Goal: Task Accomplishment & Management: Complete application form

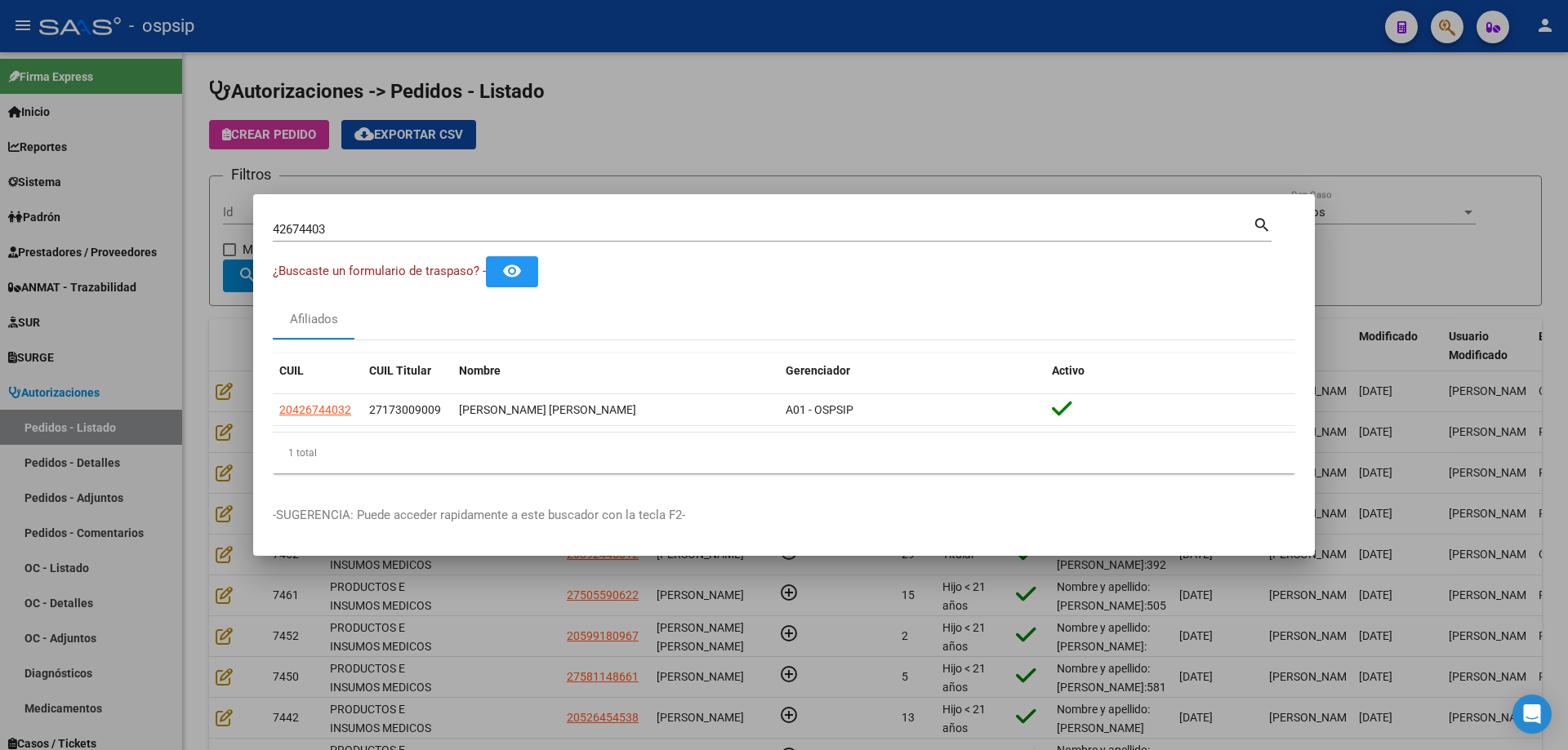
scroll to position [21, 0]
click at [353, 226] on input "42674403" at bounding box center [762, 228] width 980 height 14
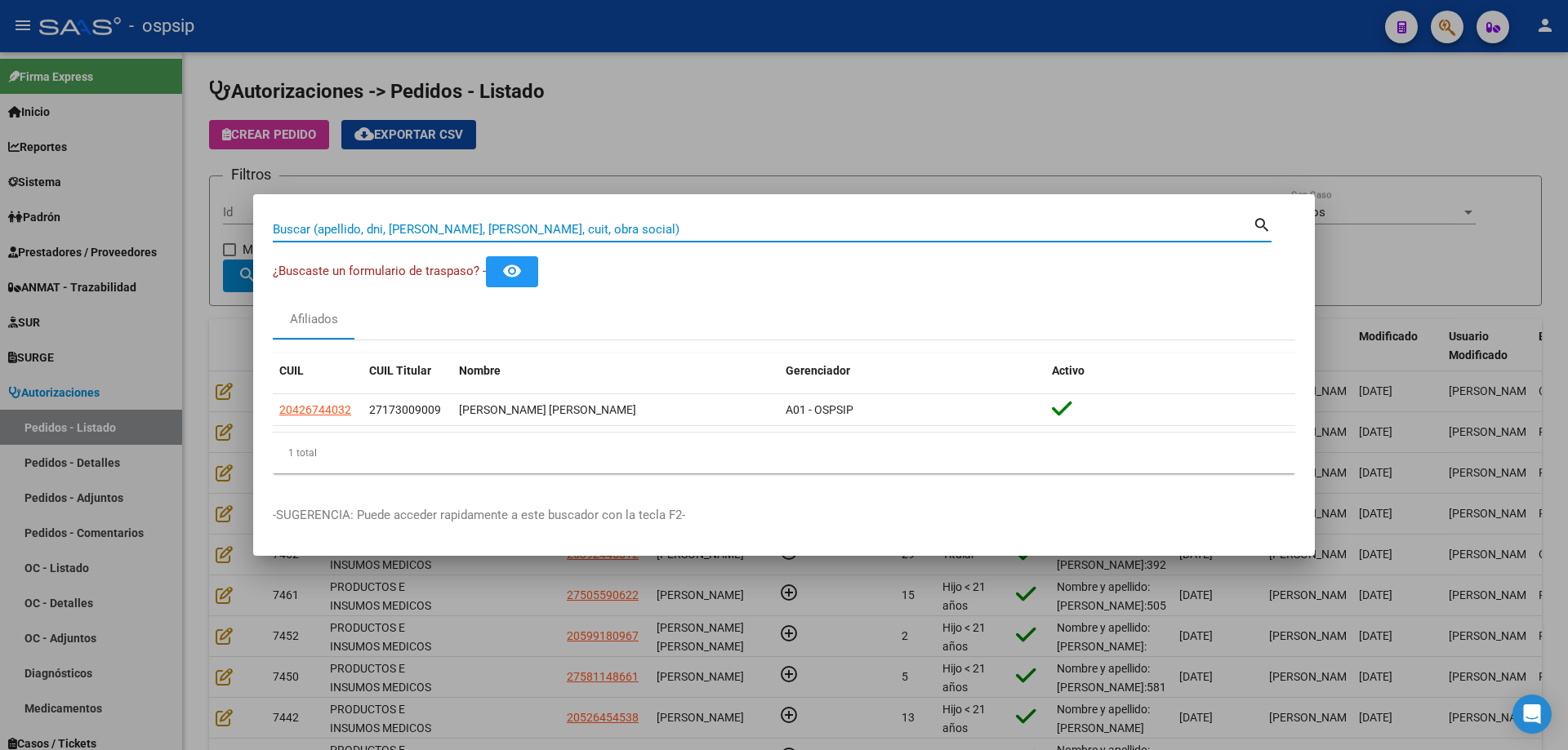
paste input "40741919"
type input "40741919"
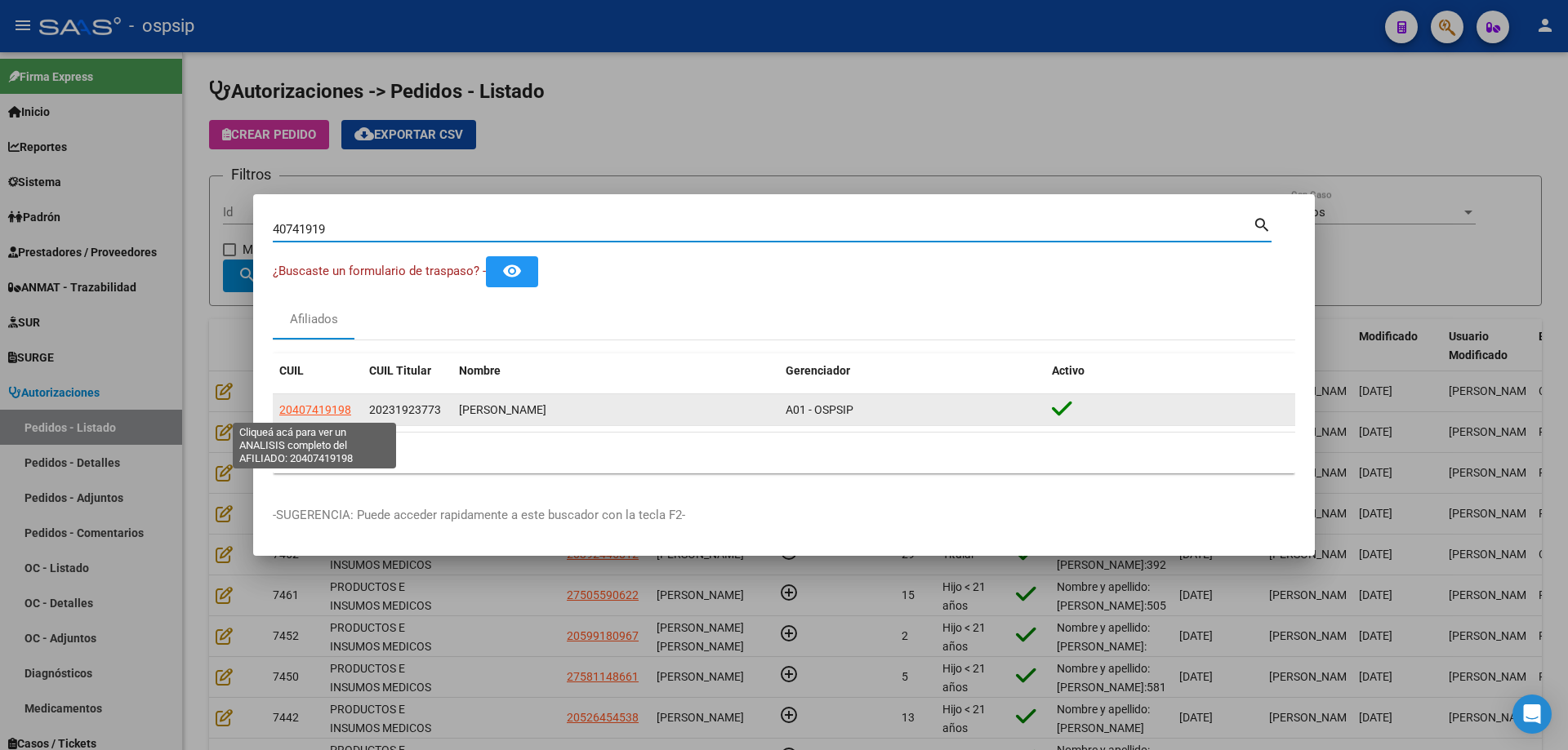
click at [330, 416] on span "20407419198" at bounding box center [314, 410] width 71 height 13
type textarea "20407419198"
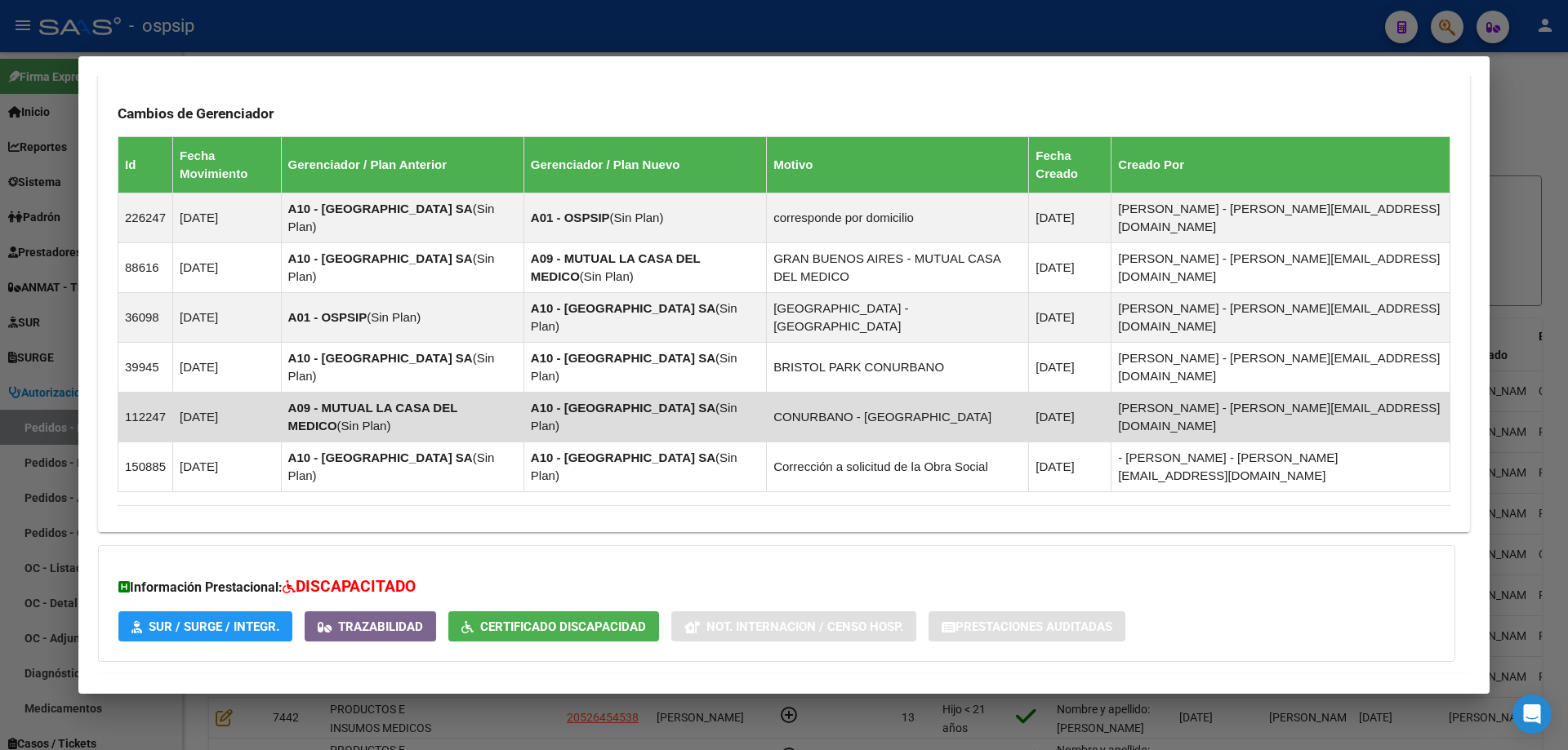
scroll to position [1059, 0]
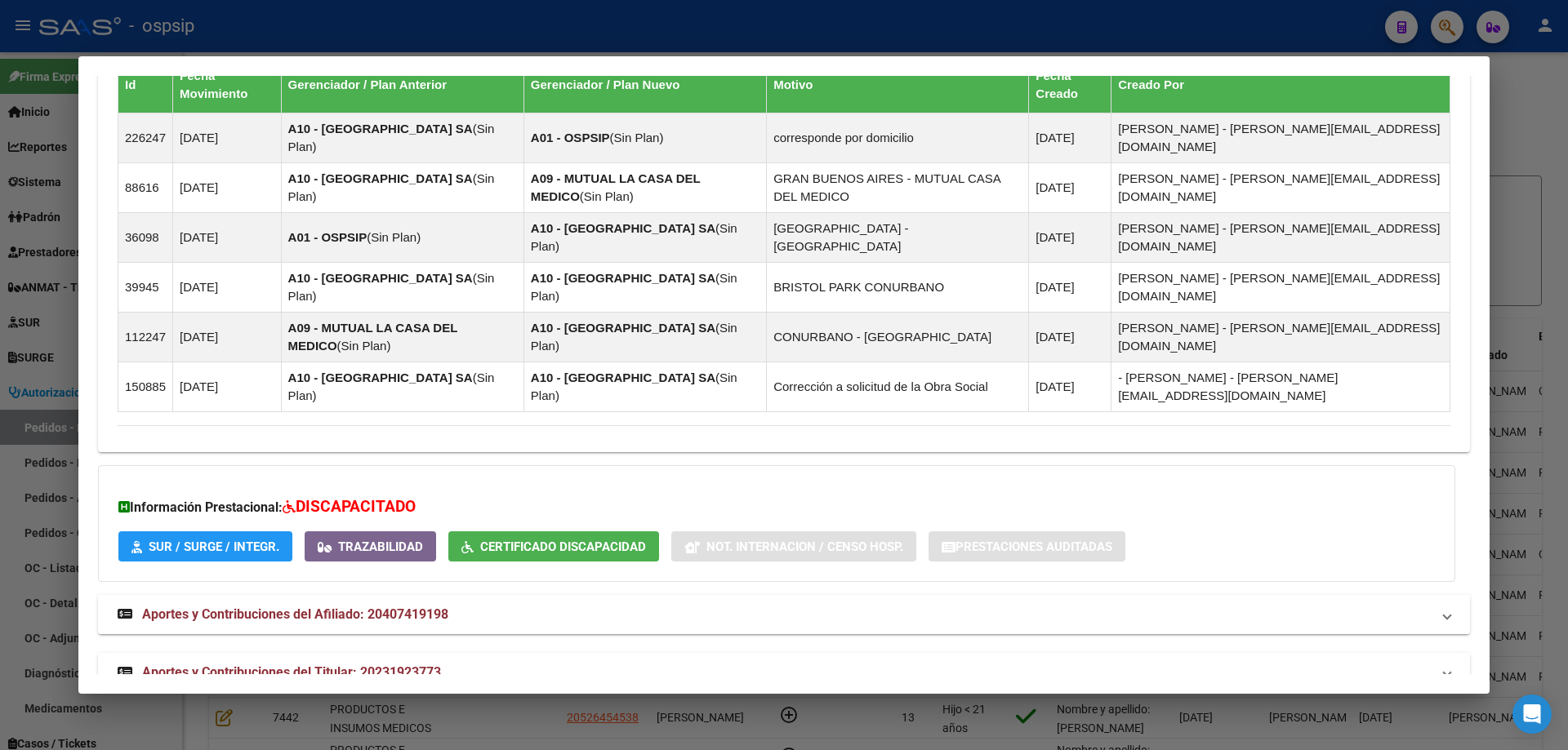
click at [344, 653] on mat-expansion-panel-header "Aportes y Contribuciones del Titular: 20231923773" at bounding box center [784, 672] width 1372 height 39
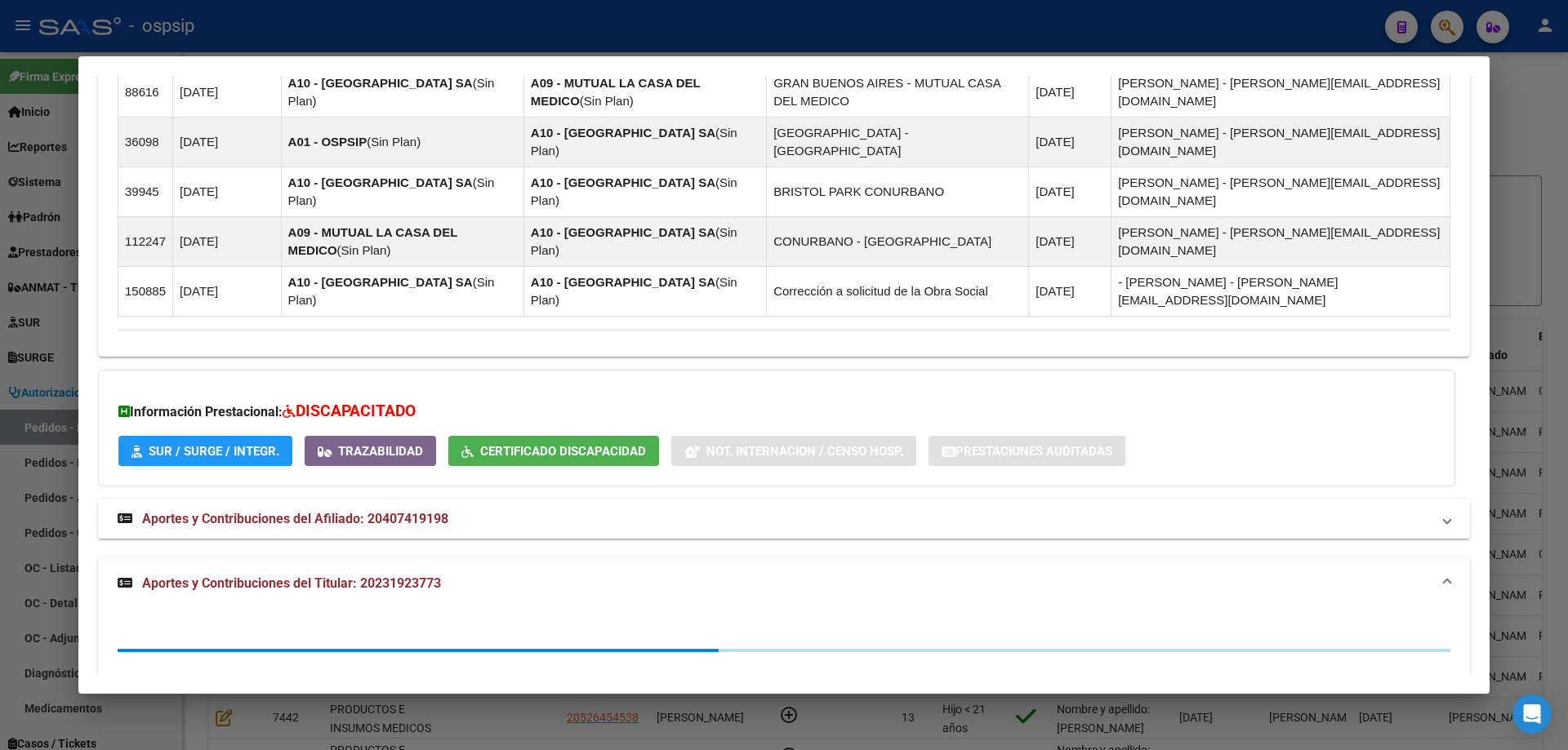
scroll to position [1470, 0]
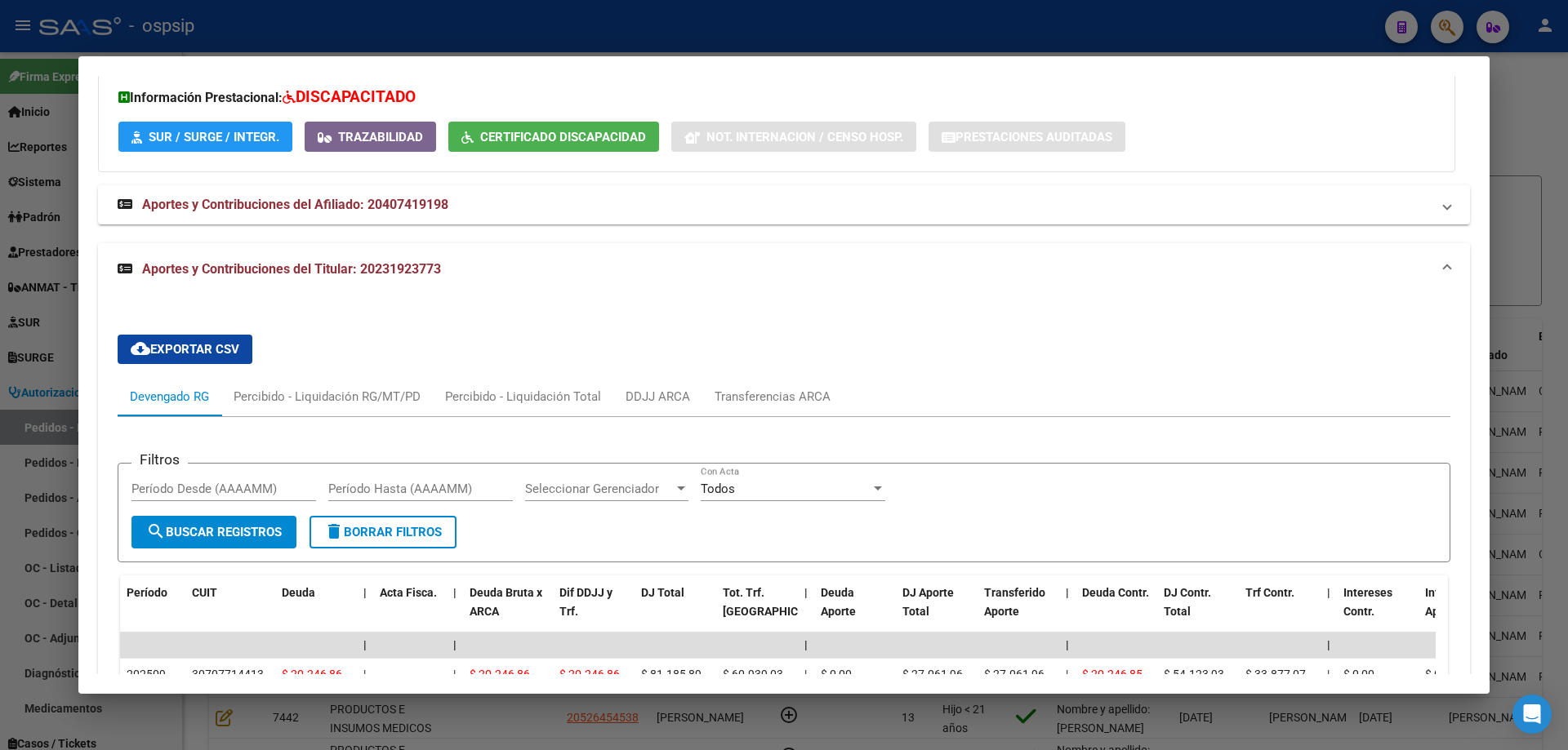
click at [14, 382] on div at bounding box center [784, 375] width 1568 height 750
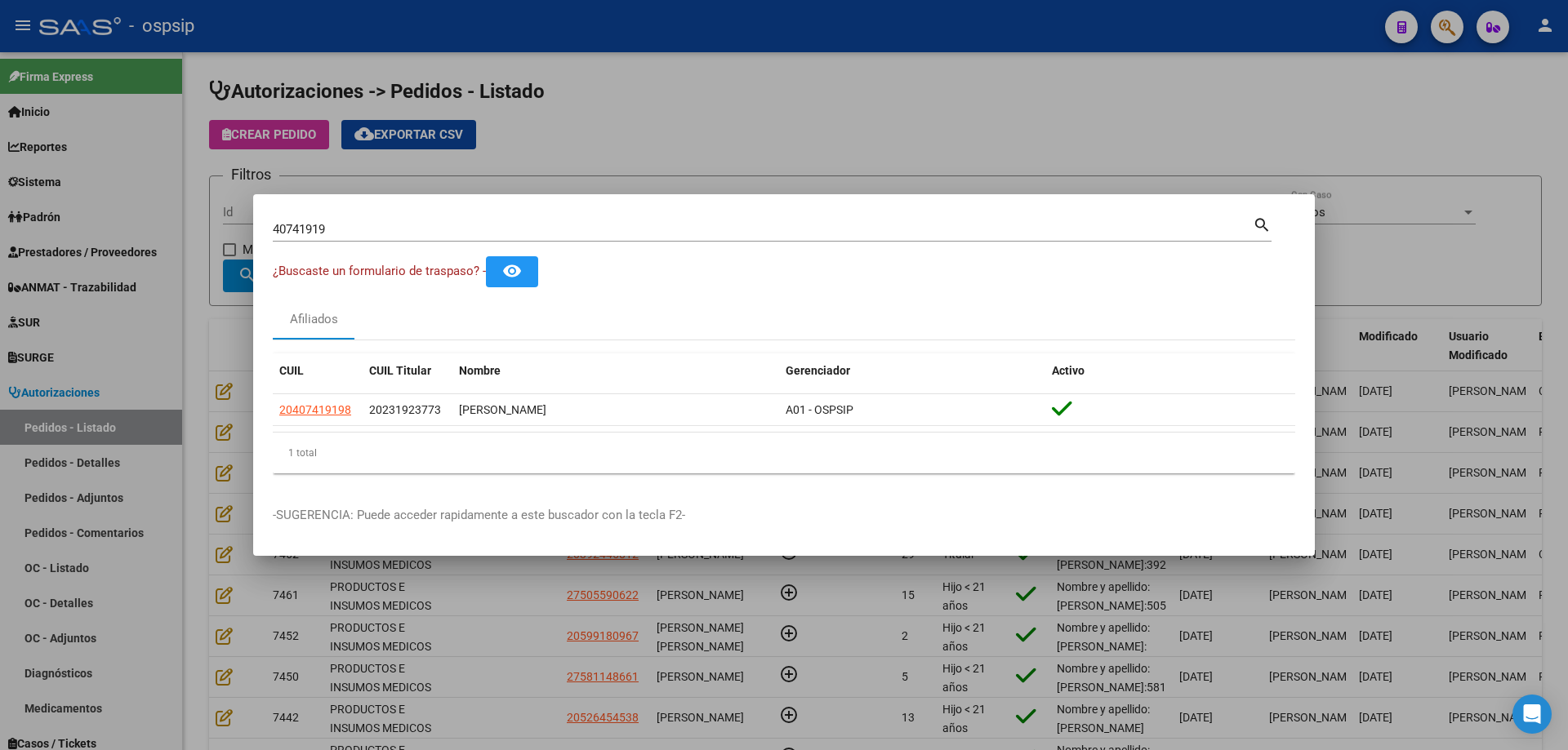
click at [317, 231] on input "40741919" at bounding box center [762, 228] width 980 height 14
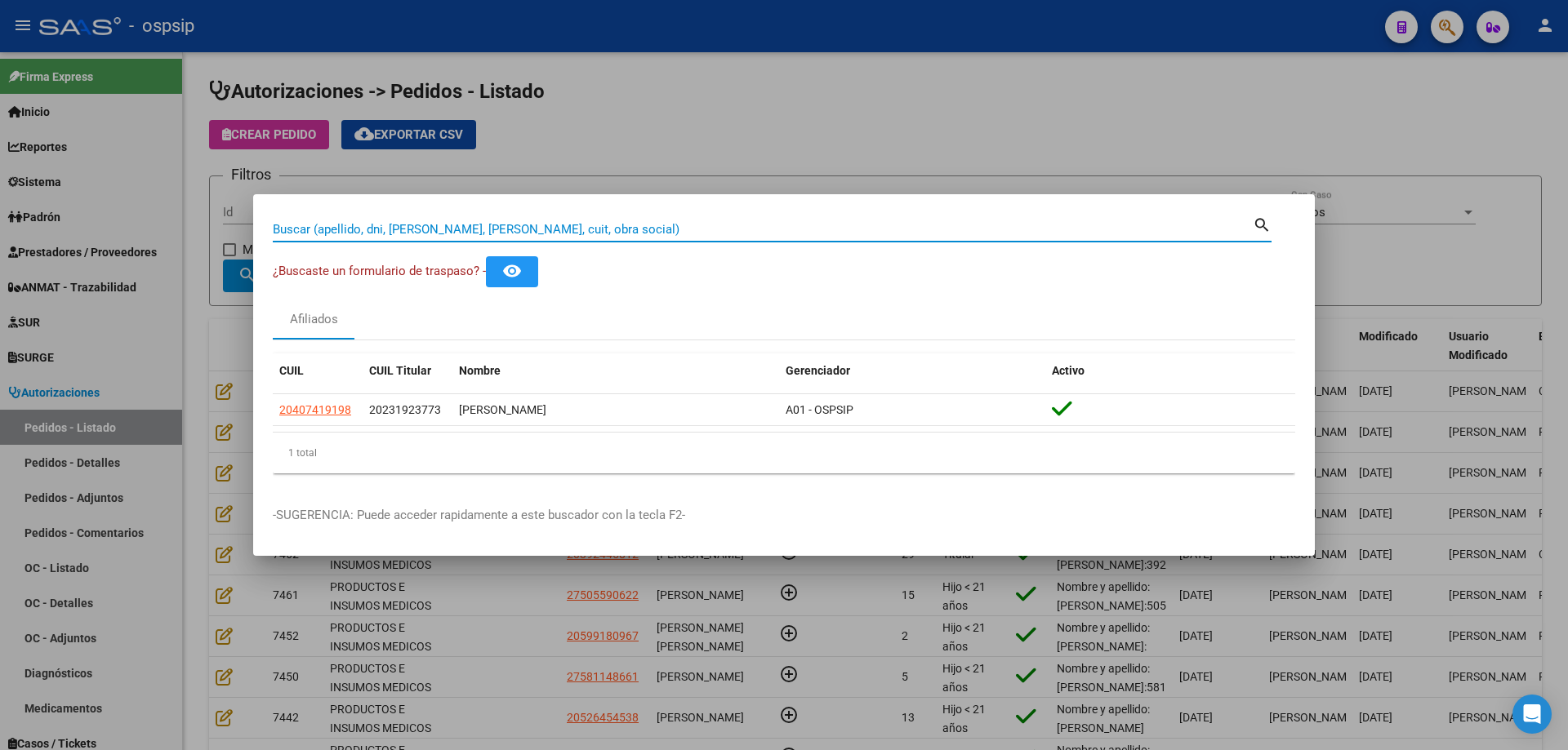
paste input "53411785"
type input "53411785"
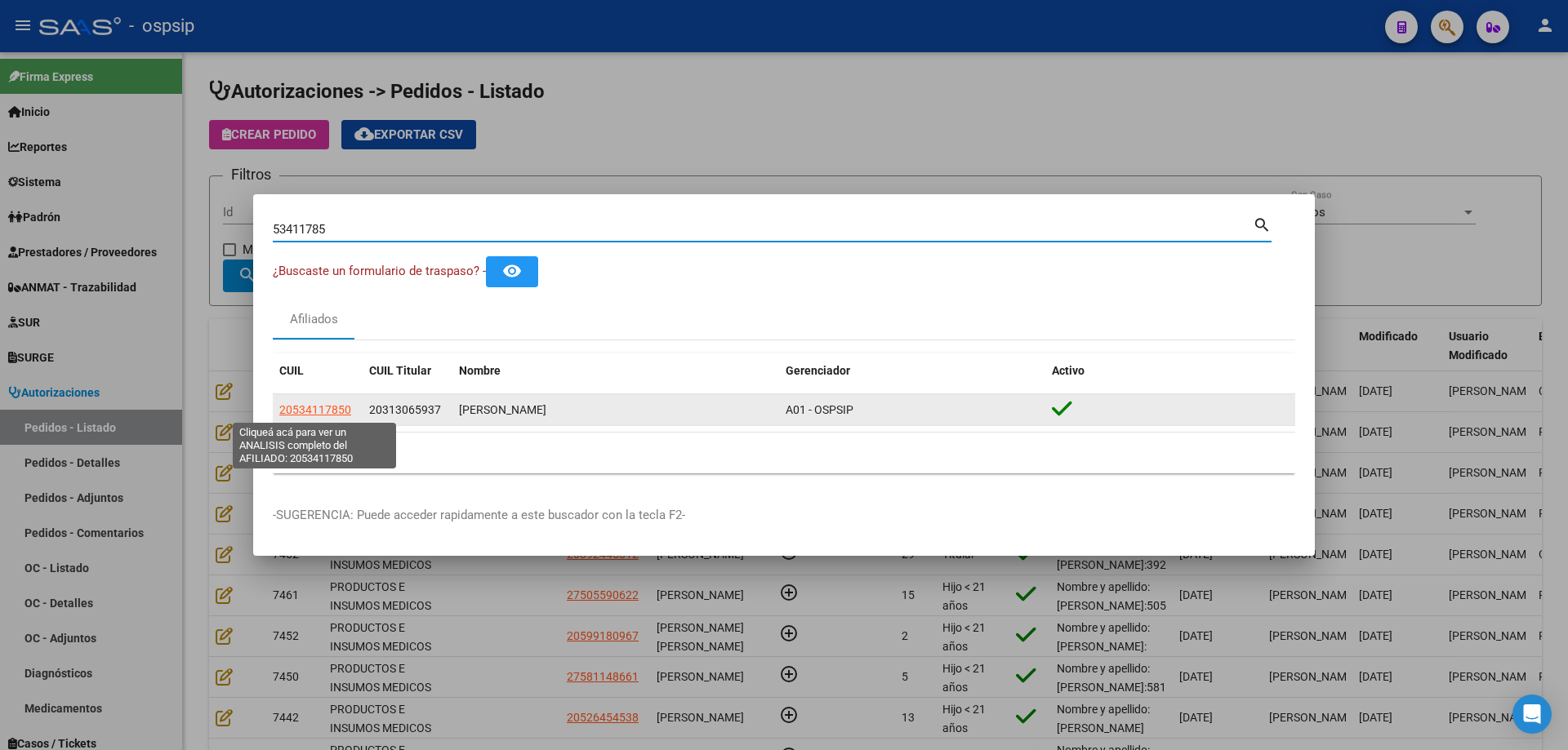
click at [325, 404] on span "20534117850" at bounding box center [314, 410] width 71 height 13
type textarea "20534117850"
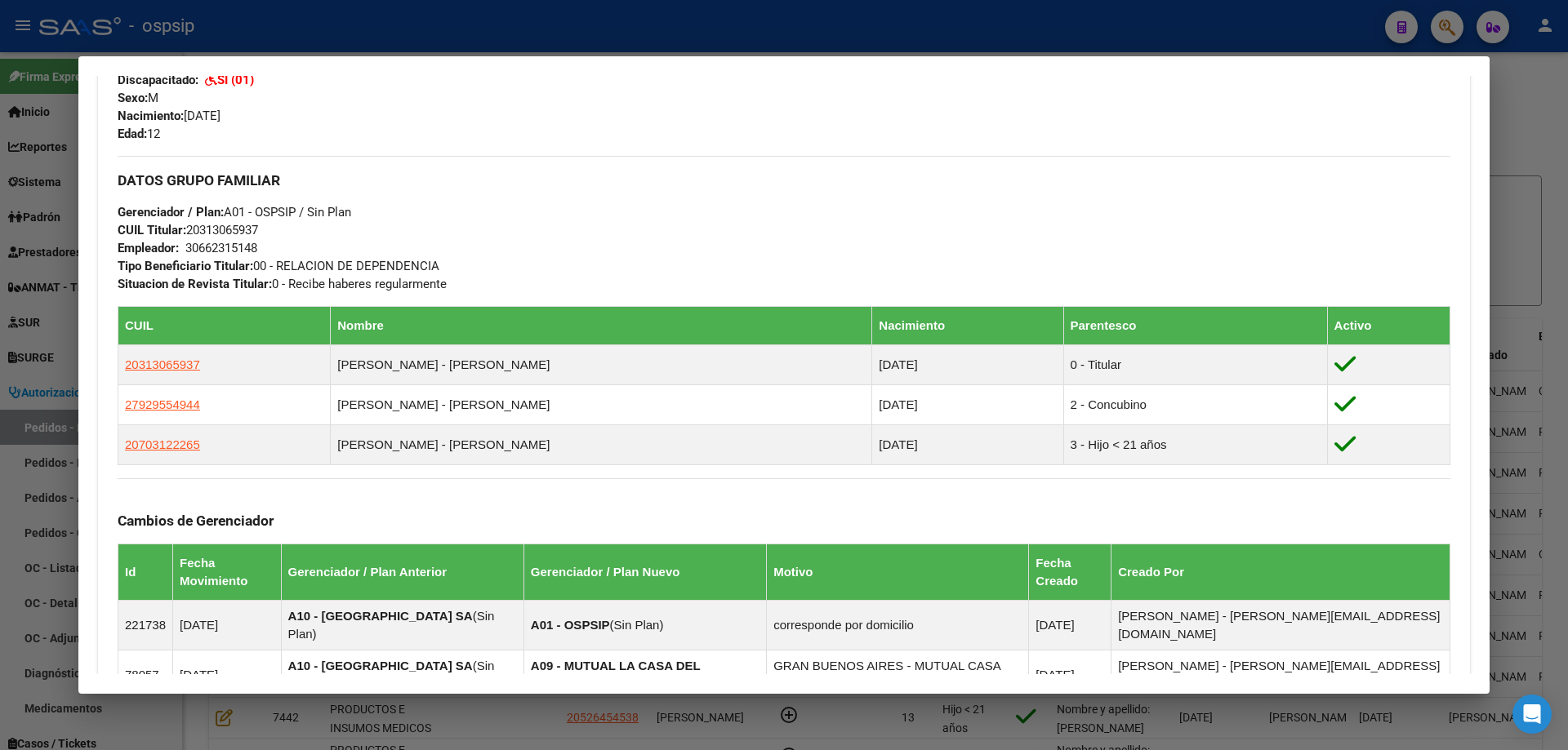
scroll to position [1121, 0]
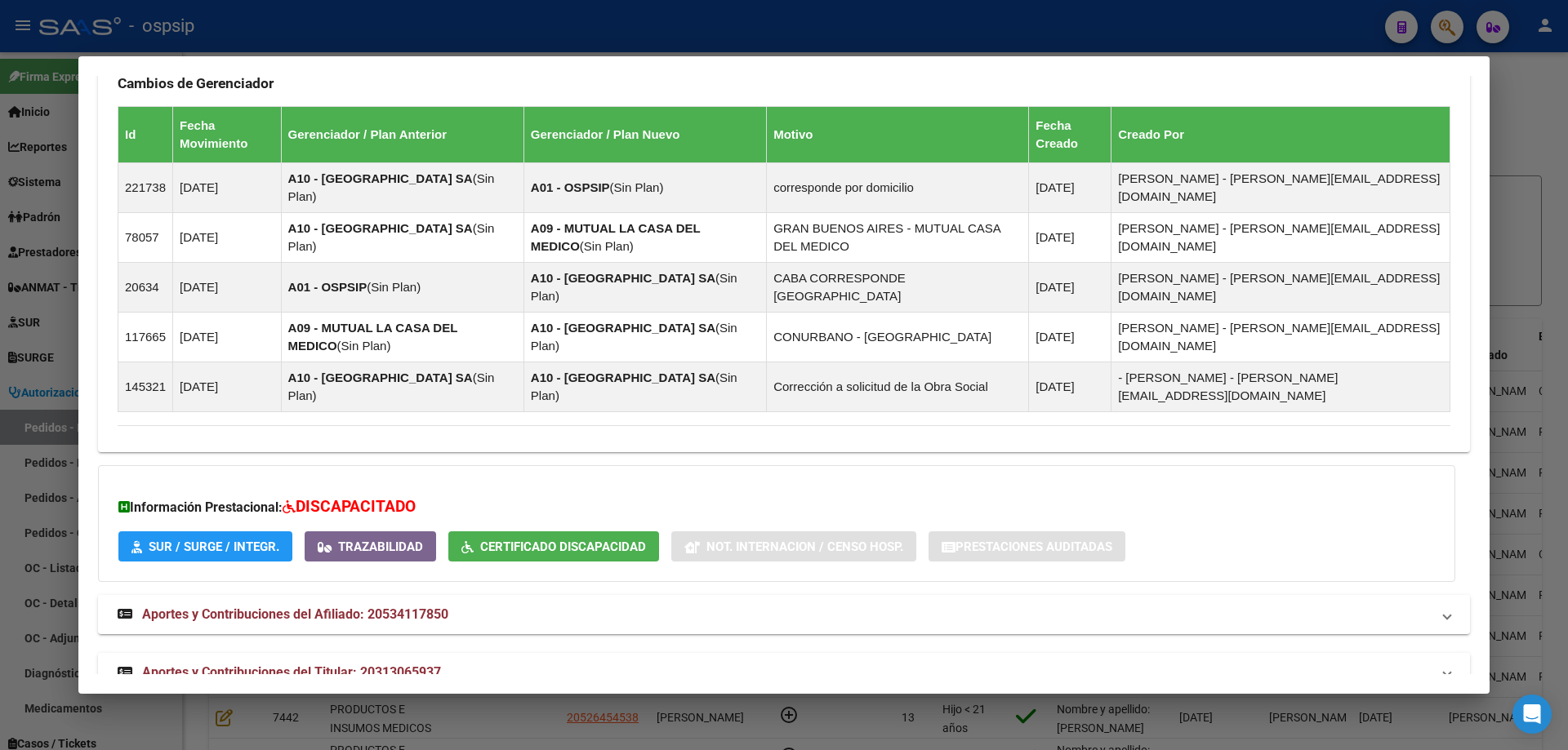
click at [283, 653] on mat-expansion-panel-header "Aportes y Contribuciones del Titular: 20313065937" at bounding box center [784, 672] width 1372 height 39
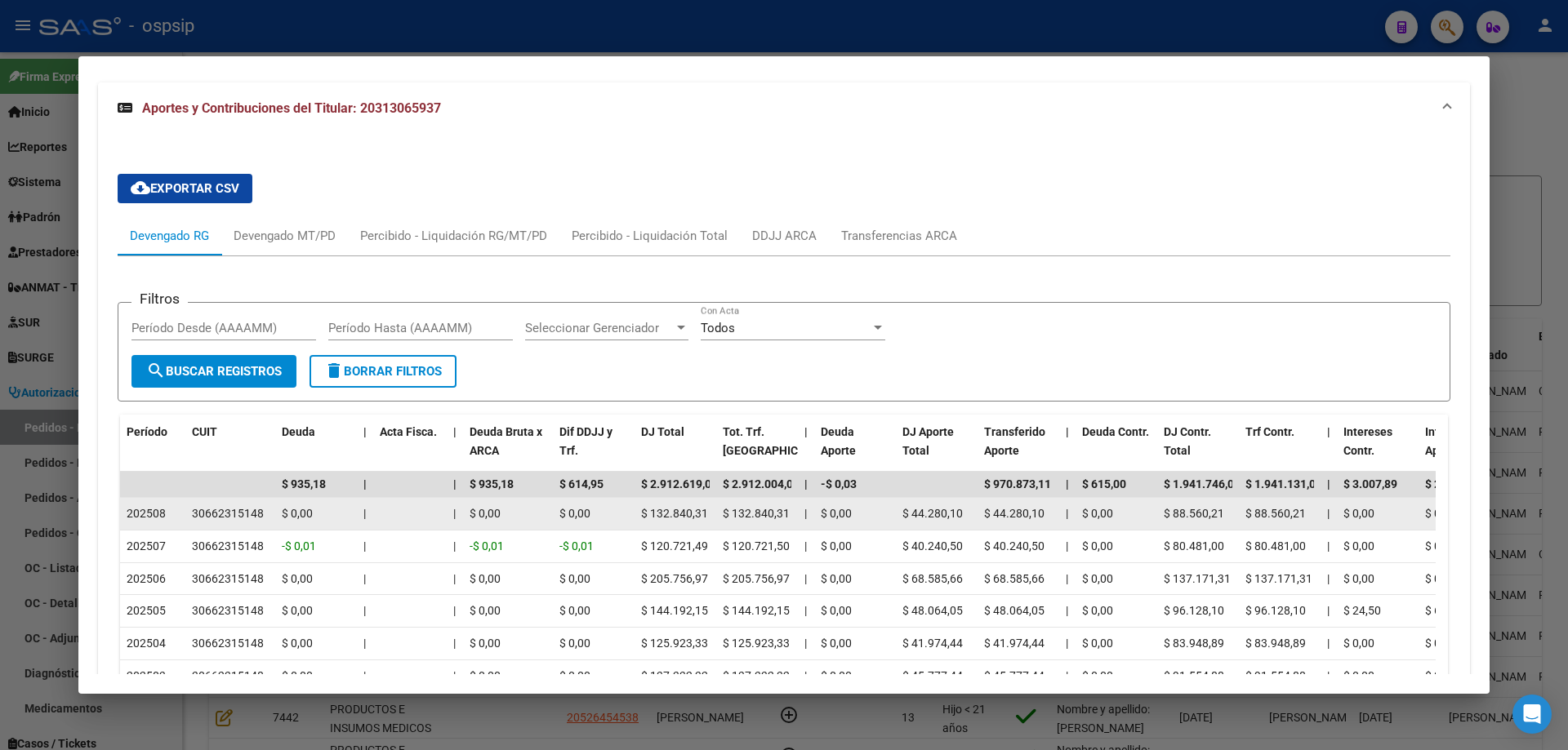
scroll to position [1694, 0]
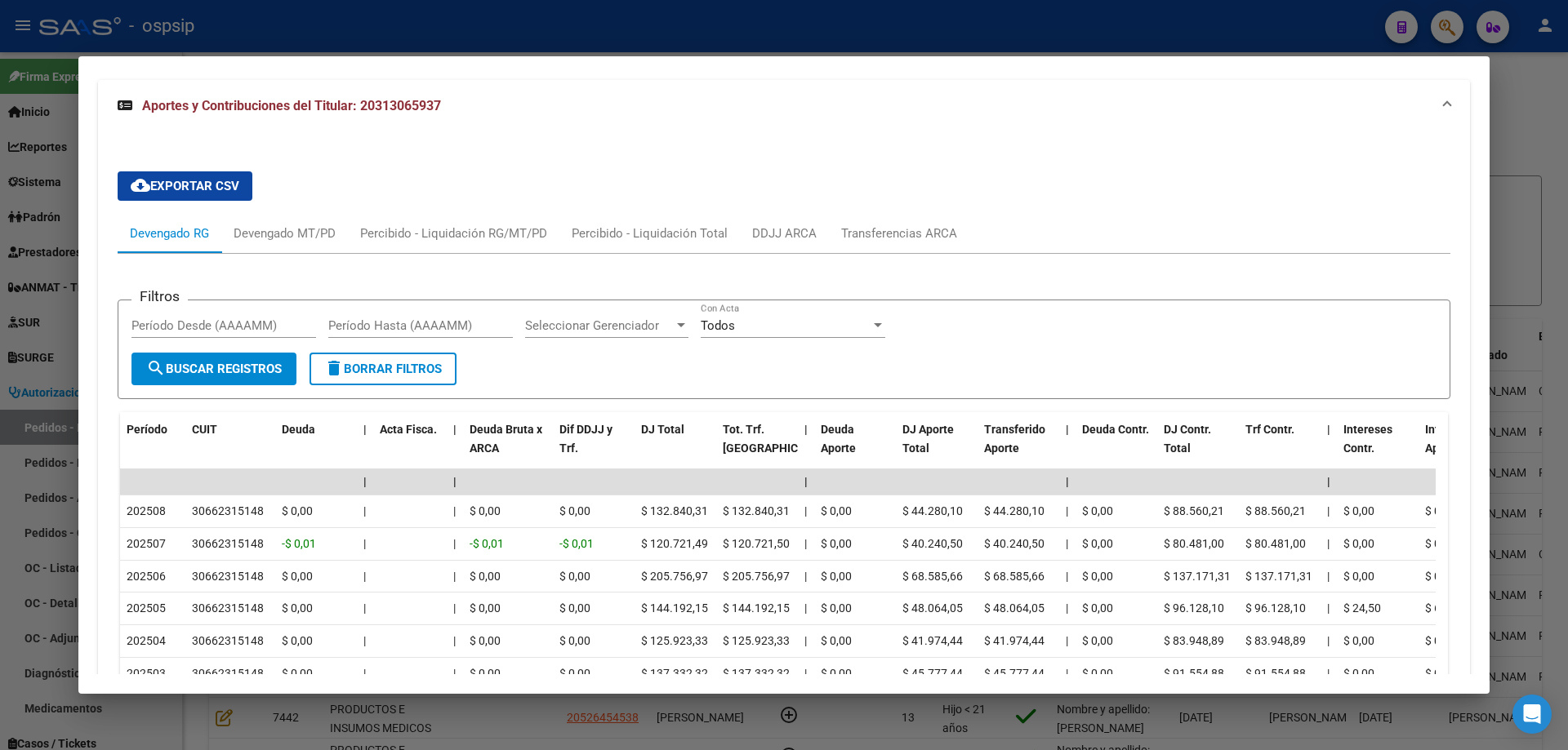
click at [22, 443] on div at bounding box center [784, 375] width 1568 height 750
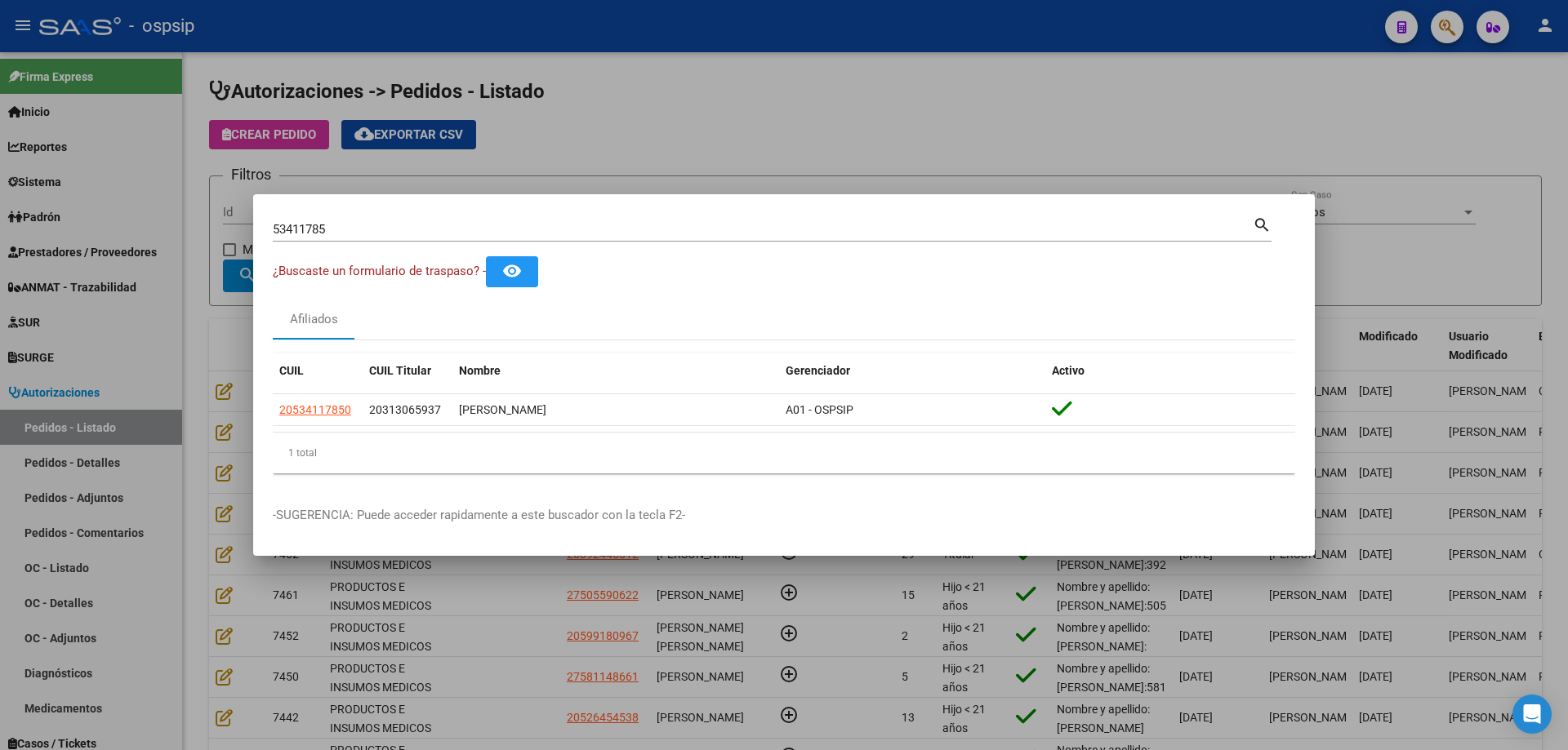
click at [311, 228] on input "53411785" at bounding box center [762, 228] width 980 height 14
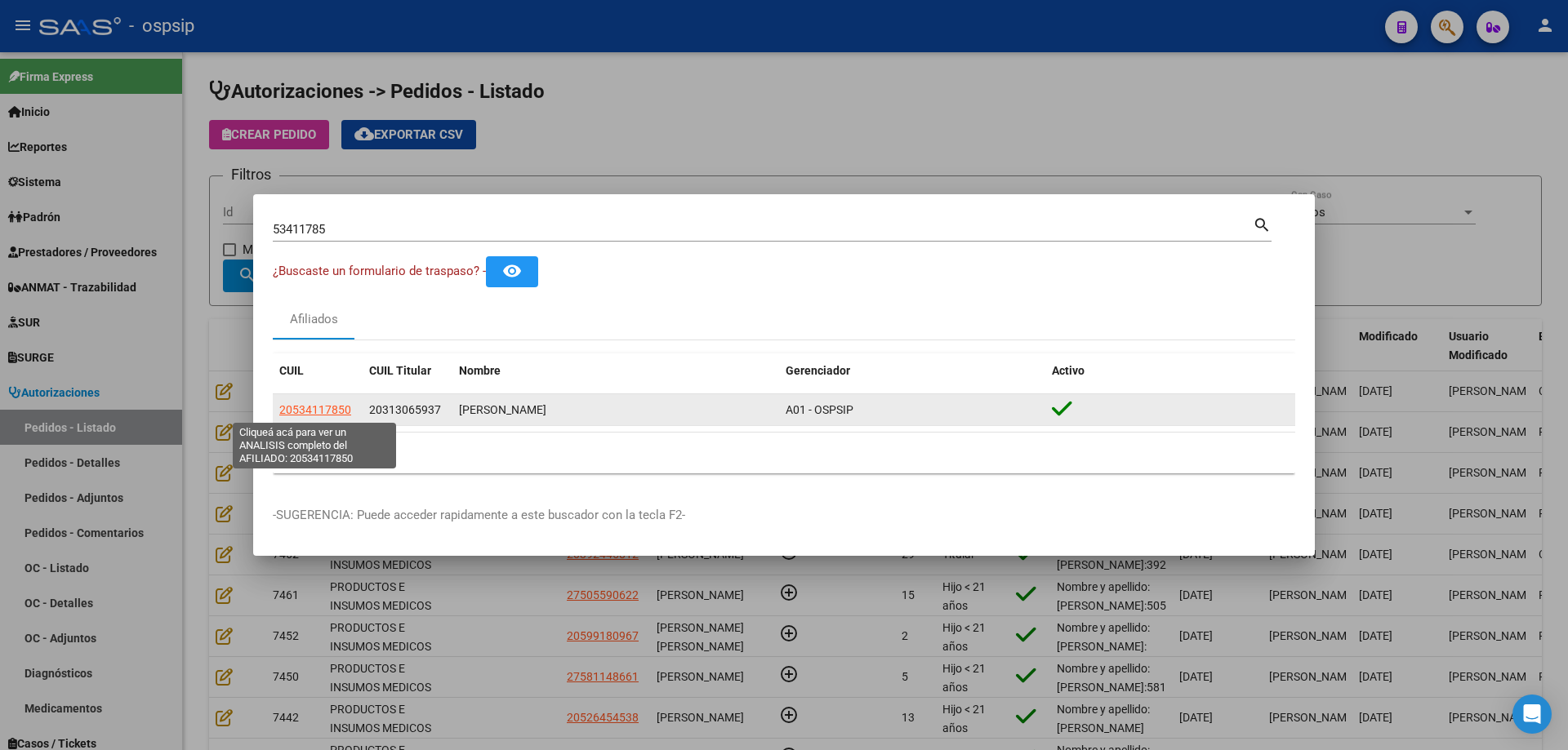
click at [308, 407] on span "20534117850" at bounding box center [314, 410] width 71 height 13
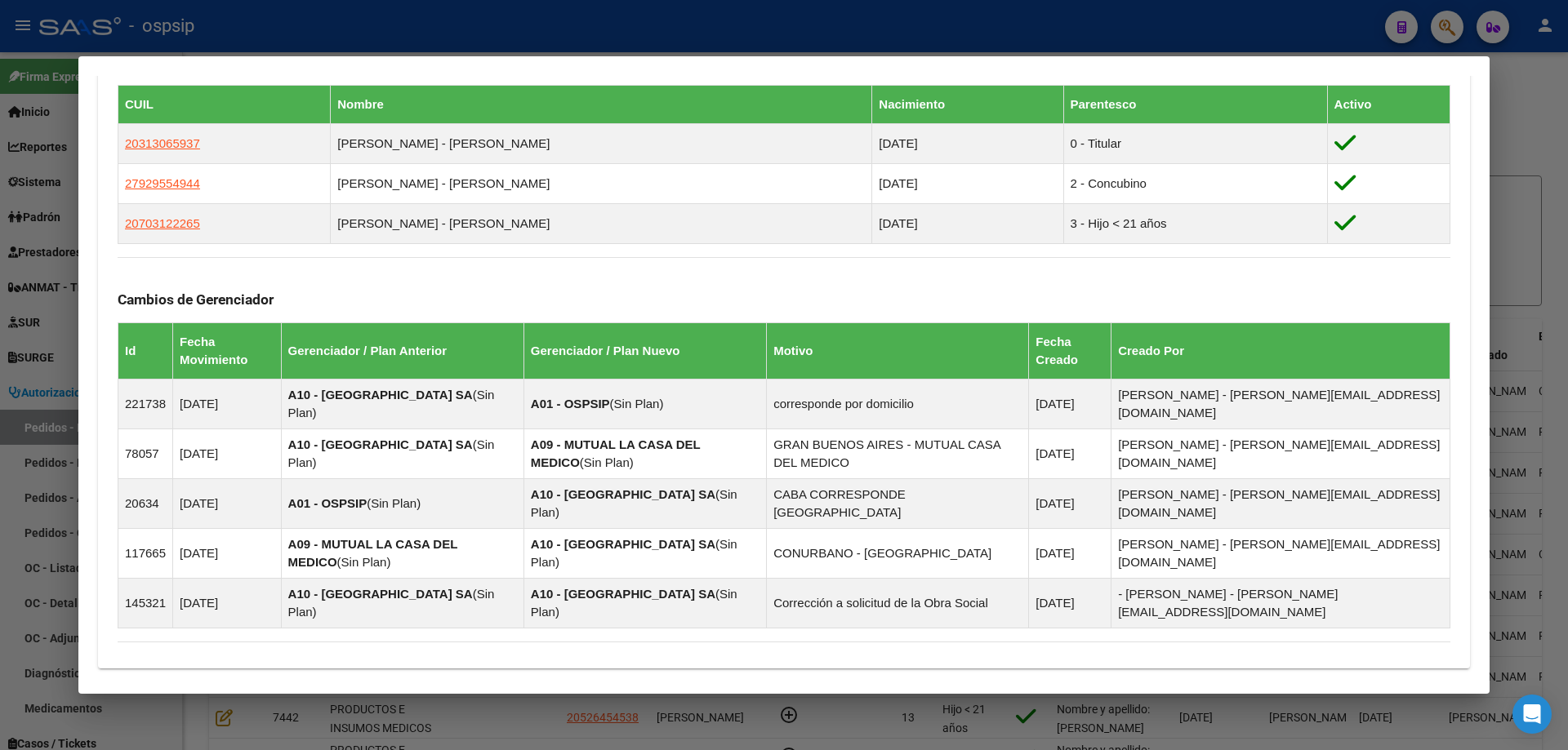
scroll to position [1121, 0]
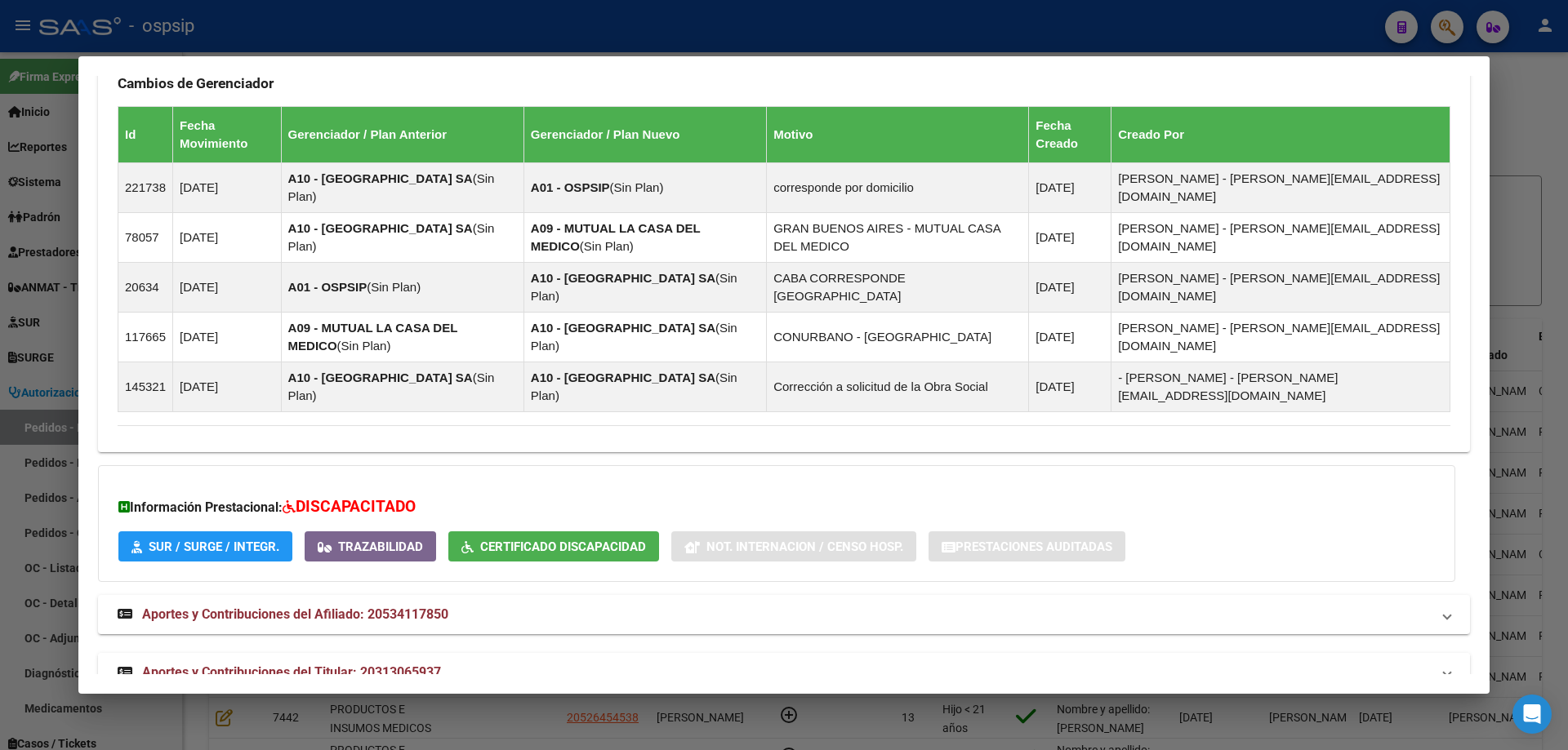
click at [319, 653] on mat-expansion-panel-header "Aportes y Contribuciones del Titular: 20313065937" at bounding box center [784, 672] width 1372 height 39
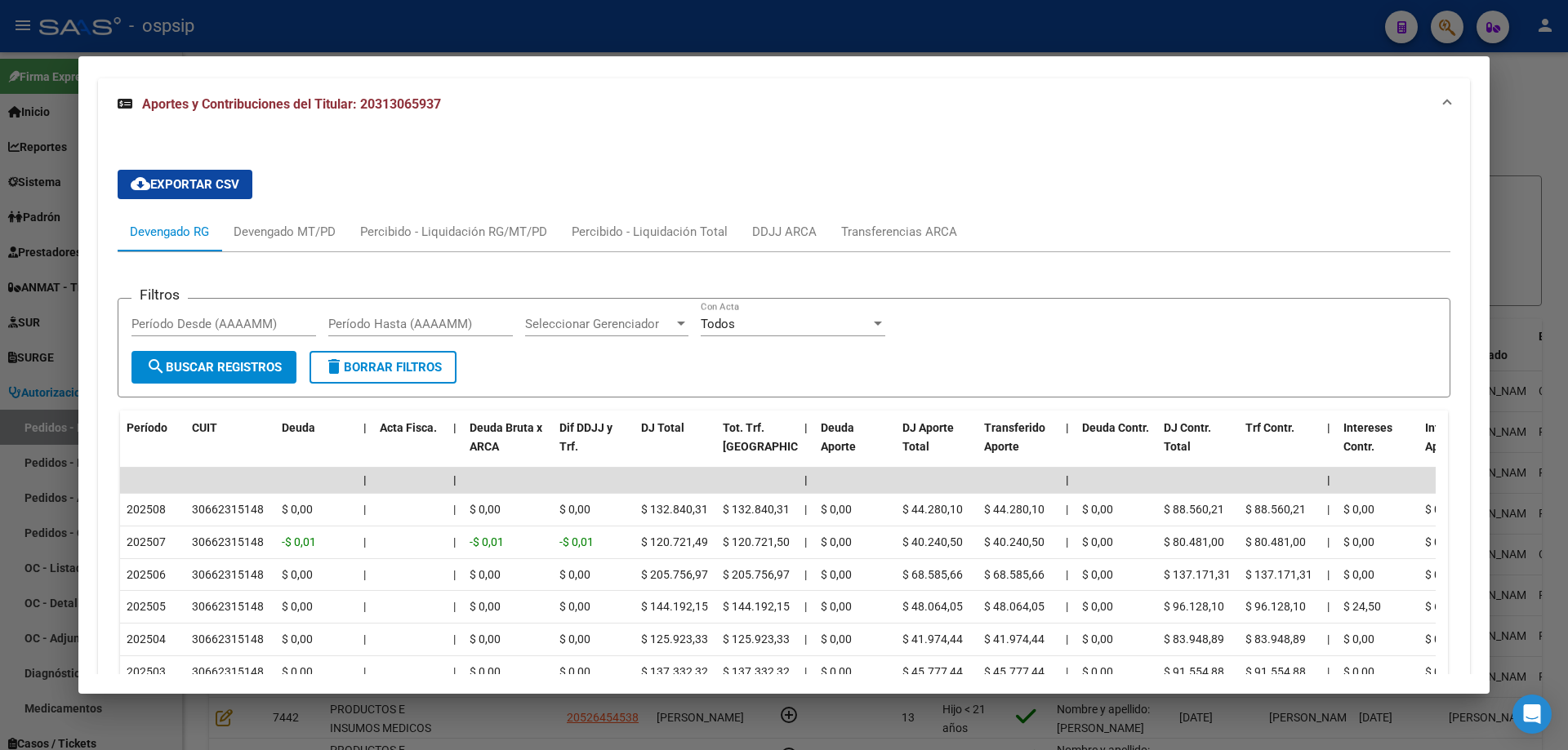
scroll to position [1928, 0]
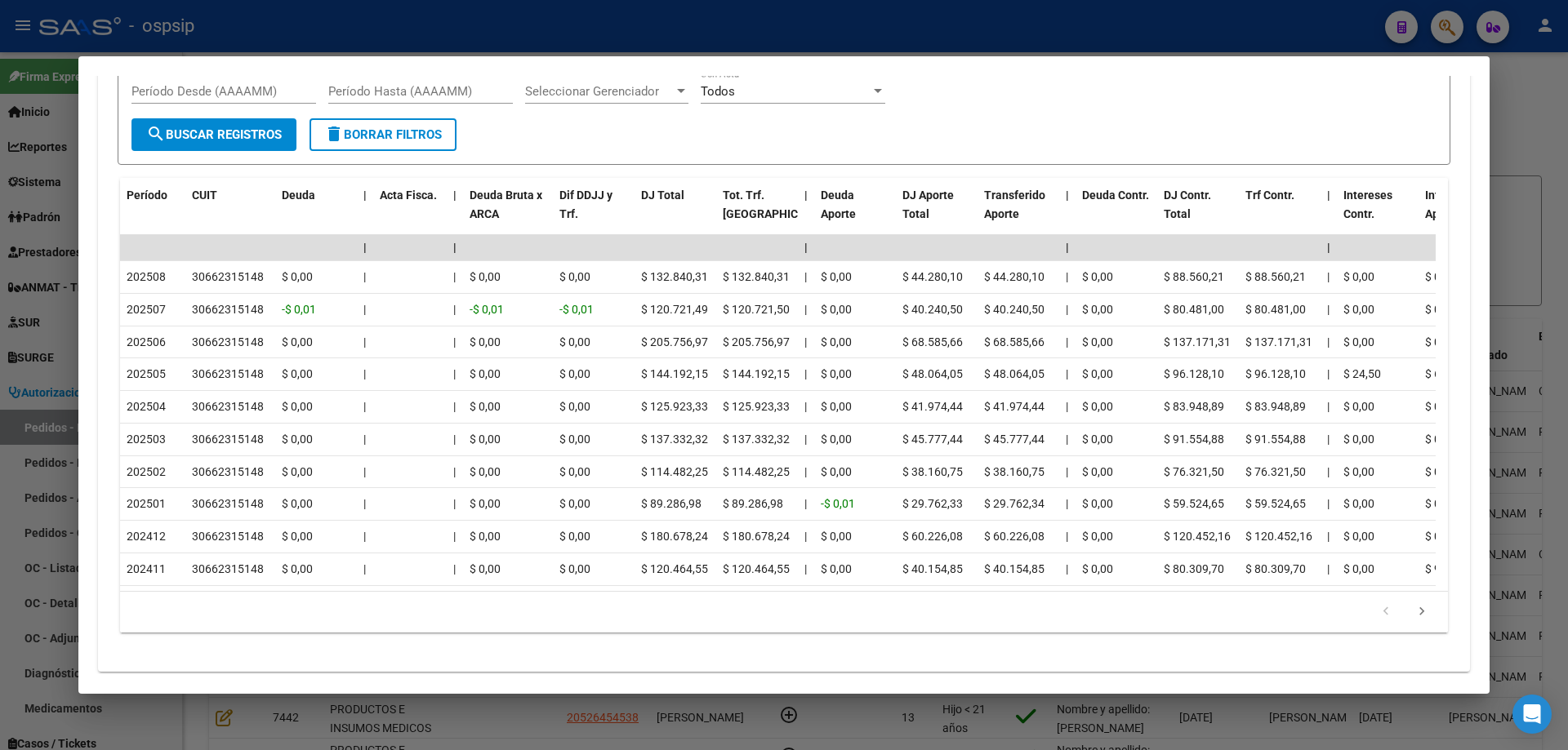
click at [42, 349] on div at bounding box center [784, 375] width 1568 height 750
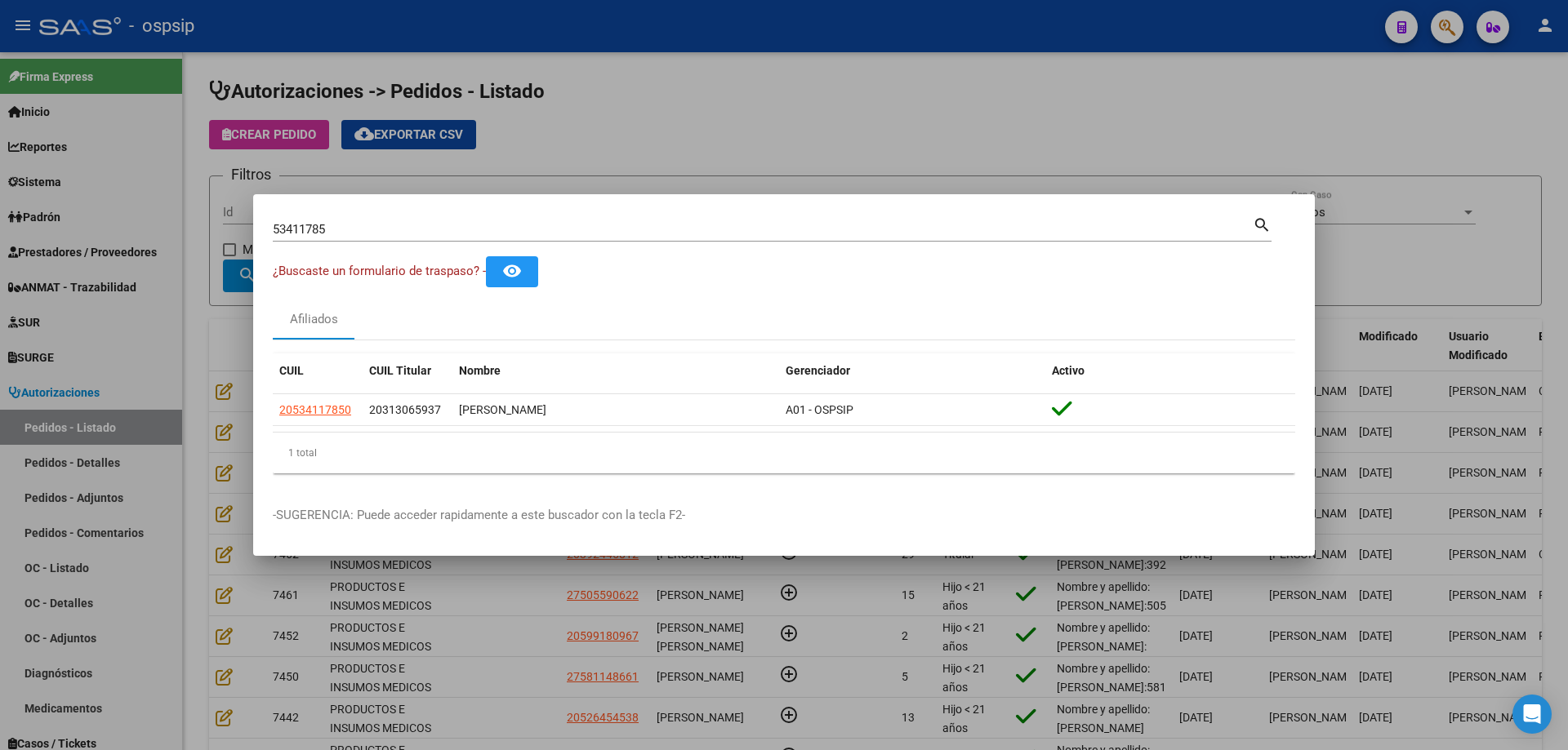
click at [176, 213] on div at bounding box center [784, 375] width 1568 height 750
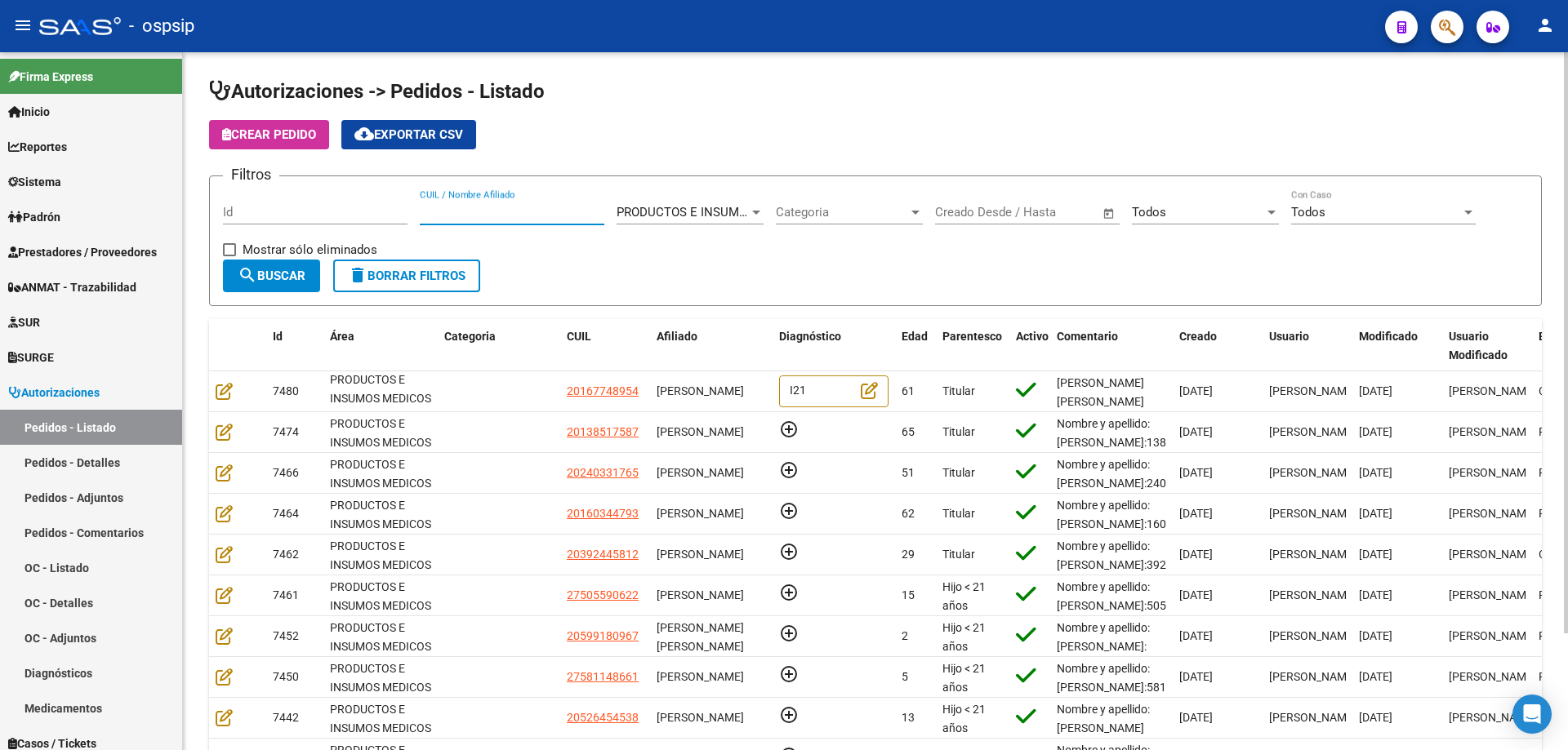
click at [479, 208] on input "CUIL / Nombre Afiliado" at bounding box center [512, 211] width 185 height 14
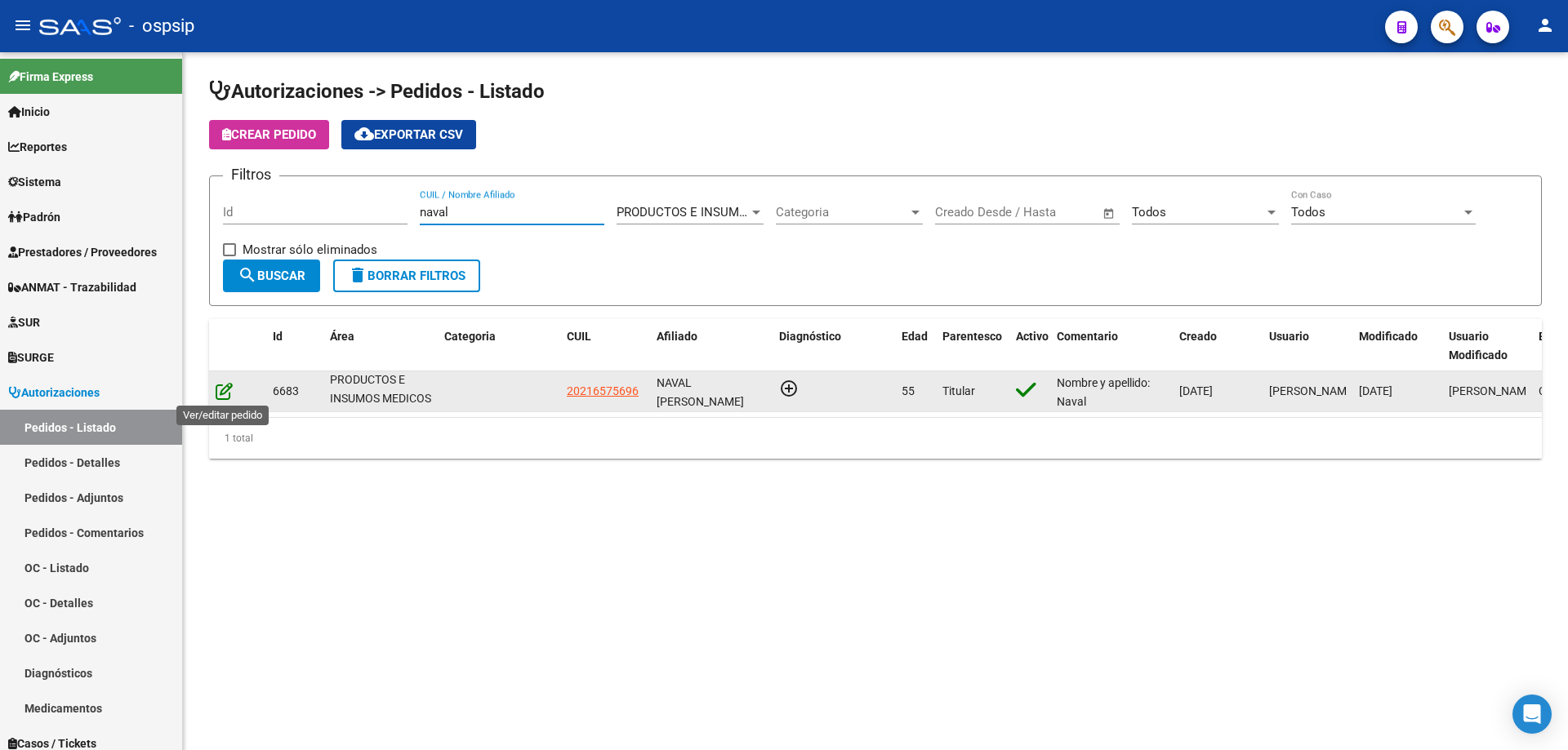
type input "naval"
click at [218, 391] on icon at bounding box center [224, 390] width 17 height 18
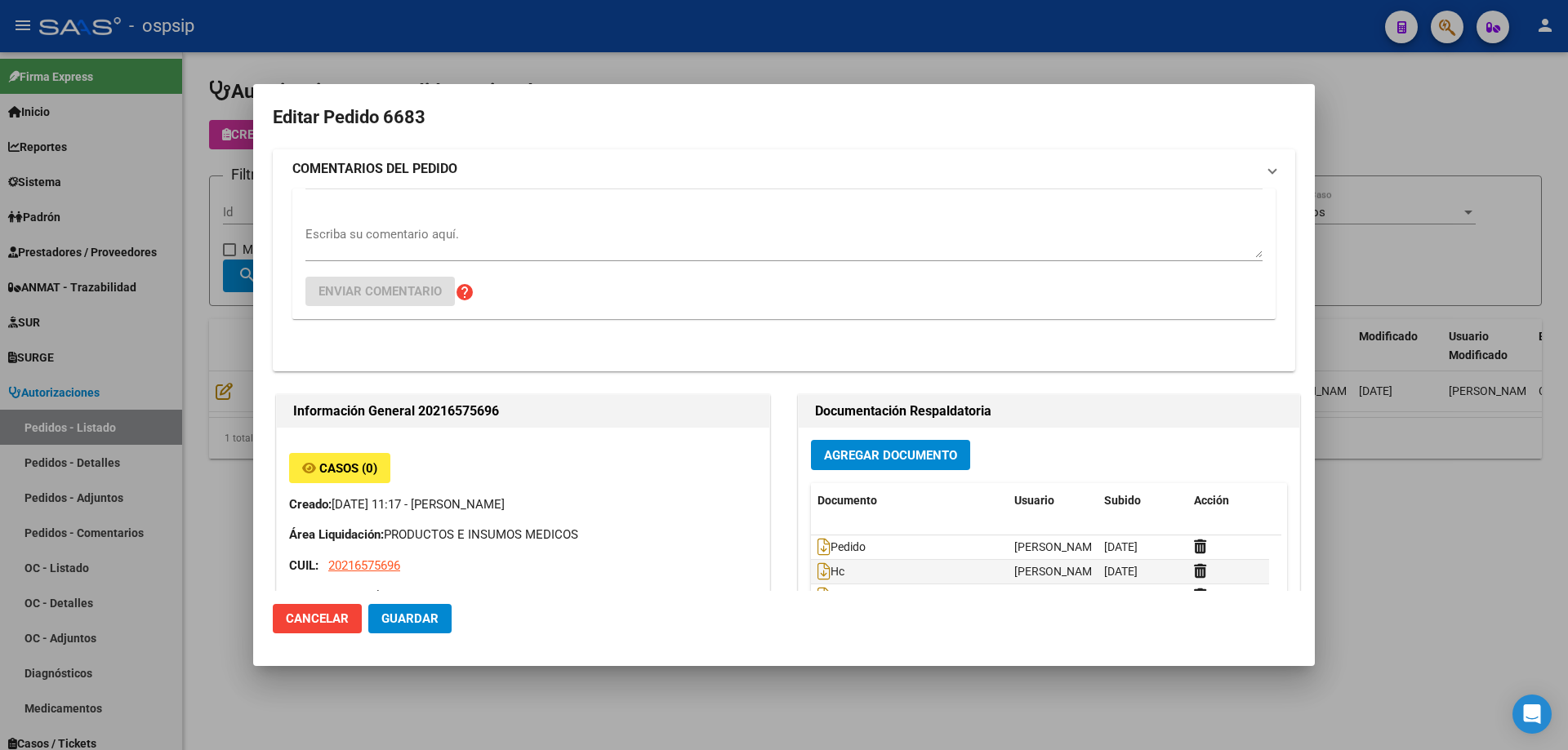
type input "[PERSON_NAME]"
type input "[GEOGRAPHIC_DATA], [GEOGRAPHIC_DATA], 316 Y [PERSON_NAME] 0, Piso: 1, Departame…"
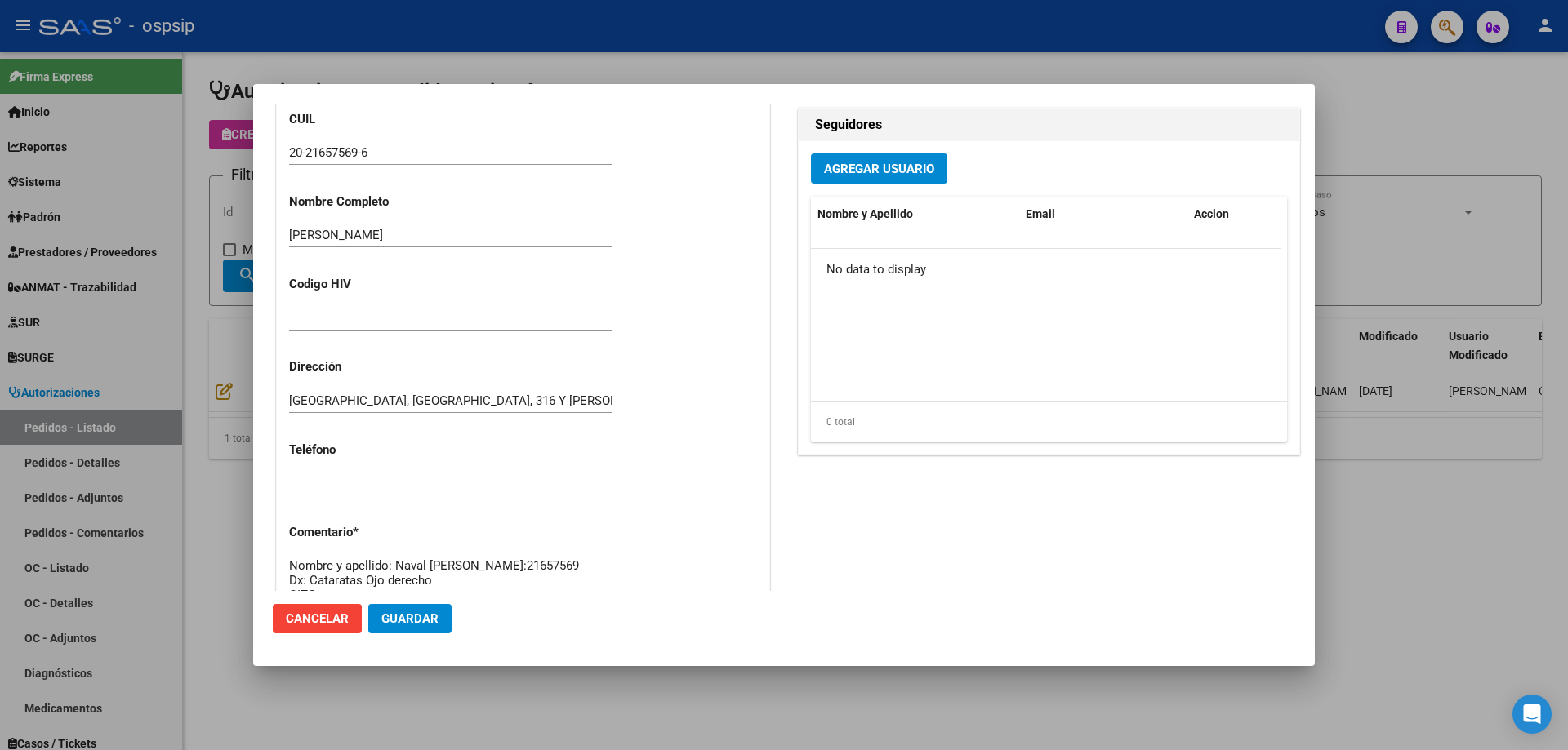
scroll to position [898, 0]
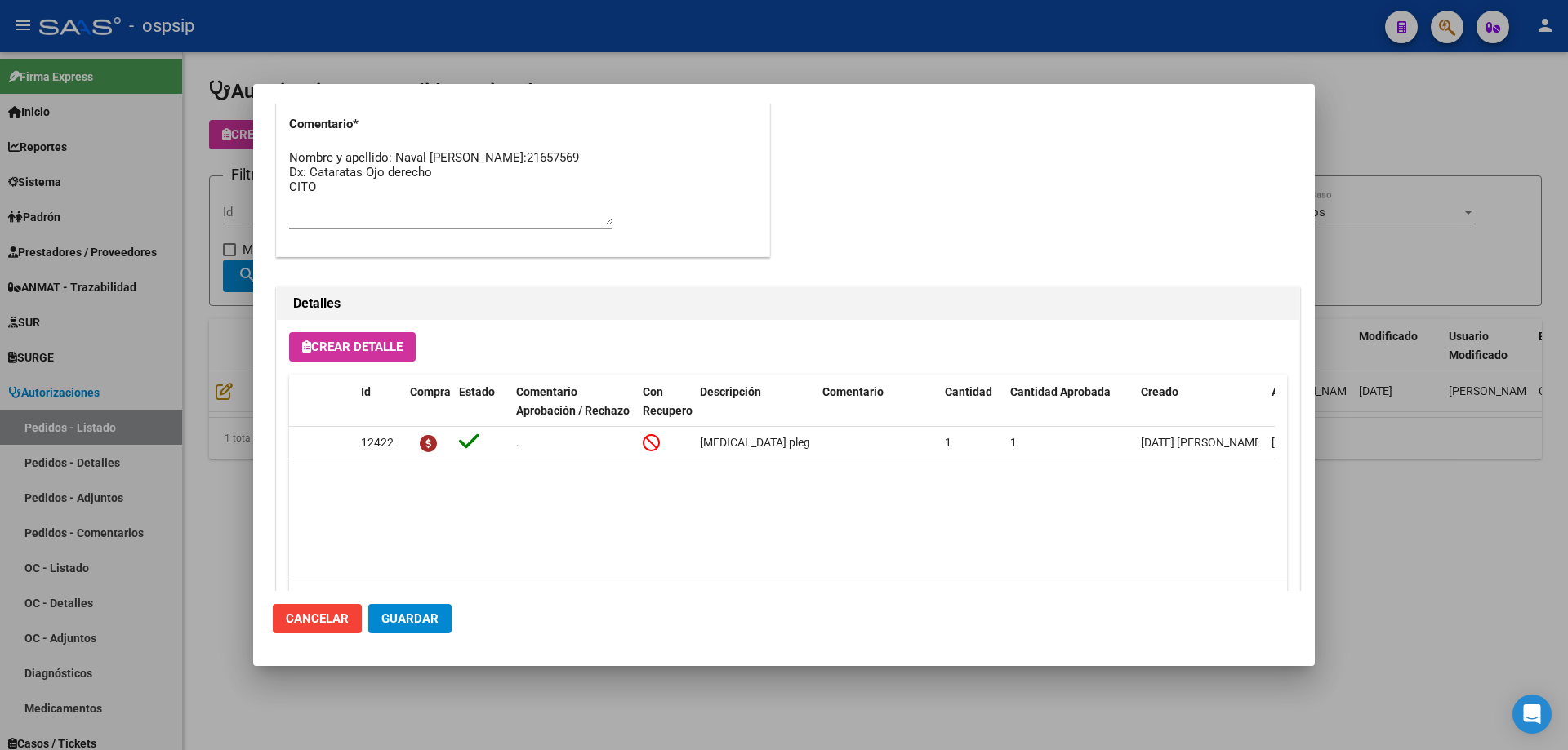
click at [403, 215] on textarea "Nombre y apellido: Naval [PERSON_NAME]:21657569 Dx: Cataratas Ojo derecho CITO" at bounding box center [451, 187] width 324 height 77
click at [311, 188] on textarea "Nombre y apellido: Naval [PERSON_NAME]:21657569 Dx: Cataratas Ojo derecho CITO" at bounding box center [451, 187] width 324 height 77
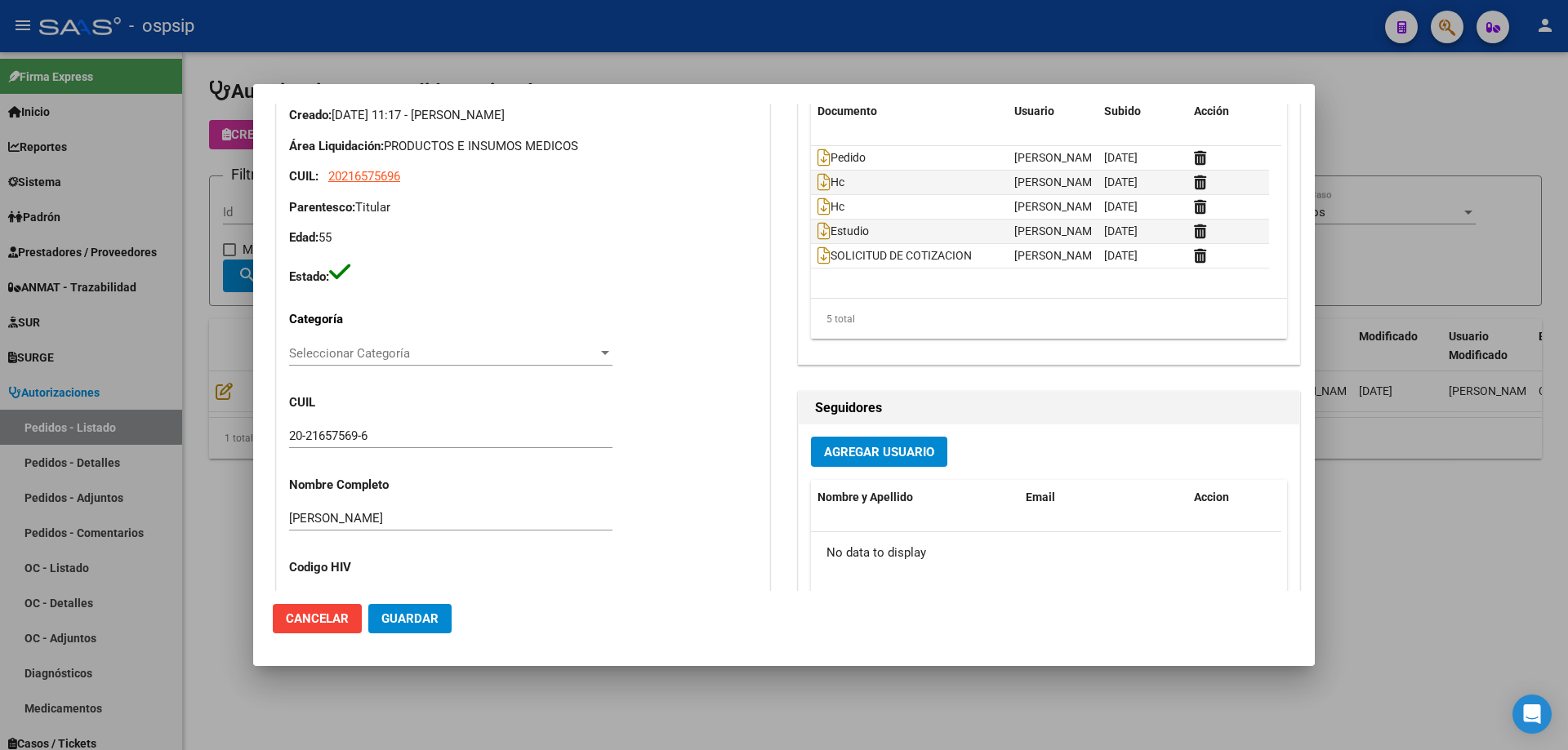
scroll to position [0, 0]
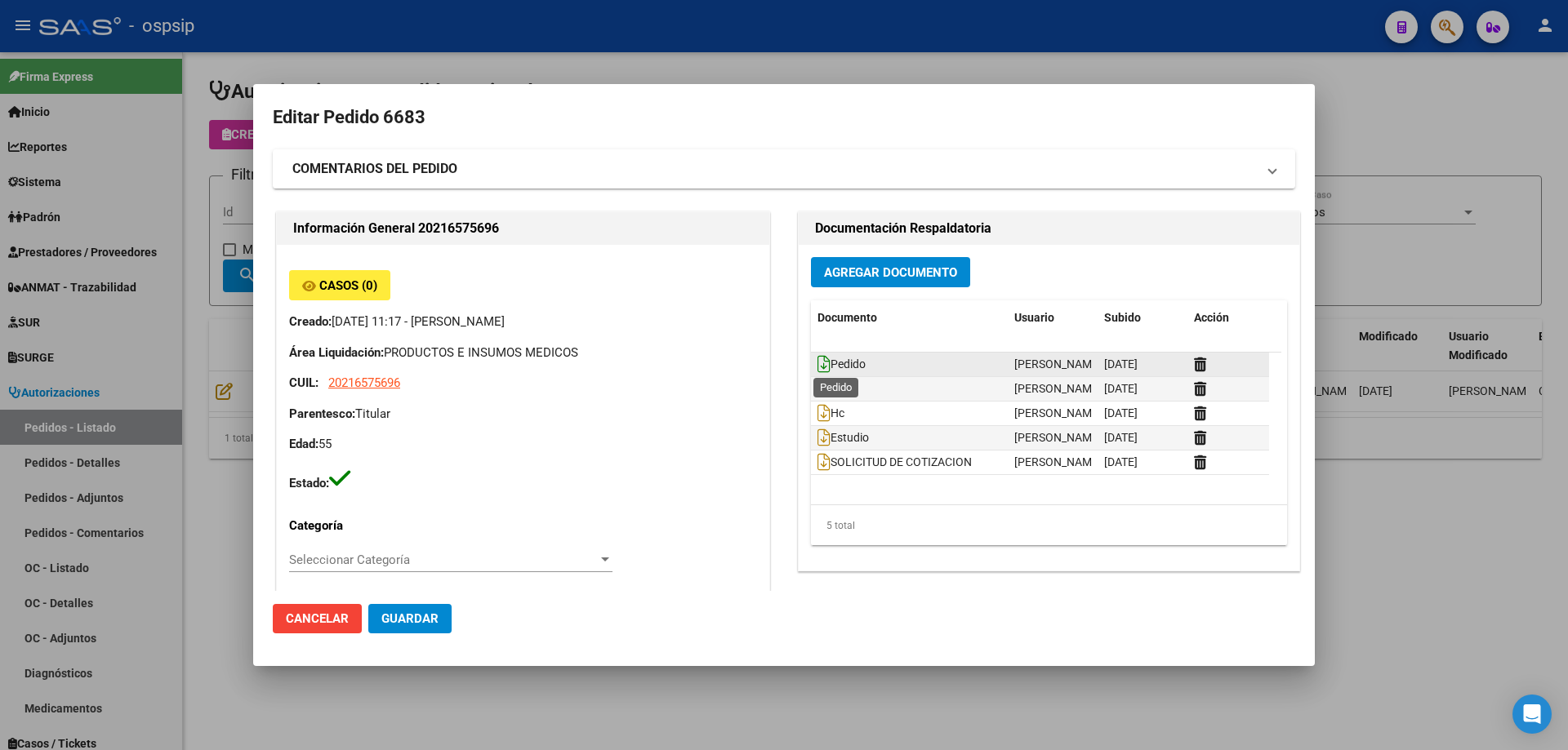
click at [818, 365] on icon at bounding box center [824, 364] width 13 height 18
click at [228, 163] on div at bounding box center [784, 375] width 1568 height 750
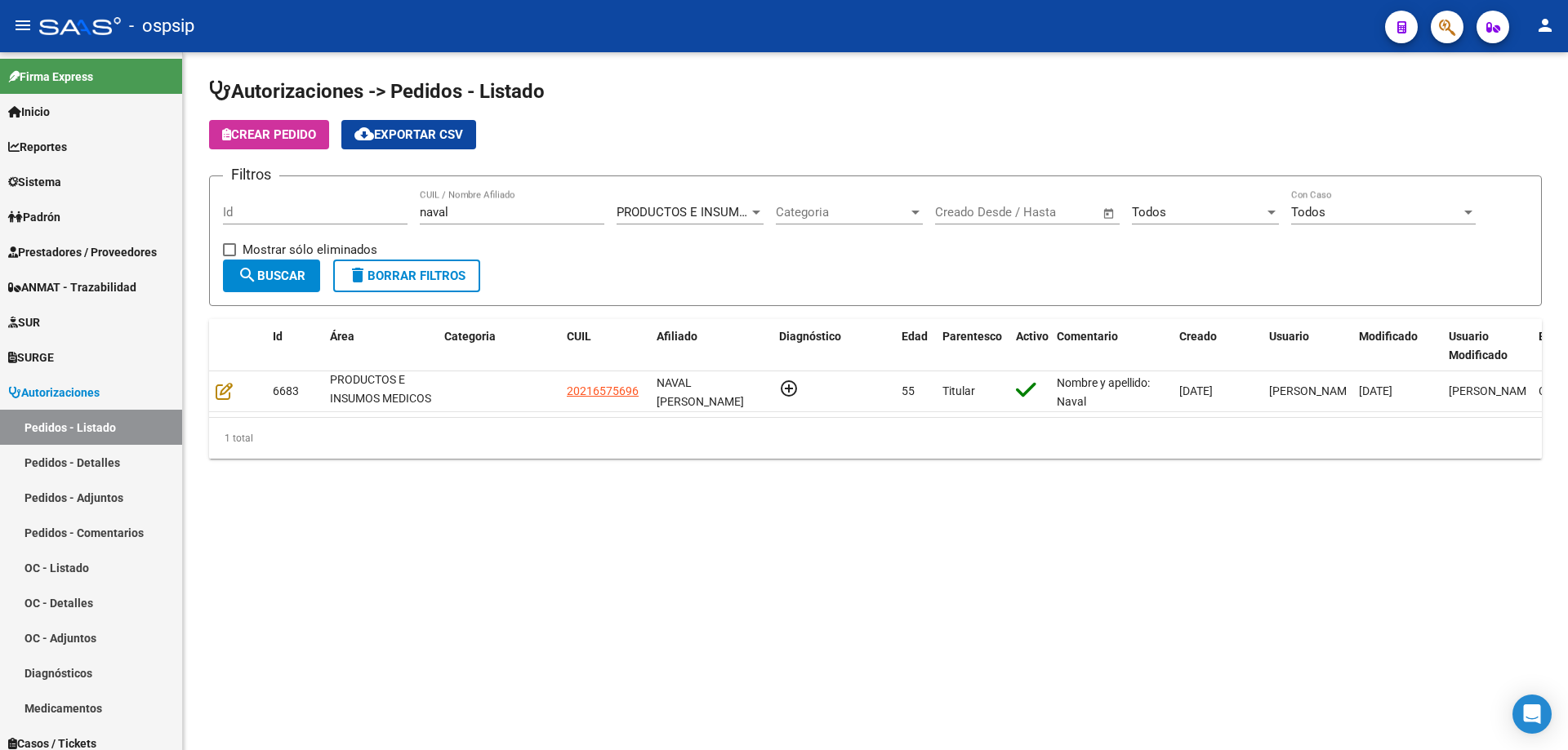
click at [473, 201] on div "naval CUIL / Nombre Afiliado" at bounding box center [512, 207] width 185 height 35
drag, startPoint x: 473, startPoint y: 210, endPoint x: 267, endPoint y: 187, distance: 207.3
click at [267, 187] on form "Filtros Id naval CUIL / Nombre Afiliado PRODUCTOS E INSUMOS MEDICOS Seleccionar…" at bounding box center [876, 240] width 1333 height 130
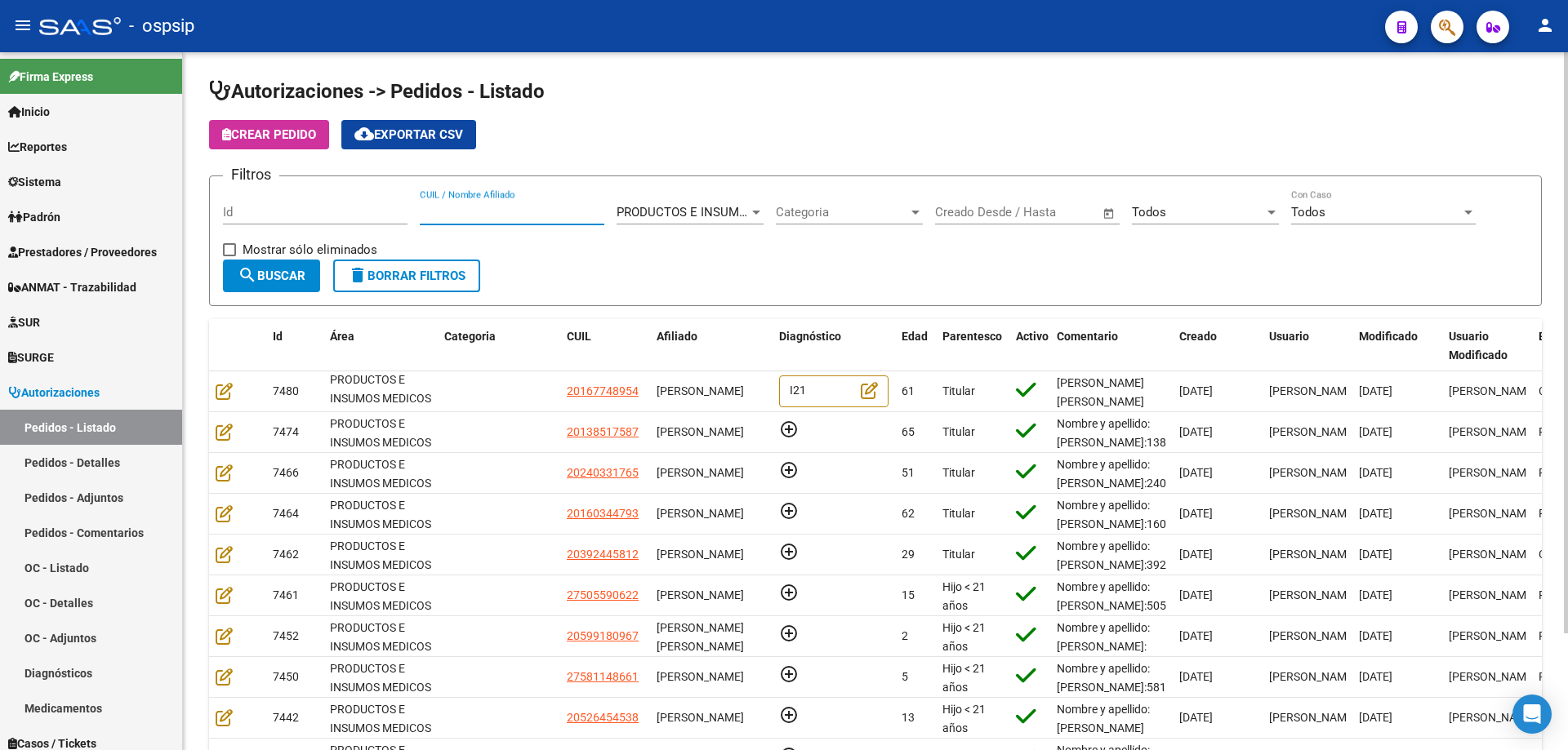
click at [290, 214] on input "Id" at bounding box center [315, 211] width 185 height 14
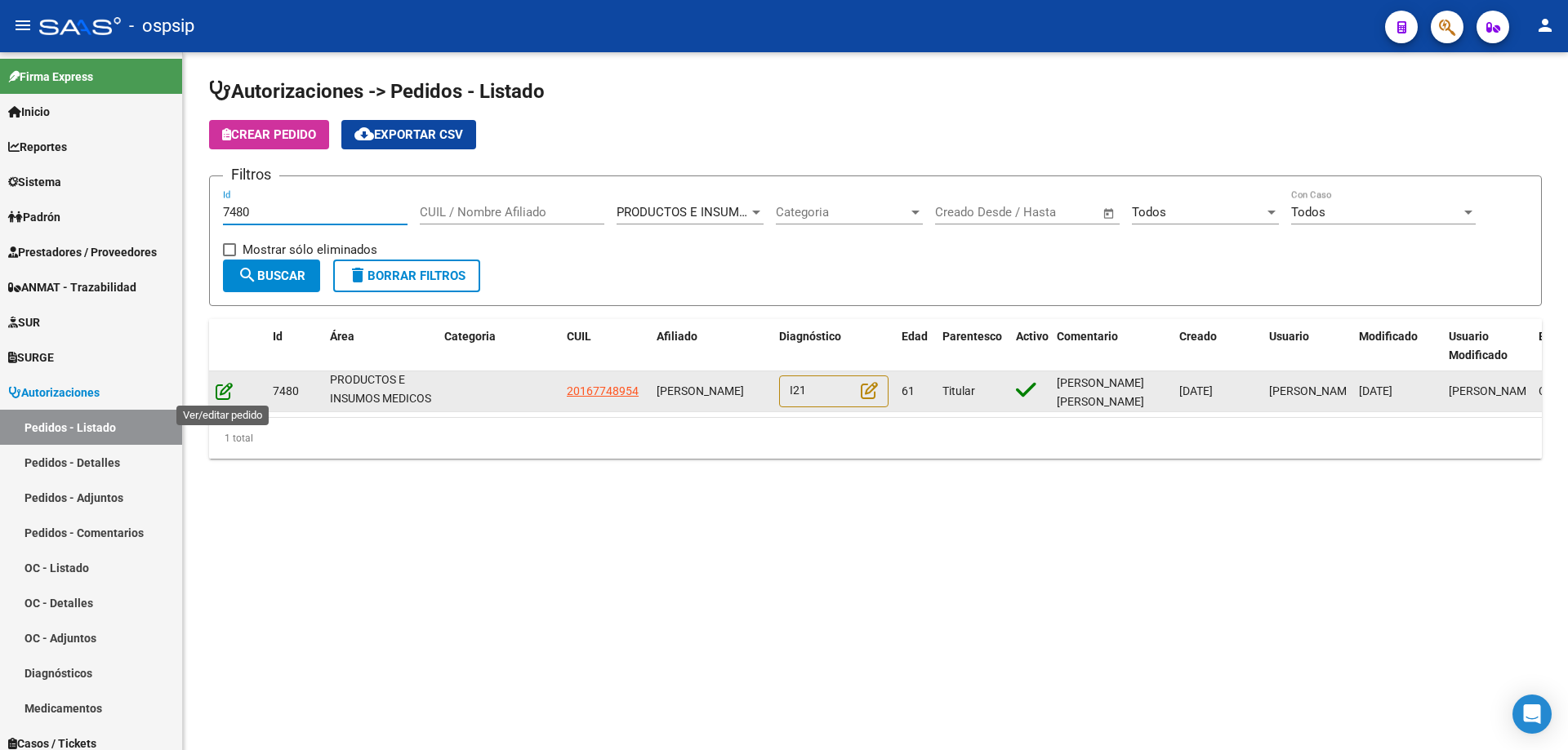
type input "7480"
click at [227, 385] on icon at bounding box center [224, 390] width 17 height 18
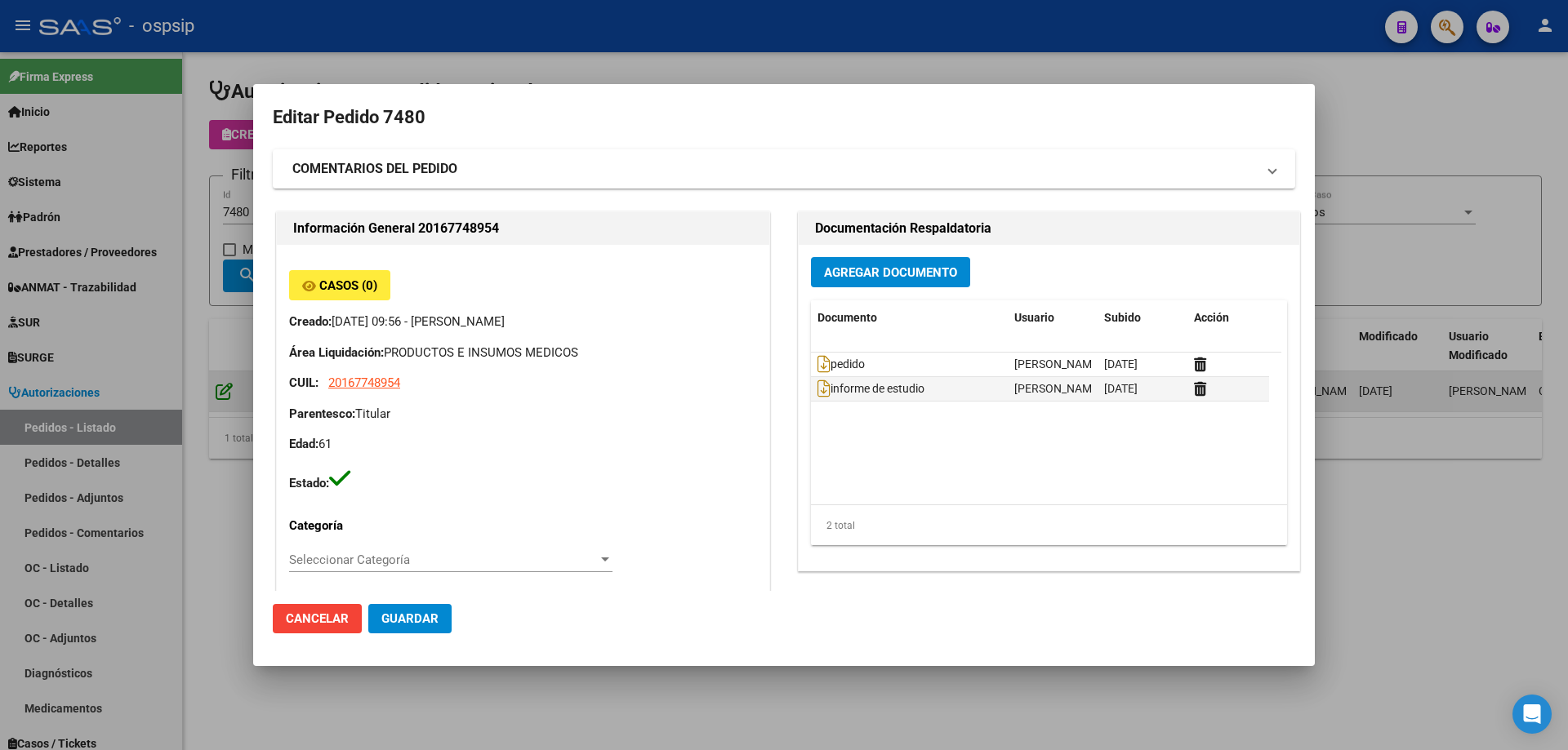
type input "[GEOGRAPHIC_DATA], LLAVALLOL, ARMONIA 222"
click at [198, 338] on div at bounding box center [784, 375] width 1568 height 750
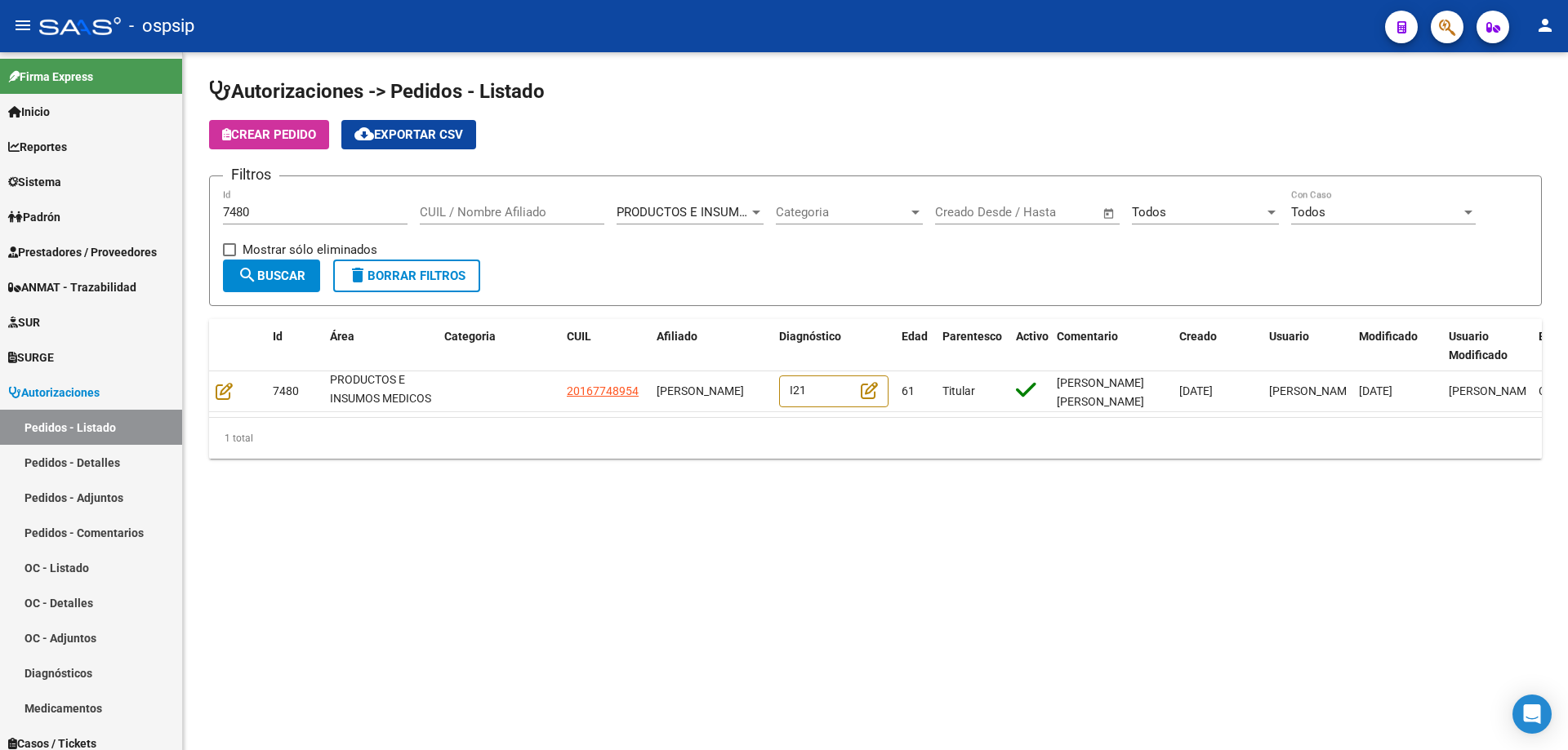
click at [296, 198] on div "7480 Id" at bounding box center [315, 207] width 185 height 35
drag, startPoint x: 285, startPoint y: 215, endPoint x: 0, endPoint y: 204, distance: 285.2
click at [0, 204] on mat-sidenav-container "Firma Express Inicio Calendario SSS Instructivos Contacto OS Reportes Egresos D…" at bounding box center [784, 401] width 1568 height 698
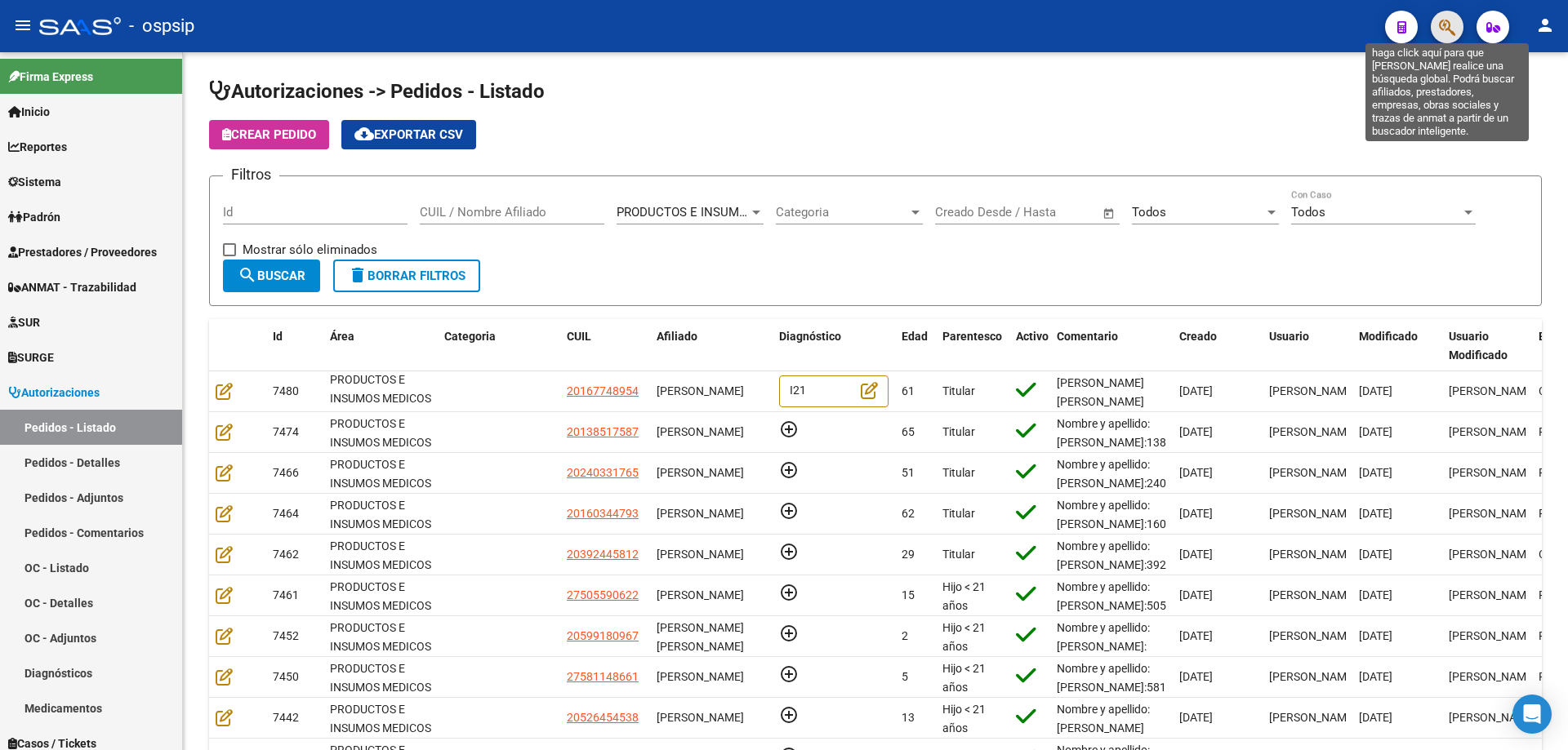
click at [1439, 30] on icon "button" at bounding box center [1446, 28] width 16 height 19
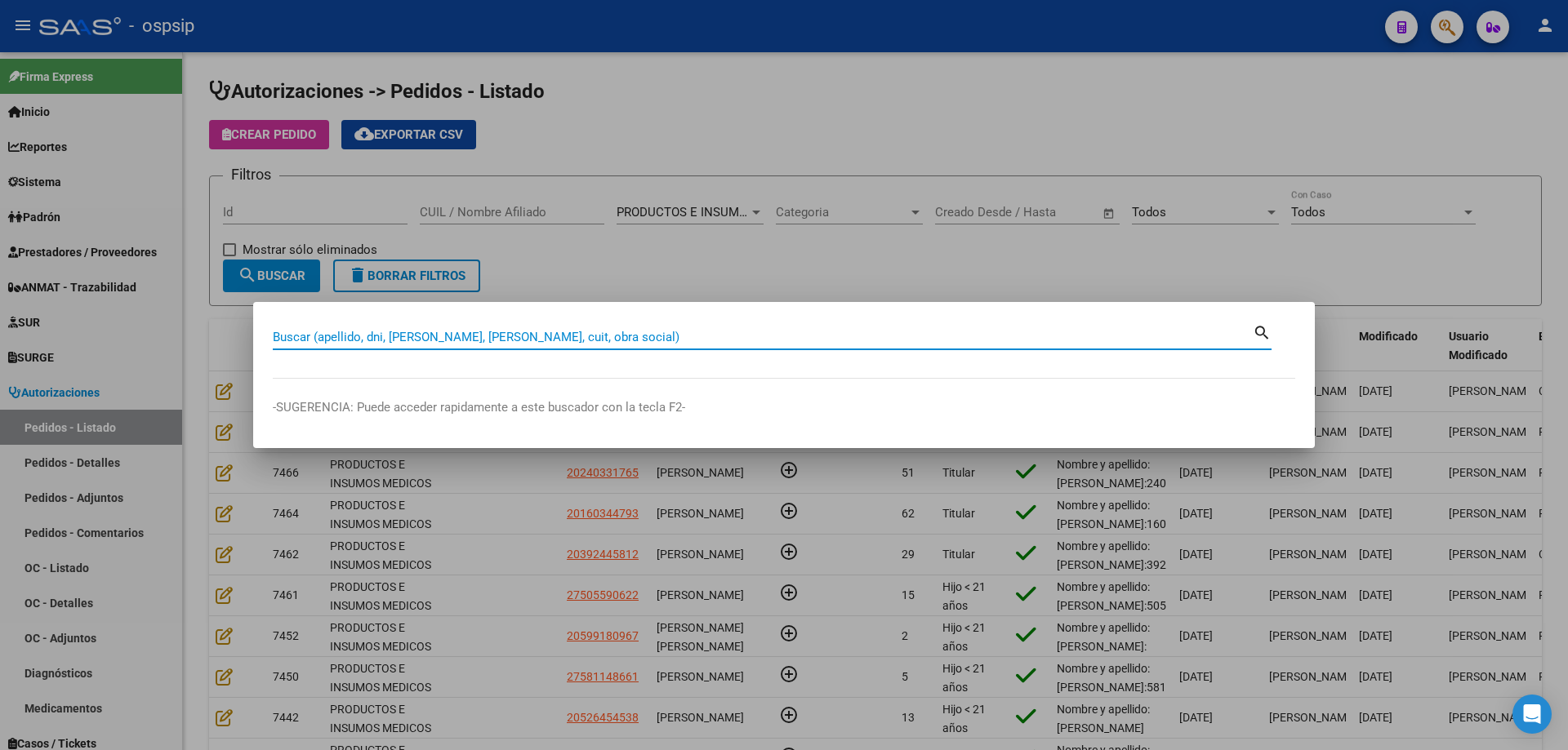
click at [762, 328] on div "Buscar (apellido, dni, [PERSON_NAME], [PERSON_NAME], cuit, obra social)" at bounding box center [762, 337] width 980 height 25
paste input "58617831"
type input "58617831"
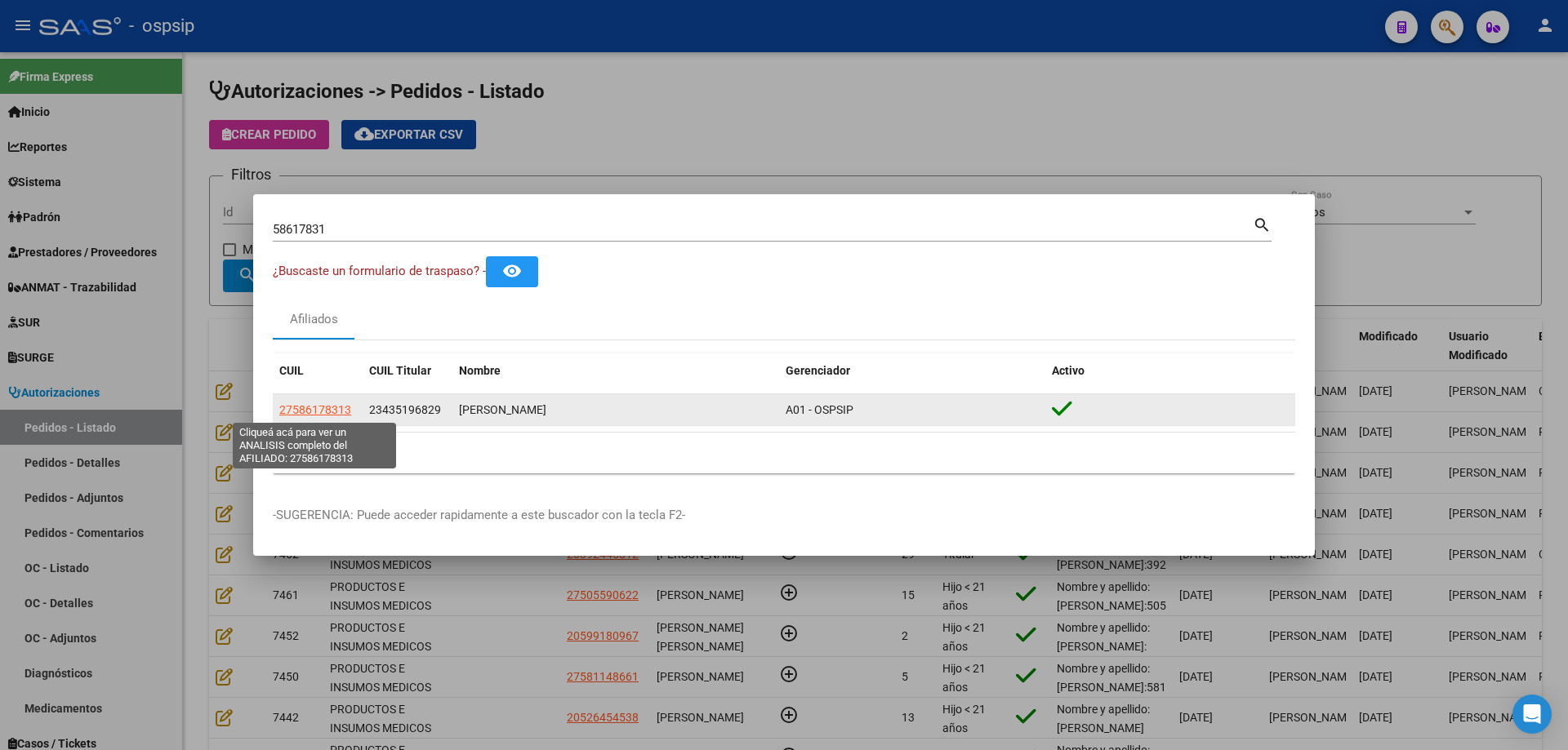
click at [296, 413] on span "27586178313" at bounding box center [314, 410] width 71 height 13
type textarea "27586178313"
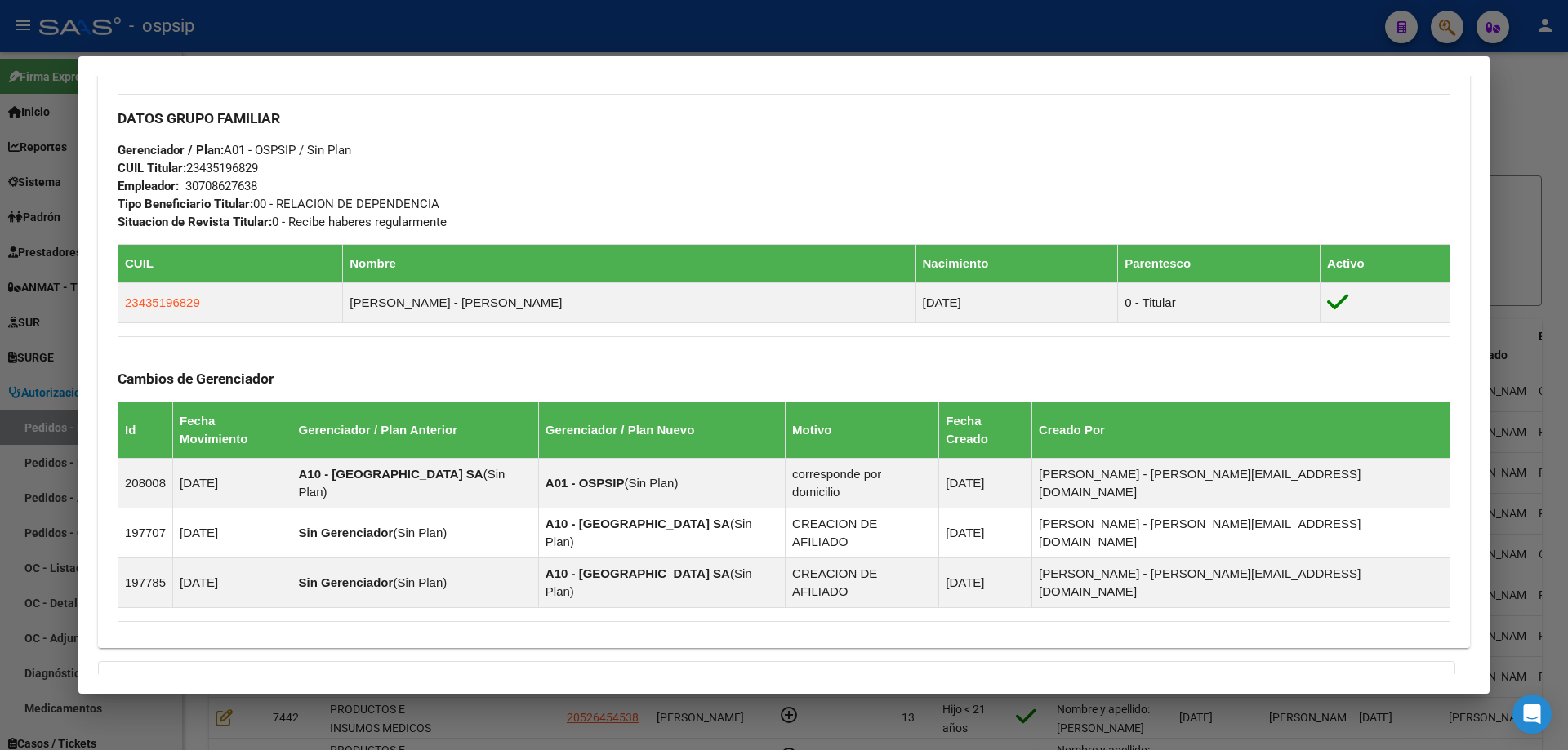
scroll to position [893, 0]
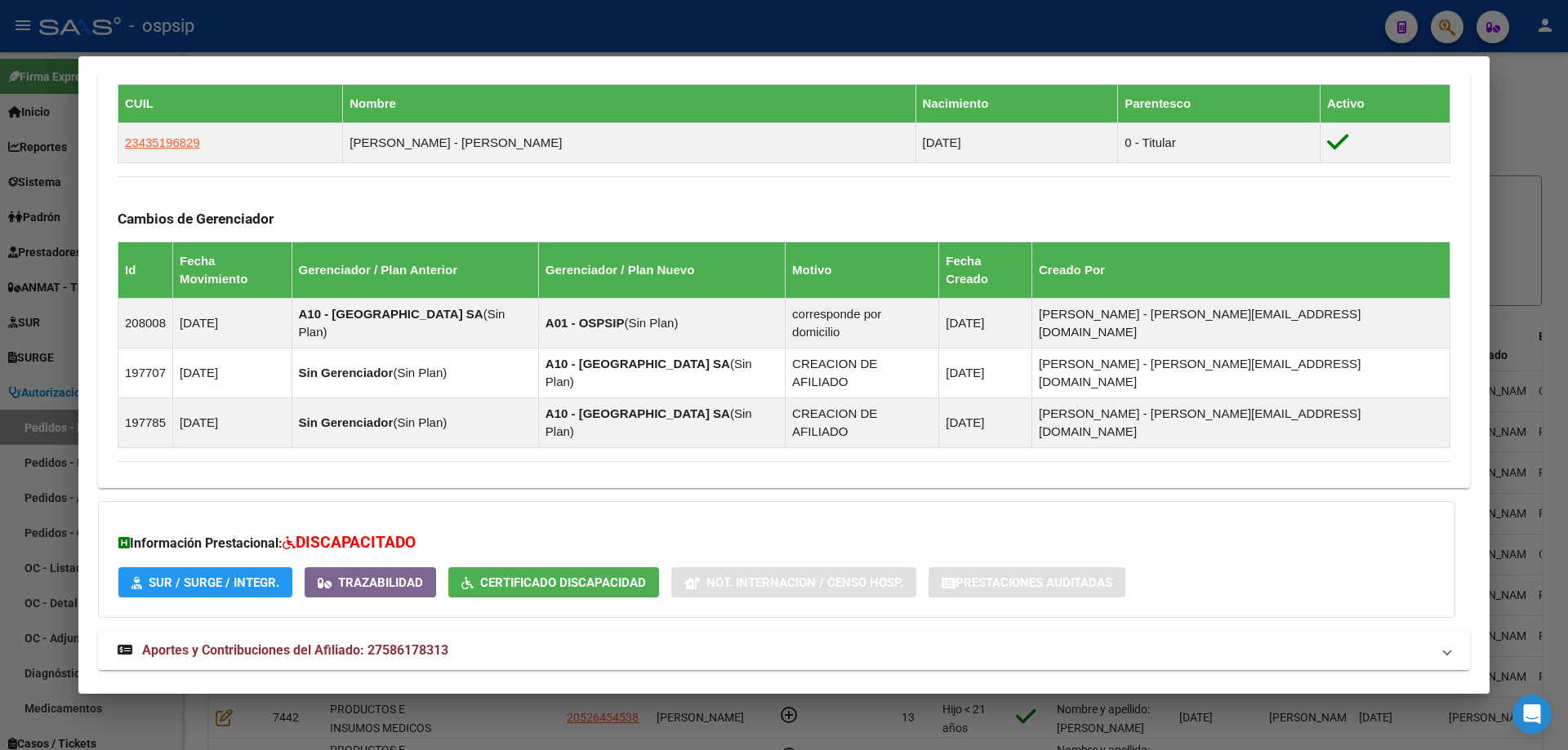
click at [311, 701] on span "Aportes y Contribuciones del Titular: 23435196829" at bounding box center [291, 708] width 299 height 15
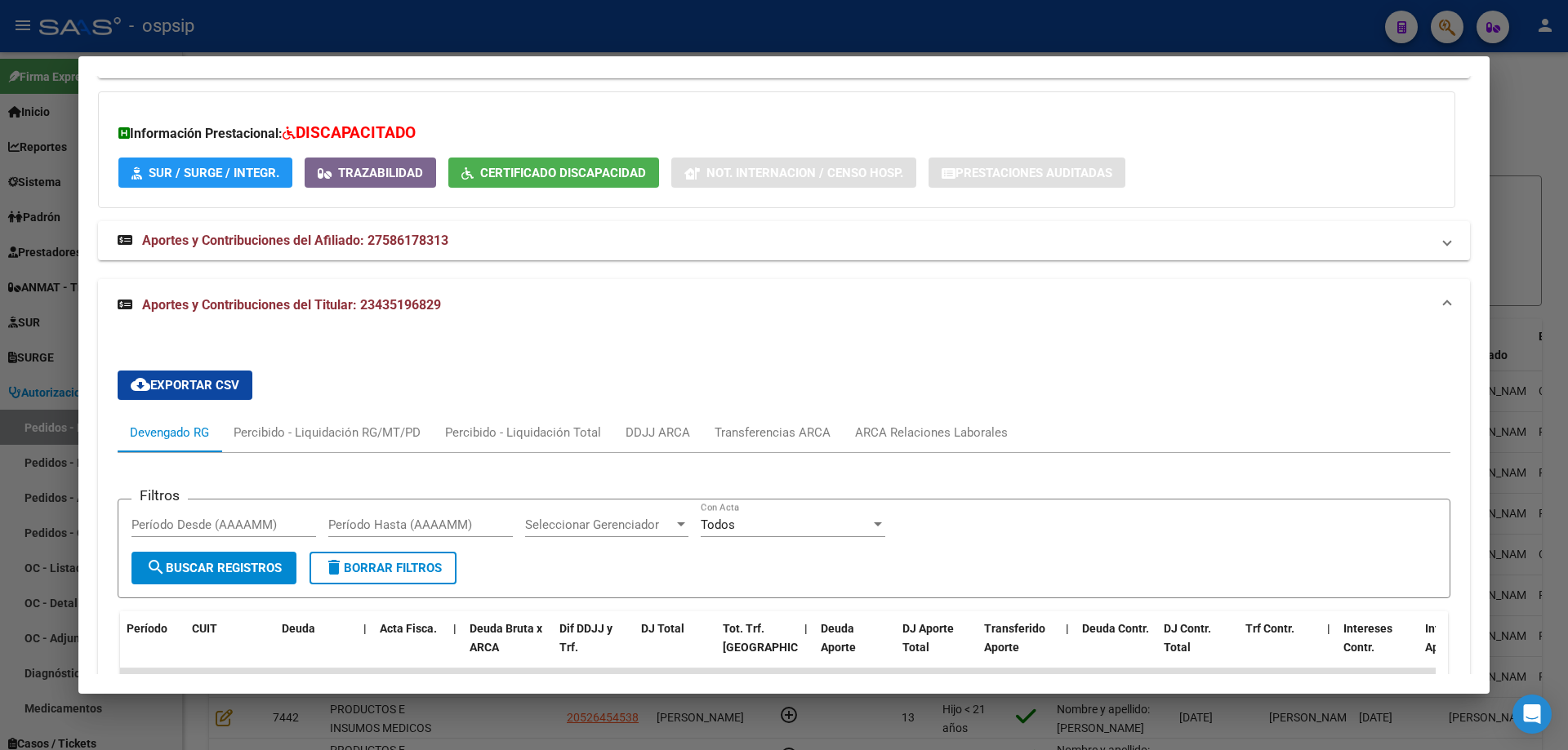
scroll to position [1547, 0]
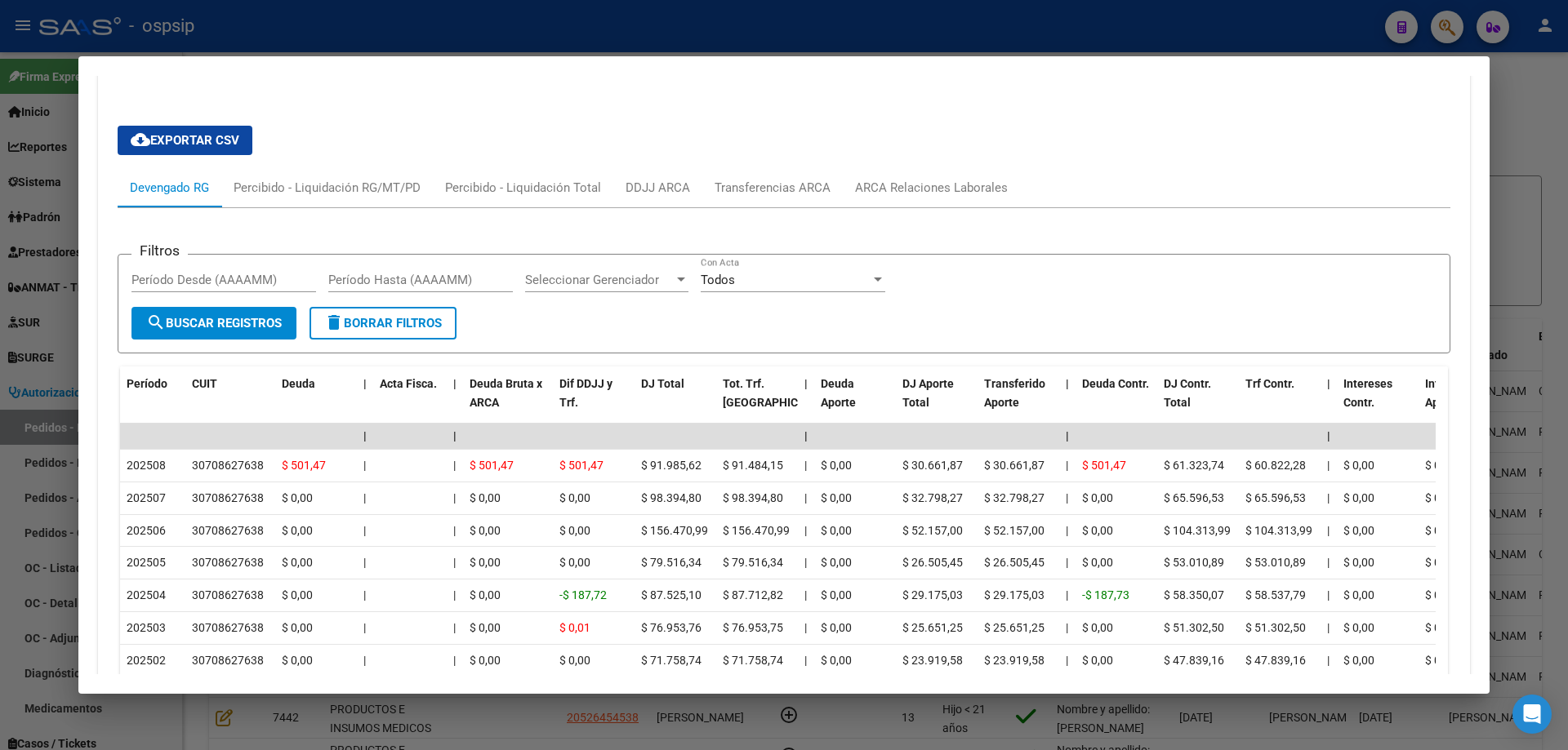
click at [0, 450] on div at bounding box center [784, 375] width 1568 height 750
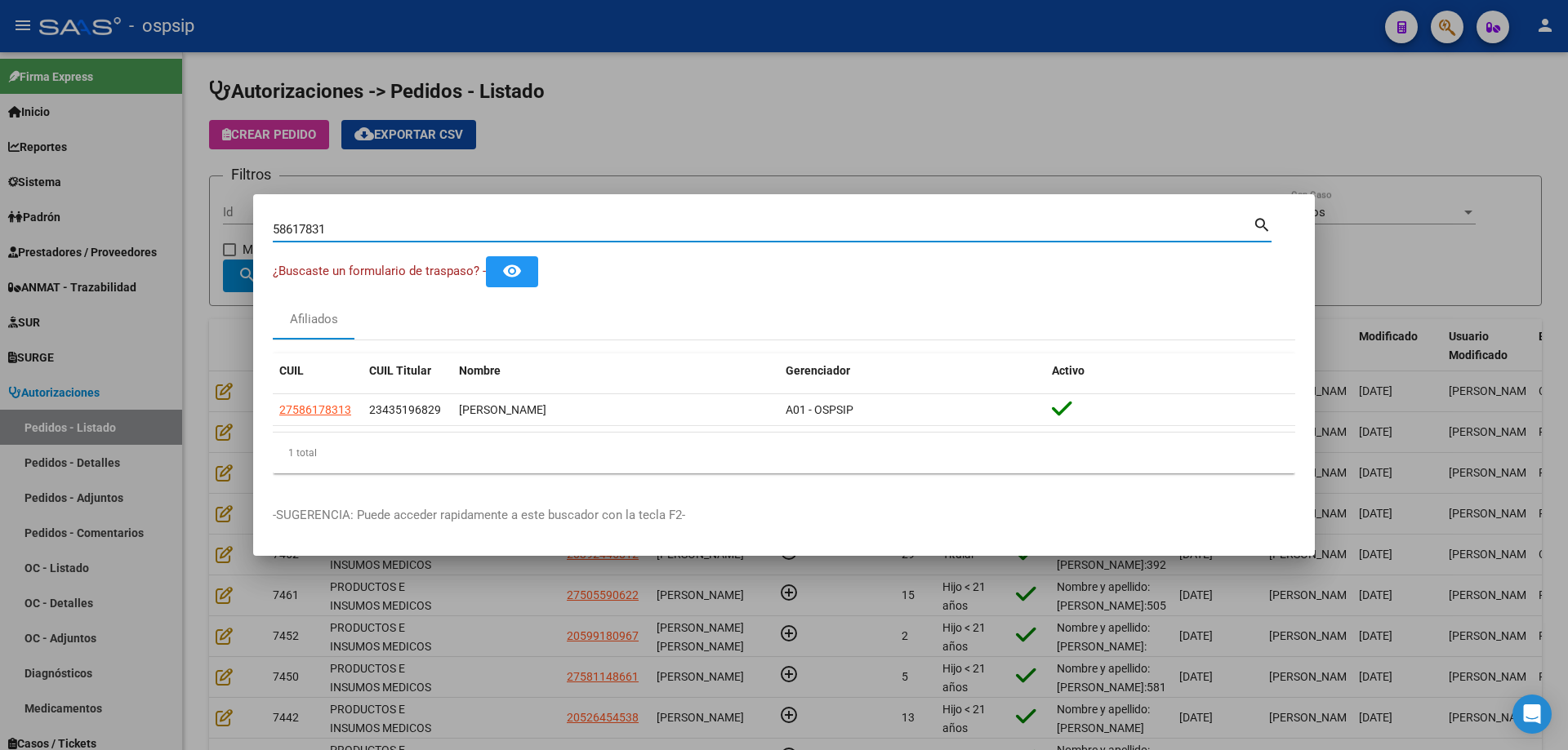
click at [303, 226] on input "58617831" at bounding box center [762, 228] width 980 height 14
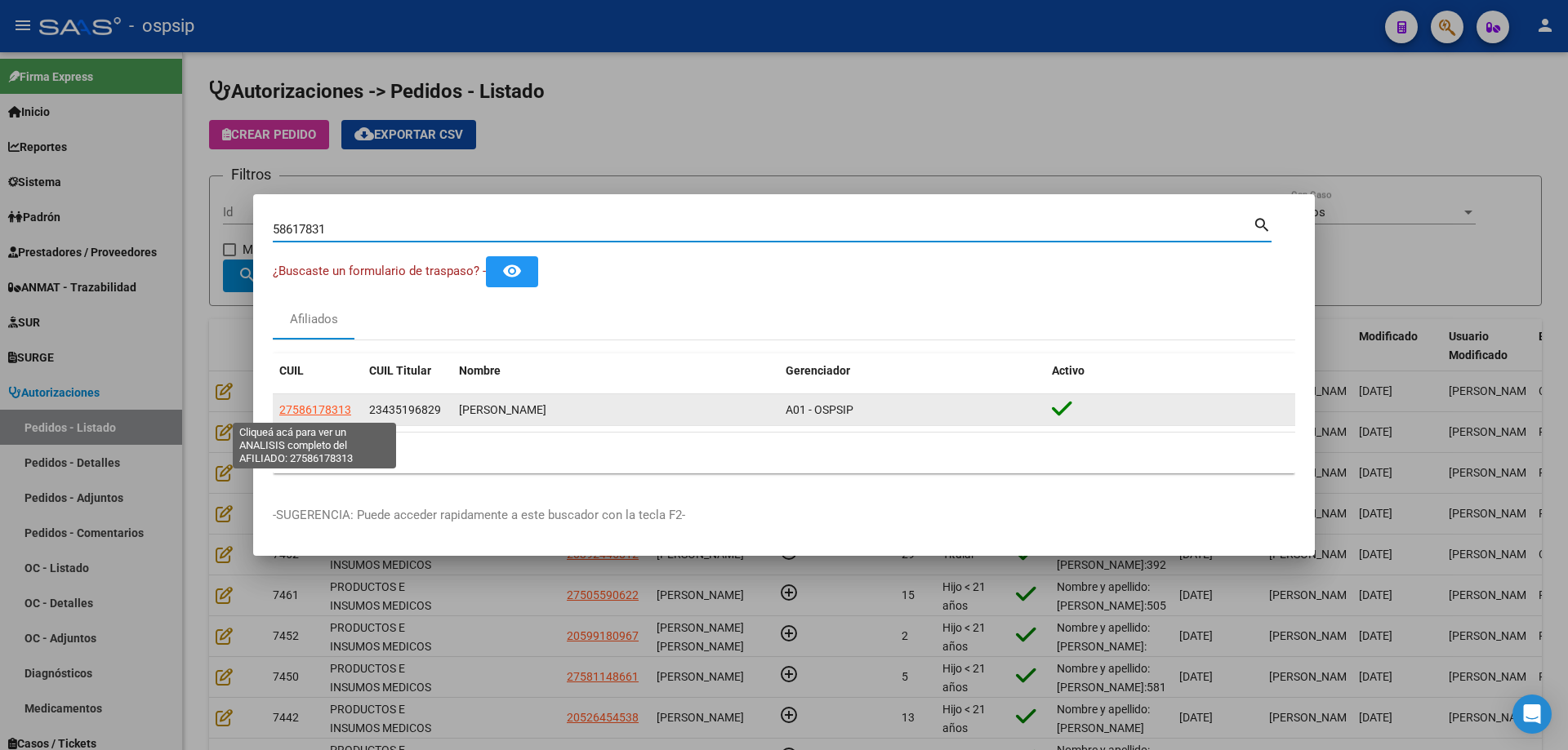
click at [335, 412] on span "27586178313" at bounding box center [314, 410] width 71 height 13
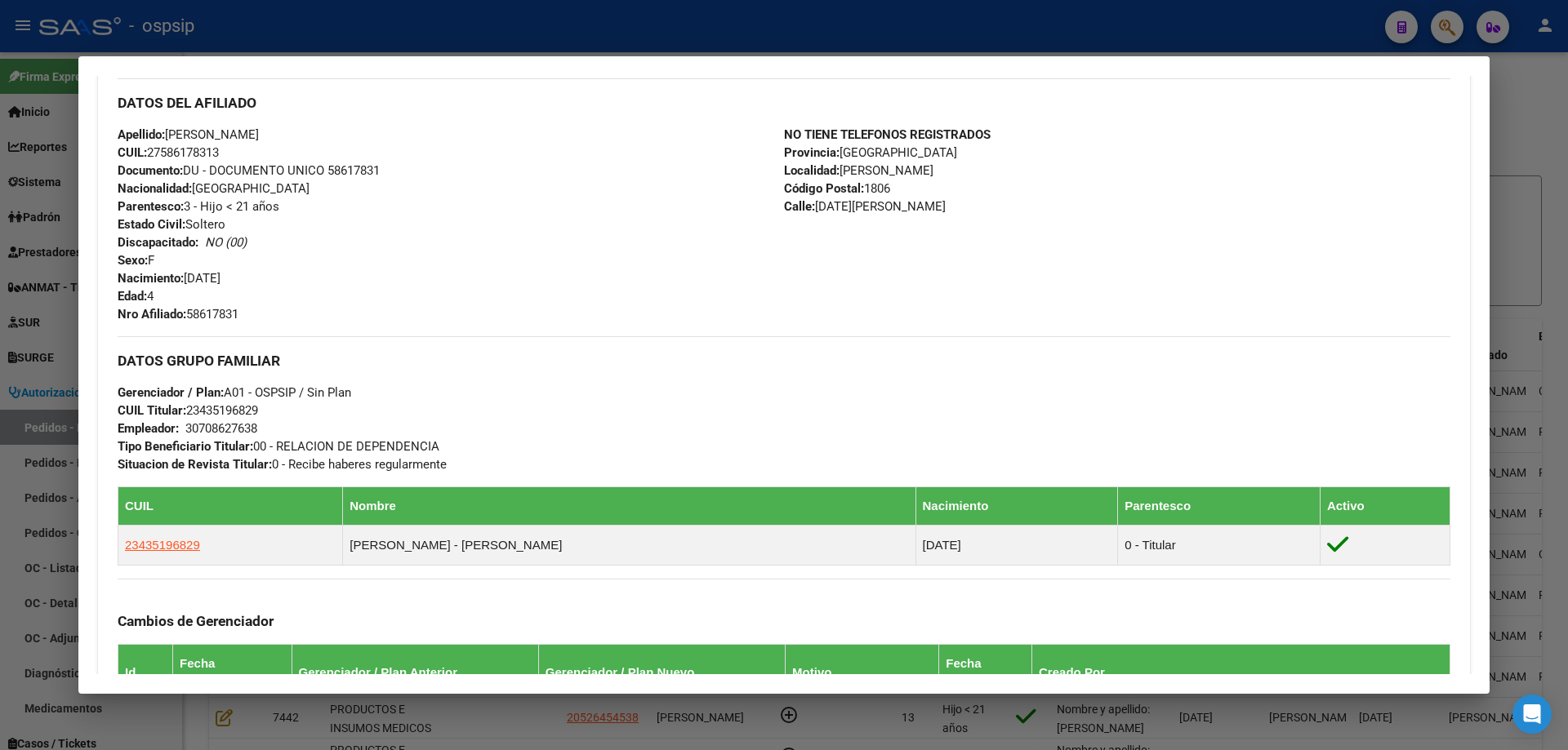
scroll to position [893, 0]
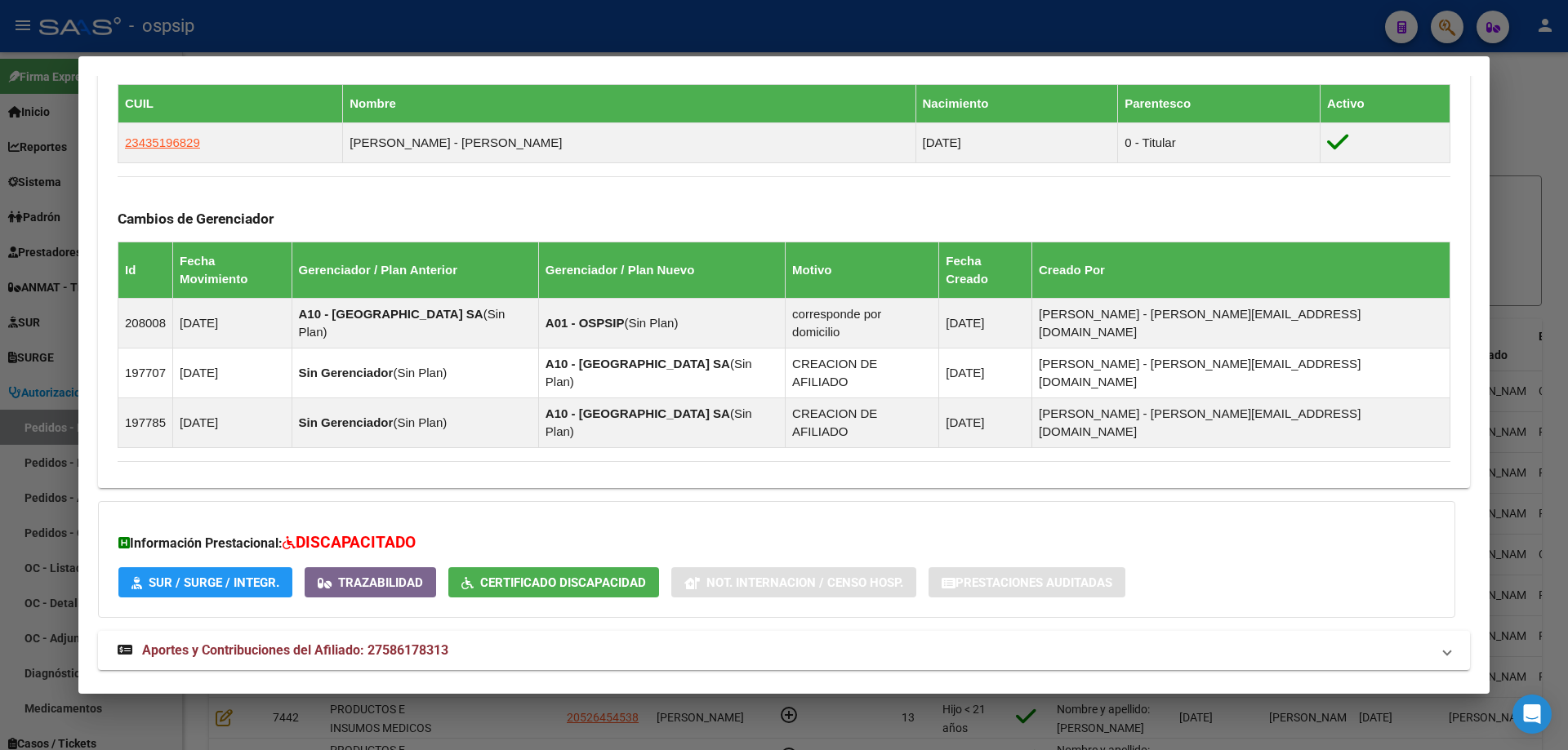
click at [327, 689] on mat-expansion-panel-header "Aportes y Contribuciones del Titular: 23435196829" at bounding box center [784, 708] width 1372 height 39
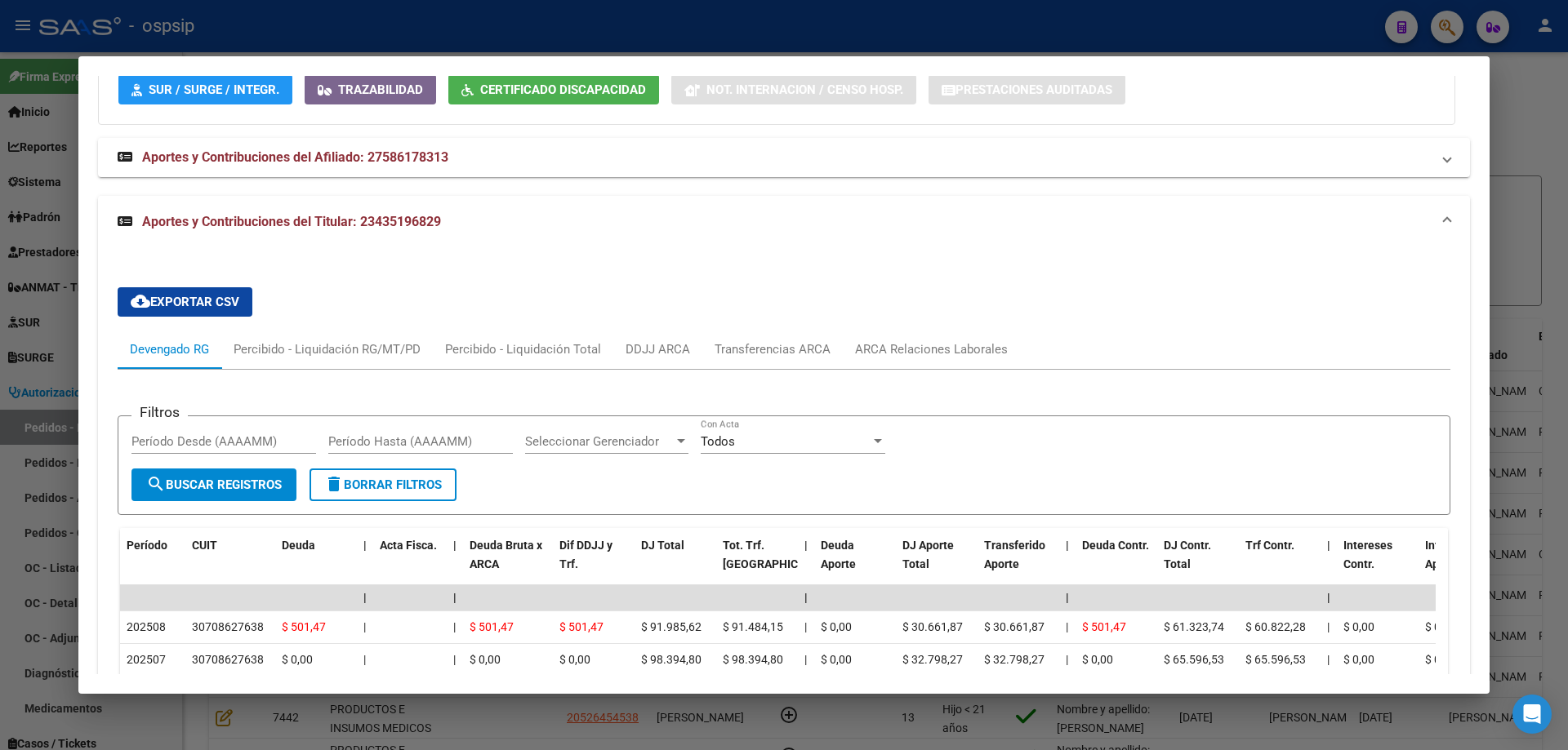
scroll to position [1547, 0]
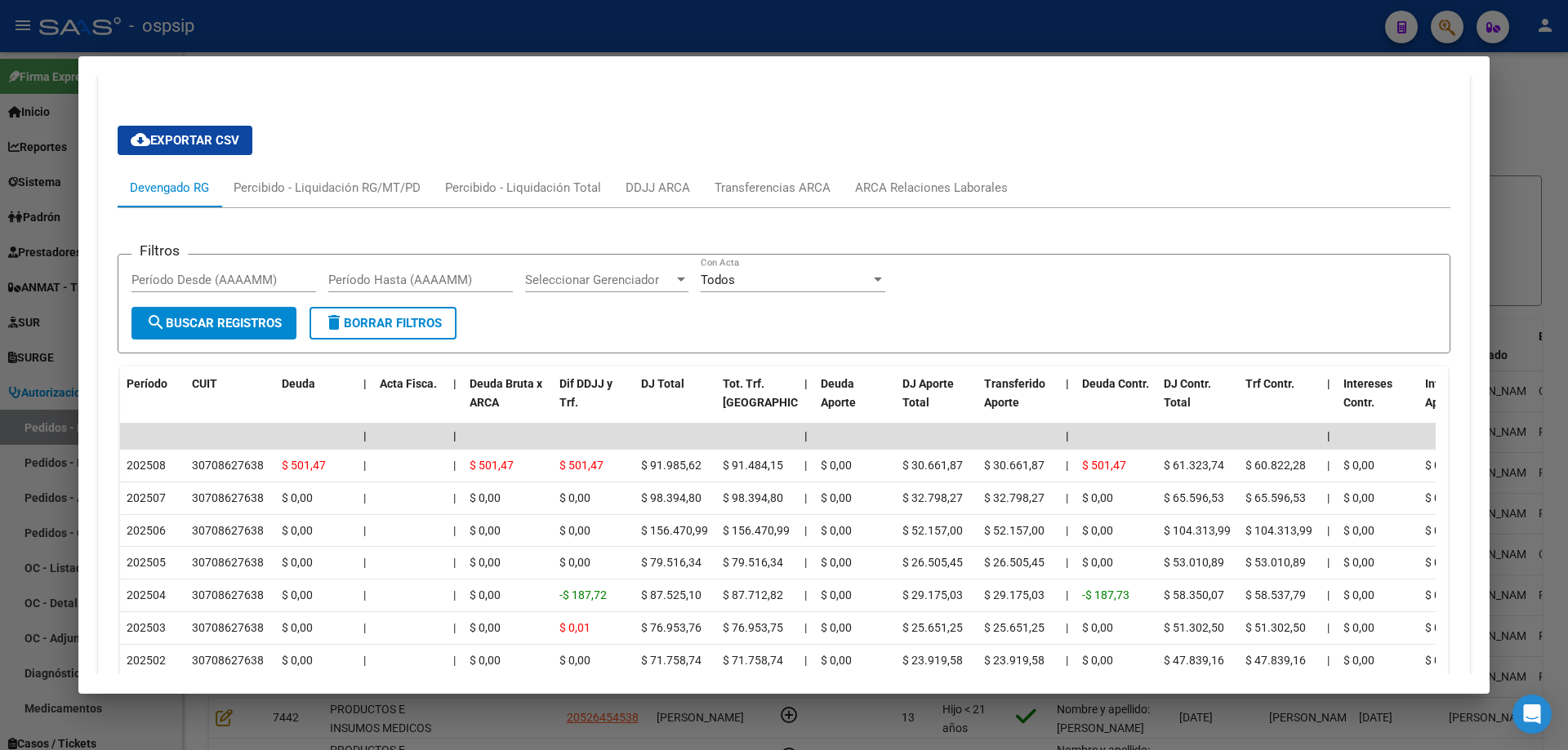
click at [48, 408] on div at bounding box center [784, 375] width 1568 height 750
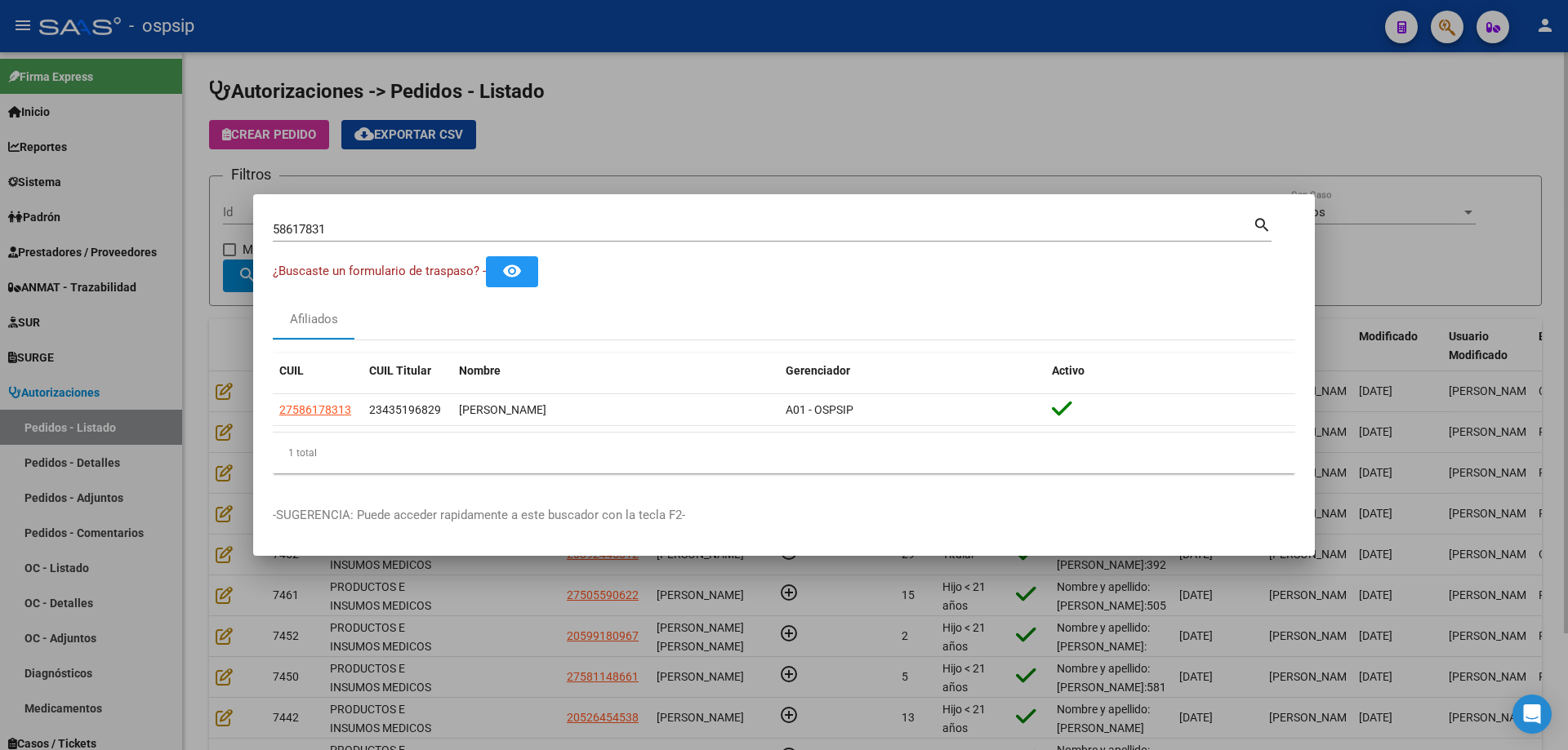
drag, startPoint x: 208, startPoint y: 204, endPoint x: 431, endPoint y: 224, distance: 223.9
click at [208, 205] on div at bounding box center [784, 375] width 1568 height 750
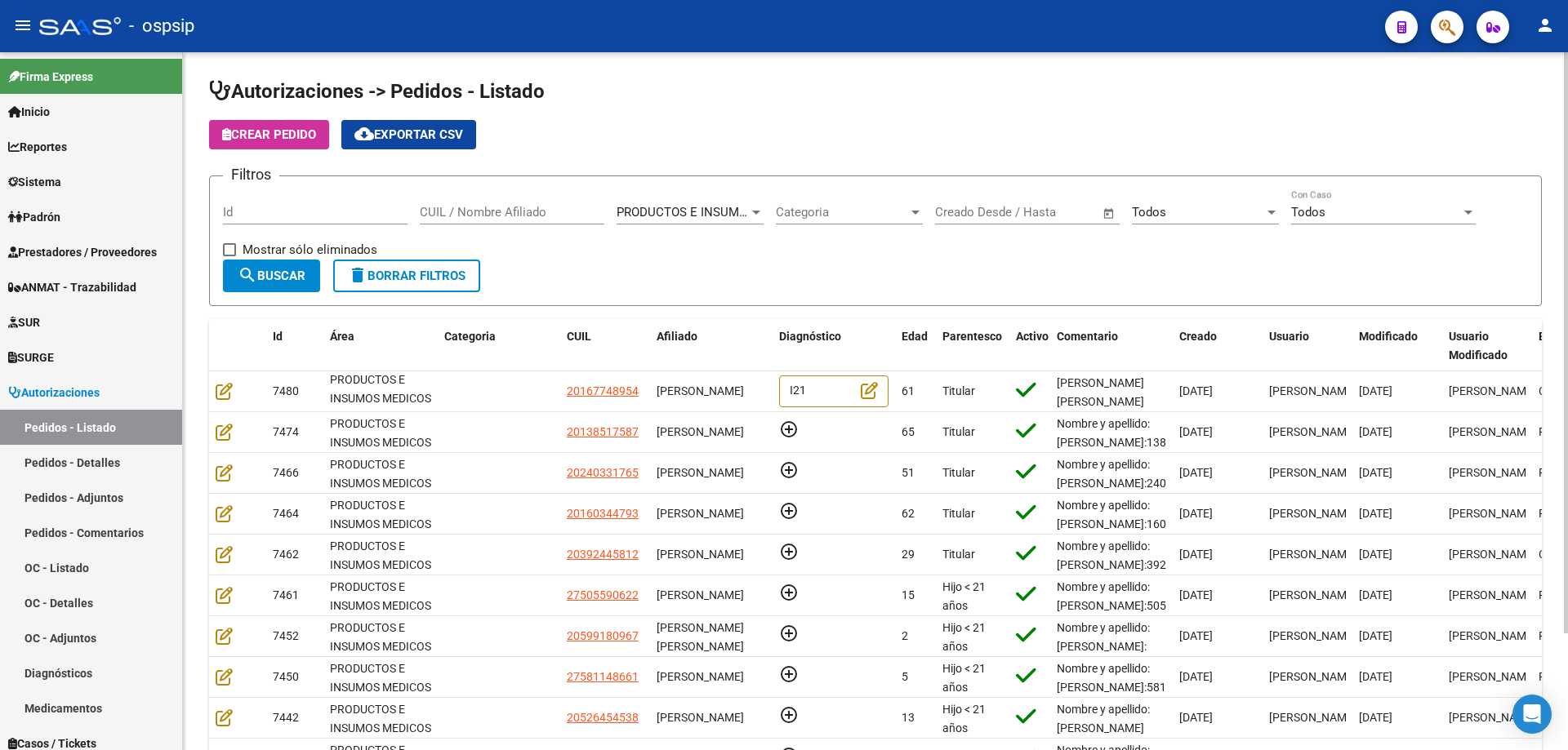
click at [483, 204] on div "CUIL / Nombre Afiliado" at bounding box center [512, 207] width 185 height 35
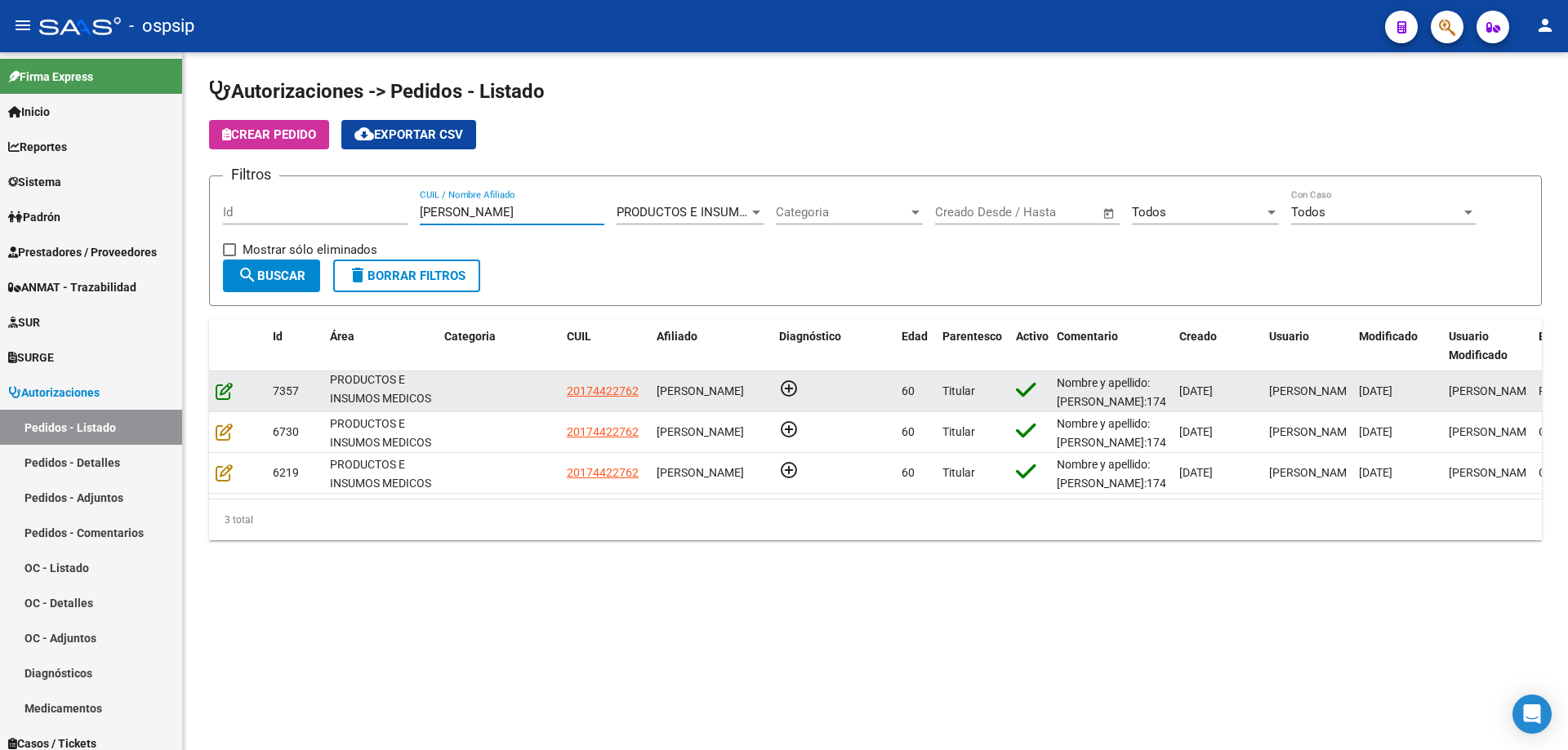
type input "[PERSON_NAME]"
click at [225, 389] on icon at bounding box center [224, 390] width 17 height 18
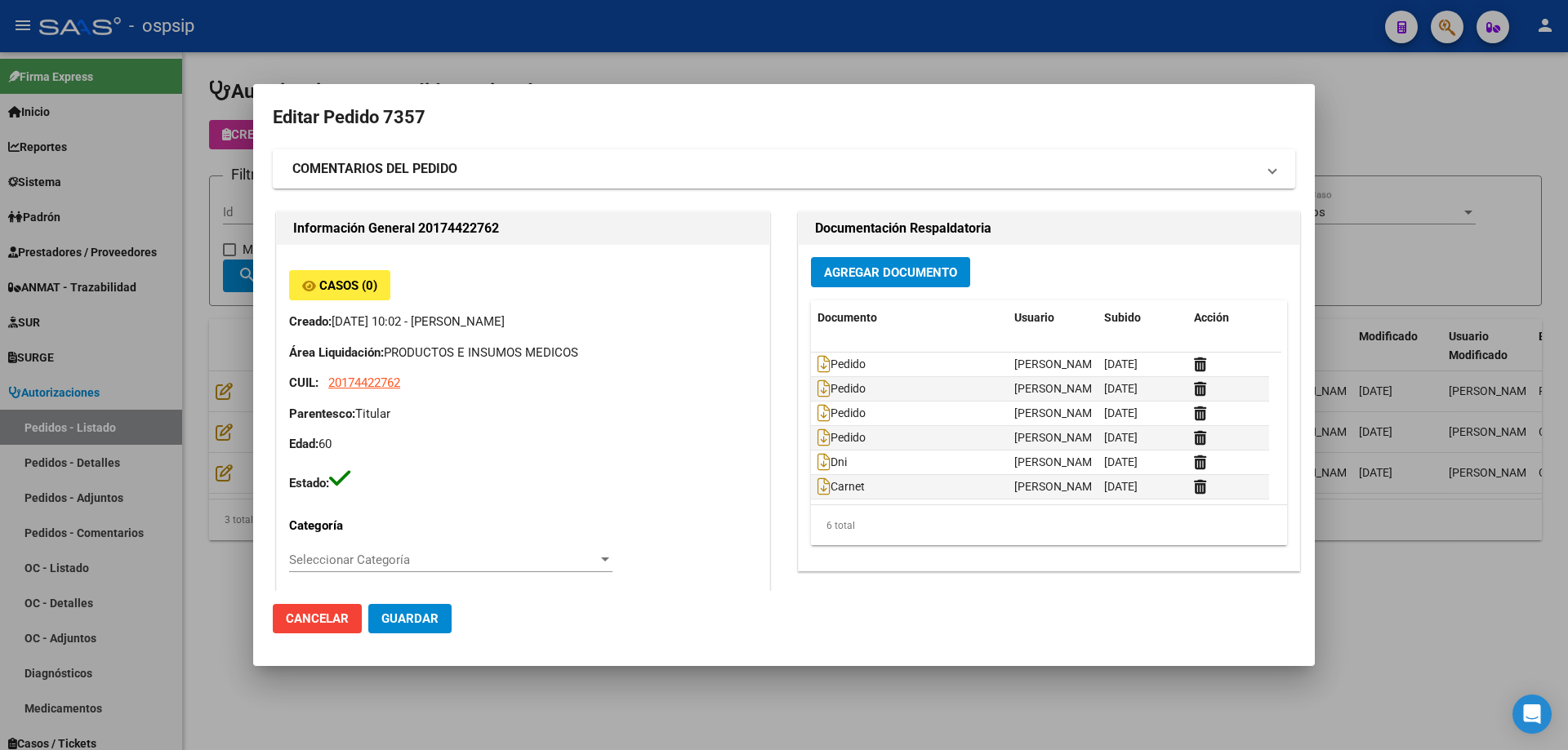
type input "Santa Fe, [GEOGRAPHIC_DATA], MALVINAS 841, Piso: 5TO, Departamento: A"
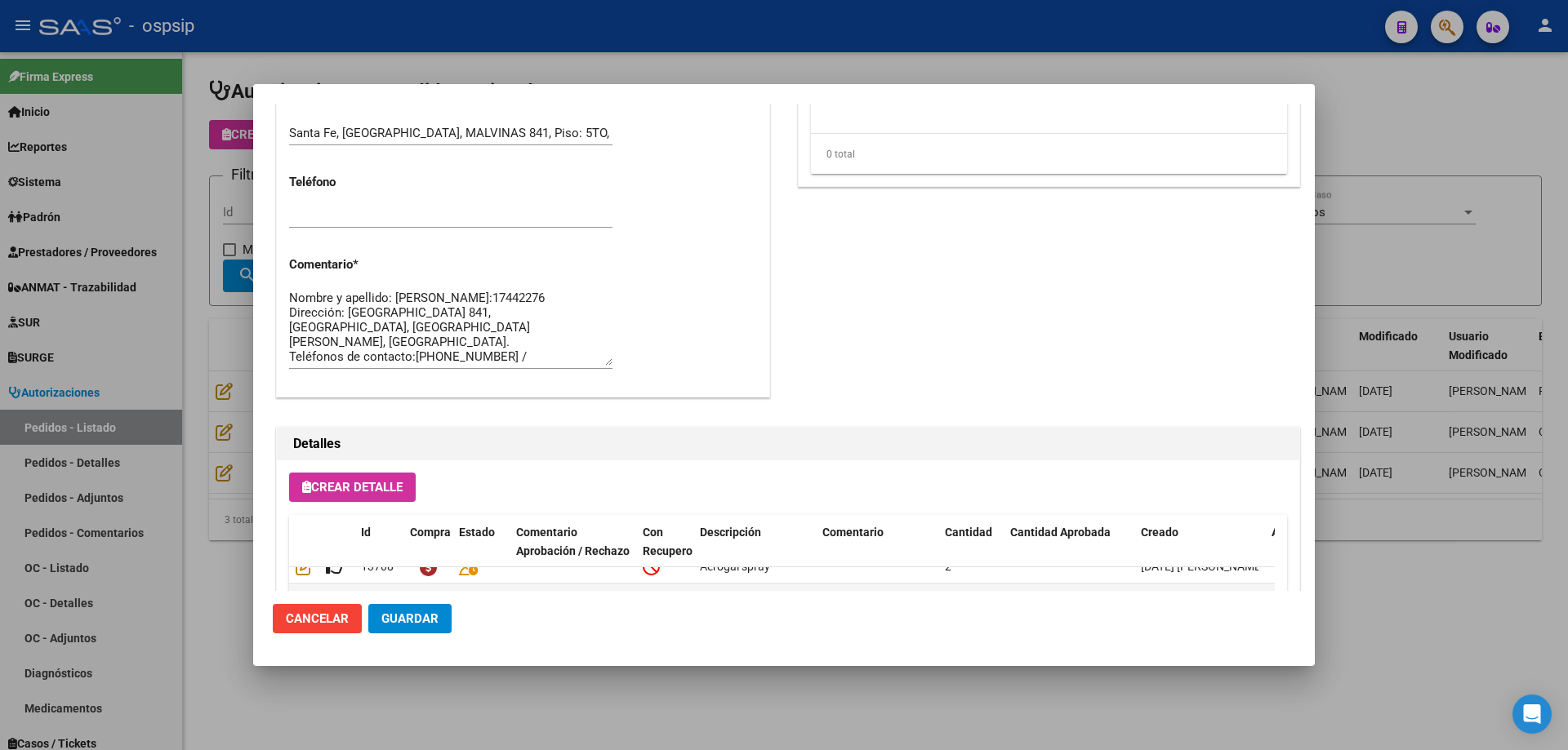
scroll to position [489, 0]
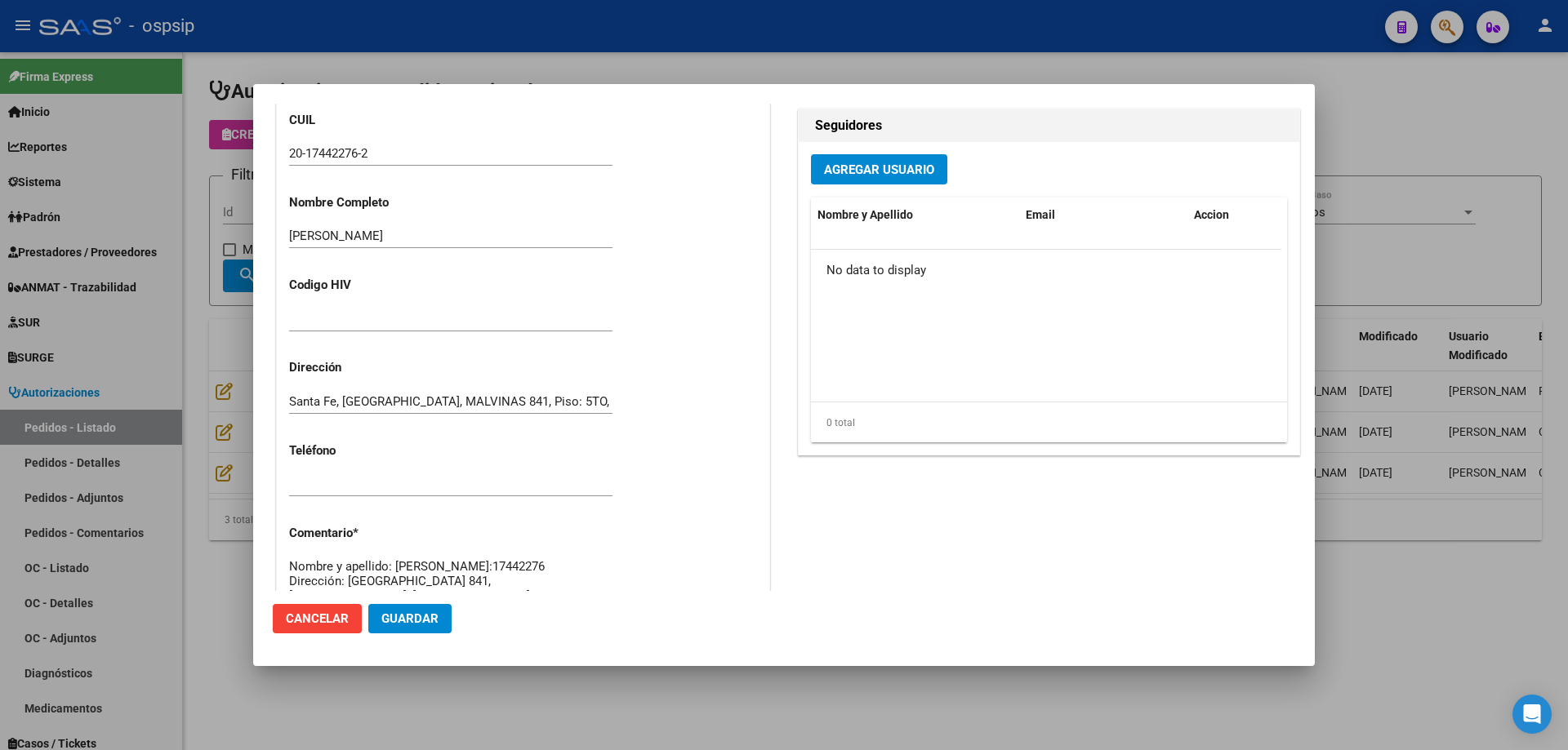
click at [190, 168] on div at bounding box center [784, 375] width 1568 height 750
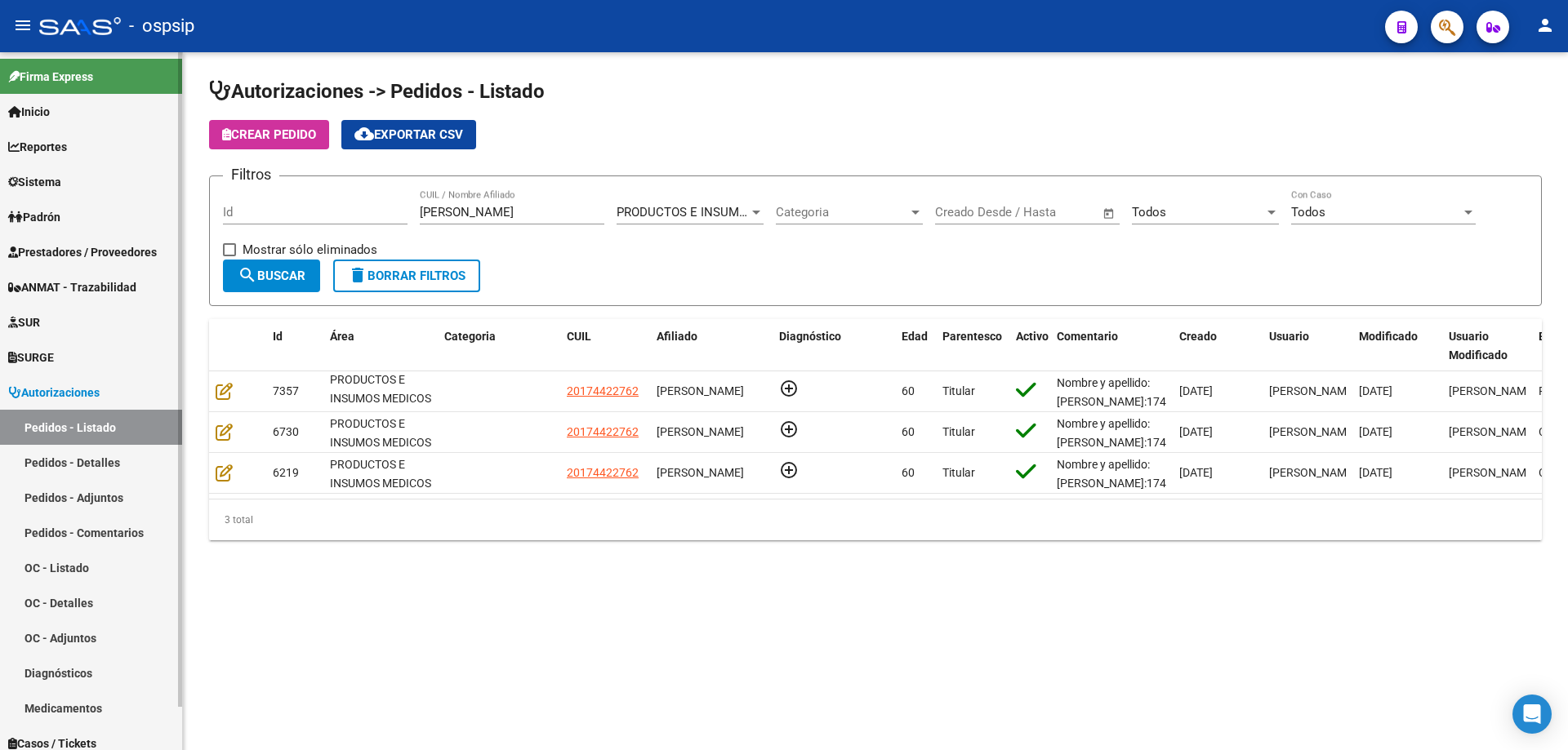
drag, startPoint x: 494, startPoint y: 207, endPoint x: 151, endPoint y: 207, distance: 343.0
click at [151, 207] on mat-sidenav-container "Firma Express Inicio Calendario SSS Instructivos Contacto OS Reportes Egresos D…" at bounding box center [784, 401] width 1568 height 698
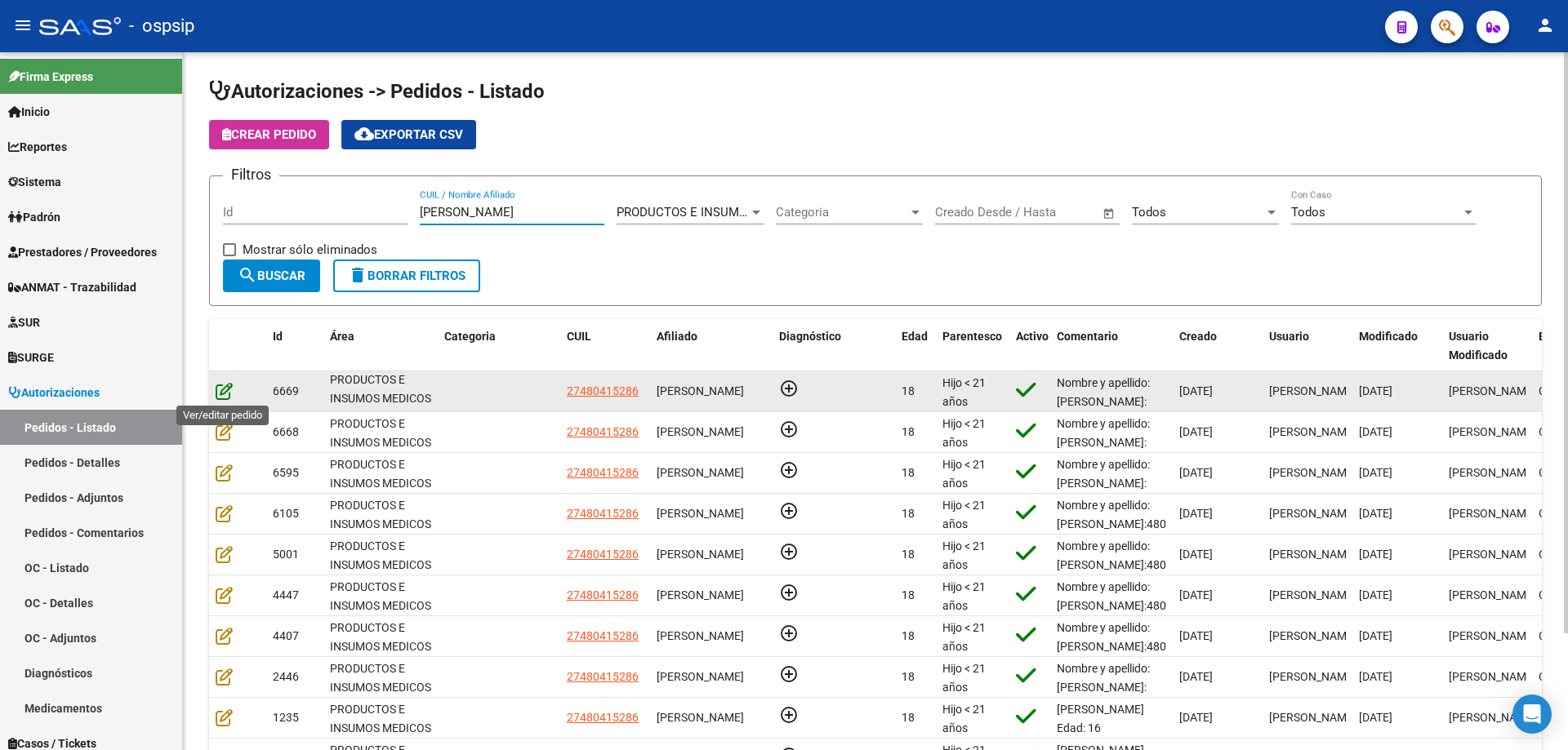
type input "[PERSON_NAME]"
click at [221, 392] on icon at bounding box center [224, 390] width 17 height 18
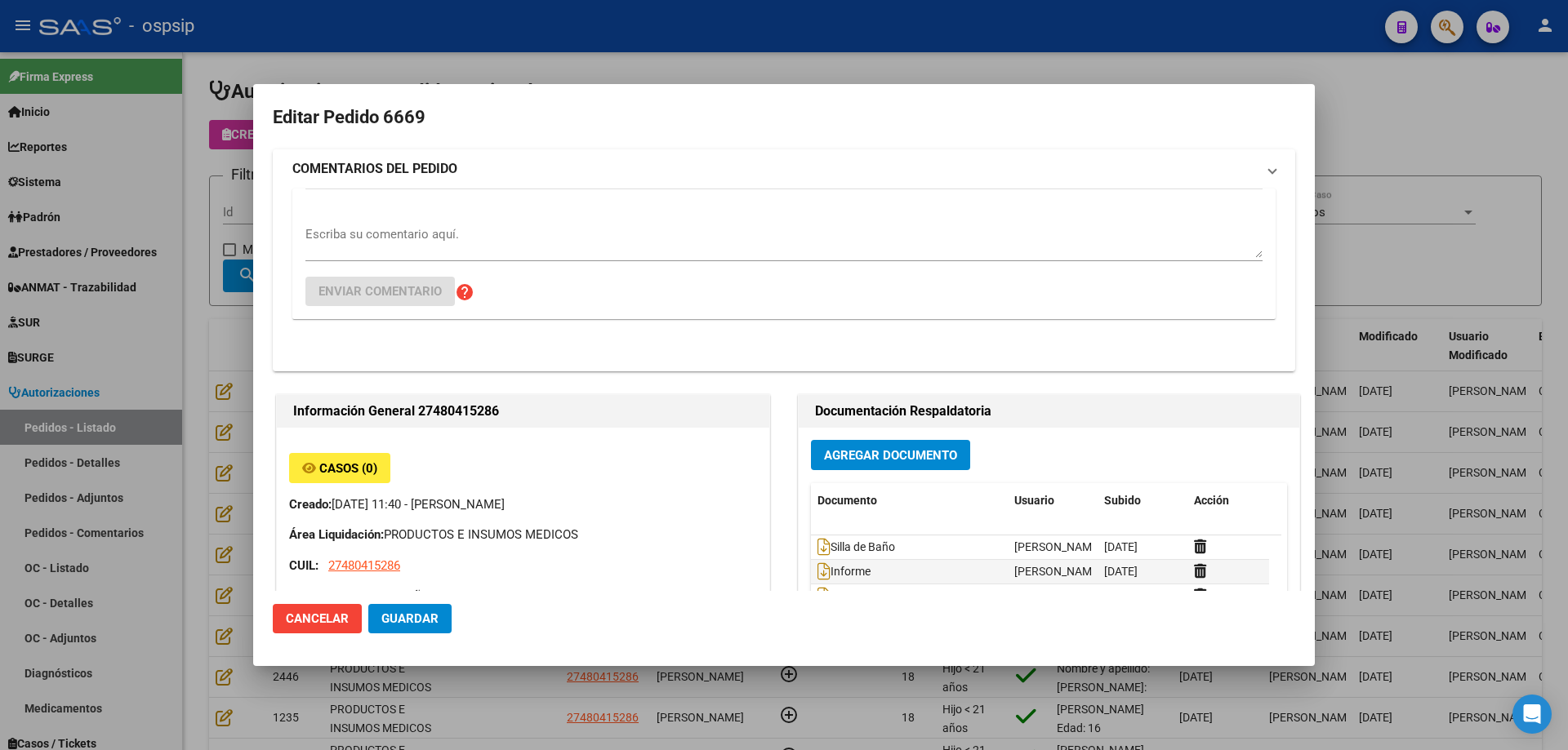
type input "Capital Federal, CABA, [STREET_ADDRESS]"
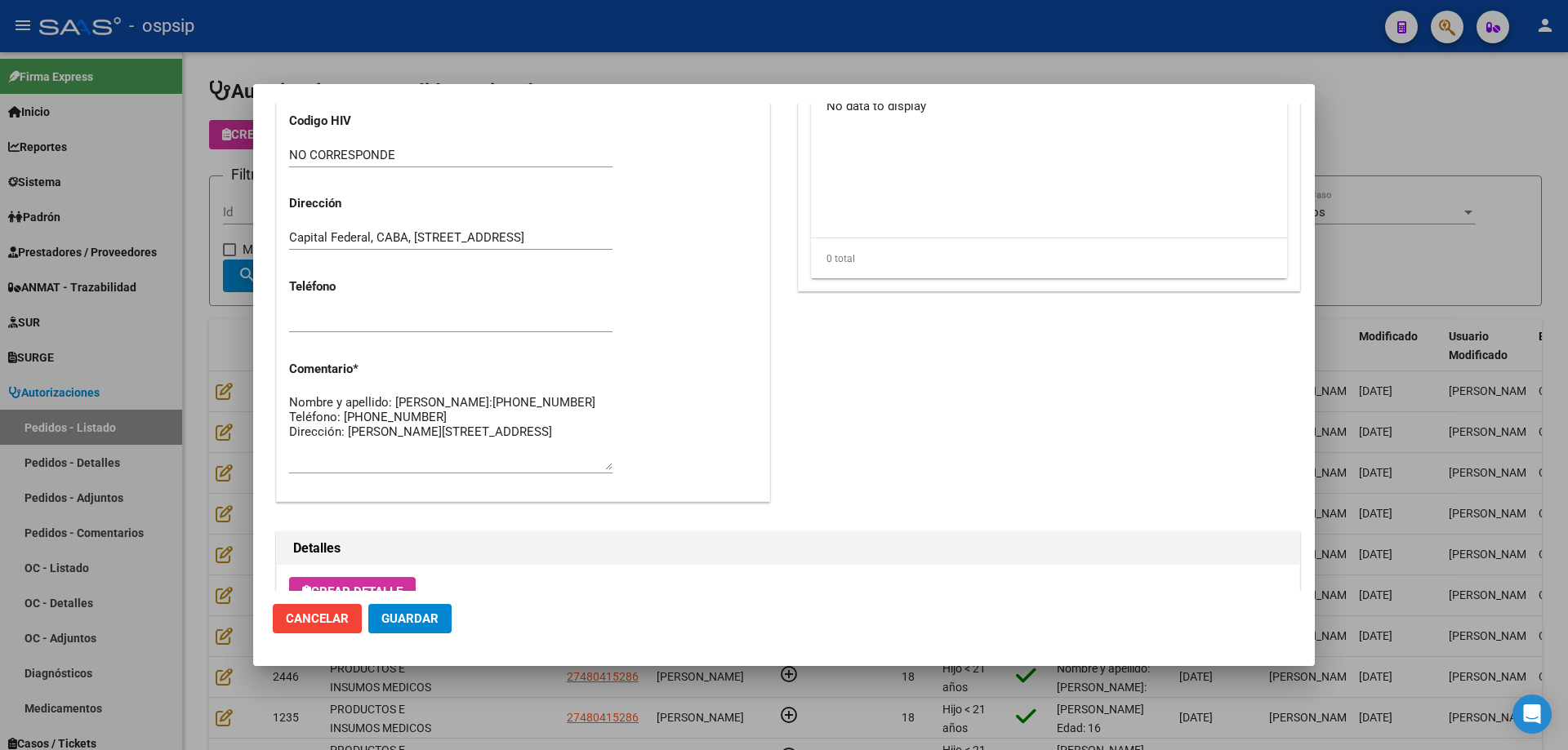
scroll to position [978, 0]
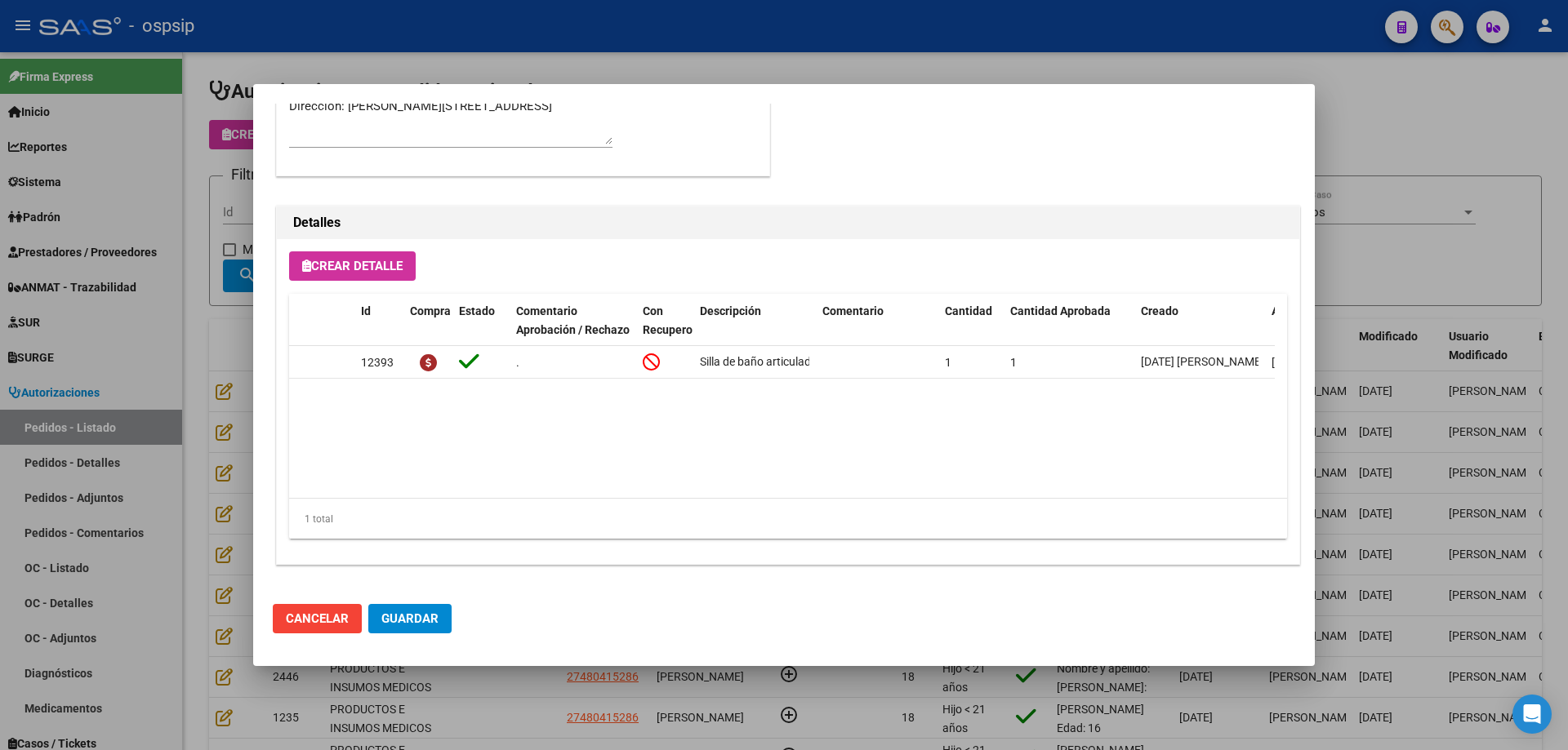
click at [227, 387] on div at bounding box center [784, 375] width 1568 height 750
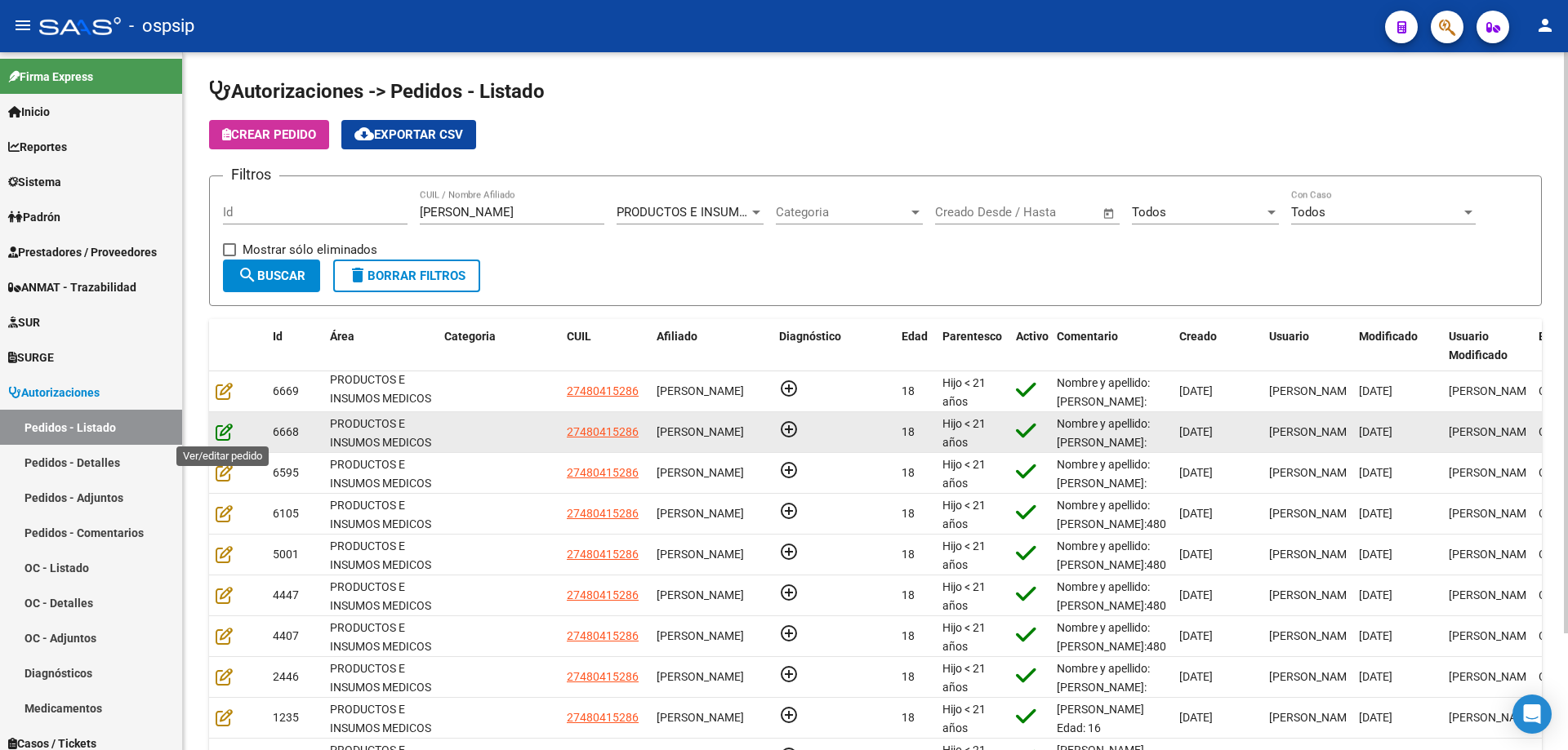
click at [226, 432] on icon at bounding box center [224, 431] width 17 height 18
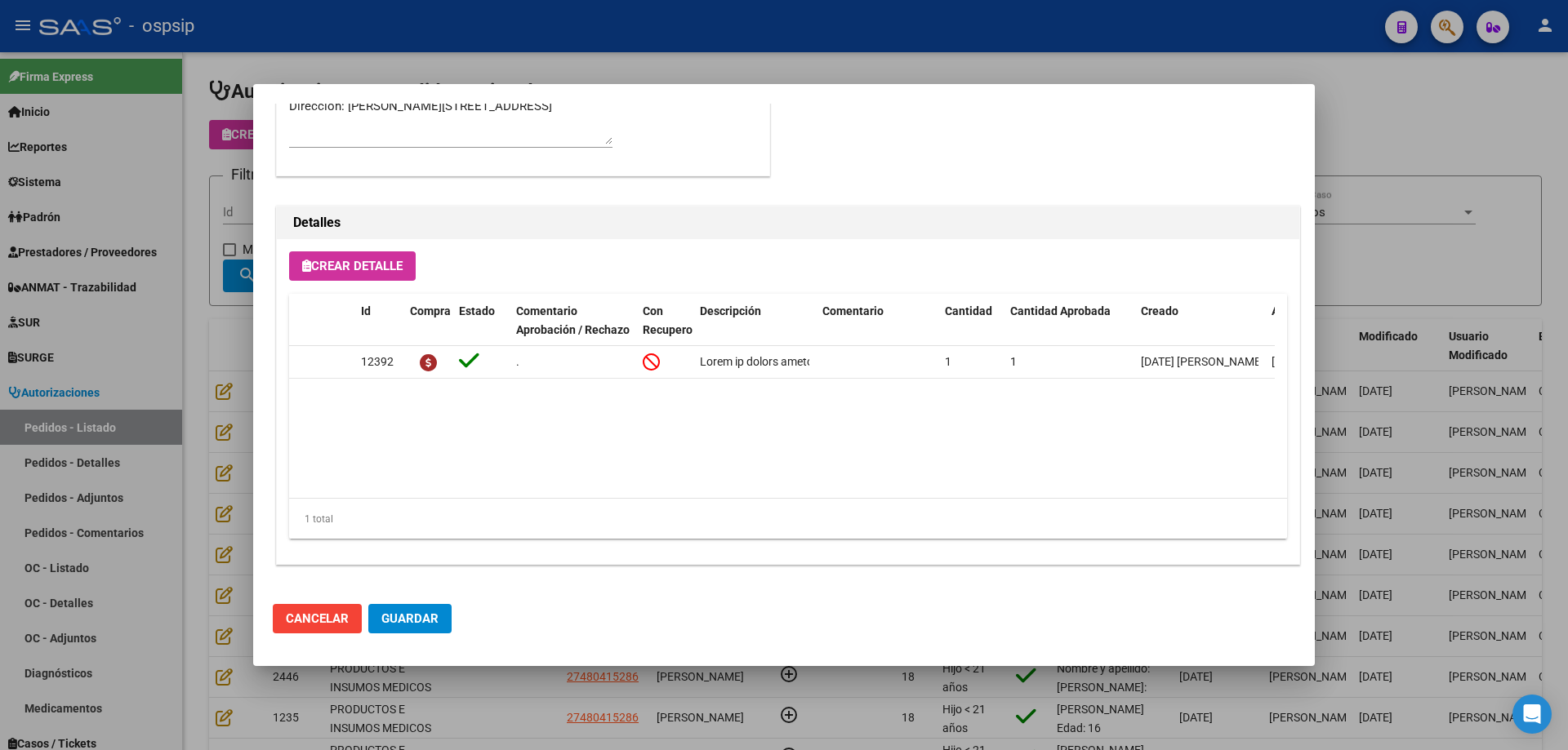
click at [251, 257] on div at bounding box center [784, 375] width 1568 height 750
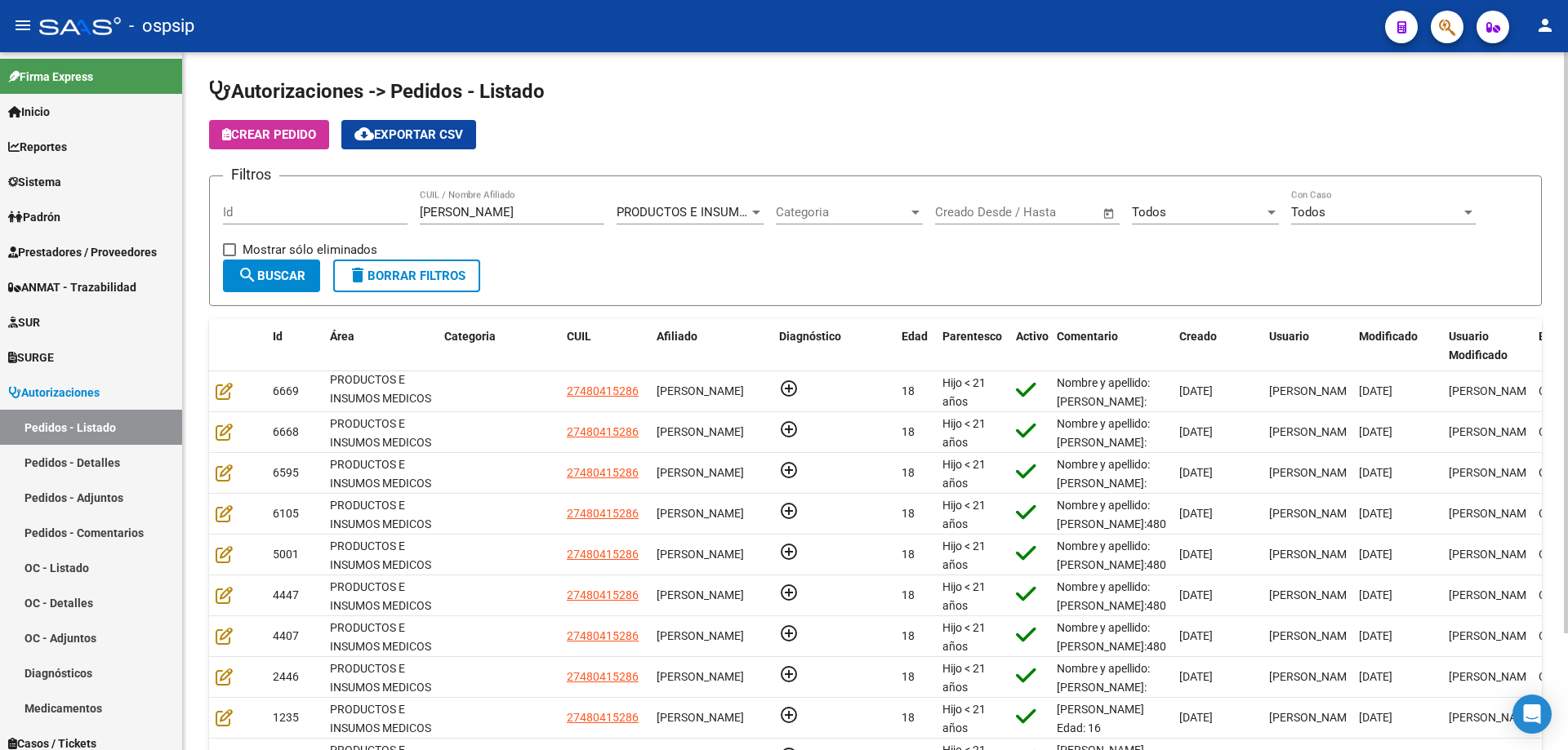
click at [518, 207] on div "[PERSON_NAME] CUIL / Nombre Afiliado" at bounding box center [512, 207] width 185 height 35
drag, startPoint x: 518, startPoint y: 209, endPoint x: 281, endPoint y: 192, distance: 237.6
click at [281, 192] on div "Filtros Id [PERSON_NAME] CUIL / Nombre Afiliado PRODUCTOS E INSUMOS MEDICOS Sel…" at bounding box center [875, 225] width 1305 height 70
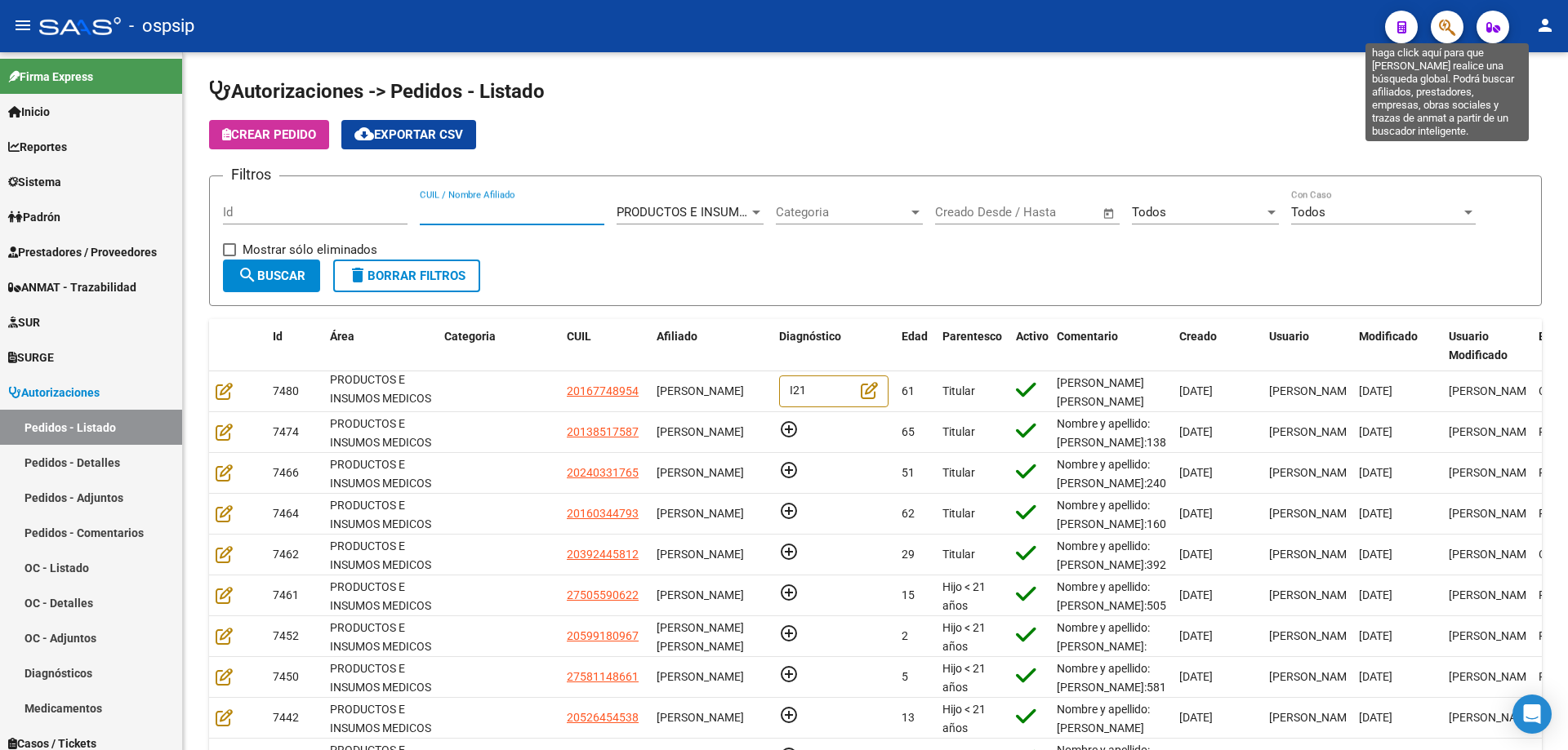
click at [1448, 25] on icon "button" at bounding box center [1446, 28] width 16 height 19
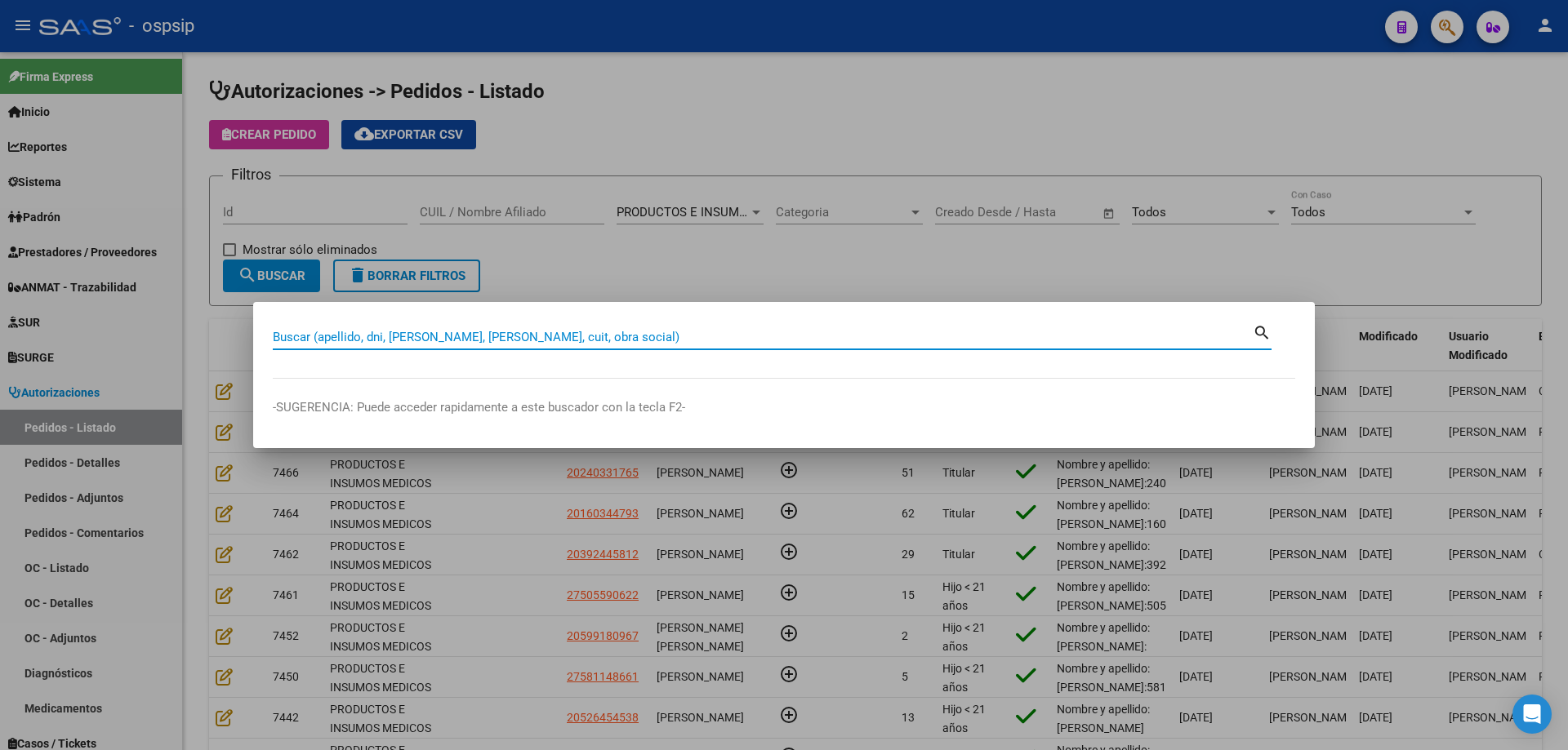
paste input "52165226"
type input "52165226"
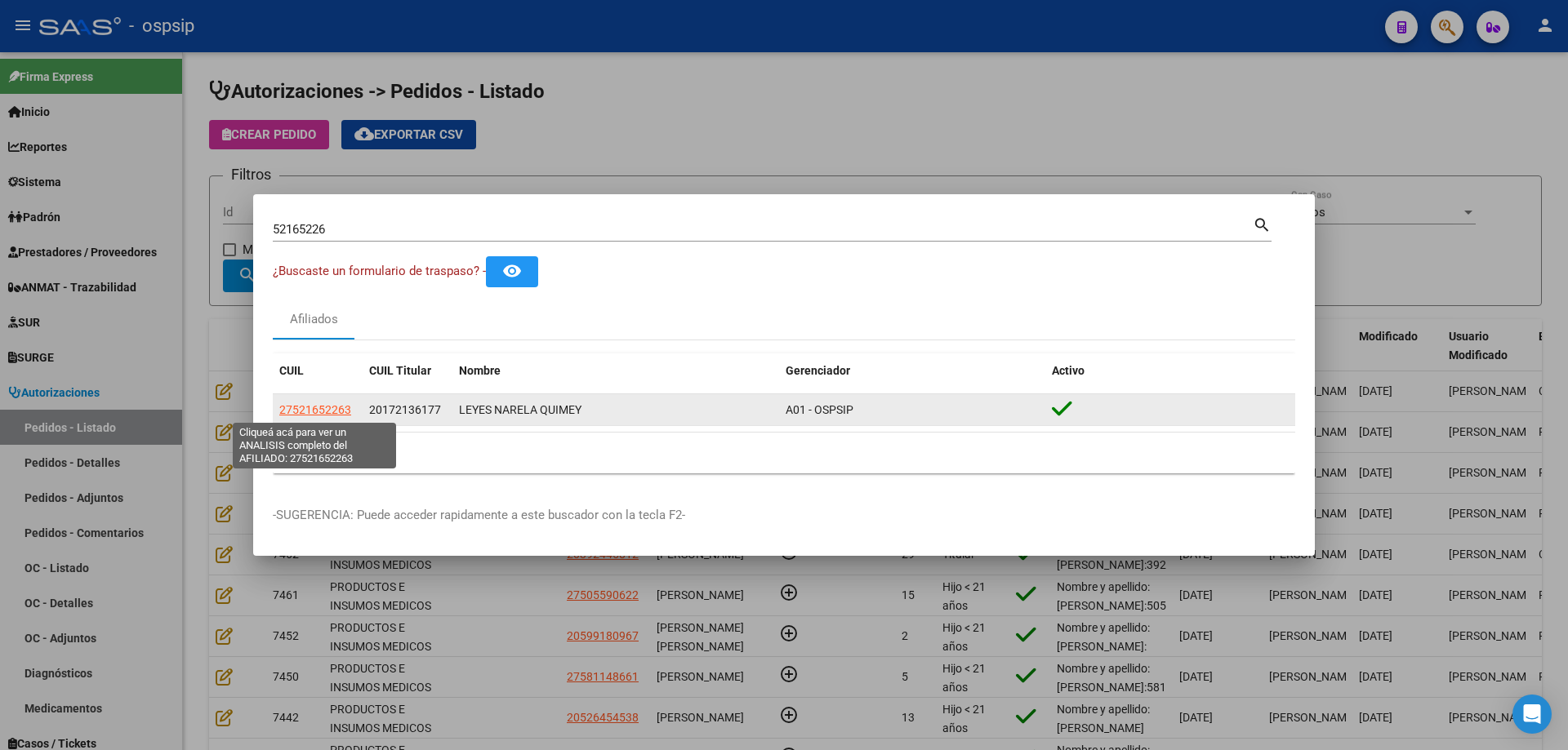
click at [304, 411] on span "27521652263" at bounding box center [314, 410] width 71 height 13
type textarea "27521652263"
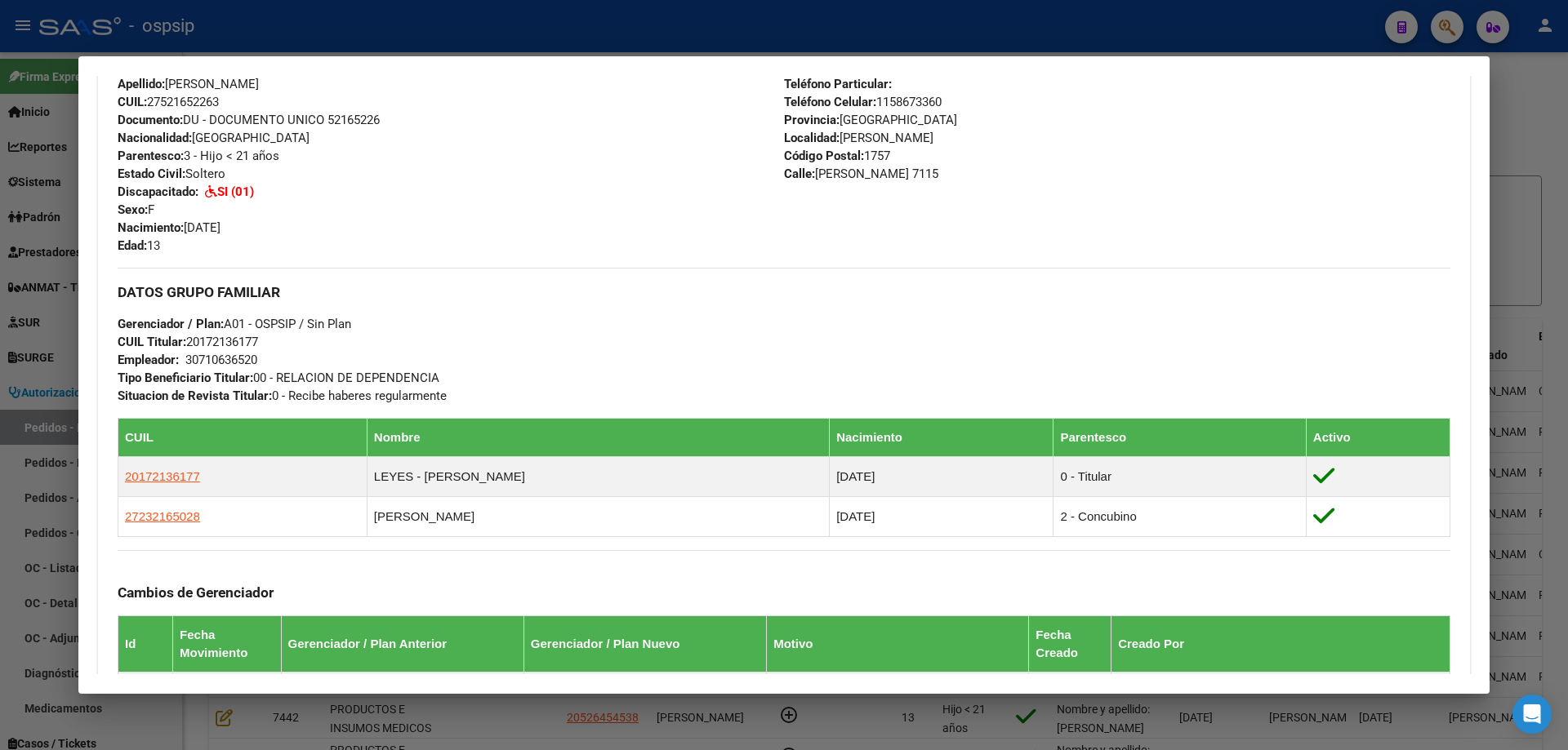
scroll to position [1061, 0]
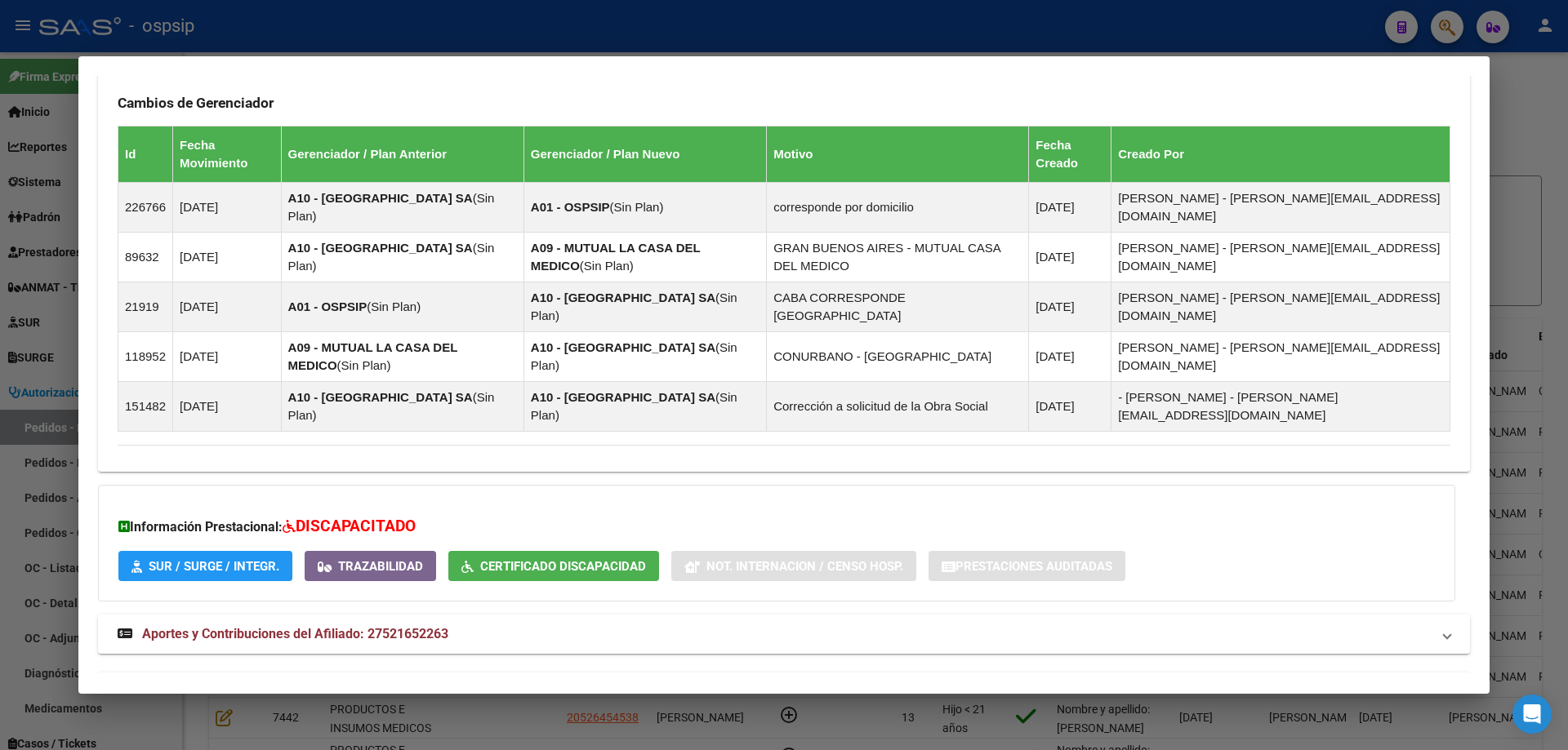
drag, startPoint x: 226, startPoint y: 657, endPoint x: 238, endPoint y: 632, distance: 27.7
click at [228, 684] on span "Aportes y Contribuciones del Titular: 20172136177" at bounding box center [291, 692] width 299 height 15
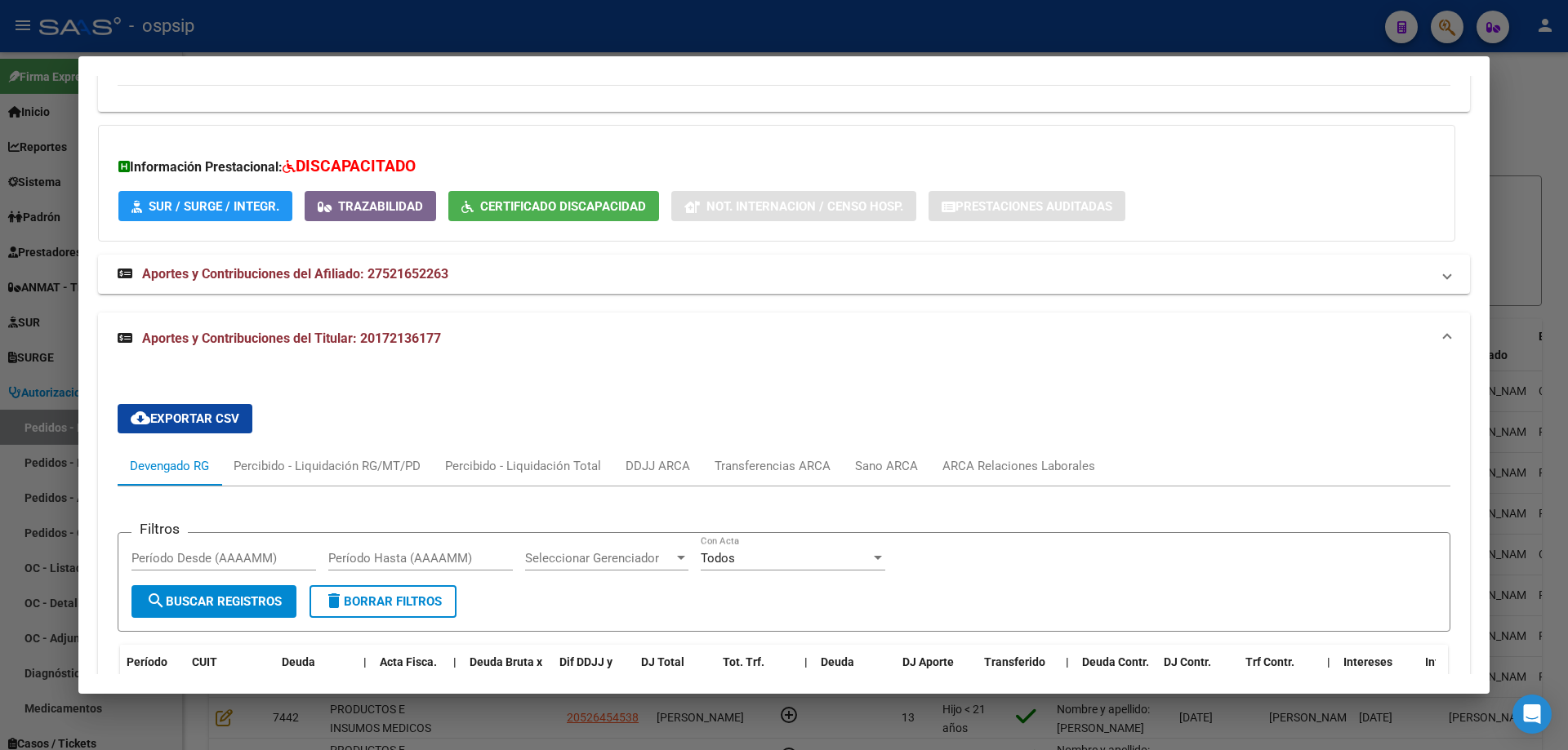
scroll to position [1503, 0]
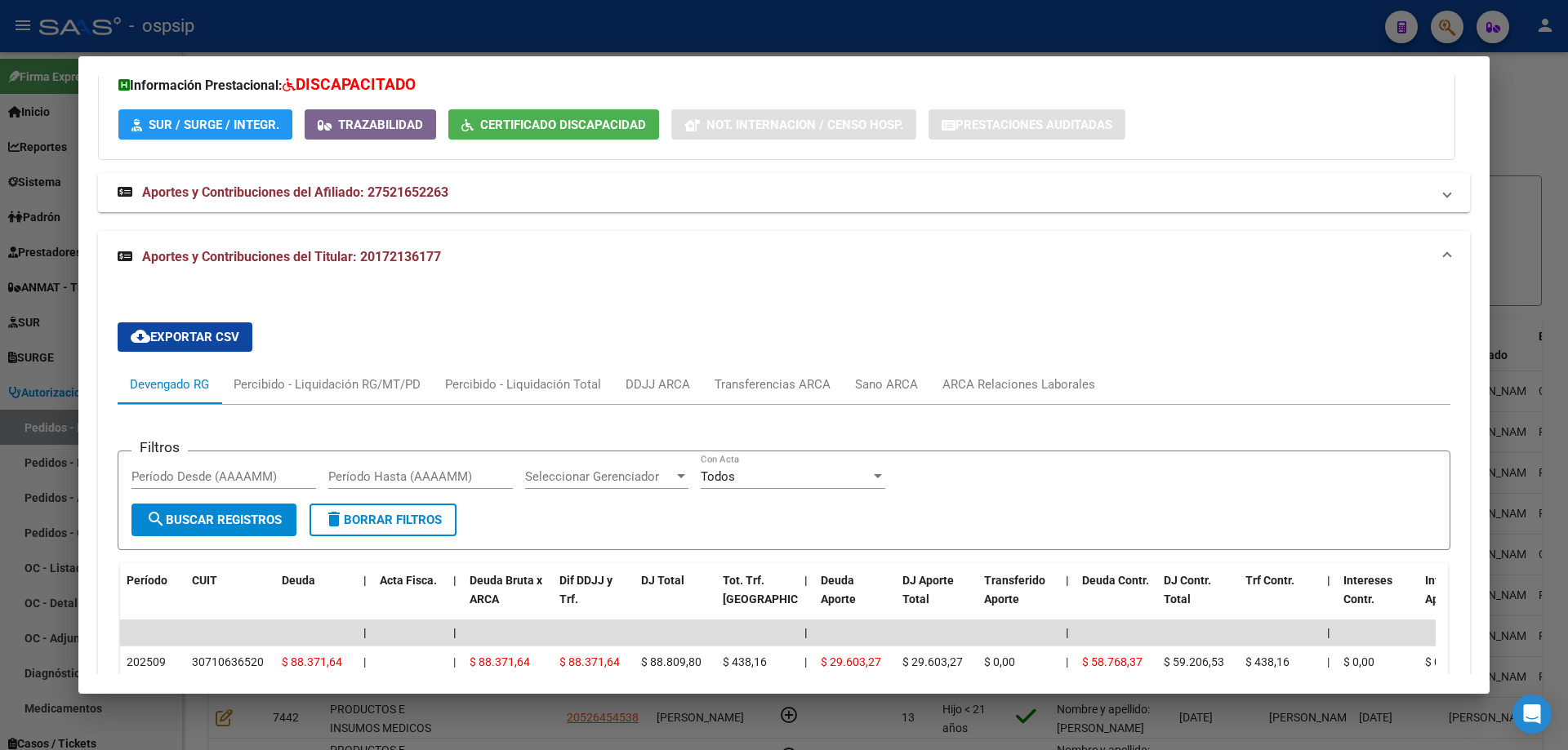
click at [16, 387] on div at bounding box center [784, 375] width 1568 height 750
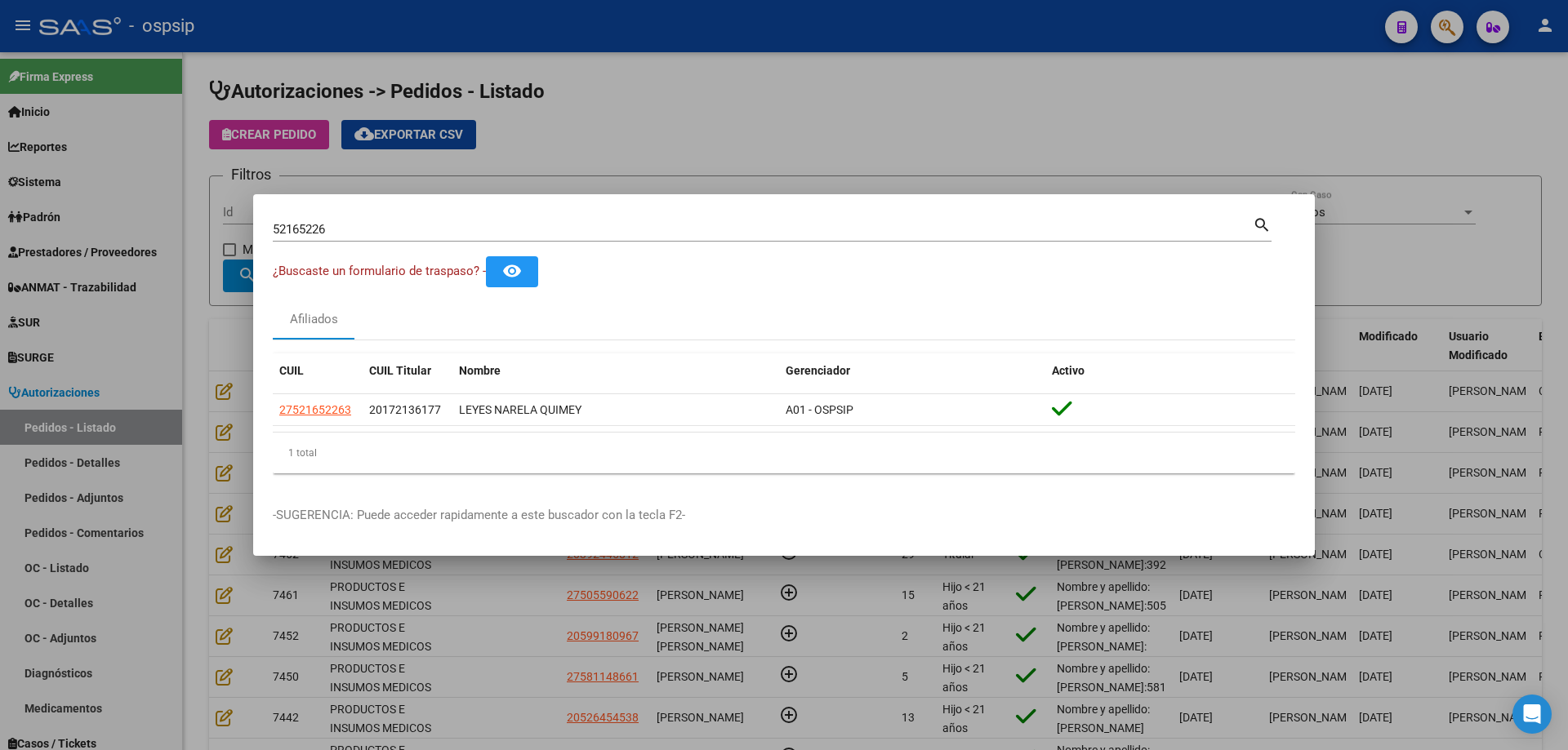
click at [311, 228] on input "52165226" at bounding box center [762, 228] width 980 height 14
drag, startPoint x: 166, startPoint y: 233, endPoint x: 199, endPoint y: 238, distance: 33.4
click at [177, 235] on div at bounding box center [784, 375] width 1568 height 750
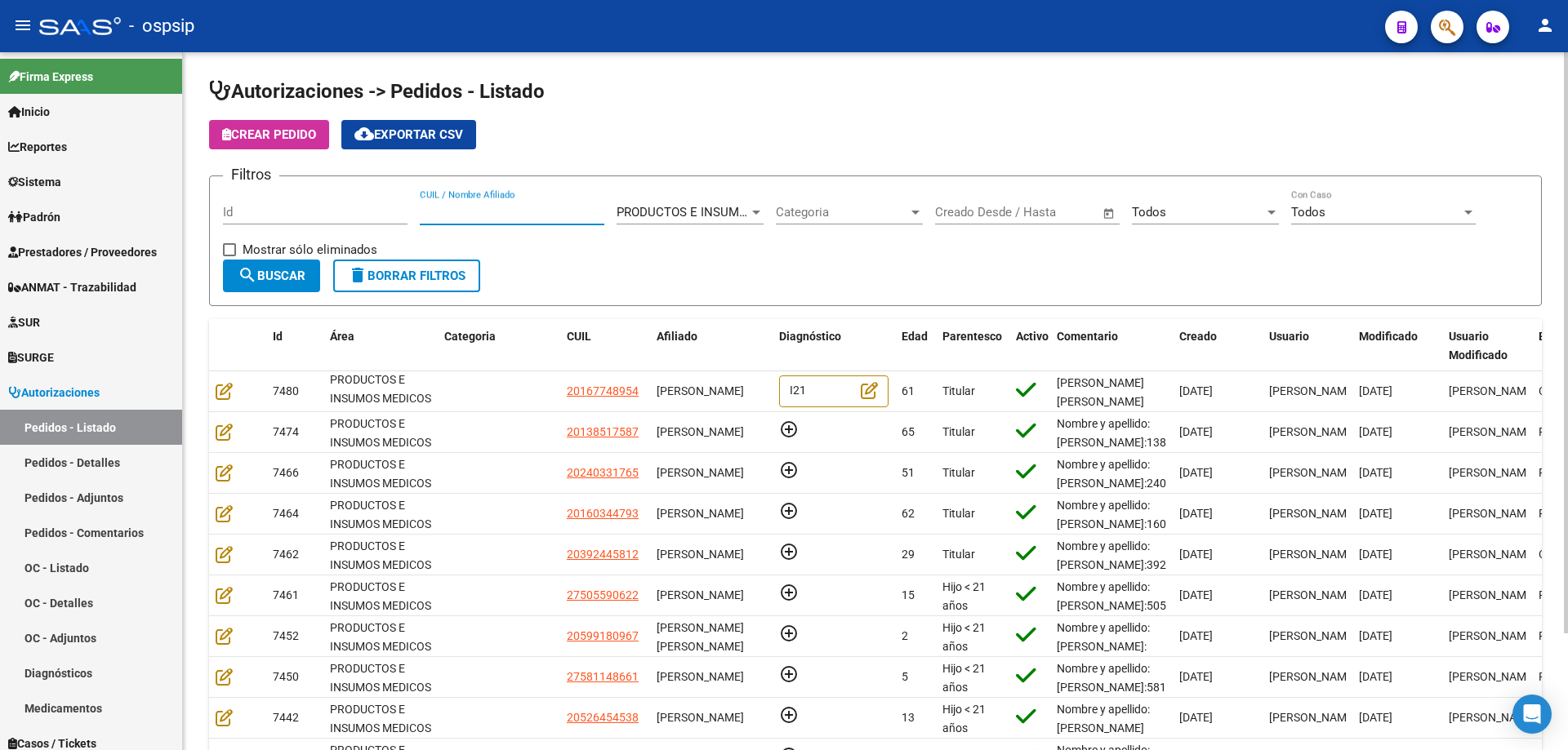
click at [461, 215] on input "CUIL / Nombre Afiliado" at bounding box center [512, 211] width 185 height 14
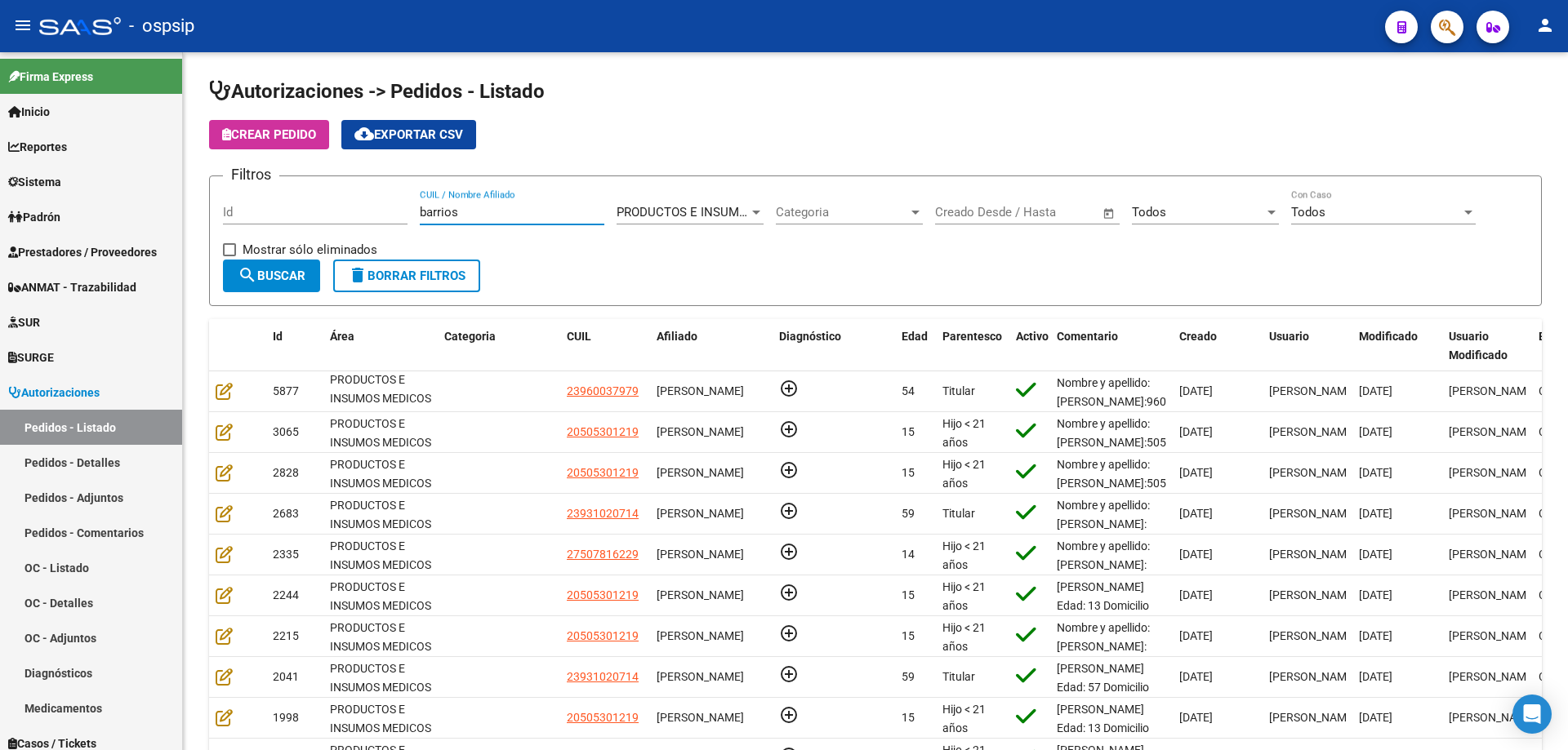
type input "barrios"
drag, startPoint x: 474, startPoint y: 212, endPoint x: 141, endPoint y: 181, distance: 334.4
click at [141, 181] on mat-sidenav-container "Firma Express Inicio Calendario SSS Instructivos Contacto OS Reportes Egresos D…" at bounding box center [784, 401] width 1568 height 698
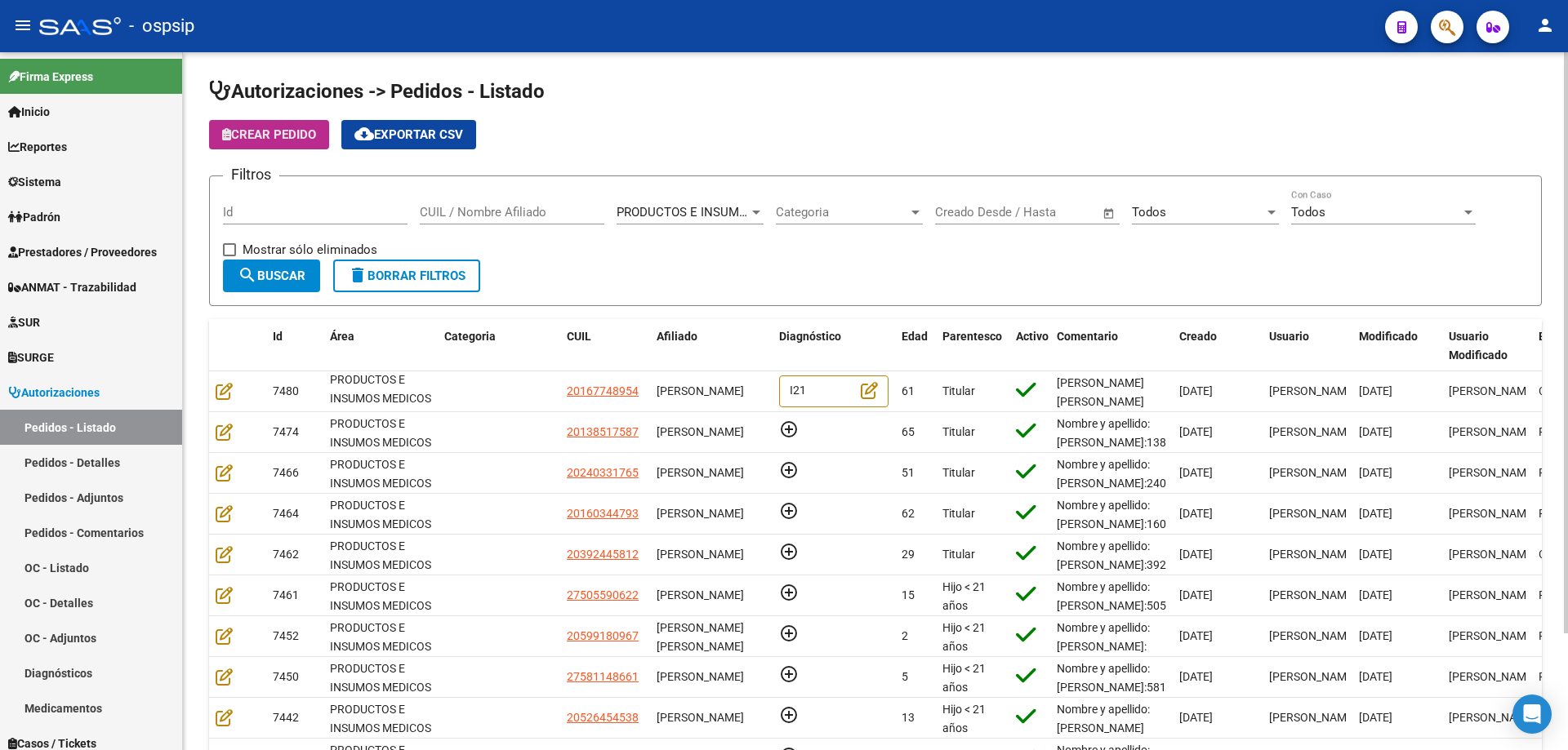
click at [268, 131] on span "Crear Pedido" at bounding box center [268, 134] width 94 height 14
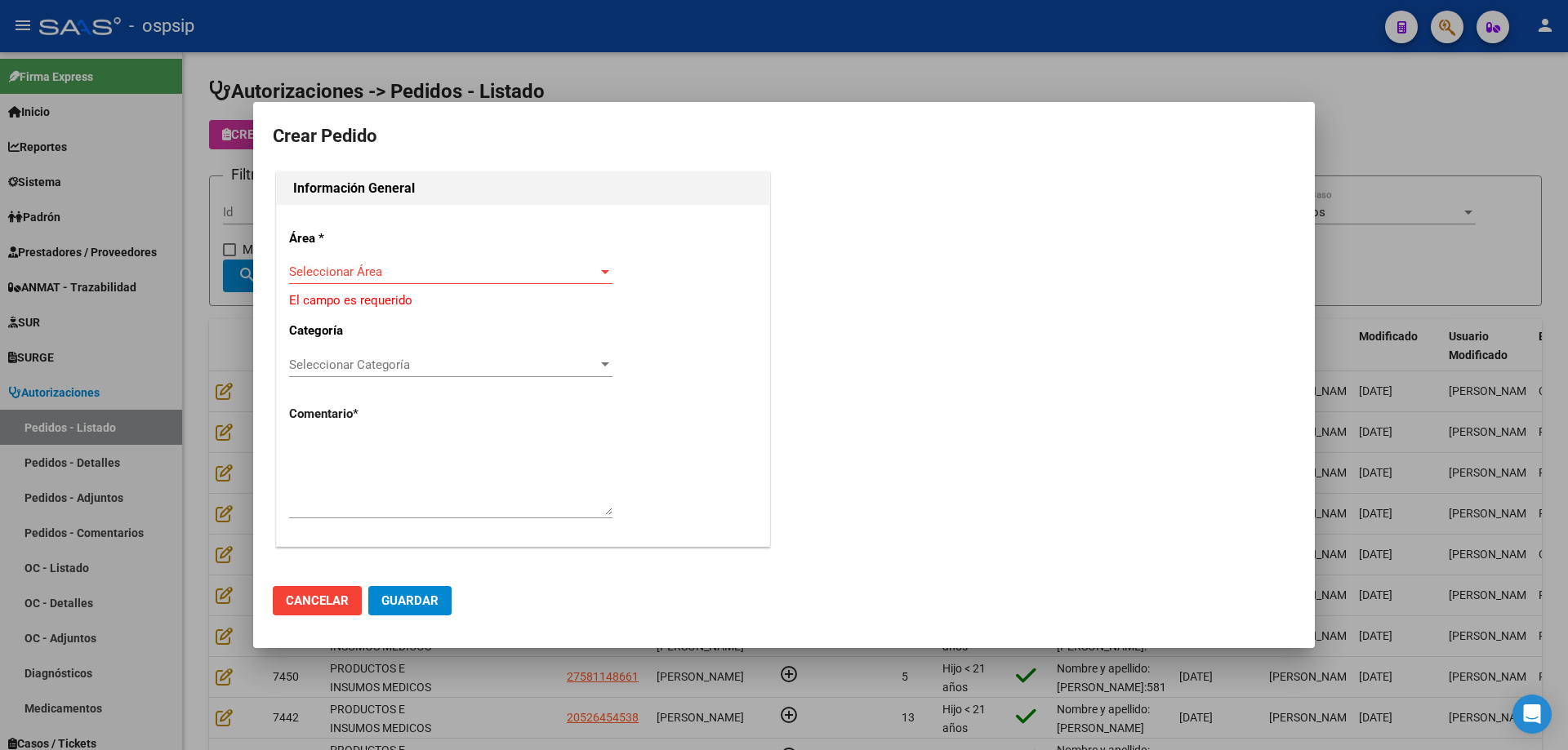
click at [168, 200] on div at bounding box center [784, 375] width 1568 height 750
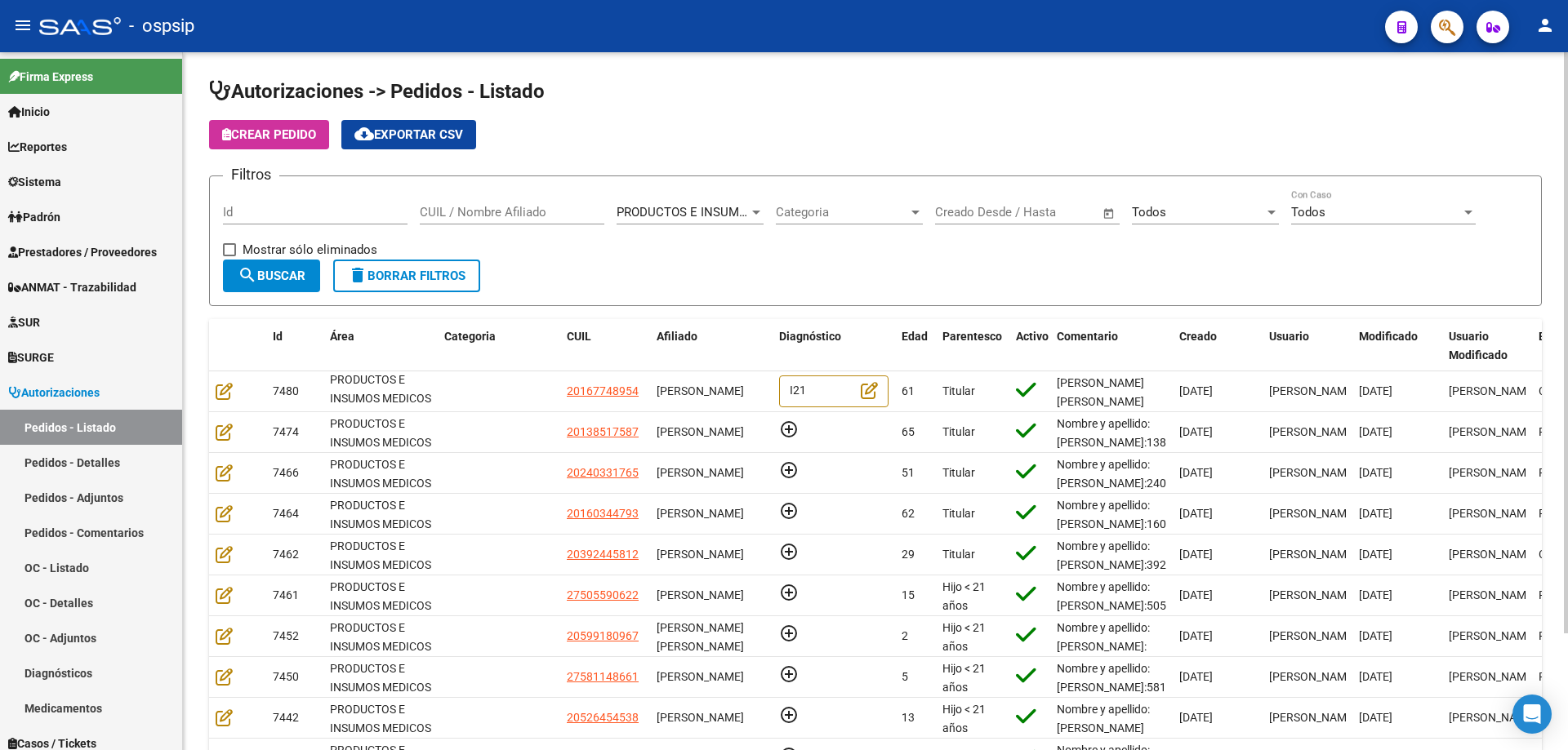
click at [475, 213] on input "CUIL / Nombre Afiliado" at bounding box center [512, 211] width 185 height 14
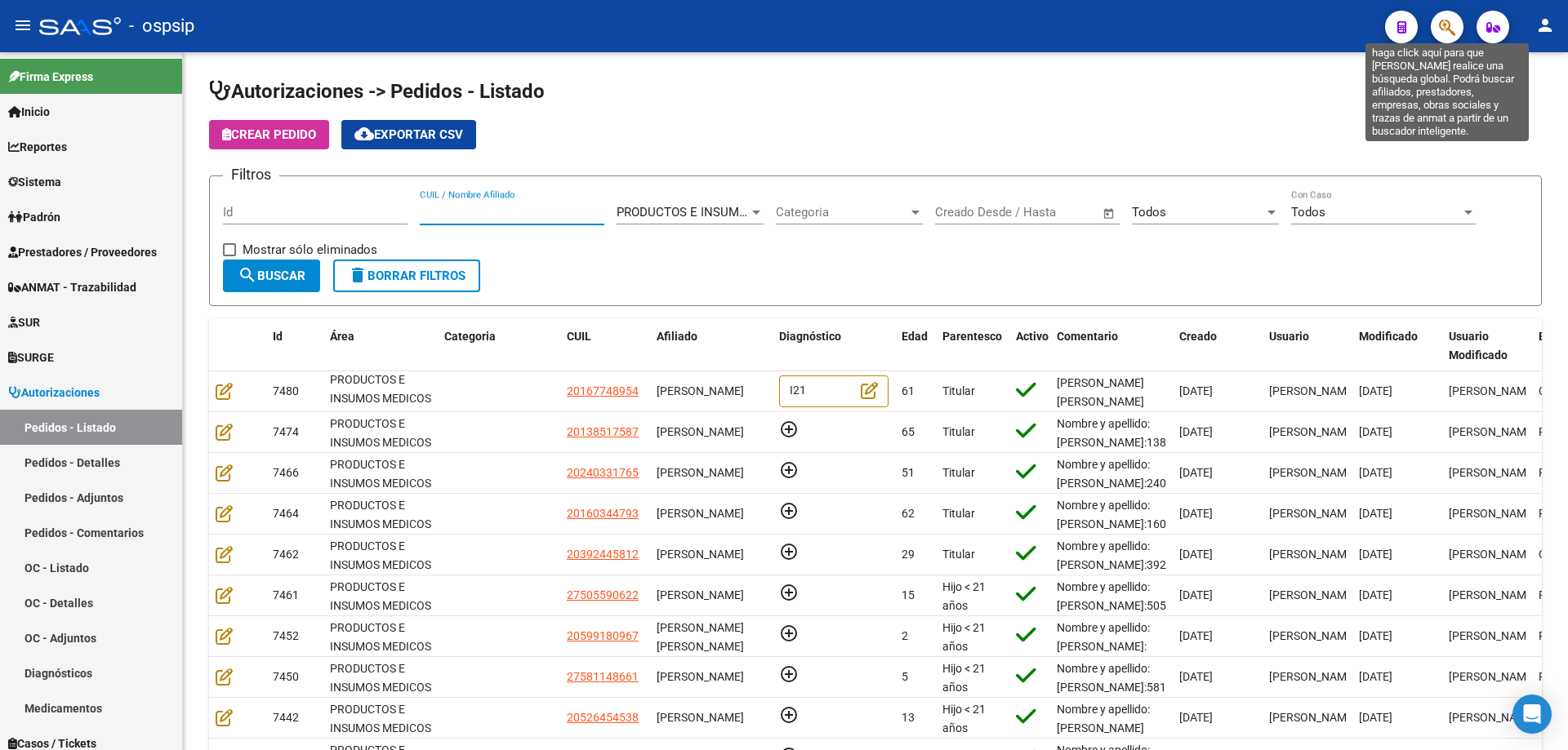
click at [1451, 32] on icon "button" at bounding box center [1446, 28] width 16 height 19
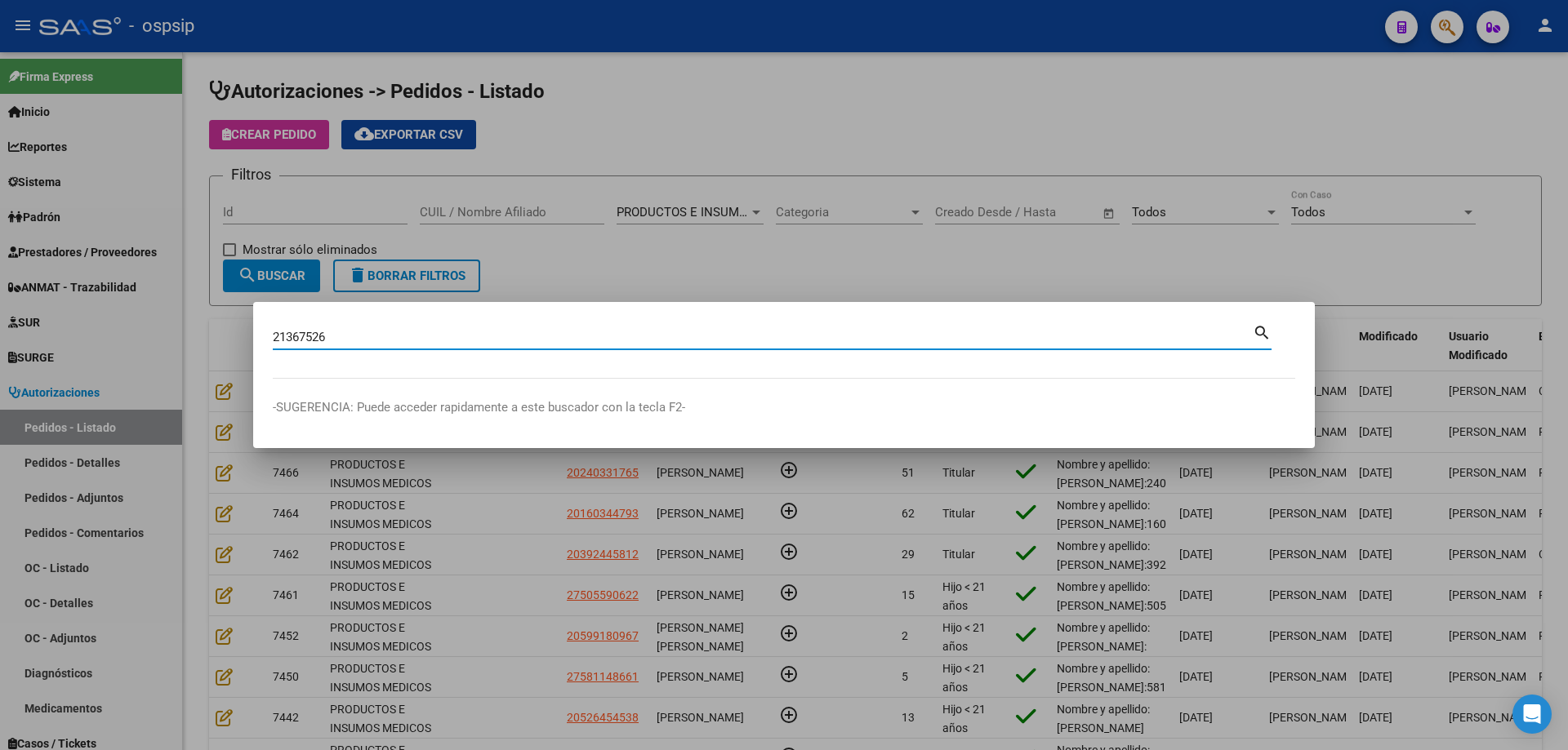
type input "21367526"
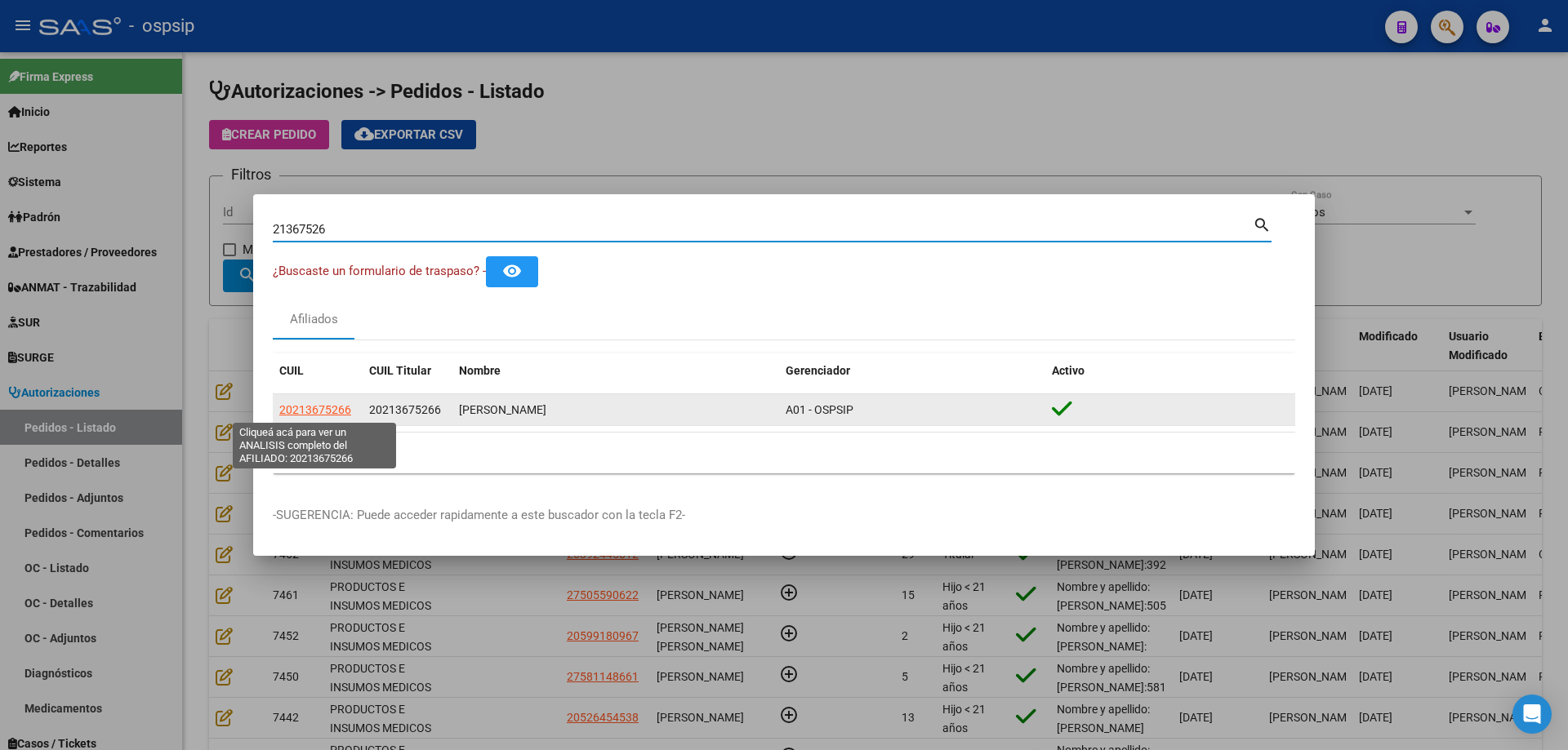
click at [335, 405] on span "20213675266" at bounding box center [314, 410] width 71 height 13
type textarea "20213675266"
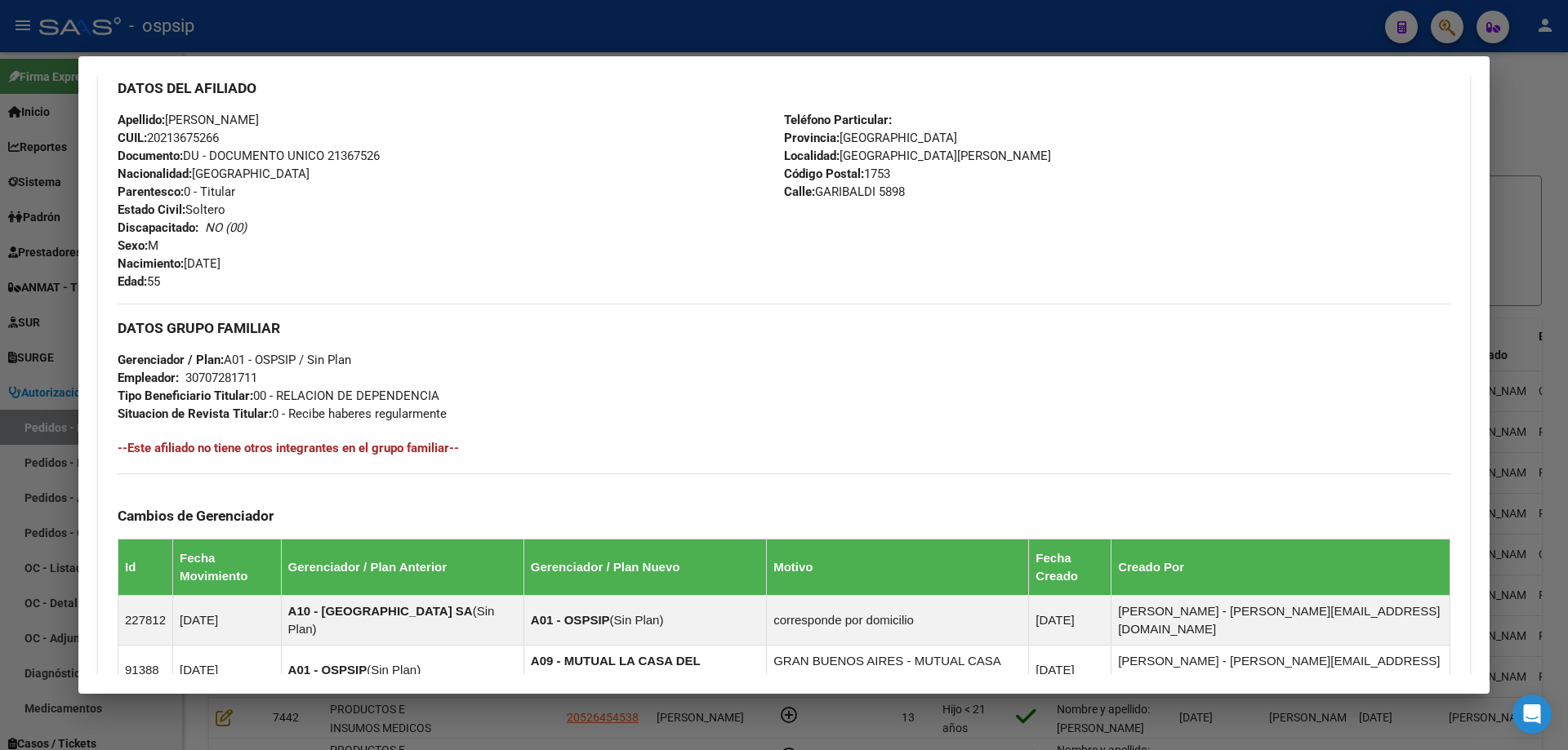
scroll to position [911, 0]
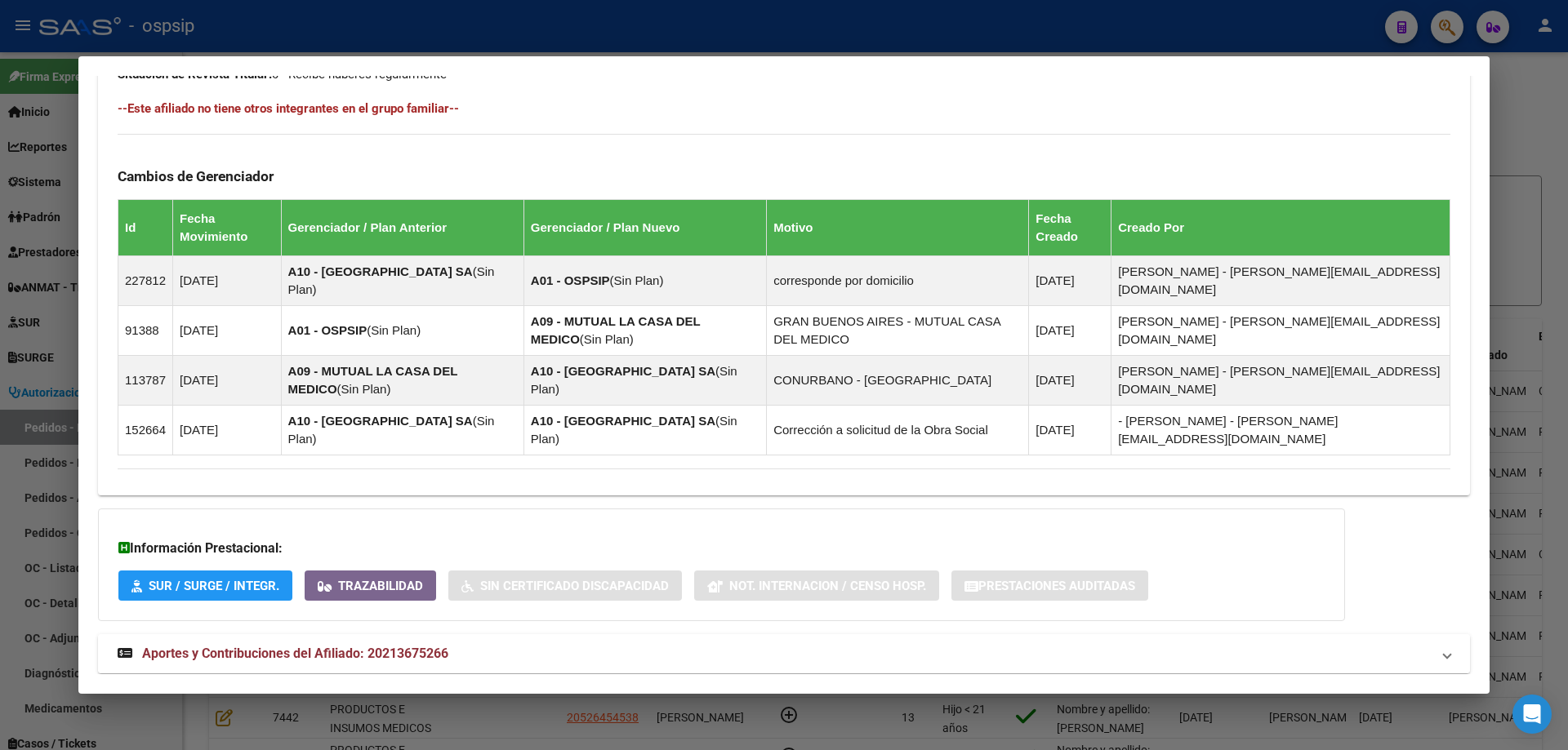
click at [307, 644] on strong "Aportes y Contribuciones del Afiliado: 20213675266" at bounding box center [283, 654] width 330 height 20
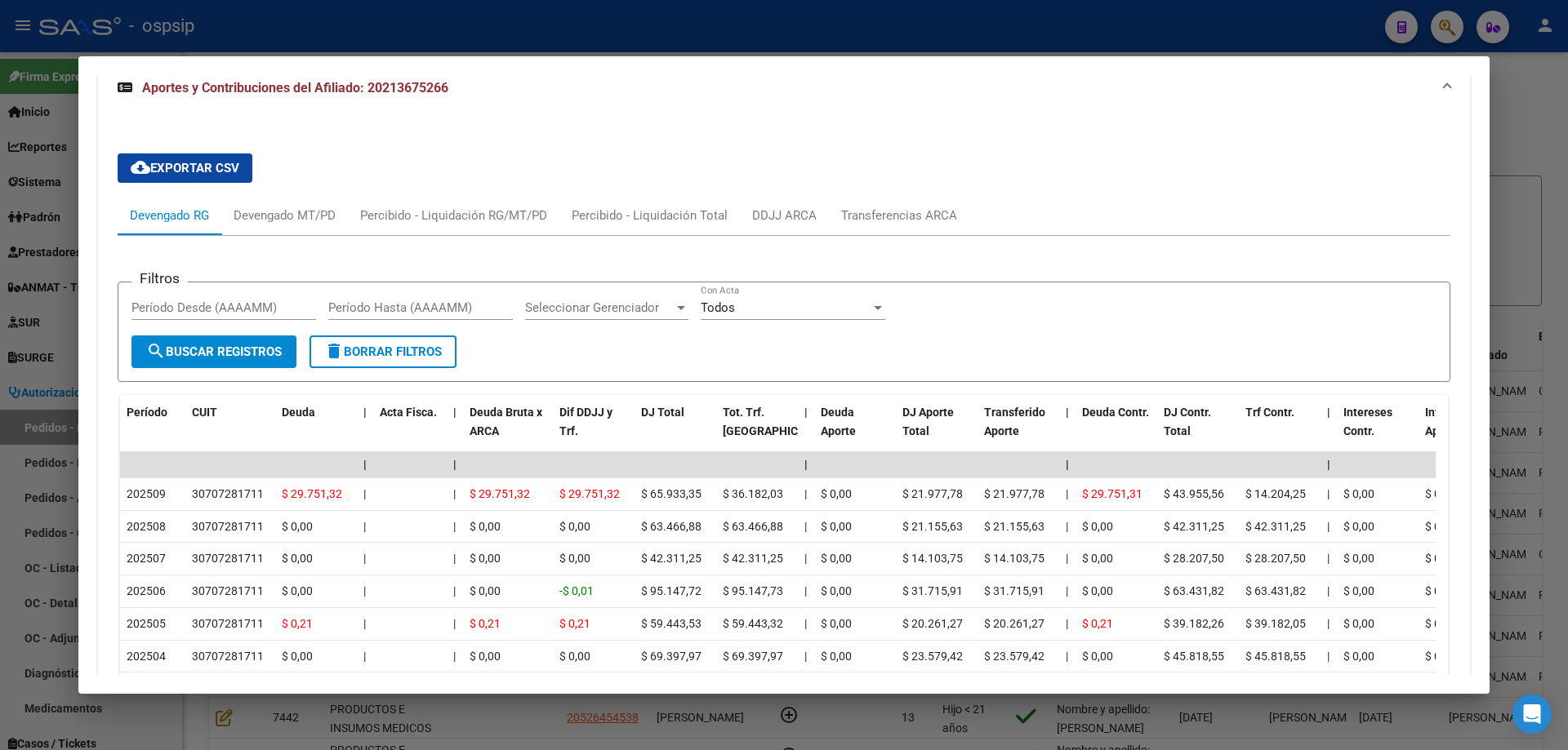
scroll to position [1484, 0]
click at [30, 497] on div at bounding box center [784, 375] width 1568 height 750
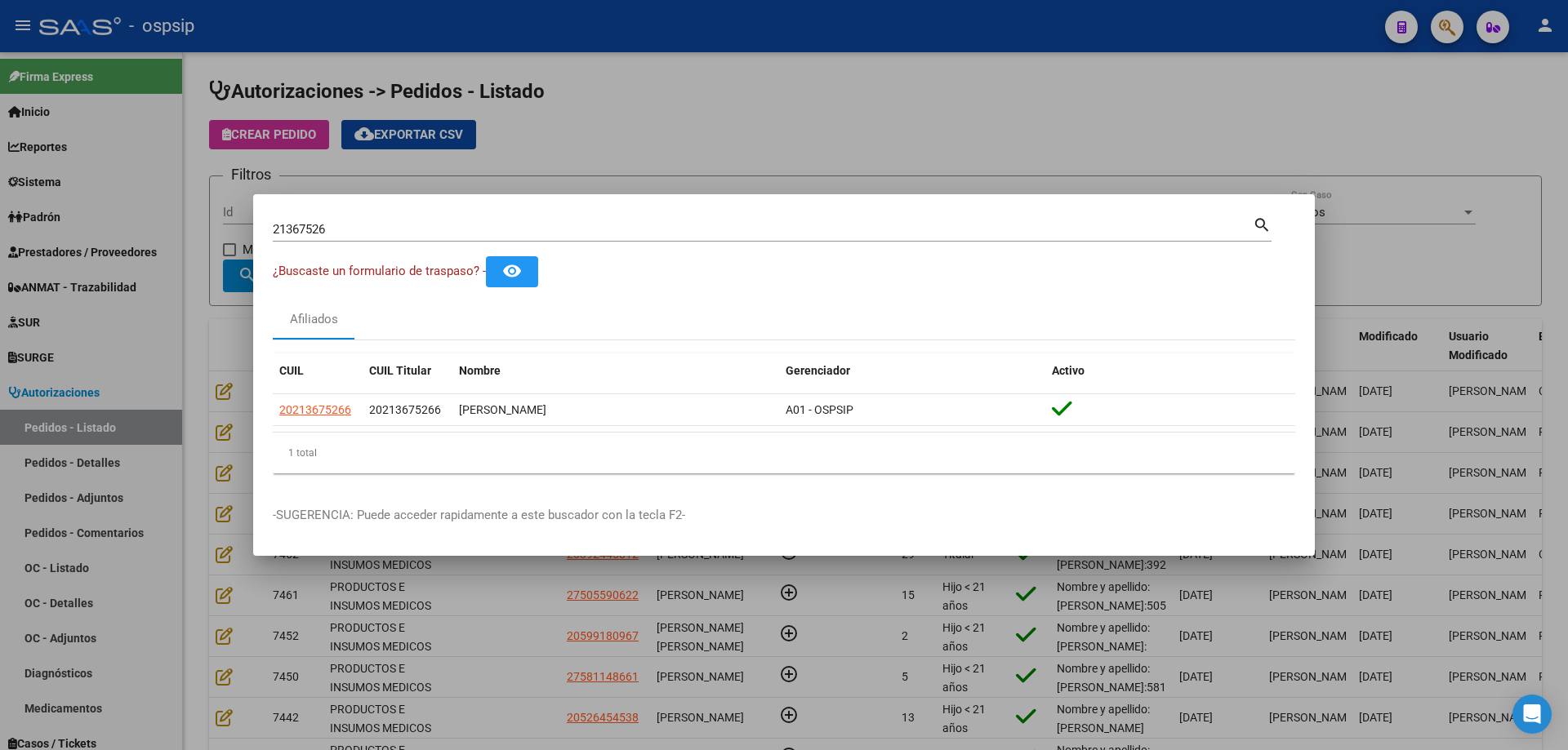
click at [317, 236] on input "21367526" at bounding box center [762, 228] width 980 height 14
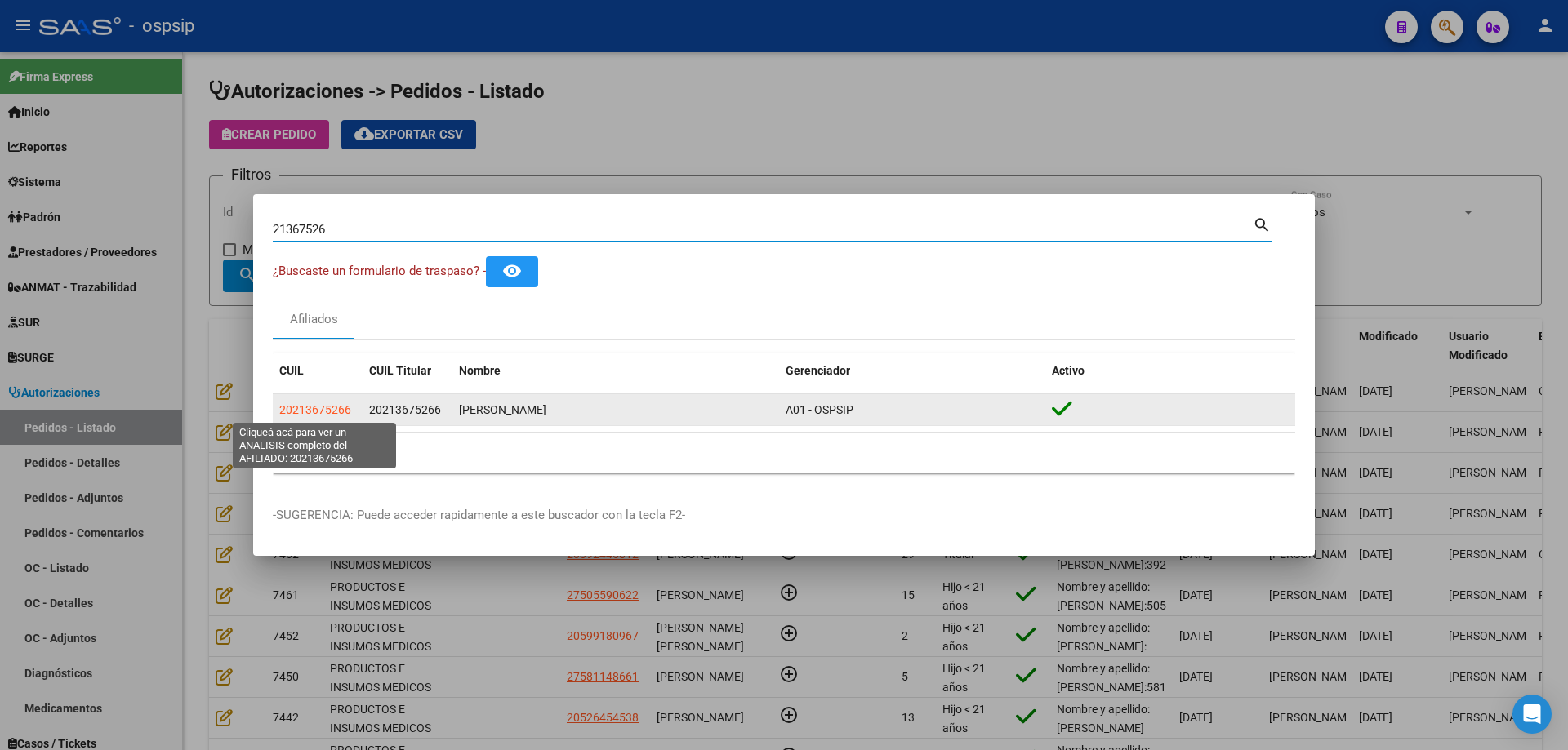
click at [336, 413] on span "20213675266" at bounding box center [314, 410] width 71 height 13
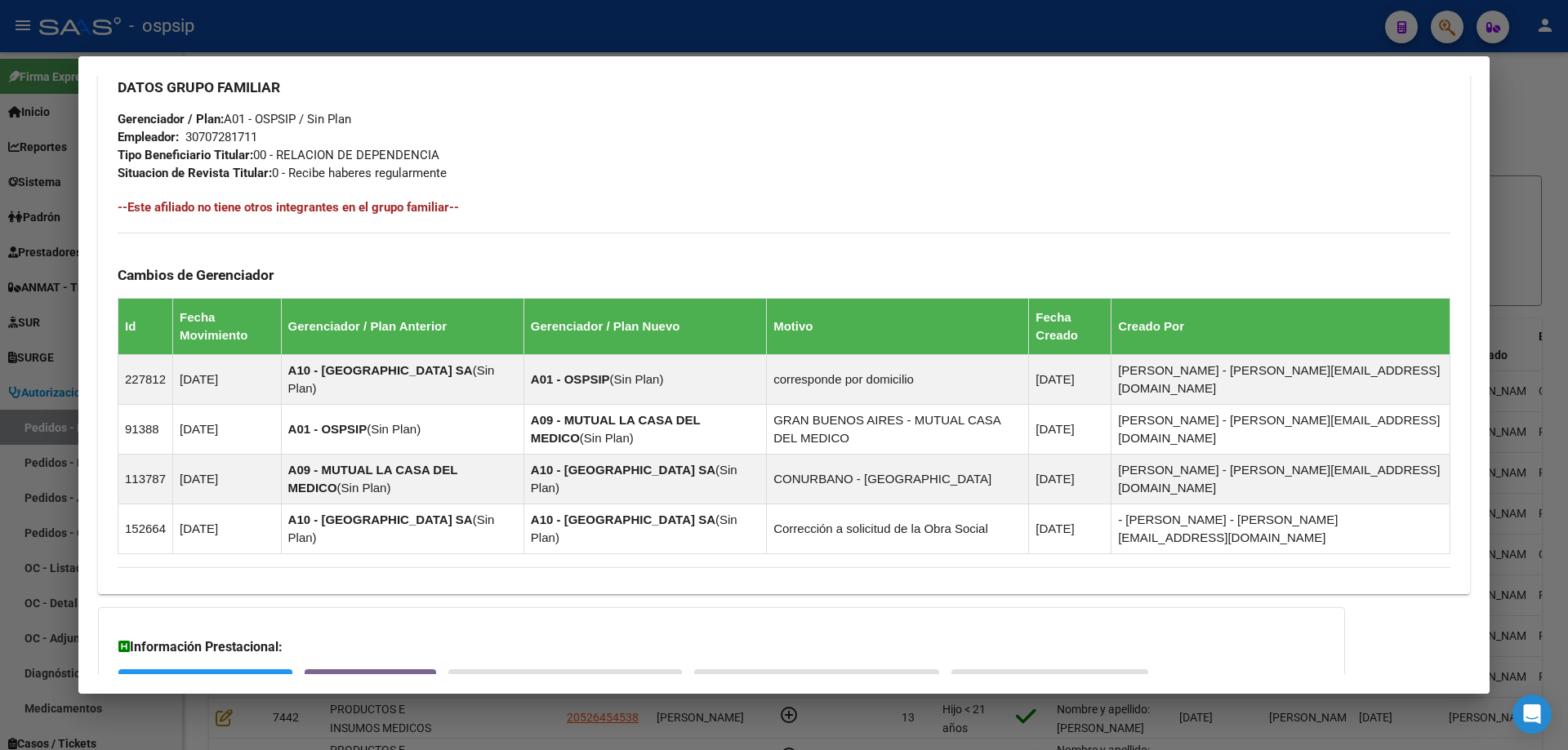
scroll to position [911, 0]
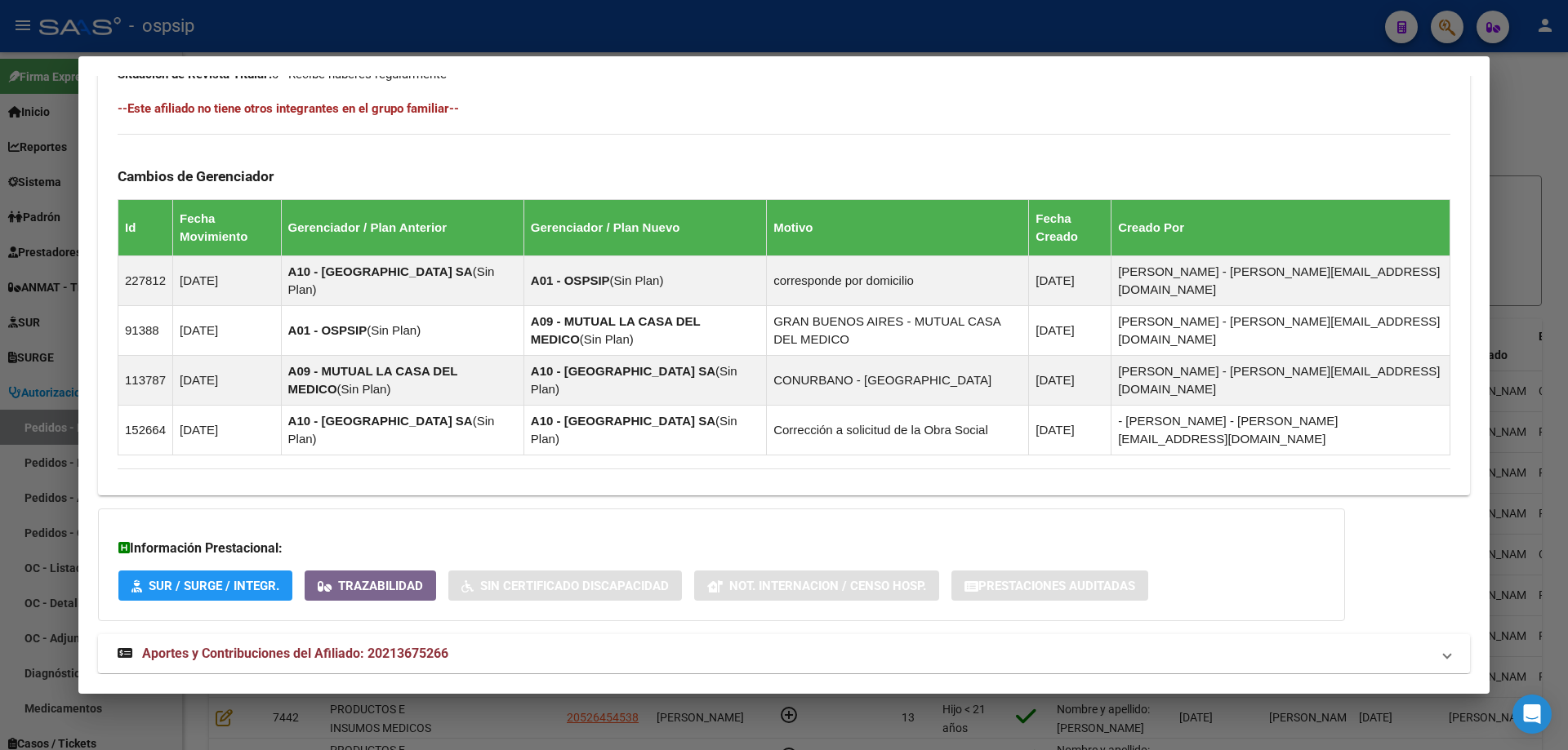
click at [296, 645] on span "Aportes y Contribuciones del Afiliado: 20213675266" at bounding box center [295, 653] width 307 height 15
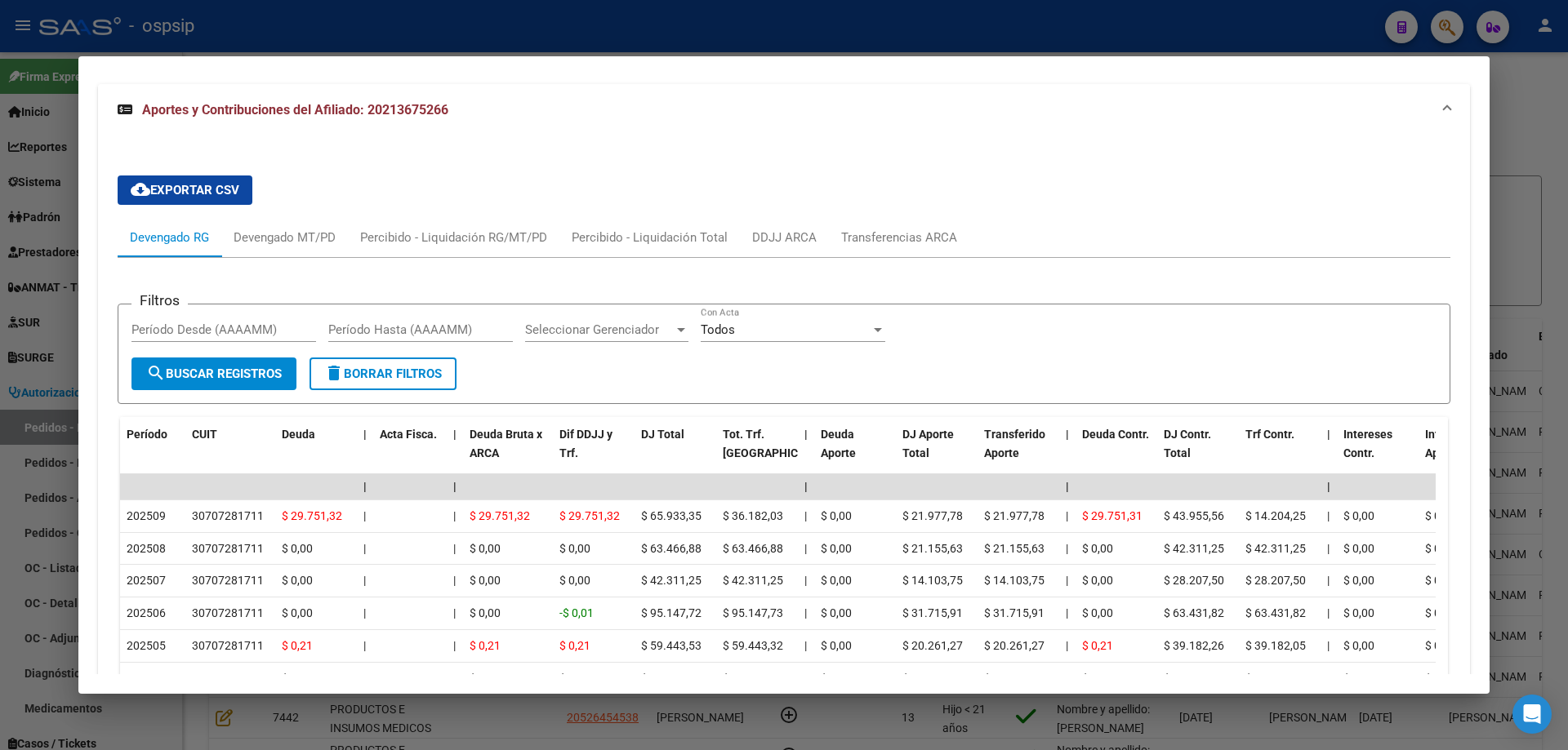
scroll to position [1566, 0]
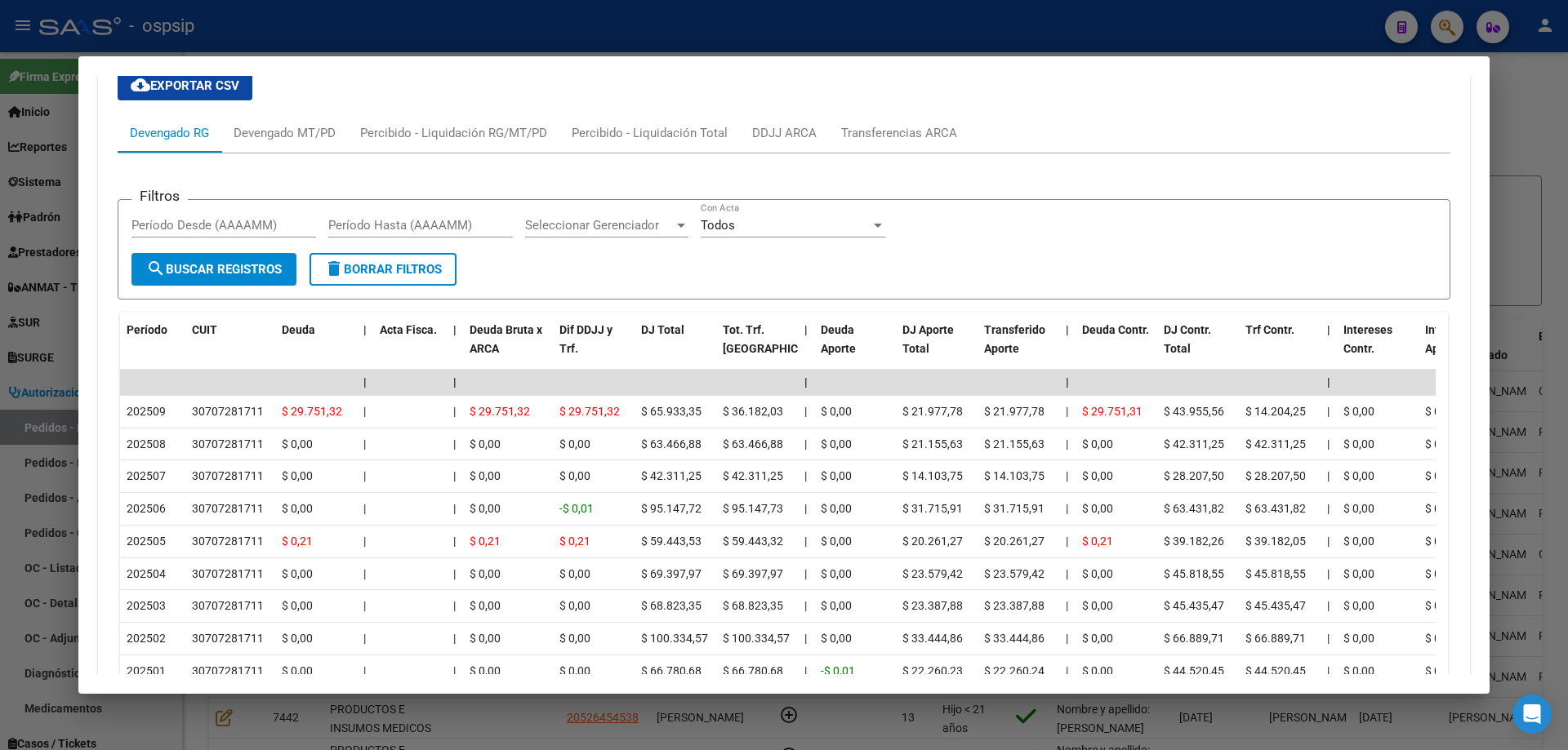
drag, startPoint x: 0, startPoint y: 352, endPoint x: 320, endPoint y: 353, distance: 320.0
click at [2, 351] on div at bounding box center [784, 375] width 1568 height 750
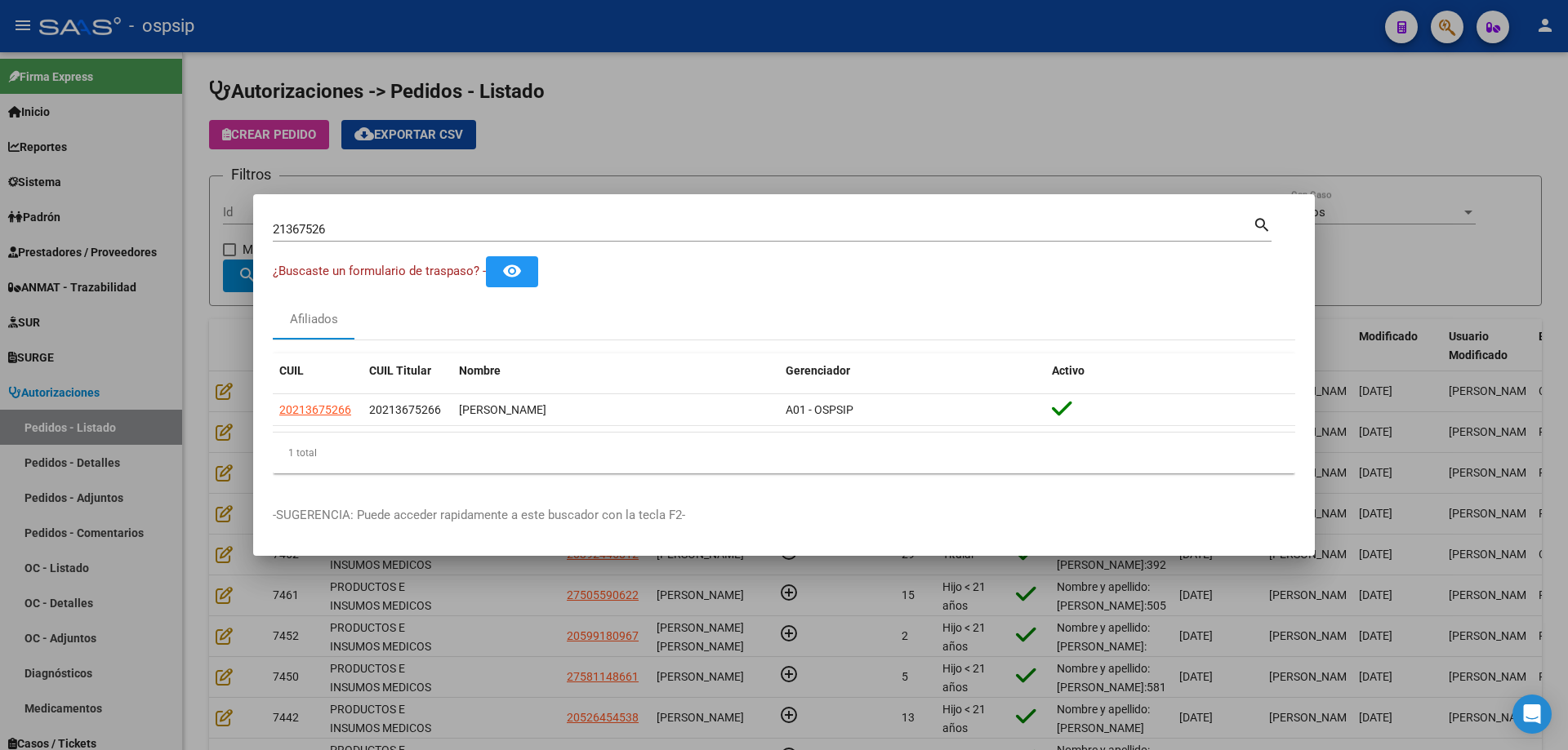
drag, startPoint x: 355, startPoint y: 408, endPoint x: 267, endPoint y: 409, distance: 88.0
click at [267, 409] on mat-dialog-content "21367526 Buscar (apellido, dni, cuil, [PERSON_NAME], cuit, obra social) search …" at bounding box center [784, 350] width 1062 height 272
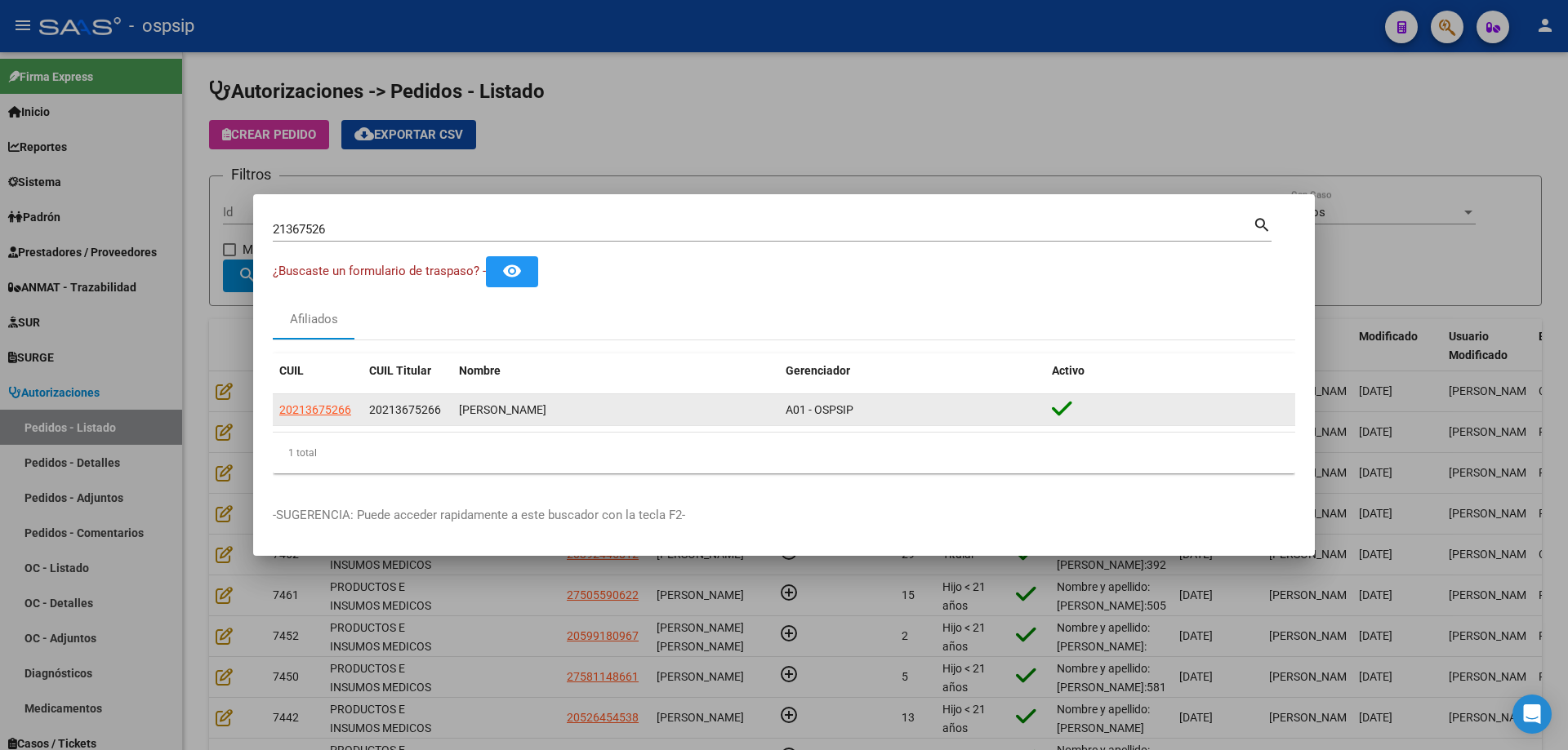
copy datatable-body-row "20213675266"
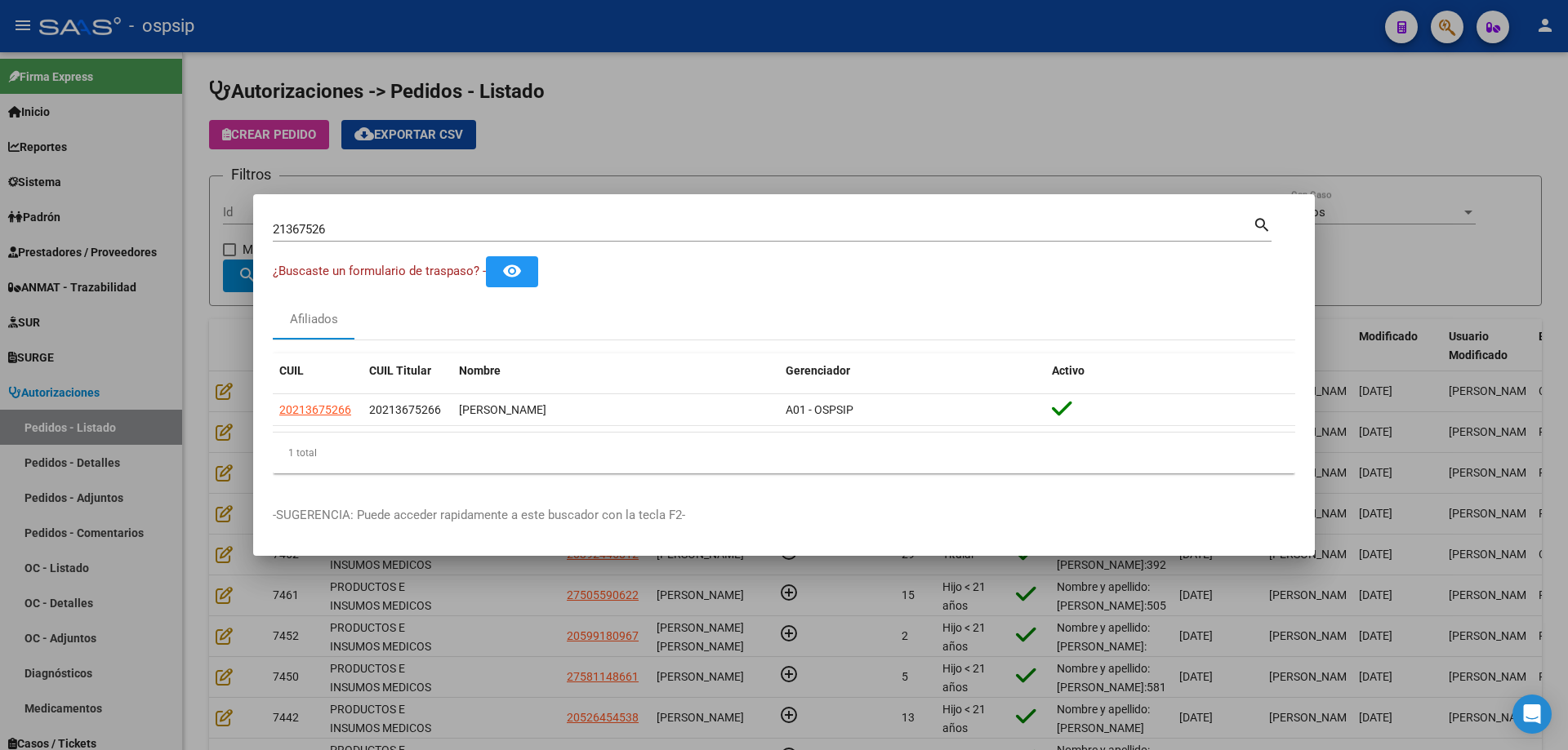
click at [220, 326] on div at bounding box center [784, 375] width 1568 height 750
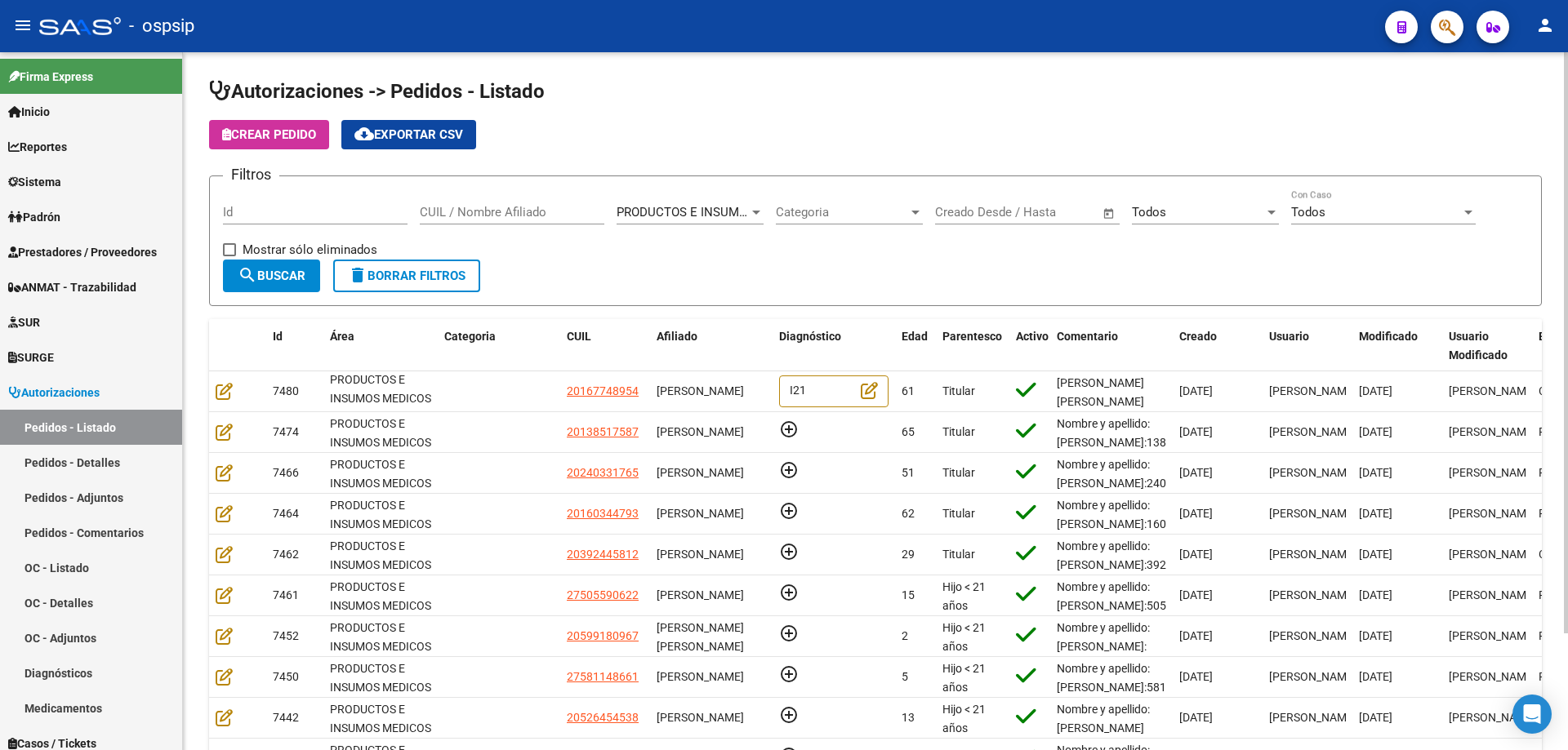
click at [278, 144] on button "Crear Pedido" at bounding box center [269, 134] width 120 height 30
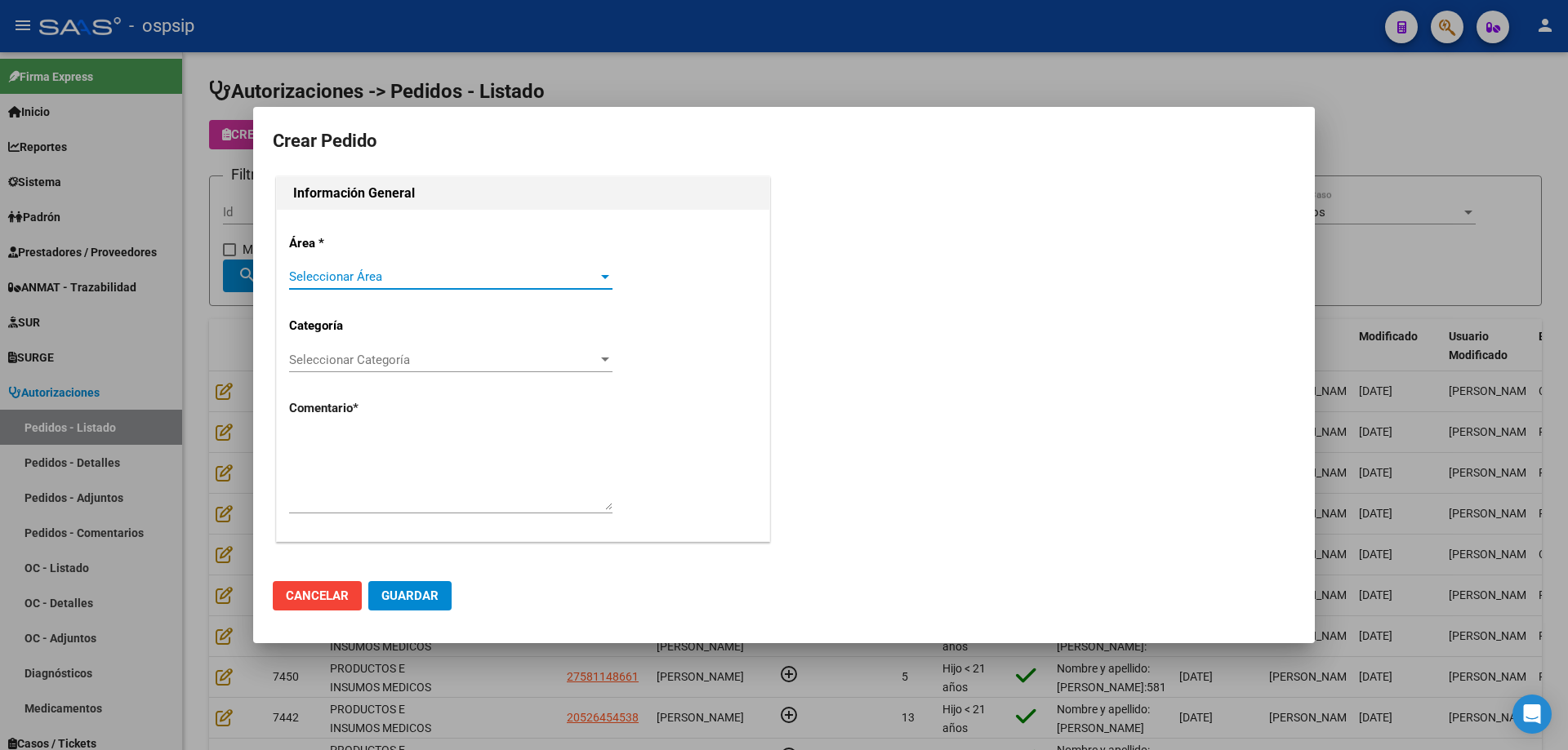
click at [342, 270] on span "Seleccionar Área" at bounding box center [444, 276] width 308 height 14
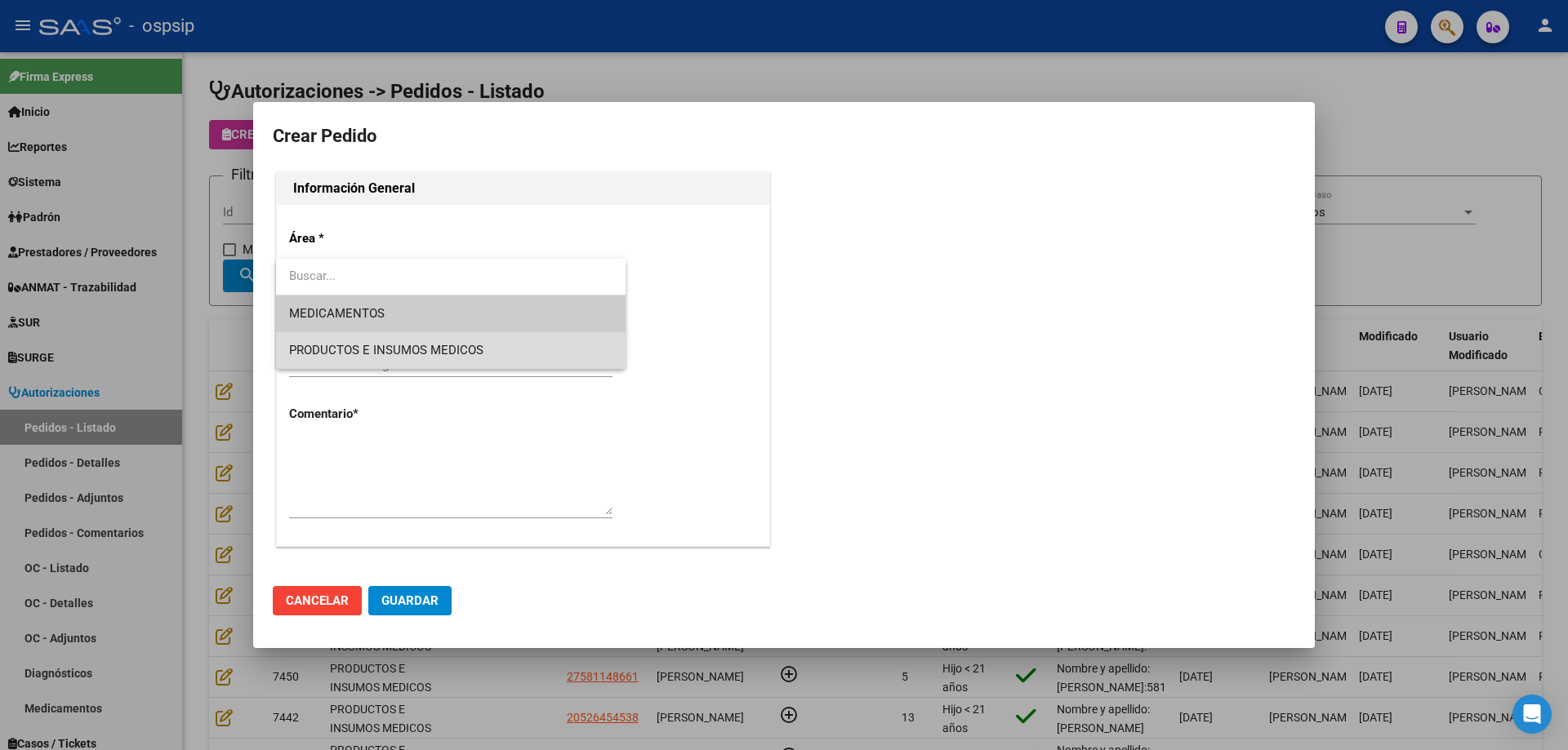
click at [337, 337] on span "PRODUCTOS E INSUMOS MEDICOS" at bounding box center [451, 350] width 324 height 37
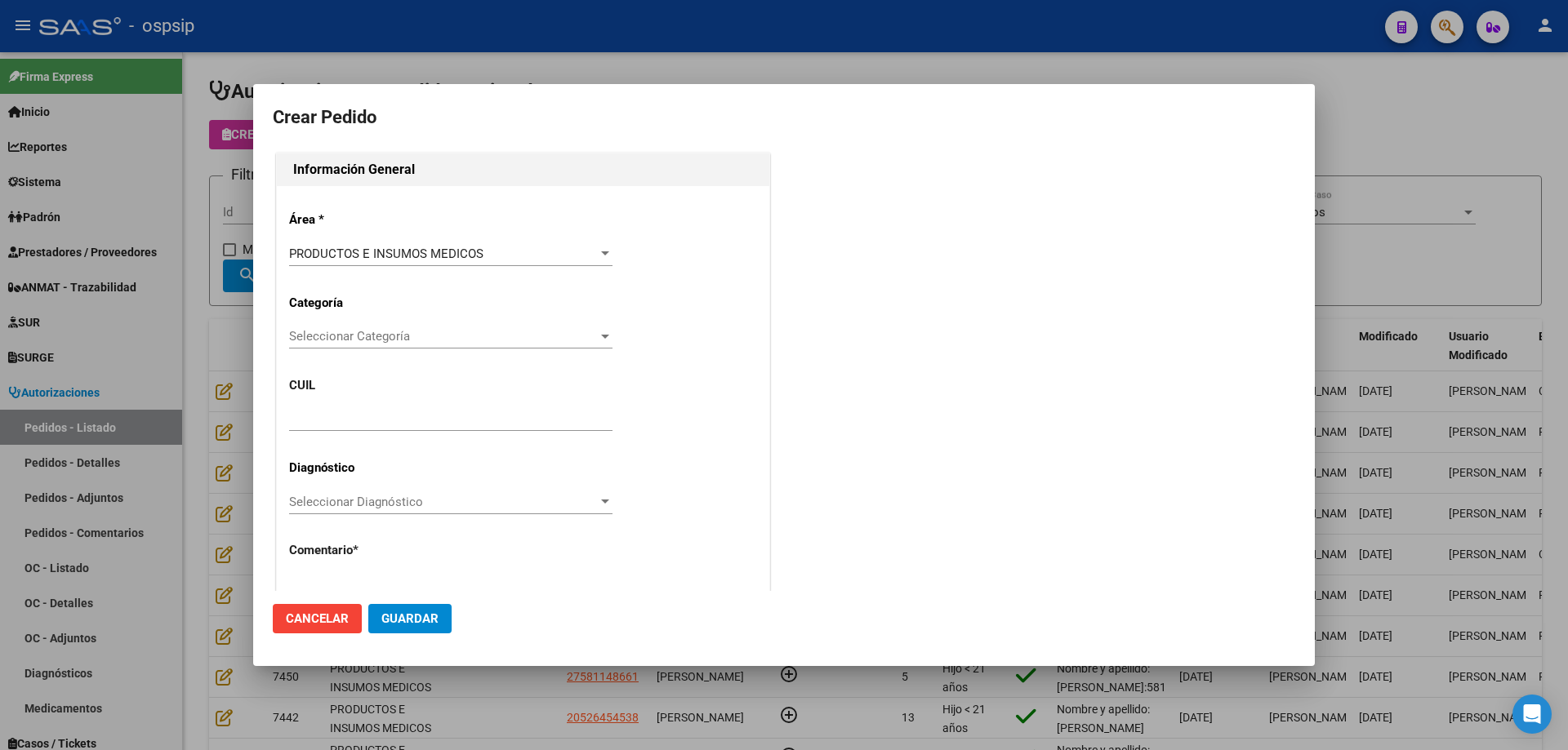
click at [349, 347] on div "Seleccionar Categoría Seleccionar Categoría" at bounding box center [451, 337] width 324 height 25
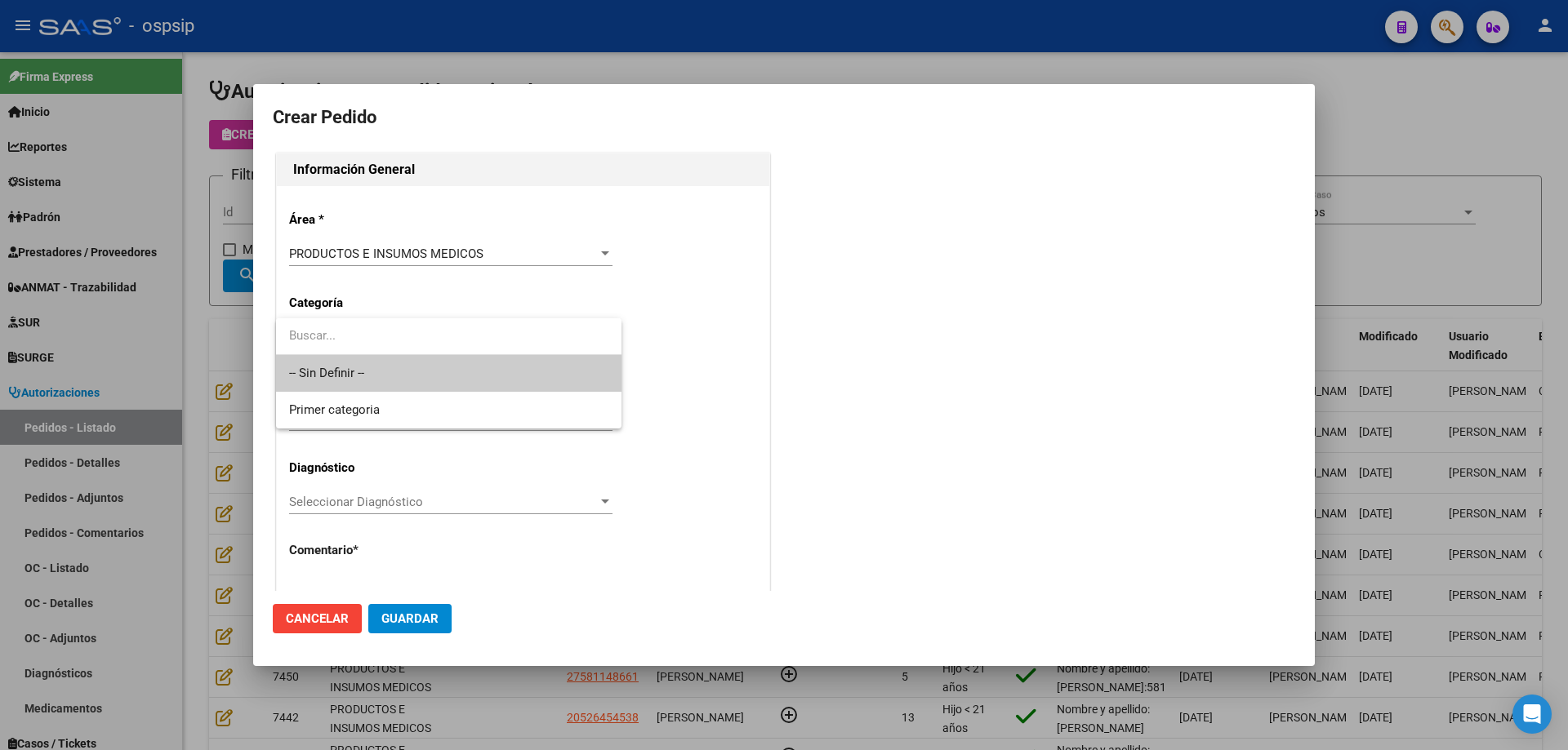
click at [346, 370] on span "-- Sin Definir --" at bounding box center [448, 373] width 319 height 37
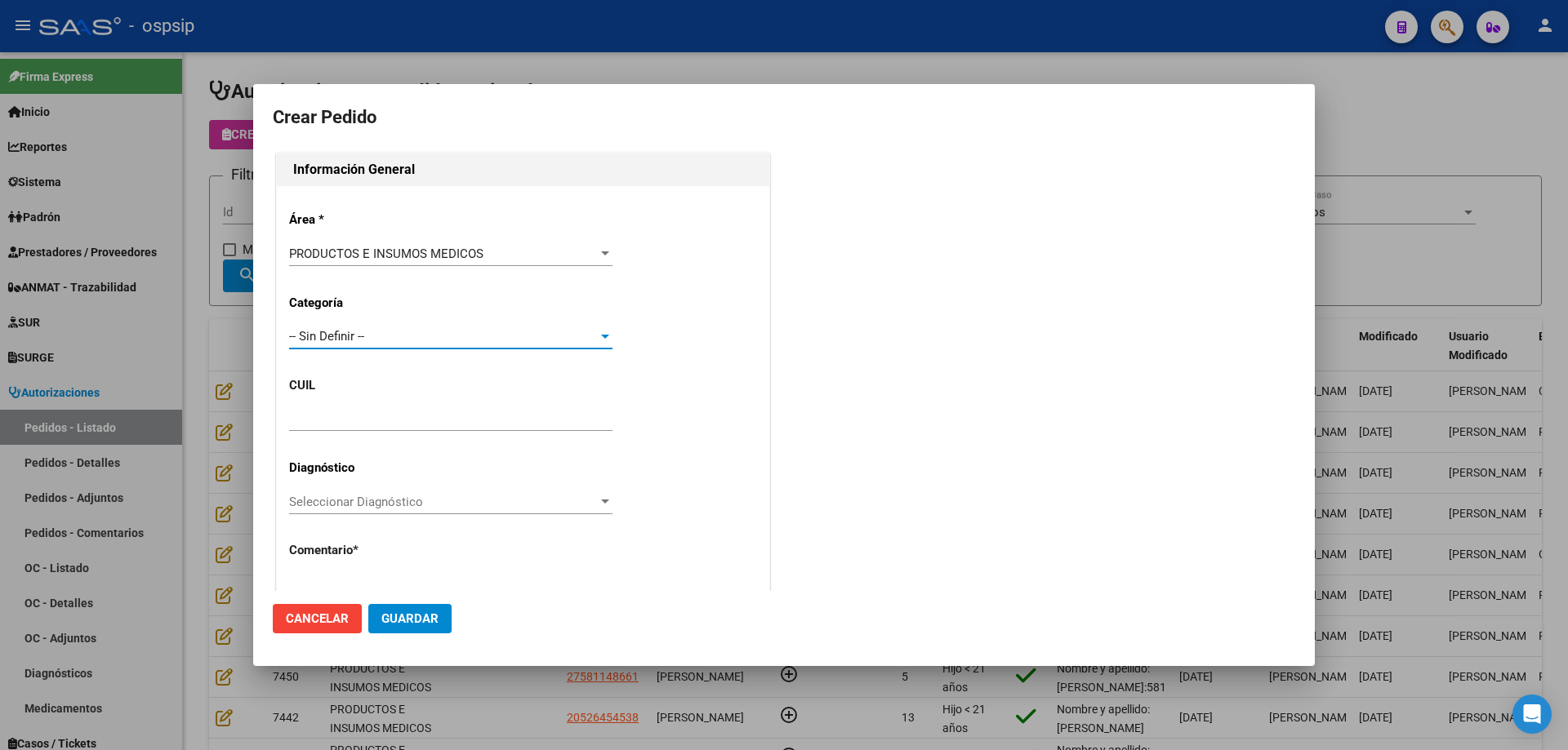
click at [336, 417] on input "text" at bounding box center [451, 418] width 324 height 14
paste input "20-21367526-6"
type input "20-21367526-6"
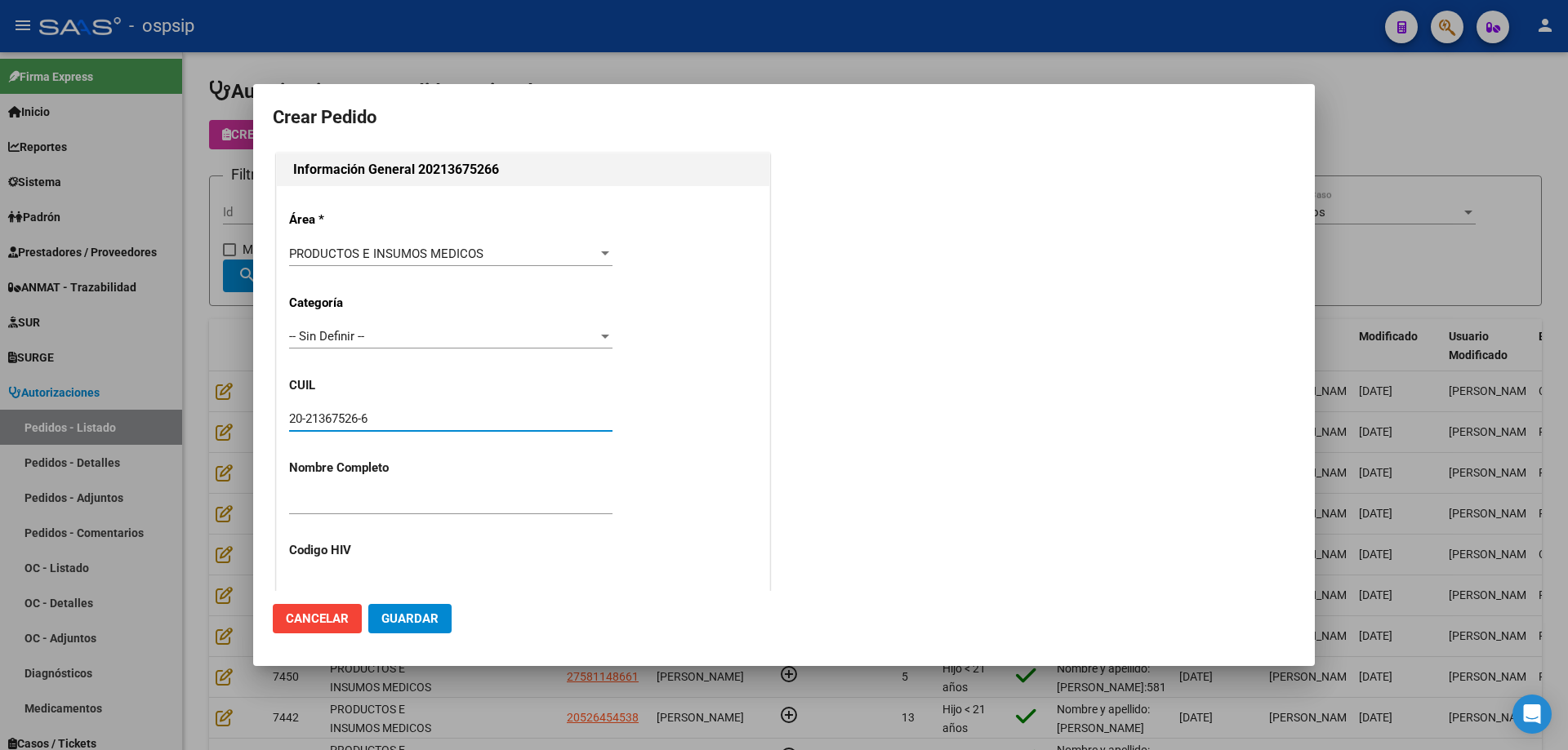
type input "[PERSON_NAME]"
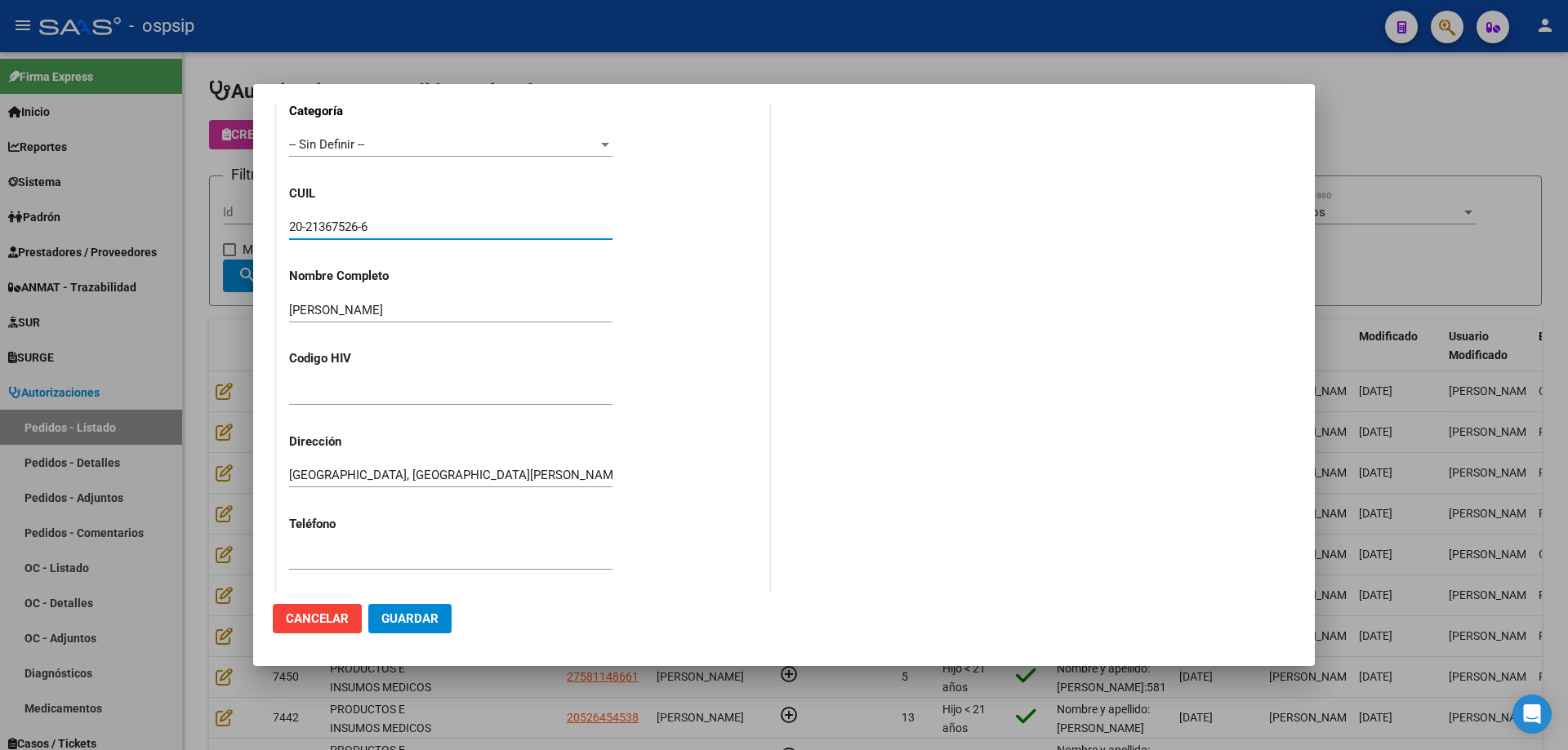
scroll to position [450, 0]
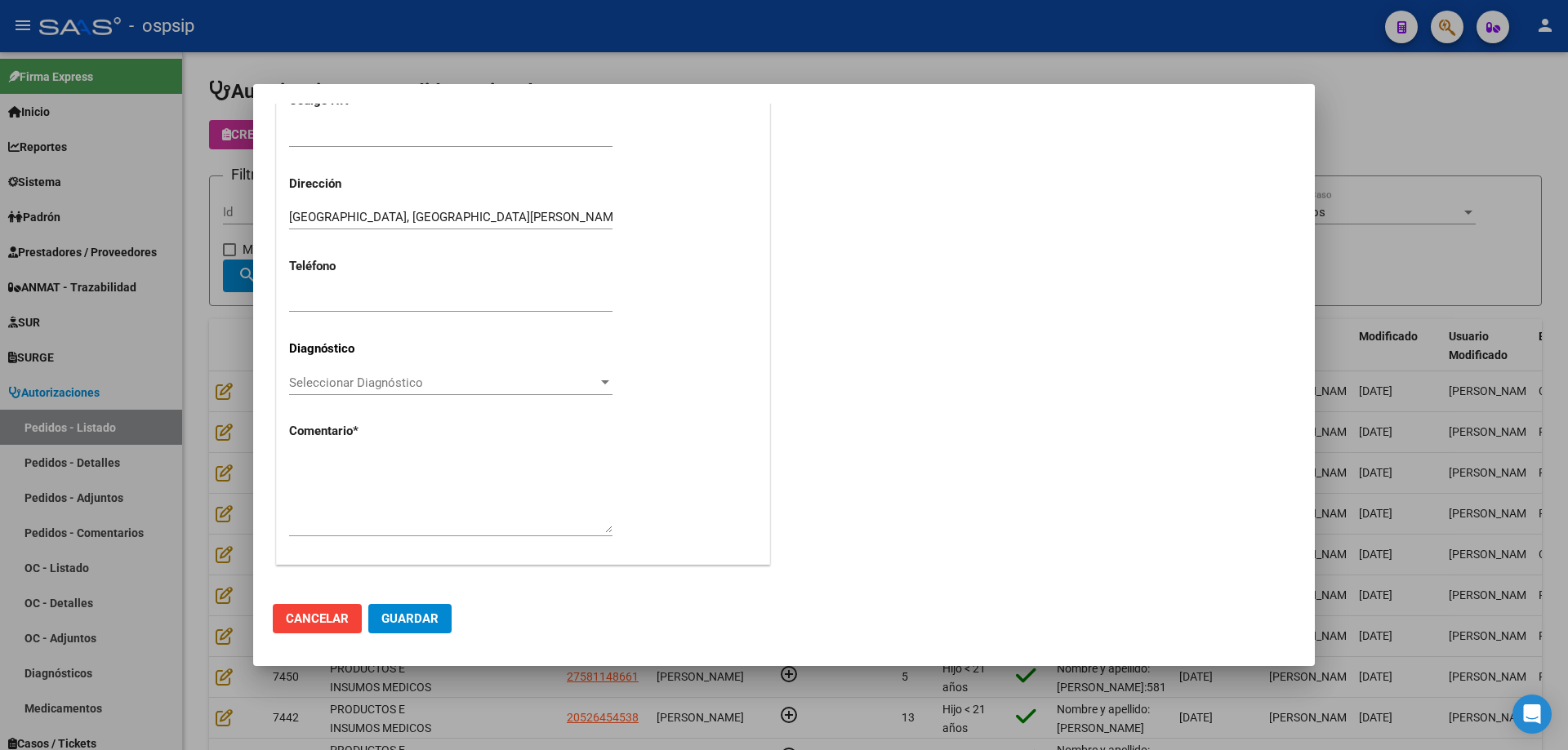
type input "[GEOGRAPHIC_DATA], [GEOGRAPHIC_DATA][PERSON_NAME], [PERSON_NAME] 5898"
type input "20-21367526-6"
click at [389, 511] on textarea at bounding box center [451, 494] width 324 height 77
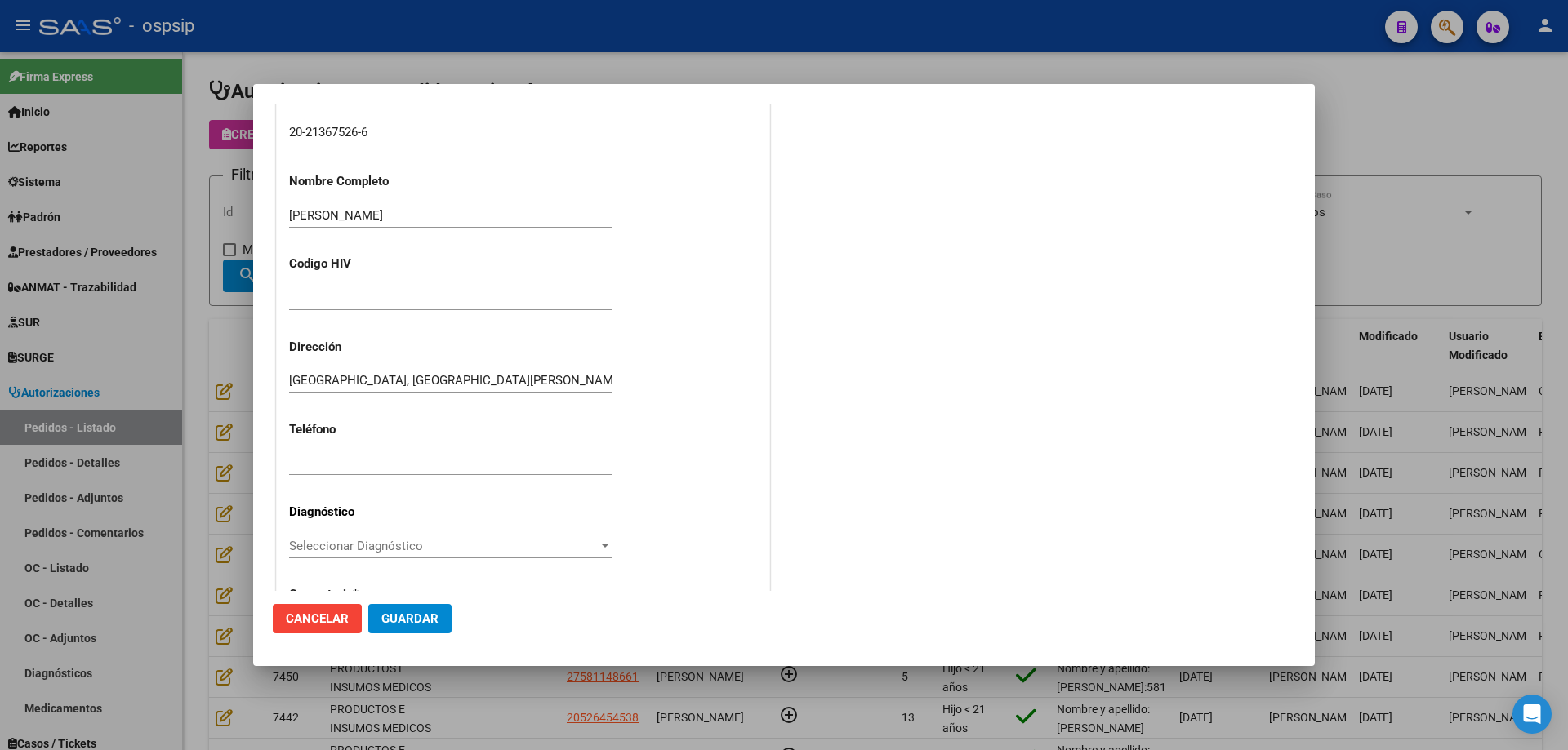
scroll to position [205, 0]
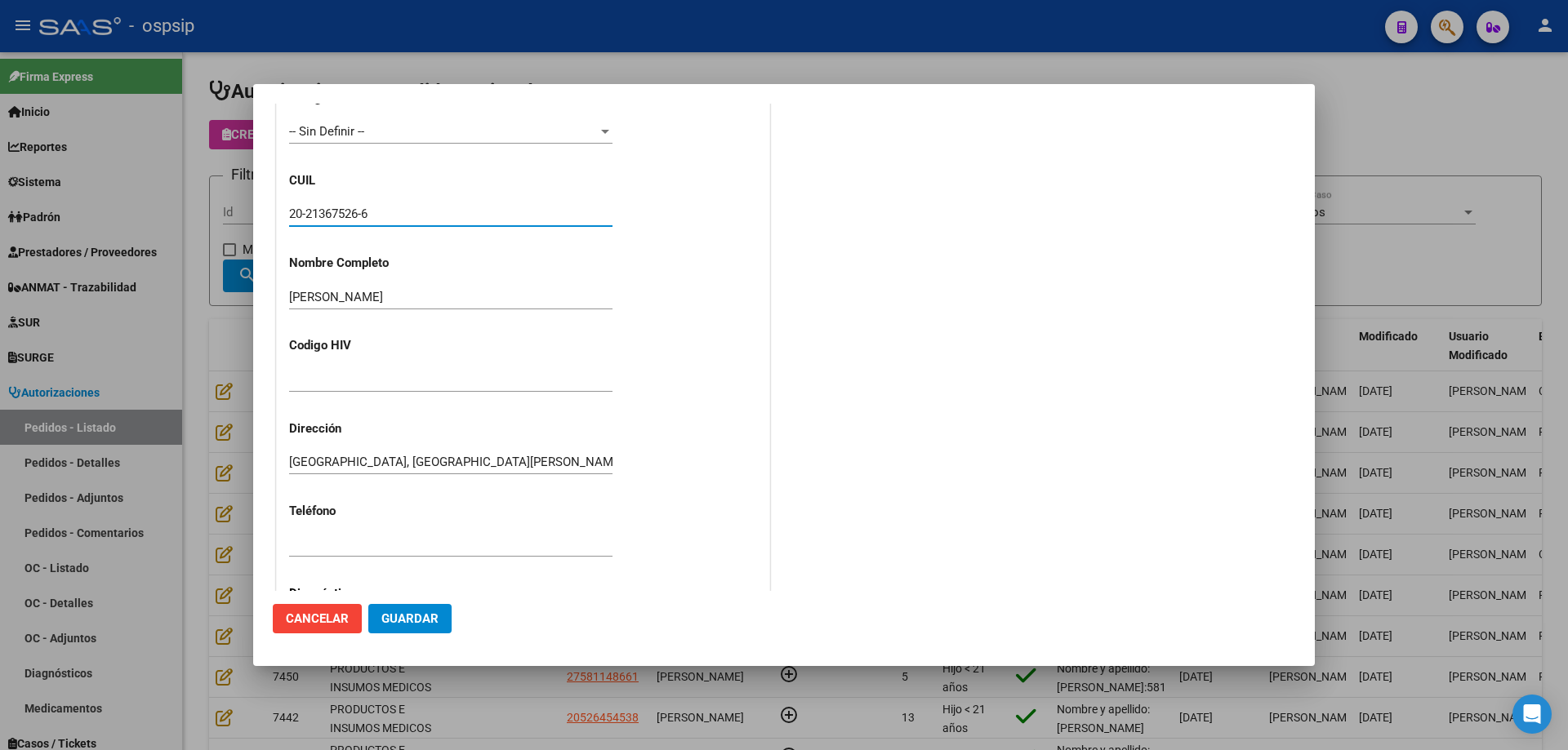
click at [330, 218] on input "20-21367526-6" at bounding box center [451, 213] width 324 height 14
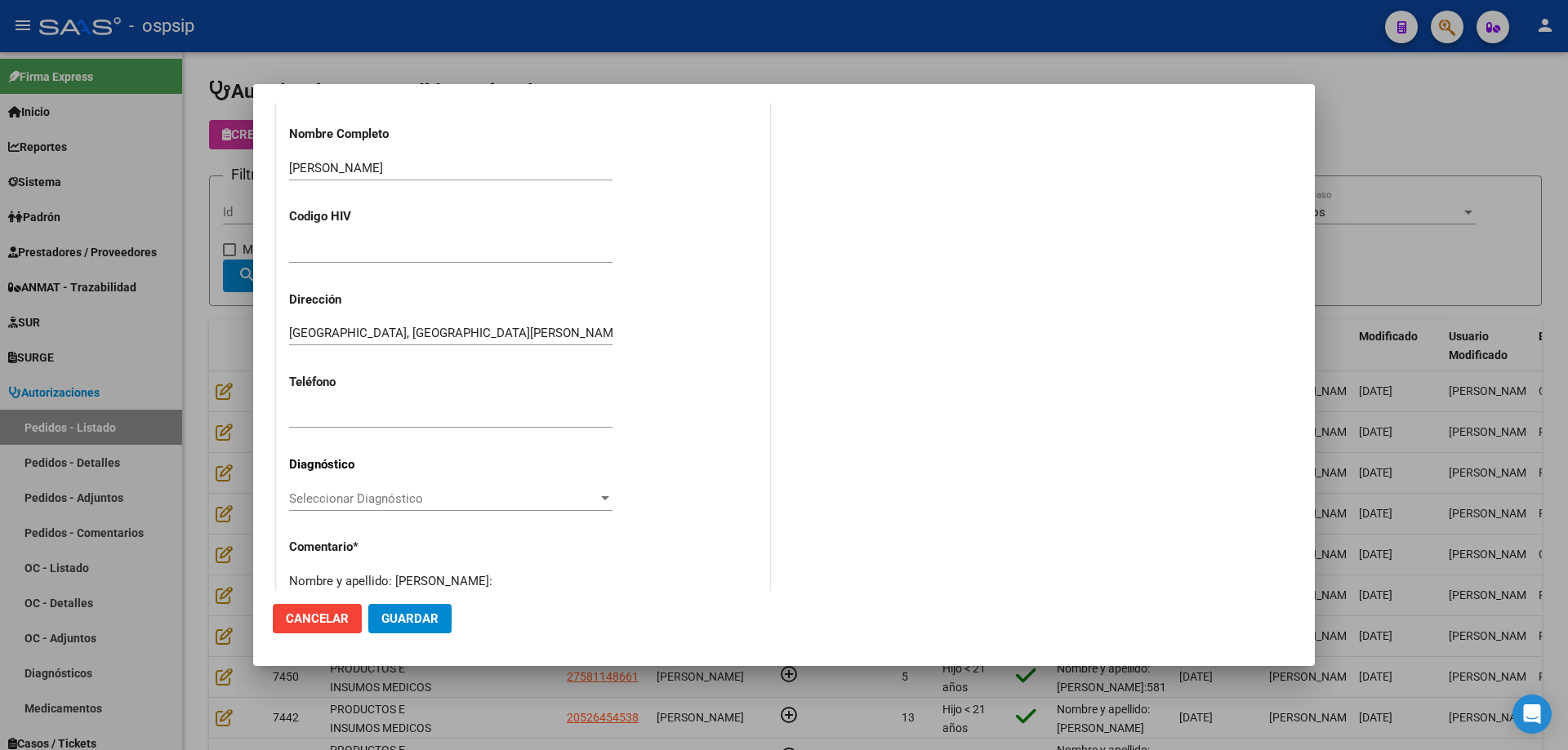
scroll to position [450, 0]
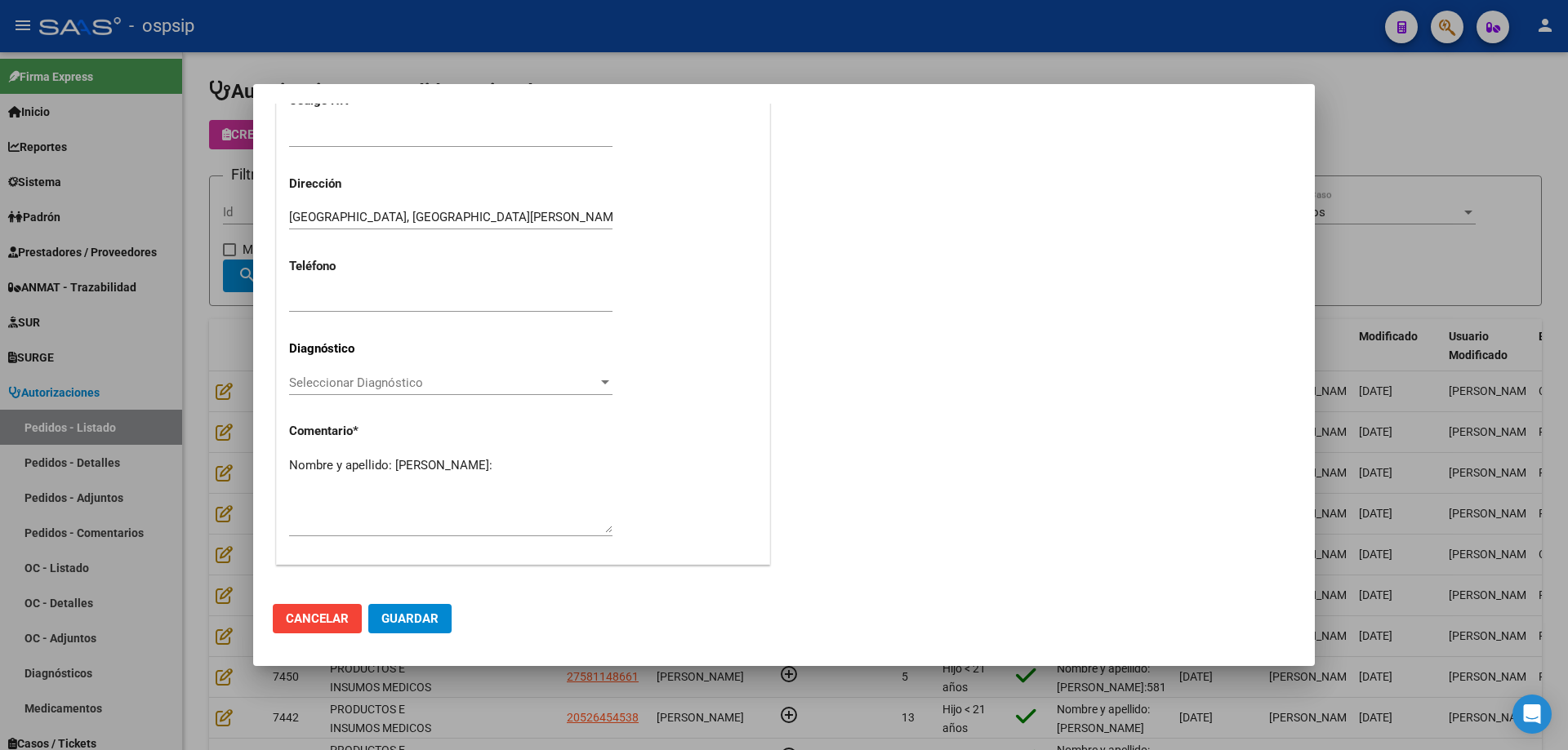
click at [337, 479] on textarea "Nombre y apellido: [PERSON_NAME]:" at bounding box center [451, 494] width 324 height 77
paste textarea "21367526"
type textarea "Nombre y apellido: [PERSON_NAME]:21367526"
click at [416, 612] on span "Guardar" at bounding box center [410, 618] width 57 height 14
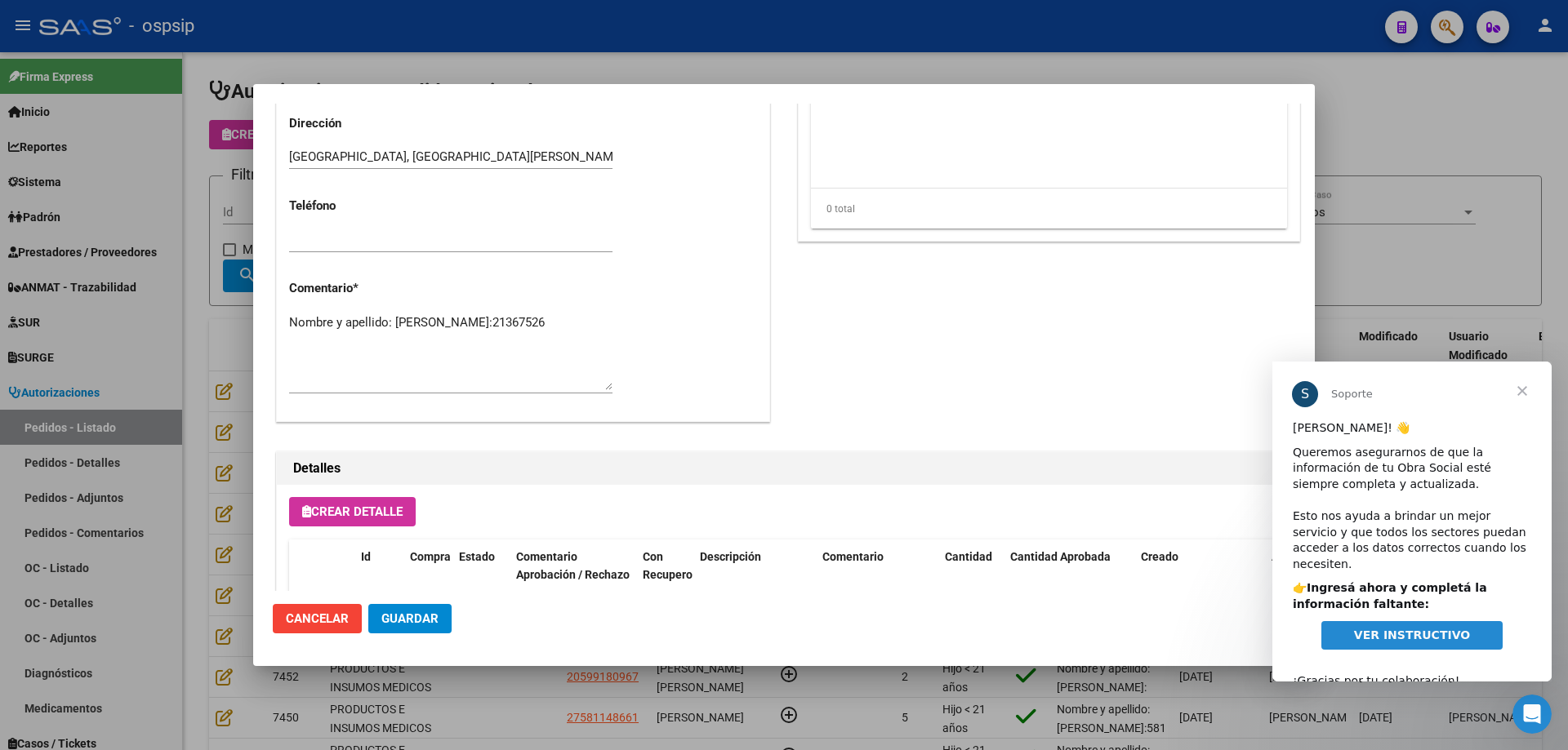
scroll to position [754, 0]
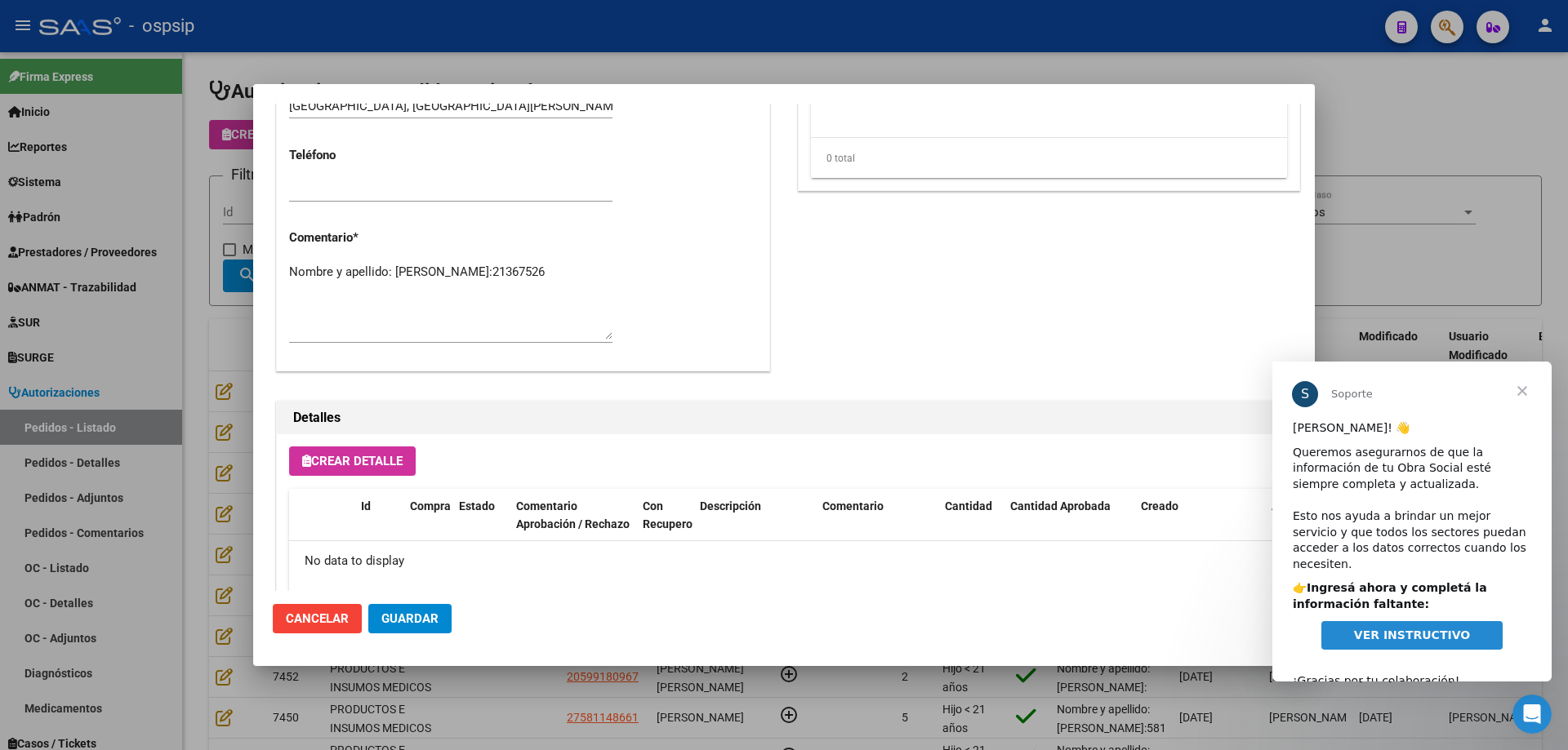
click at [1518, 385] on span "Cerrar" at bounding box center [1522, 391] width 59 height 59
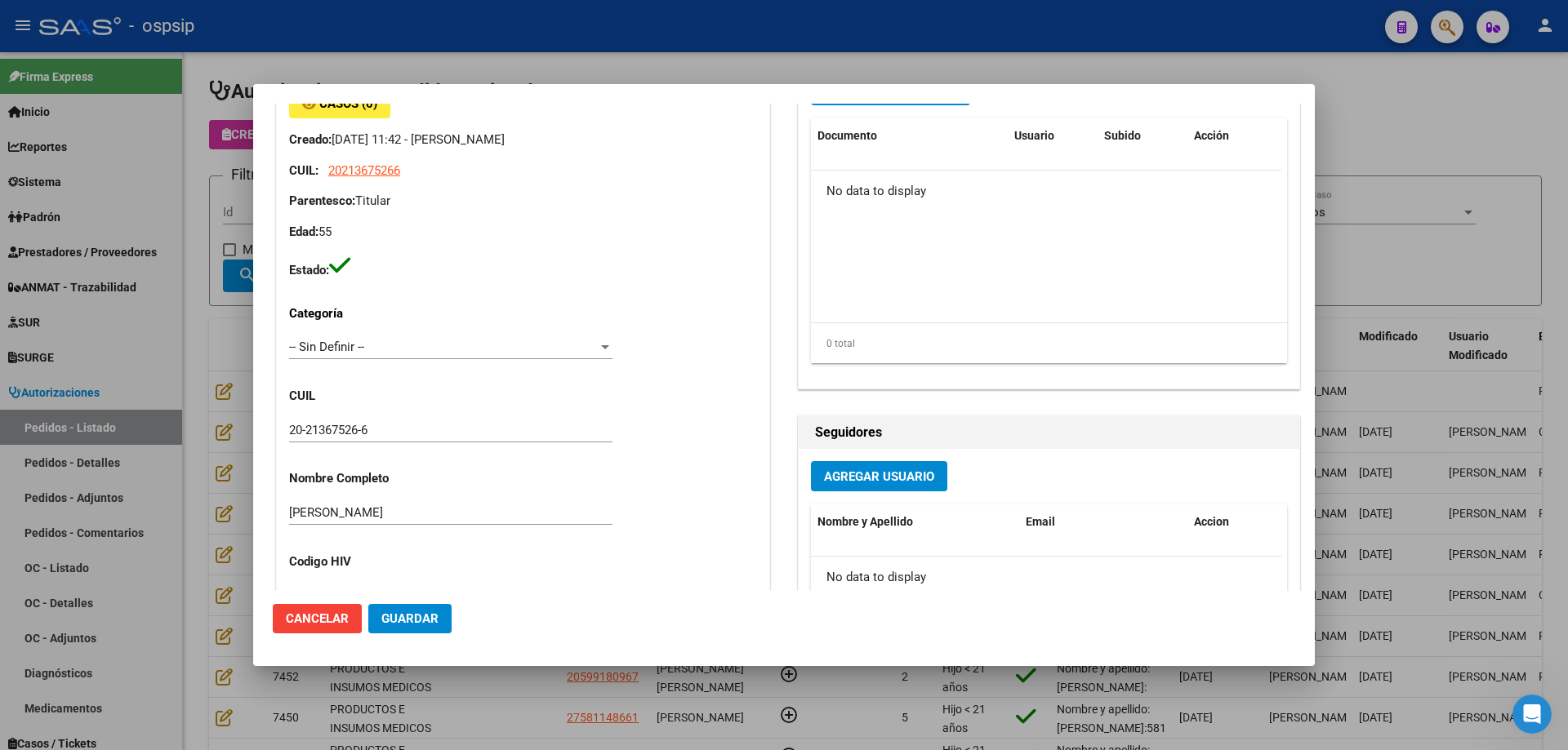
scroll to position [0, 0]
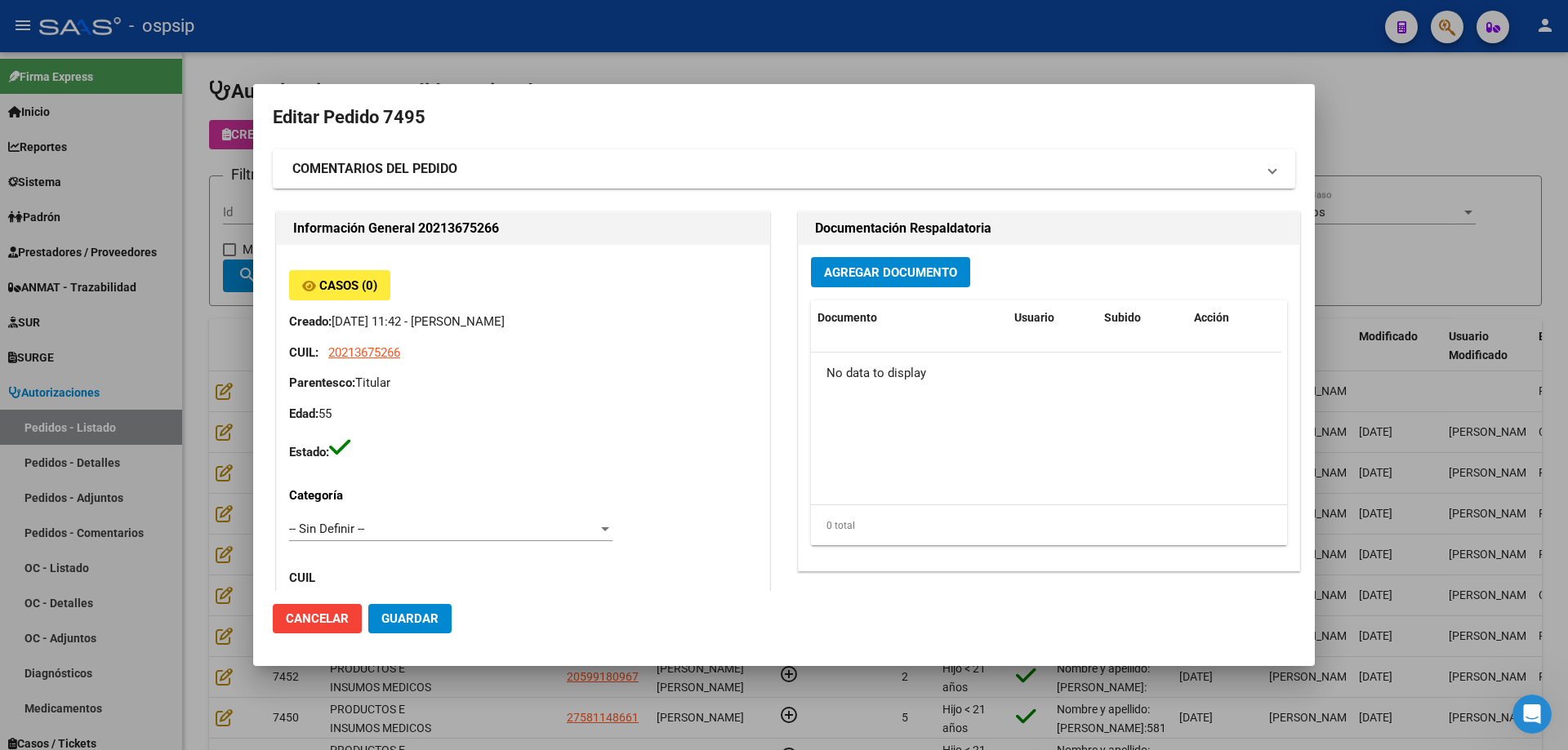
click at [856, 275] on span "Agregar Documento" at bounding box center [890, 272] width 133 height 14
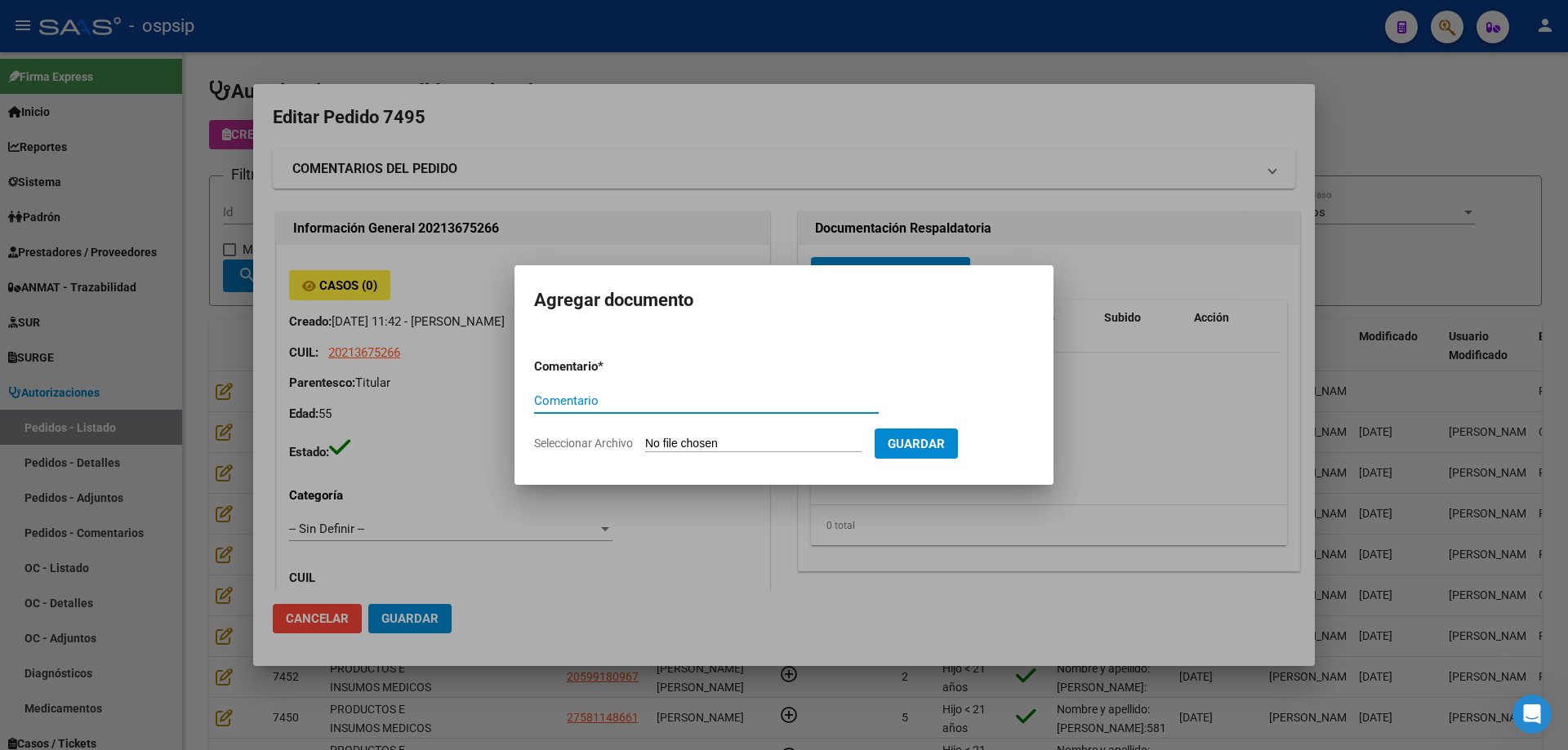
click at [695, 446] on input "Seleccionar Archivo" at bounding box center [753, 444] width 216 height 15
type input "C:\fakepath\pedido [PERSON_NAME].pdf"
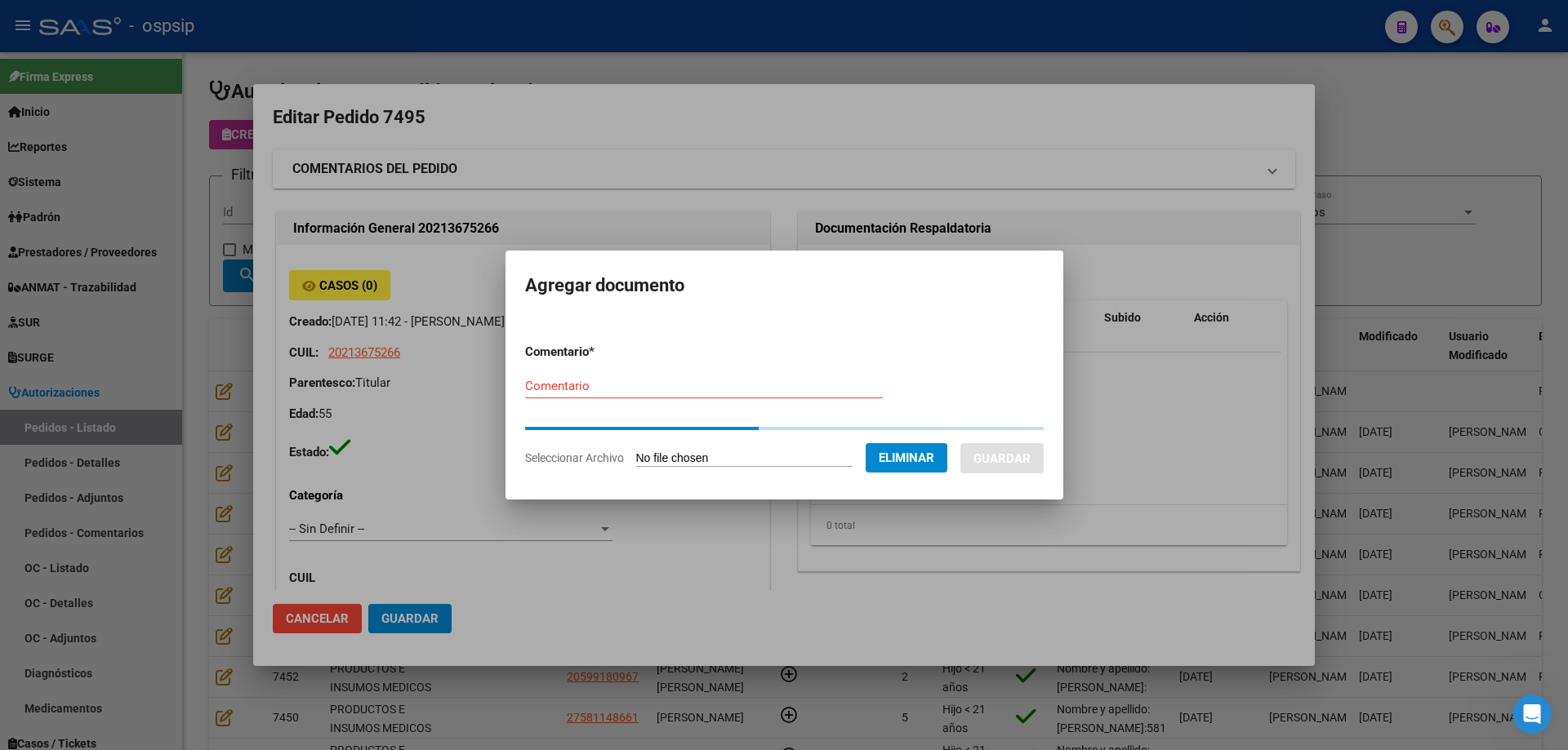
click at [539, 385] on input "Comentario" at bounding box center [705, 385] width 358 height 14
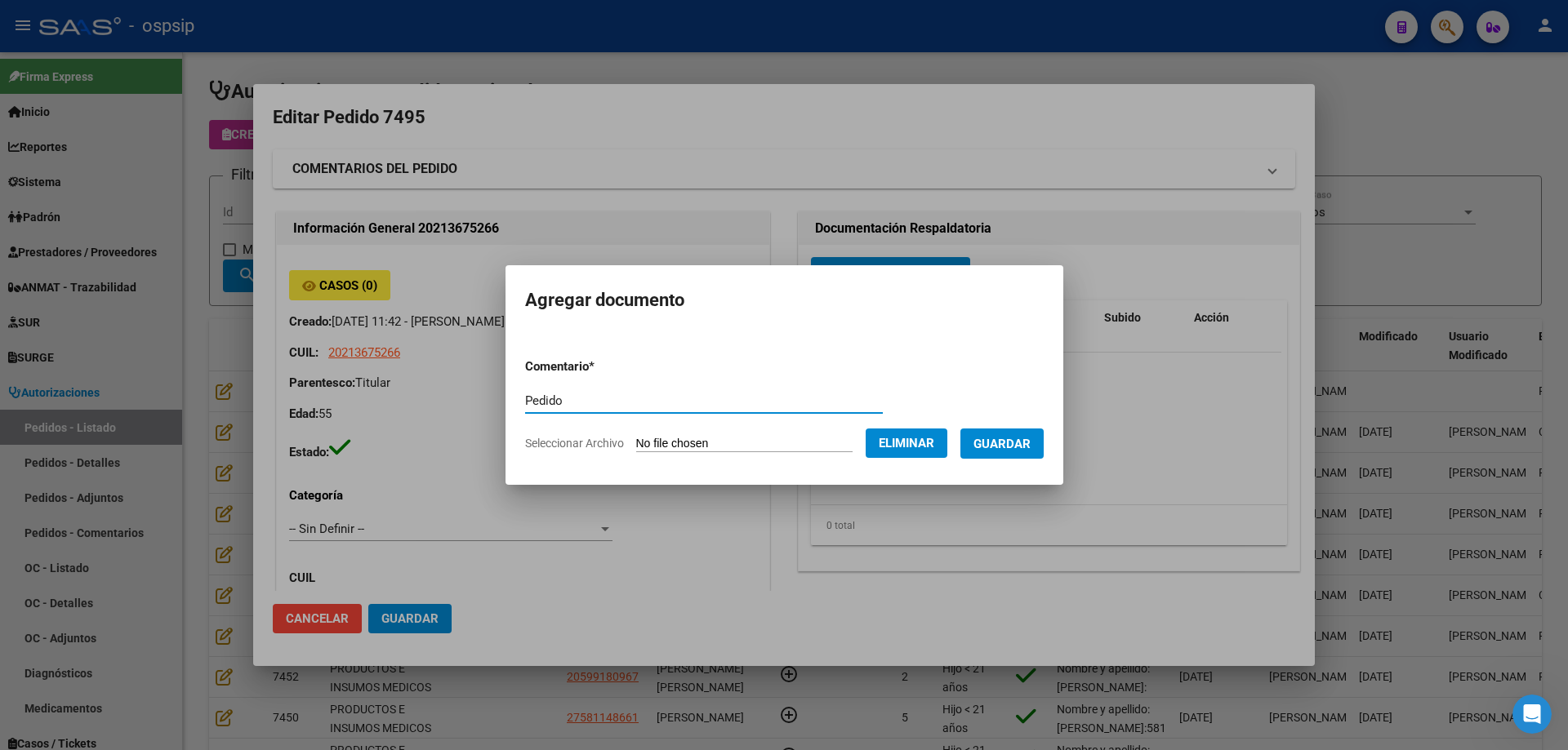
type input "Pedido"
click at [1004, 450] on span "Guardar" at bounding box center [1002, 444] width 57 height 14
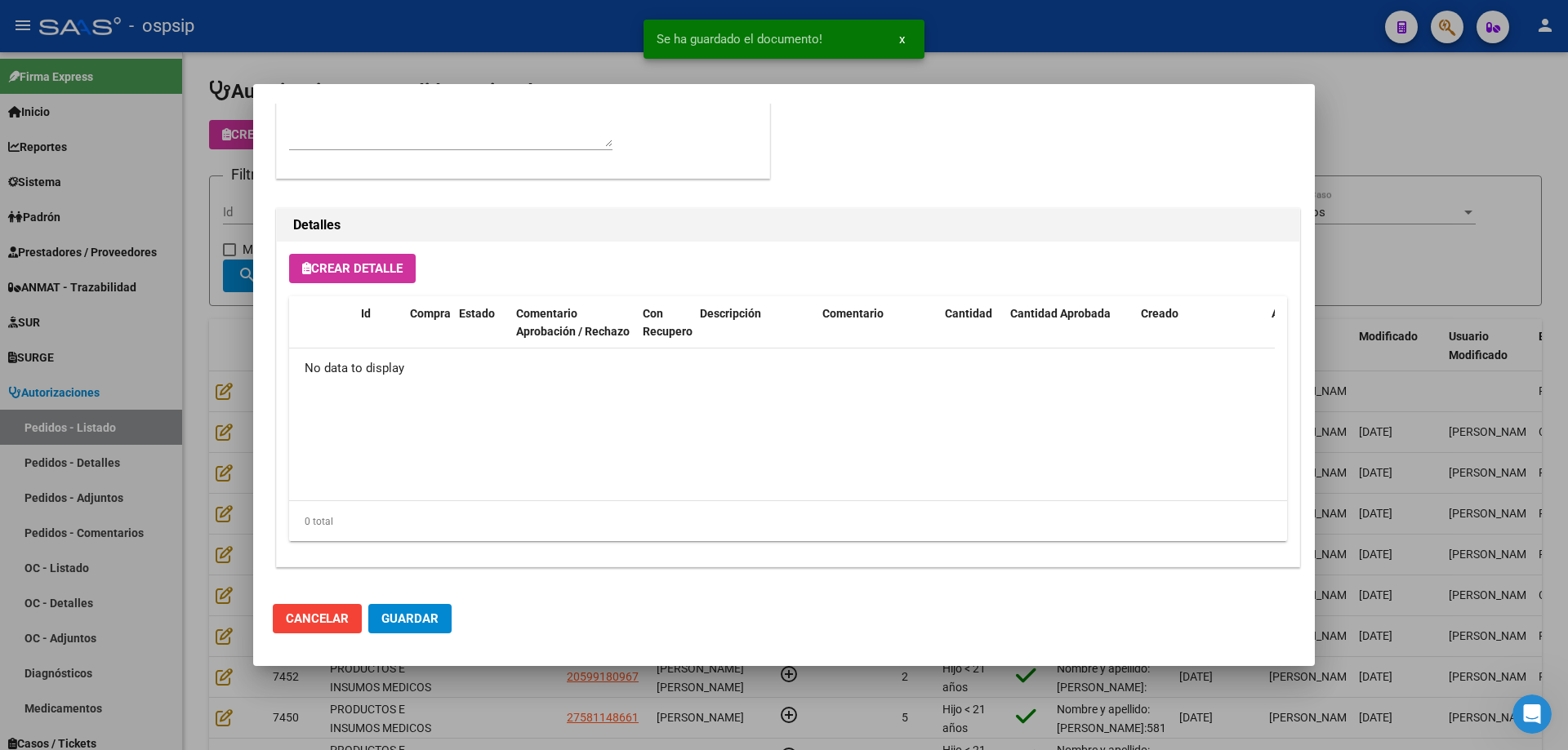
scroll to position [949, 0]
click at [358, 262] on span "Crear Detalle" at bounding box center [352, 266] width 101 height 14
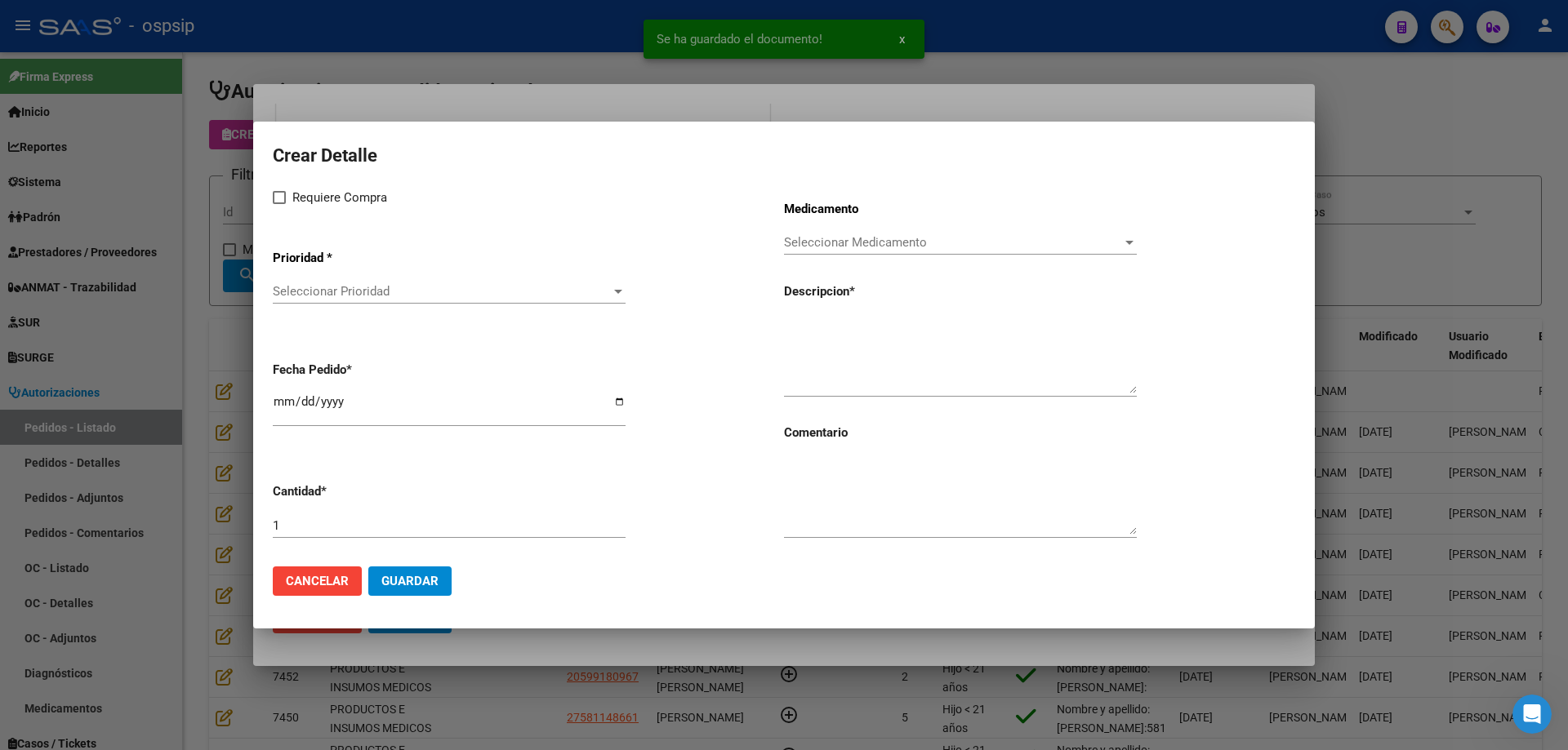
click at [353, 296] on span "Seleccionar Prioridad" at bounding box center [441, 291] width 338 height 14
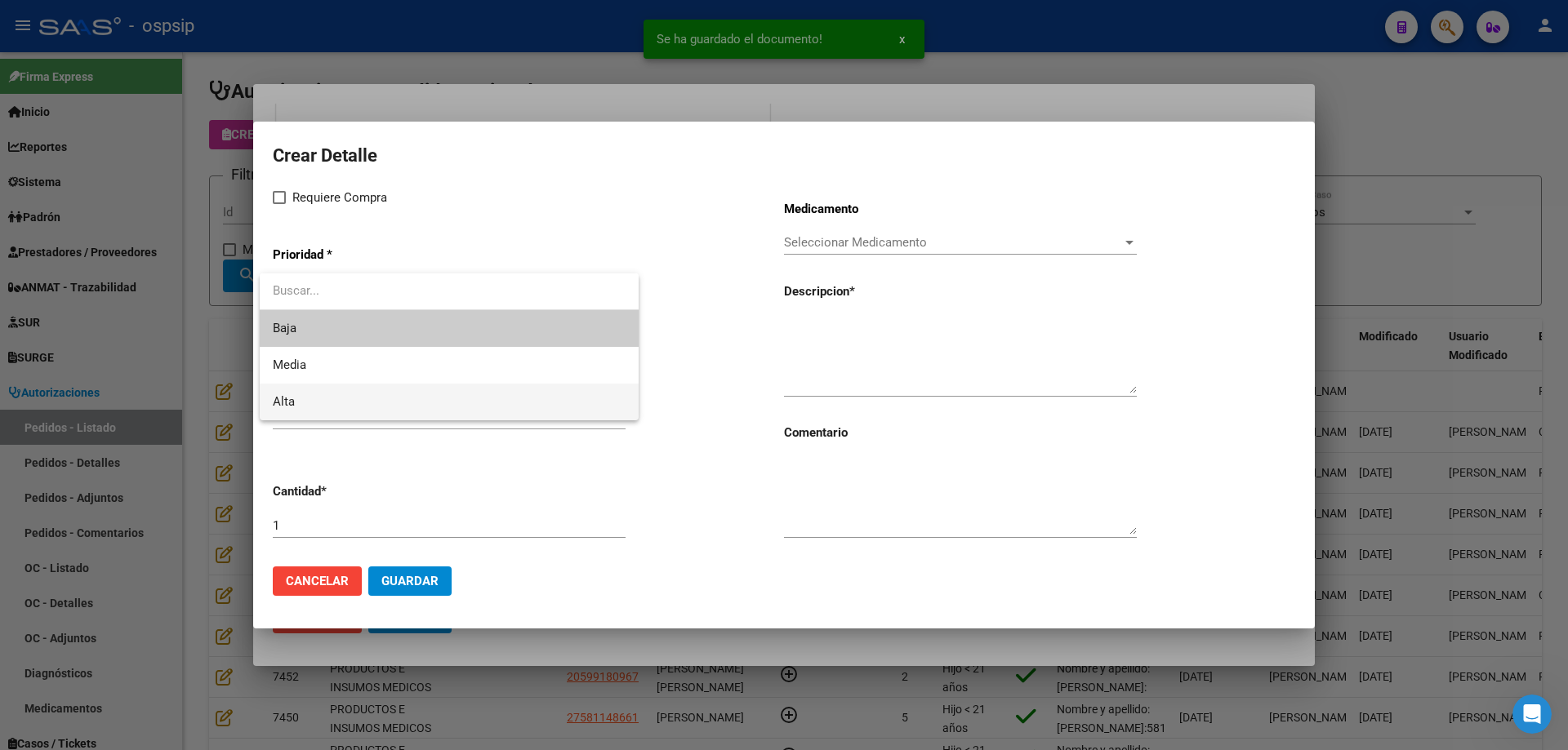
click at [319, 411] on span "Alta" at bounding box center [448, 402] width 353 height 37
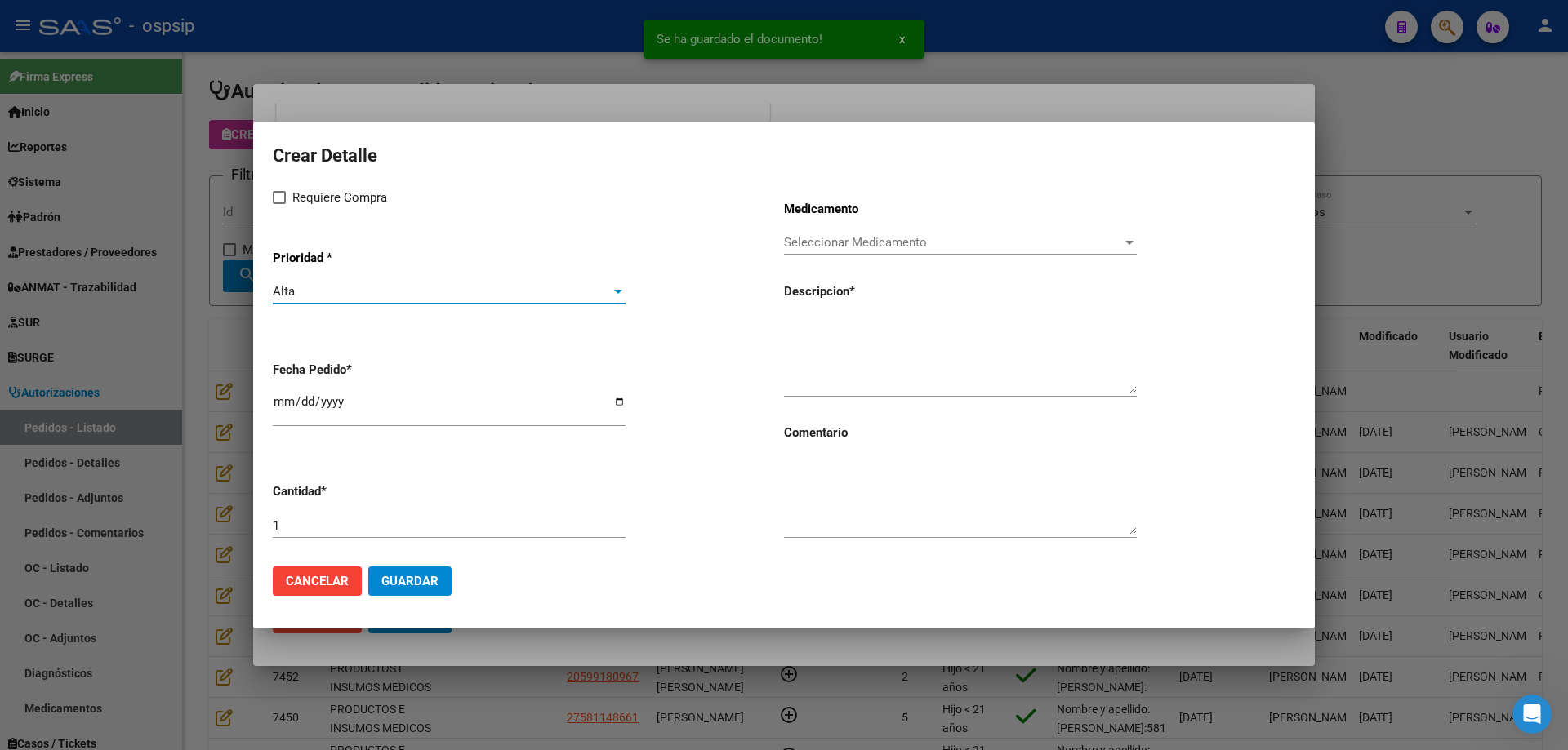
click at [312, 203] on span "Requiere Compra" at bounding box center [340, 197] width 95 height 20
click at [279, 204] on input "Requiere Compra" at bounding box center [279, 204] width 1 height 1
checkbox input "true"
click at [285, 401] on input "[DATE]" at bounding box center [448, 407] width 353 height 26
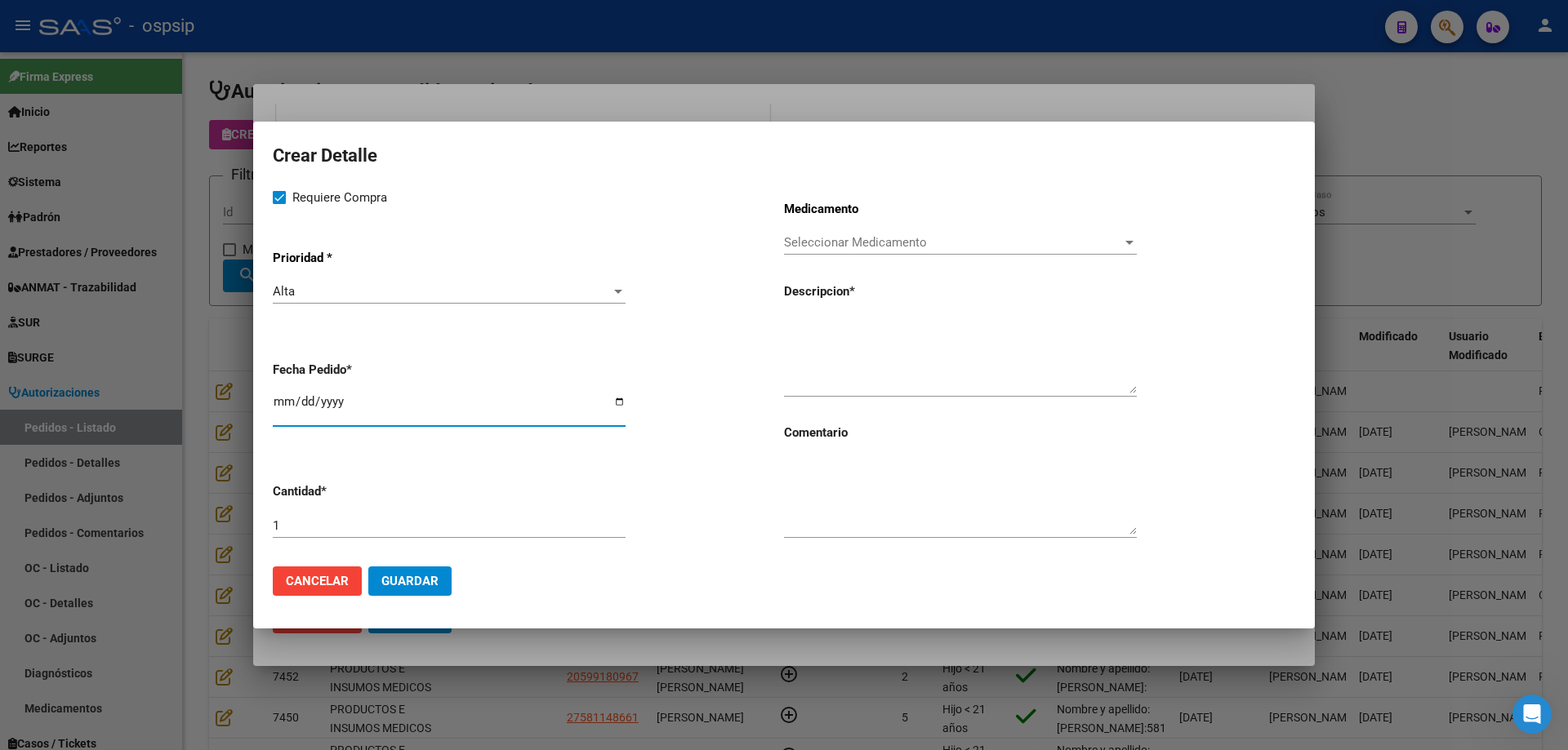
type input "[DATE]"
click at [966, 240] on span "Seleccionar Medicamento" at bounding box center [952, 242] width 338 height 14
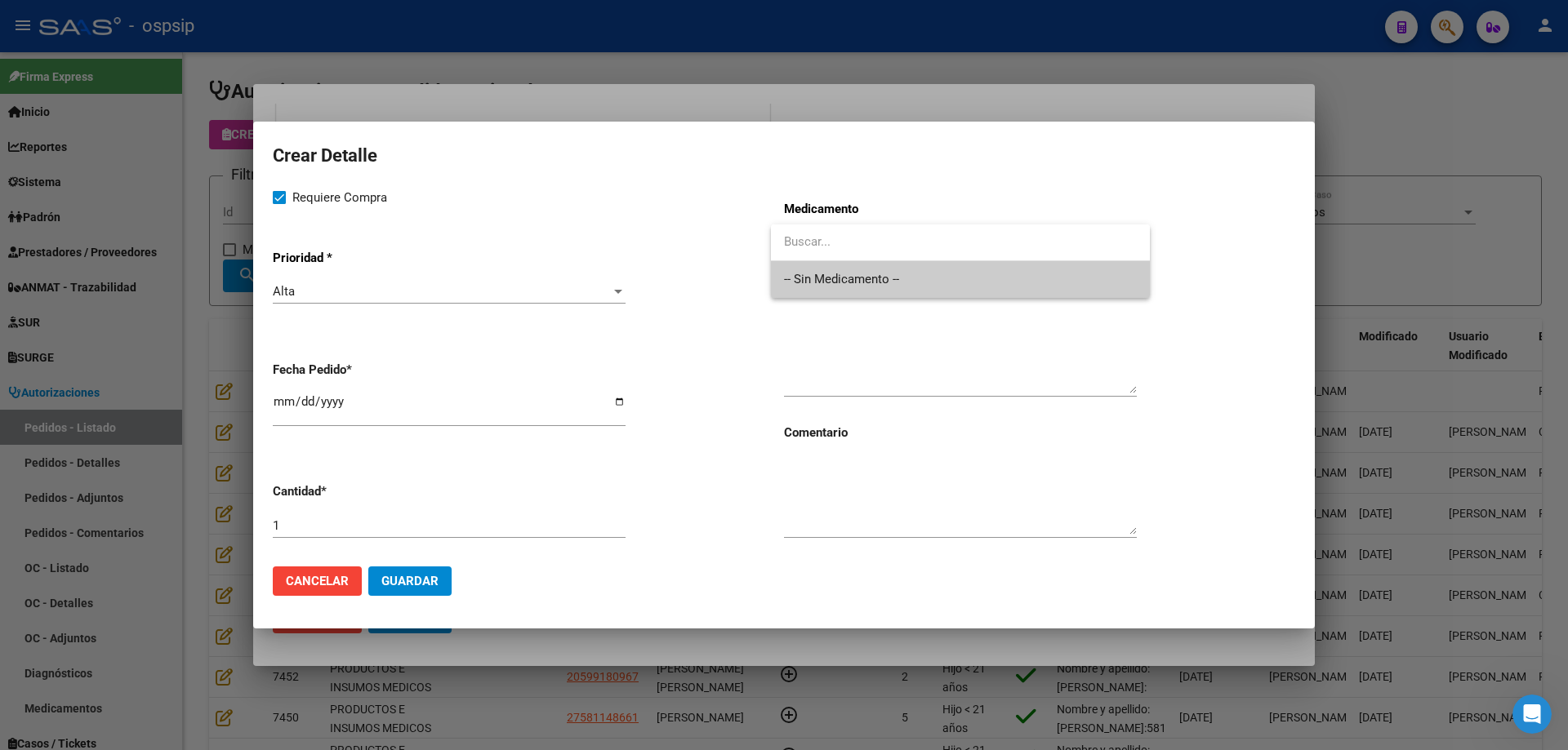
click at [943, 280] on span "-- Sin Medicamento --" at bounding box center [960, 279] width 353 height 37
click at [912, 360] on textarea at bounding box center [960, 355] width 353 height 77
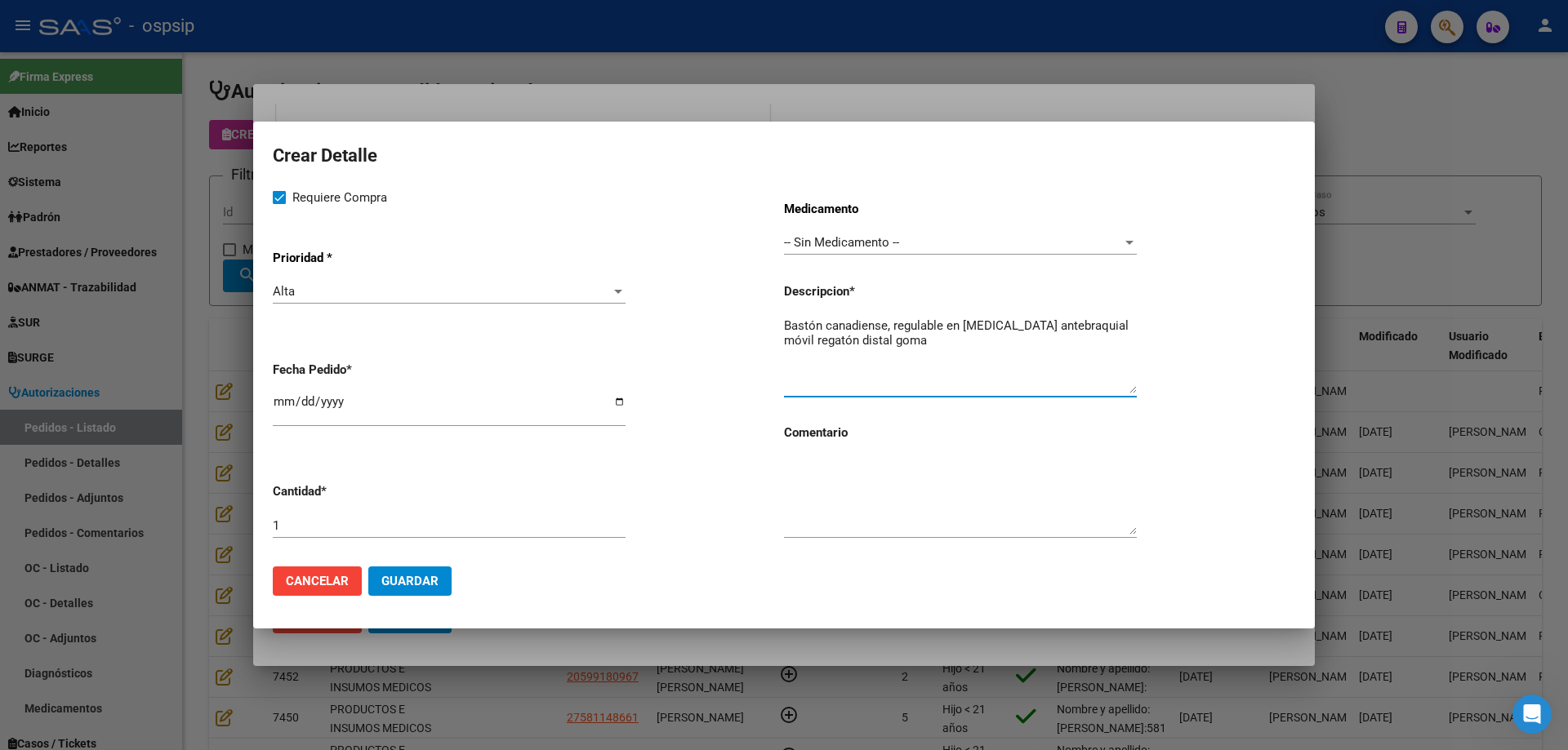
drag, startPoint x: 1063, startPoint y: 356, endPoint x: 769, endPoint y: 323, distance: 295.8
click at [769, 323] on div "Requiere Compra Prioridad * Alta Seleccionar Prioridad Fecha Pedido * [DATE] Ca…" at bounding box center [784, 370] width 1022 height 365
type textarea "Bastón canadiense, regulable en [MEDICAL_DATA] antebraquial móvil regatón dista…"
click at [926, 342] on textarea "Bastón canadiense, regulable en [MEDICAL_DATA] antebraquial móvil regatón dista…" at bounding box center [960, 355] width 353 height 77
click at [924, 350] on textarea "Bastón canadiense, regulable en [MEDICAL_DATA] antebraquial móvil regatón dista…" at bounding box center [960, 355] width 353 height 77
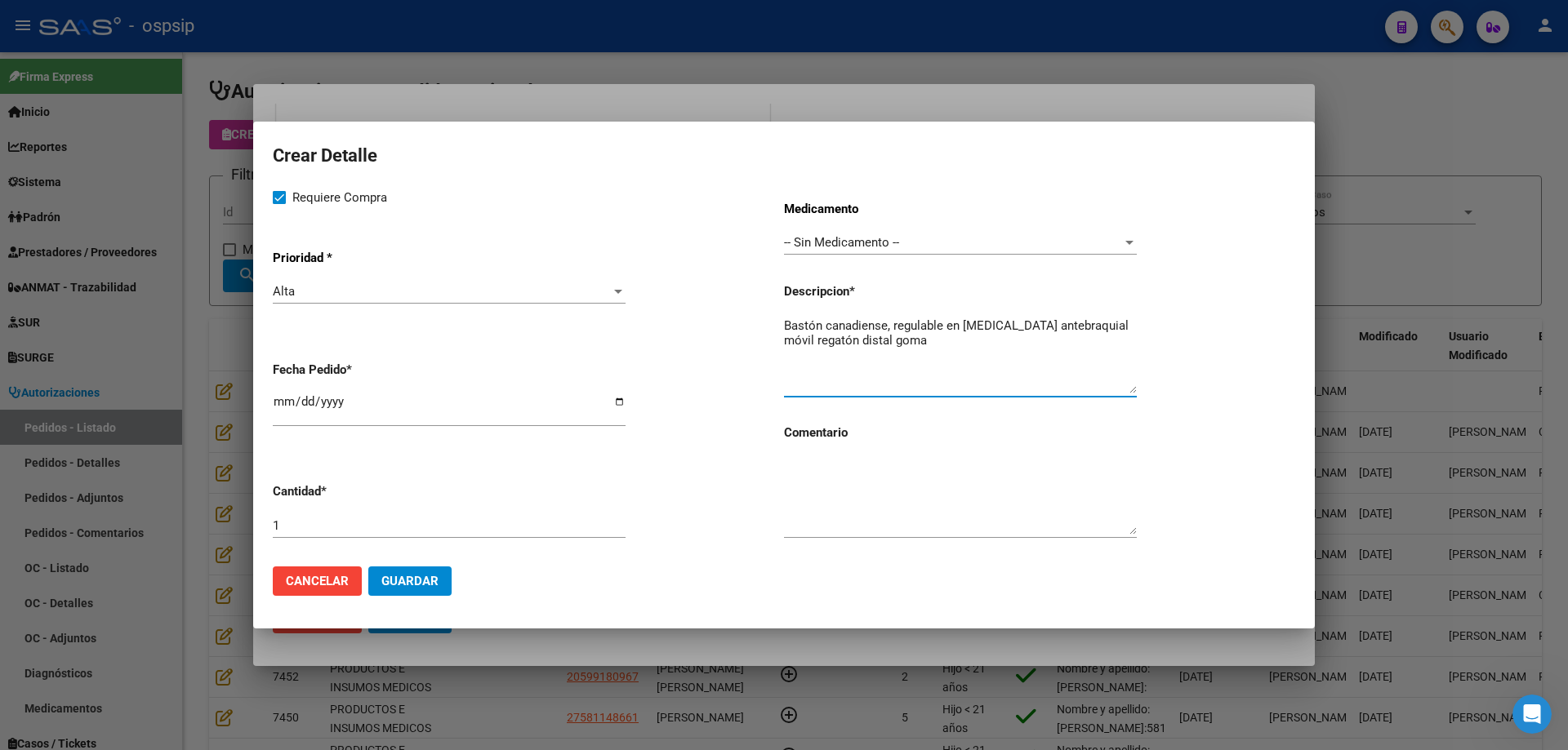
click at [439, 591] on button "Guardar" at bounding box center [409, 581] width 83 height 30
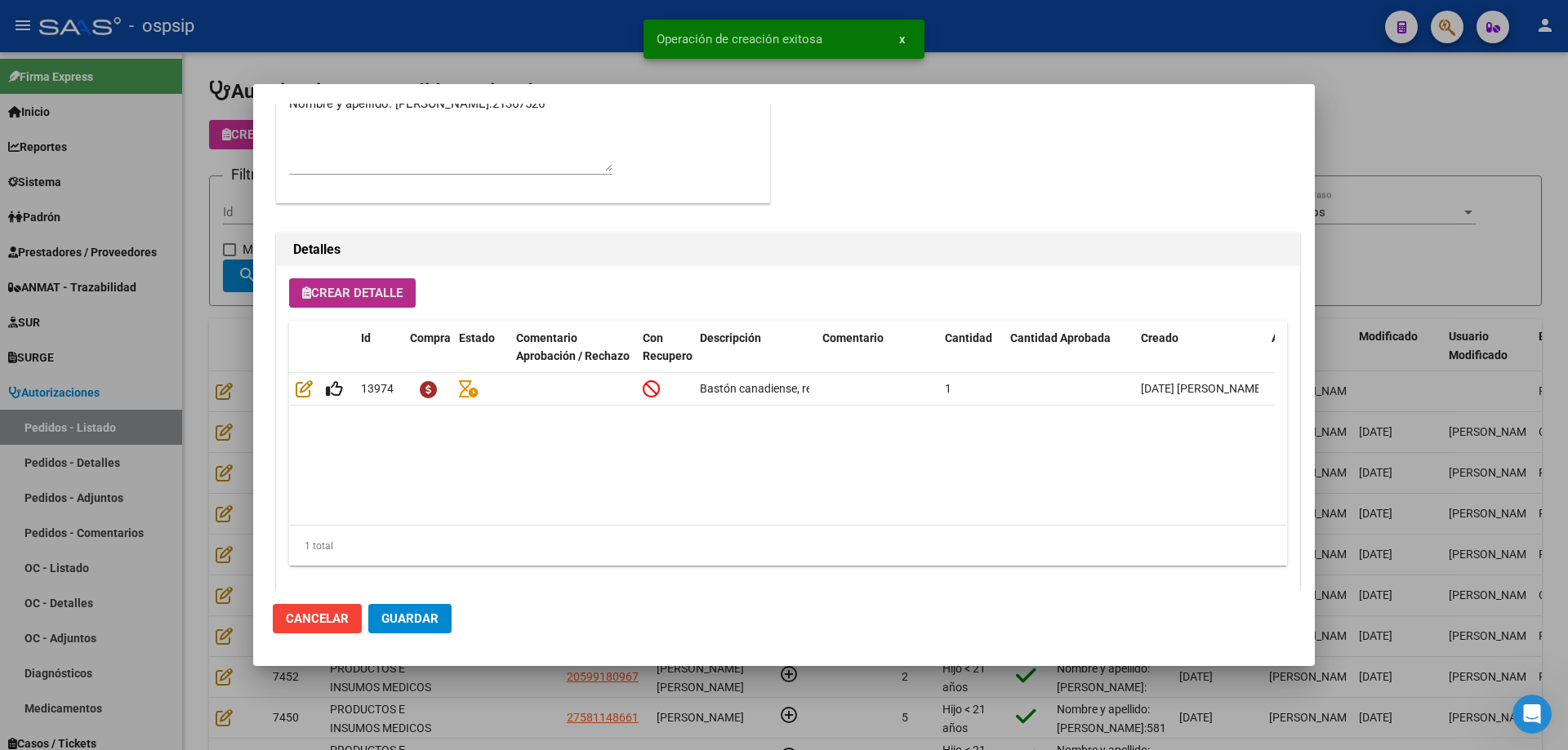
scroll to position [978, 0]
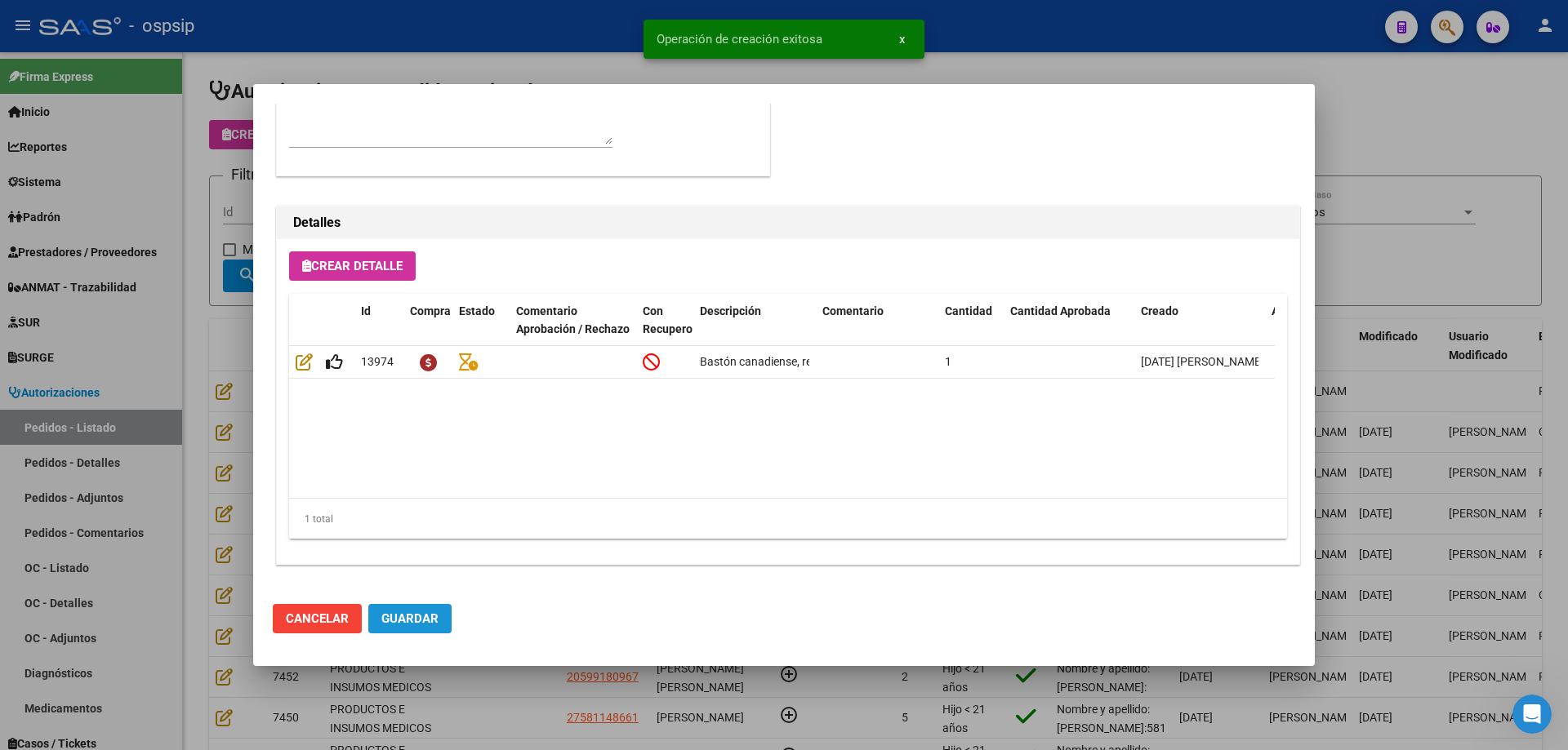
click at [422, 619] on span "Guardar" at bounding box center [410, 618] width 57 height 14
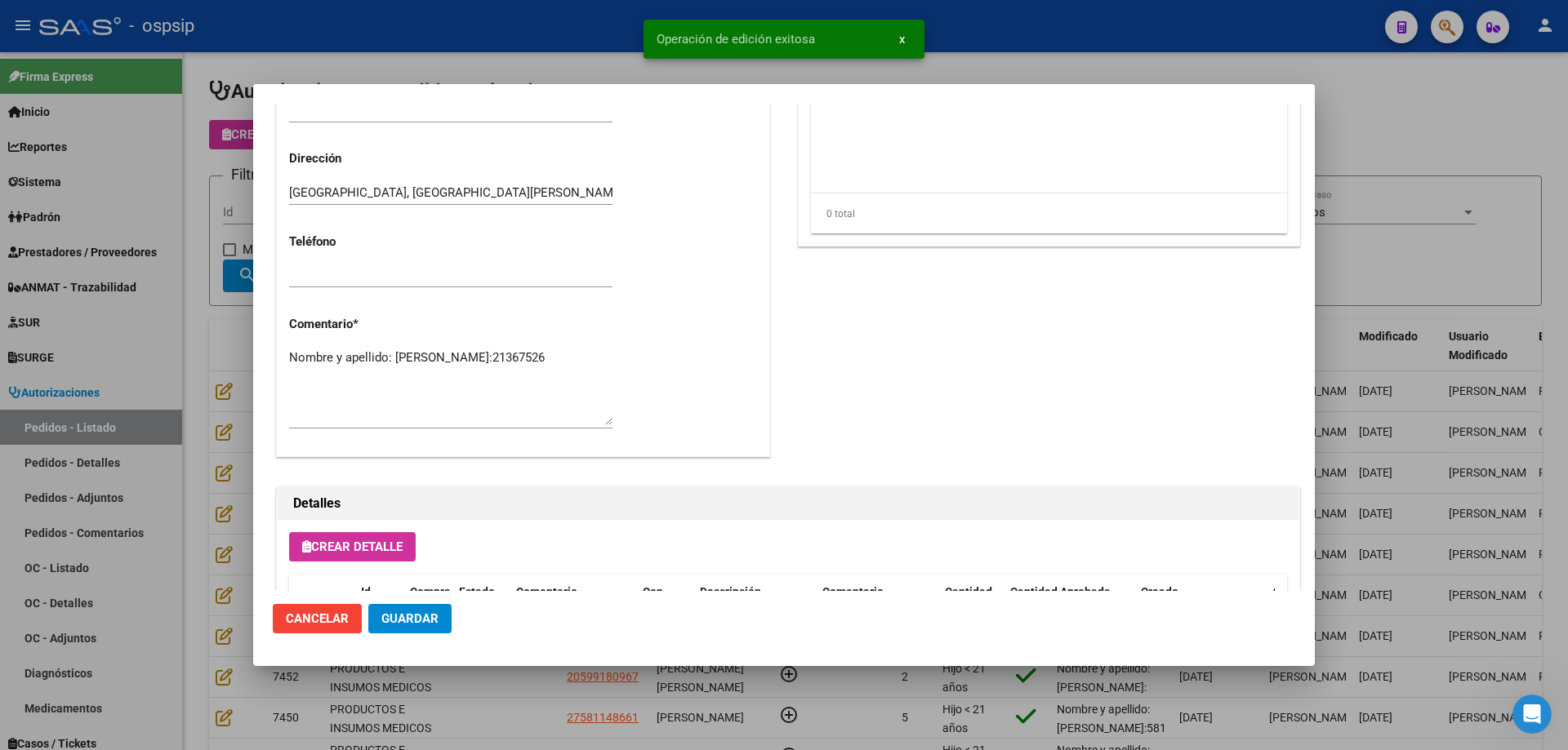
scroll to position [652, 0]
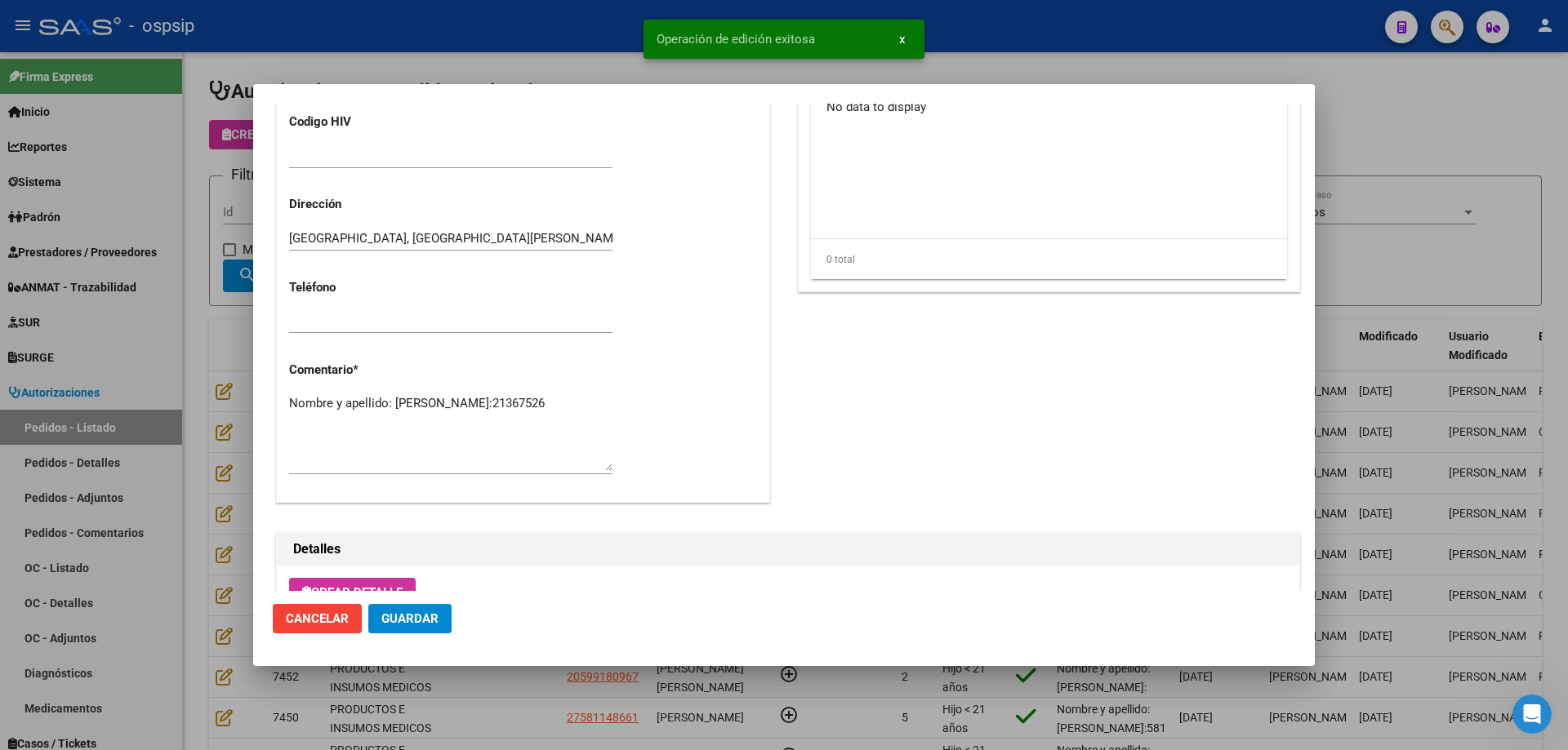
click at [422, 412] on textarea "Nombre y apellido: [PERSON_NAME]:21367526" at bounding box center [451, 432] width 324 height 77
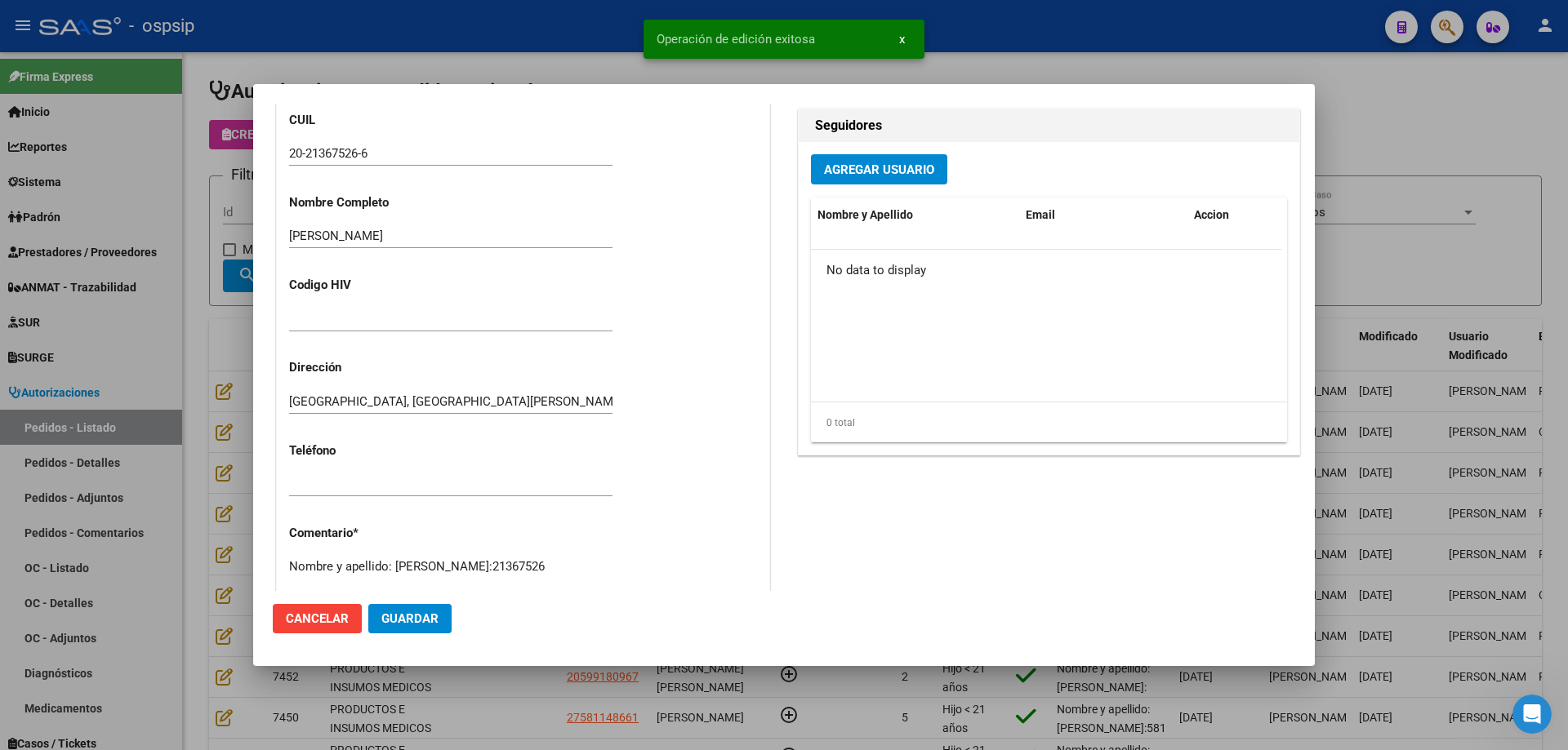
scroll to position [503, 0]
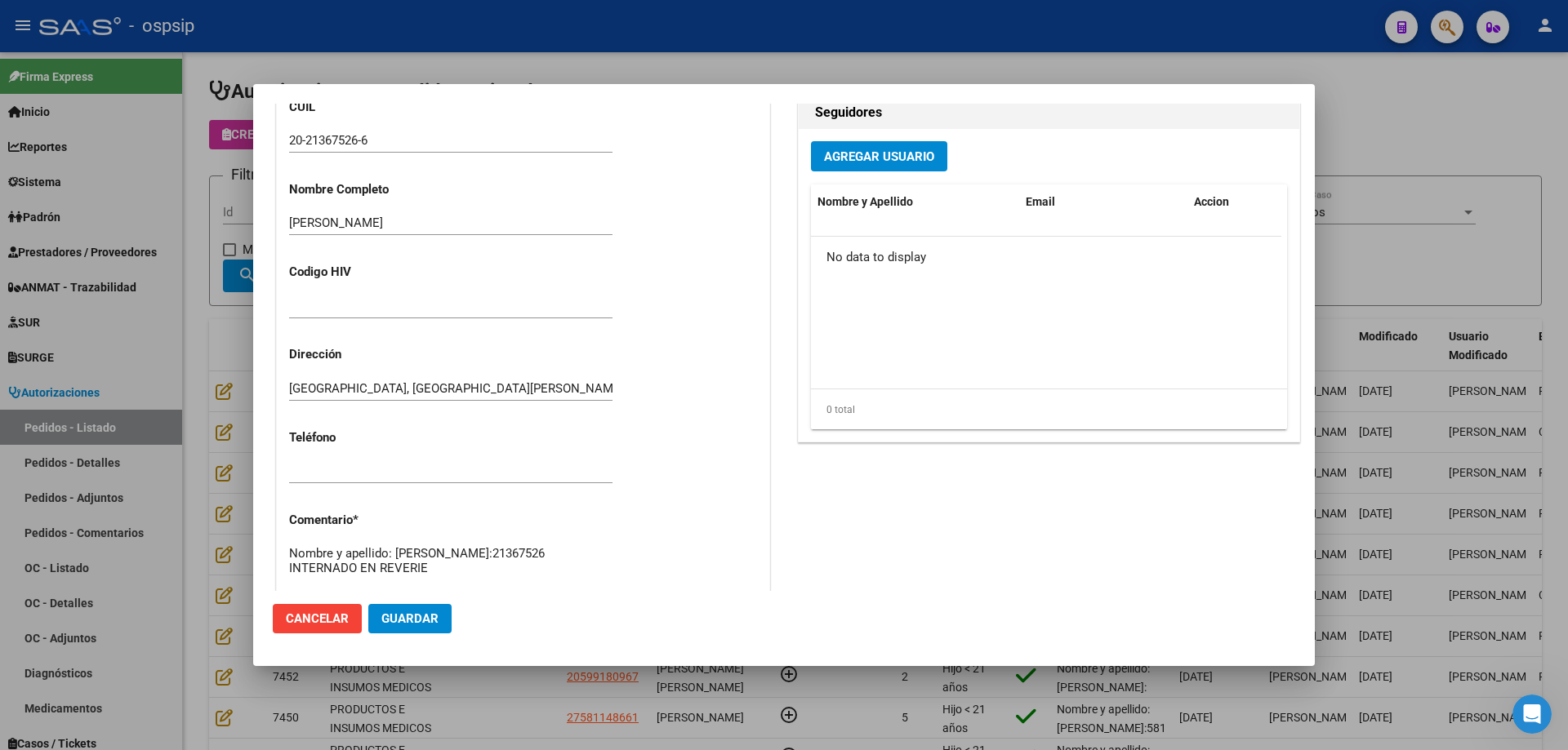
type textarea "Nombre y apellido: [PERSON_NAME]:21367526 INTERNADO EN REVERIE"
click at [446, 622] on button "Guardar" at bounding box center [409, 619] width 83 height 30
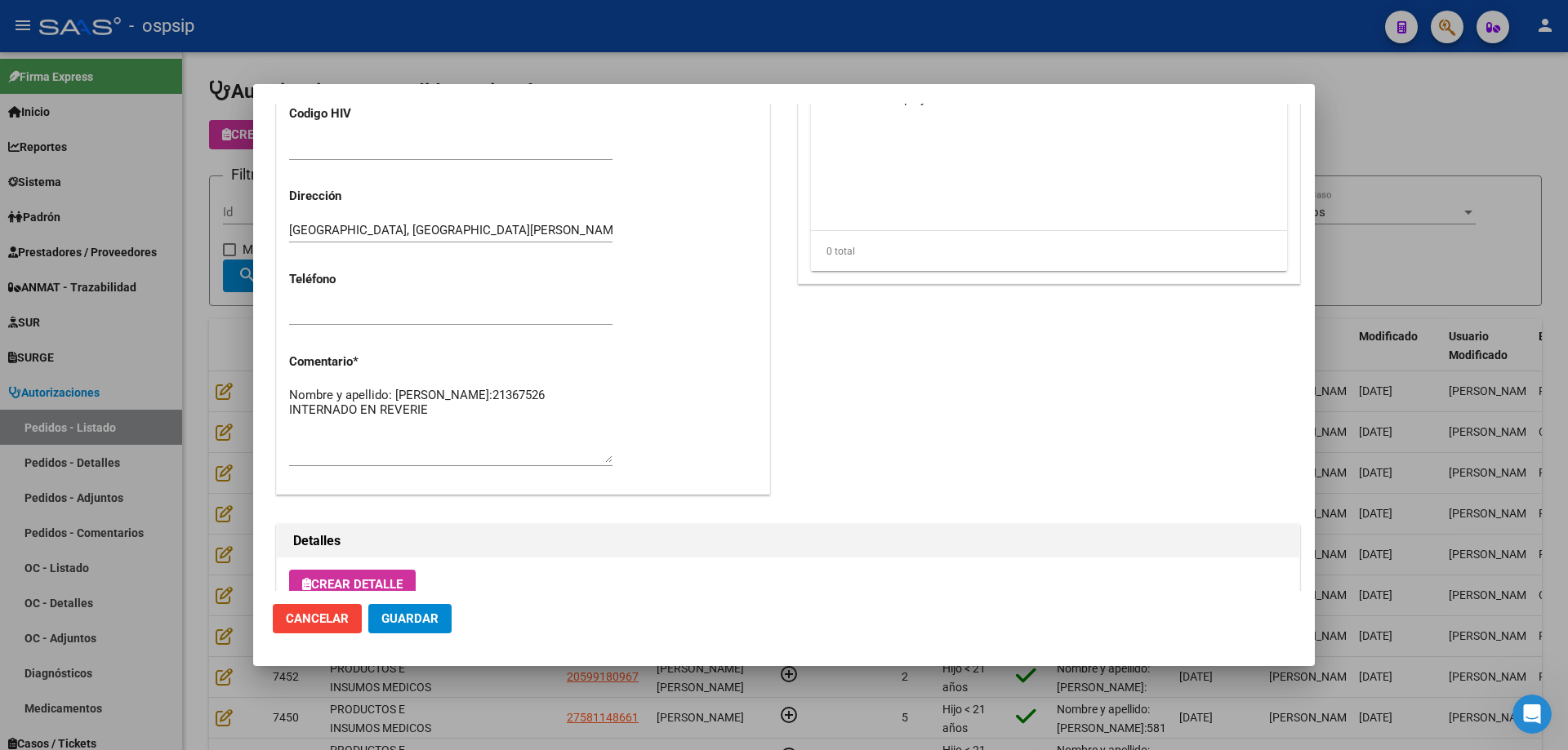
scroll to position [898, 0]
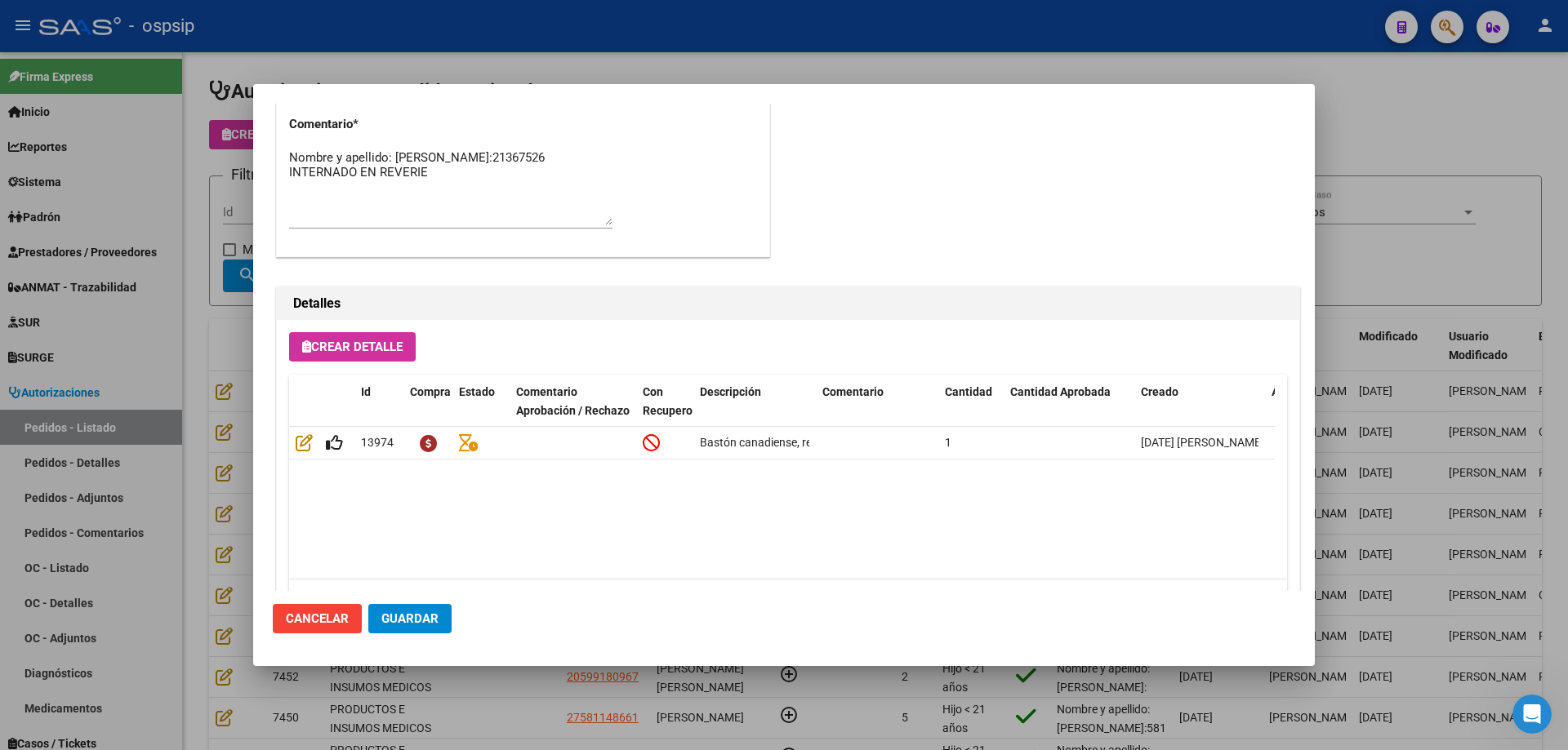
click at [407, 618] on span "Guardar" at bounding box center [410, 618] width 57 height 14
click at [180, 205] on div at bounding box center [784, 375] width 1568 height 750
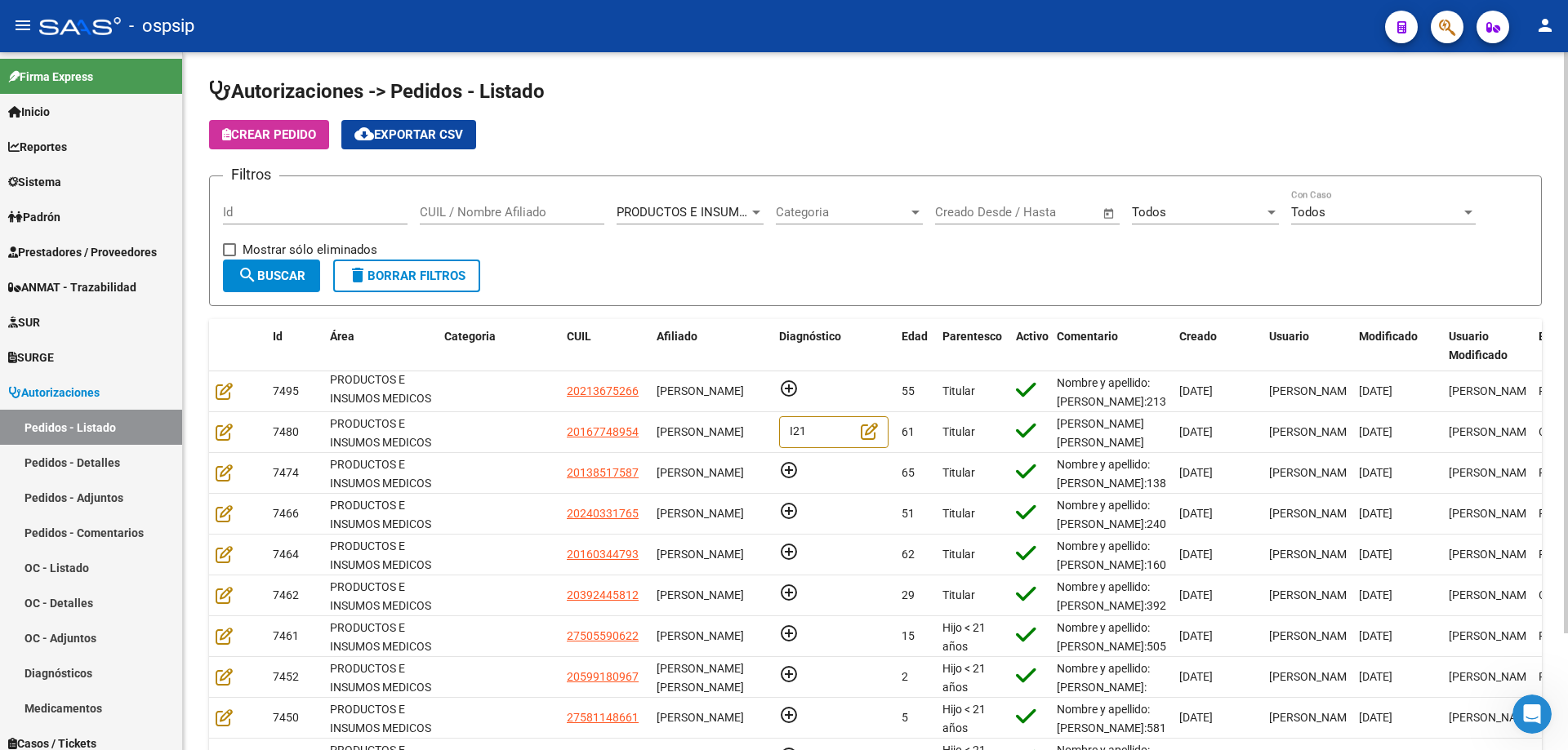
click at [492, 203] on div "CUIL / Nombre Afiliado" at bounding box center [512, 207] width 185 height 35
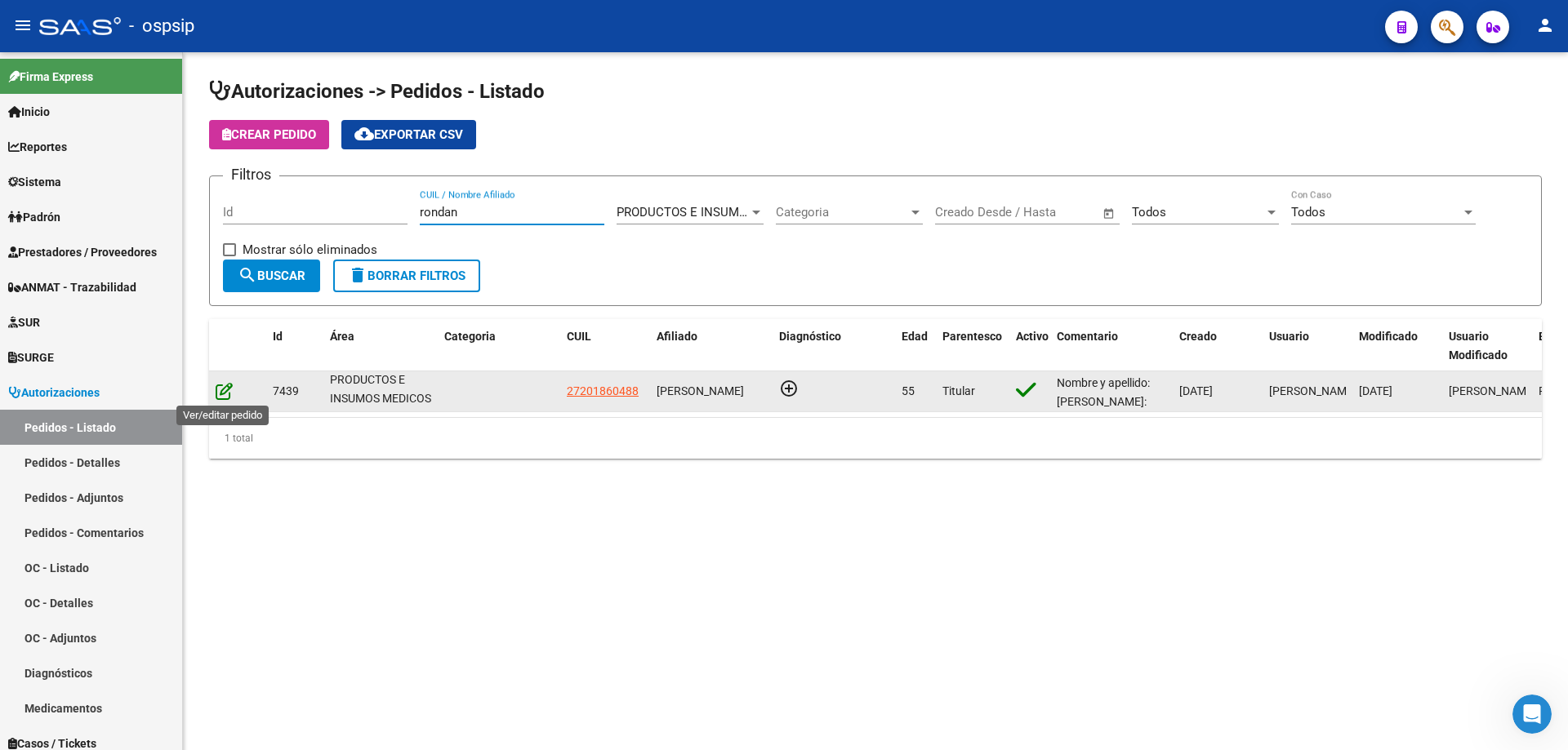
type input "rondan"
click at [229, 394] on icon at bounding box center [224, 390] width 17 height 18
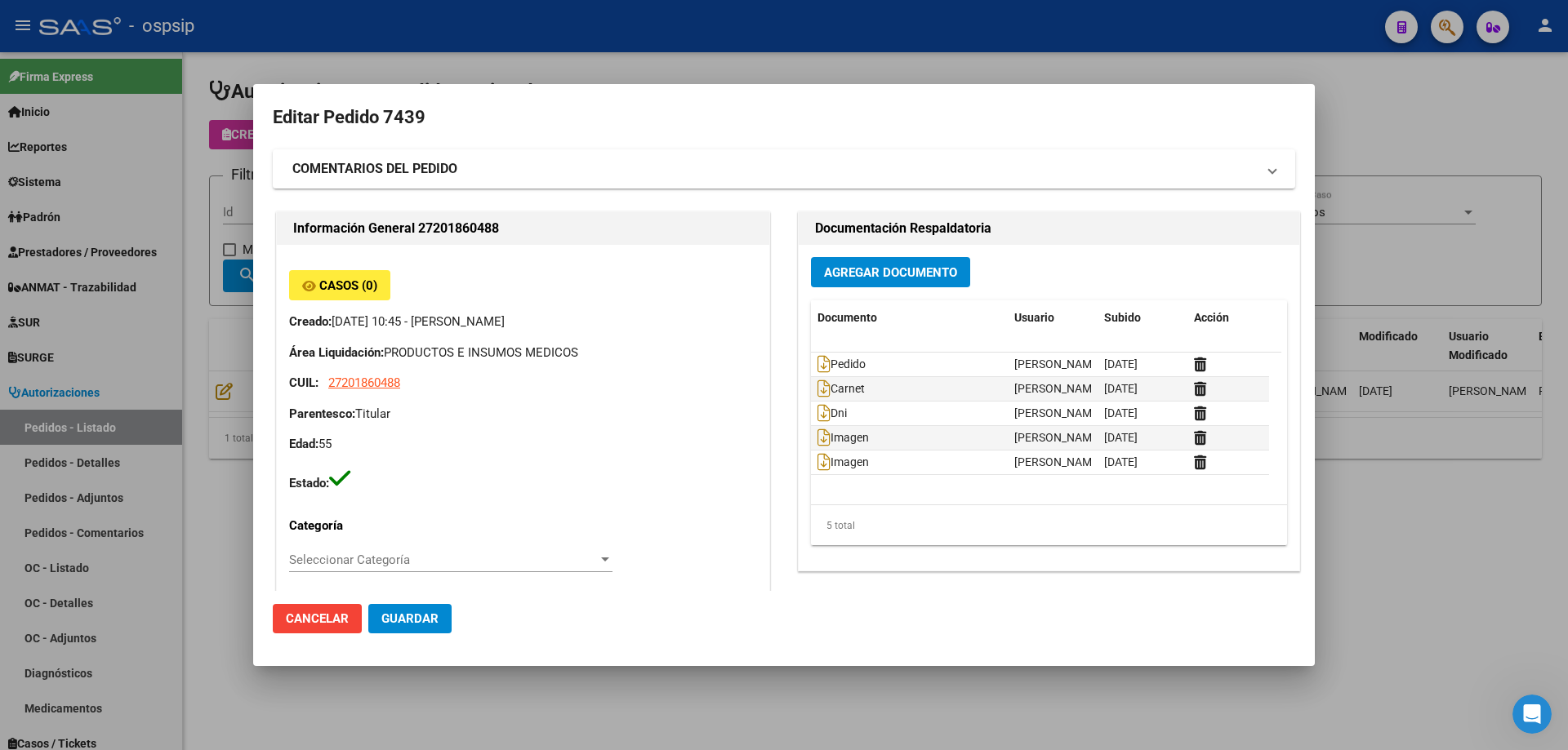
type input "[GEOGRAPHIC_DATA], [GEOGRAPHIC_DATA], EL RANCHO 00346"
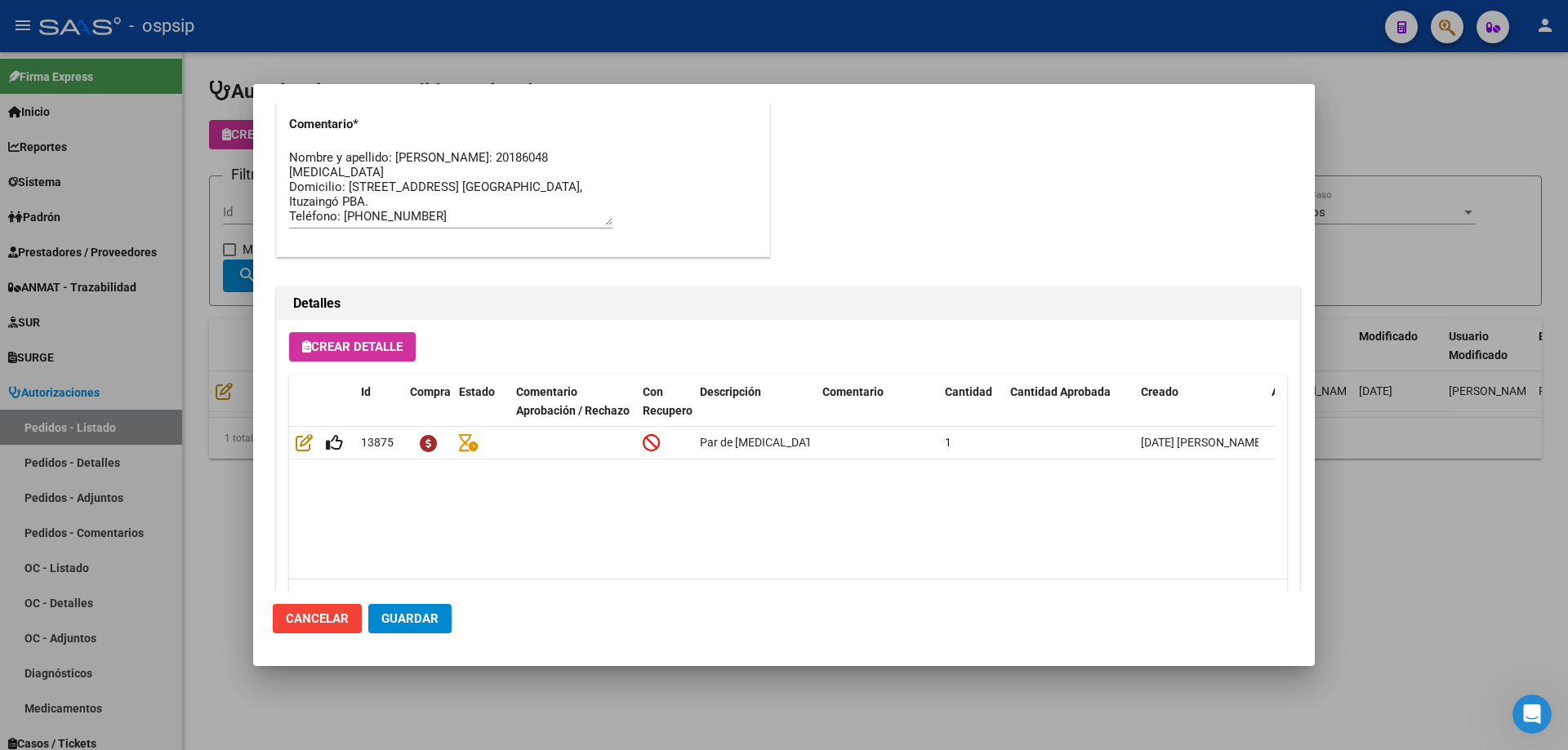
click at [475, 210] on textarea "Nombre y apellido: [PERSON_NAME]: 20186048 [MEDICAL_DATA] Domicilio: [STREET_AD…" at bounding box center [451, 187] width 324 height 77
paste textarea "[PHONE_NUMBER]"
type textarea "Nombre y apellido: [PERSON_NAME]: 20186048 [MEDICAL_DATA] Domicilio: [STREET_AD…"
click at [423, 618] on span "Guardar" at bounding box center [410, 618] width 57 height 14
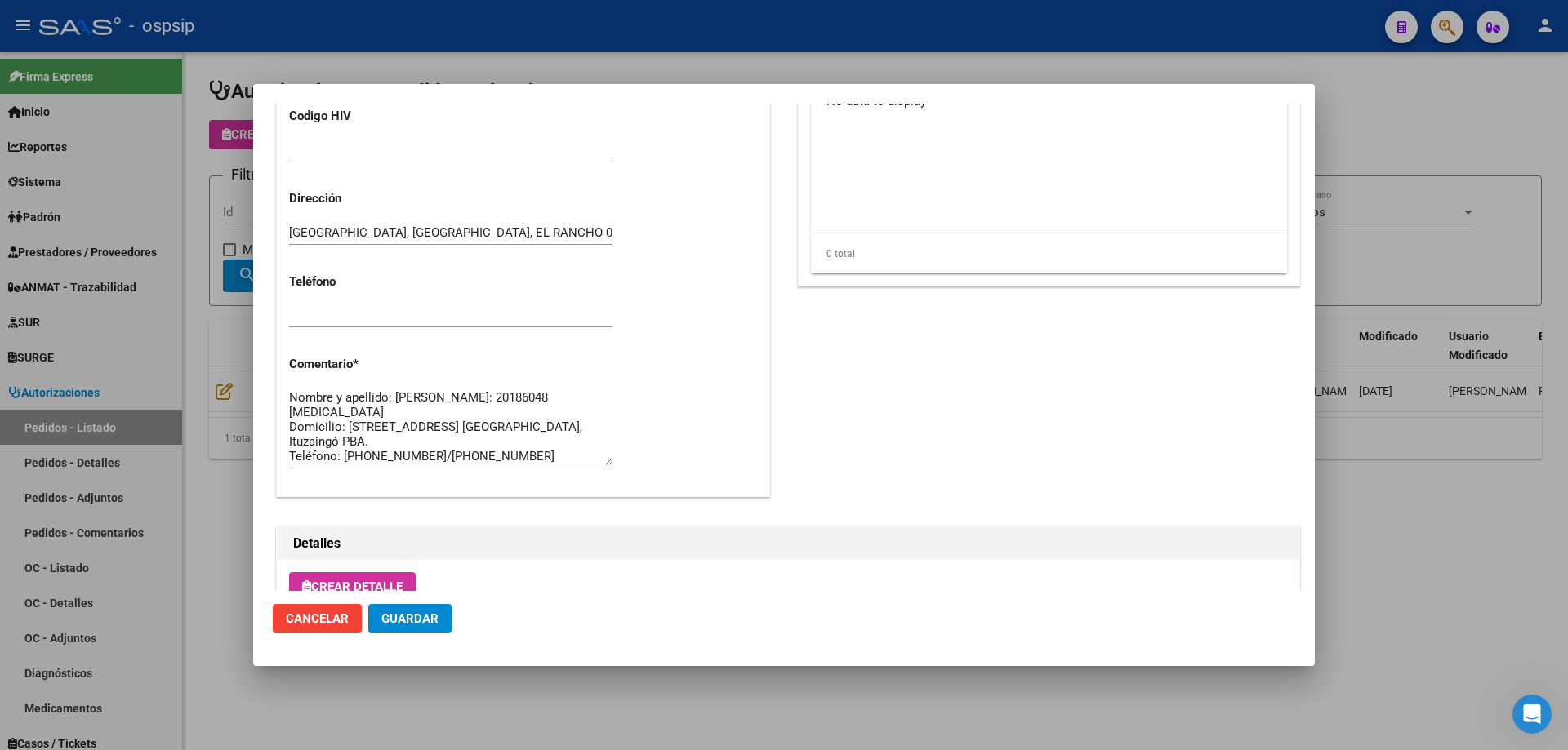
scroll to position [653, 0]
click at [418, 620] on span "Guardar" at bounding box center [410, 618] width 57 height 14
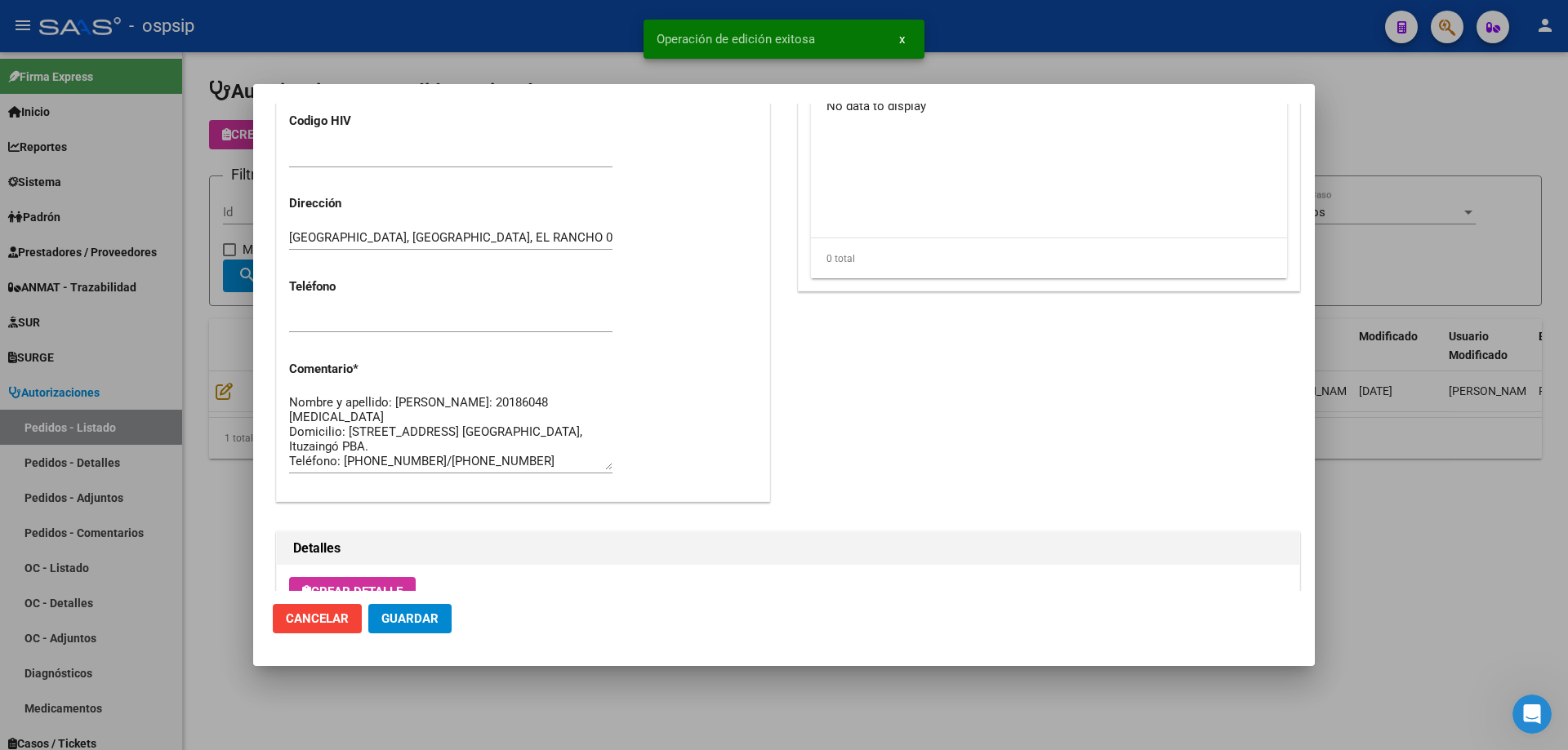
click at [156, 256] on div at bounding box center [784, 375] width 1568 height 750
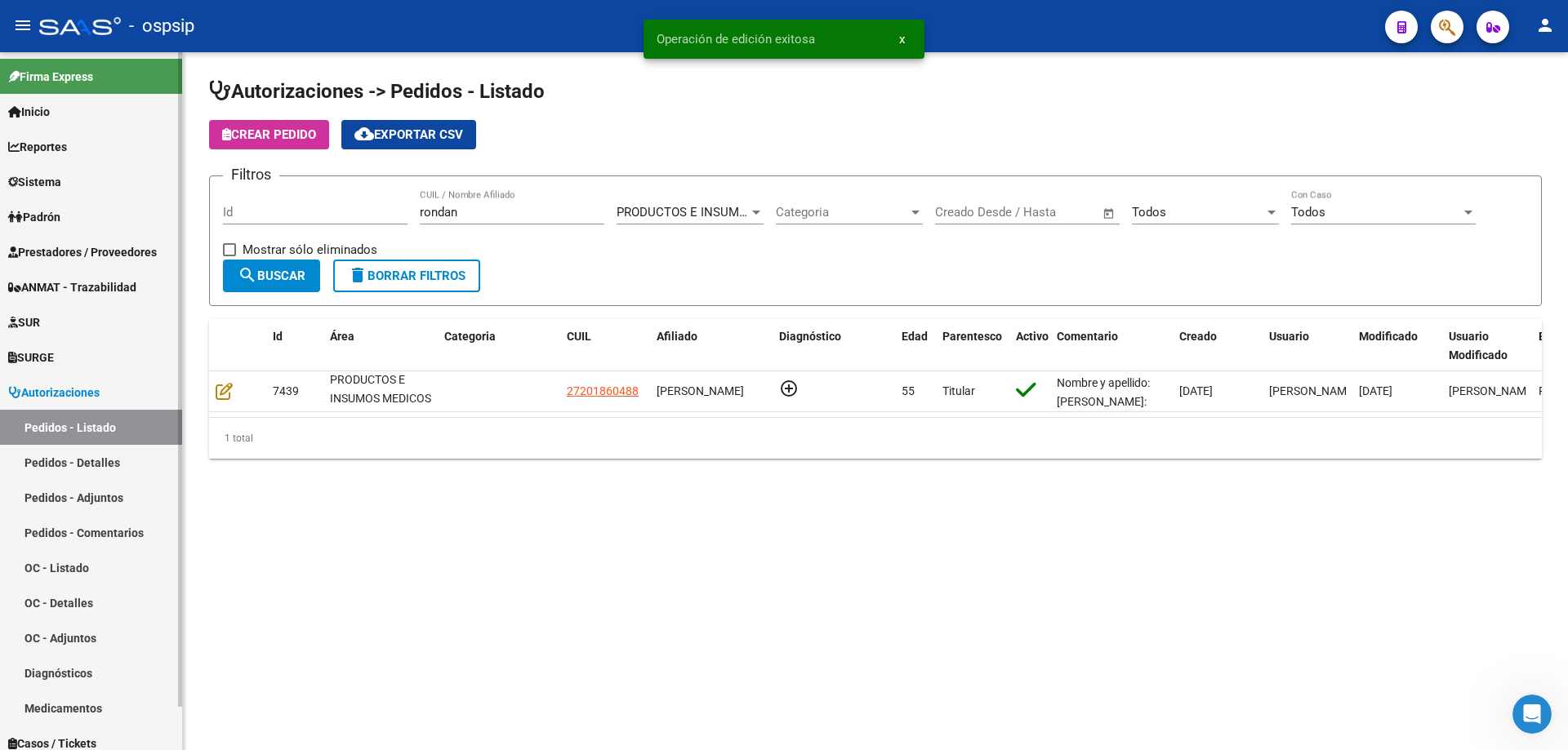
drag, startPoint x: 476, startPoint y: 207, endPoint x: 176, endPoint y: 186, distance: 300.7
click at [181, 188] on mat-sidenav-container "Firma Express Inicio Calendario SSS Instructivos Contacto OS Reportes Egresos D…" at bounding box center [784, 401] width 1568 height 698
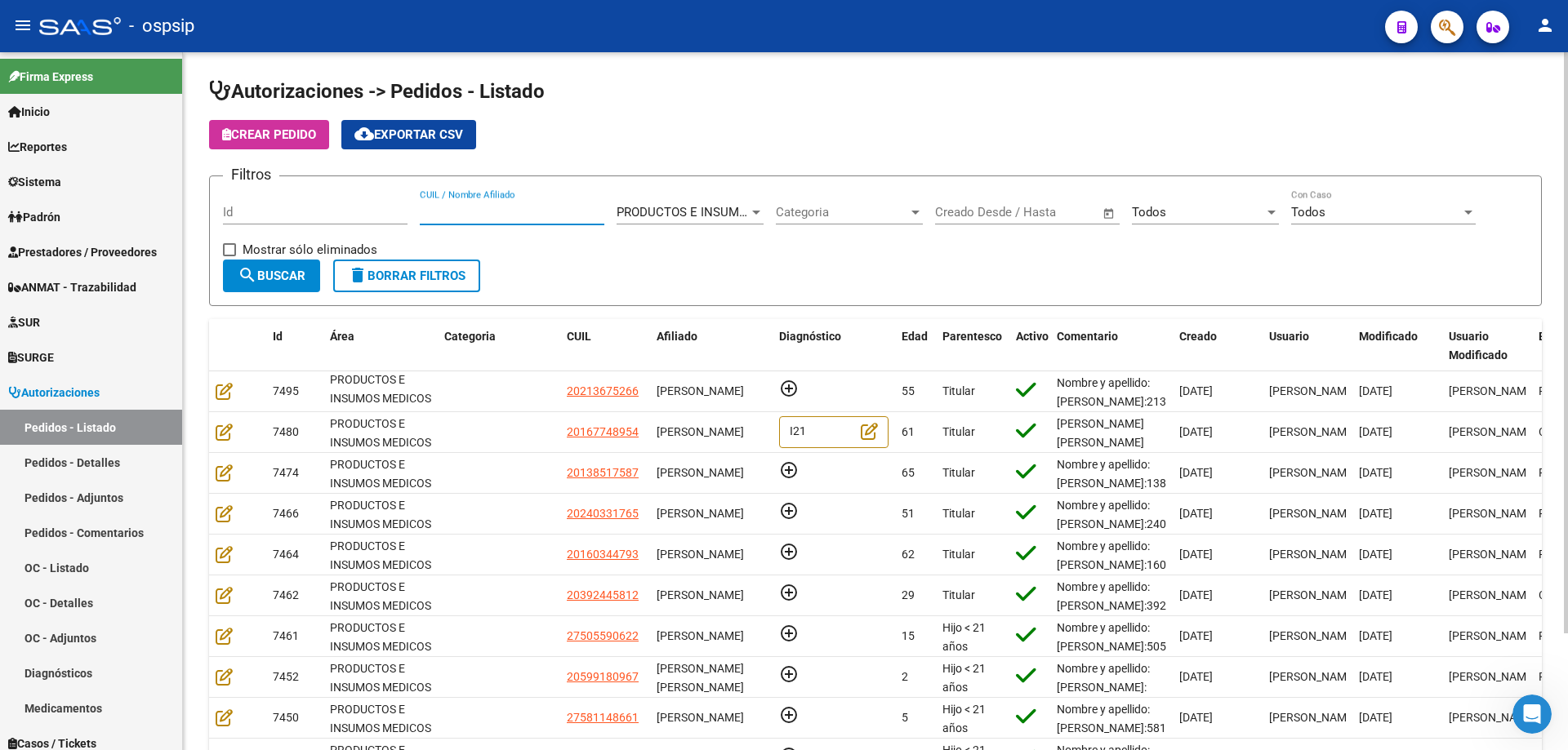
click at [470, 205] on input "CUIL / Nombre Afiliado" at bounding box center [512, 211] width 185 height 14
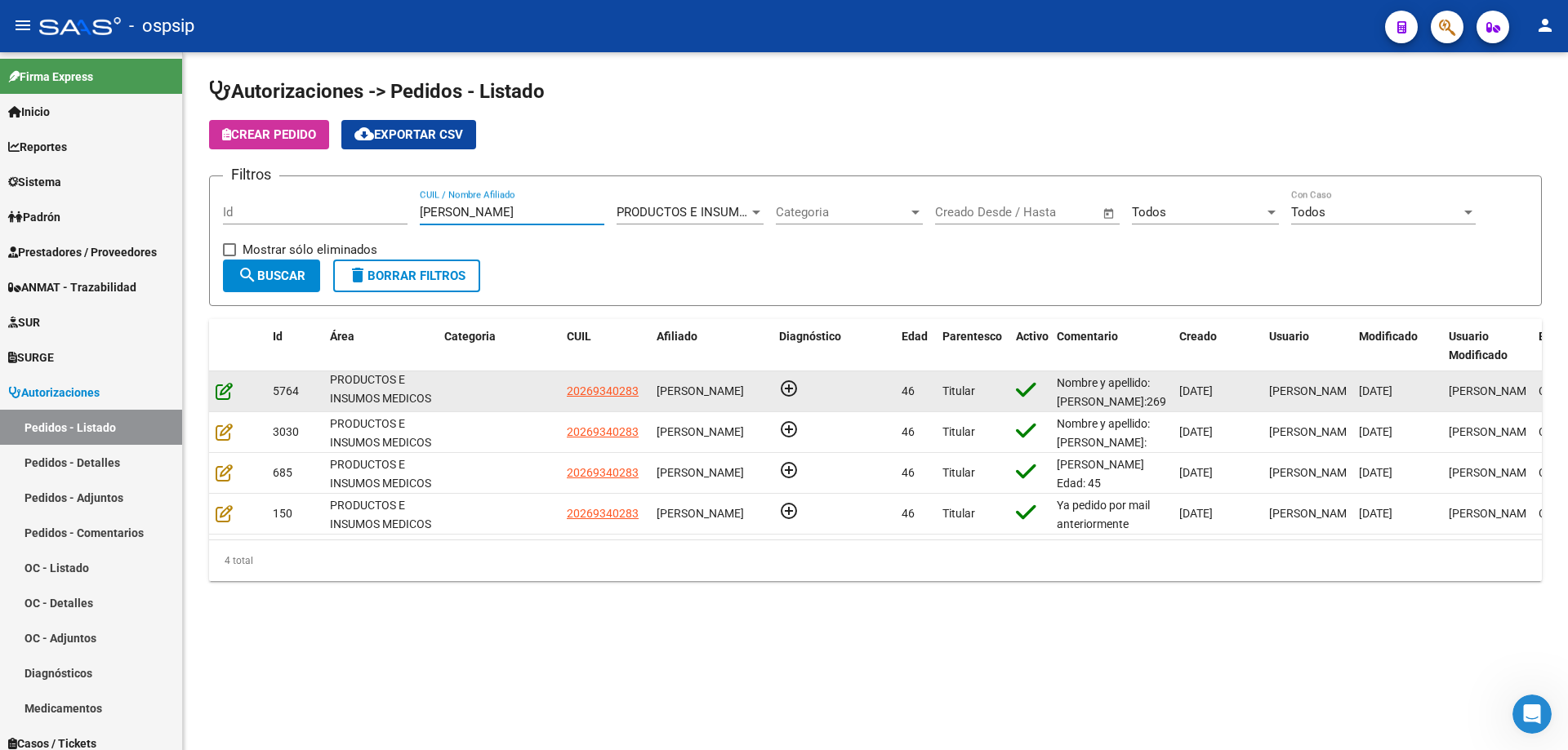
type input "[PERSON_NAME]"
click at [225, 393] on icon at bounding box center [224, 390] width 17 height 18
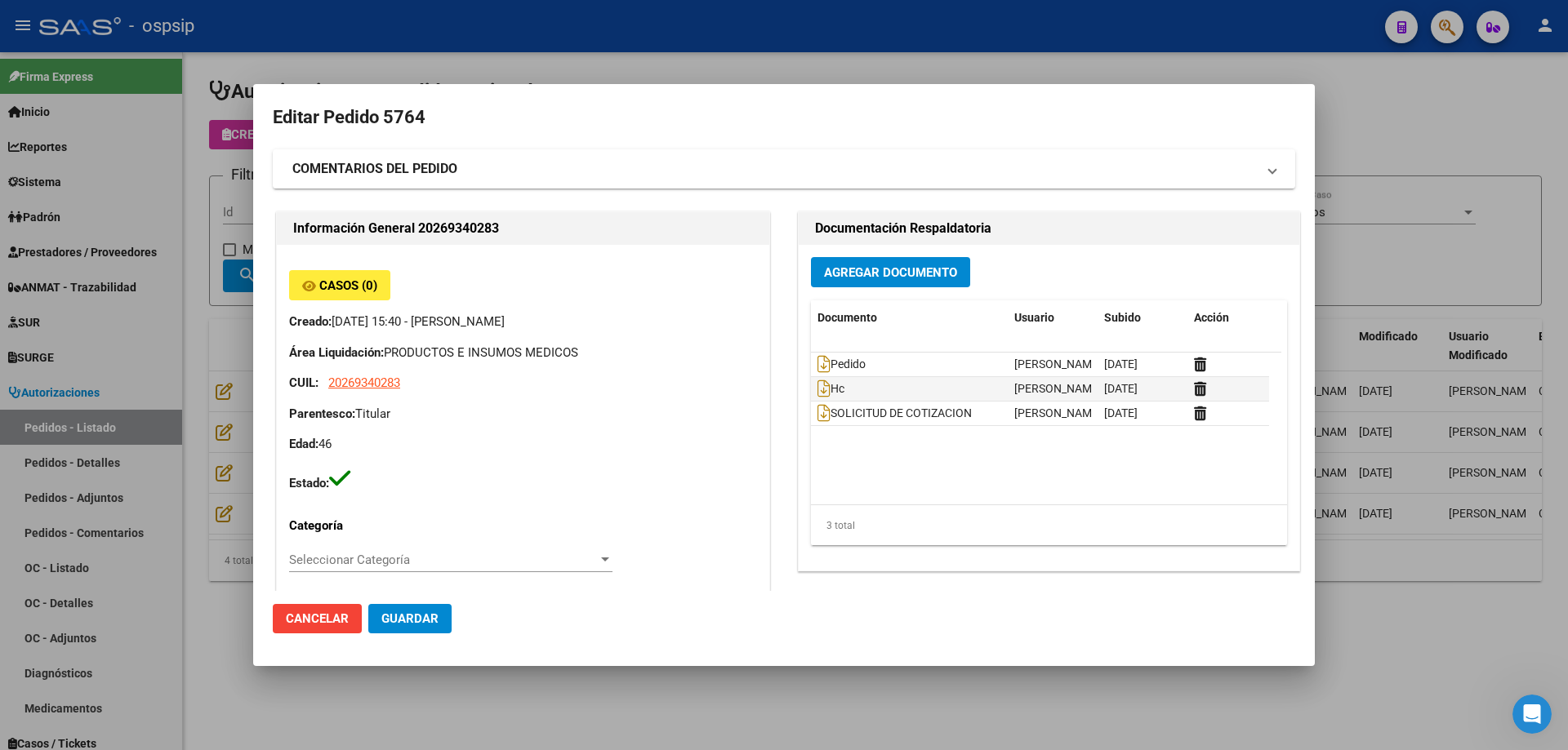
type input "Capital Federal, [STREET_ADDRESS][PERSON_NAME], Piso: 03, Departamento: 25"
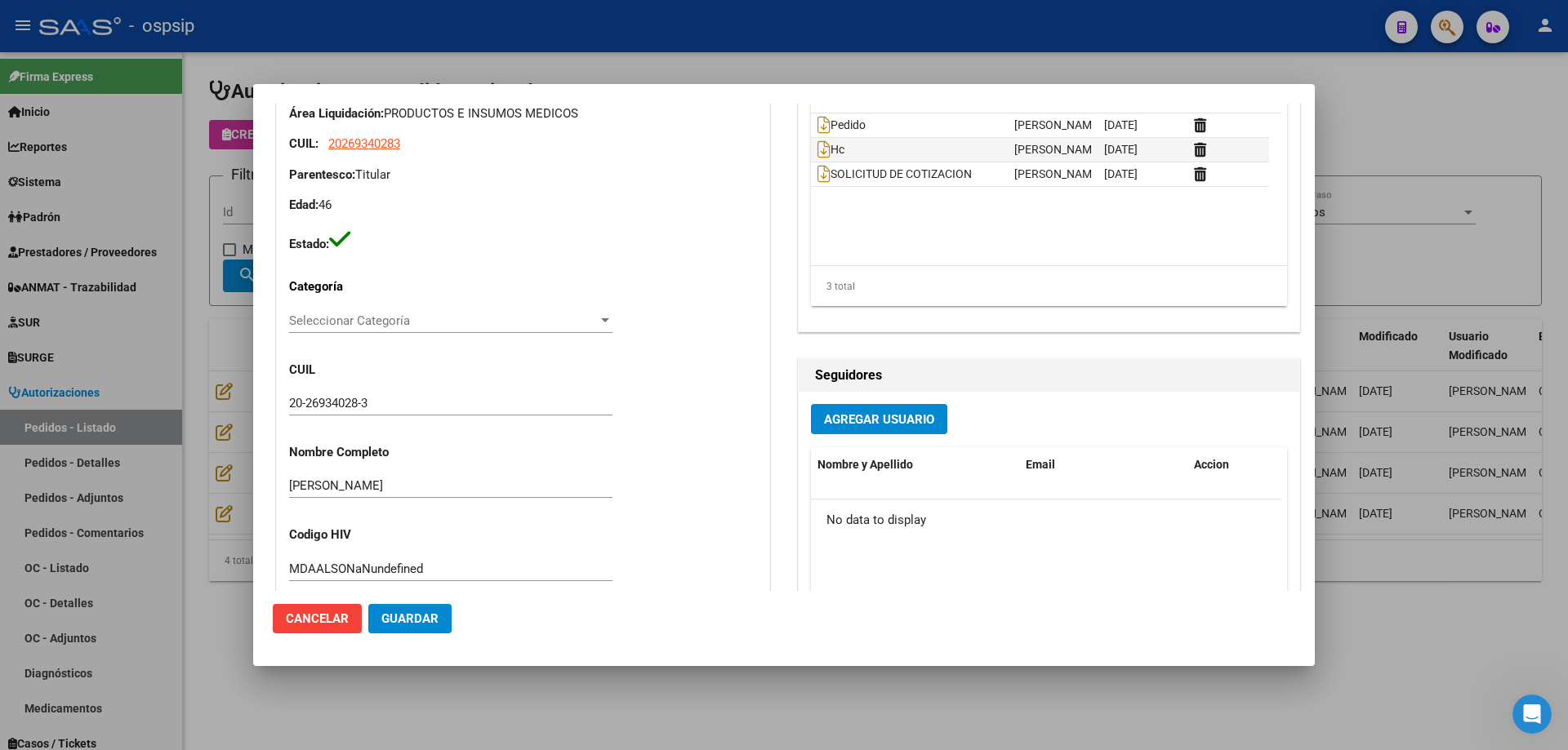
scroll to position [490, 0]
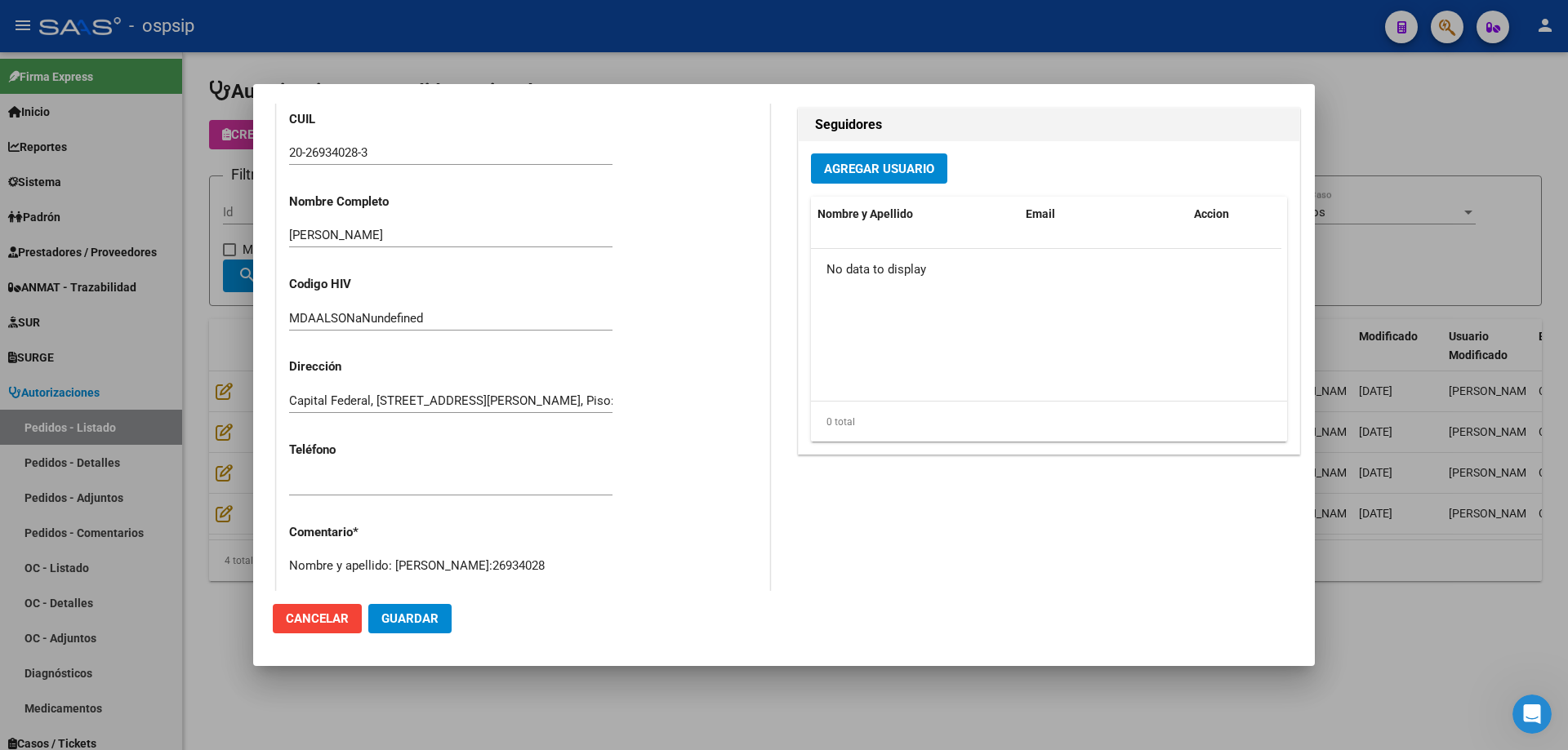
click at [344, 148] on input "20-26934028-3" at bounding box center [451, 152] width 324 height 14
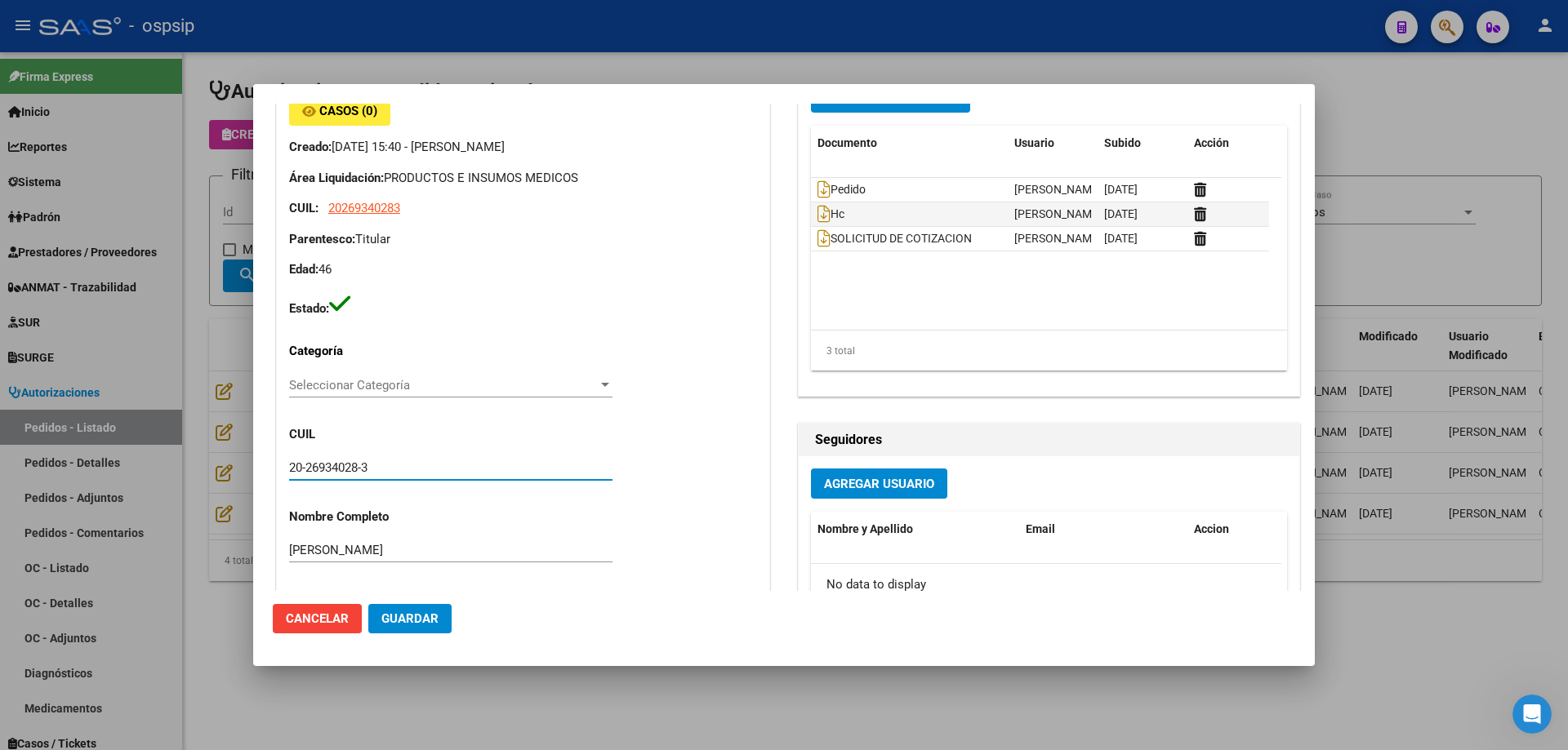
scroll to position [164, 0]
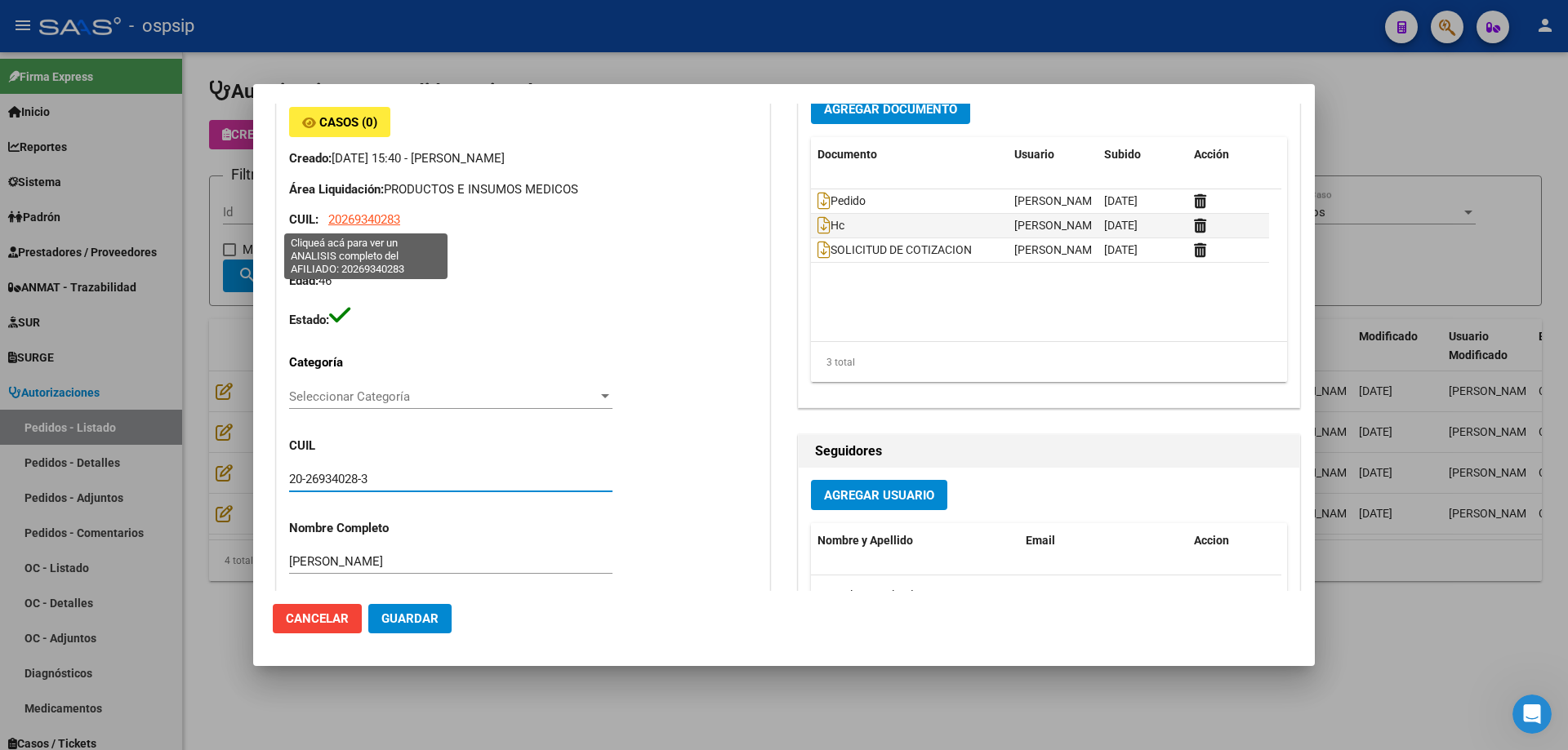
click at [359, 215] on span "20269340283" at bounding box center [364, 219] width 71 height 14
type textarea "20269340283"
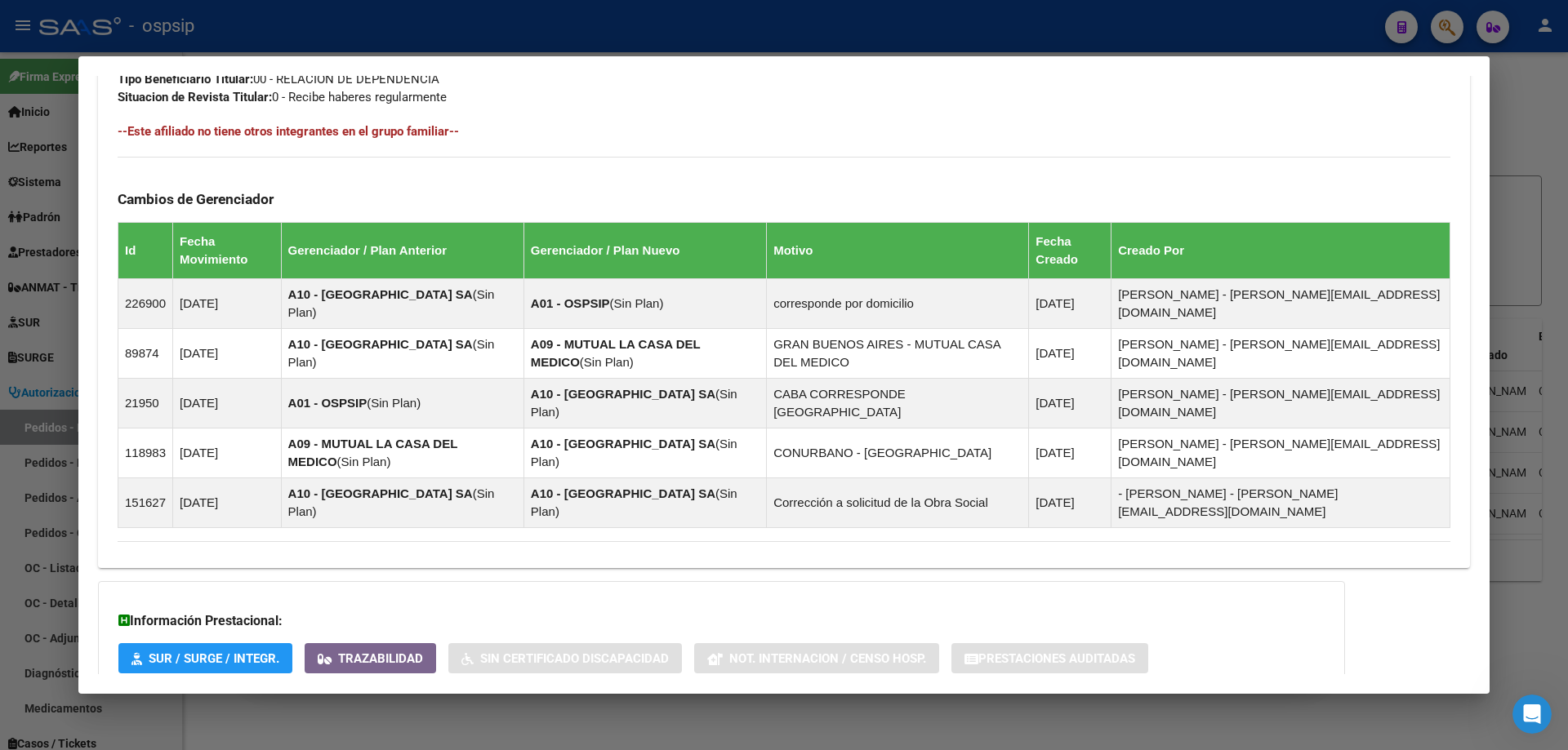
scroll to position [894, 0]
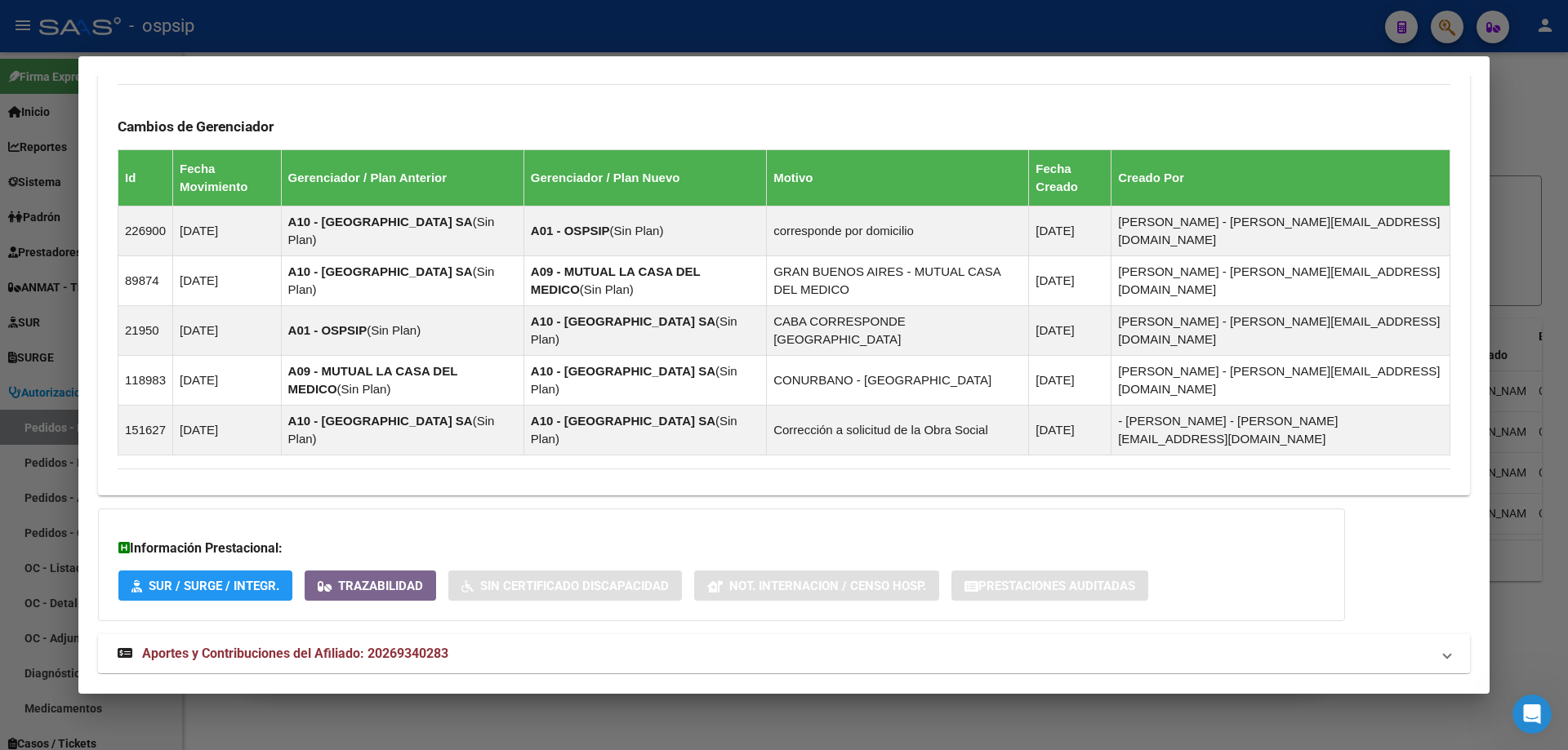
click at [324, 645] on span "Aportes y Contribuciones del Afiliado: 20269340283" at bounding box center [295, 653] width 307 height 15
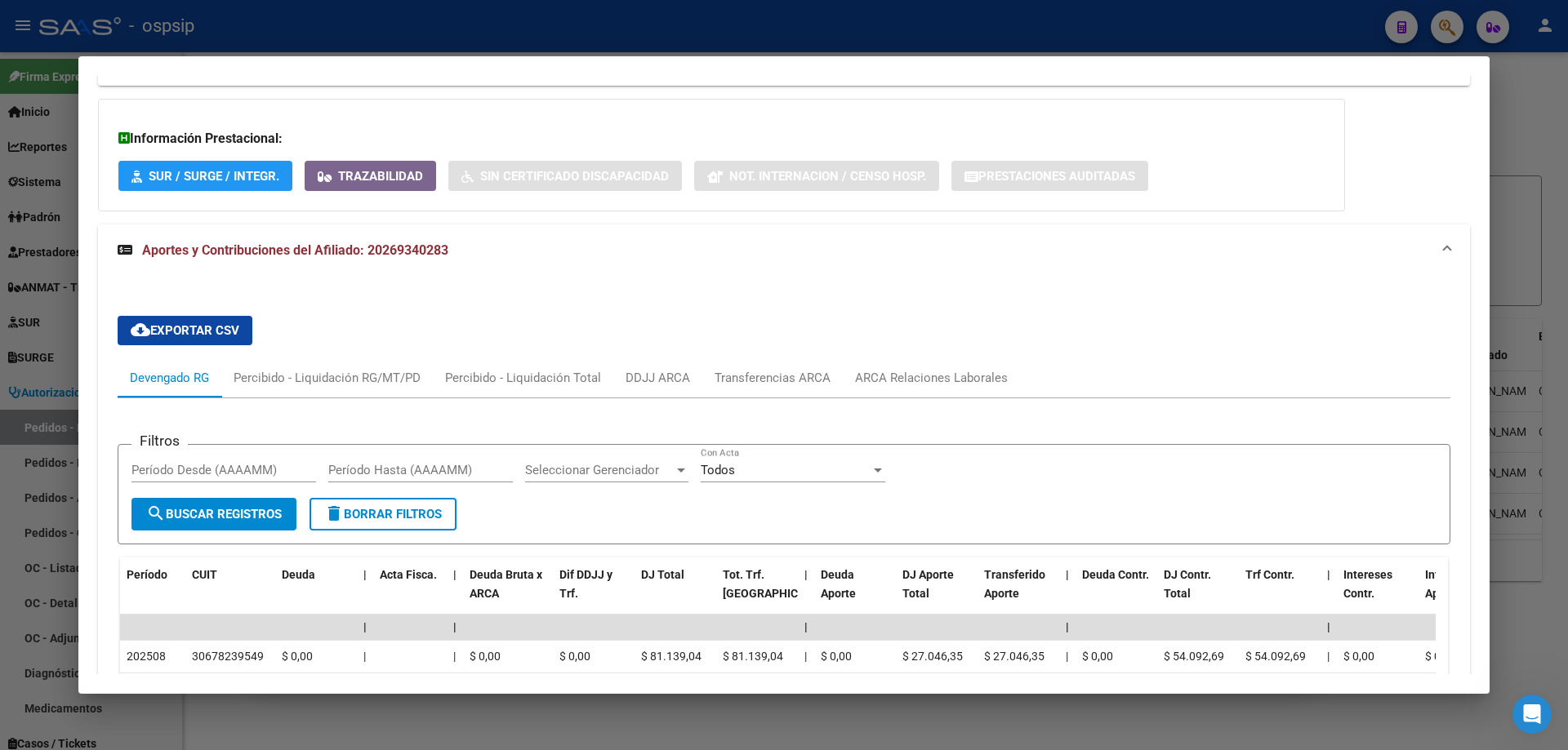
scroll to position [1549, 0]
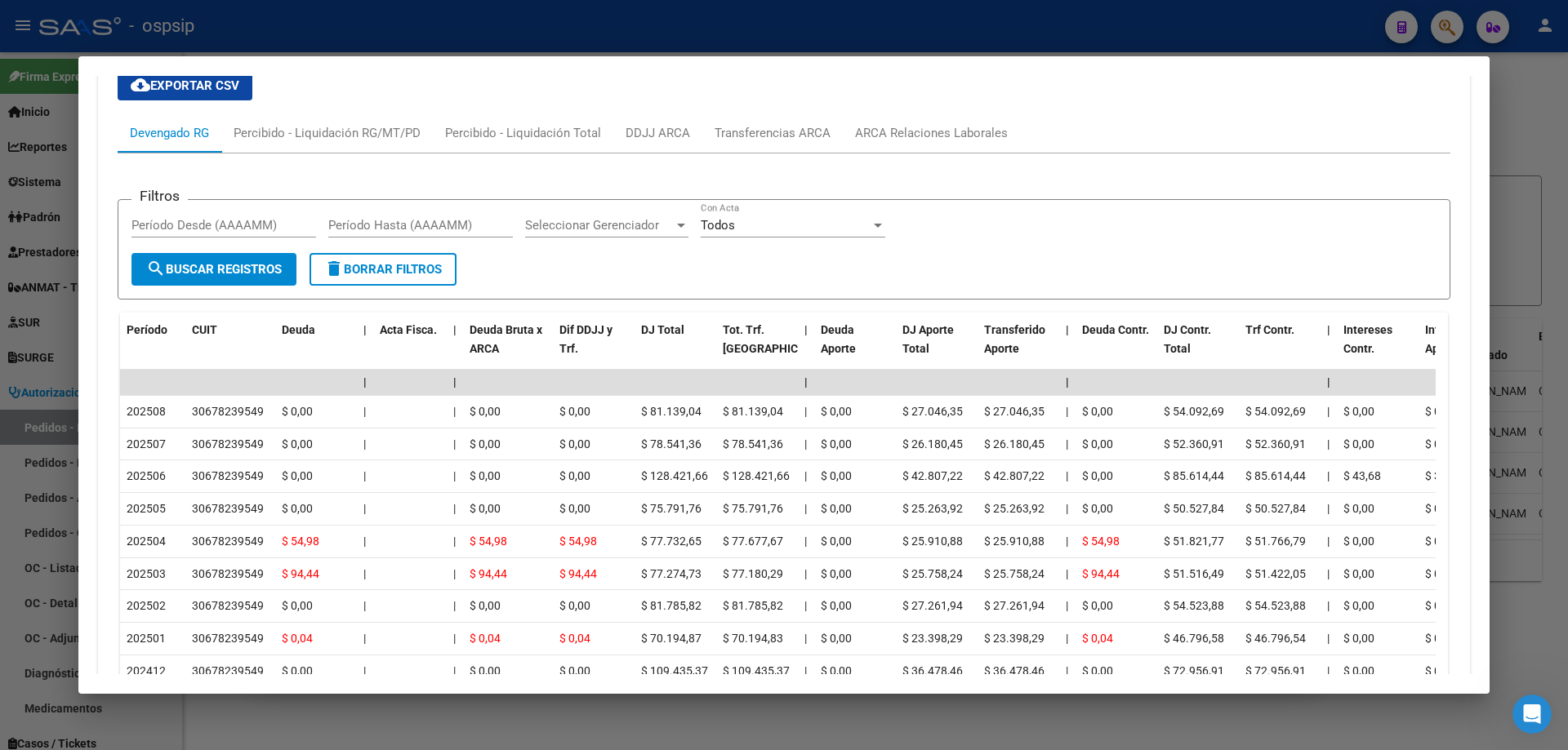
click at [36, 210] on div at bounding box center [784, 375] width 1568 height 750
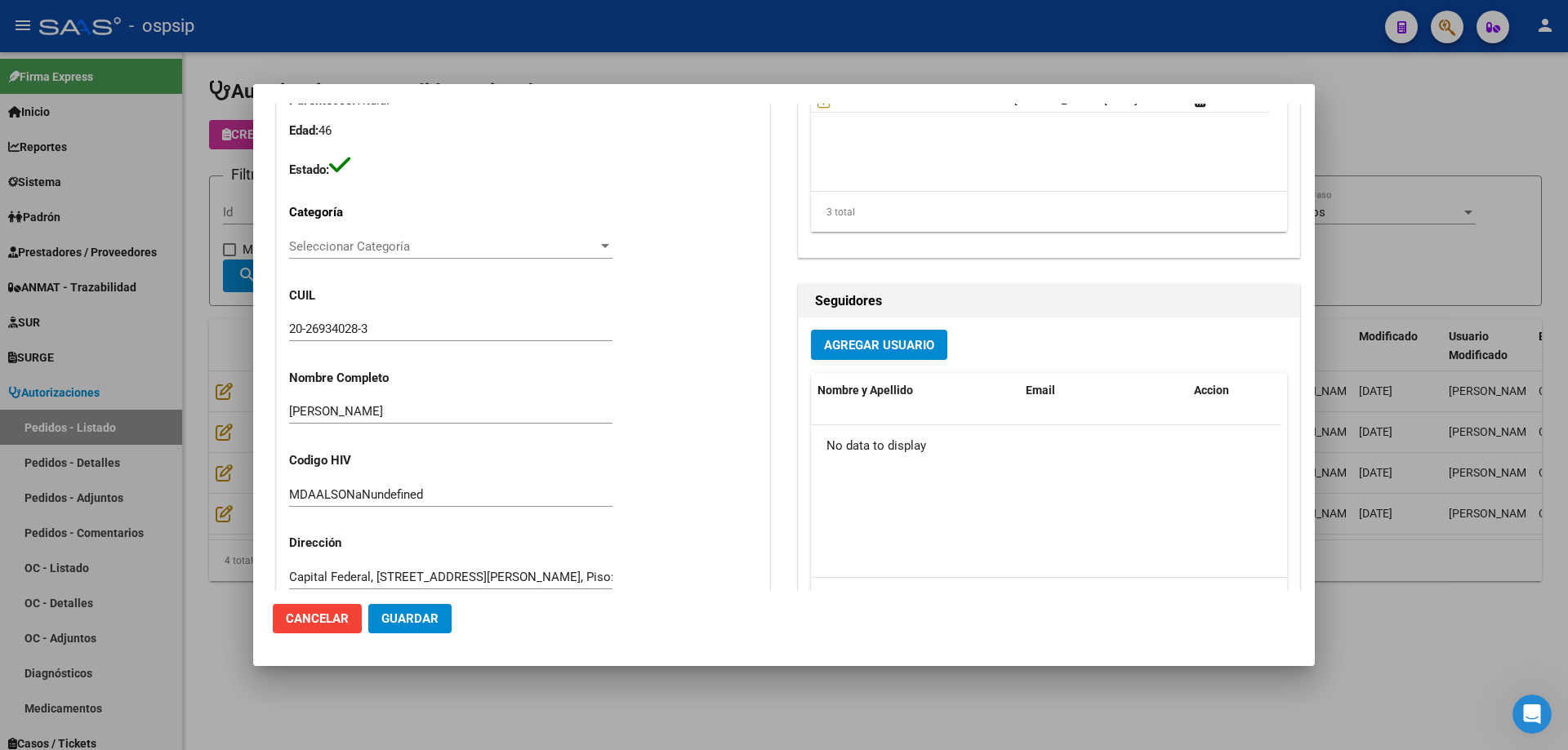
scroll to position [326, 0]
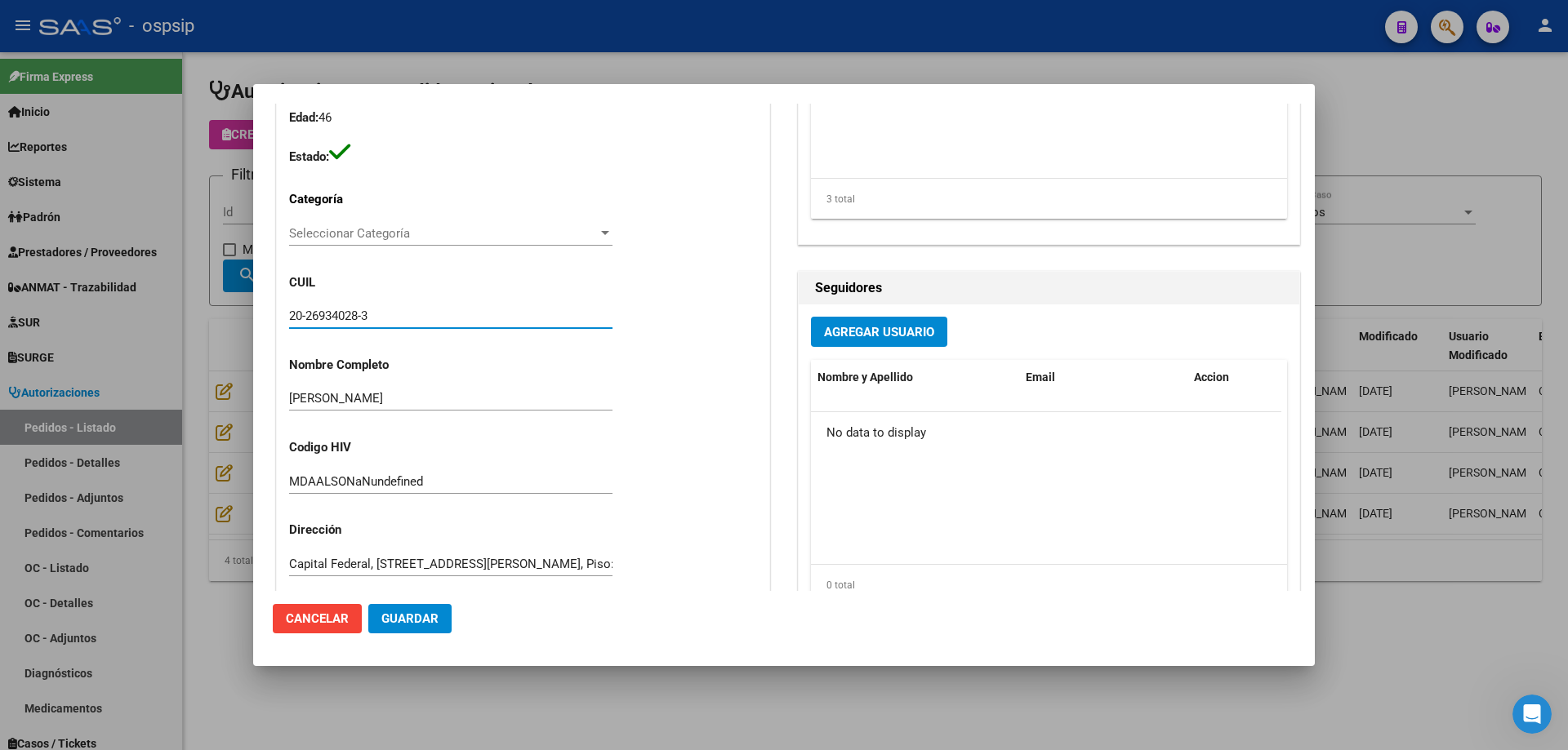
drag, startPoint x: 399, startPoint y: 320, endPoint x: 309, endPoint y: 311, distance: 90.4
click at [205, 302] on div "Editar Pedido 5764 COMENTARIOS DEL PEDIDO Escriba su comentario aquí. Enviar co…" at bounding box center [784, 375] width 1568 height 750
drag, startPoint x: 160, startPoint y: 339, endPoint x: 1023, endPoint y: 307, distance: 863.6
click at [161, 338] on div at bounding box center [784, 375] width 1568 height 750
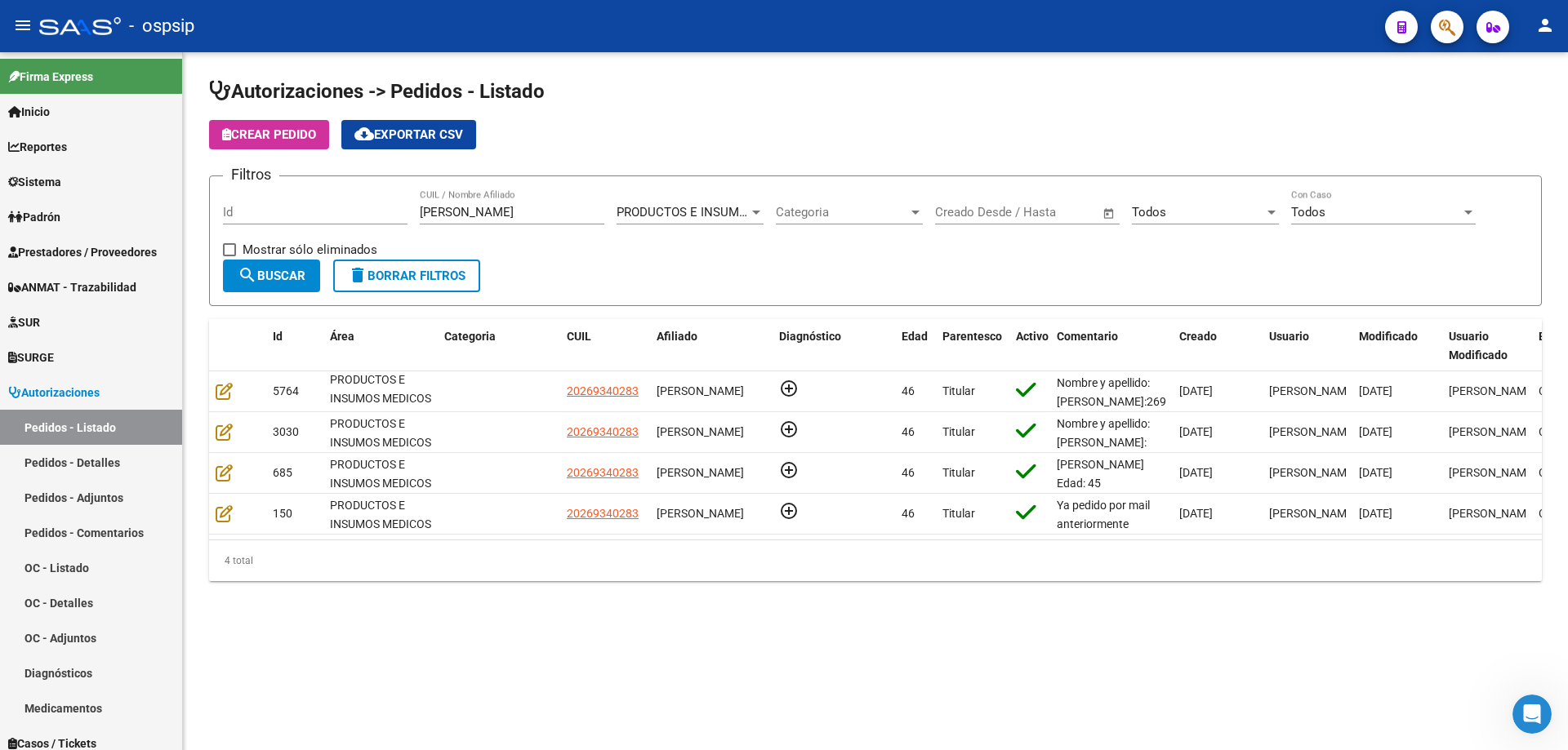
click at [1430, 28] on div at bounding box center [1440, 26] width 46 height 33
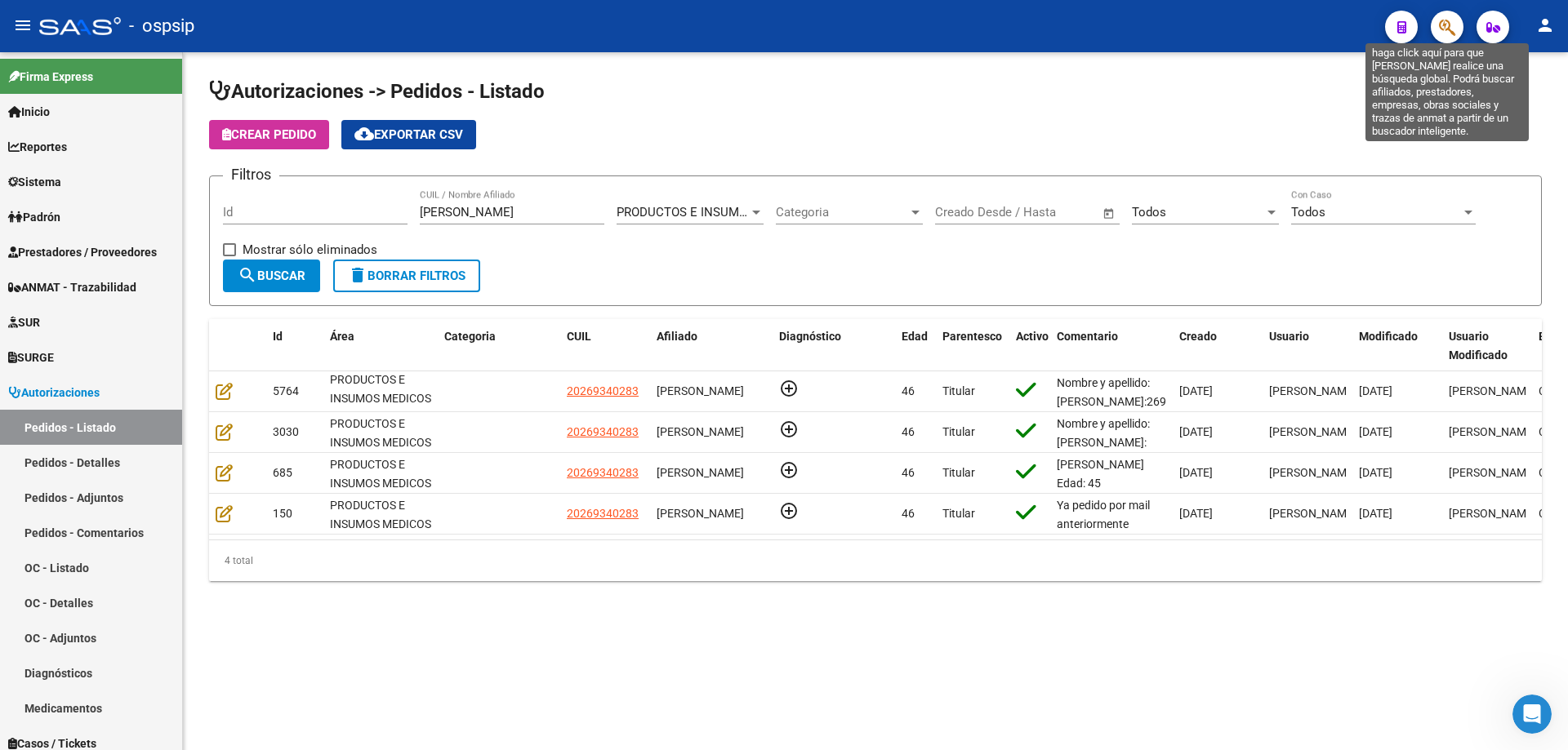
click at [1446, 26] on icon "button" at bounding box center [1446, 28] width 16 height 19
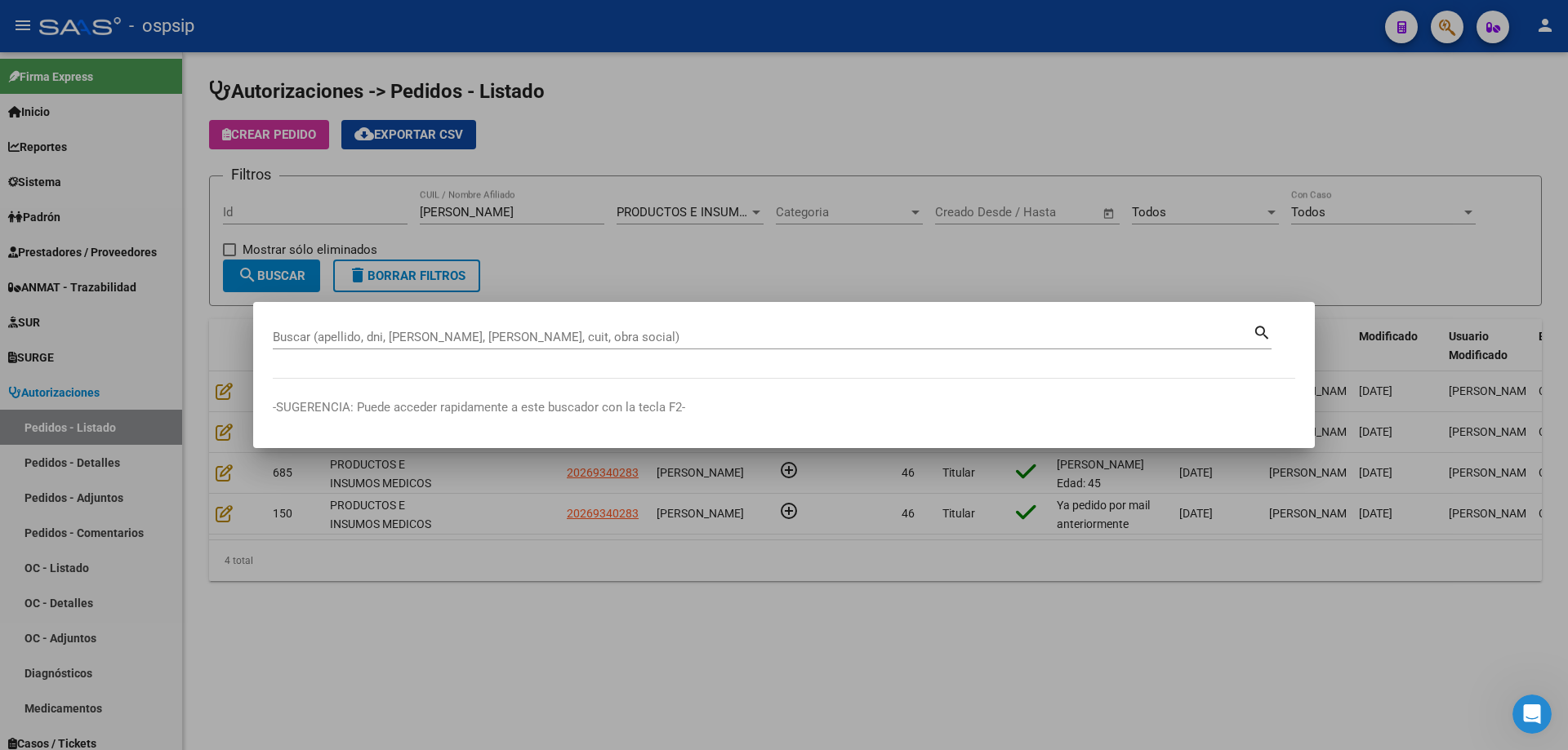
click at [384, 207] on div at bounding box center [784, 375] width 1568 height 750
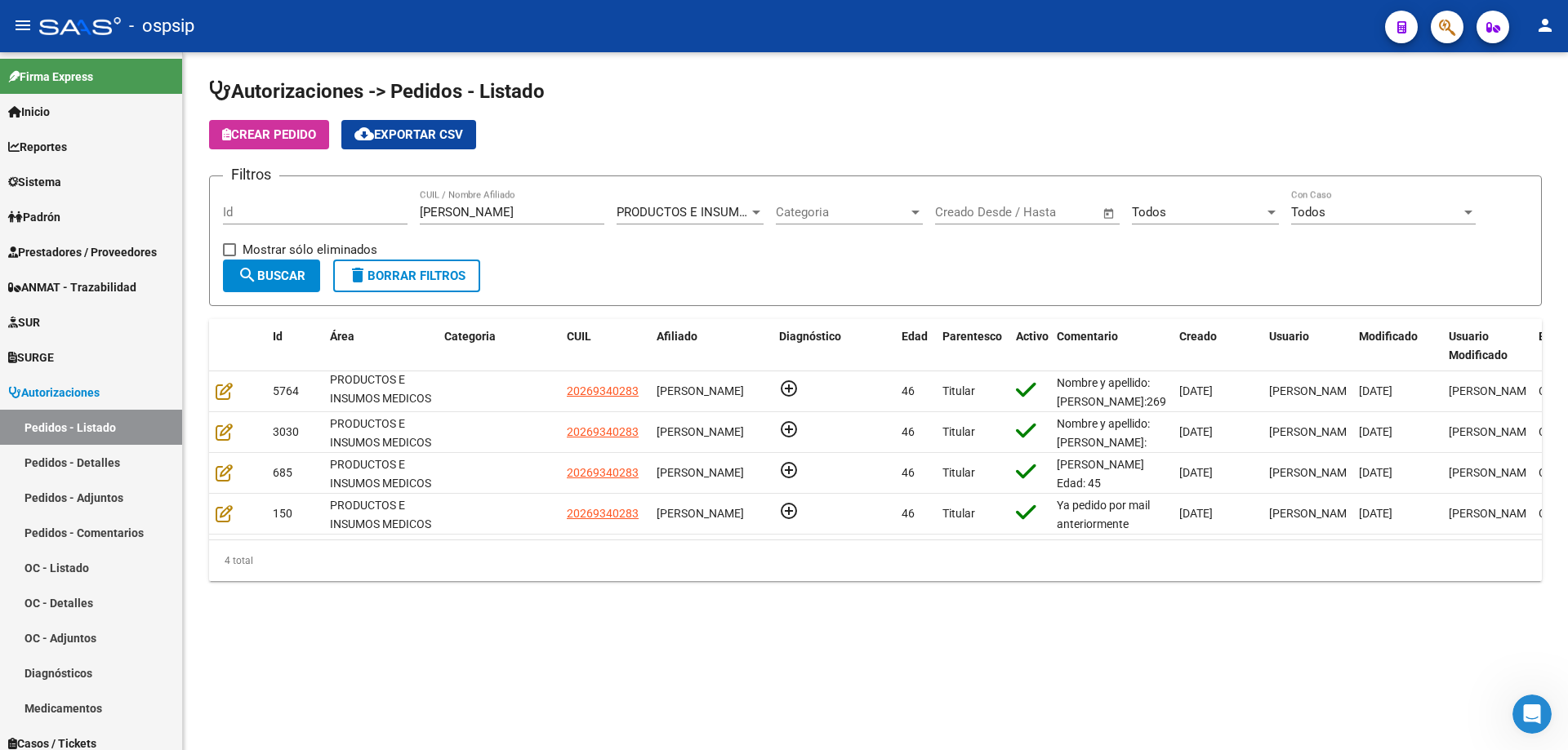
click at [267, 132] on span "Crear Pedido" at bounding box center [268, 134] width 94 height 14
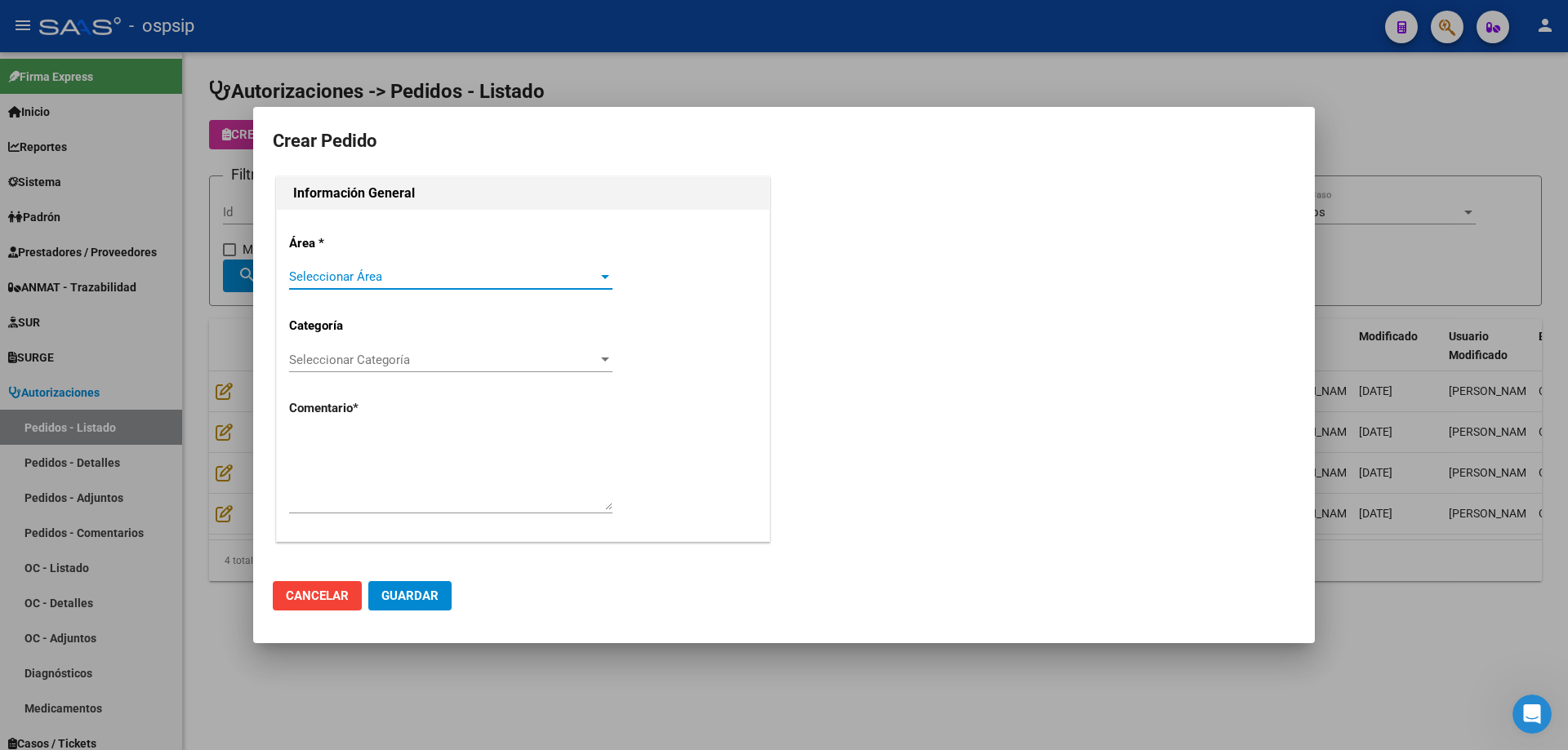
click at [376, 254] on div "Área * Seleccionar Área Seleccionar Área Categoría Seleccionar Categoría Selecc…" at bounding box center [523, 375] width 492 height 331
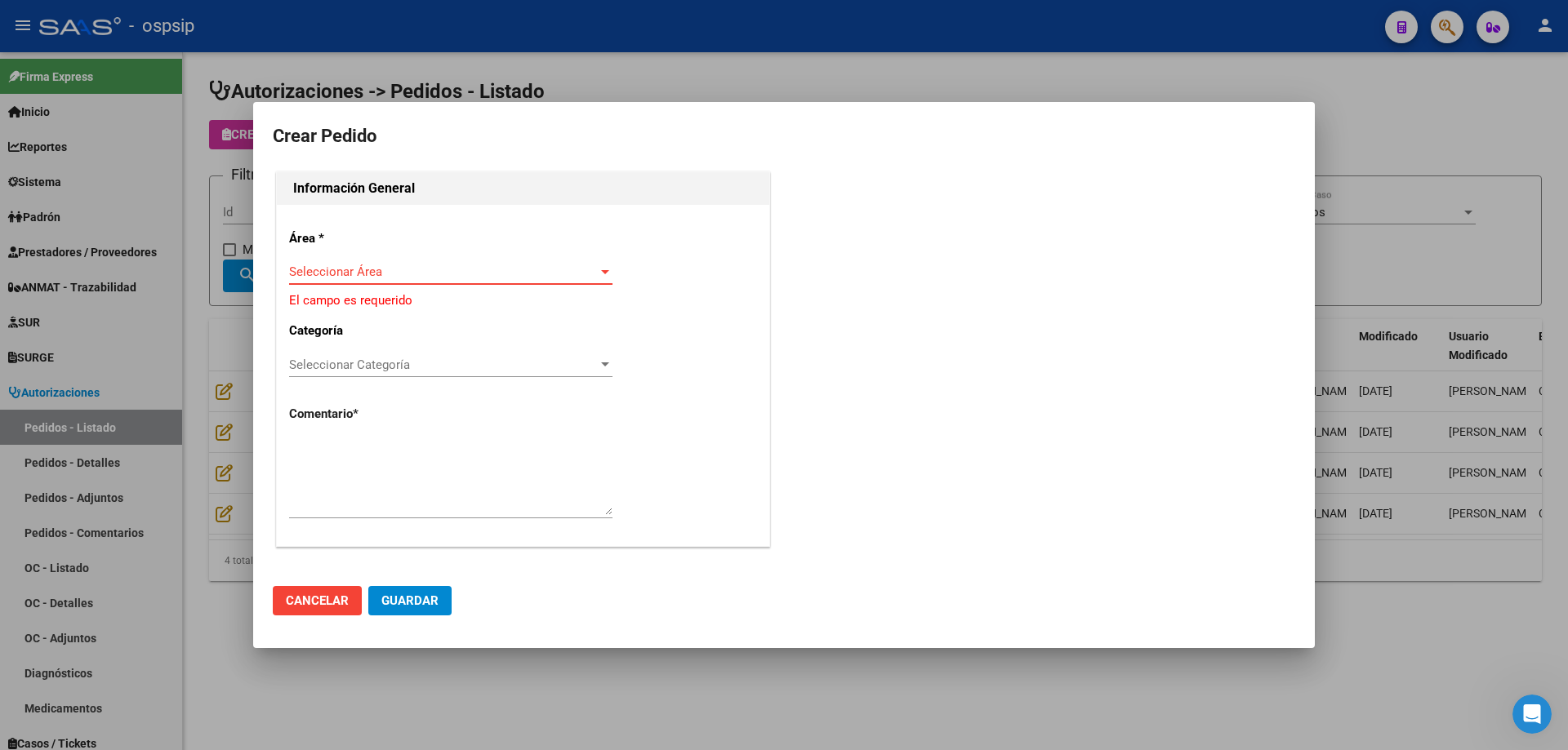
click at [373, 268] on span "Seleccionar Área" at bounding box center [444, 271] width 308 height 14
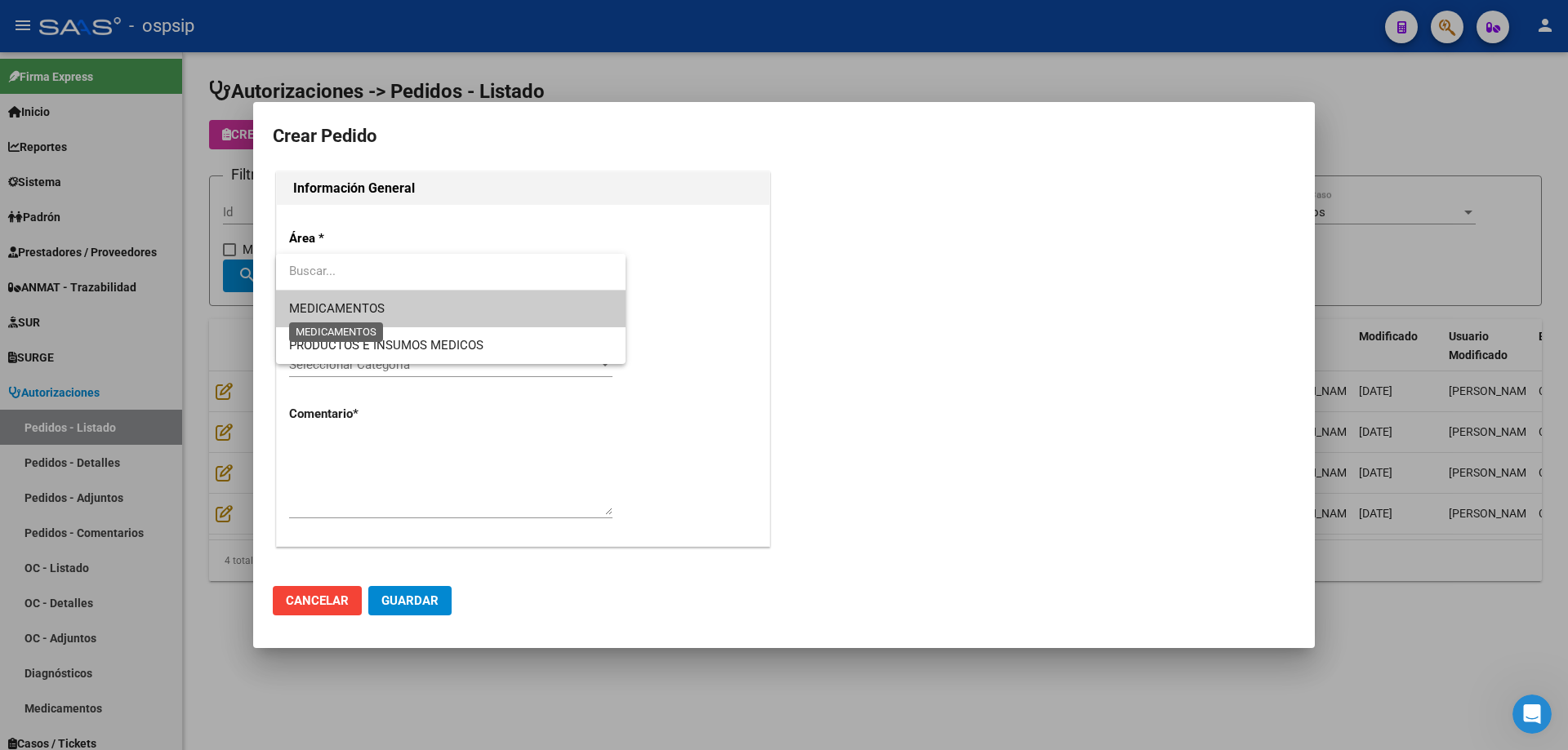
click at [371, 308] on span "MEDICAMENTOS" at bounding box center [337, 308] width 95 height 14
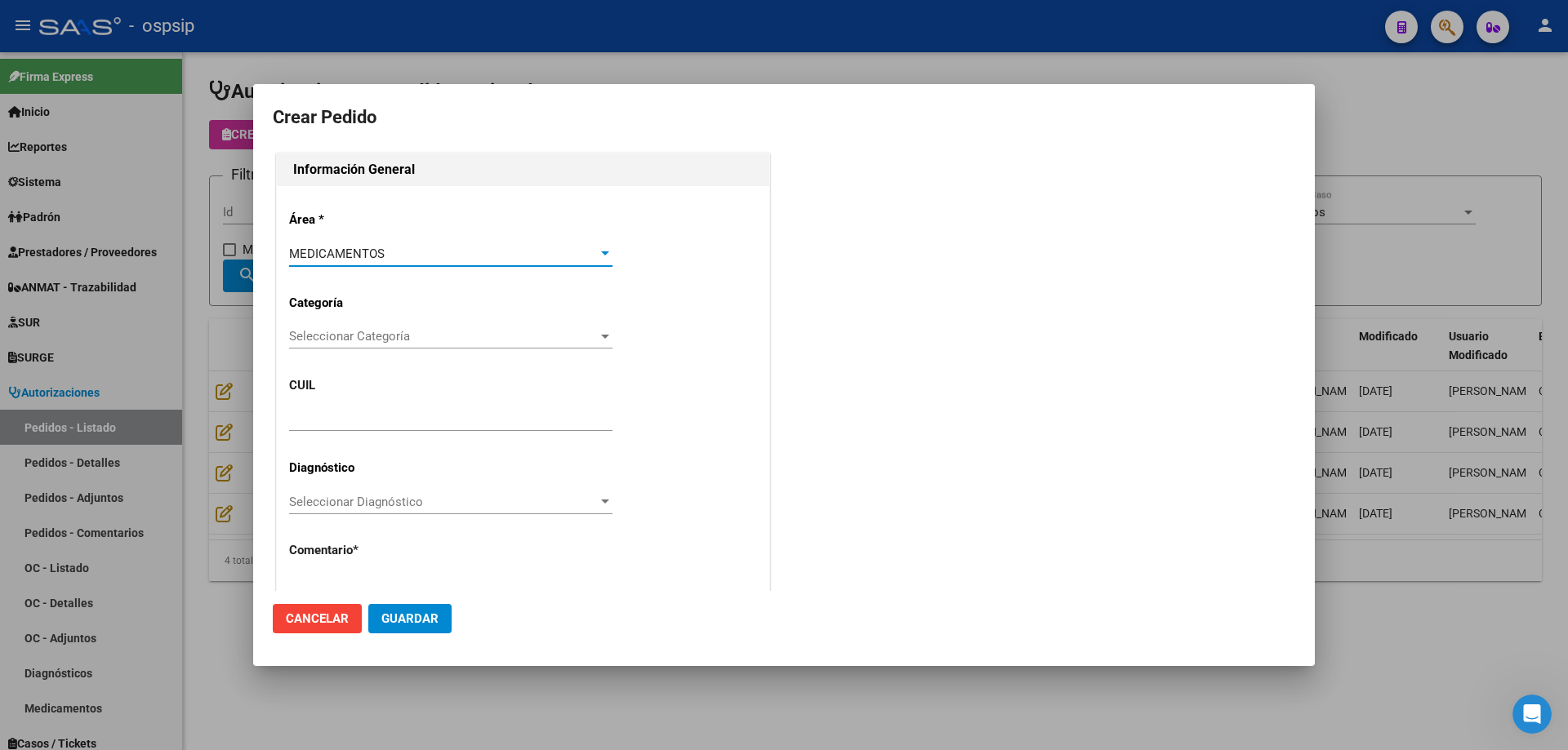
click at [380, 257] on span "MEDICAMENTOS" at bounding box center [337, 253] width 95 height 14
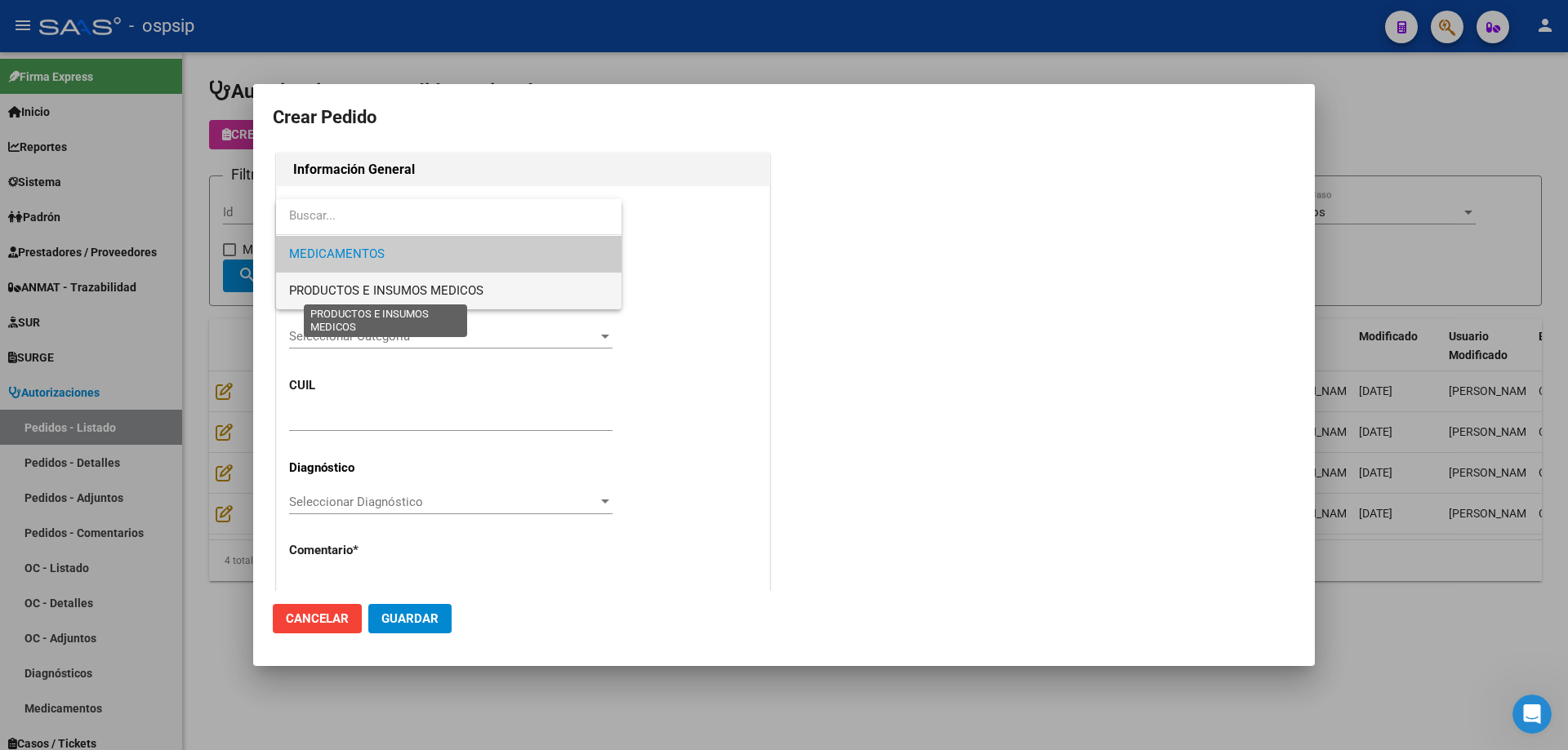
click at [367, 293] on span "PRODUCTOS E INSUMOS MEDICOS" at bounding box center [387, 290] width 194 height 14
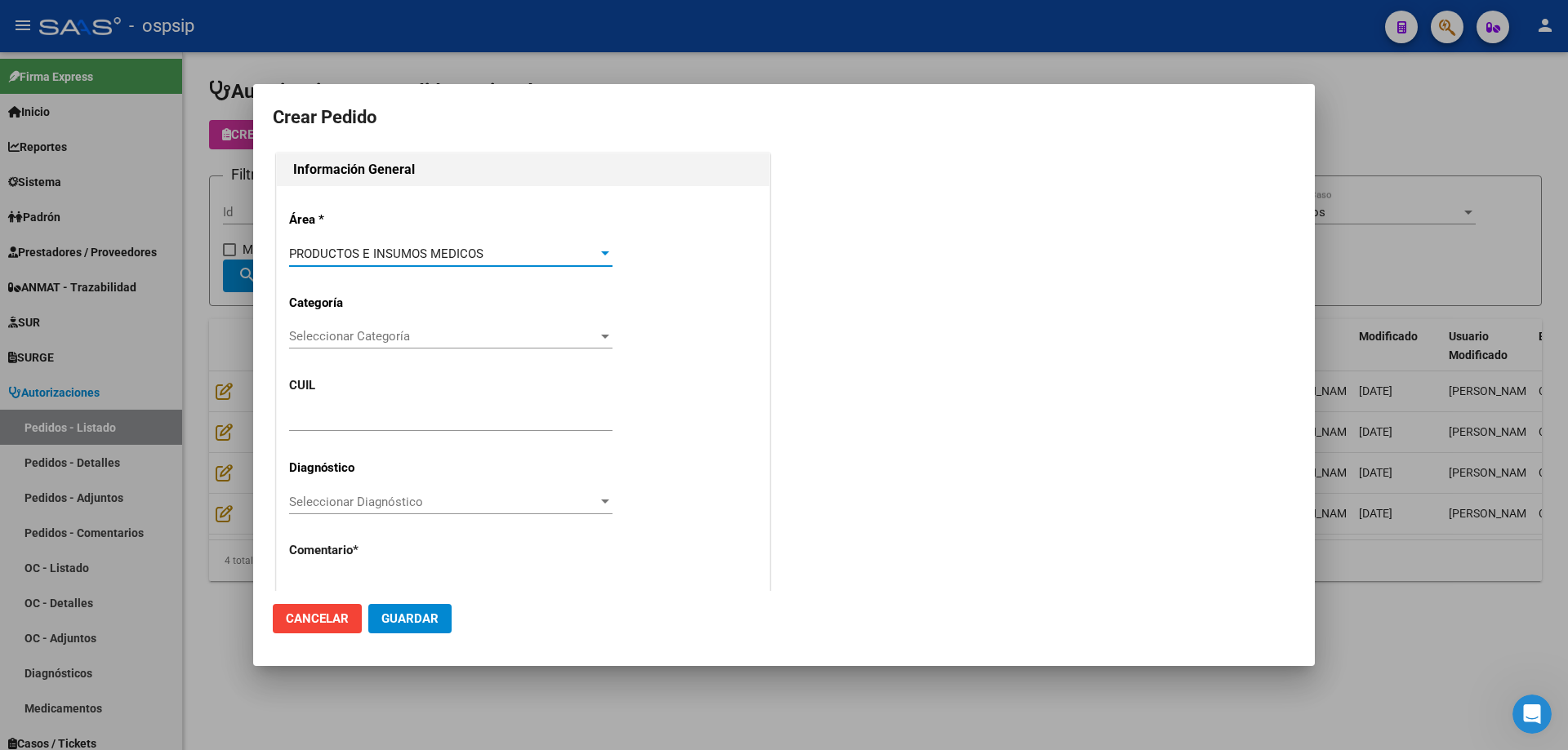
click at [391, 326] on div "Seleccionar Categoría Seleccionar Categoría" at bounding box center [451, 337] width 324 height 25
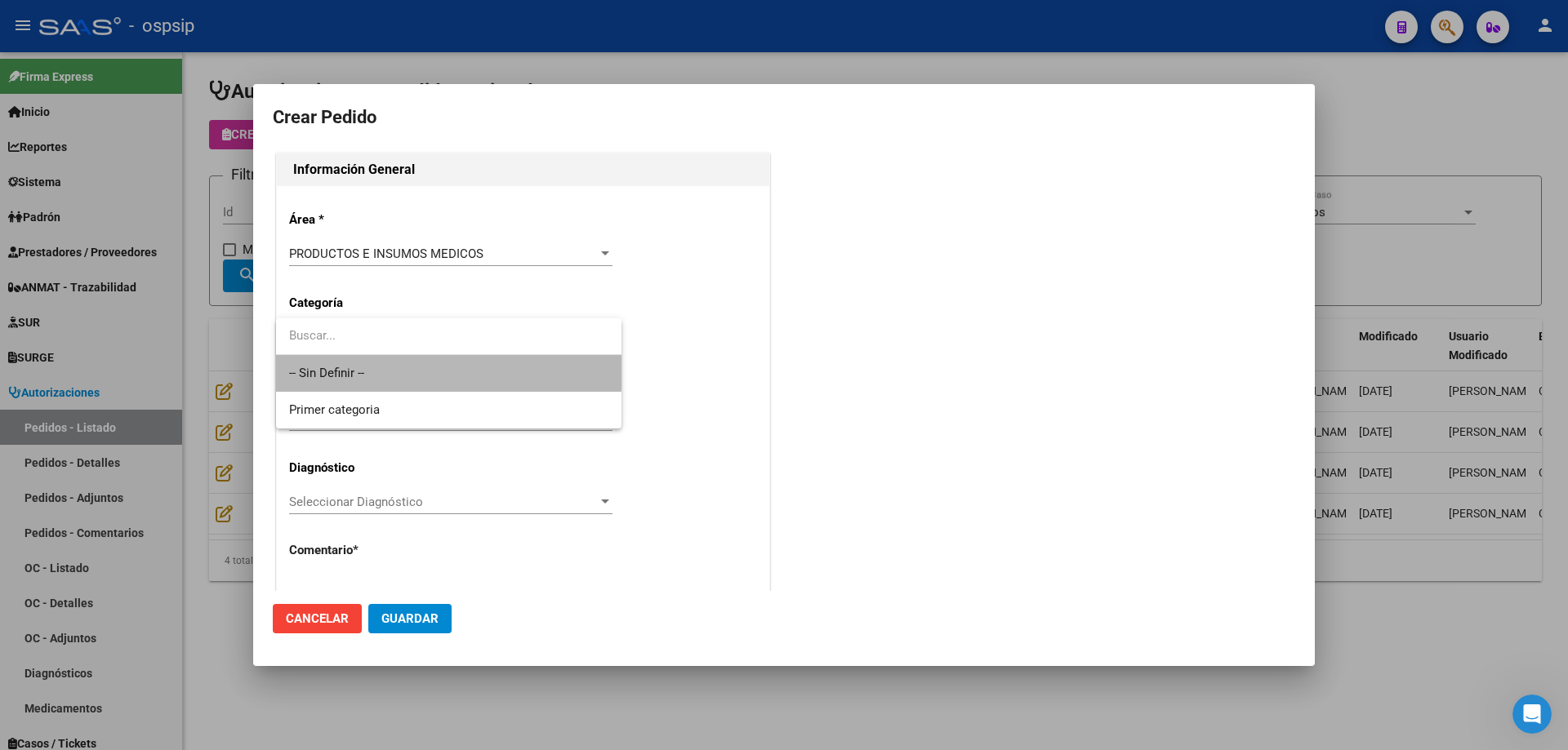
click at [390, 366] on span "-- Sin Definir --" at bounding box center [448, 373] width 319 height 37
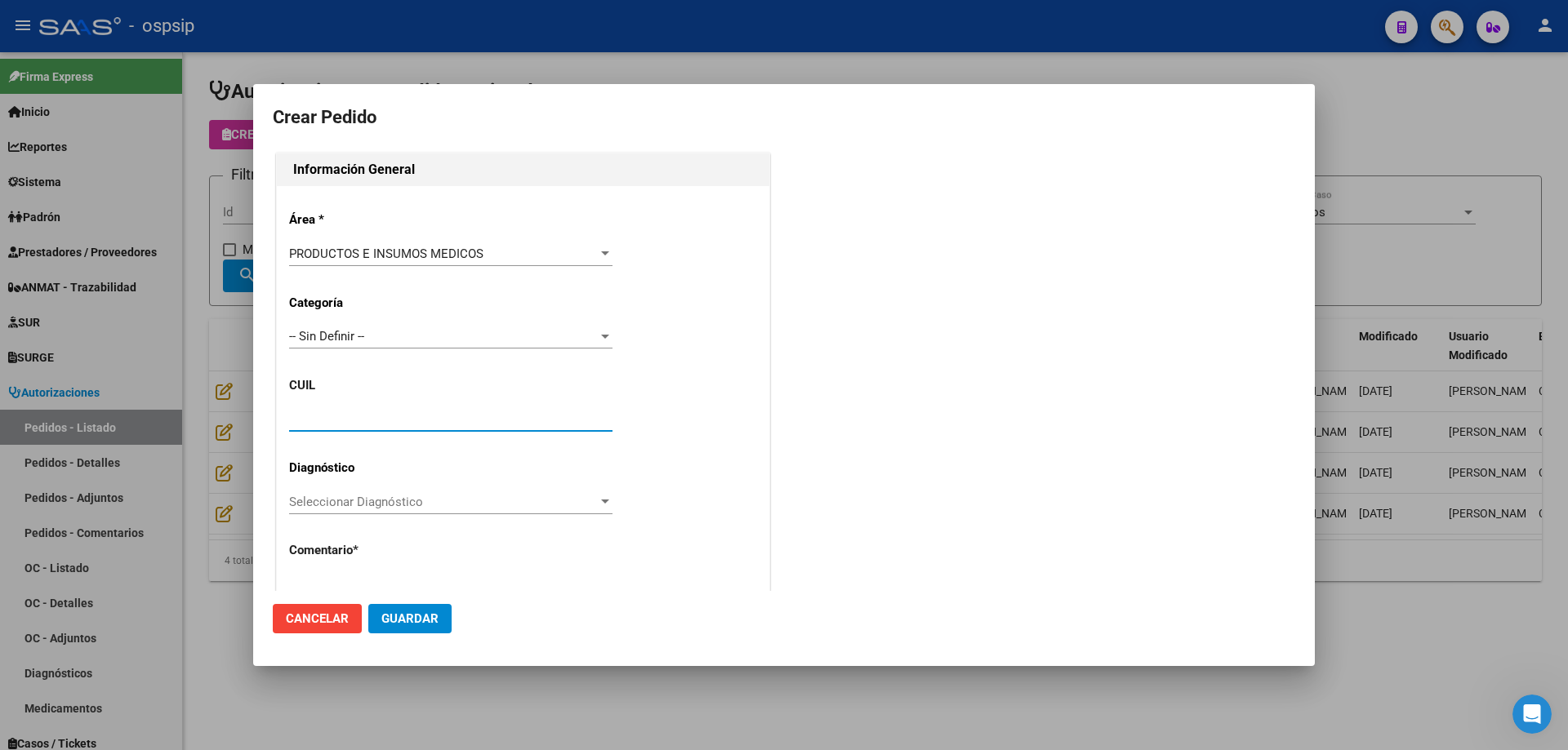
paste input "20-26934028-3"
type input "20-26934028-3"
type input "[PERSON_NAME]"
type input "MDAALSONaNundefined"
type input "[GEOGRAPHIC_DATA], [STREET_ADDRESS][PERSON_NAME]"
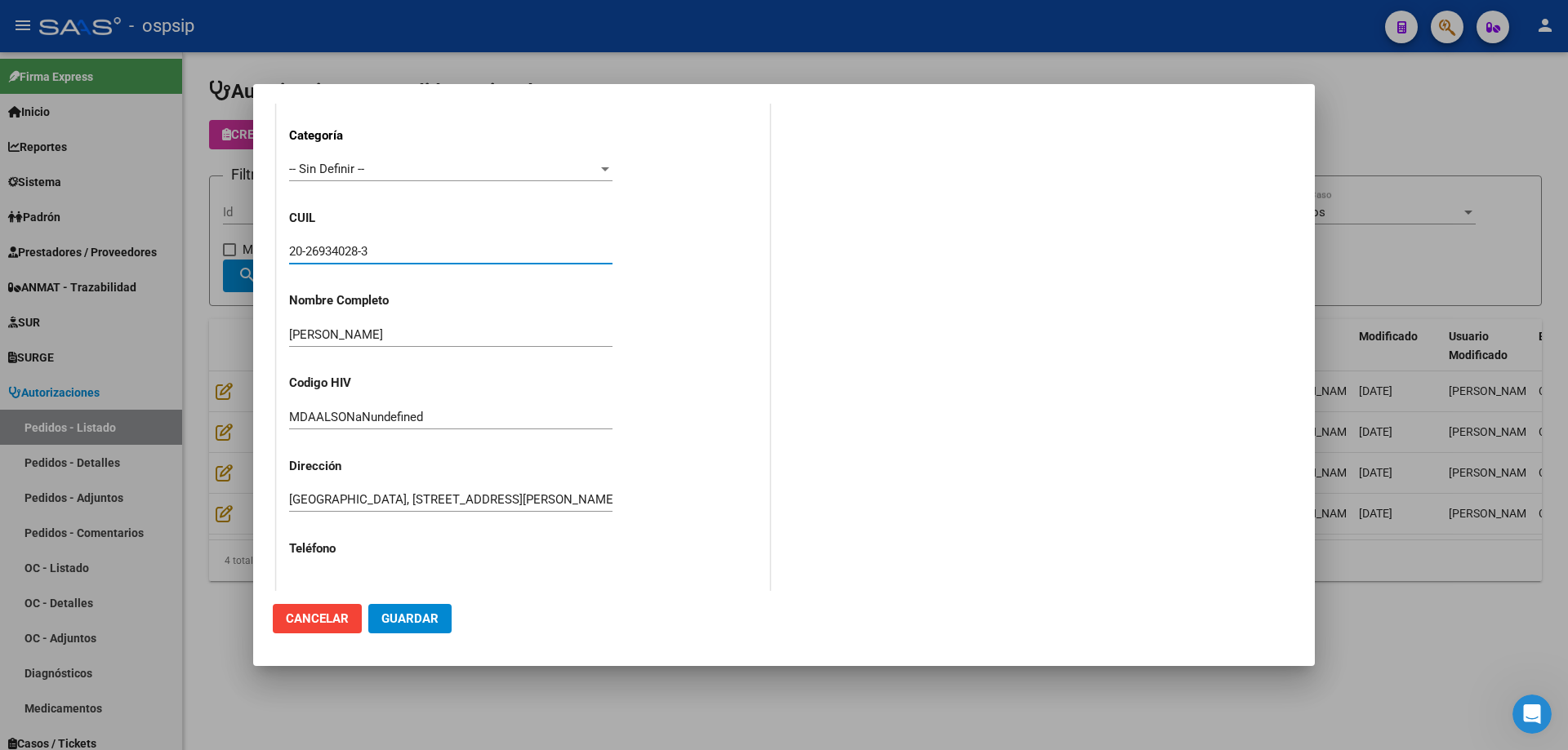
scroll to position [450, 0]
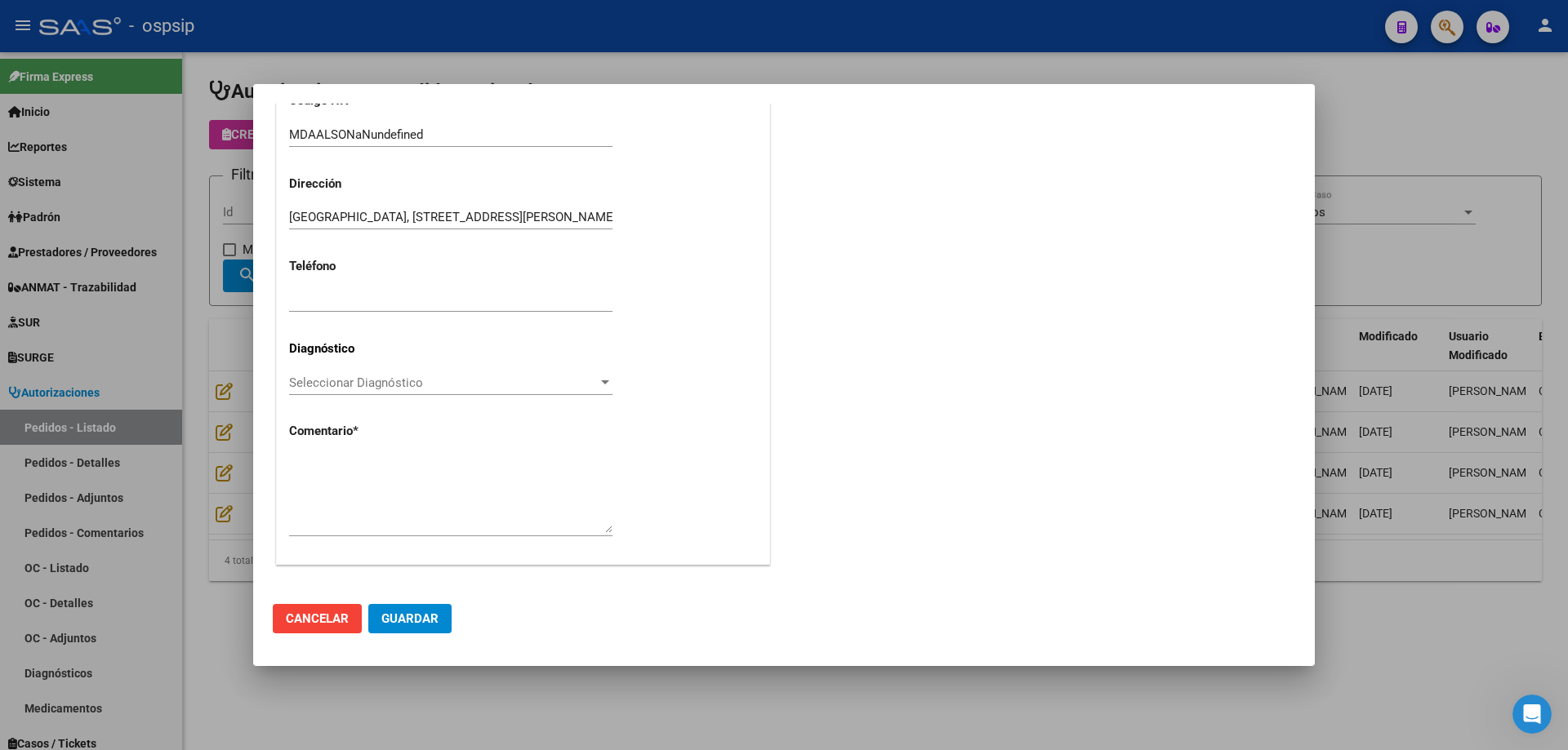
type input "20-26934028-3"
click at [406, 468] on textarea at bounding box center [451, 494] width 324 height 77
type textarea "n"
type textarea "Nombre y apellido: [PERSON_NAME]: 26934028"
click at [431, 622] on span "Guardar" at bounding box center [410, 618] width 57 height 14
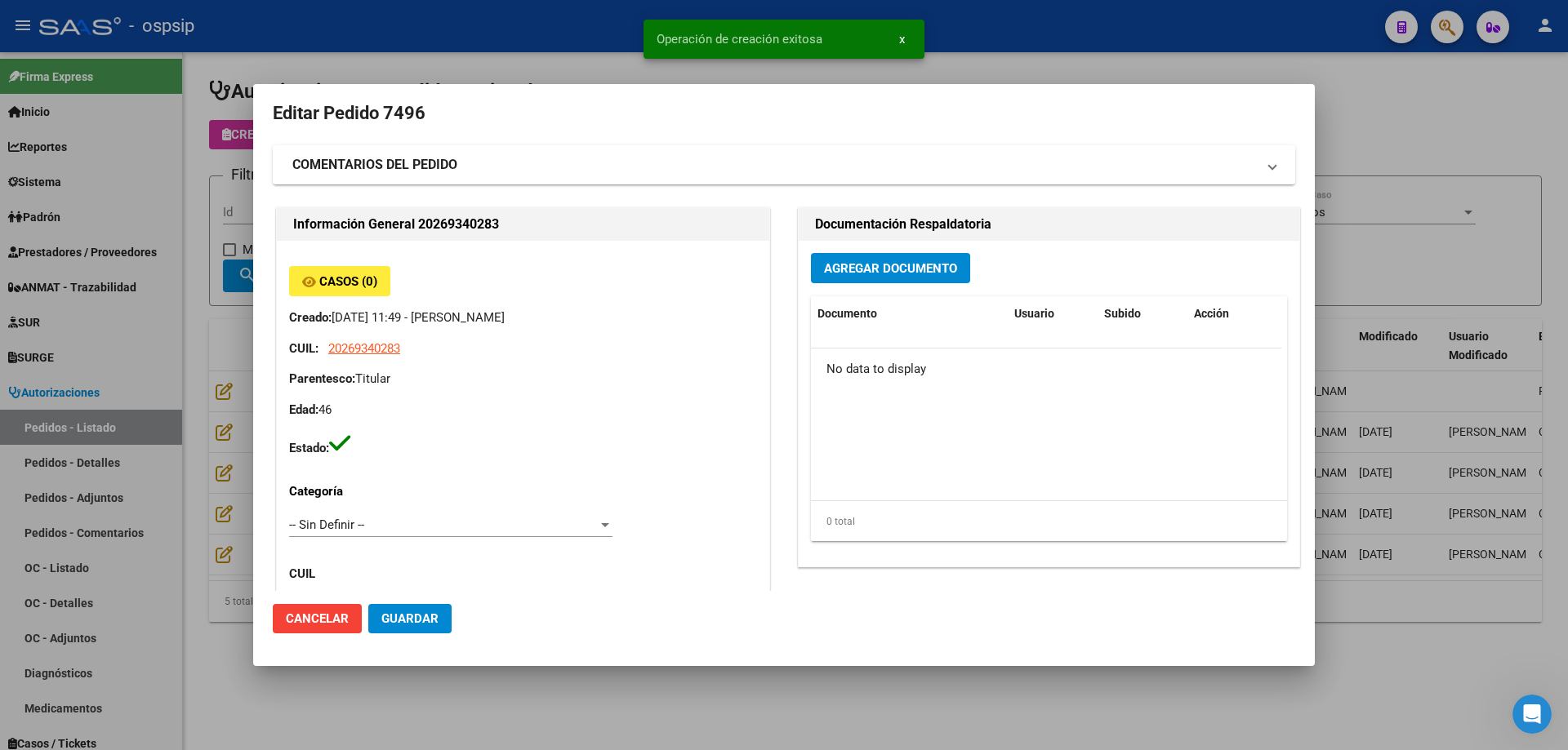
scroll to position [0, 0]
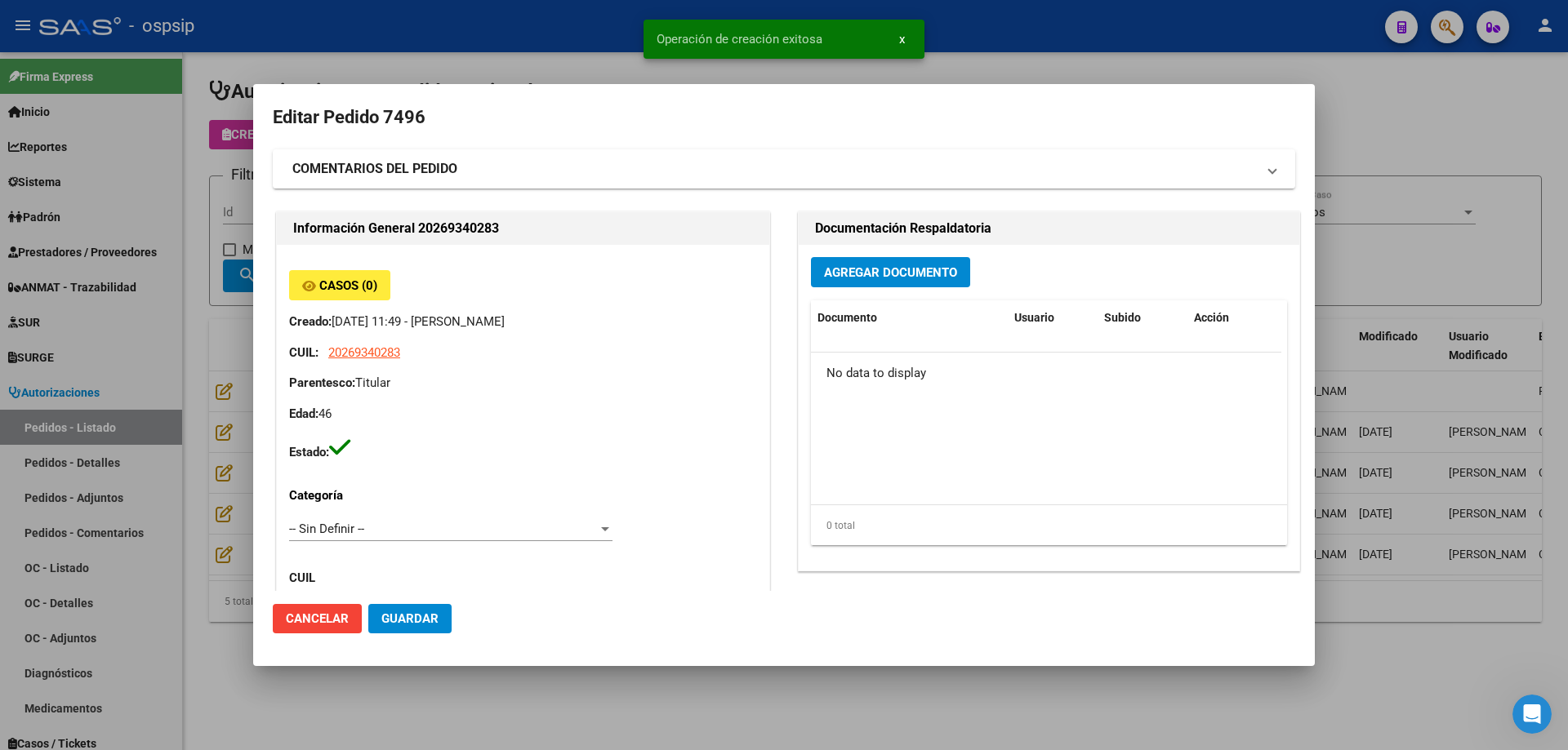
click at [859, 273] on span "Agregar Documento" at bounding box center [890, 272] width 133 height 14
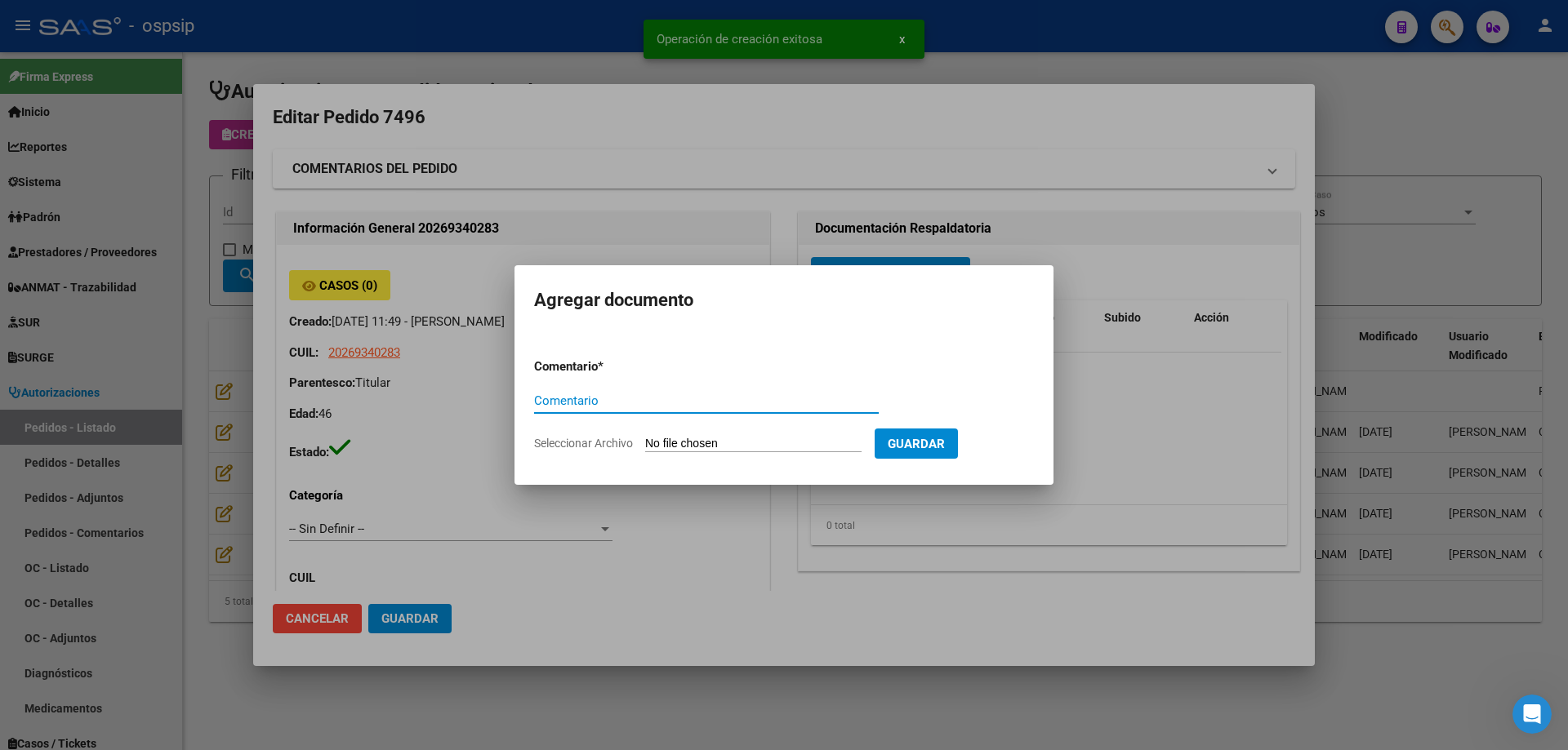
click at [342, 50] on div at bounding box center [784, 375] width 1568 height 750
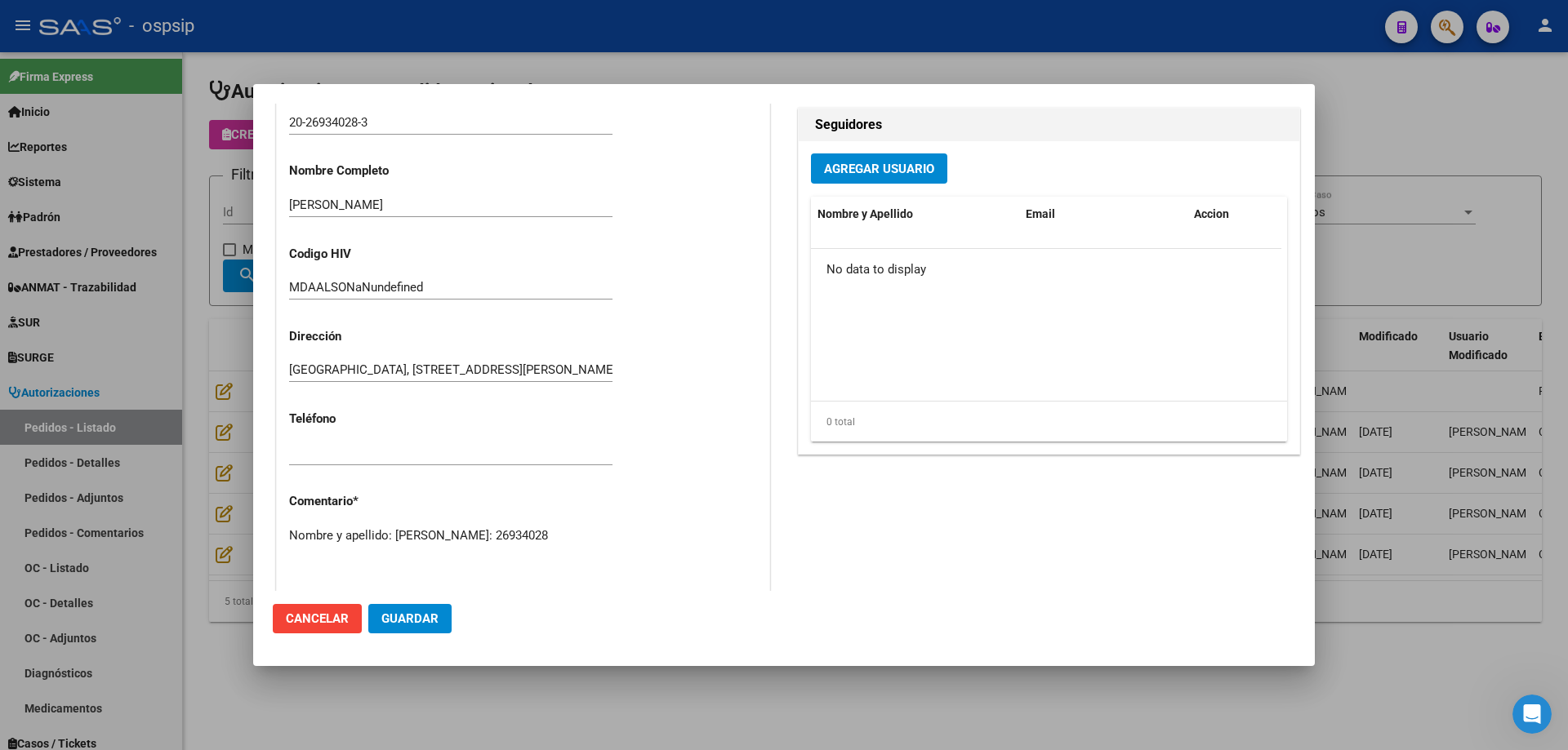
scroll to position [949, 0]
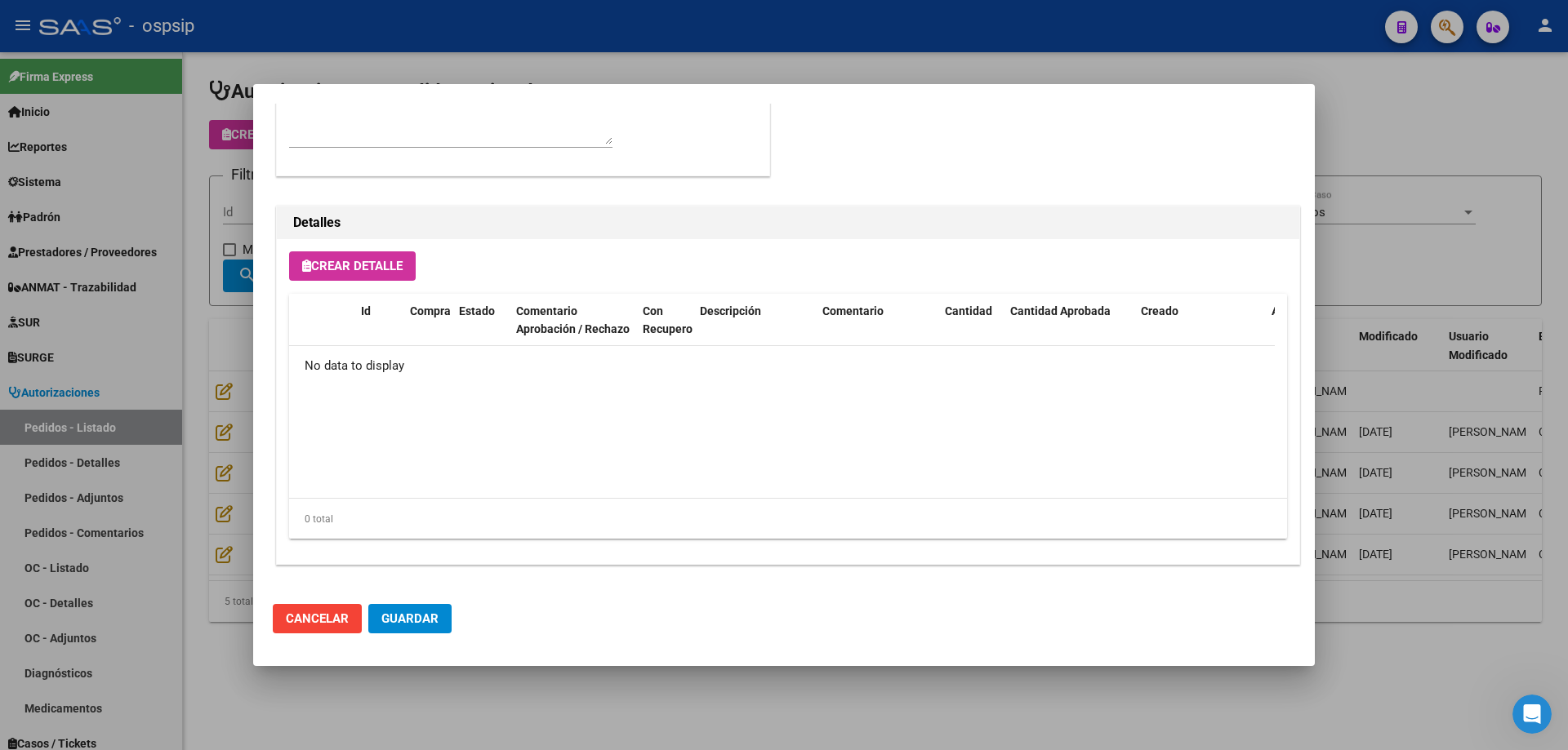
click at [342, 256] on button "Crear Detalle" at bounding box center [352, 266] width 127 height 30
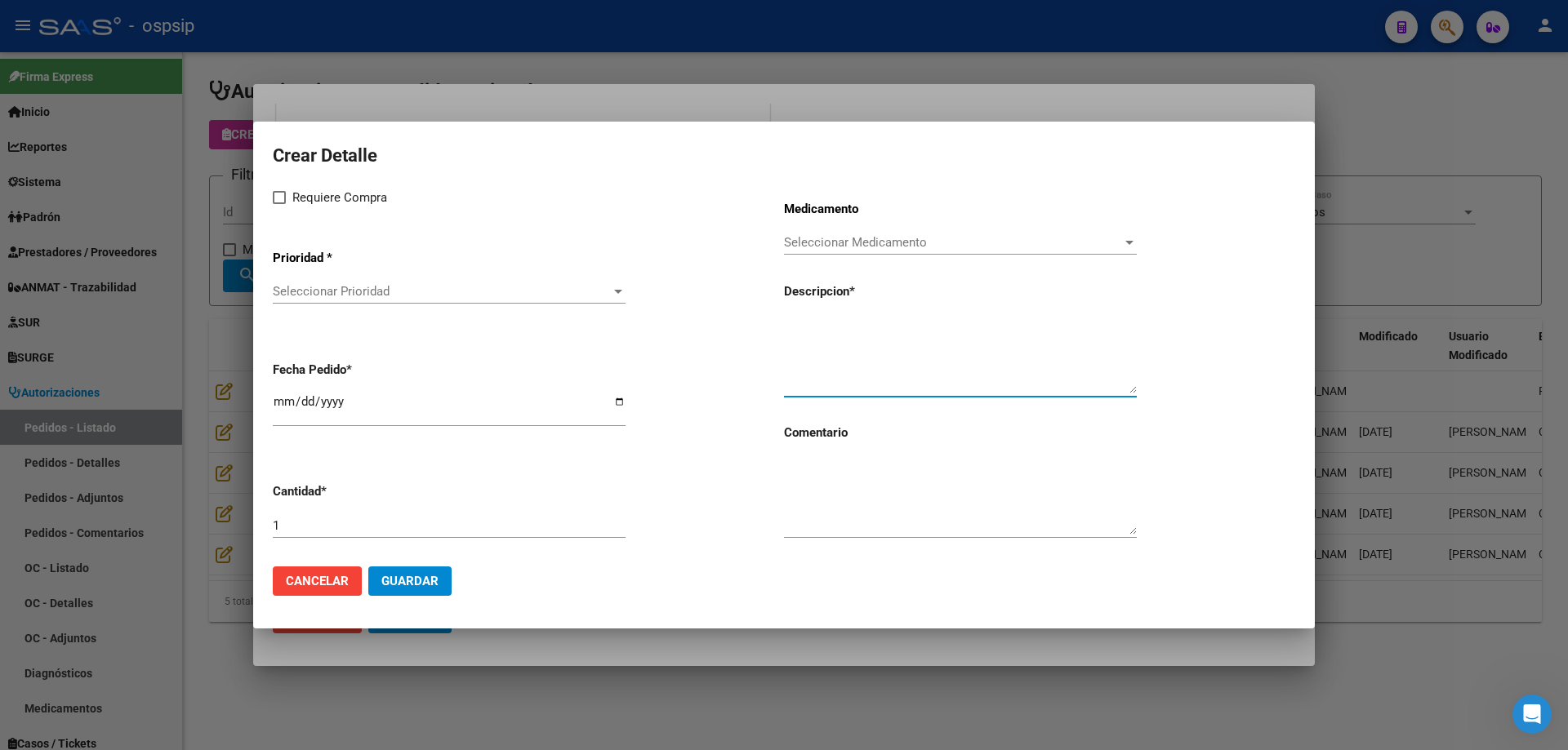
click at [859, 342] on textarea at bounding box center [960, 355] width 353 height 77
paste textarea "Protesis para amputación sobre rodilla izquierda, cono de enchufe laminado en r…"
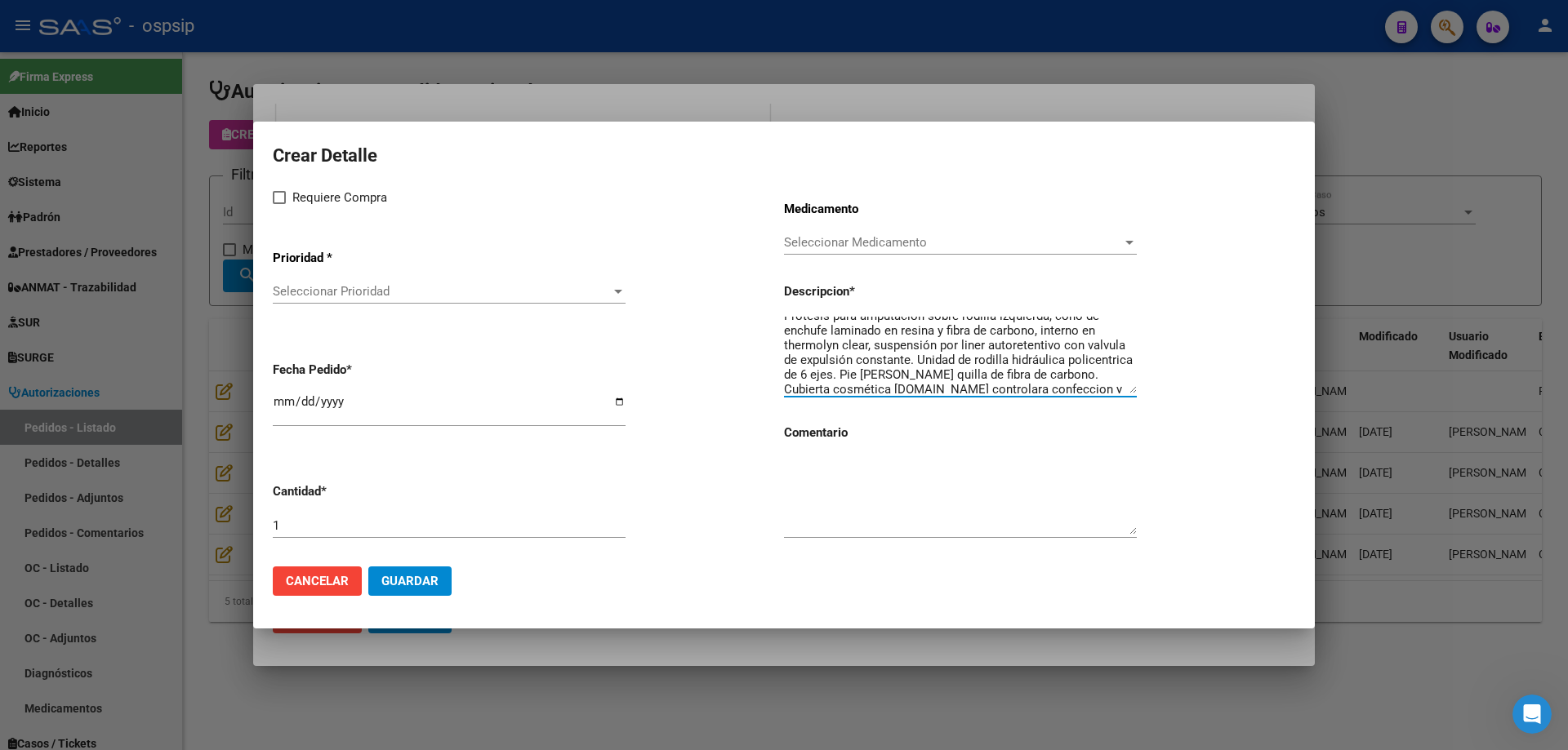
scroll to position [0, 0]
click at [1111, 374] on textarea "Protesis para amputación sobre rodilla izquierda, cono de enchufe laminado en r…" at bounding box center [960, 355] width 353 height 77
click at [1031, 390] on textarea "Protesis para amputación sobre rodilla izquierda, cono de enchufe laminado en r…" at bounding box center [960, 355] width 353 height 77
click at [933, 372] on textarea "Protesis para amputación sobre rodilla izquierda, cono de enchufe laminado en r…" at bounding box center [960, 355] width 353 height 77
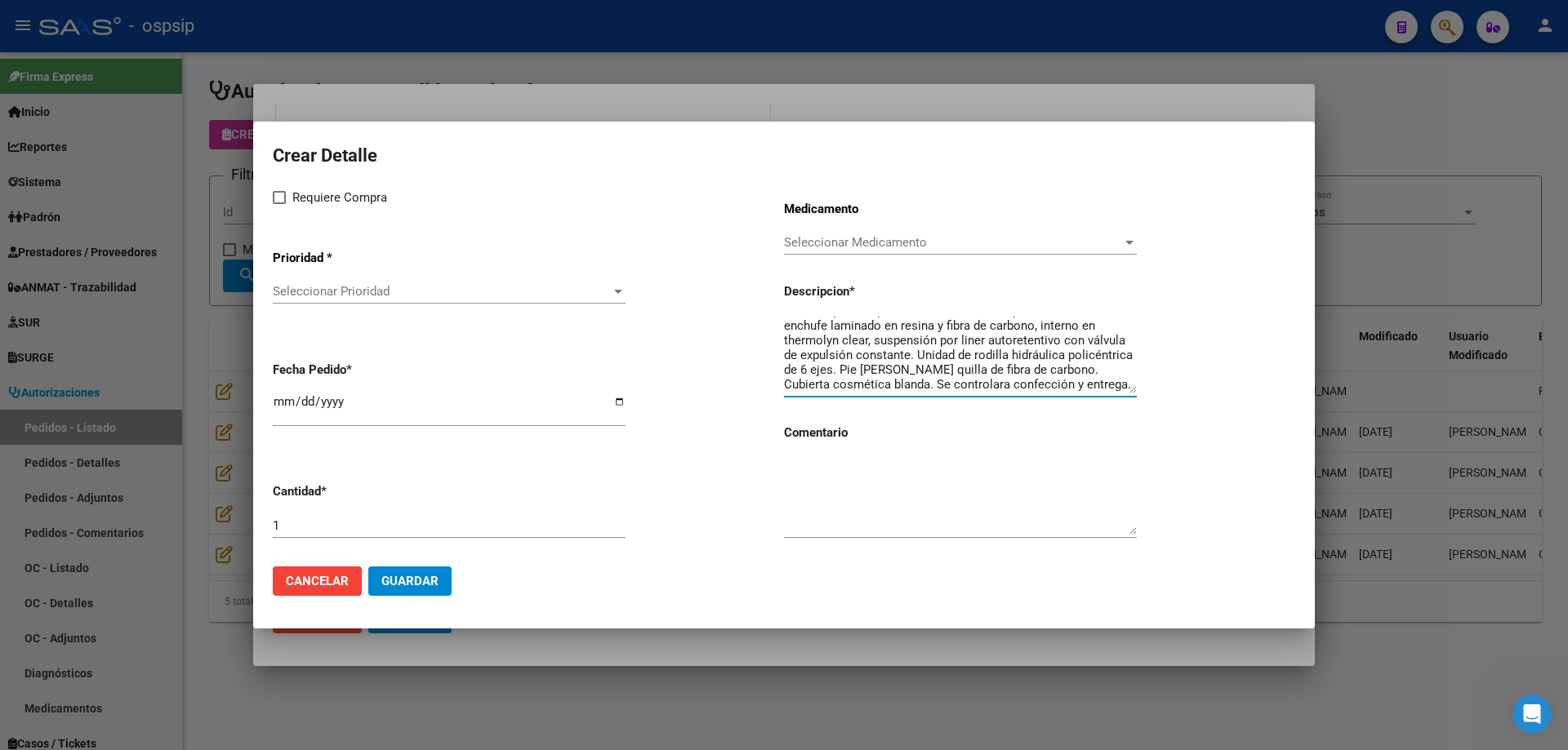
click at [922, 388] on textarea "Protesis para amputación sobre rodilla izquierda, cono de enchufe laminado en r…" at bounding box center [960, 355] width 353 height 77
type textarea "Protesis para amputación sobre rodilla izquierda, cono de enchufe laminado en r…"
click at [283, 397] on div "[DATE]" at bounding box center [448, 408] width 353 height 35
click at [283, 397] on input "[DATE]" at bounding box center [448, 407] width 353 height 26
type input "[DATE]"
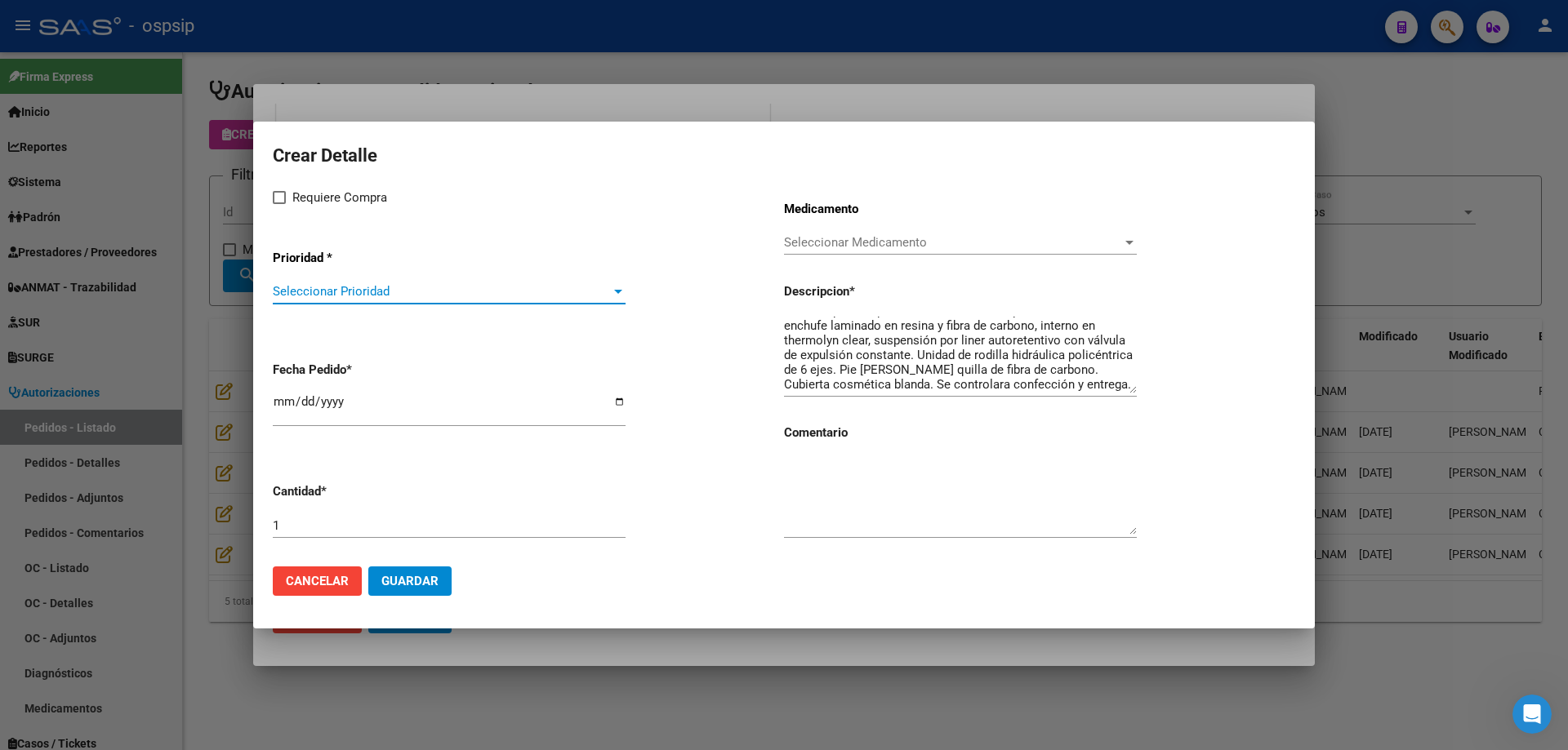
click at [376, 292] on span "Seleccionar Prioridad" at bounding box center [441, 291] width 338 height 14
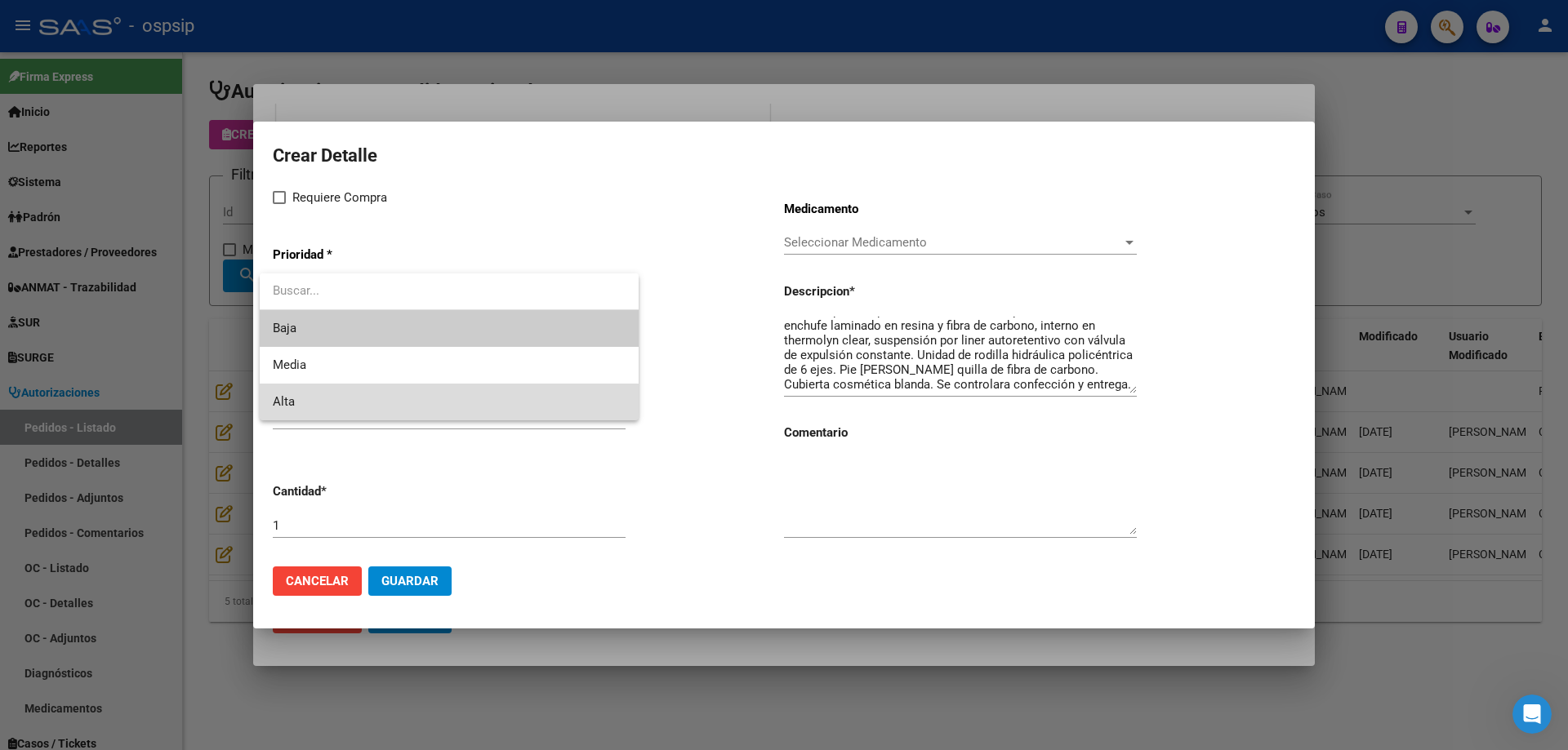
drag, startPoint x: 326, startPoint y: 407, endPoint x: 308, endPoint y: 308, distance: 100.6
click at [327, 408] on span "Alta" at bounding box center [448, 402] width 353 height 37
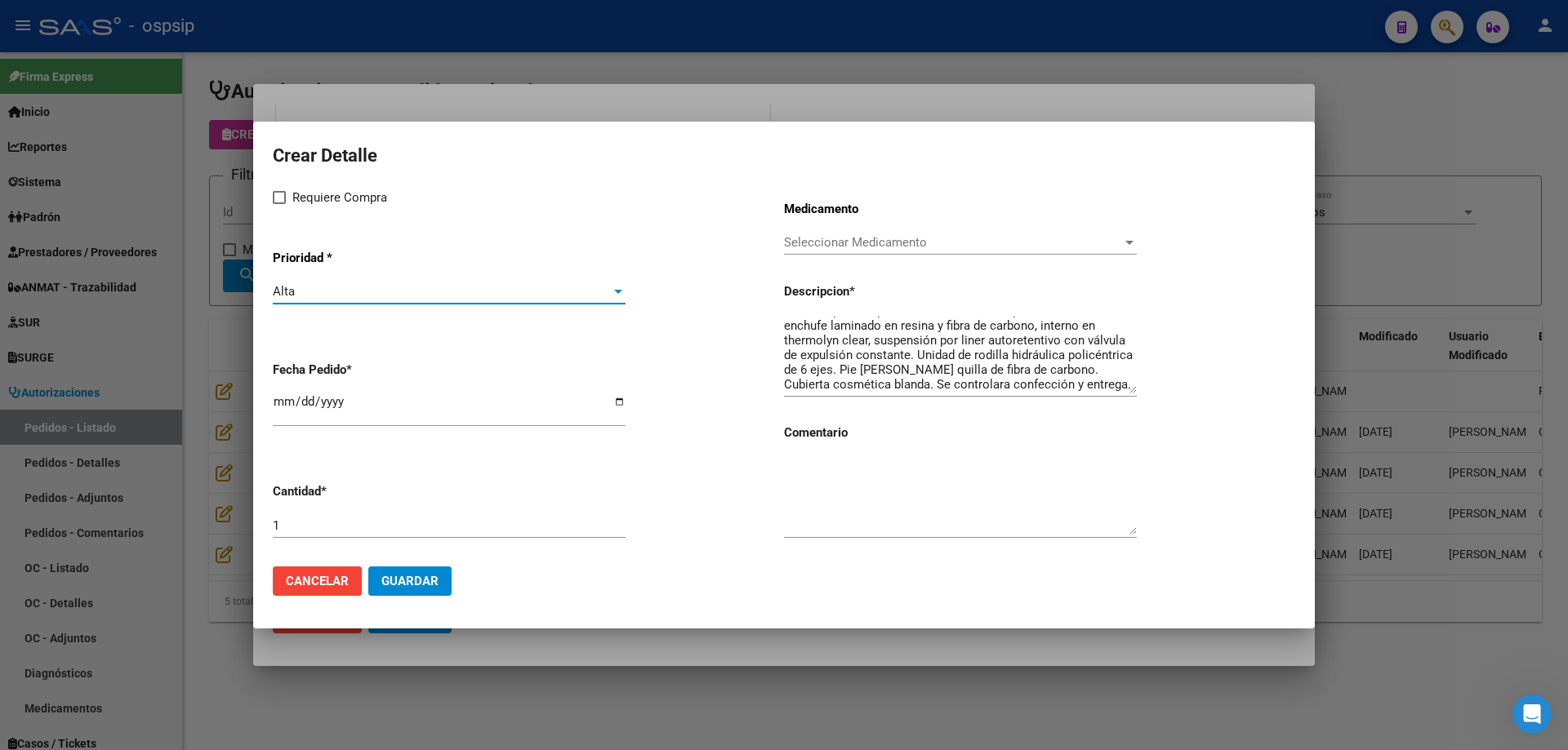
click at [285, 198] on span at bounding box center [279, 198] width 13 height 13
click at [279, 204] on input "Requiere Compra" at bounding box center [279, 204] width 1 height 1
checkbox input "true"
click at [822, 242] on span "Seleccionar Medicamento" at bounding box center [952, 242] width 338 height 14
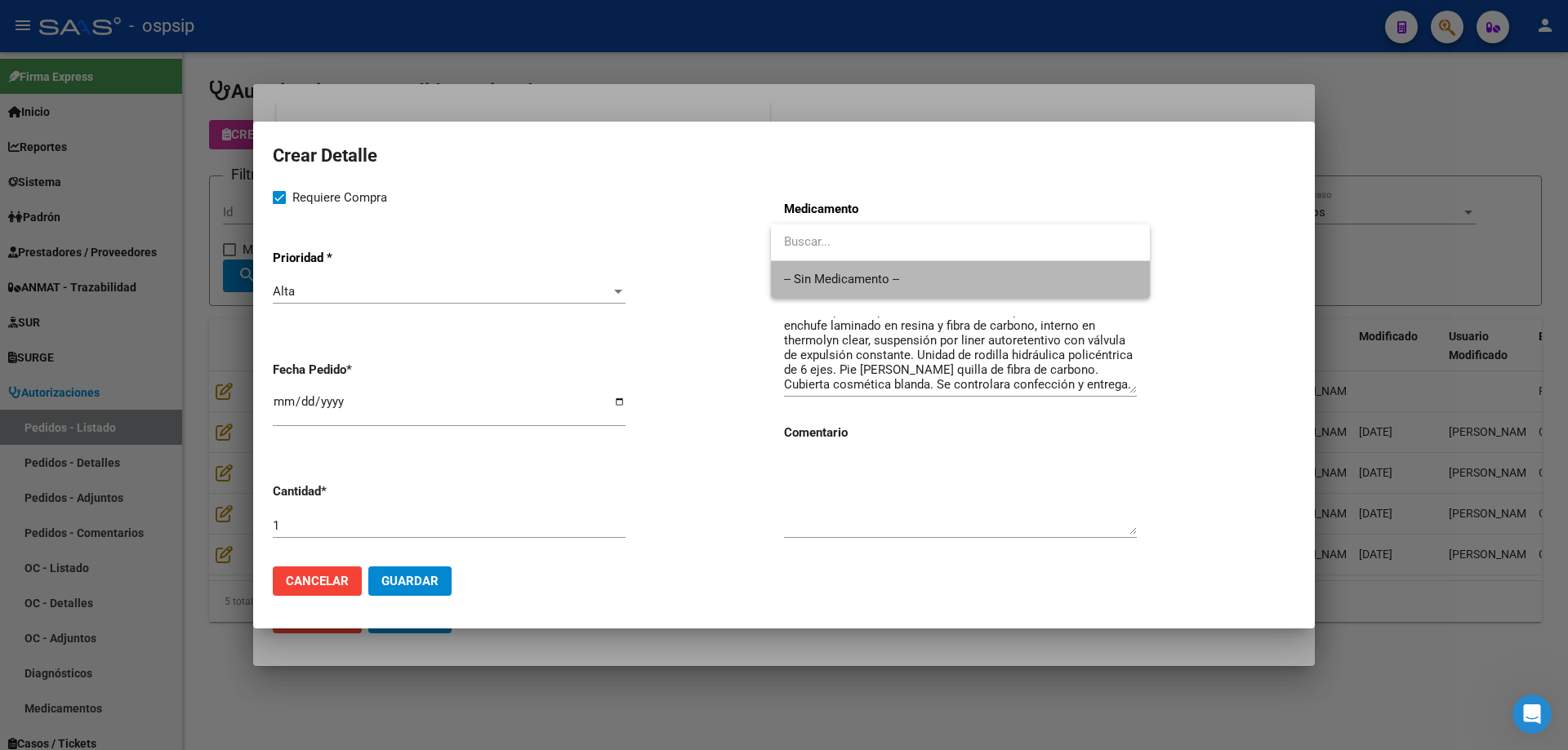
click at [825, 277] on span "-- Sin Medicamento --" at bounding box center [960, 279] width 353 height 37
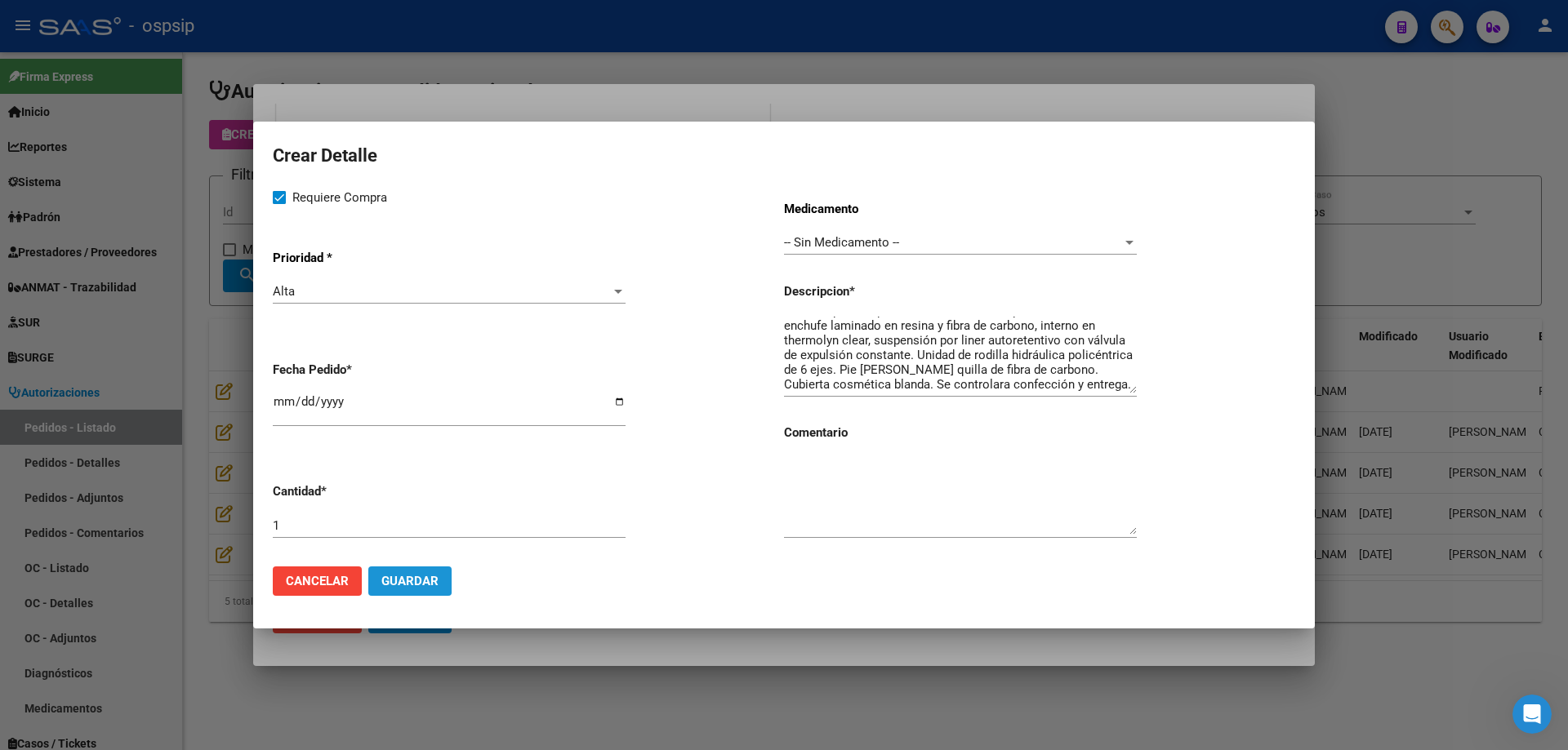
click at [404, 580] on span "Guardar" at bounding box center [410, 581] width 57 height 14
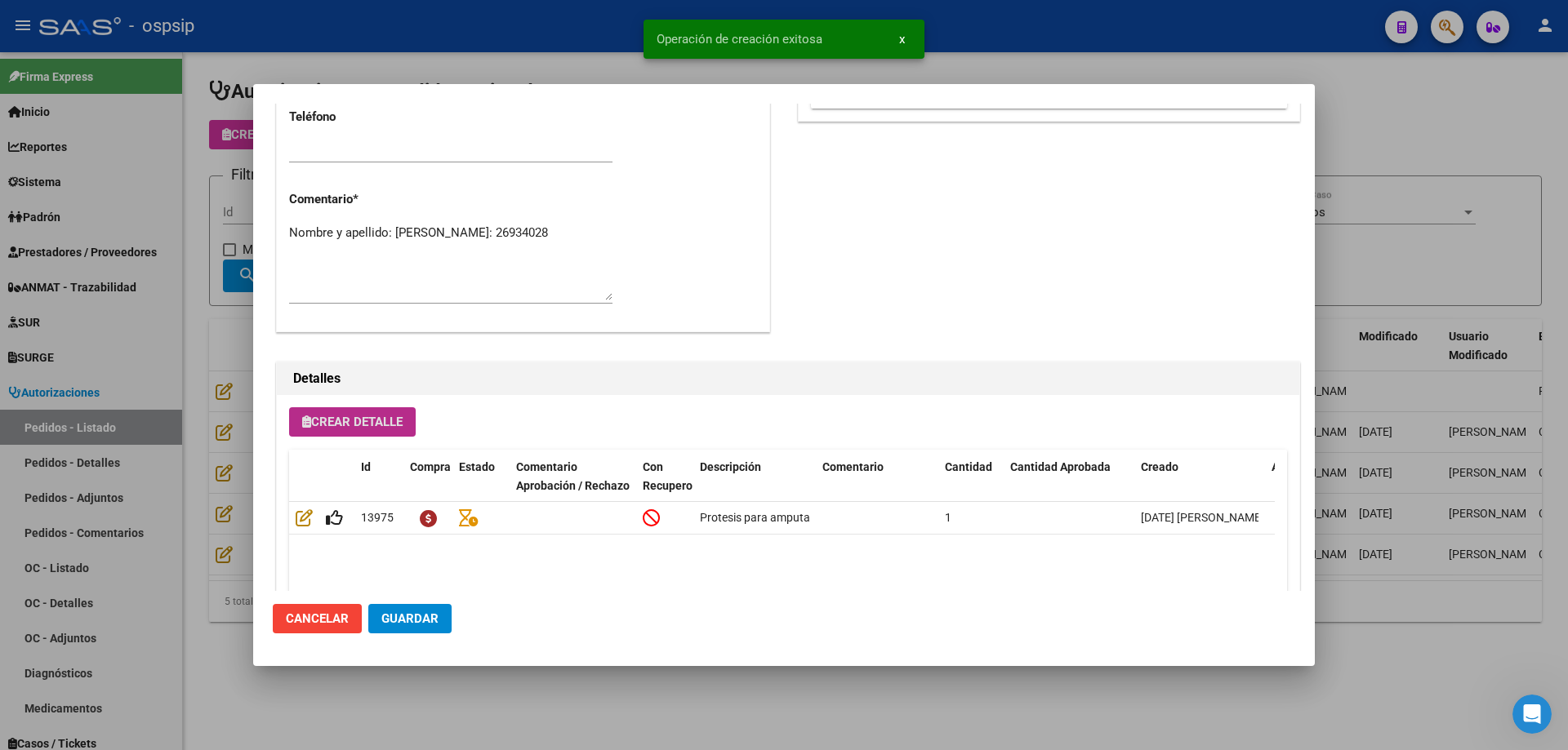
scroll to position [816, 0]
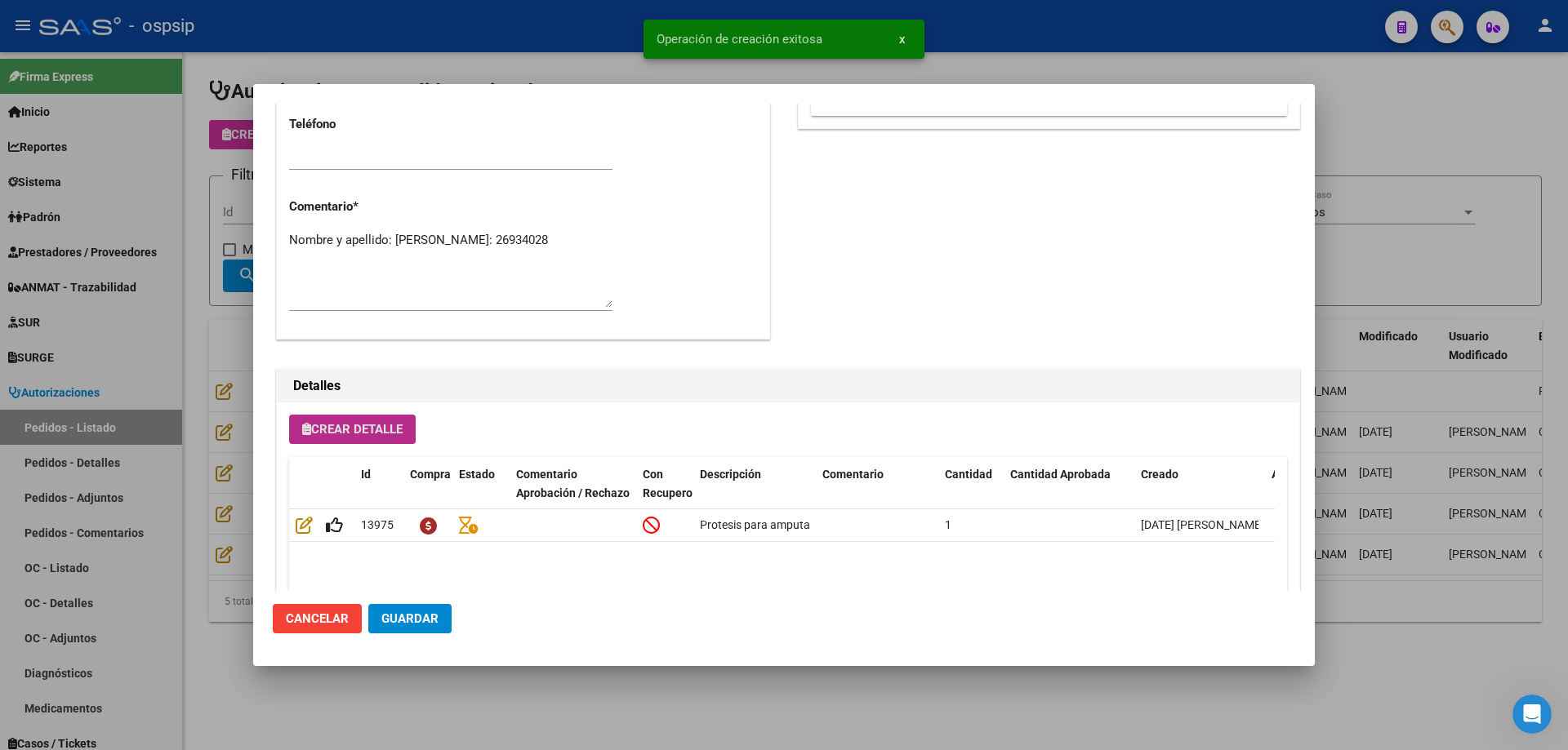
click at [420, 625] on span "Guardar" at bounding box center [410, 618] width 57 height 14
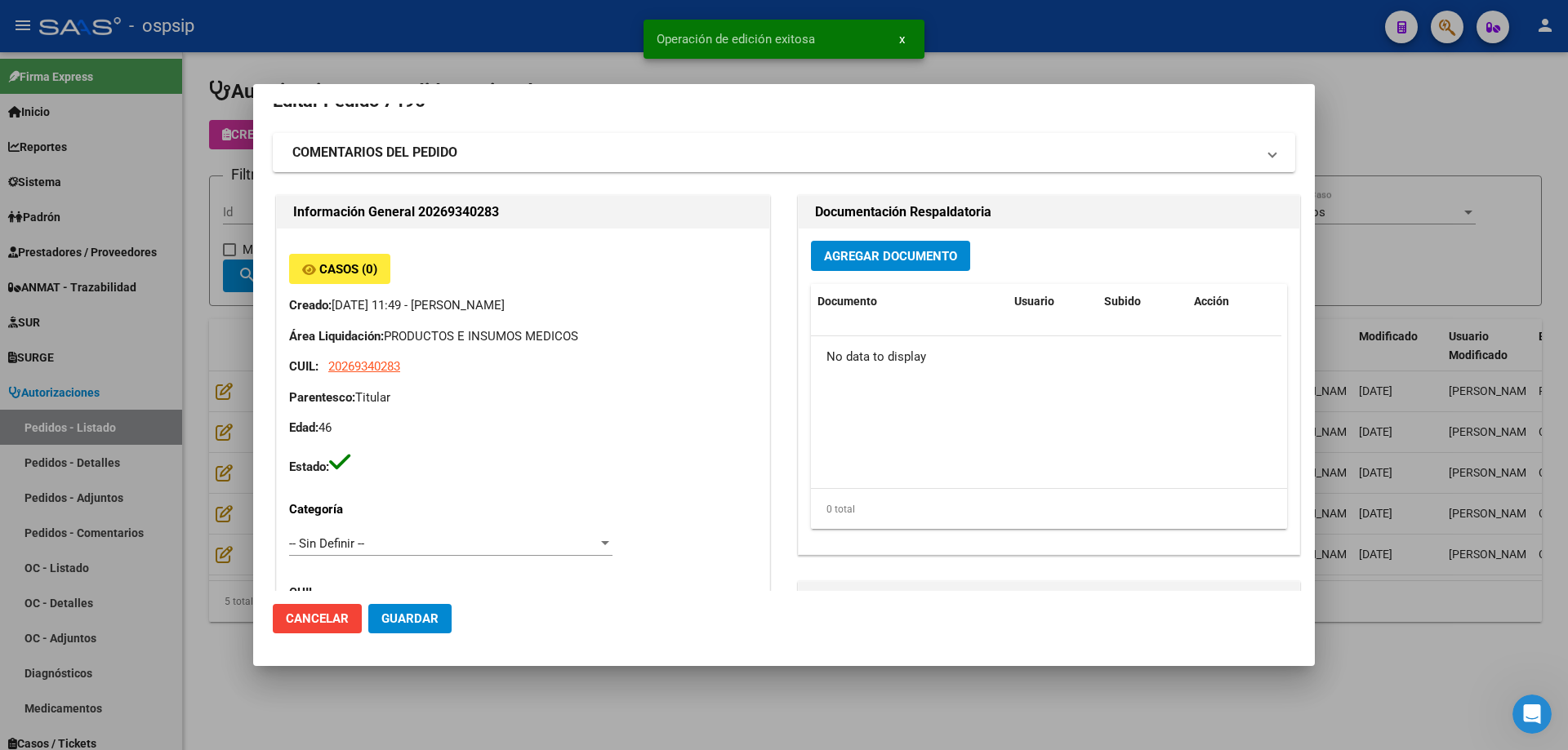
scroll to position [0, 0]
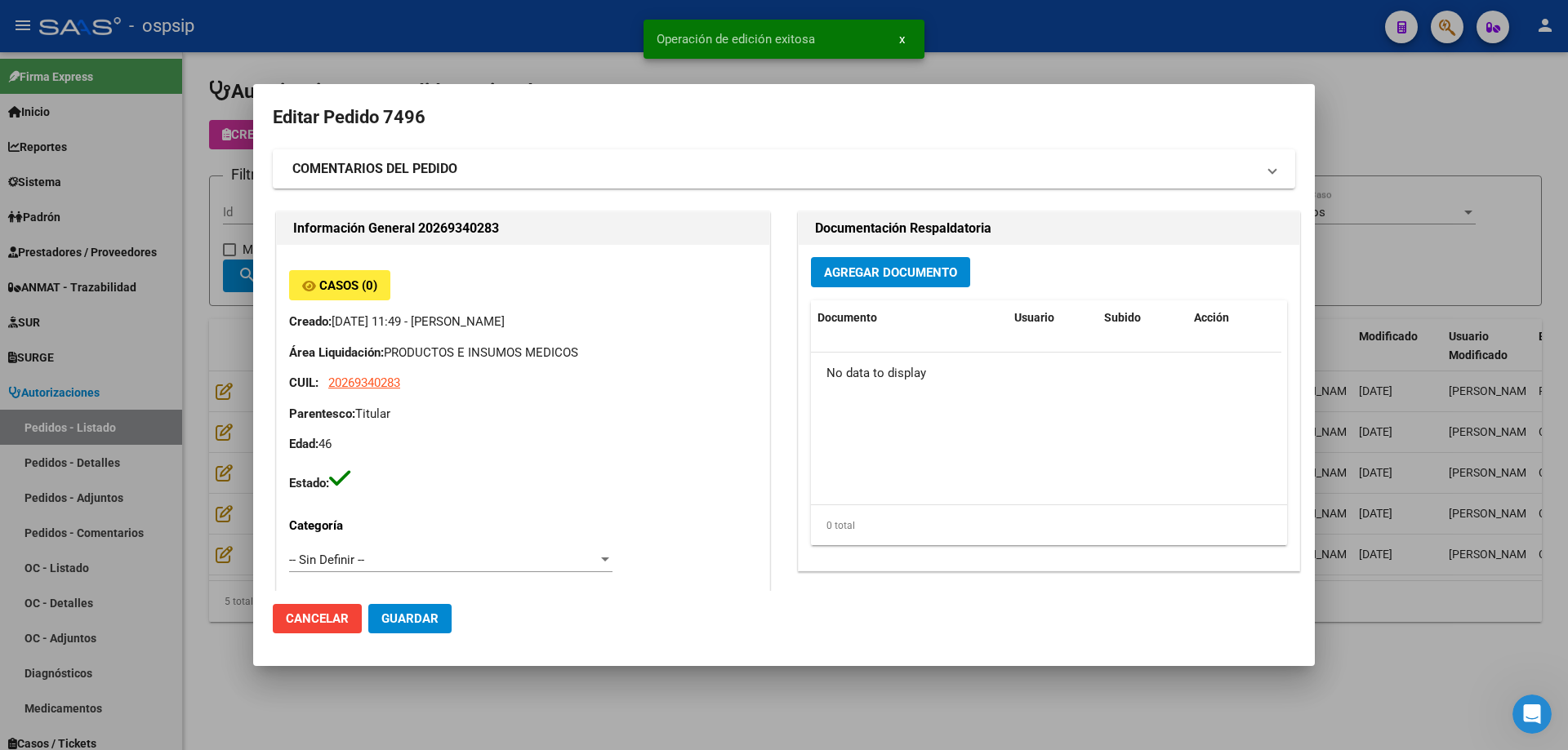
click at [862, 273] on span "Agregar Documento" at bounding box center [890, 272] width 133 height 14
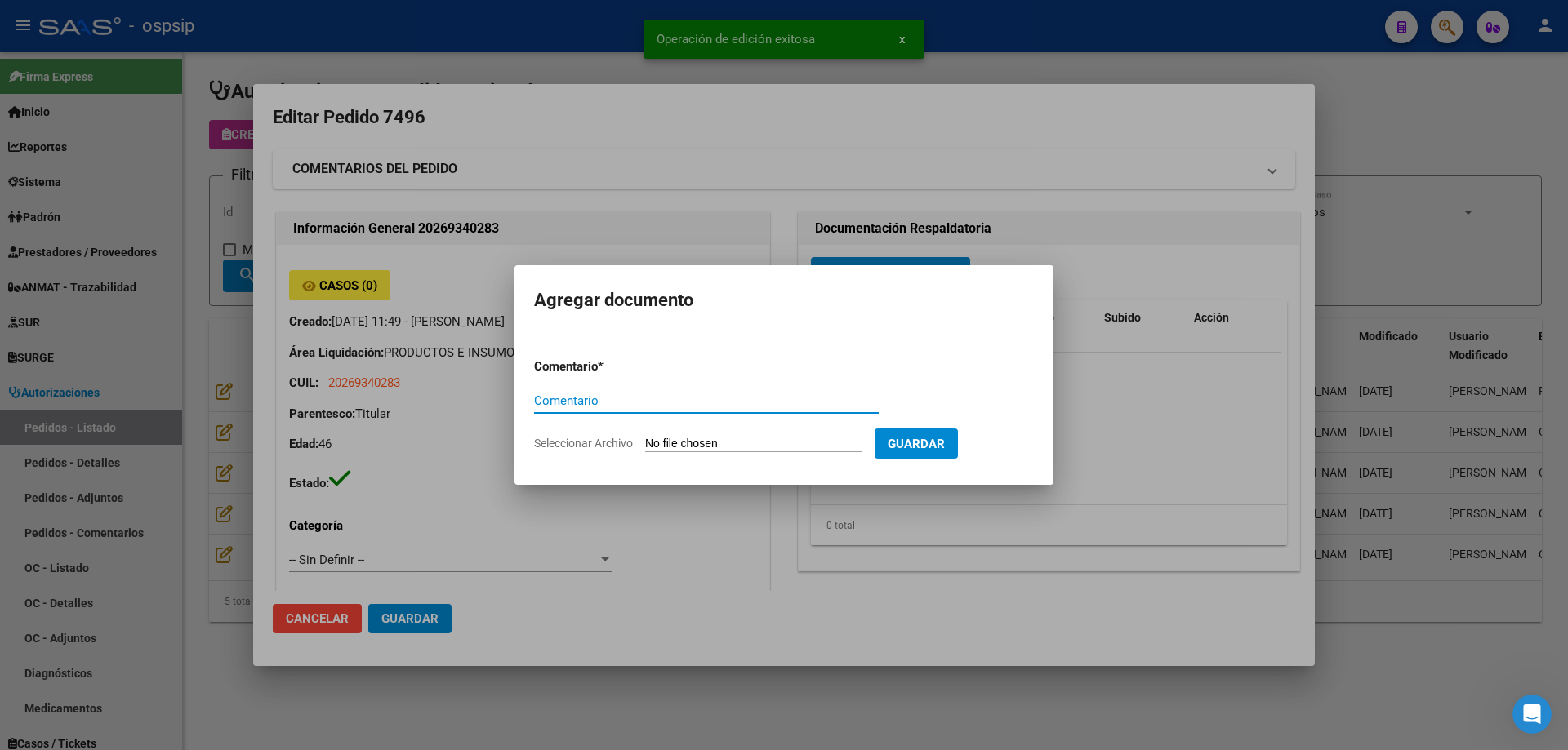
click at [761, 439] on input "Seleccionar Archivo" at bounding box center [753, 444] width 216 height 15
type input "C:\fakepath\pedido [PERSON_NAME].pdf"
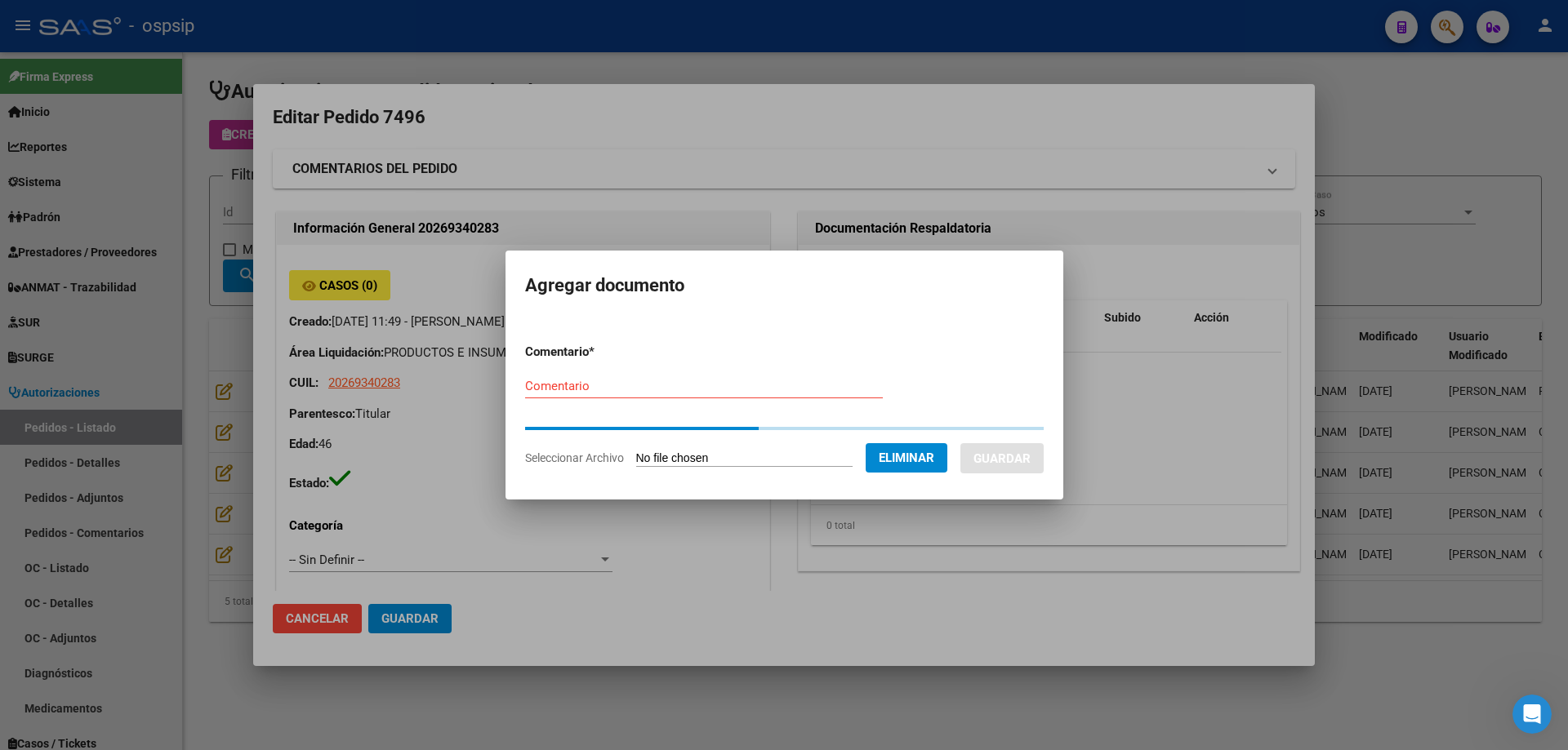
click at [669, 385] on input "Comentario" at bounding box center [705, 385] width 358 height 14
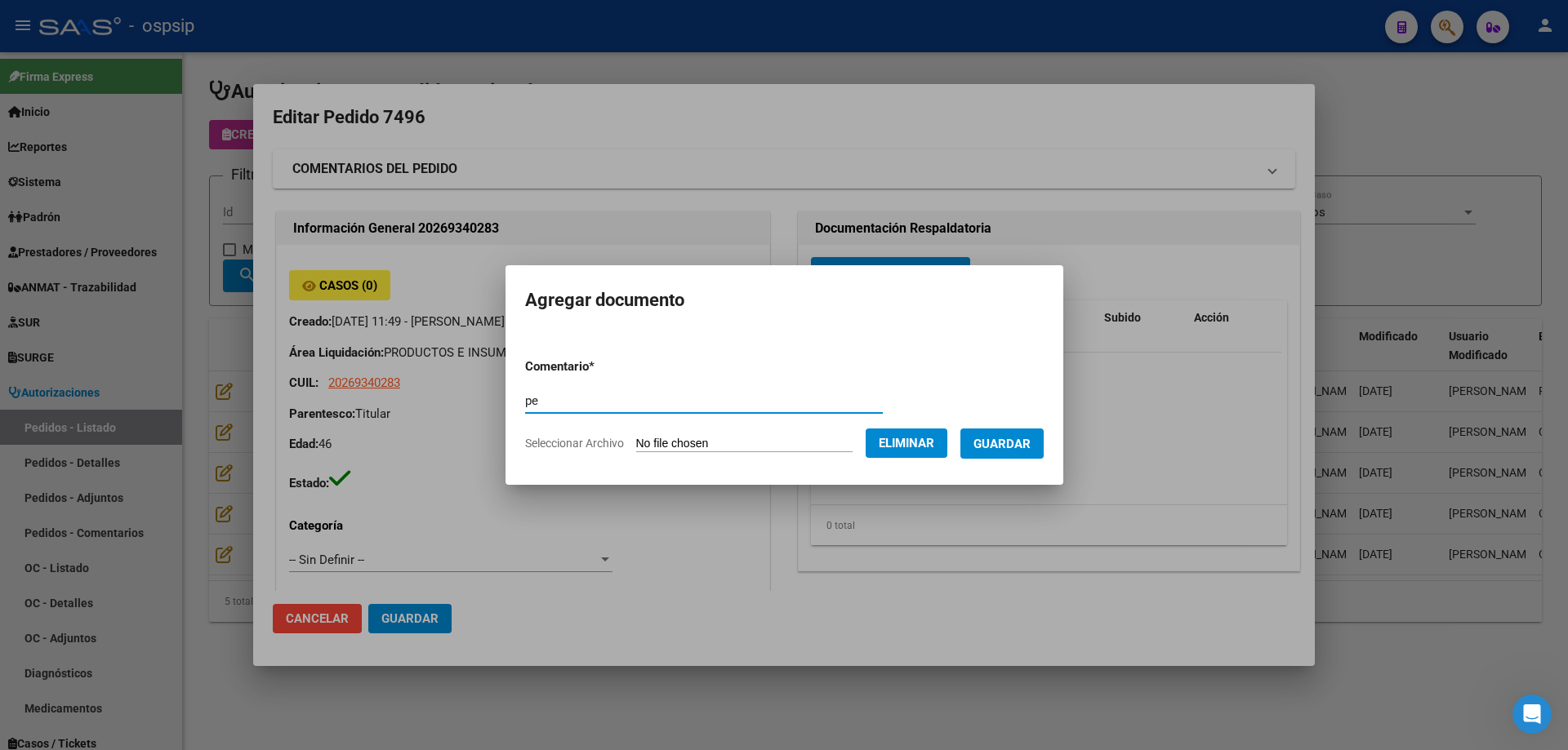
type input "p"
type input "Pedido"
click at [1018, 447] on span "Guardar" at bounding box center [1002, 444] width 57 height 14
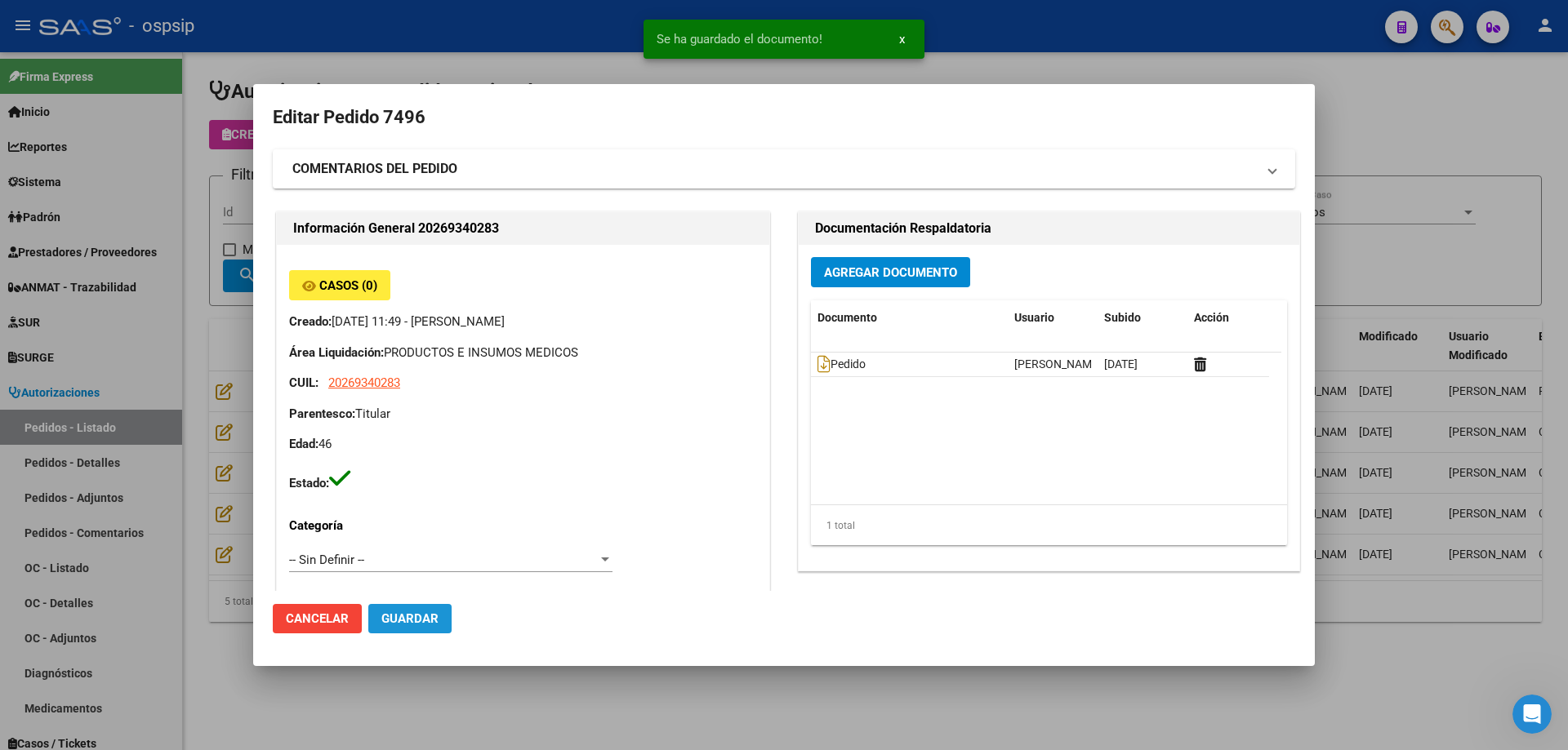
click at [409, 626] on span "Guardar" at bounding box center [410, 618] width 57 height 14
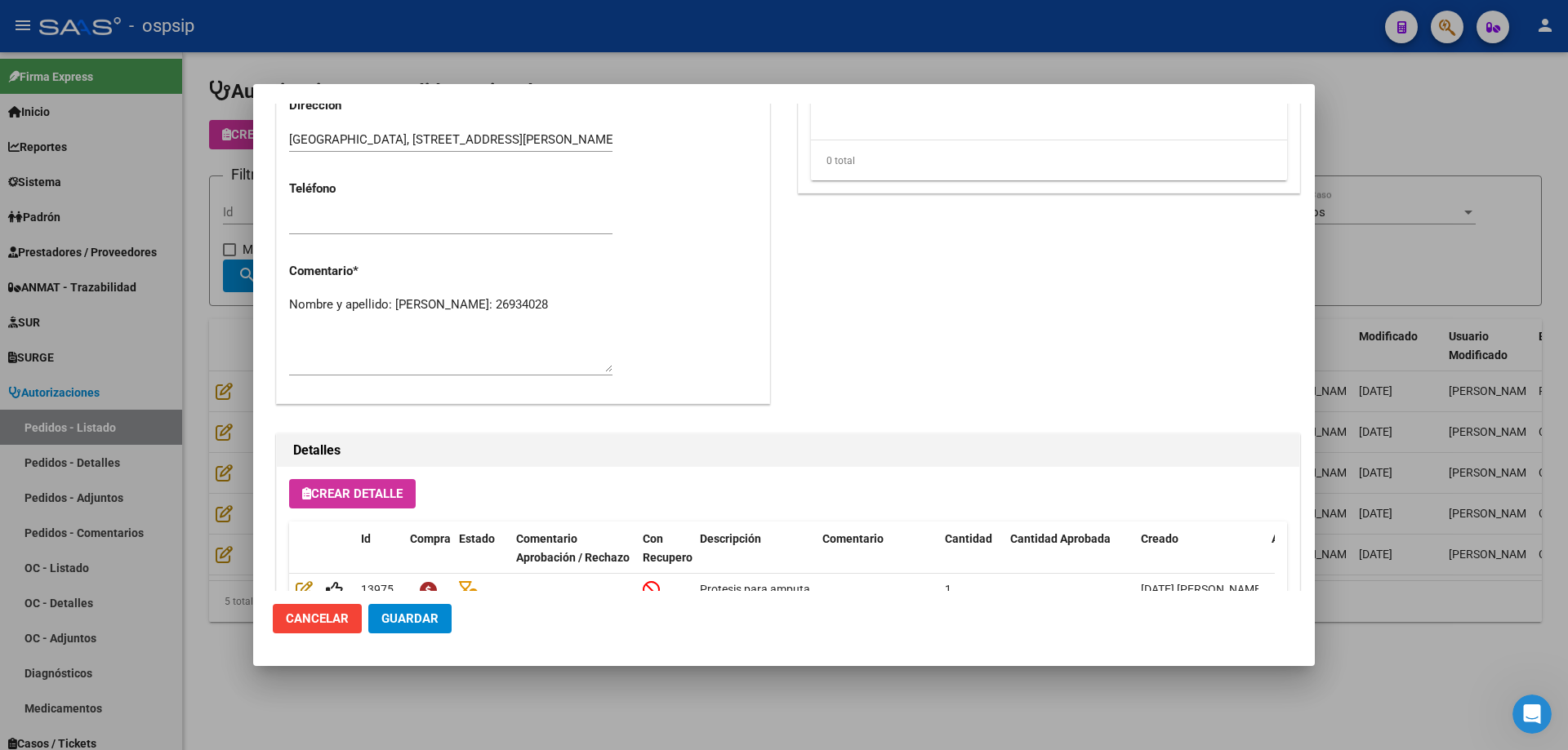
scroll to position [978, 0]
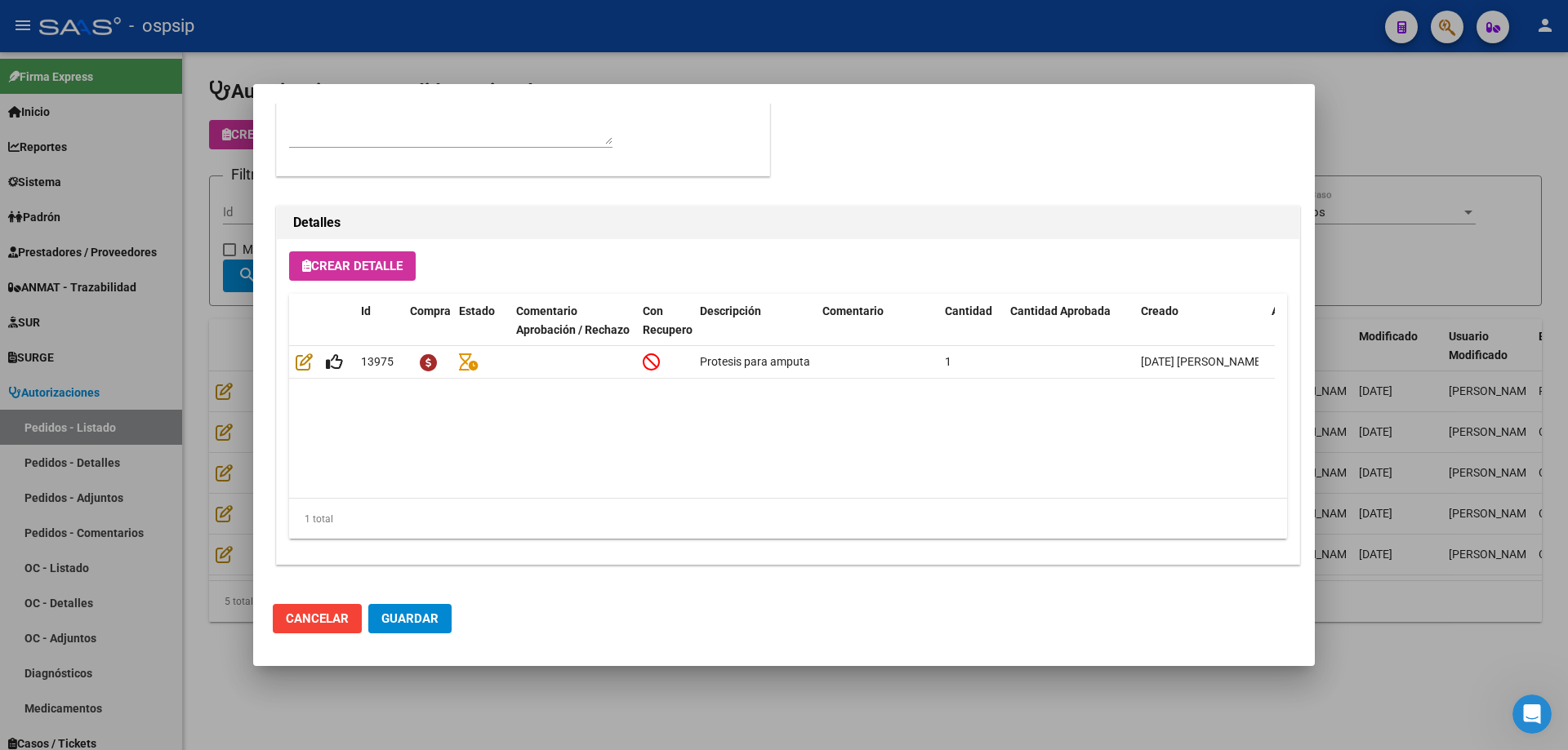
click at [422, 622] on span "Guardar" at bounding box center [410, 618] width 57 height 14
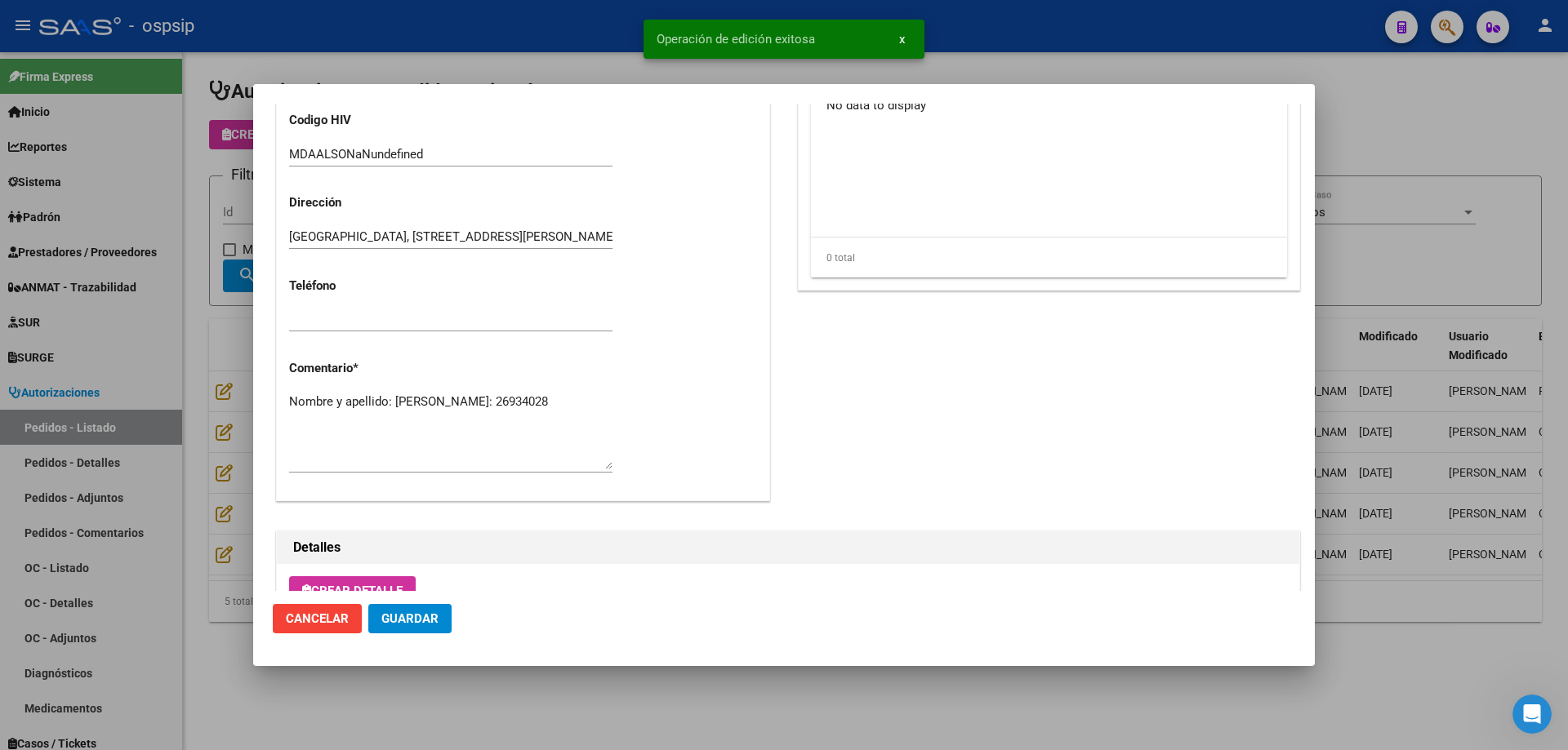
scroll to position [652, 0]
click at [169, 272] on div at bounding box center [784, 375] width 1568 height 750
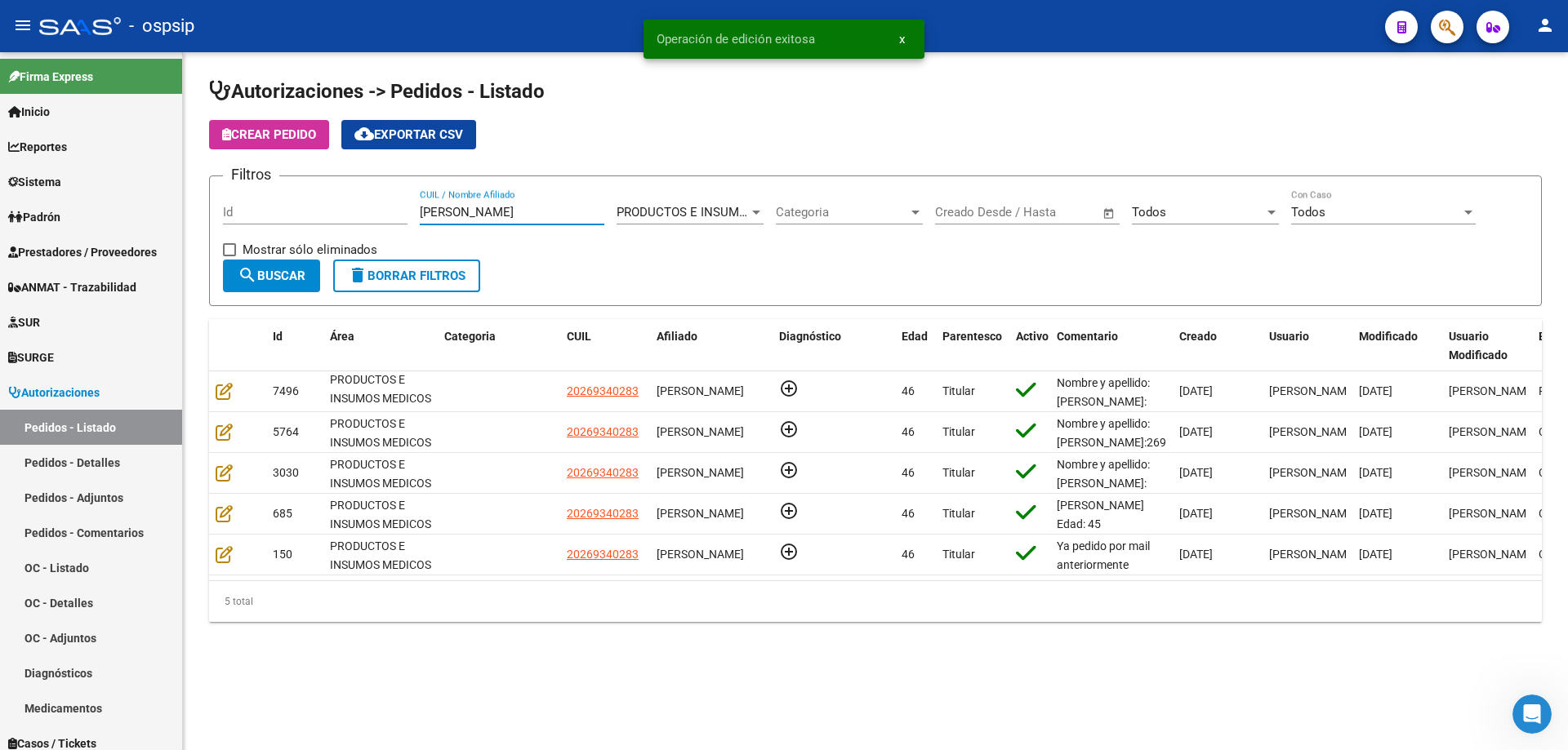
drag, startPoint x: 506, startPoint y: 217, endPoint x: 278, endPoint y: 210, distance: 228.1
click at [278, 210] on div "Filtros Id [PERSON_NAME] CUIL / Nombre Afiliado PRODUCTOS E INSUMOS MEDICOS Sel…" at bounding box center [875, 225] width 1305 height 70
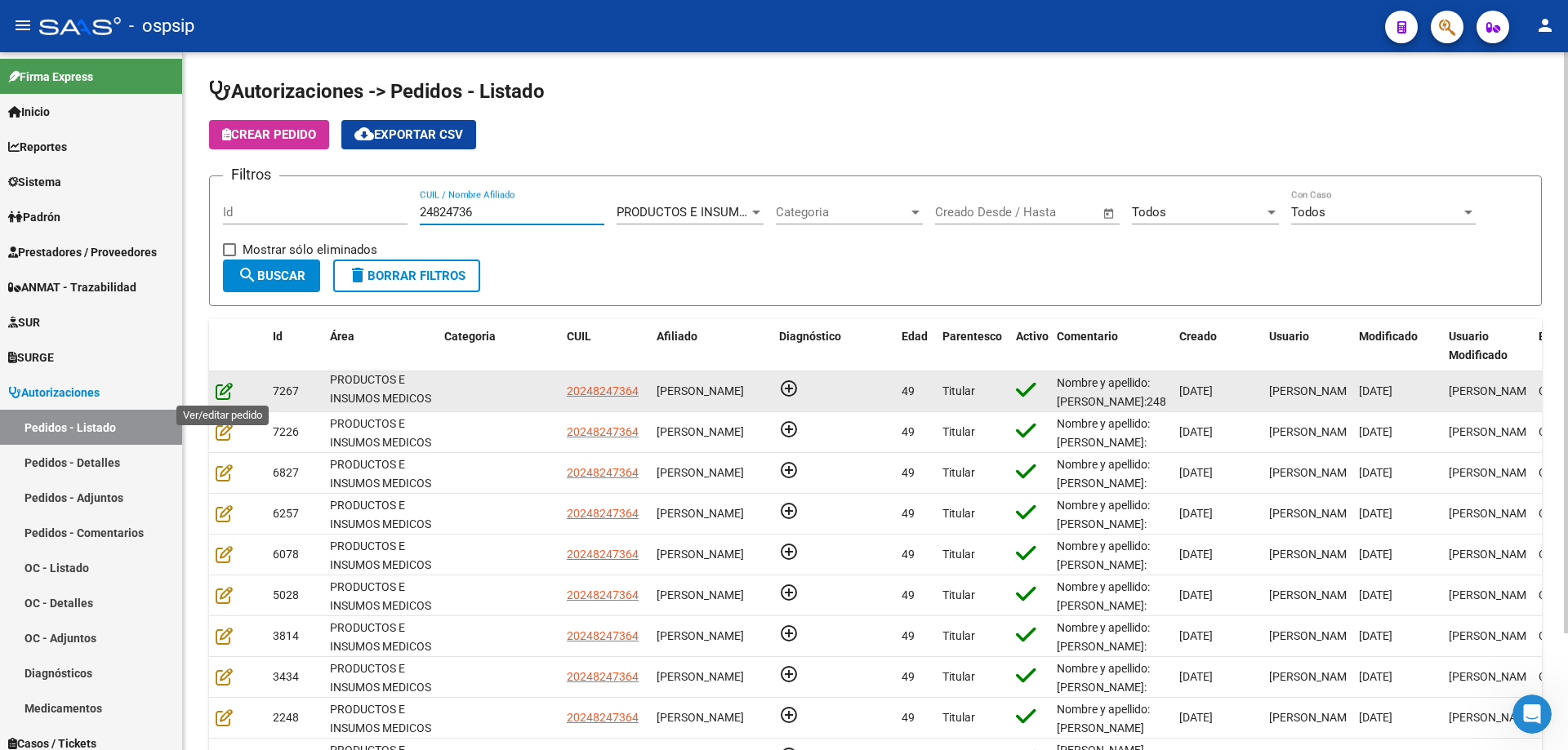
type input "24824736"
click at [224, 394] on icon at bounding box center [224, 390] width 17 height 18
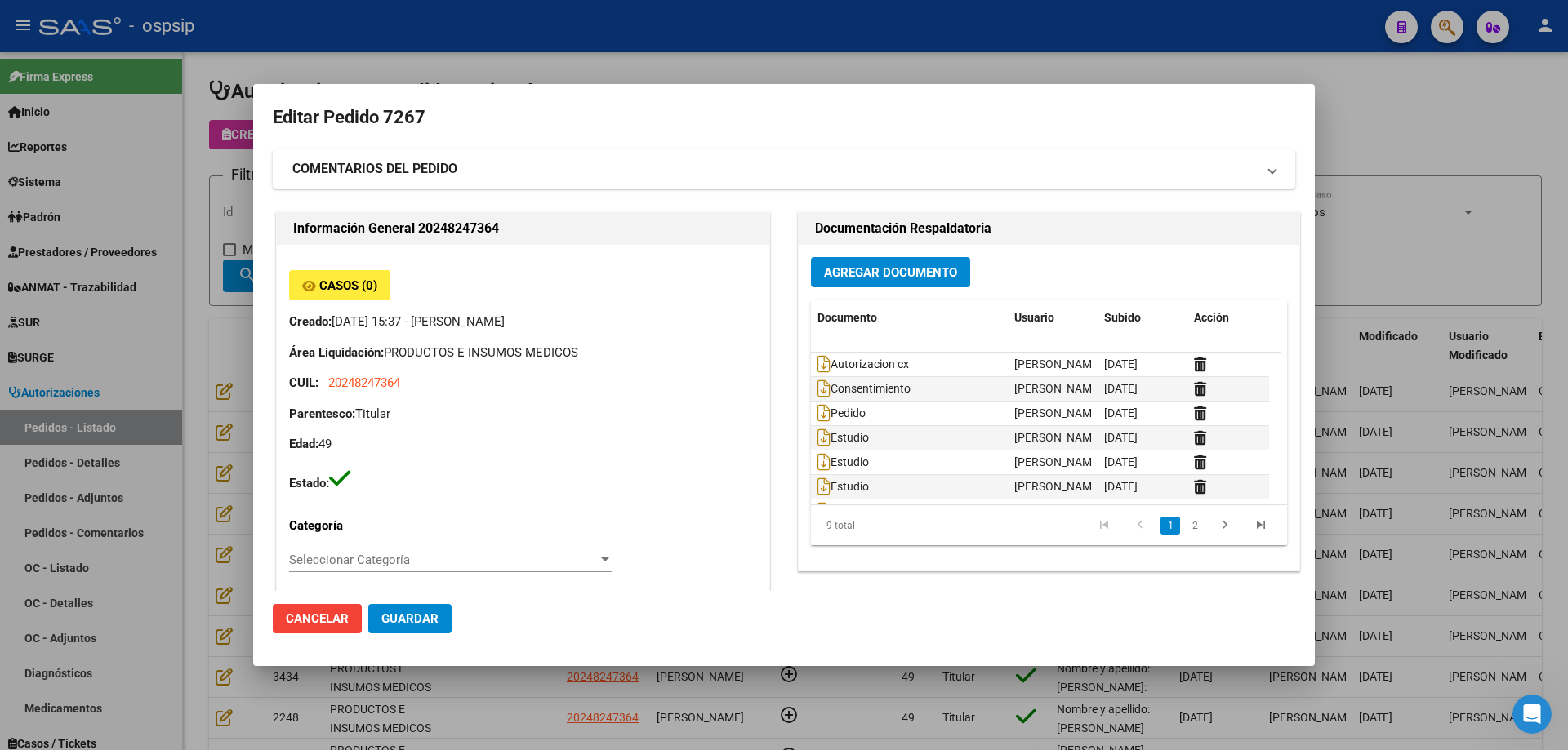
type input "[GEOGRAPHIC_DATA], [GEOGRAPHIC_DATA], [DOMAIN_NAME] Y P. UNIDAS ENTR 1 ED 4, Pi…"
click at [203, 337] on div at bounding box center [784, 375] width 1568 height 750
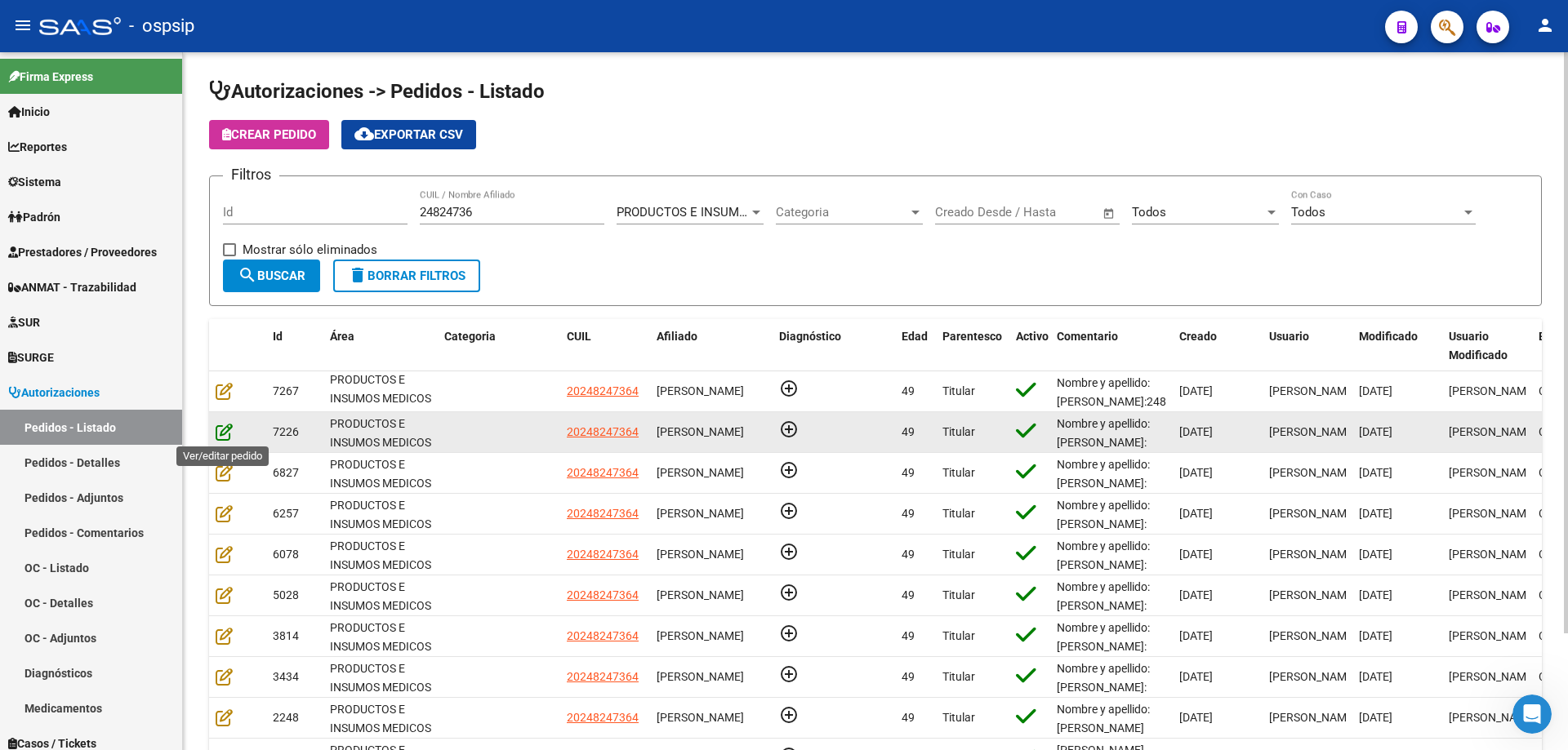
click at [225, 438] on icon at bounding box center [224, 431] width 17 height 18
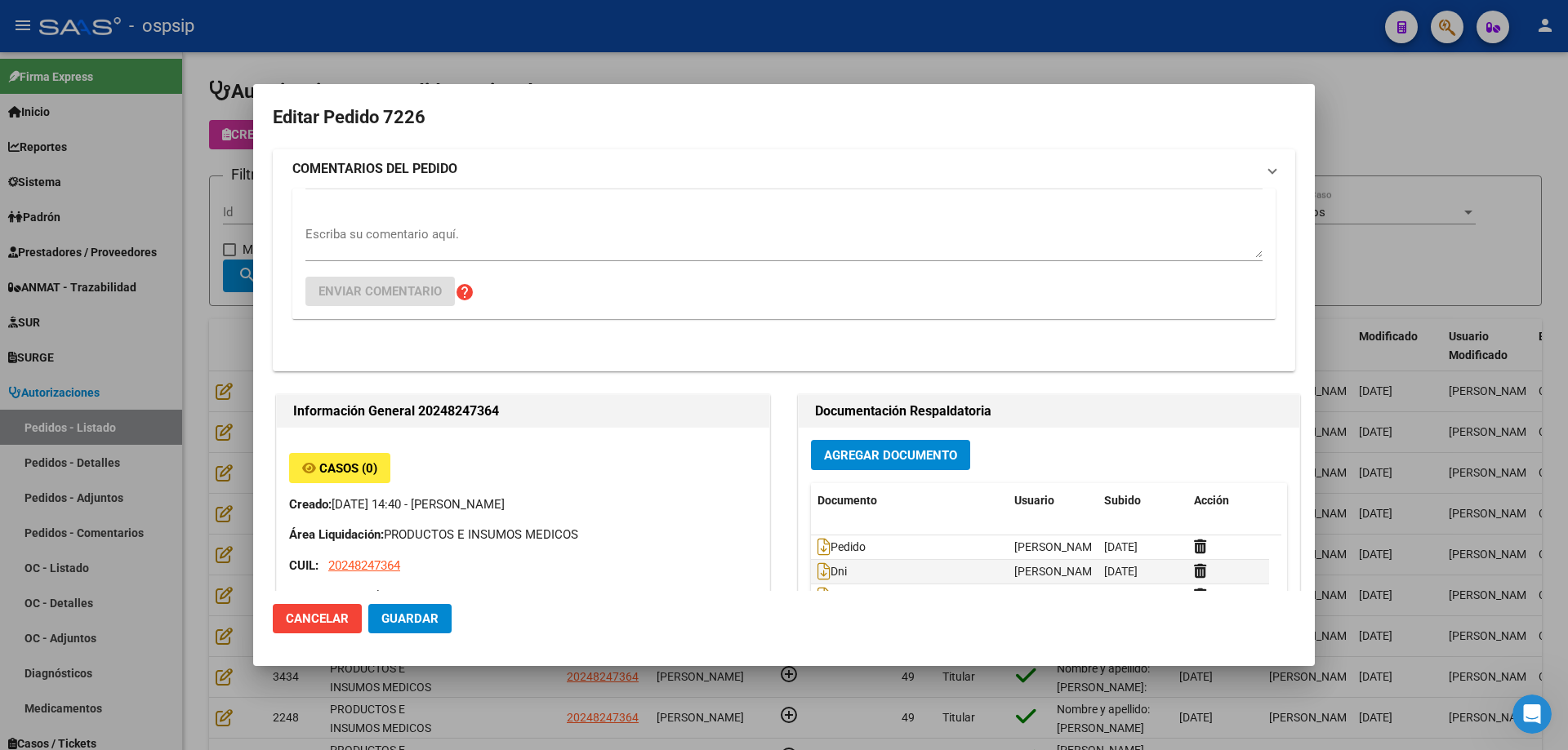
type input "[GEOGRAPHIC_DATA], [GEOGRAPHIC_DATA], [DOMAIN_NAME] Y P. UNIDAS ENTR 1 ED 4, Pi…"
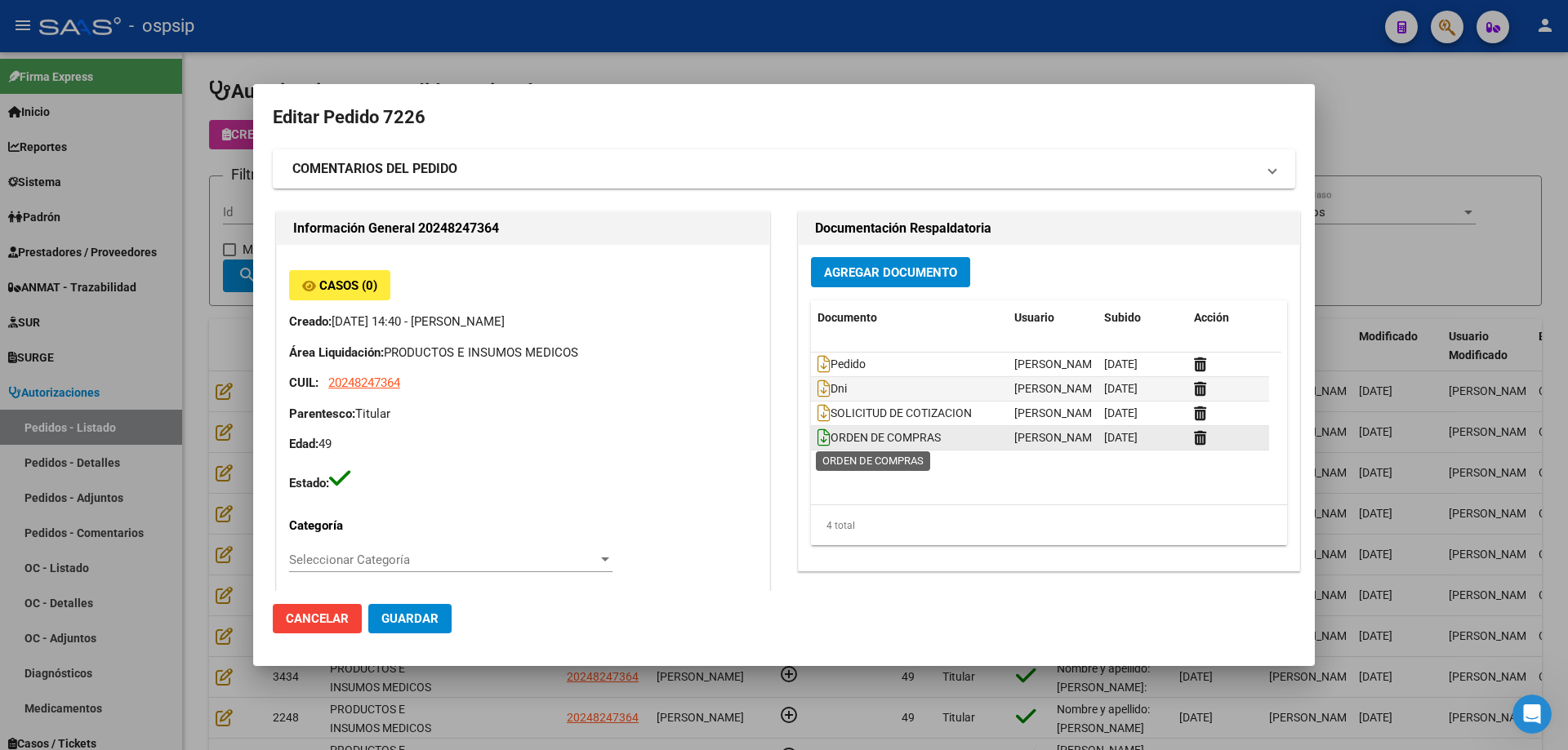
click at [818, 441] on icon at bounding box center [824, 437] width 13 height 18
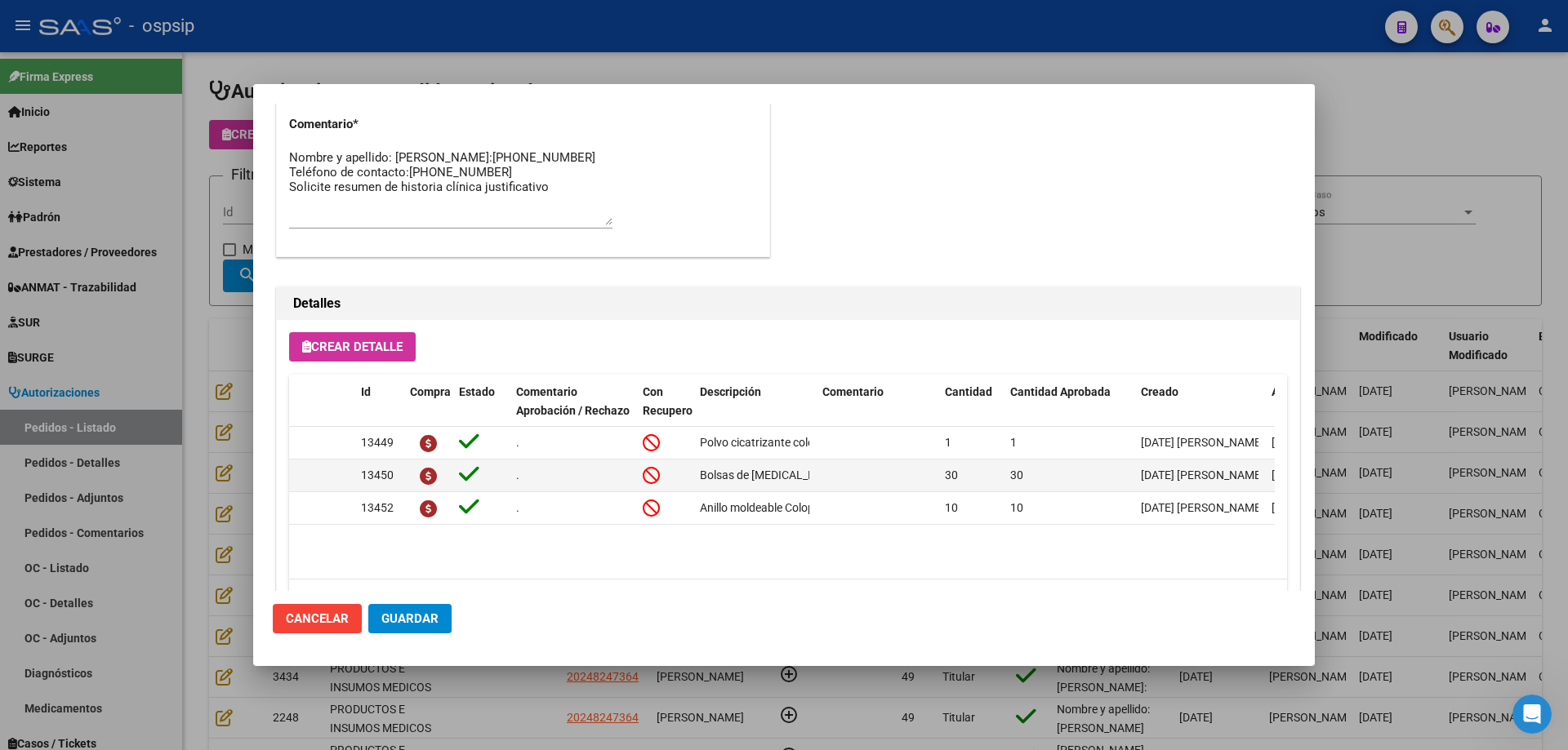
scroll to position [735, 0]
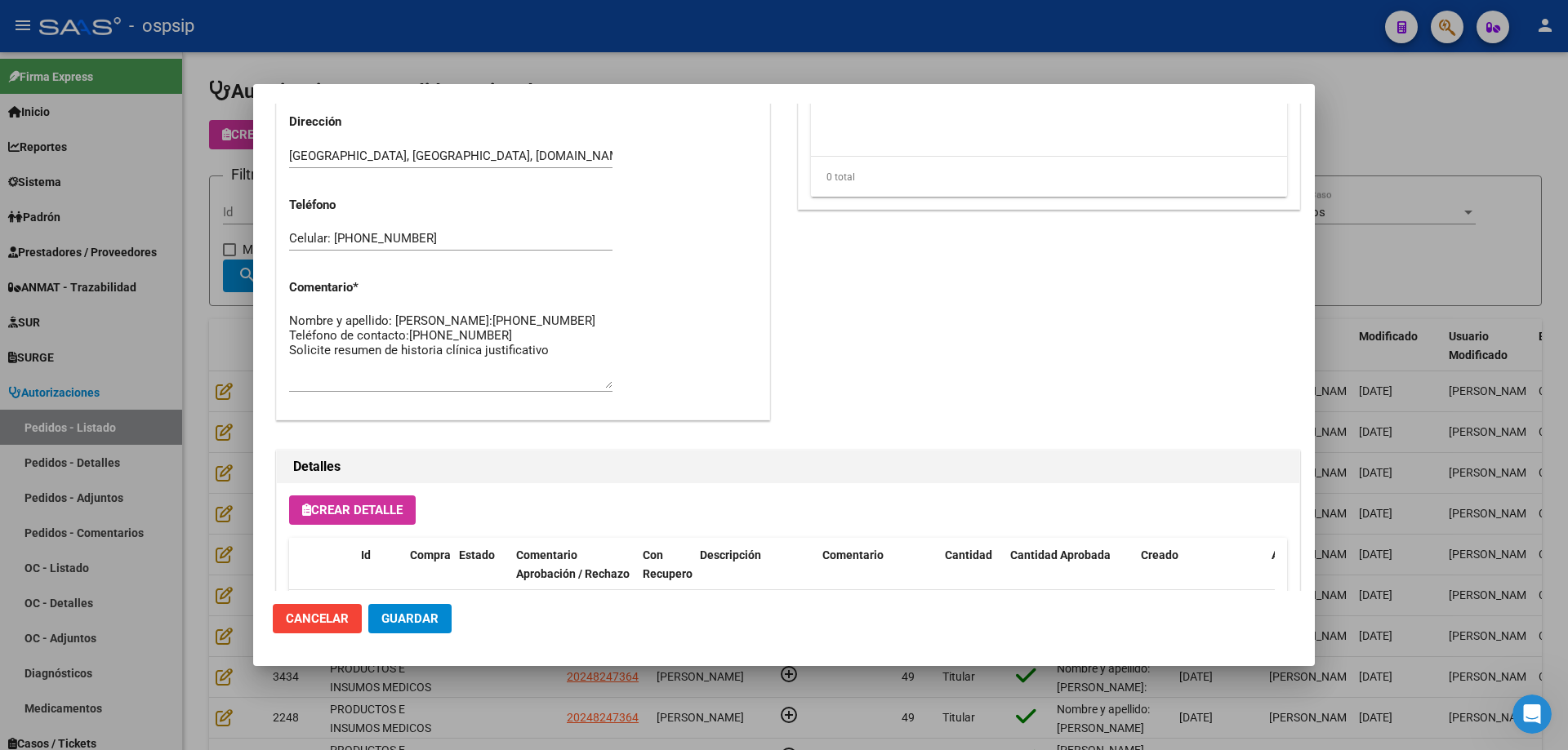
click at [341, 337] on textarea "Nombre y apellido: [PERSON_NAME]:[PHONE_NUMBER] Teléfono de contacto:[PHONE_NUM…" at bounding box center [451, 350] width 324 height 77
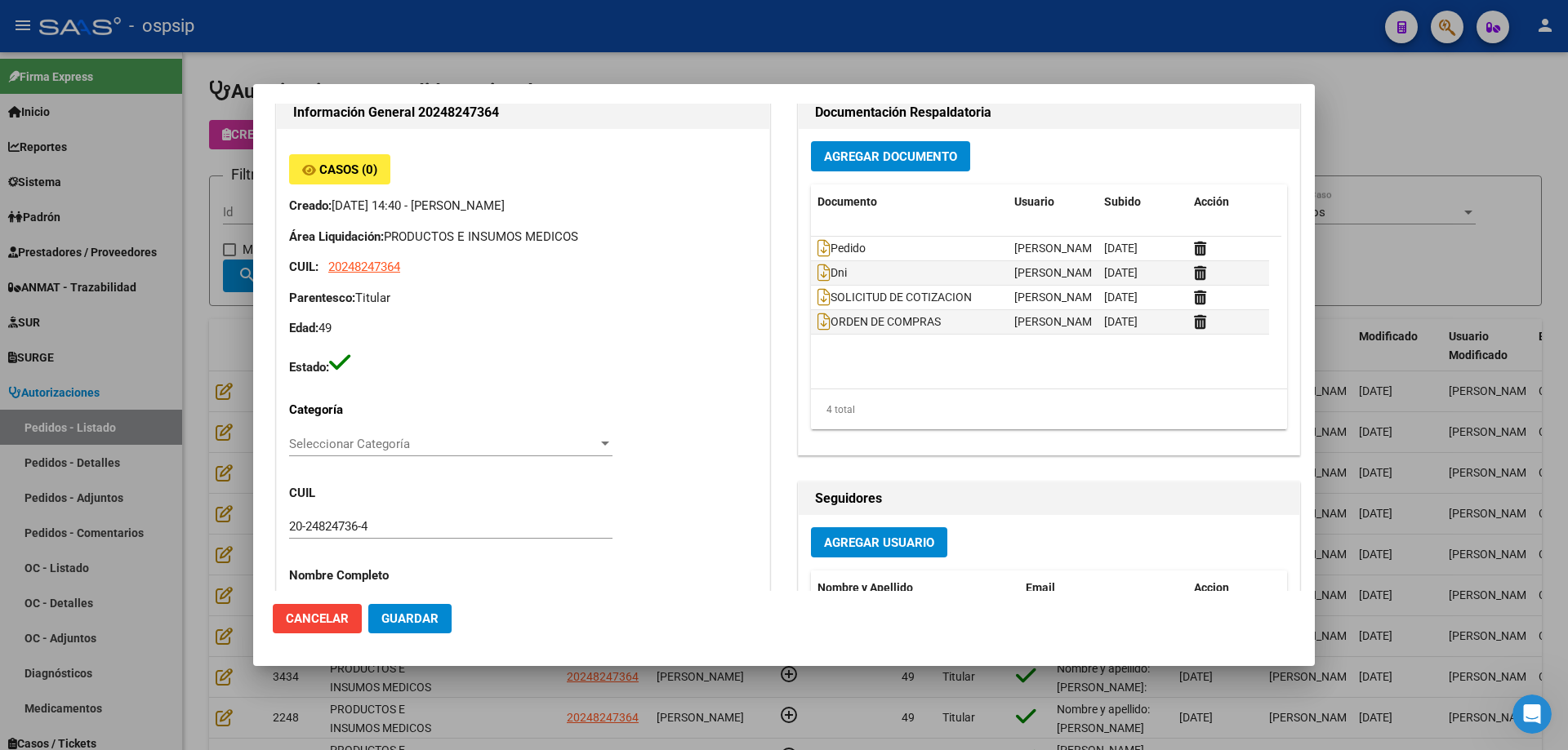
scroll to position [0, 0]
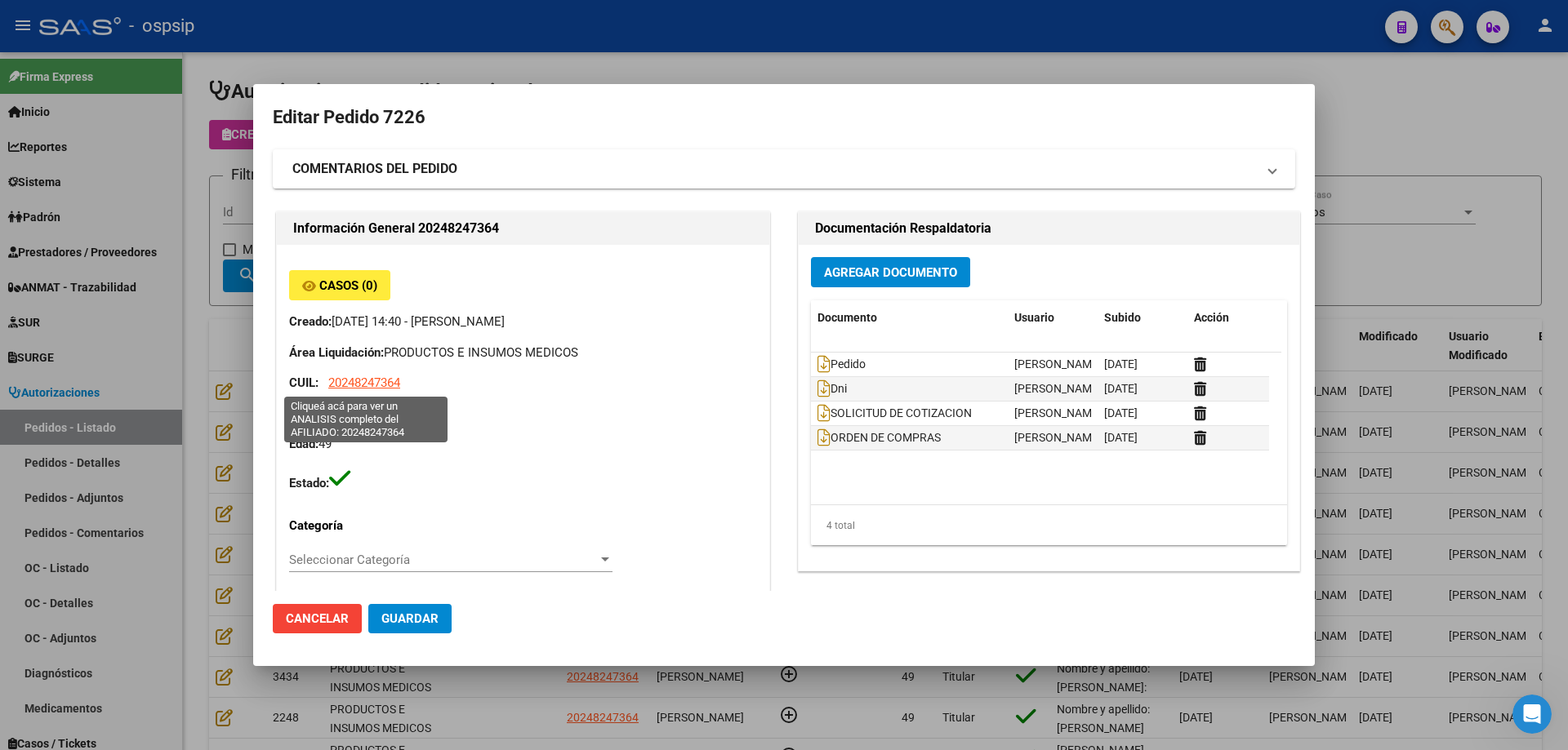
click at [350, 382] on span "20248247364" at bounding box center [364, 383] width 71 height 14
type textarea "20248247364"
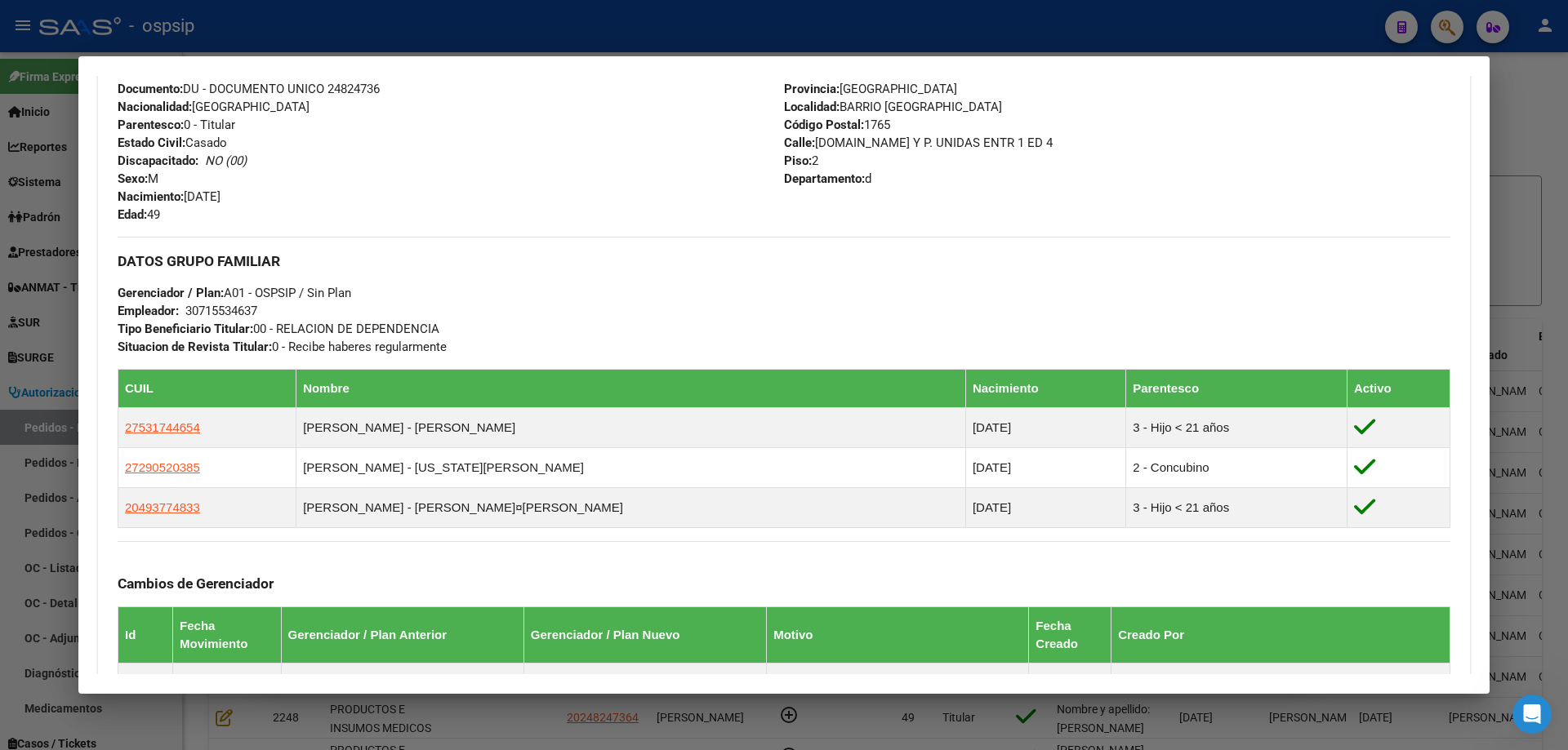
scroll to position [1078, 0]
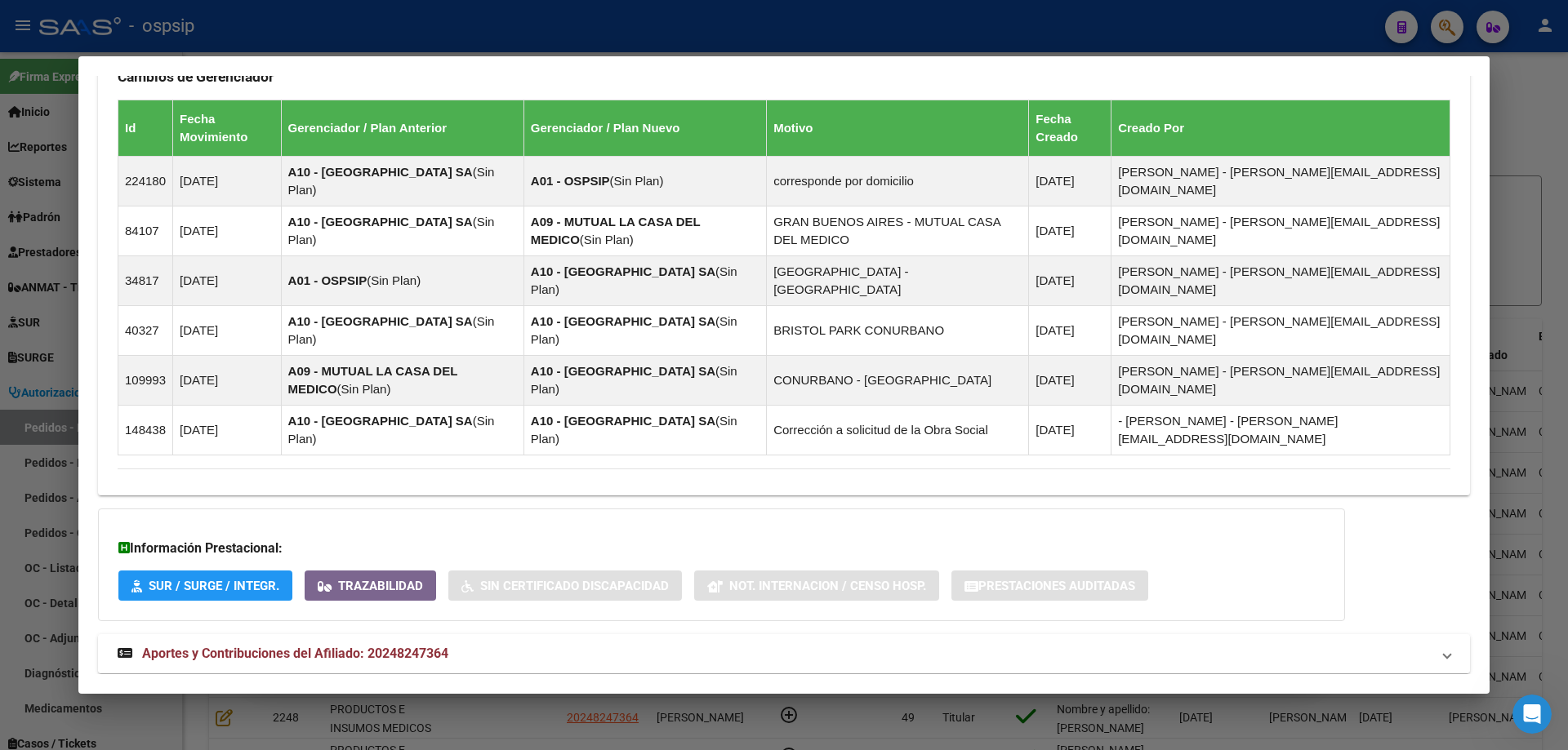
click at [361, 634] on mat-expansion-panel-header "Aportes y Contribuciones del Afiliado: 20248247364" at bounding box center [784, 653] width 1372 height 39
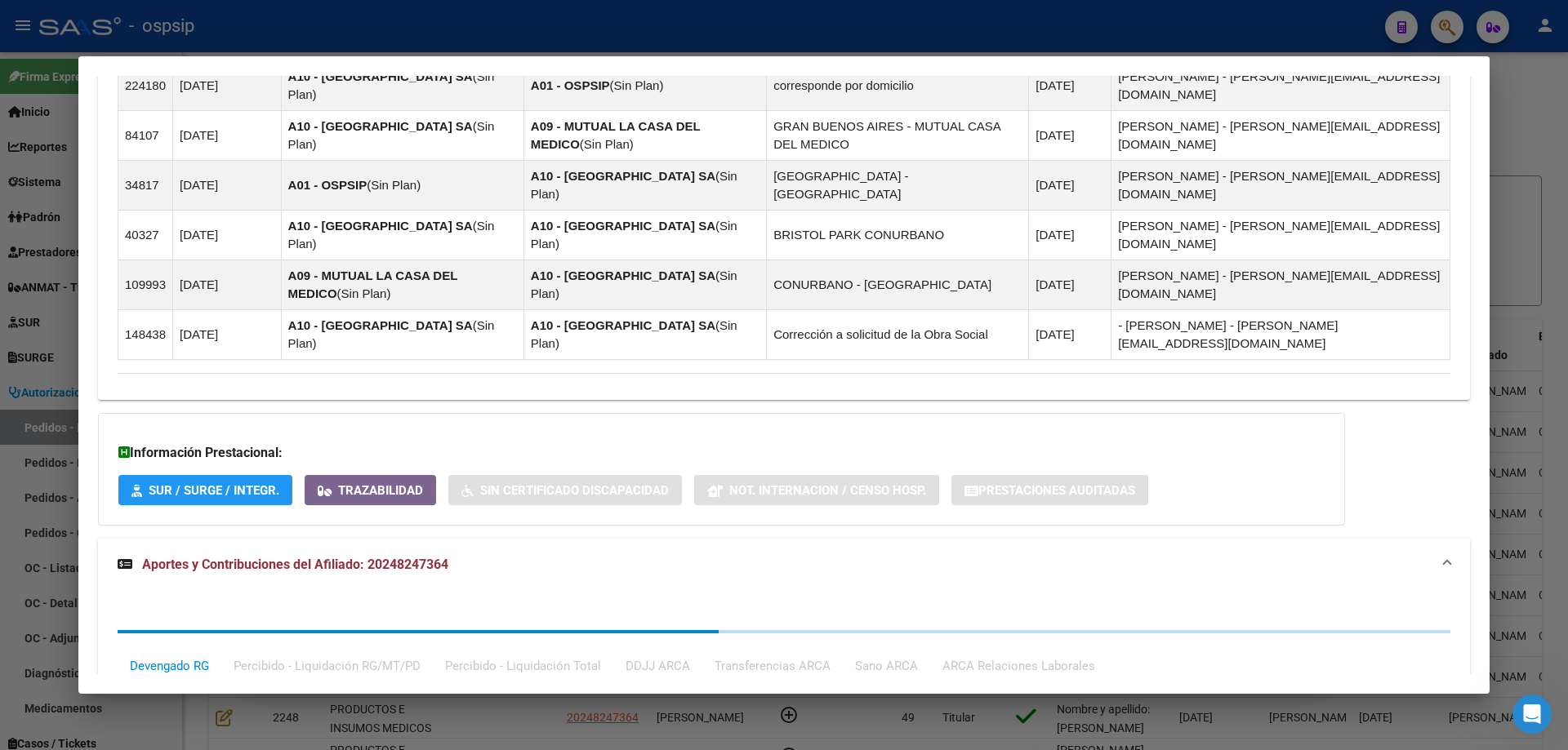
scroll to position [1489, 0]
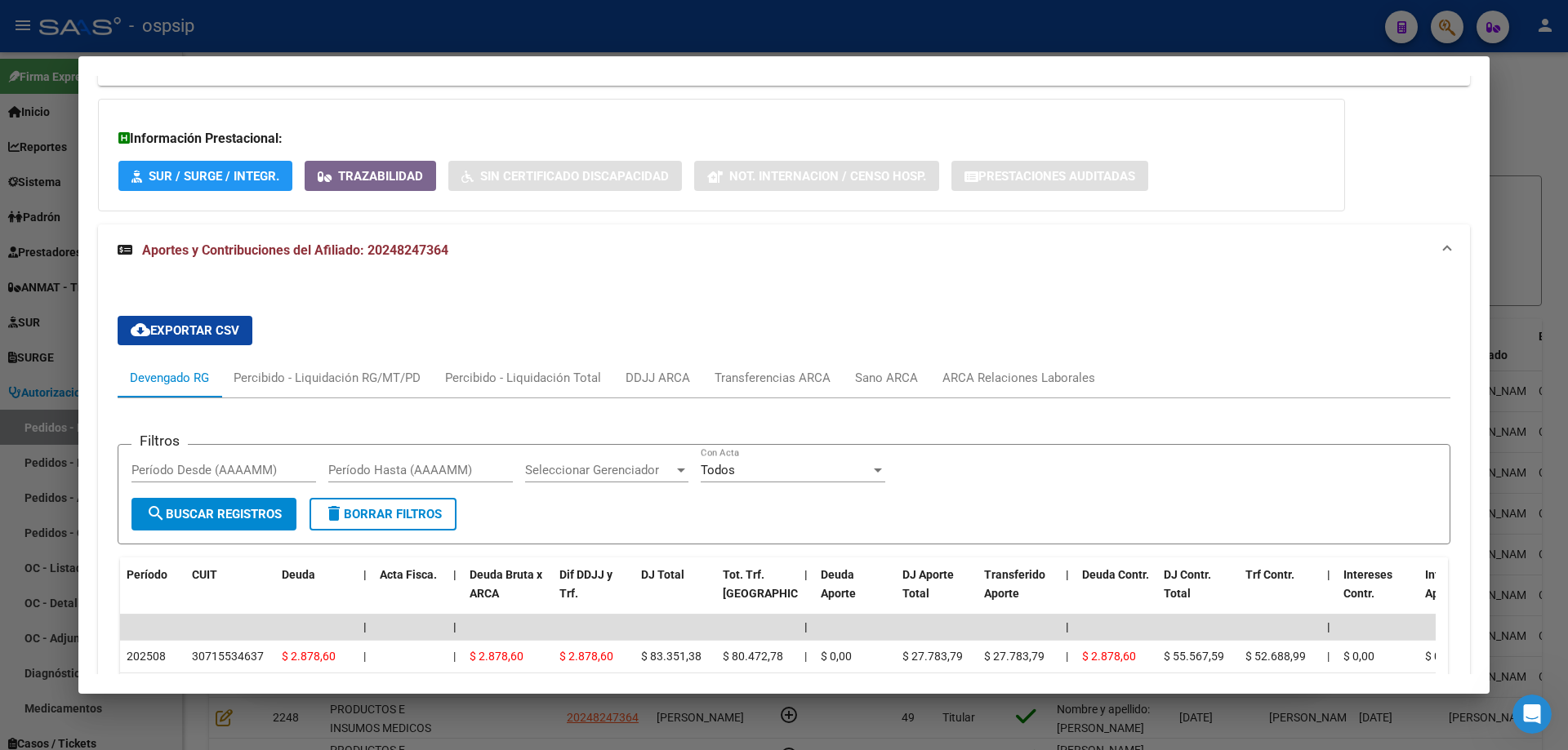
click at [19, 401] on div at bounding box center [784, 375] width 1568 height 750
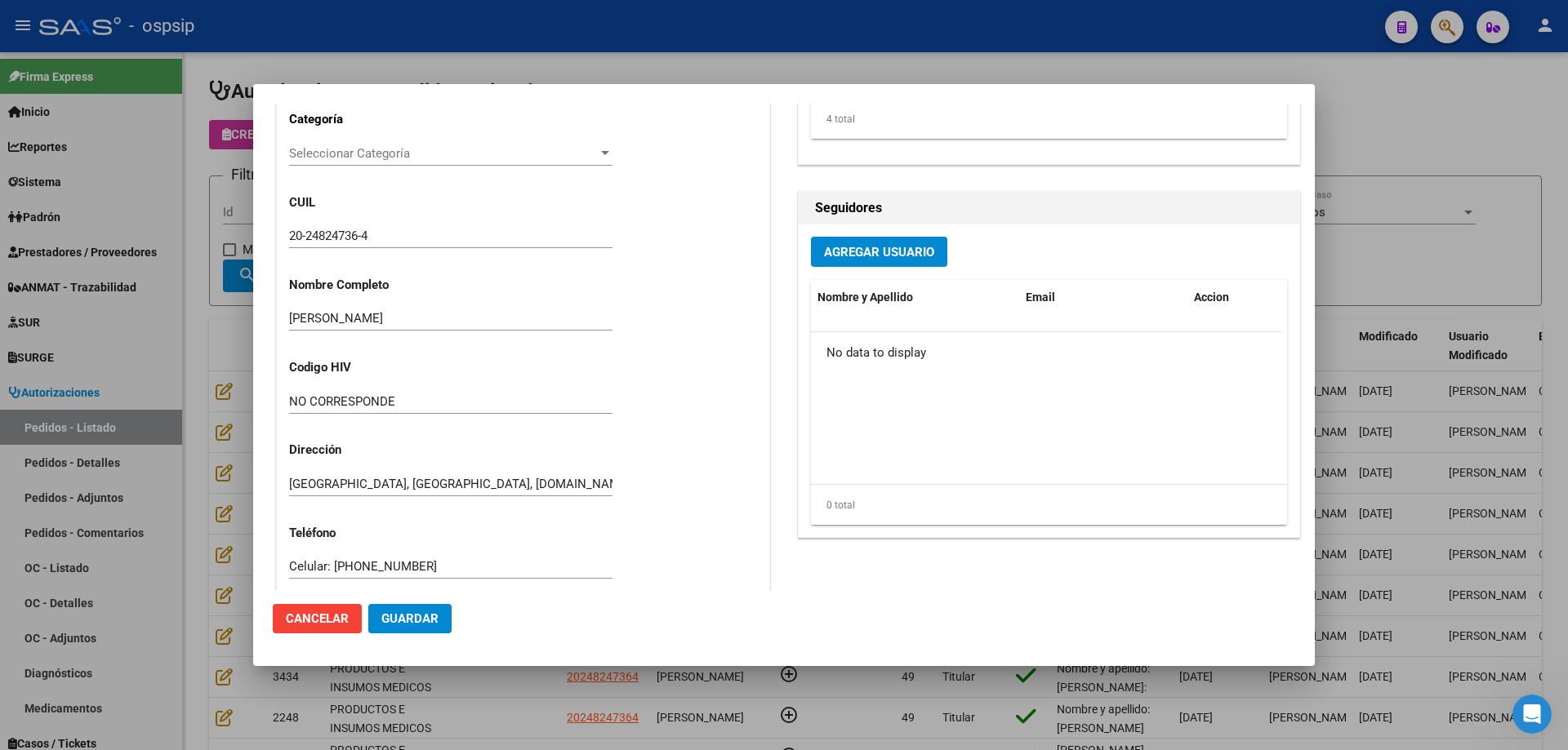
scroll to position [408, 0]
drag, startPoint x: 413, startPoint y: 238, endPoint x: 207, endPoint y: 227, distance: 206.3
click at [207, 227] on div "Editar Pedido 7226 COMENTARIOS DEL PEDIDO Escriba su comentario aquí. Enviar co…" at bounding box center [784, 375] width 1568 height 750
click at [182, 291] on div at bounding box center [784, 375] width 1568 height 750
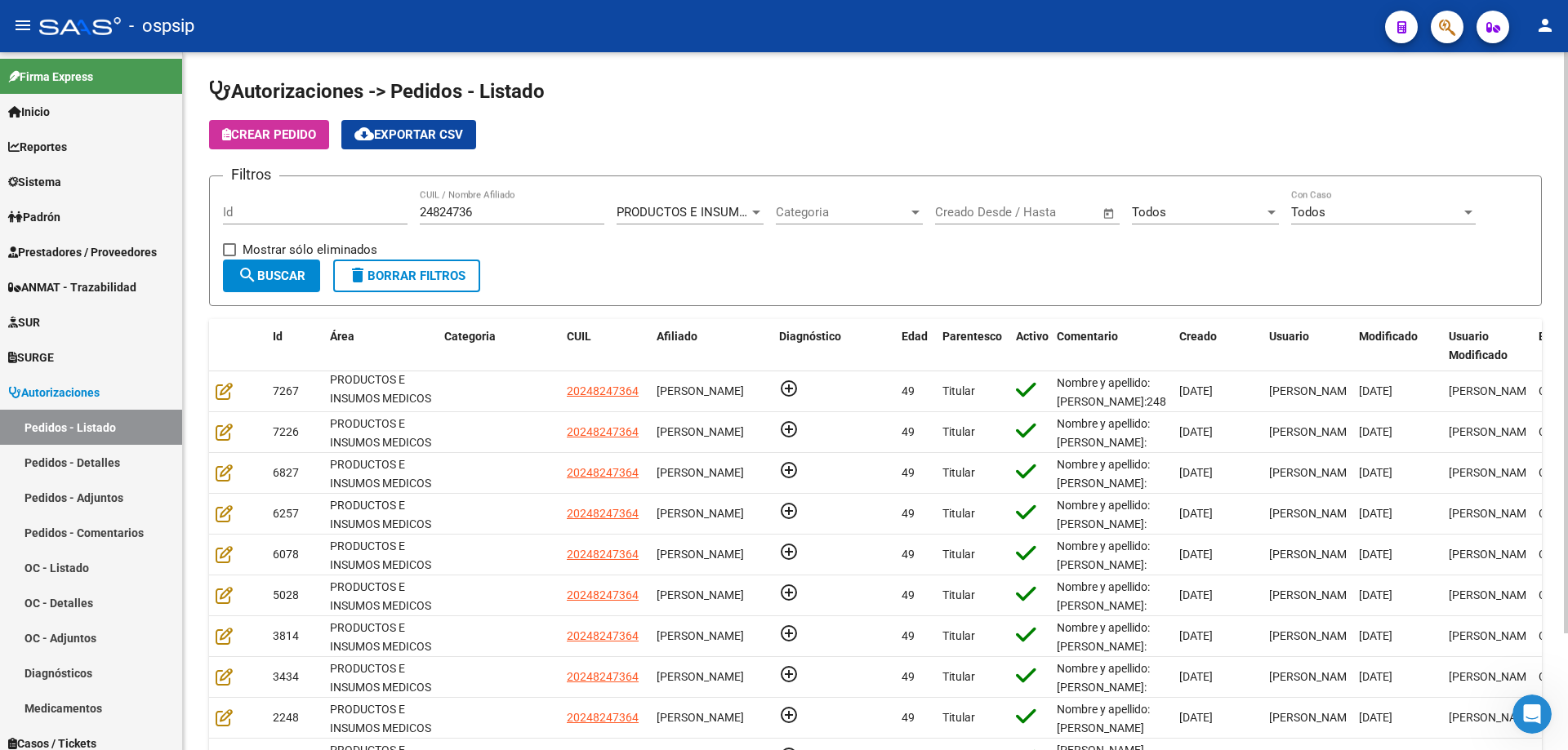
click at [257, 141] on span "Crear Pedido" at bounding box center [268, 134] width 94 height 14
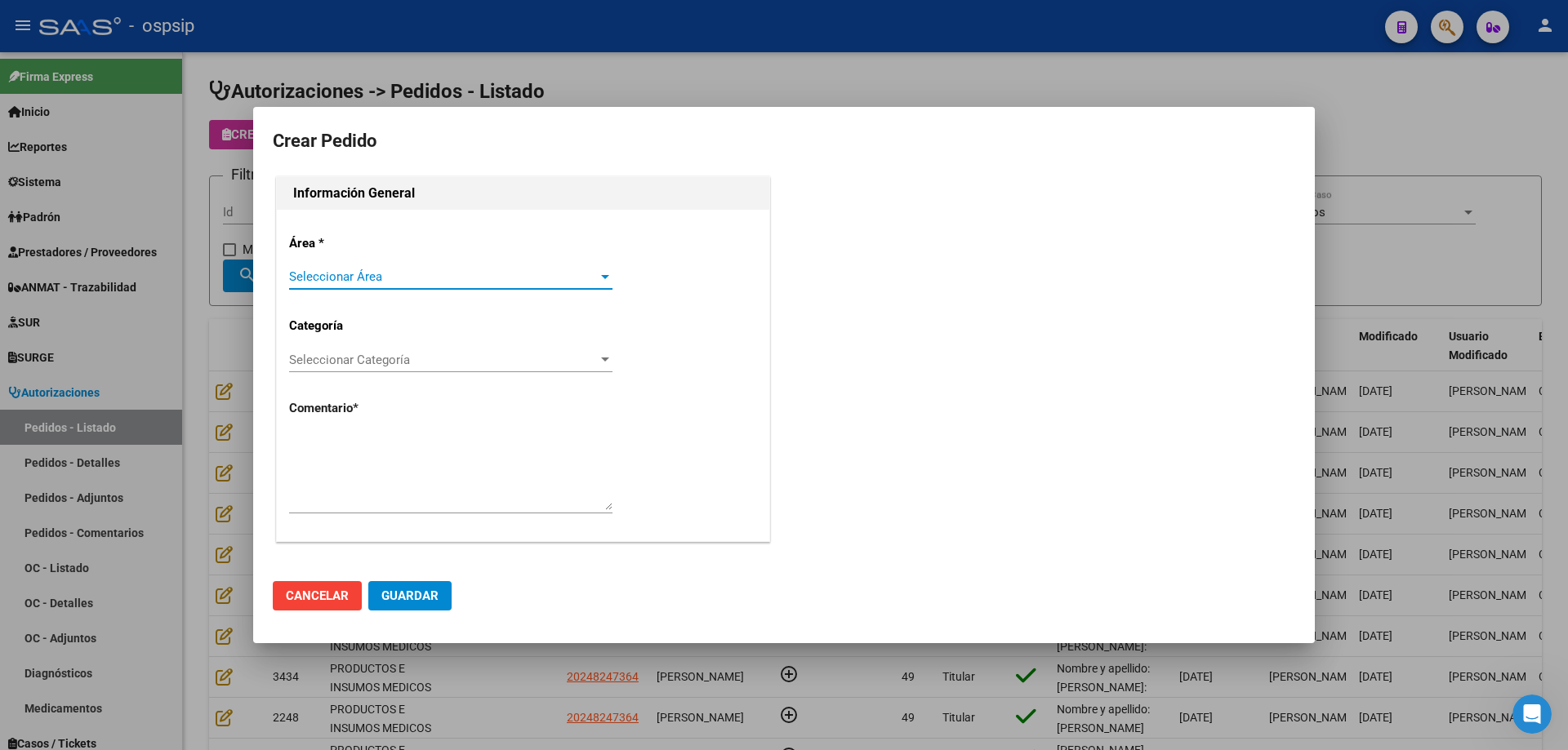
click at [339, 271] on span "Seleccionar Área" at bounding box center [444, 276] width 308 height 14
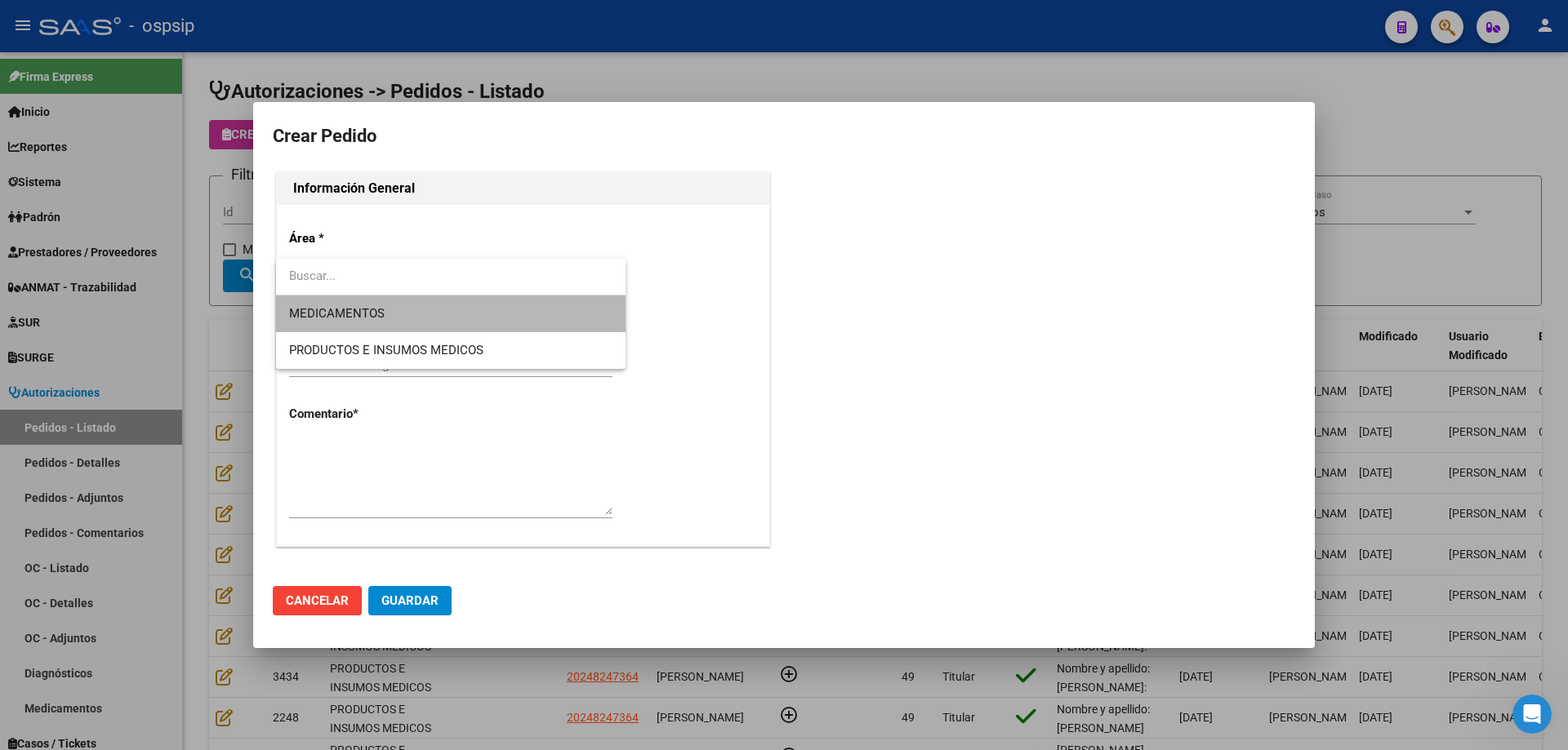
drag, startPoint x: 334, startPoint y: 329, endPoint x: 330, endPoint y: 342, distance: 13.6
click at [332, 330] on span "MEDICAMENTOS" at bounding box center [451, 314] width 324 height 37
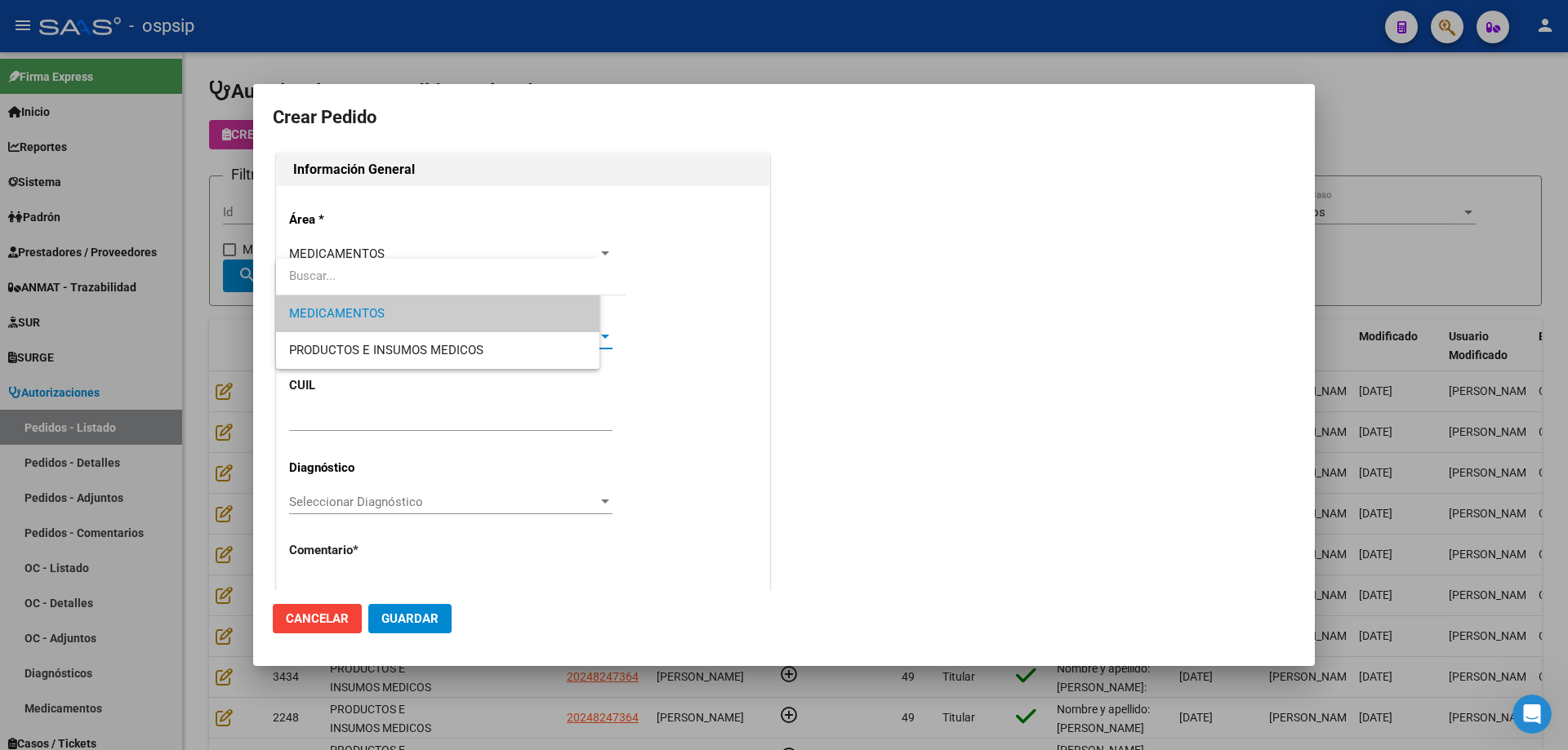
click at [330, 342] on span "Seleccionar Categoría" at bounding box center [444, 336] width 308 height 14
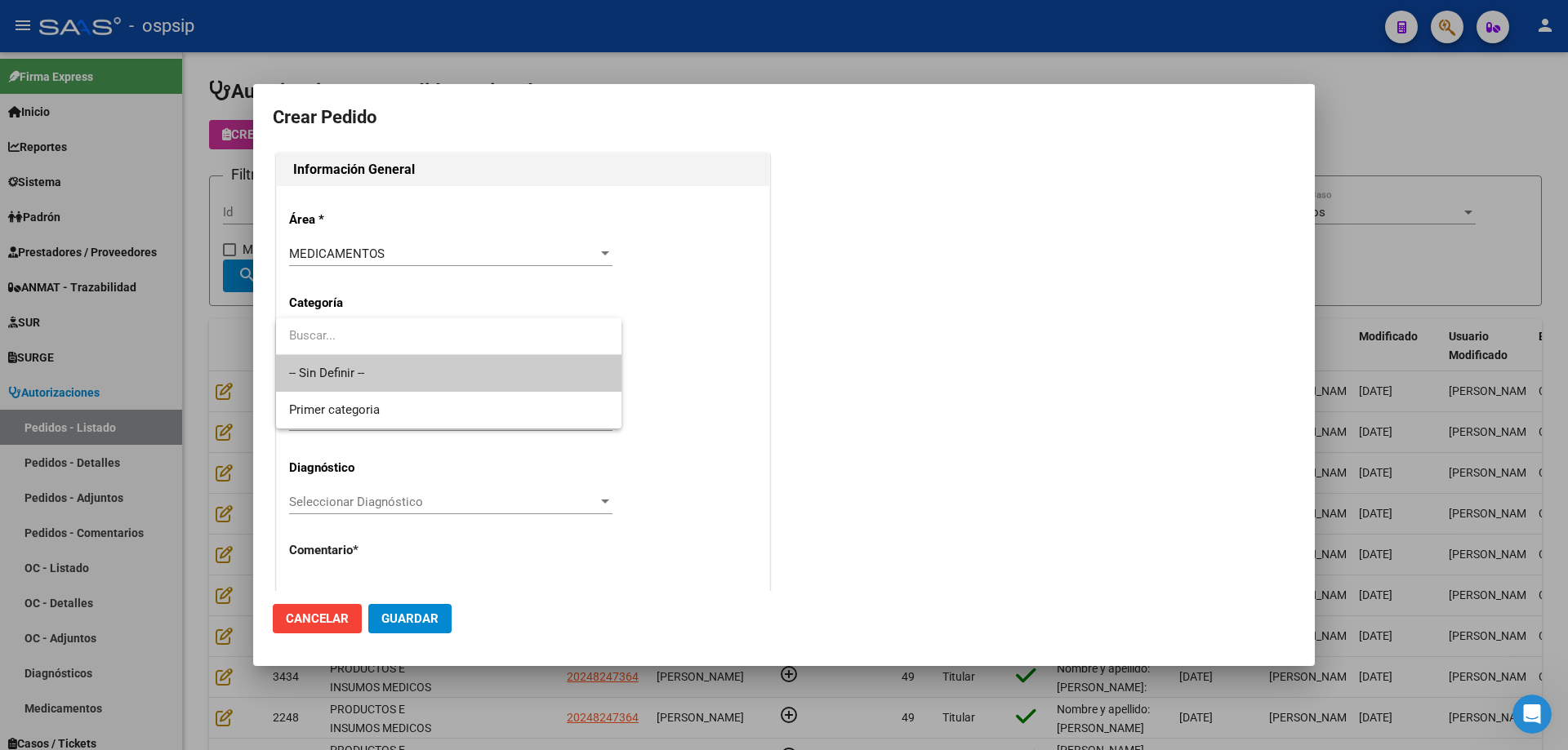
click at [354, 254] on div at bounding box center [784, 375] width 1568 height 750
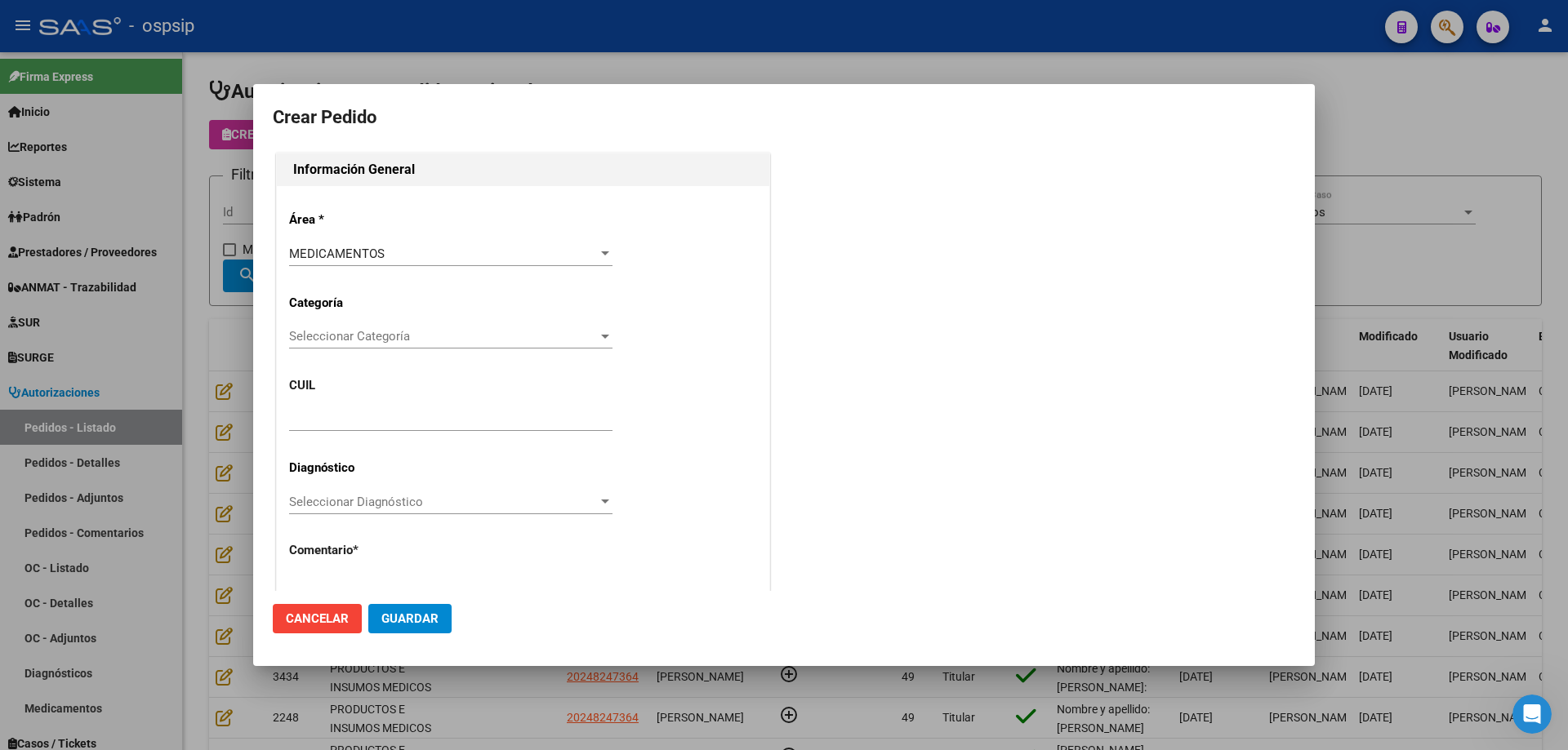
click at [365, 255] on span "MEDICAMENTOS" at bounding box center [337, 253] width 95 height 14
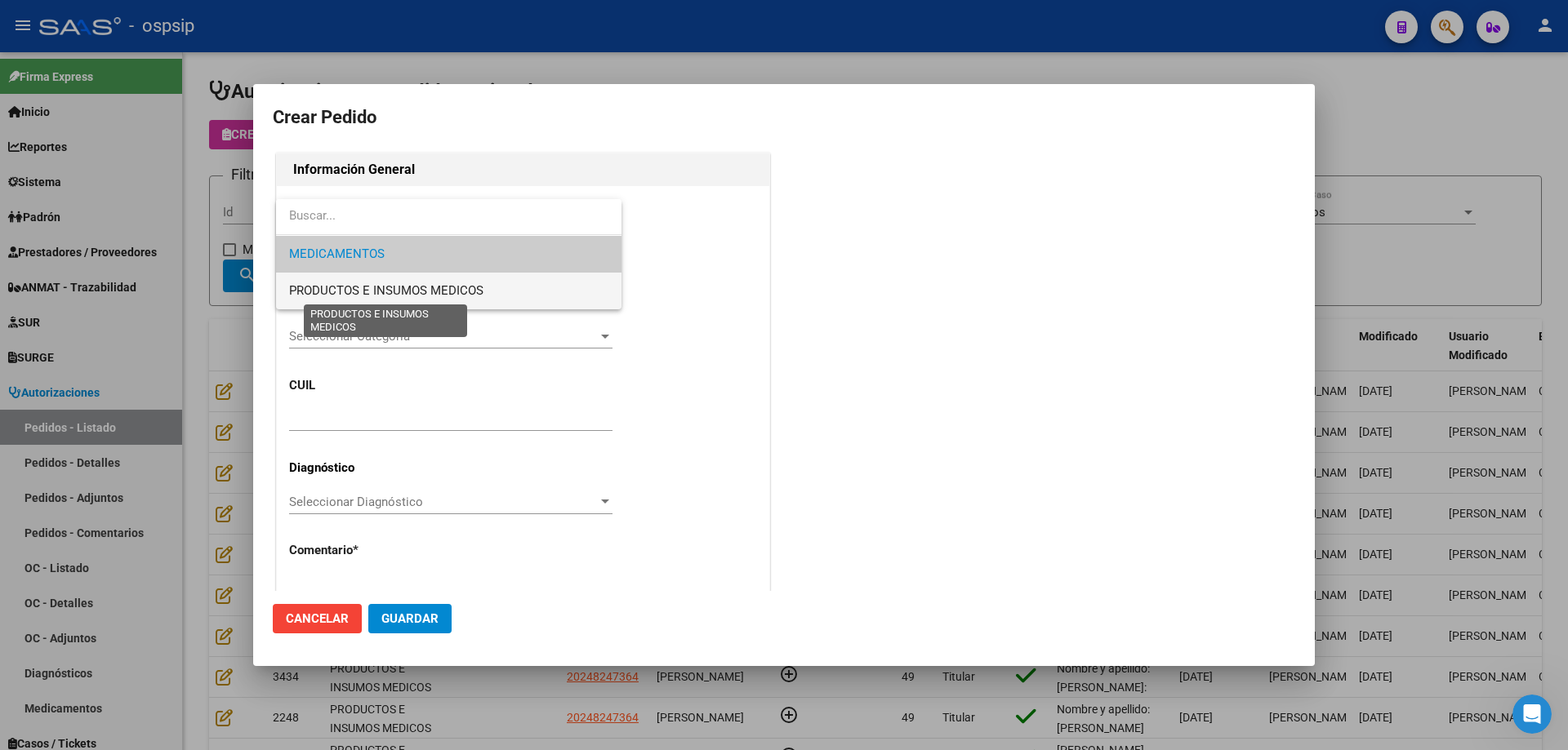
click at [353, 290] on span "PRODUCTOS E INSUMOS MEDICOS" at bounding box center [387, 290] width 194 height 14
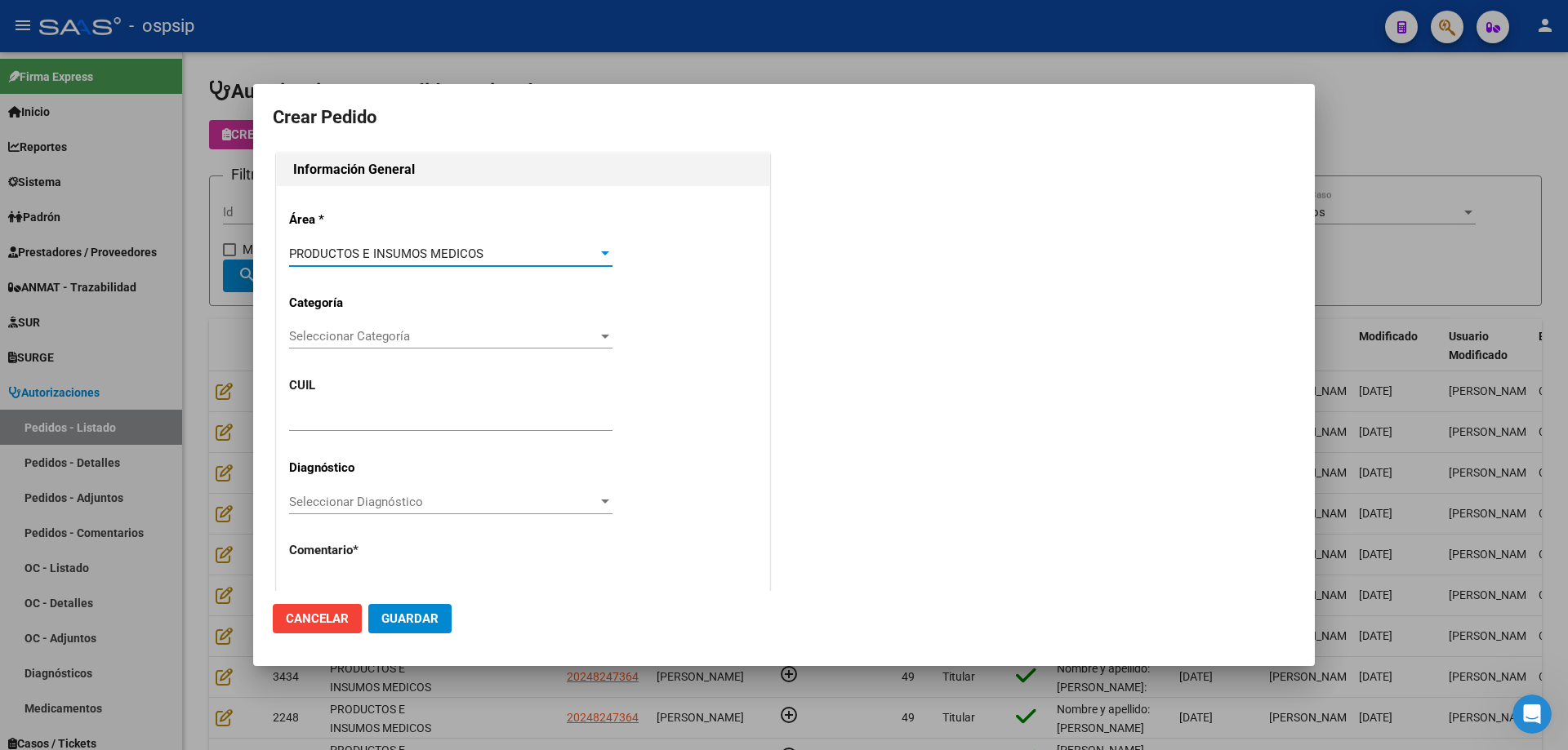
click at [354, 334] on span "Seleccionar Categoría" at bounding box center [444, 336] width 308 height 14
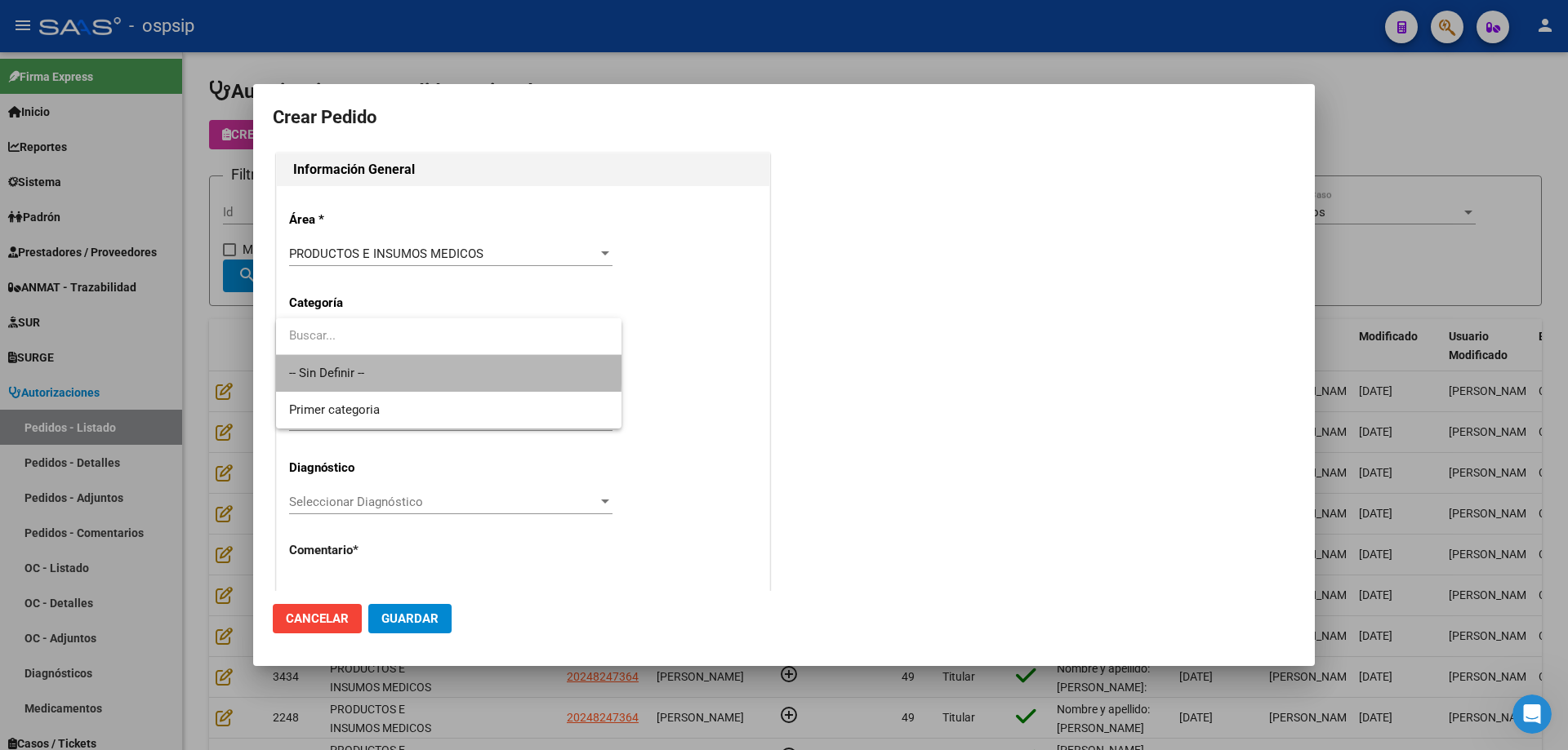
click at [350, 365] on span "-- Sin Definir --" at bounding box center [448, 373] width 319 height 37
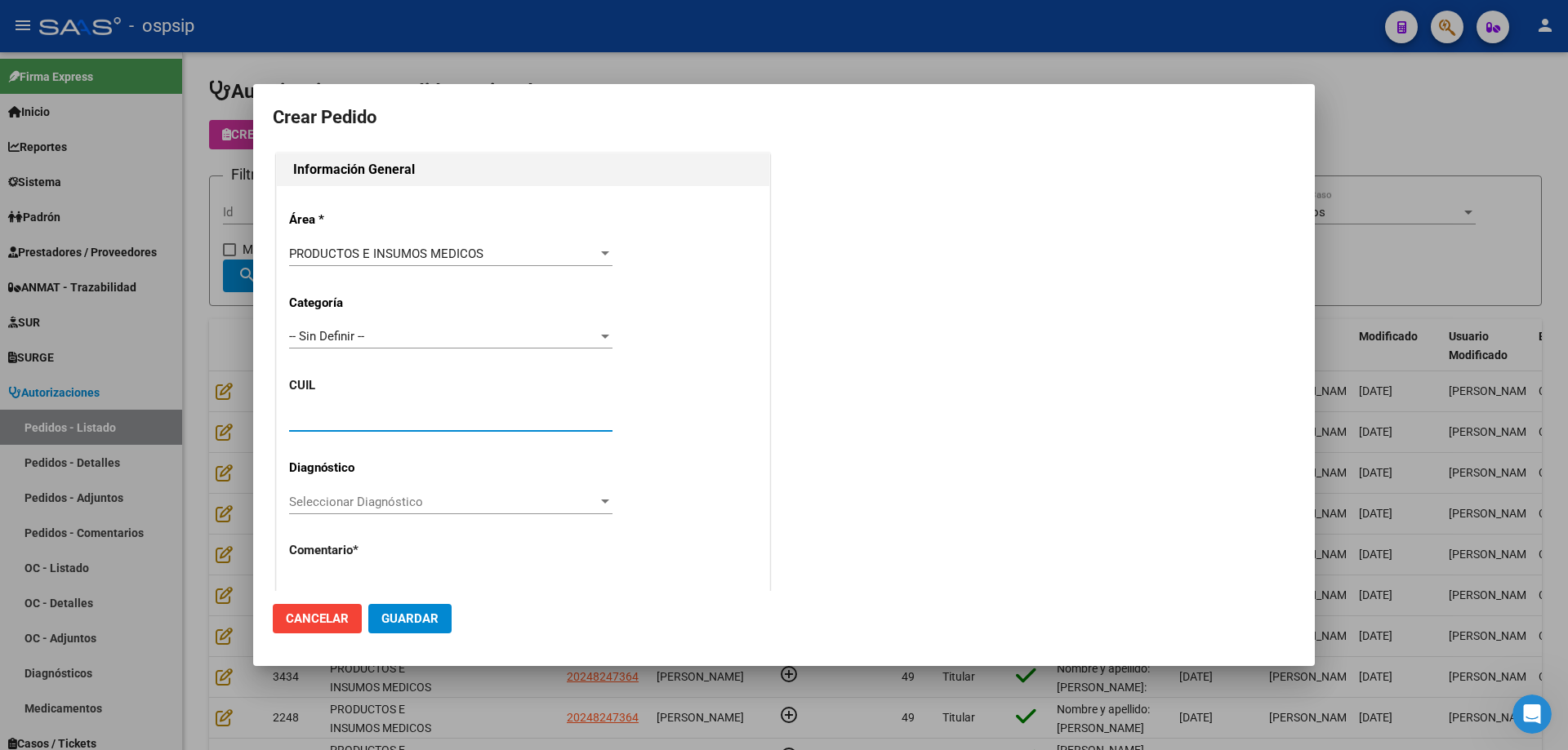
click at [347, 420] on input "text" at bounding box center [451, 418] width 324 height 14
paste input "20-24824736-4"
type input "20-24824736-4"
type input "[PERSON_NAME]"
type input "NO CORRESPONDE"
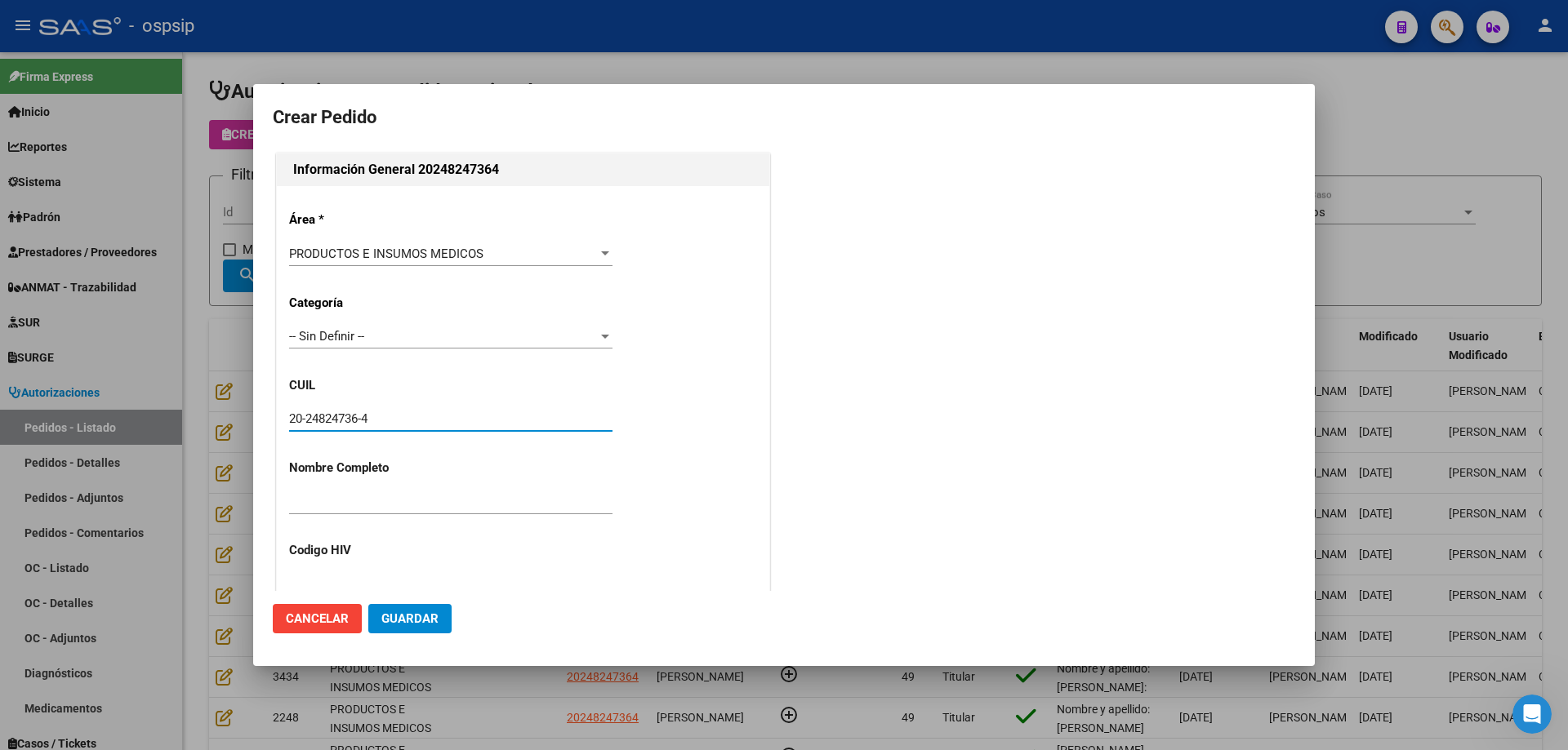
type input "[GEOGRAPHIC_DATA], [GEOGRAPHIC_DATA], [DOMAIN_NAME] Y P. UNIDAS ENTR 1 ED 4, Pi…"
type input "Celular: [PHONE_NUMBER]"
type input "[GEOGRAPHIC_DATA], [GEOGRAPHIC_DATA], [DOMAIN_NAME] Y P. UNIDAS ENTR 1 ED 4, Pi…"
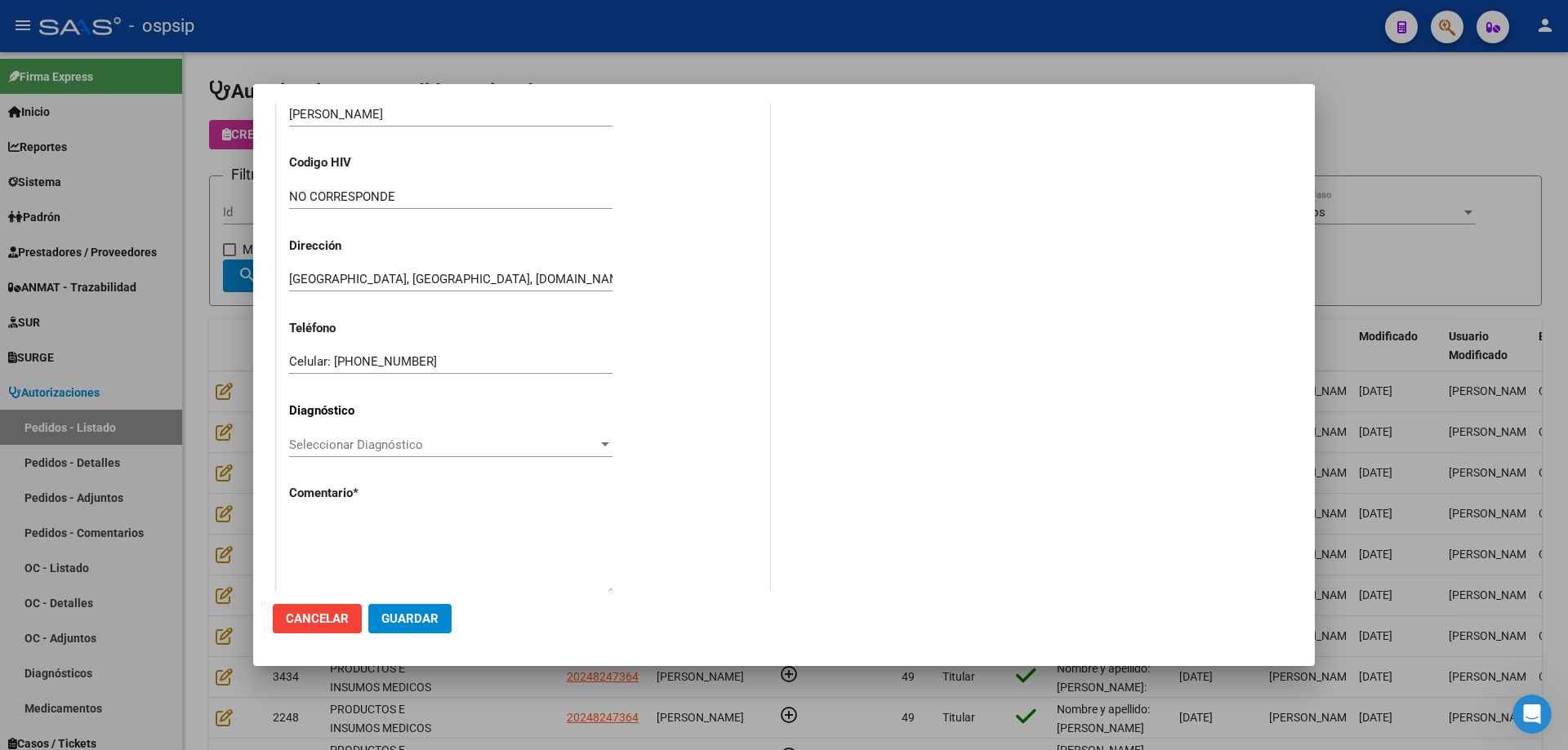
scroll to position [450, 0]
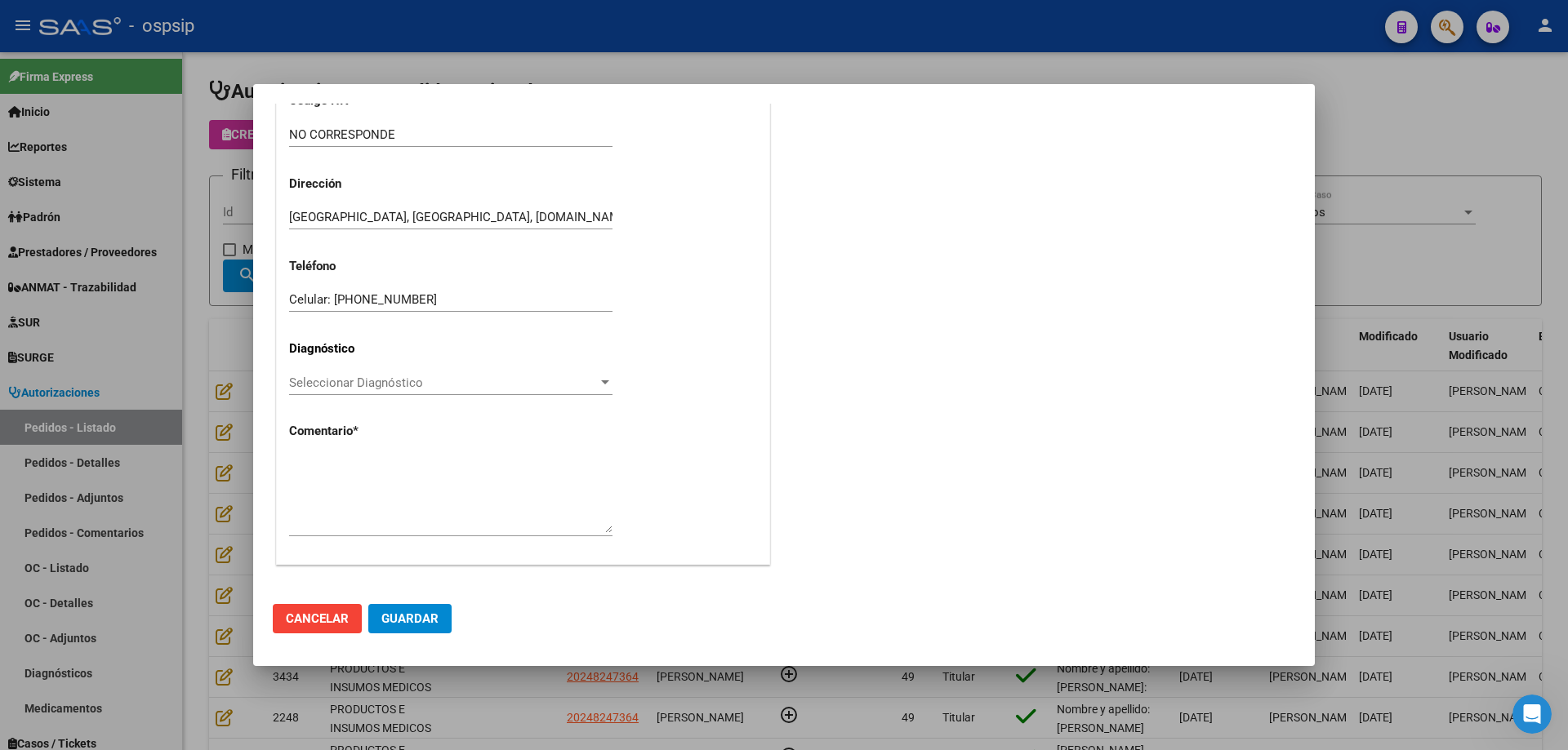
type input "20-24824736-4"
click at [427, 503] on textarea at bounding box center [451, 494] width 324 height 77
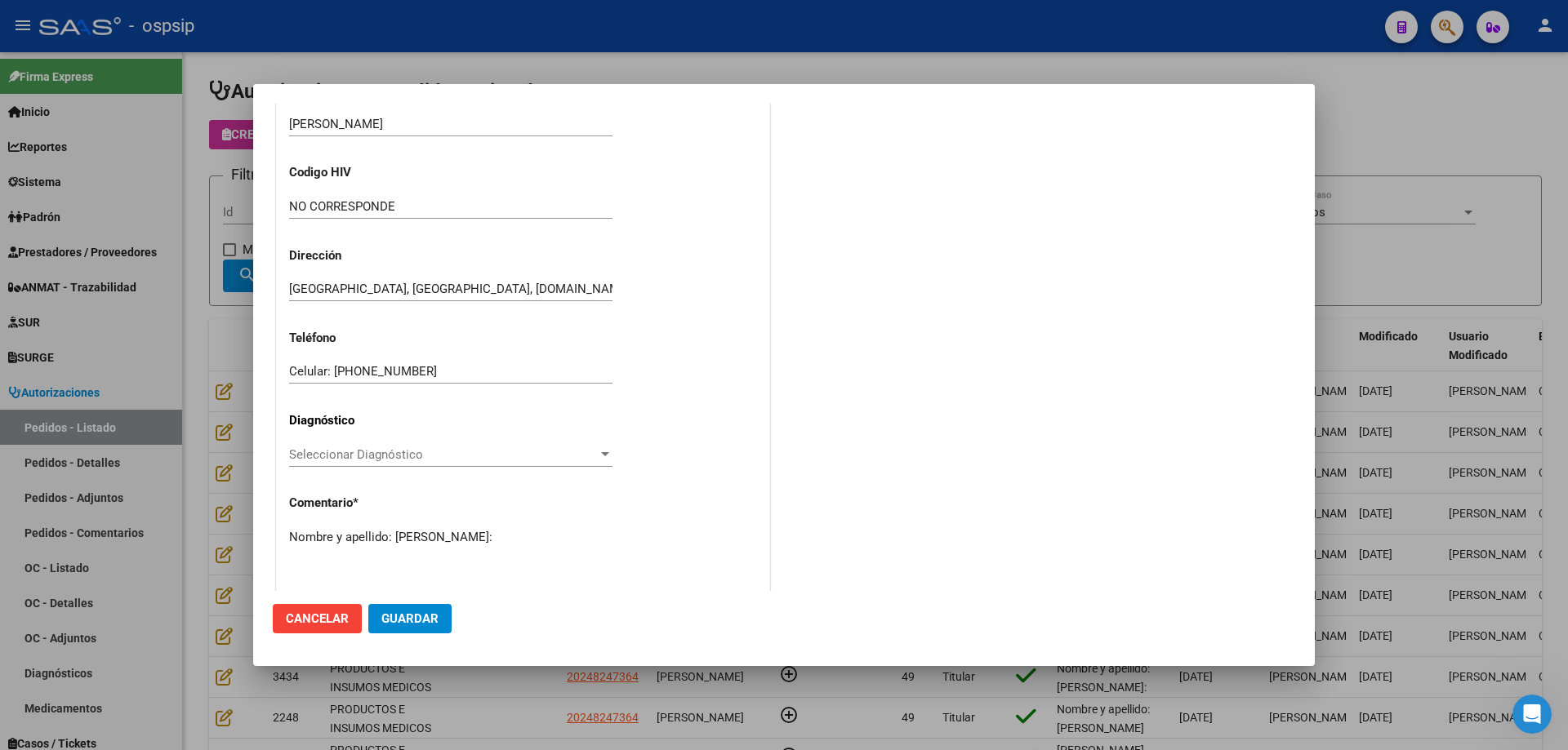
scroll to position [286, 0]
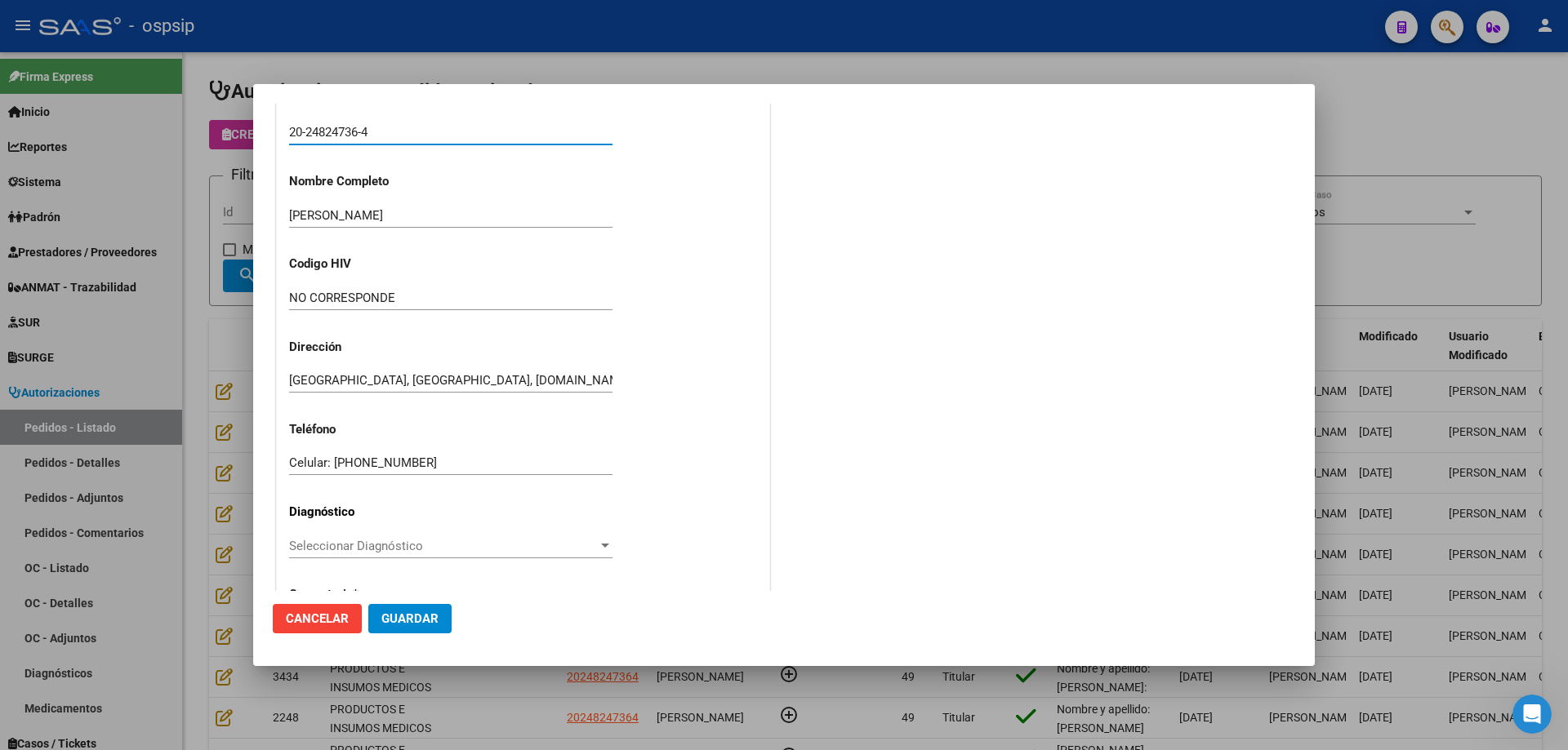
click at [337, 136] on input "20-24824736-4" at bounding box center [451, 131] width 324 height 14
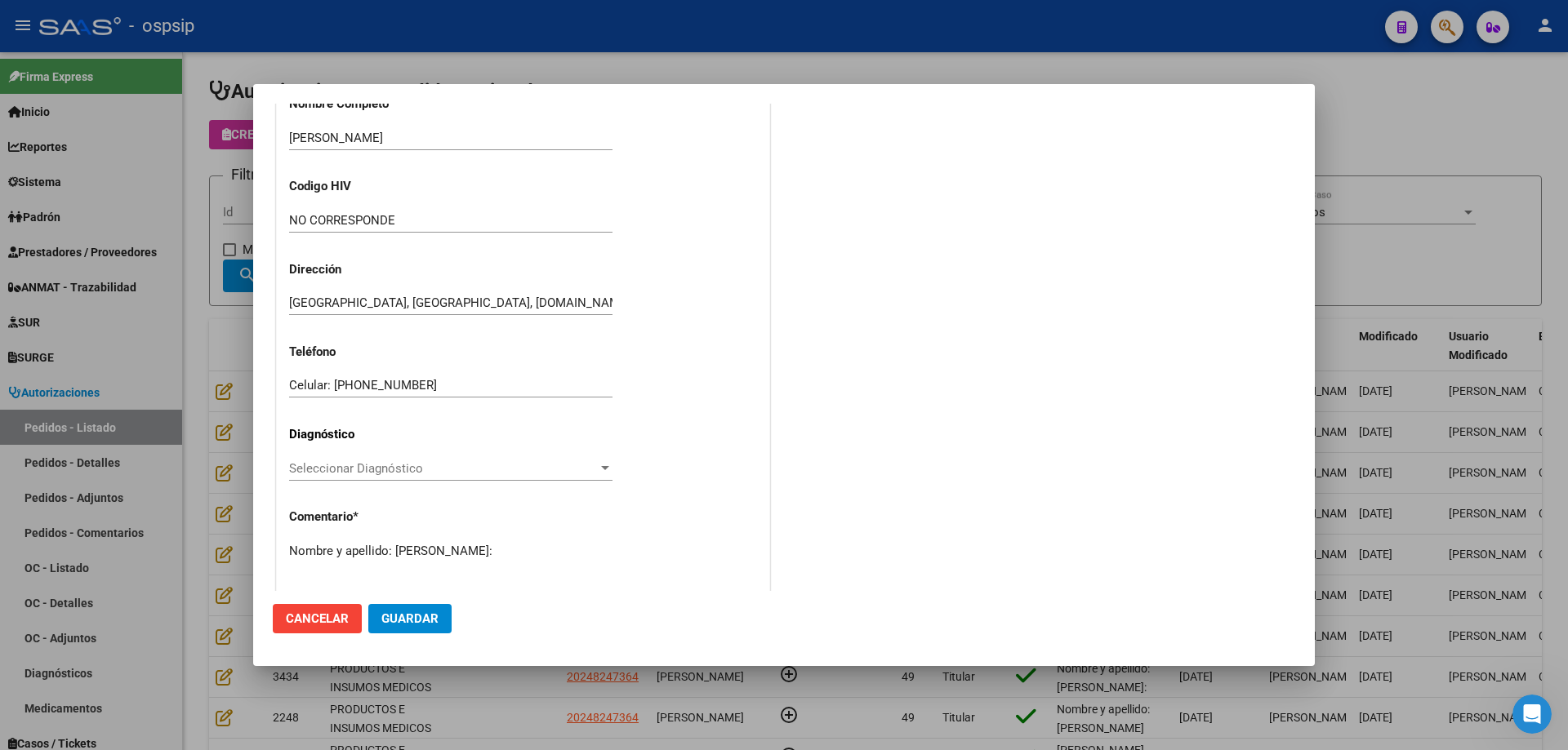
scroll to position [450, 0]
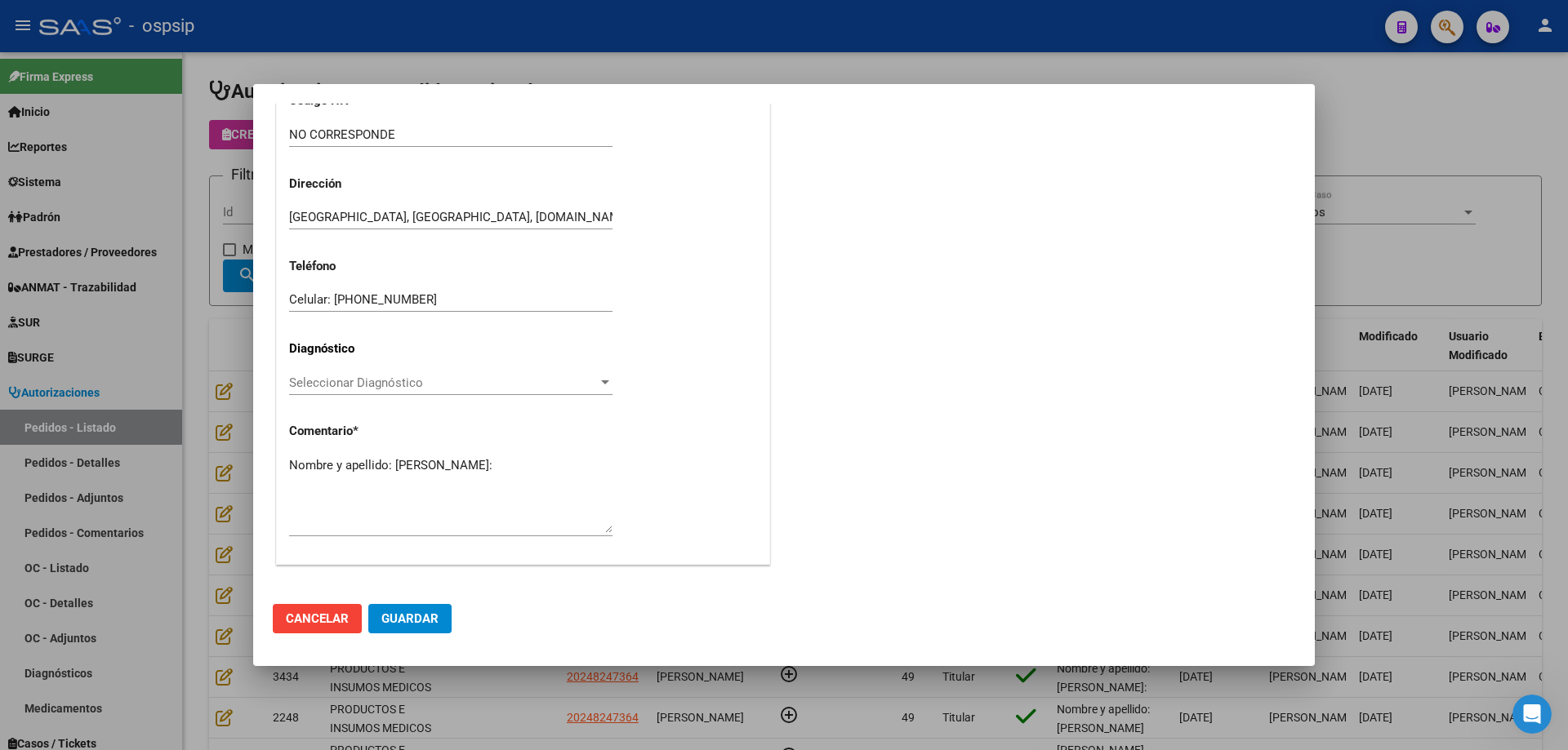
click at [347, 485] on textarea "Nombre y apellido: [PERSON_NAME]:" at bounding box center [451, 494] width 324 height 77
paste textarea "24824736"
type textarea "Nombre y apellido: [PERSON_NAME]:24824736 SOLO MARCA COLOPLAST"
click at [415, 617] on span "Guardar" at bounding box center [410, 618] width 57 height 14
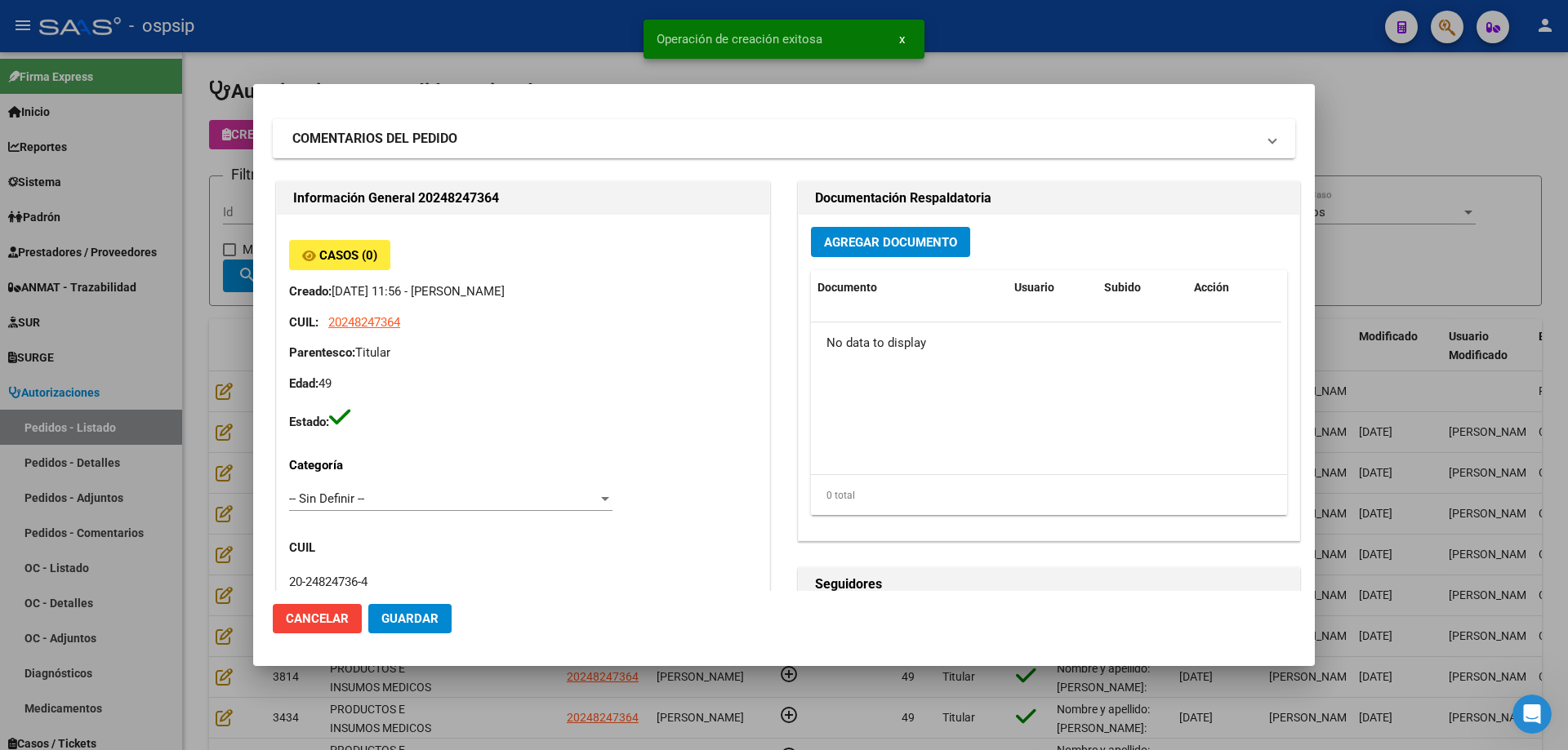
scroll to position [0, 0]
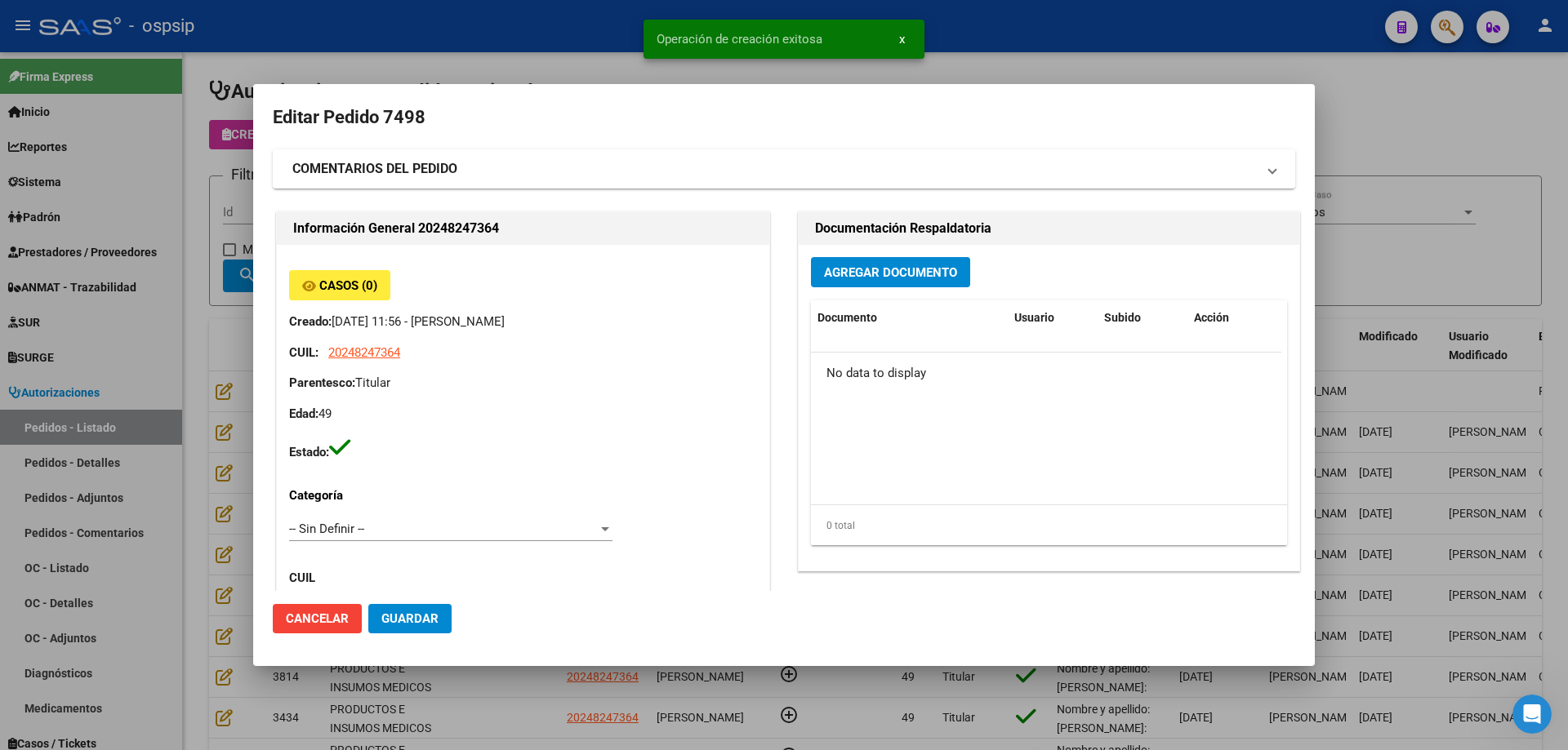
click at [871, 281] on button "Agregar Documento" at bounding box center [890, 272] width 159 height 30
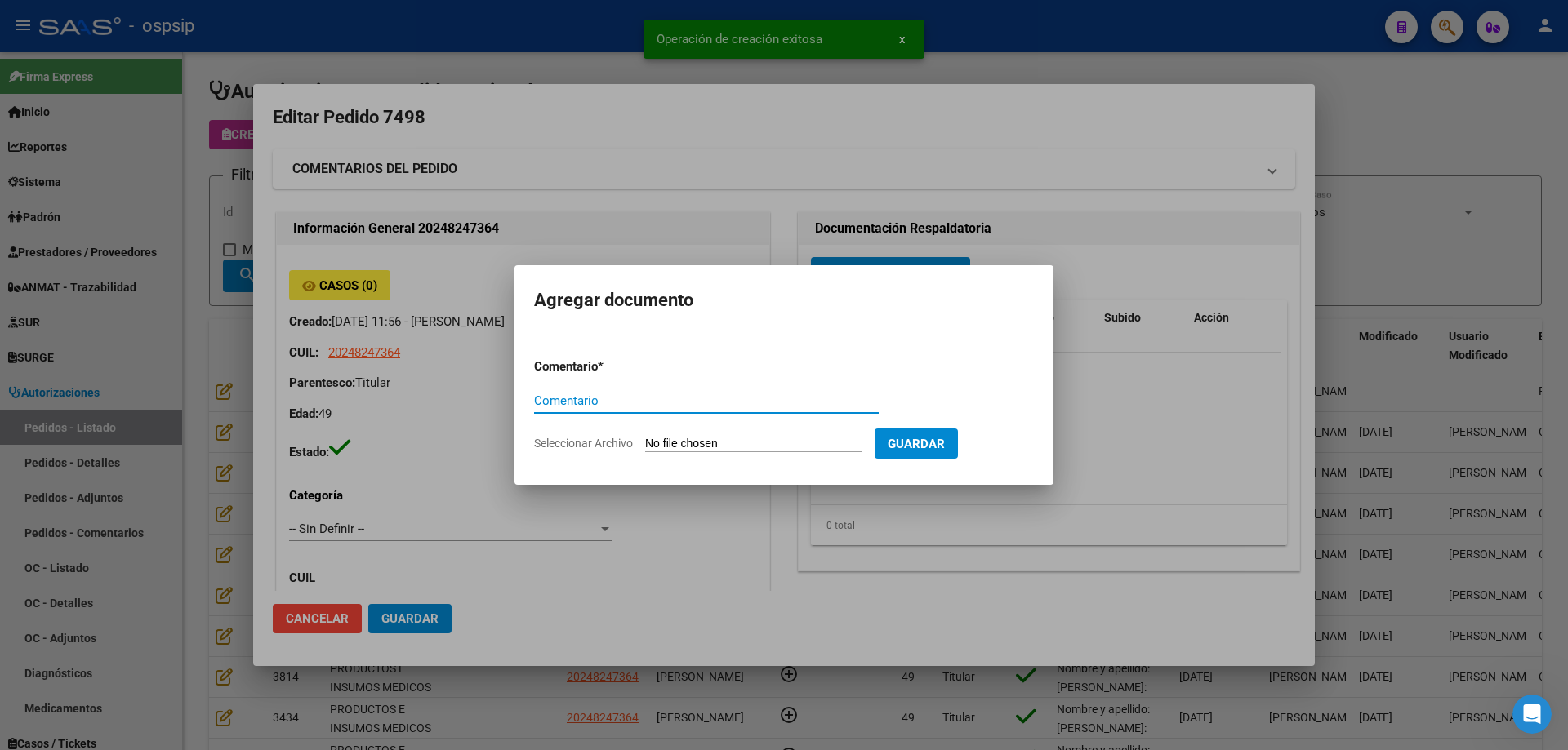
click at [698, 444] on input "Seleccionar Archivo" at bounding box center [753, 444] width 216 height 15
type input "C:\fakepath\pedido [PERSON_NAME].jpeg"
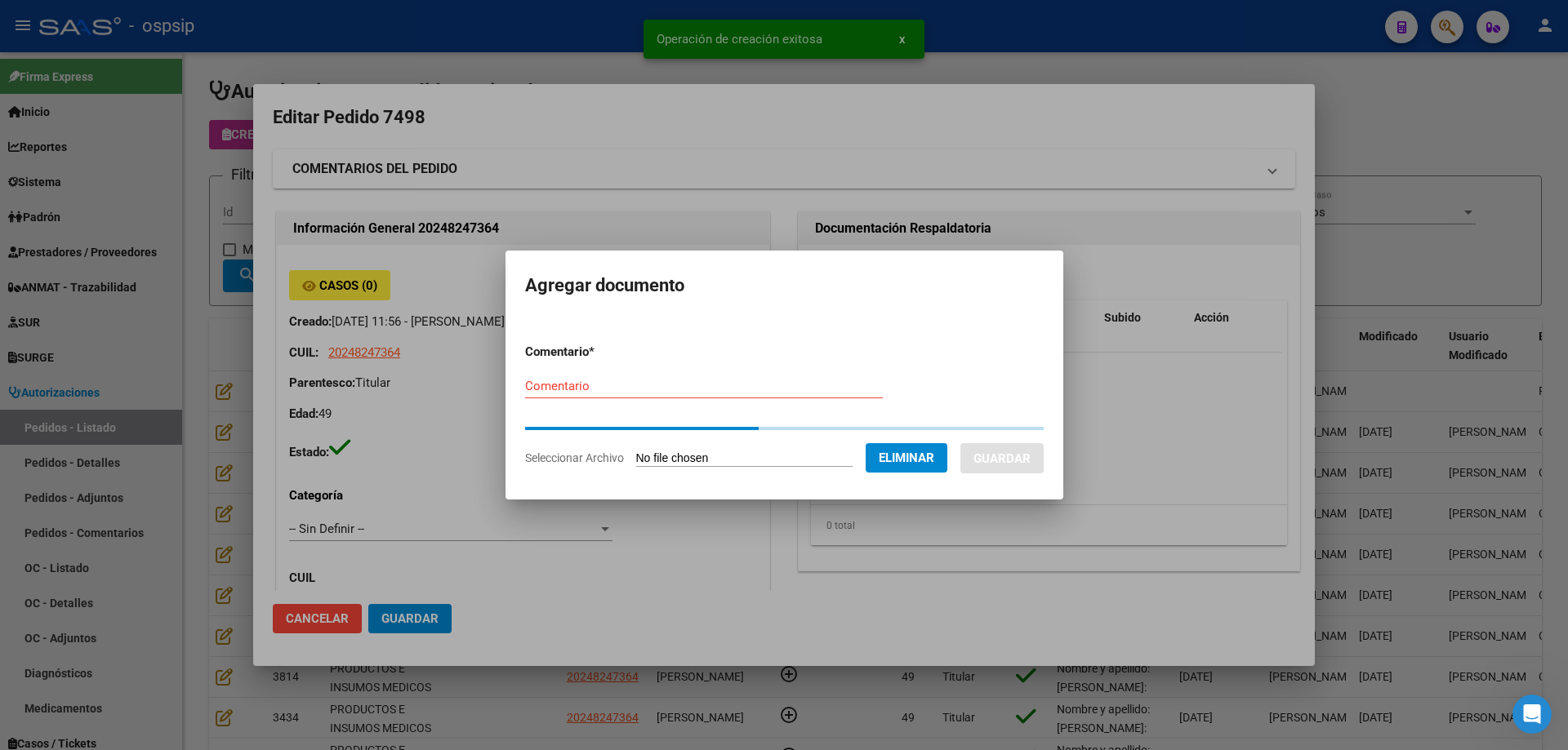
click at [558, 385] on input "Comentario" at bounding box center [705, 385] width 358 height 14
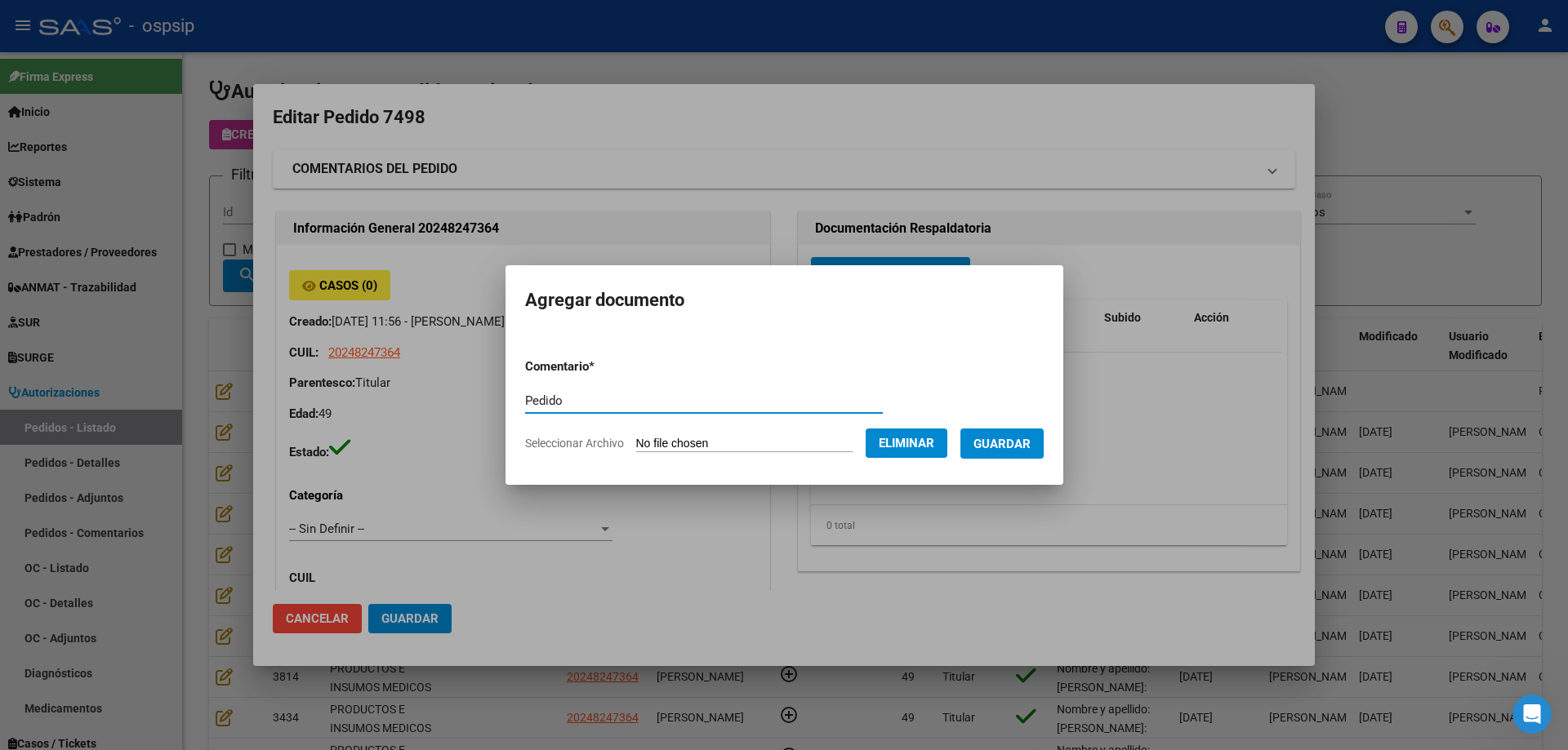
type input "Pedido"
click at [1010, 437] on span "Guardar" at bounding box center [1002, 444] width 57 height 14
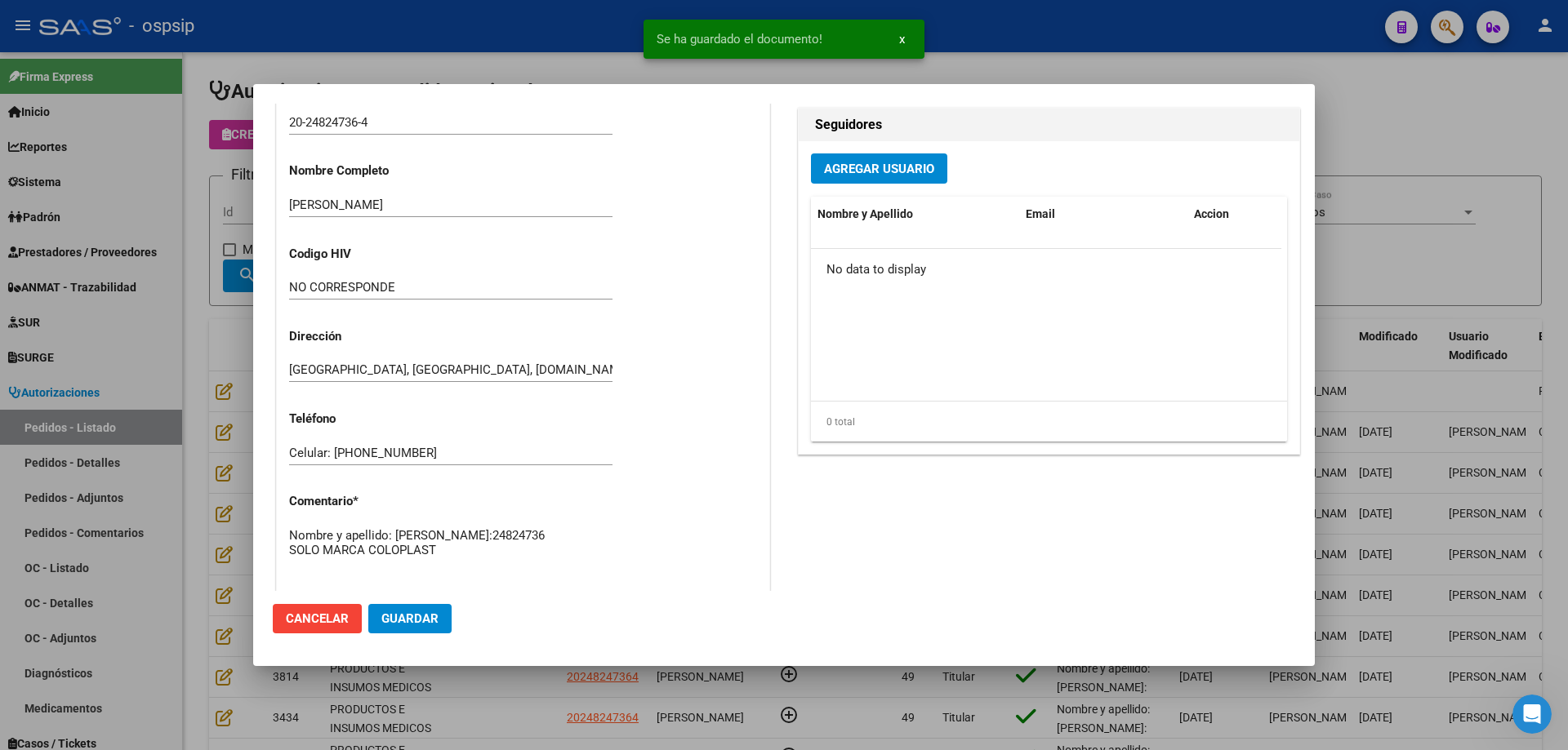
scroll to position [898, 0]
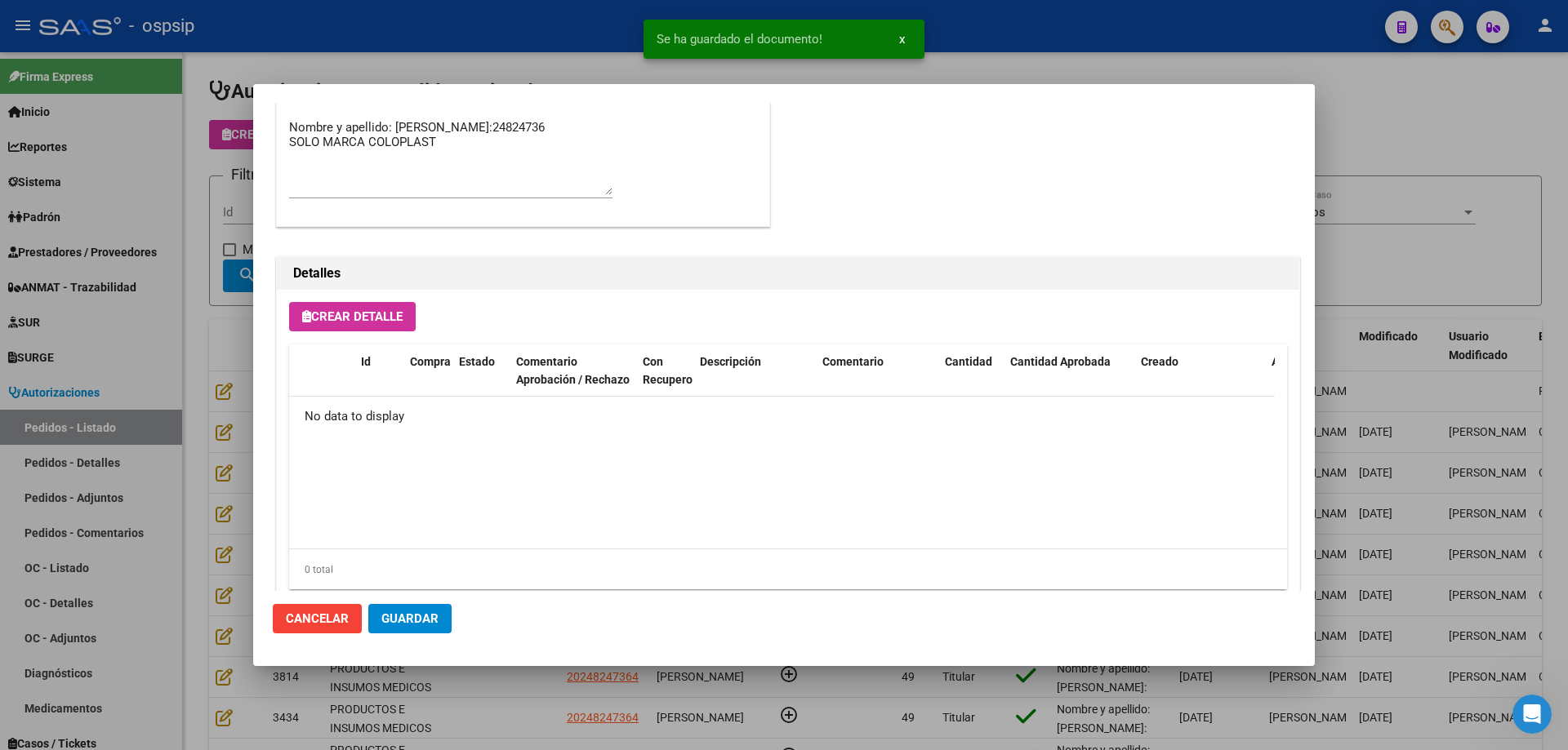
click at [351, 325] on button "Crear Detalle" at bounding box center [352, 316] width 127 height 30
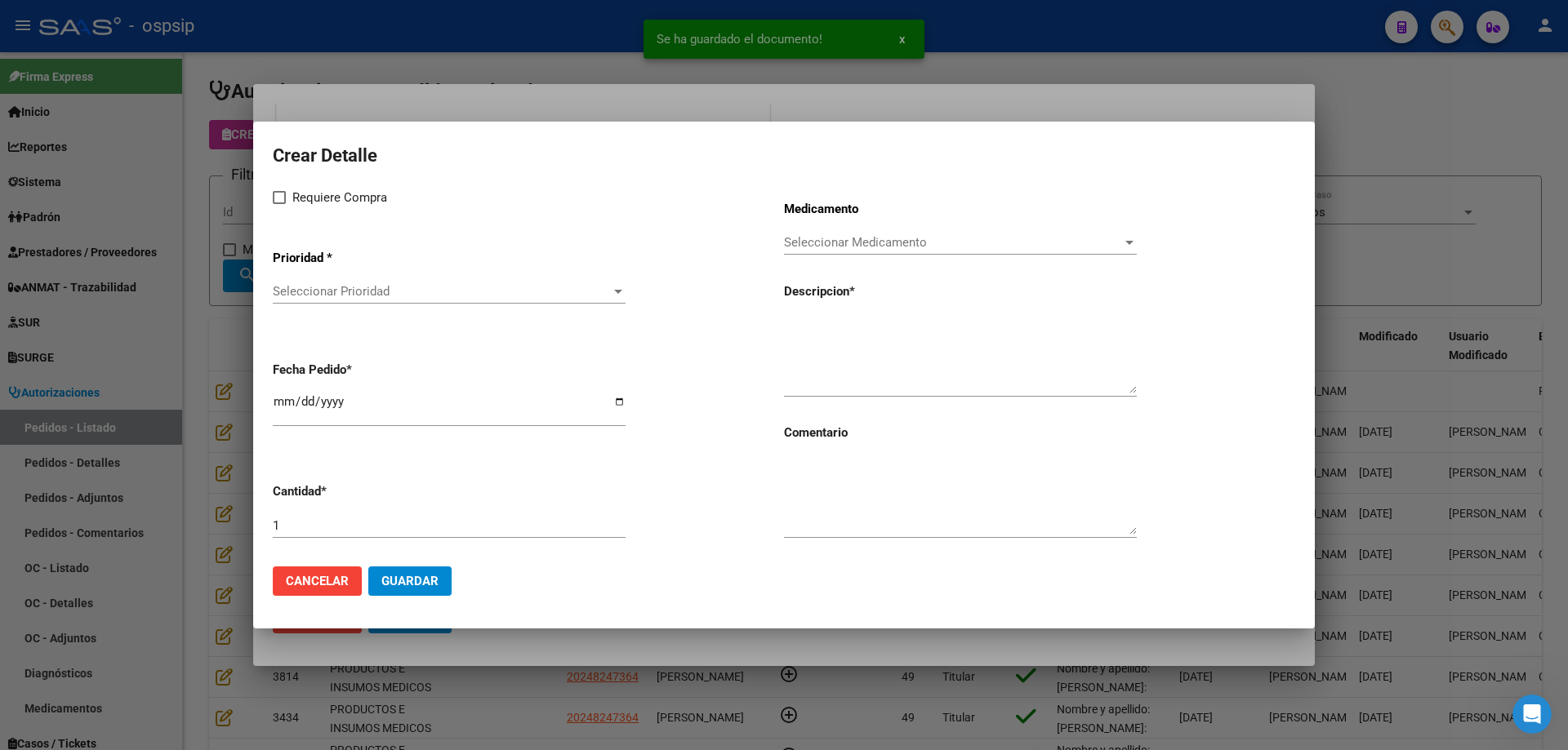
click at [377, 298] on span "Seleccionar Prioridad" at bounding box center [441, 291] width 338 height 14
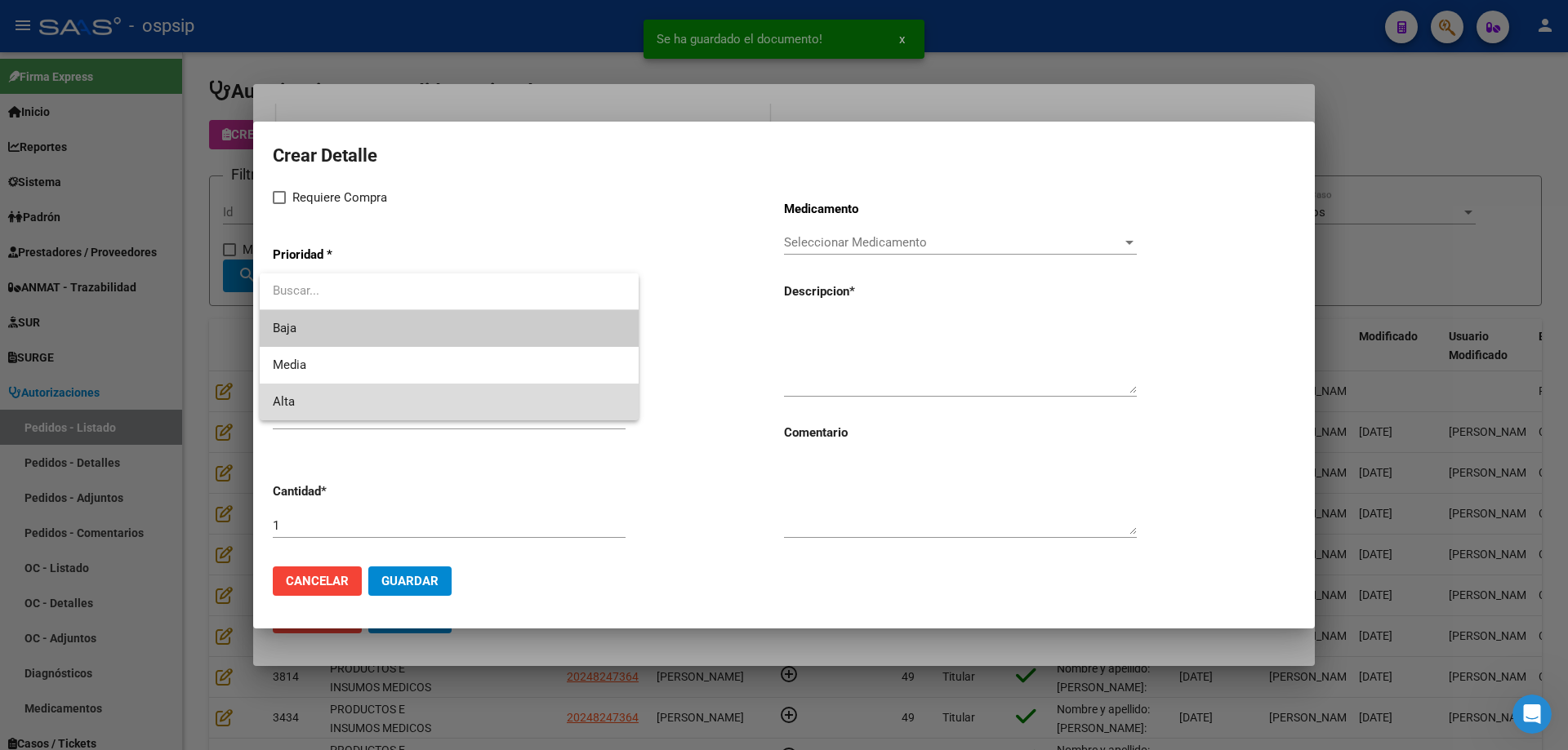
click at [340, 403] on span "Alta" at bounding box center [448, 402] width 353 height 37
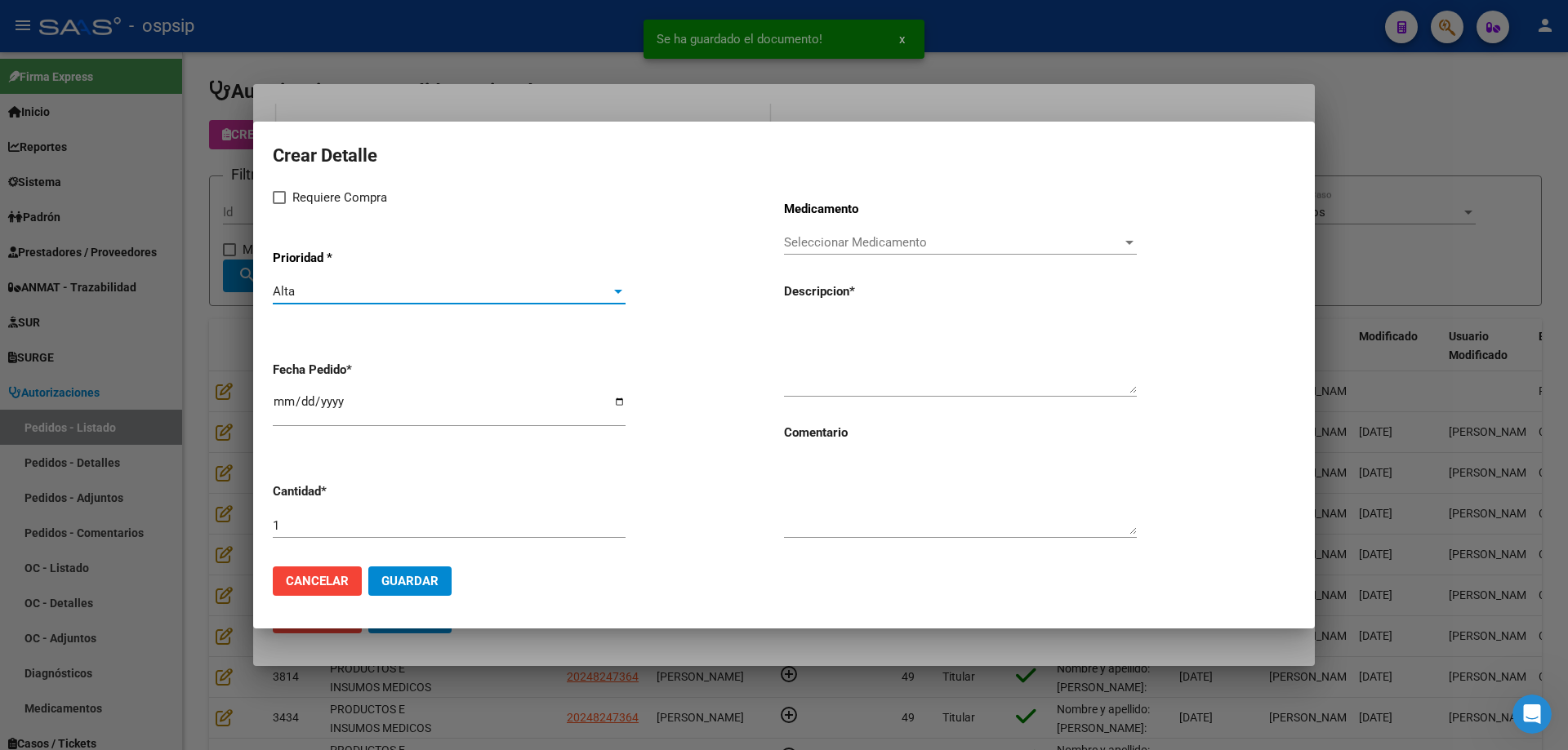
click at [308, 201] on span "Requiere Compra" at bounding box center [340, 197] width 95 height 20
click at [279, 204] on input "Requiere Compra" at bounding box center [279, 204] width 1 height 1
checkbox input "true"
click at [832, 256] on div "Seleccionar Medicamento Seleccionar Medicamento" at bounding box center [960, 250] width 353 height 40
click at [835, 249] on span "Seleccionar Medicamento" at bounding box center [952, 242] width 338 height 14
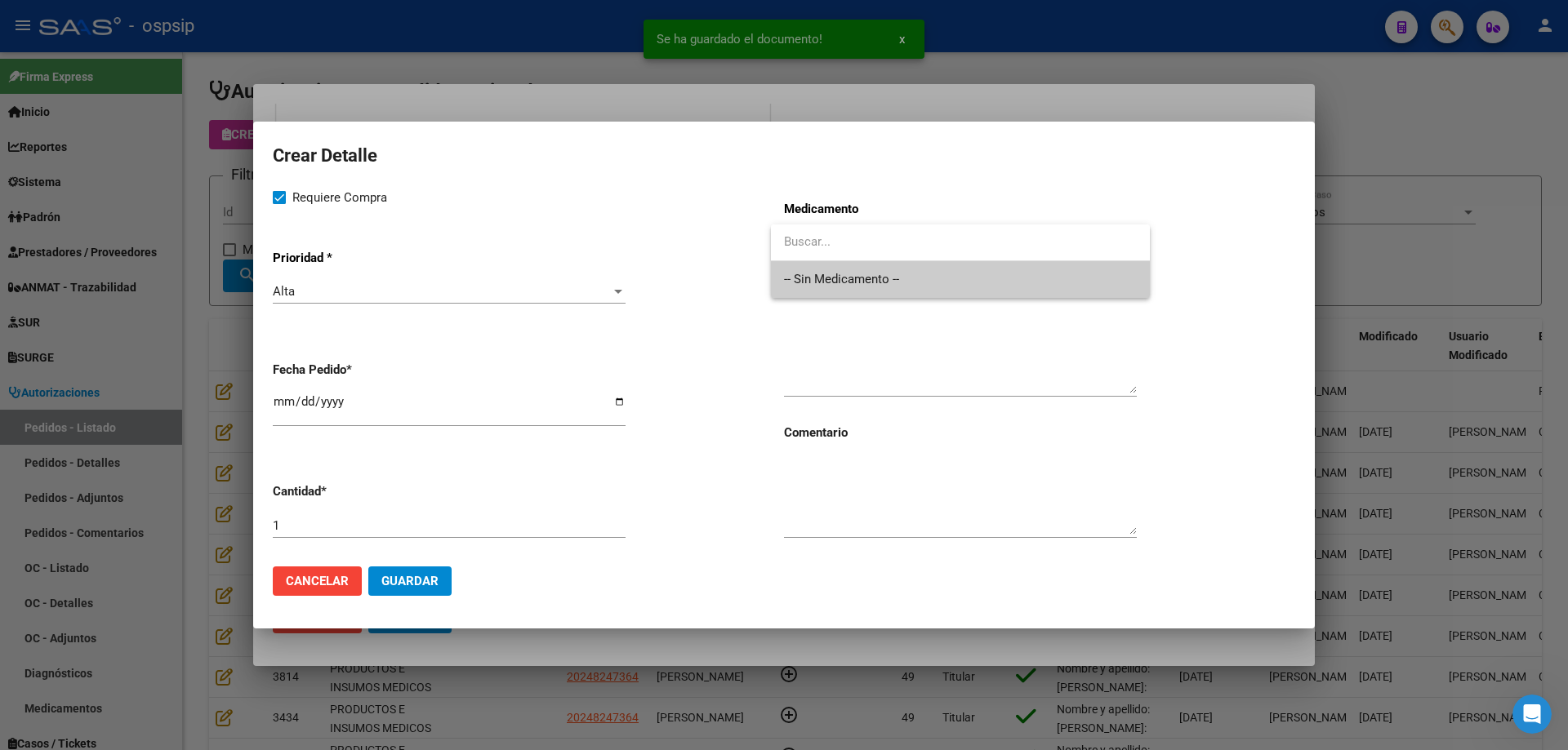
click at [828, 277] on span "-- Sin Medicamento --" at bounding box center [960, 279] width 353 height 37
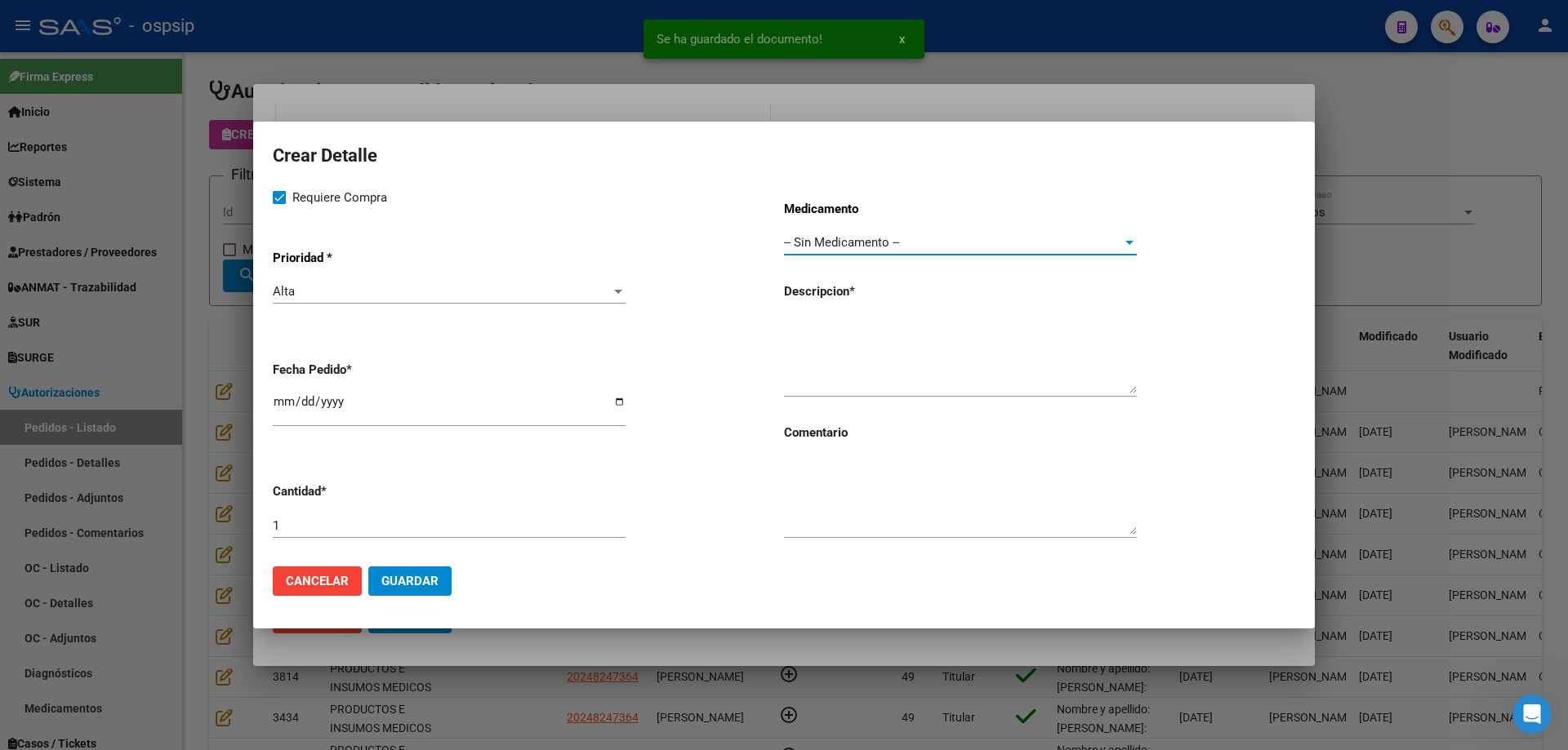
click at [280, 405] on input "[DATE]" at bounding box center [448, 407] width 353 height 26
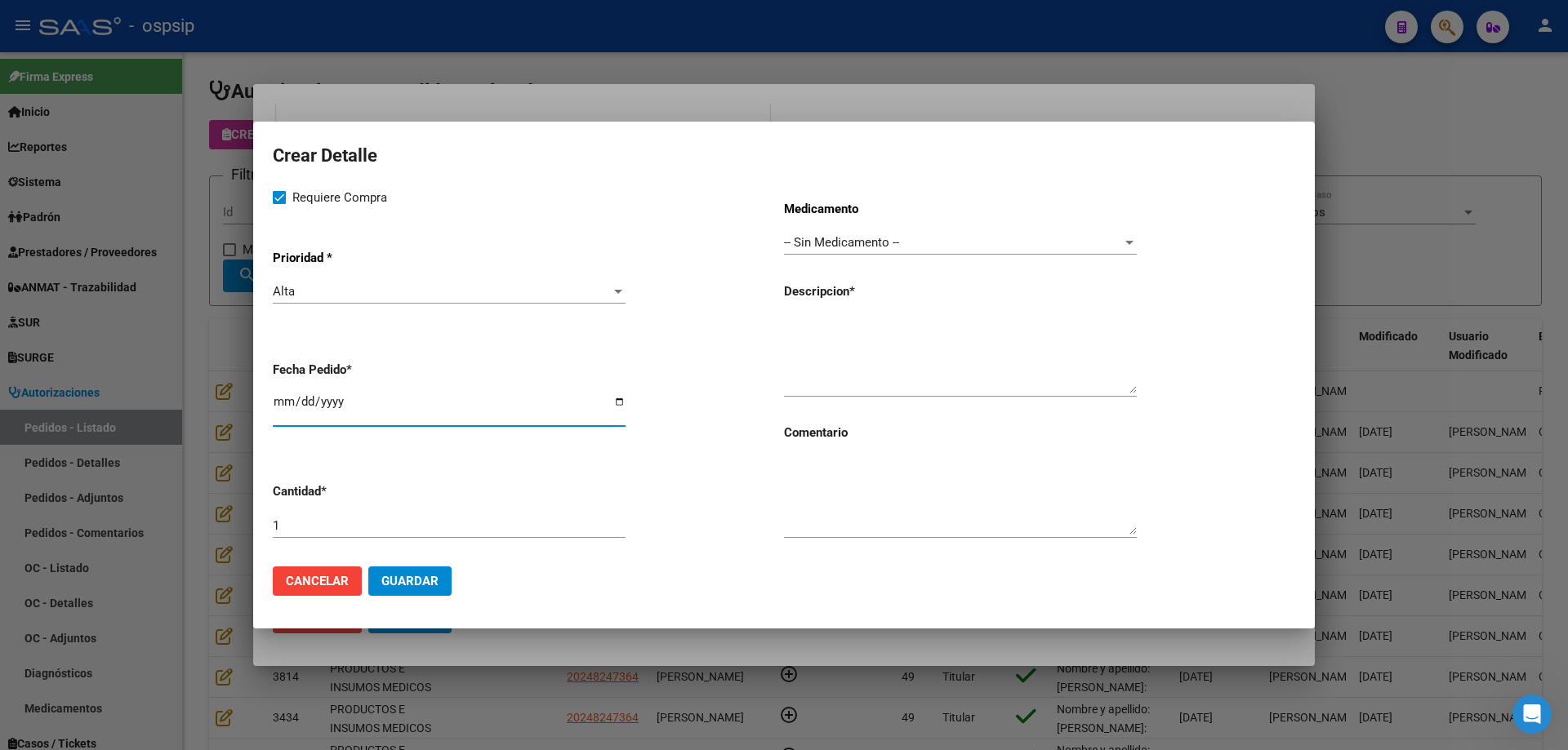
type input "[DATE]"
click at [865, 354] on textarea at bounding box center [960, 355] width 353 height 77
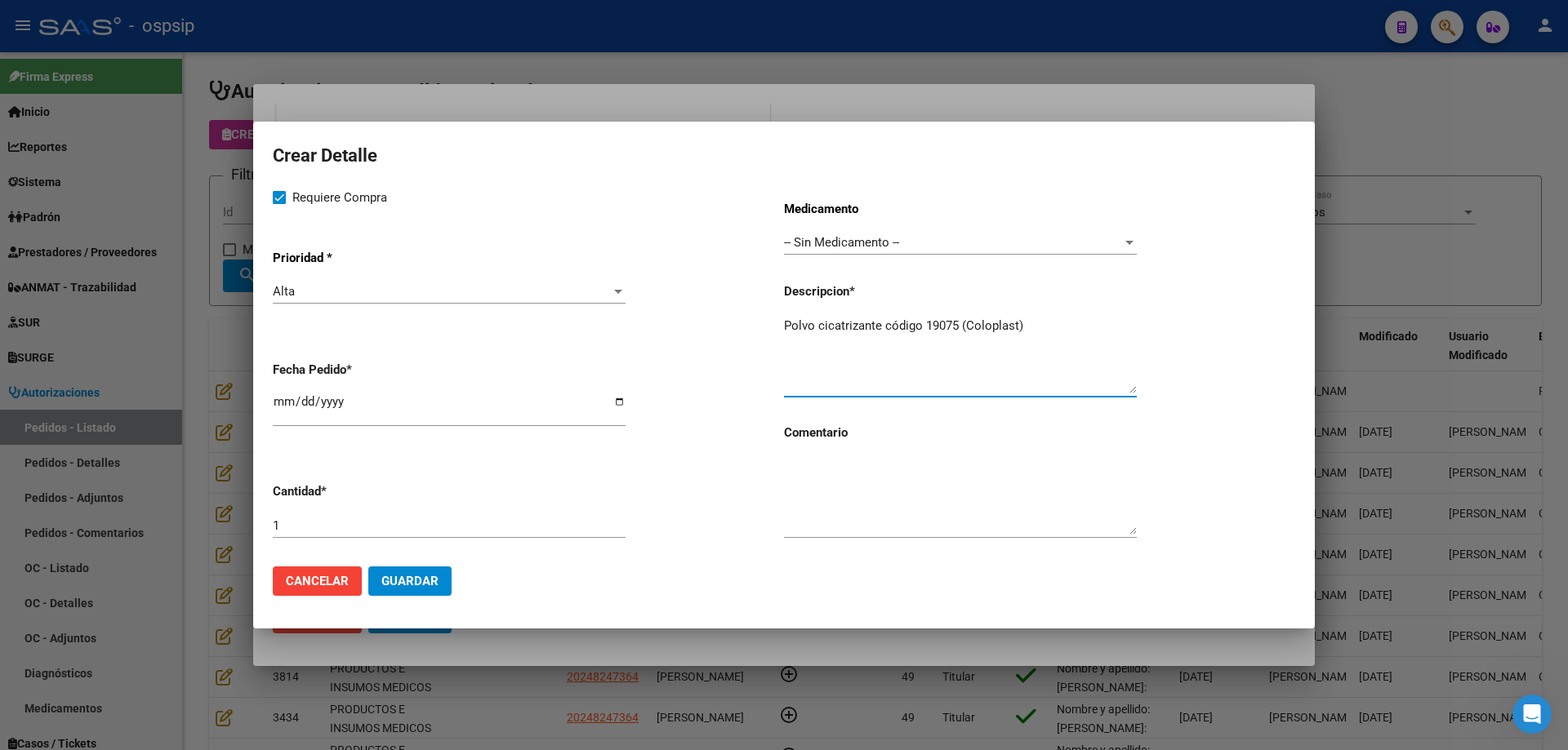
click at [1051, 329] on textarea "Polvo cicatrizante código 19075 (Coloplast)" at bounding box center [960, 355] width 353 height 77
type textarea "Polvo cicatrizante código 19075 (Coloplast)"
click at [427, 581] on span "Guardar" at bounding box center [410, 581] width 57 height 14
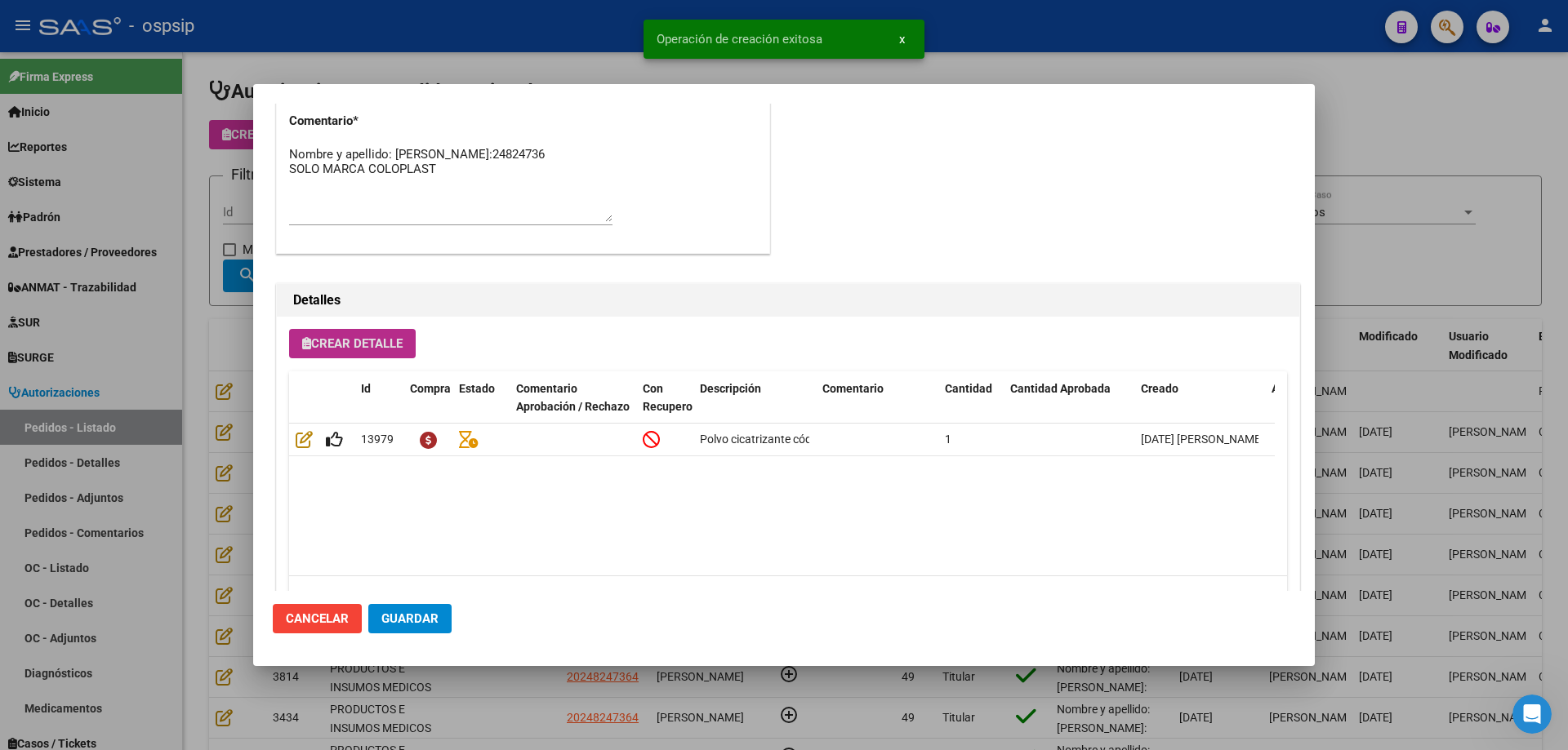
scroll to position [929, 0]
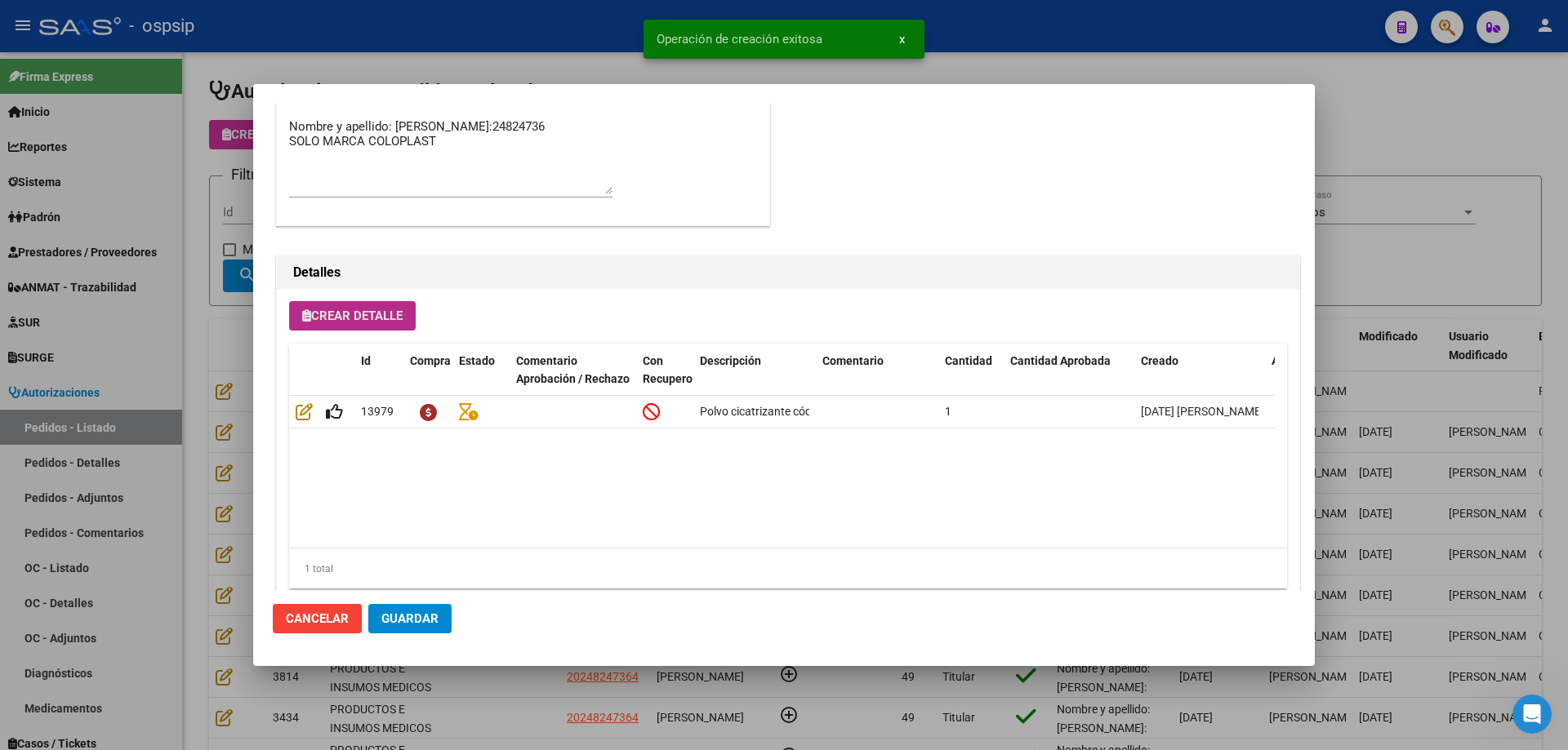
click at [325, 300] on div "Crear Detalle Id Compra Estado Comentario Aprobación / Rechazo Con Recupero Des…" at bounding box center [788, 451] width 1022 height 325
click at [342, 319] on span "Crear Detalle" at bounding box center [352, 315] width 101 height 14
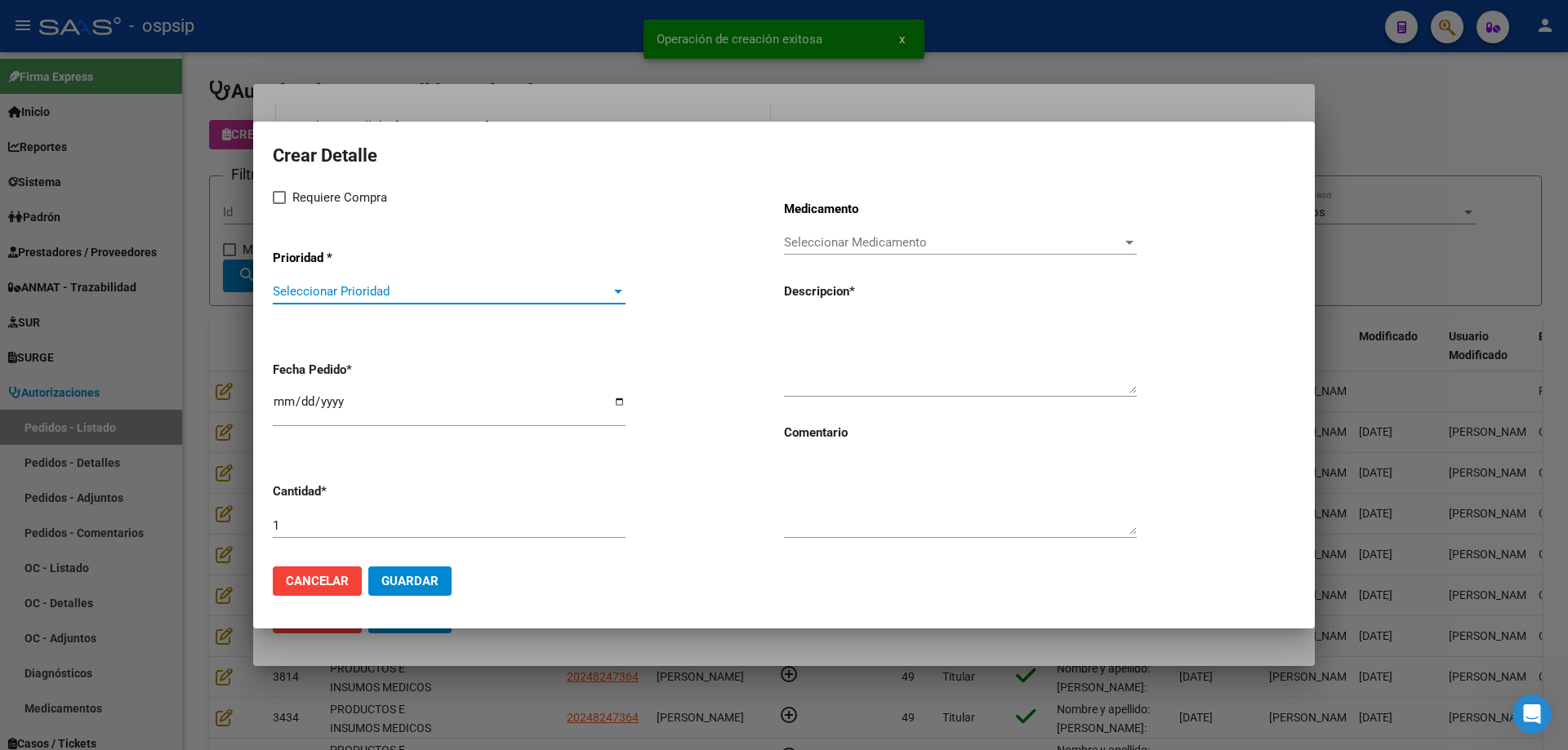
click at [383, 287] on span "Seleccionar Prioridad" at bounding box center [441, 291] width 338 height 14
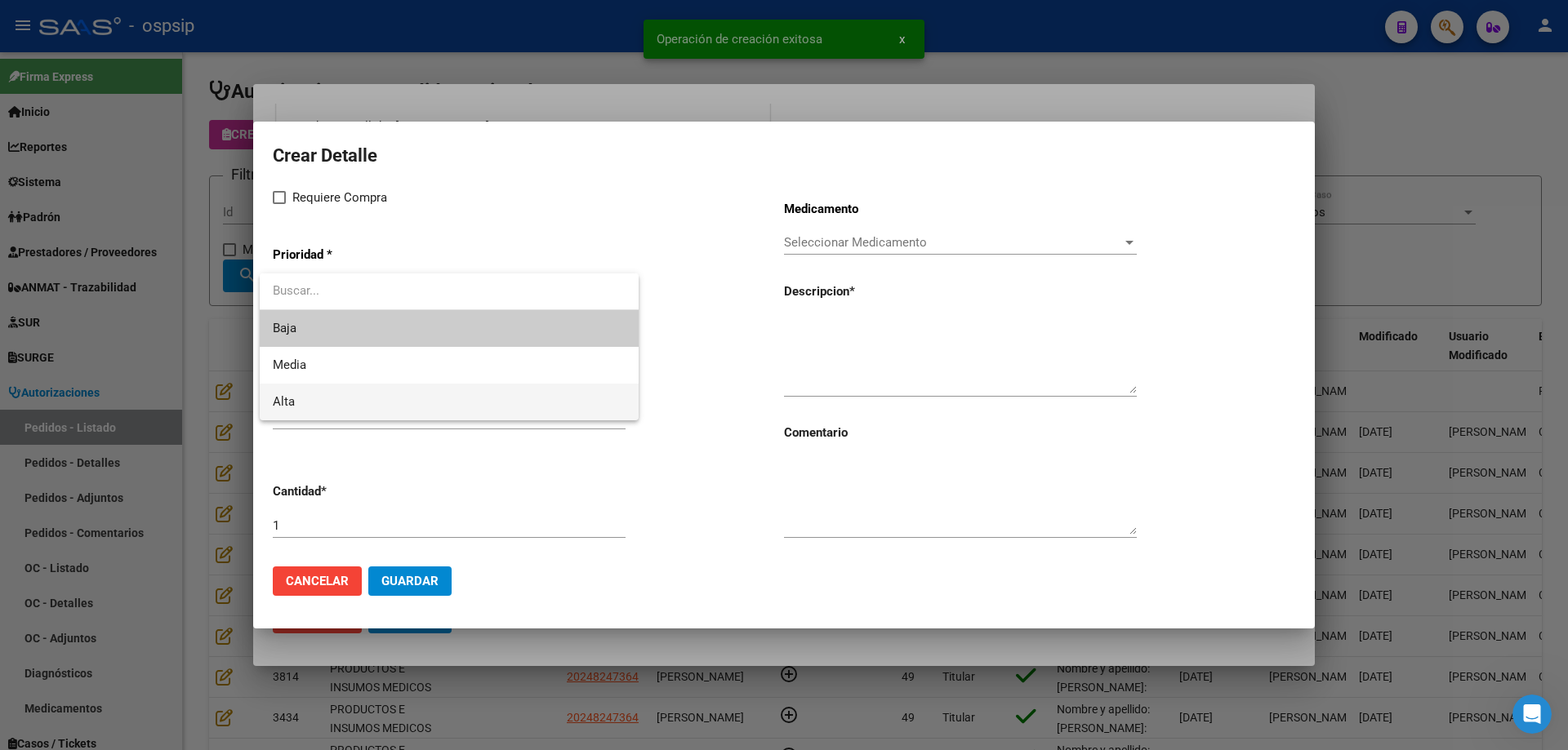
click at [351, 401] on span "Alta" at bounding box center [448, 402] width 353 height 37
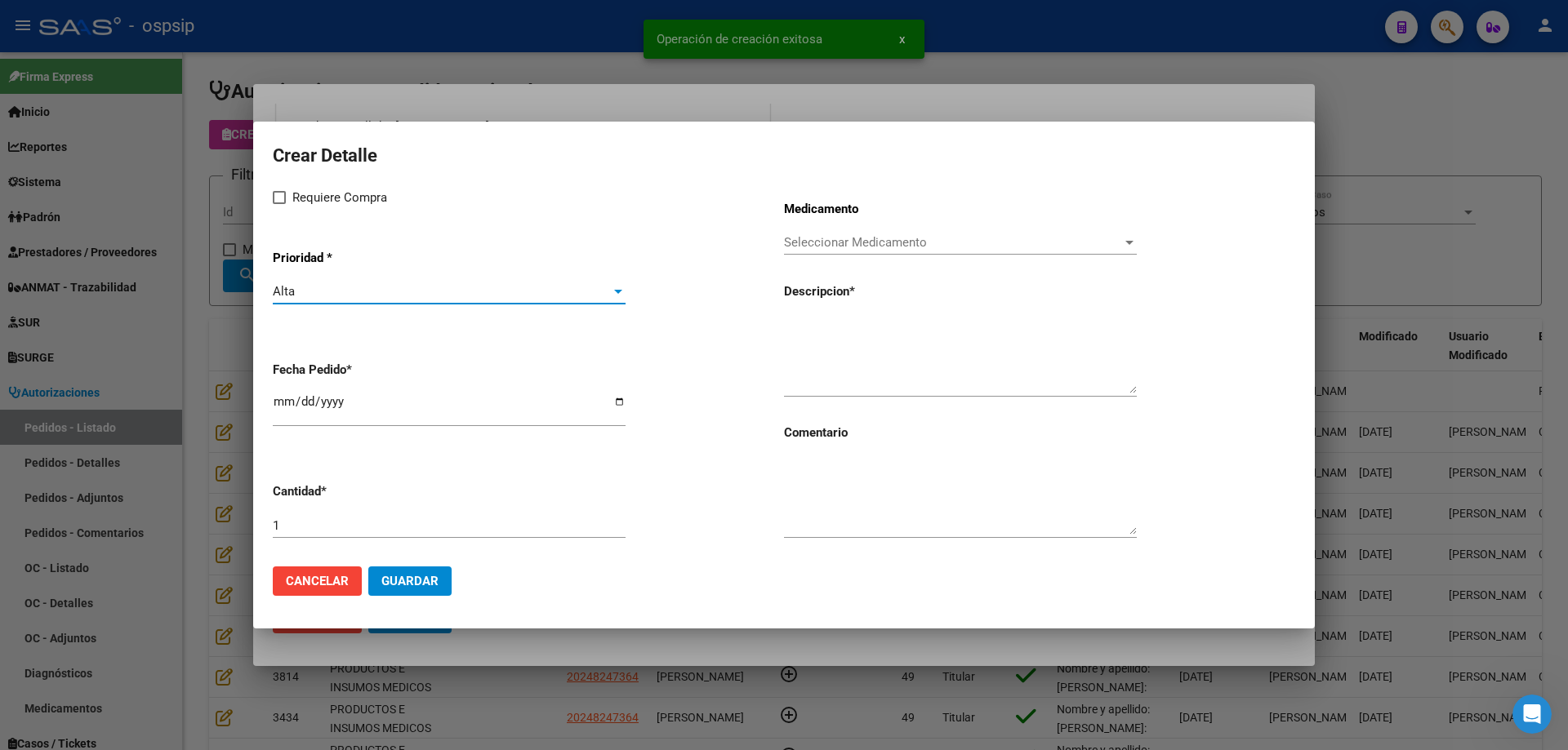
click at [348, 203] on span "Requiere Compra" at bounding box center [340, 197] width 95 height 20
click at [279, 204] on input "Requiere Compra" at bounding box center [279, 204] width 1 height 1
checkbox input "true"
click at [281, 400] on input "[DATE]" at bounding box center [448, 407] width 353 height 26
type input "[DATE]"
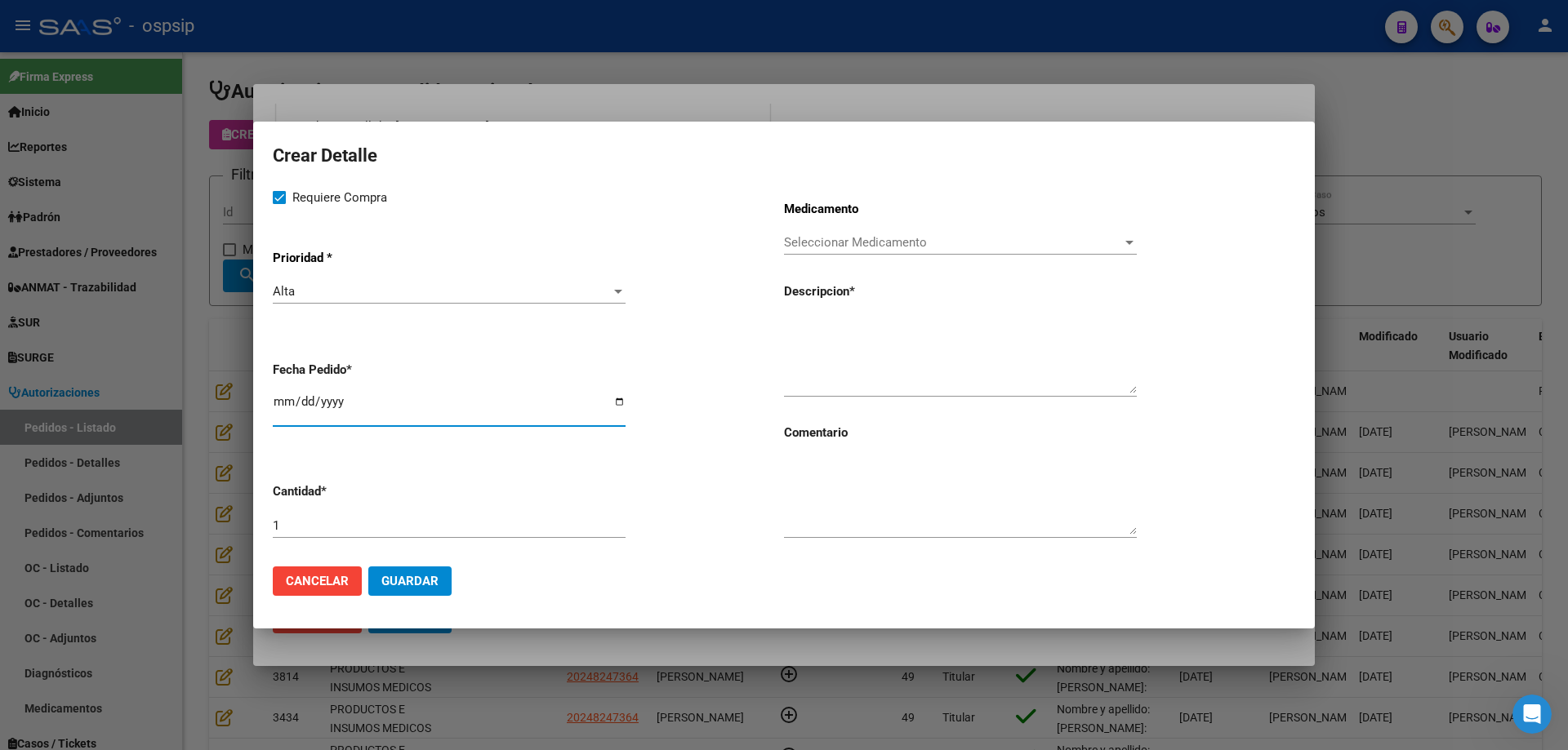
click at [789, 246] on span "Seleccionar Medicamento" at bounding box center [952, 242] width 338 height 14
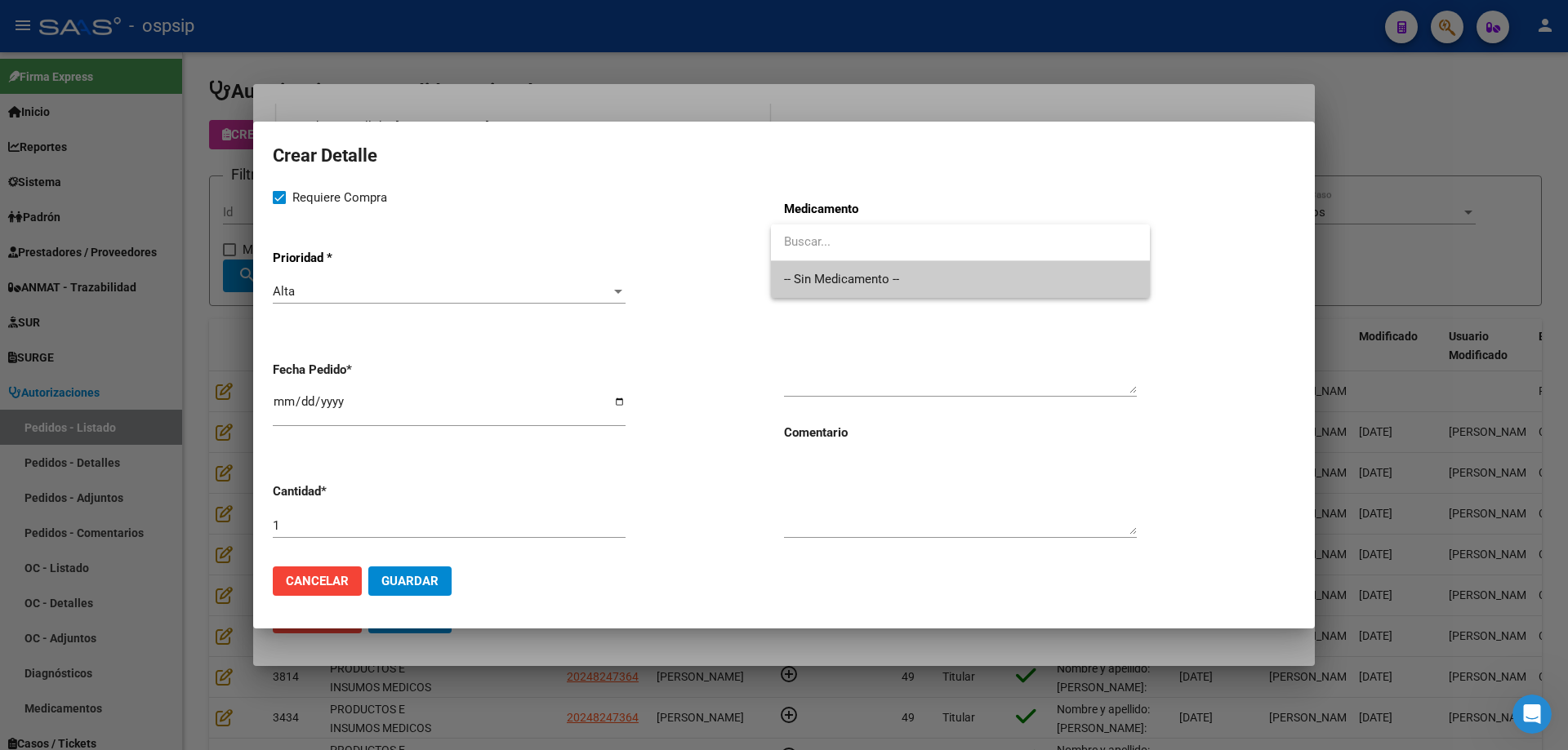
click at [807, 284] on span "-- Sin Medicamento --" at bounding box center [960, 279] width 353 height 37
click at [829, 350] on textarea at bounding box center [960, 355] width 353 height 77
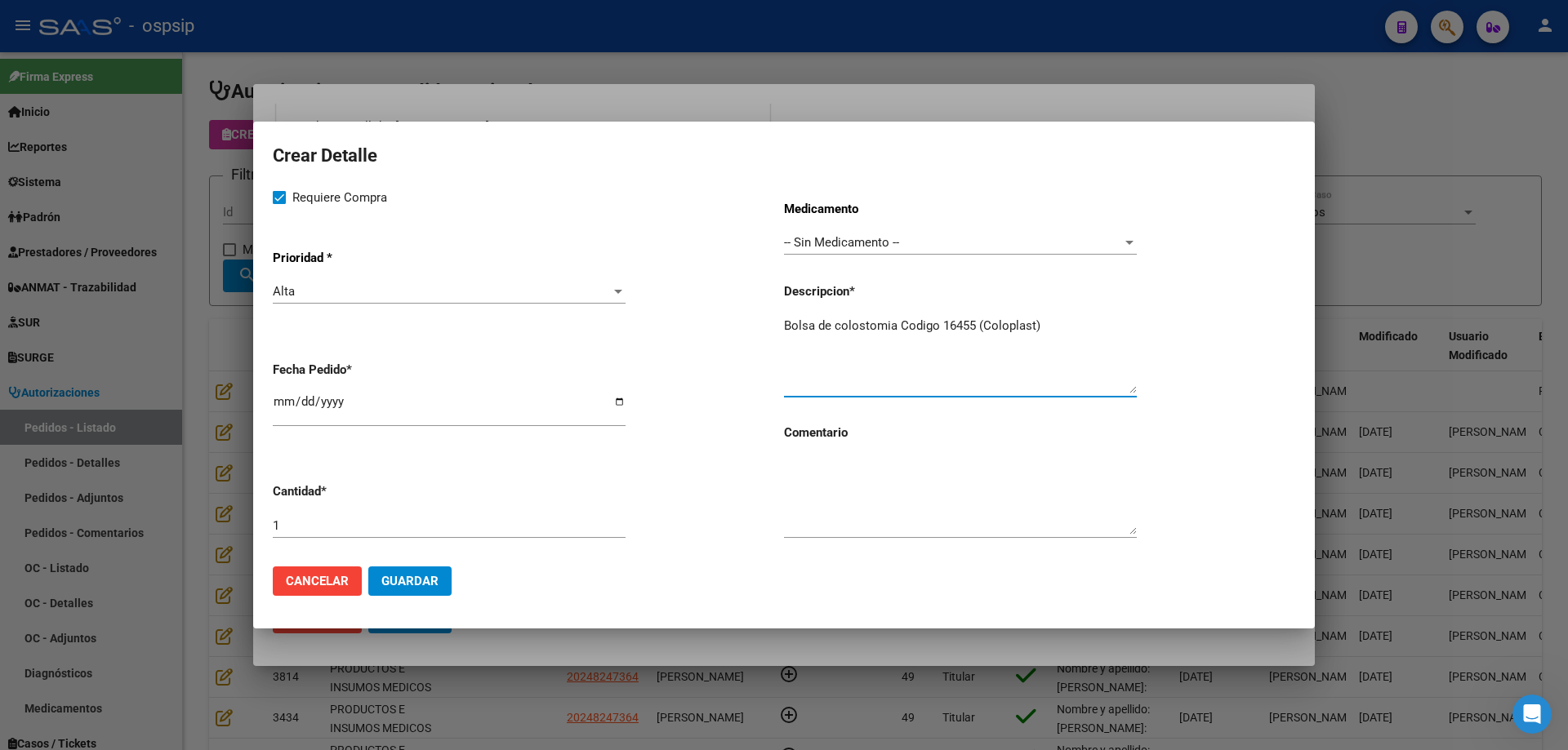
type textarea "Bolsa de colostomia Codigo 16455 (Coloplast)"
click at [549, 521] on input "1" at bounding box center [448, 525] width 353 height 14
type input "30"
click at [1071, 342] on textarea "Bolsa de colostomía Código 16455 (Coloplast)" at bounding box center [960, 355] width 353 height 77
click at [1069, 326] on textarea "Bolsa de colostomía Código 16455 (Coloplast)" at bounding box center [960, 355] width 353 height 77
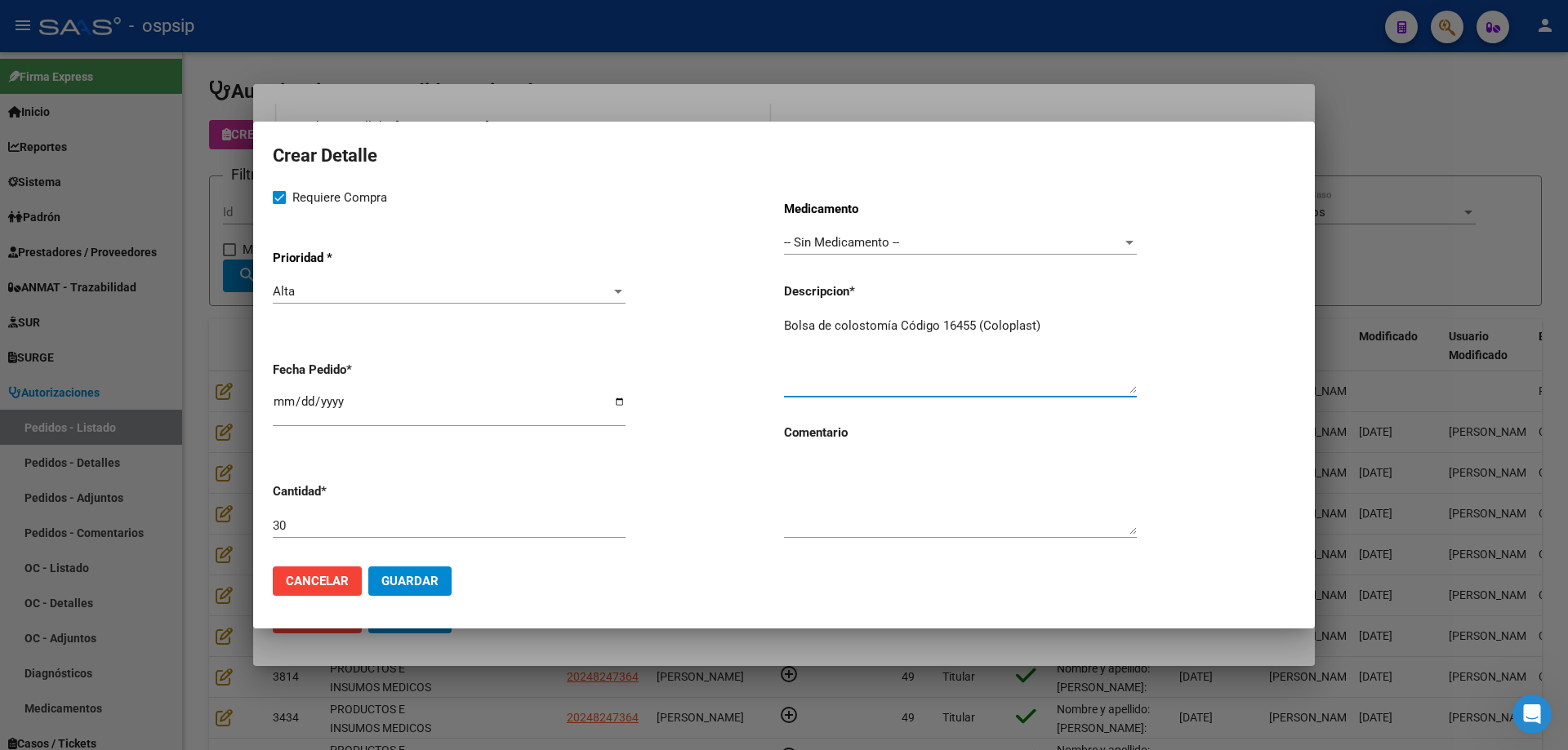
type textarea "Bolsa de colostomía Código 16455 (Coloplast)"
click at [426, 575] on span "Guardar" at bounding box center [410, 581] width 57 height 14
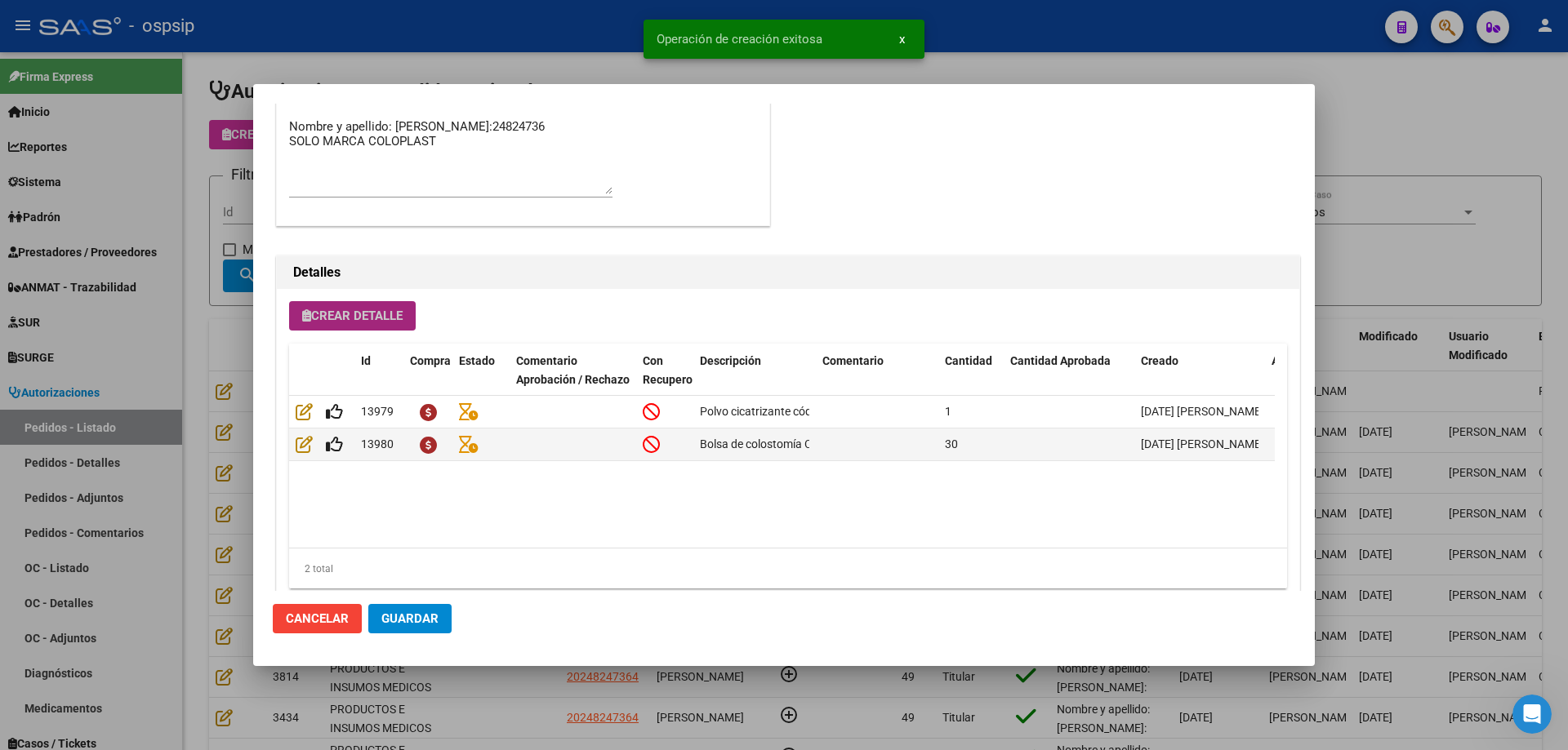
click at [378, 316] on span "Crear Detalle" at bounding box center [352, 315] width 101 height 14
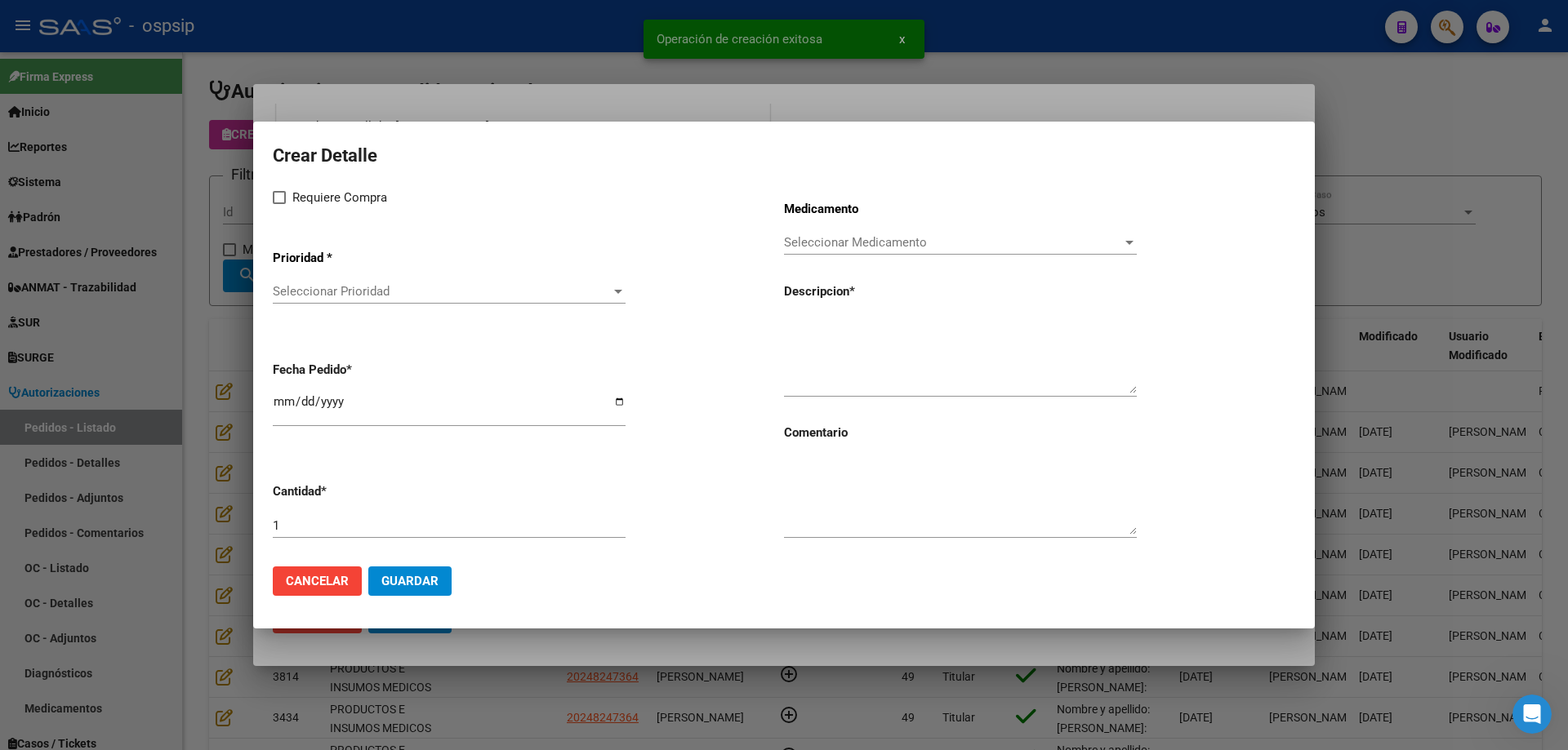
click at [393, 294] on span "Seleccionar Prioridad" at bounding box center [441, 291] width 338 height 14
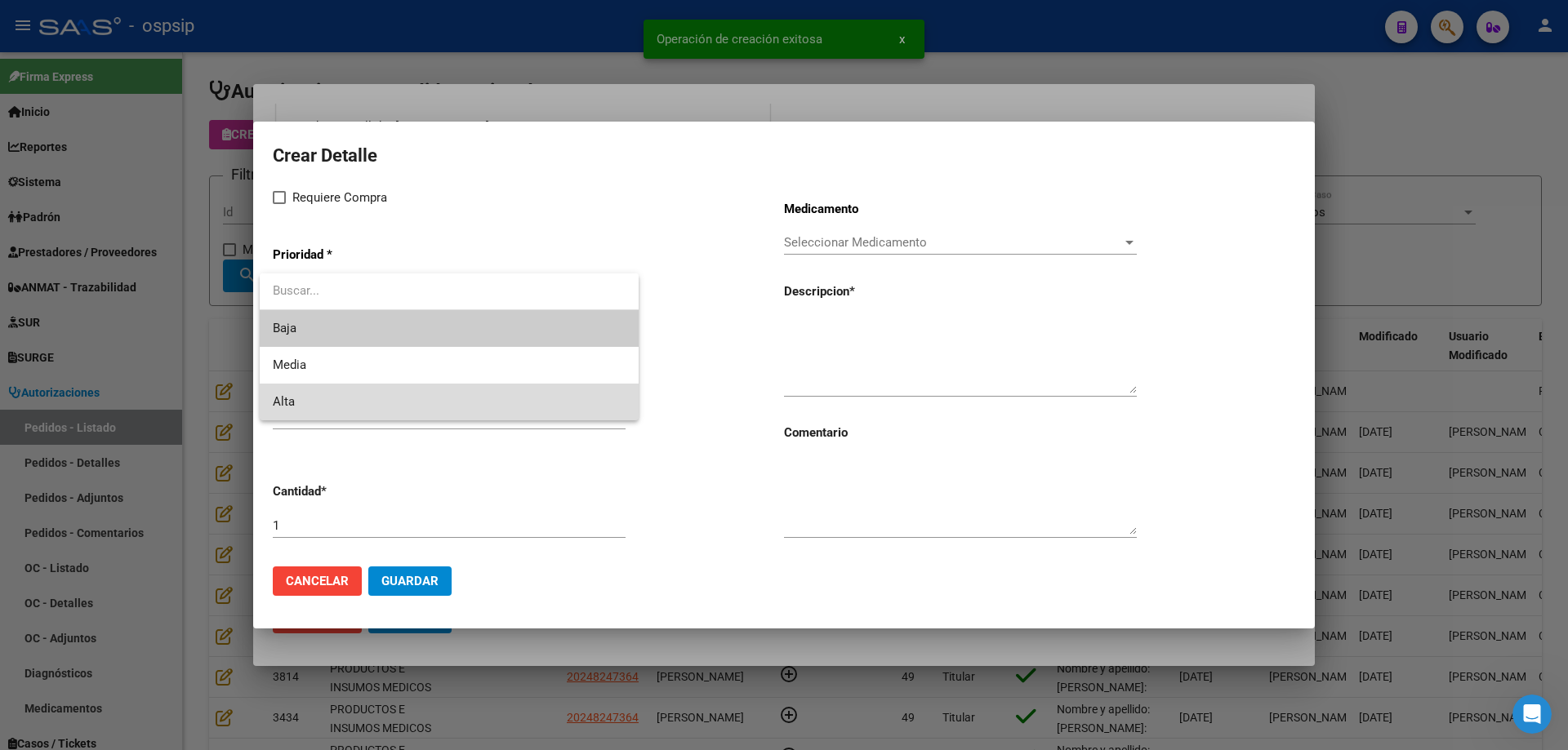
click at [363, 399] on span "Alta" at bounding box center [448, 402] width 353 height 37
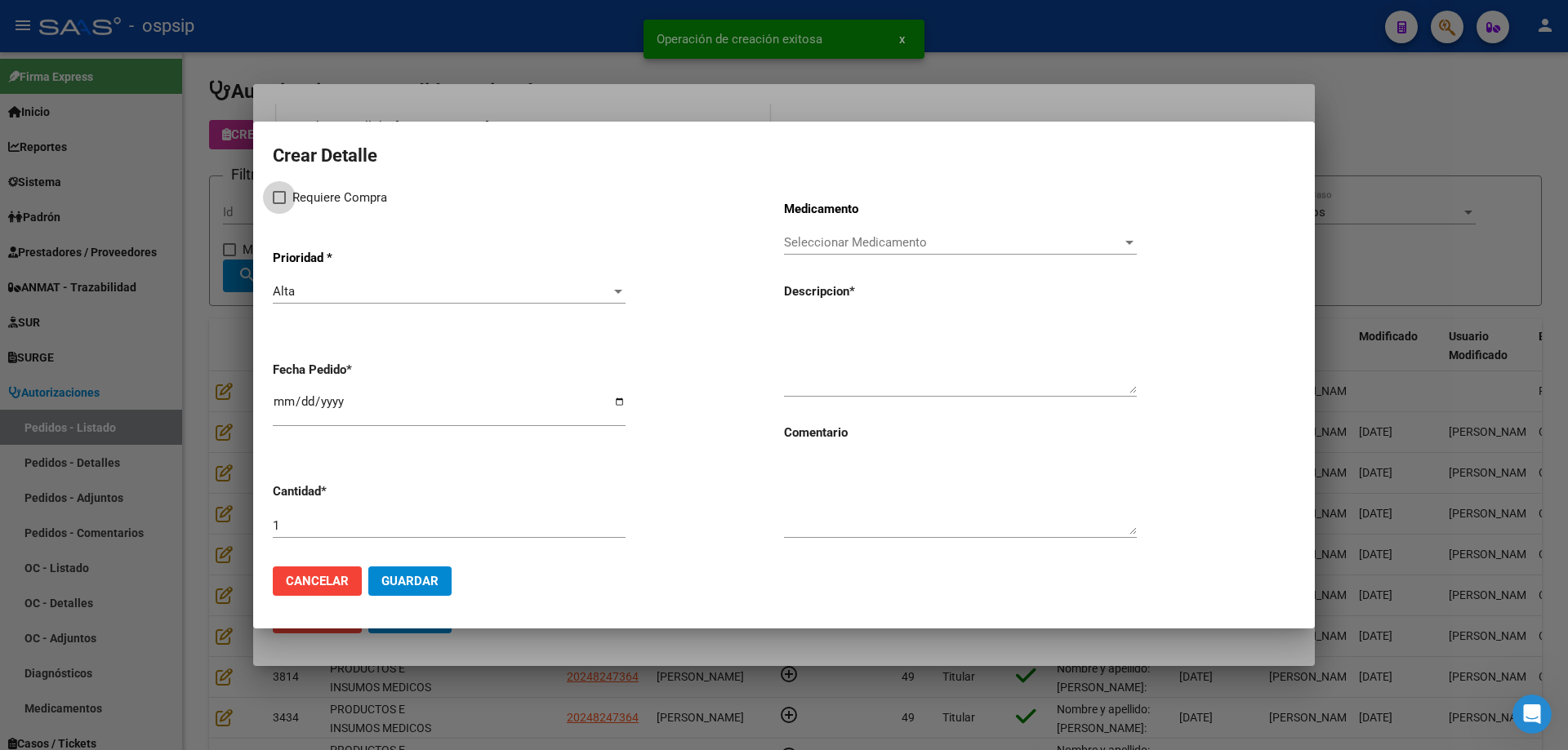
click at [312, 198] on span "Requiere Compra" at bounding box center [340, 197] width 95 height 20
click at [279, 204] on input "Requiere Compra" at bounding box center [279, 204] width 1 height 1
checkbox input "true"
click at [282, 395] on input "[DATE]" at bounding box center [448, 407] width 353 height 26
type input "[DATE]"
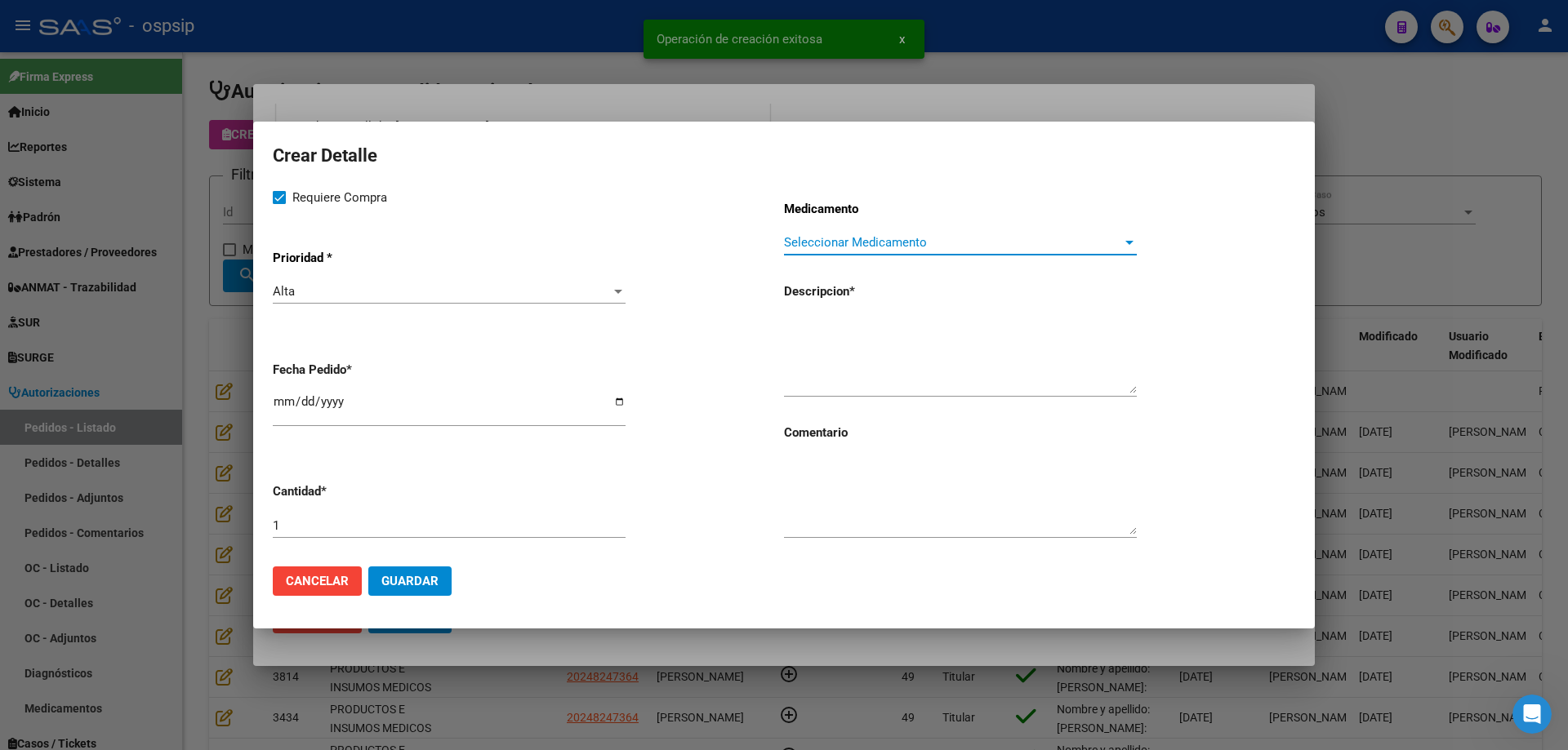
click at [847, 245] on span "Seleccionar Medicamento" at bounding box center [952, 242] width 338 height 14
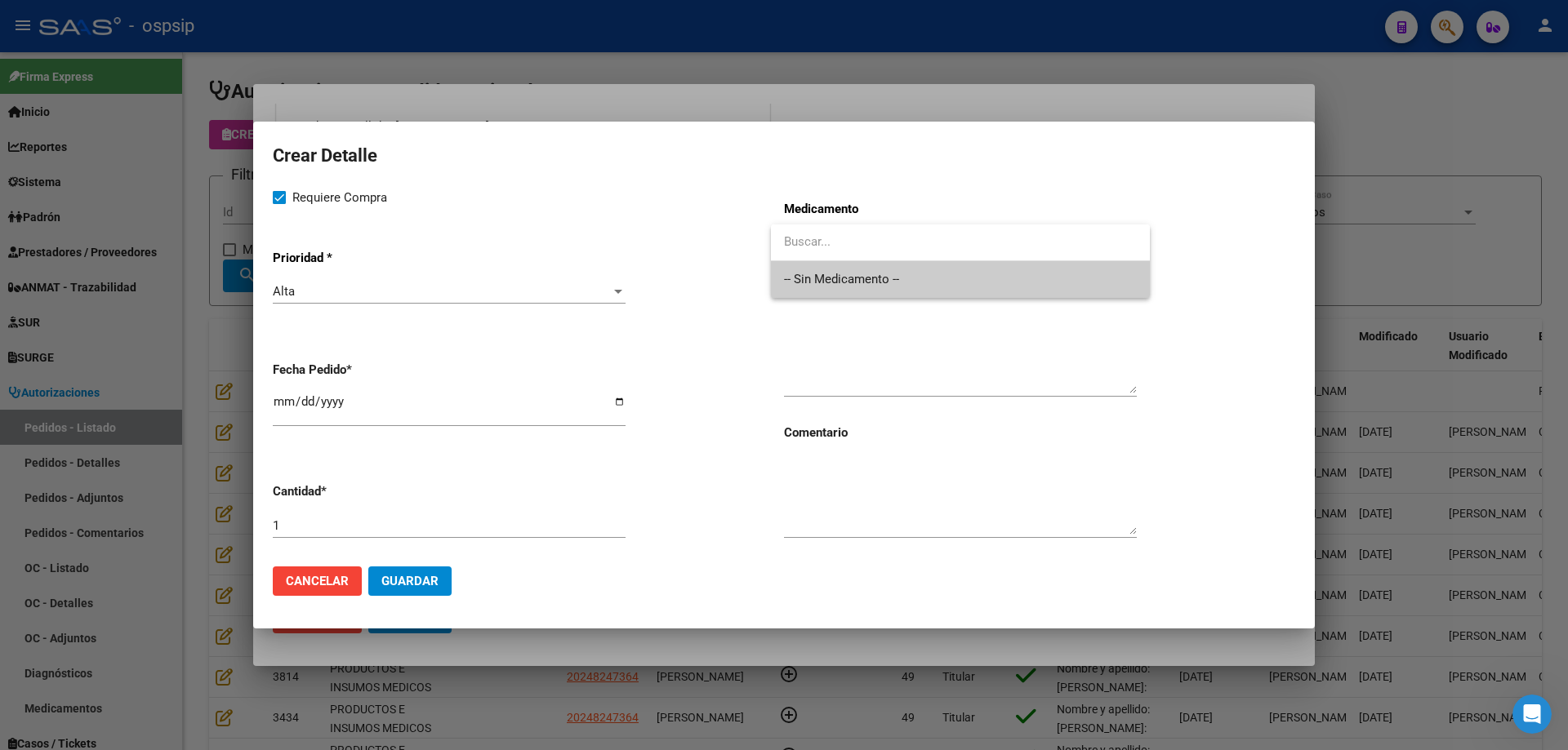
click at [846, 285] on span "-- Sin Medicamento --" at bounding box center [960, 279] width 353 height 37
click at [835, 343] on textarea at bounding box center [960, 355] width 353 height 77
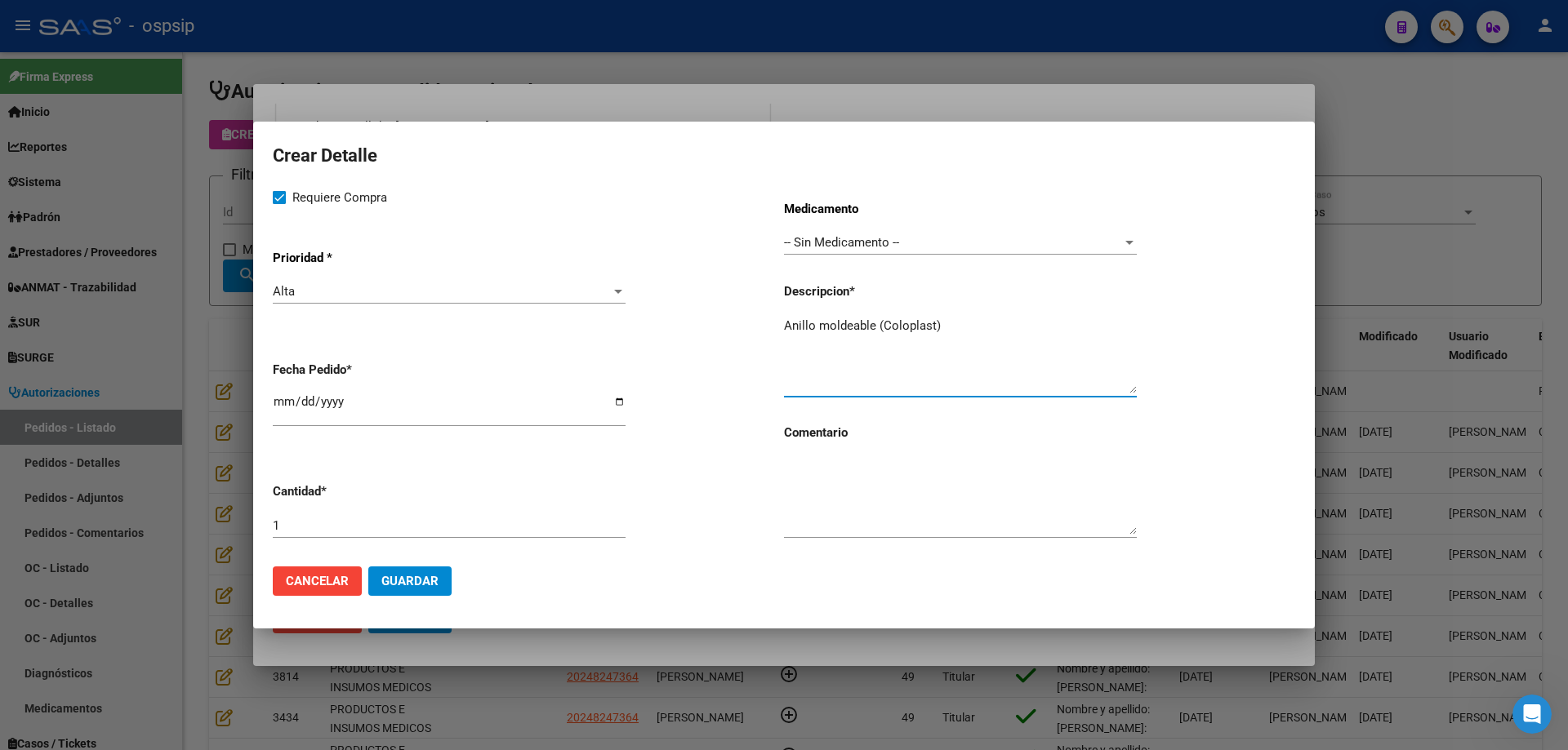
type textarea "Anillo moldeable (Coloplast)"
click at [600, 525] on input "1" at bounding box center [448, 525] width 353 height 14
type input "10"
click at [974, 328] on textarea "Anillo moldeable (Coloplast)" at bounding box center [960, 355] width 353 height 77
click at [420, 577] on span "Guardar" at bounding box center [410, 581] width 57 height 14
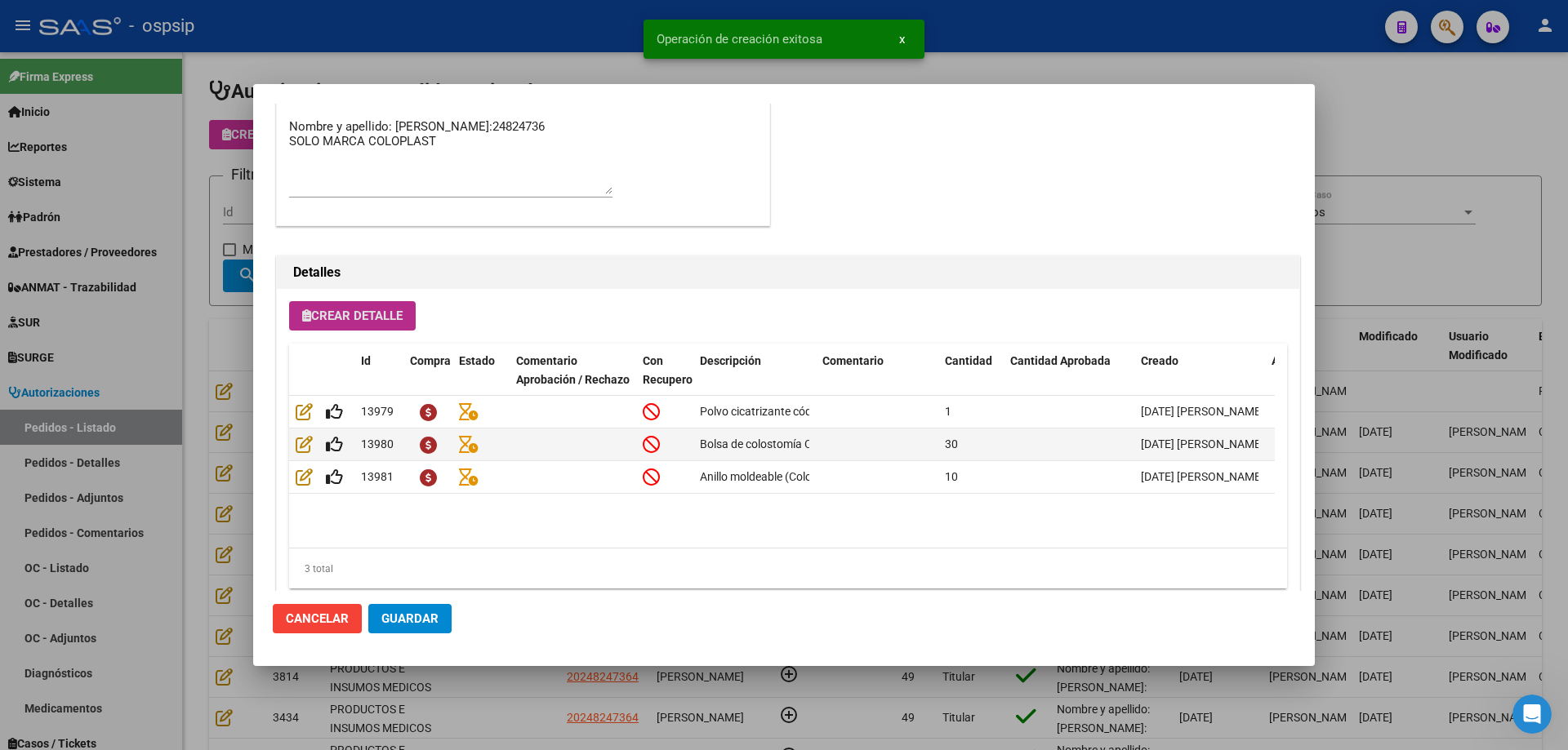
click at [410, 613] on span "Guardar" at bounding box center [410, 618] width 57 height 14
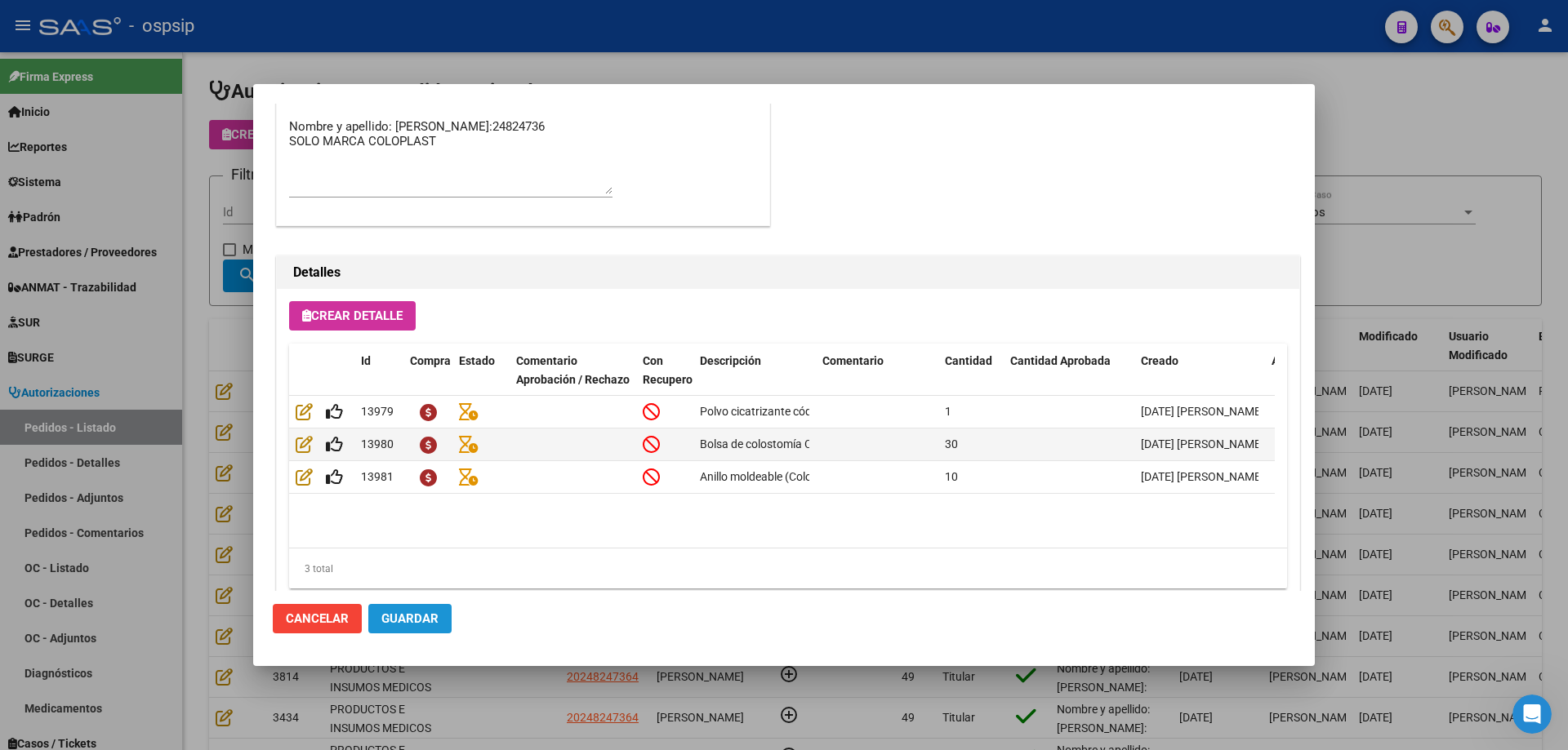
click at [407, 609] on button "Guardar" at bounding box center [409, 619] width 83 height 30
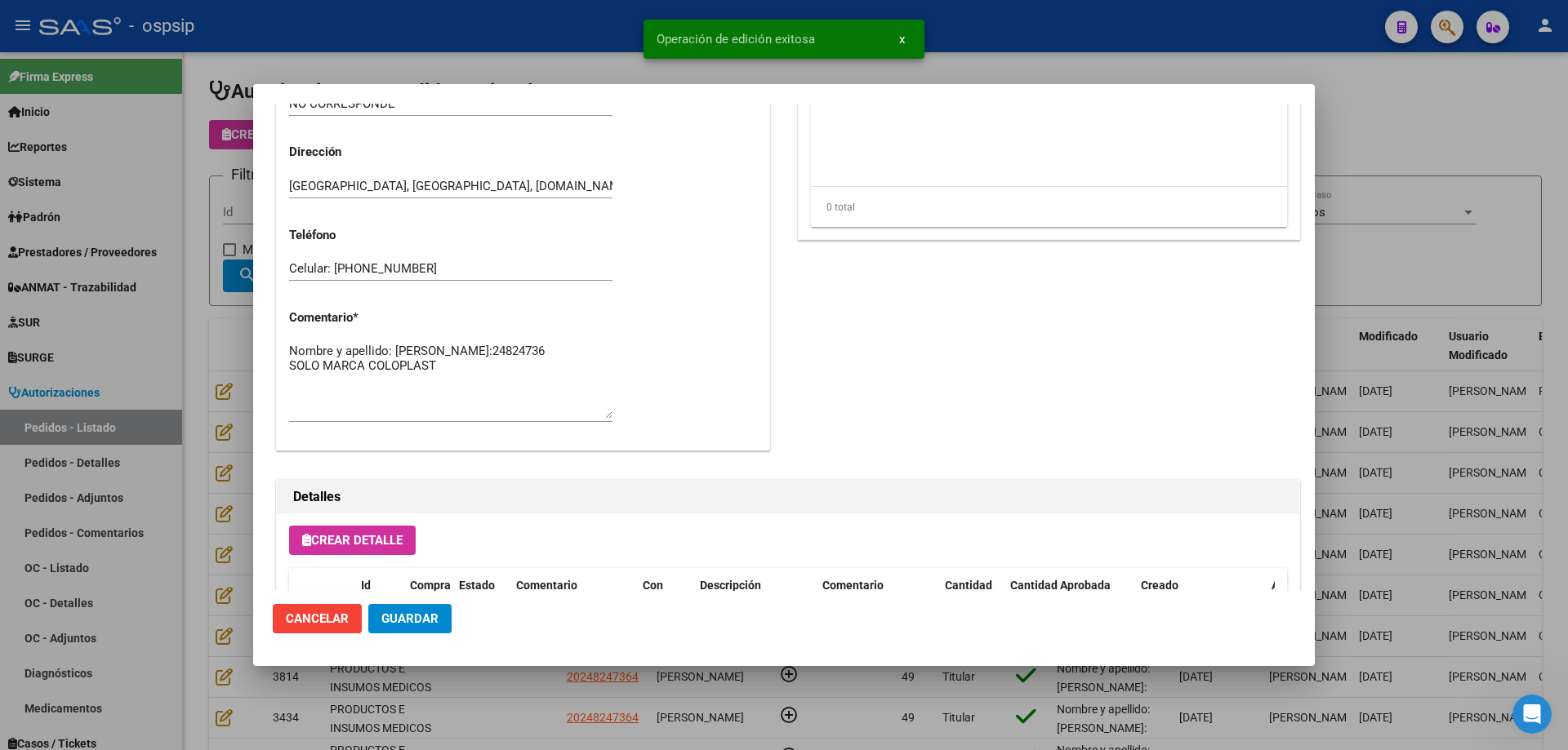
scroll to position [358, 0]
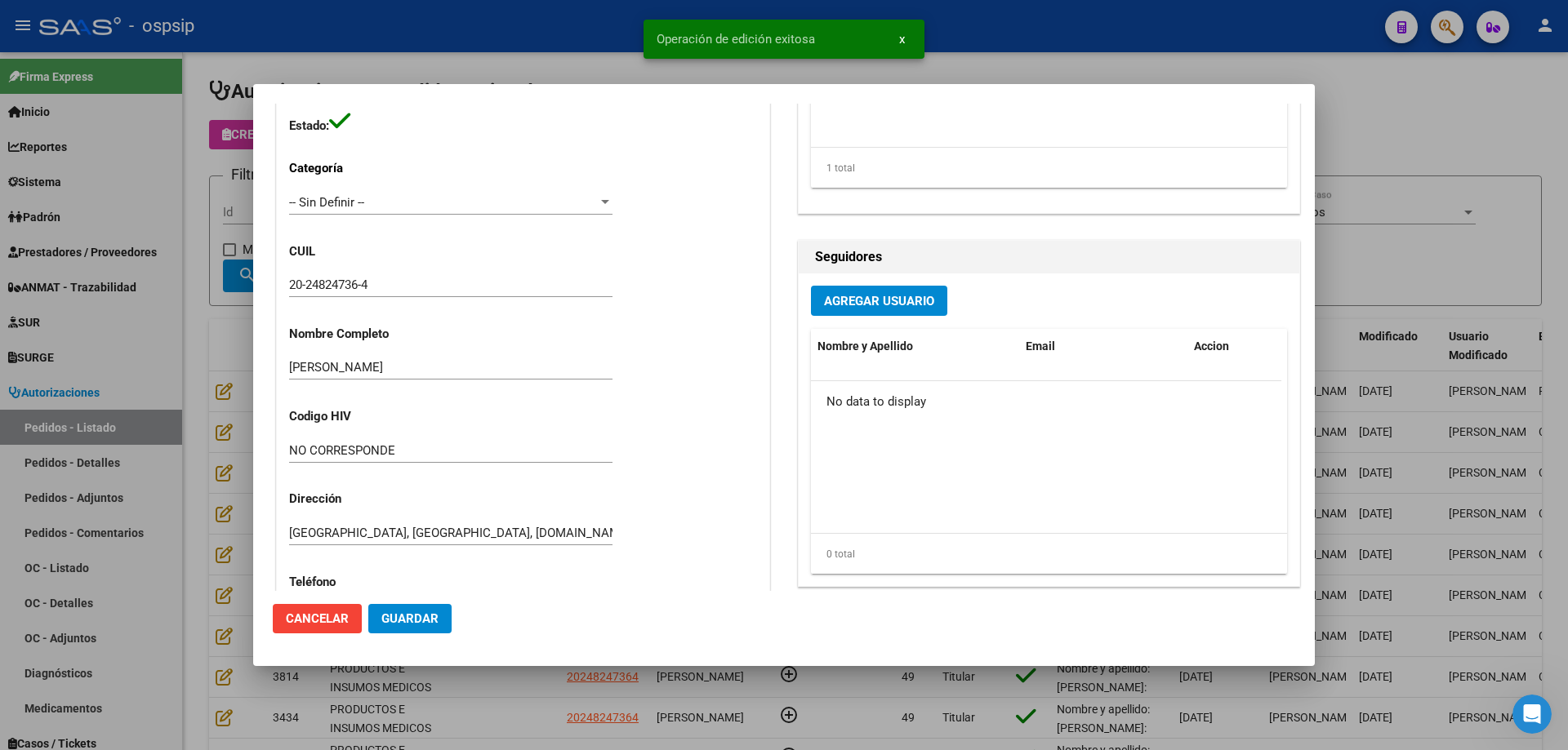
click at [187, 403] on div at bounding box center [784, 375] width 1568 height 750
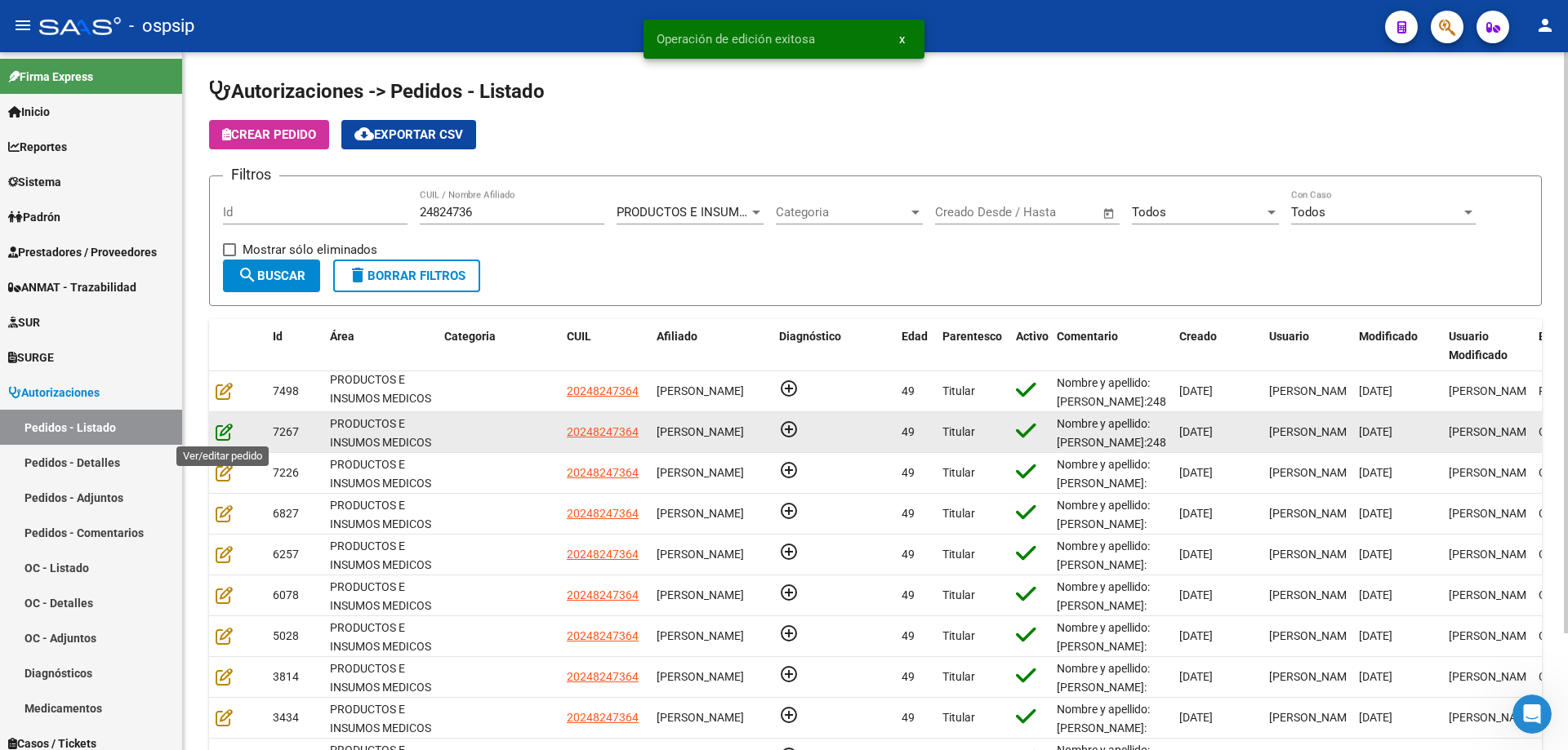
click at [221, 432] on icon at bounding box center [224, 431] width 17 height 18
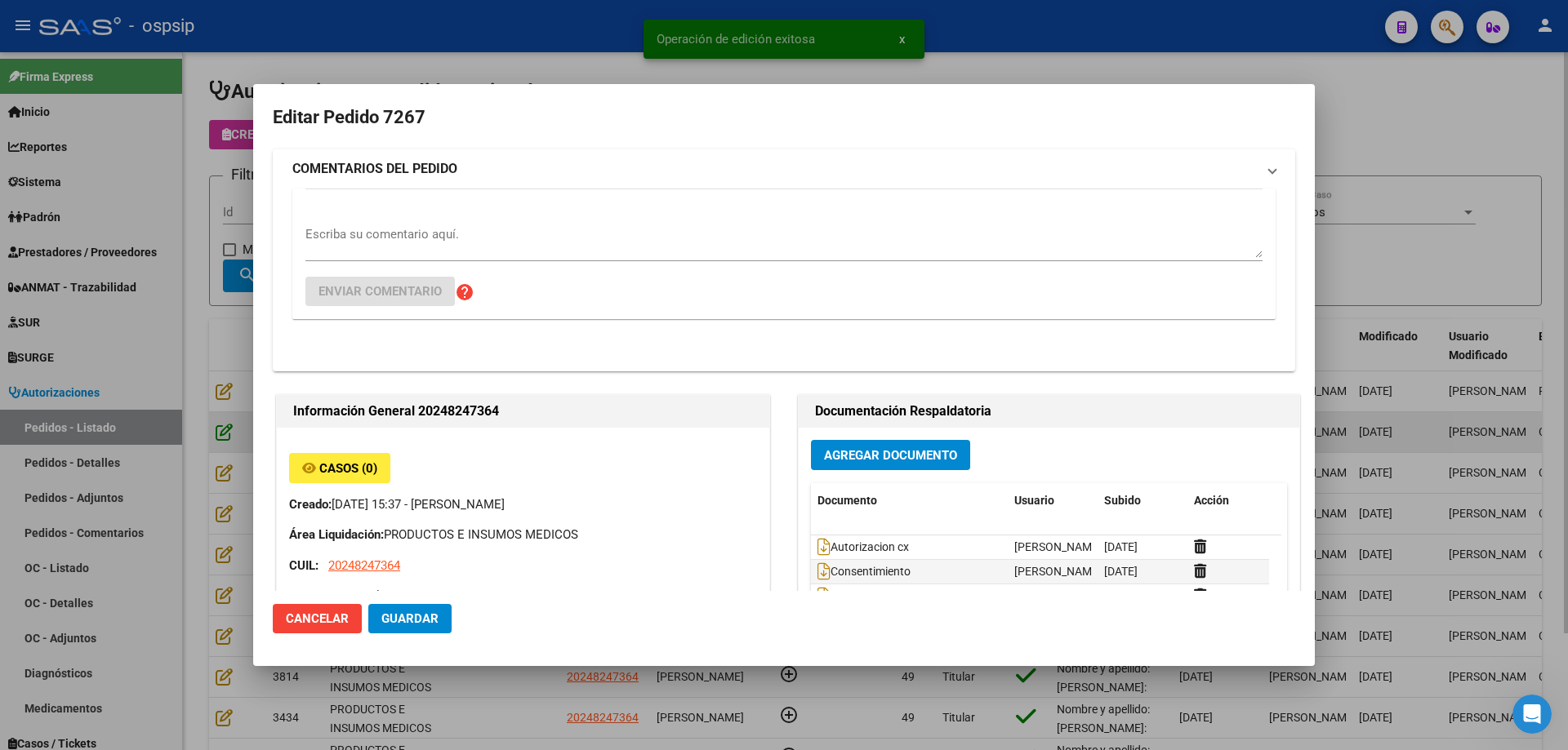
type input "[GEOGRAPHIC_DATA], [GEOGRAPHIC_DATA], [DOMAIN_NAME] Y P. UNIDAS ENTR 1 ED 4, Pi…"
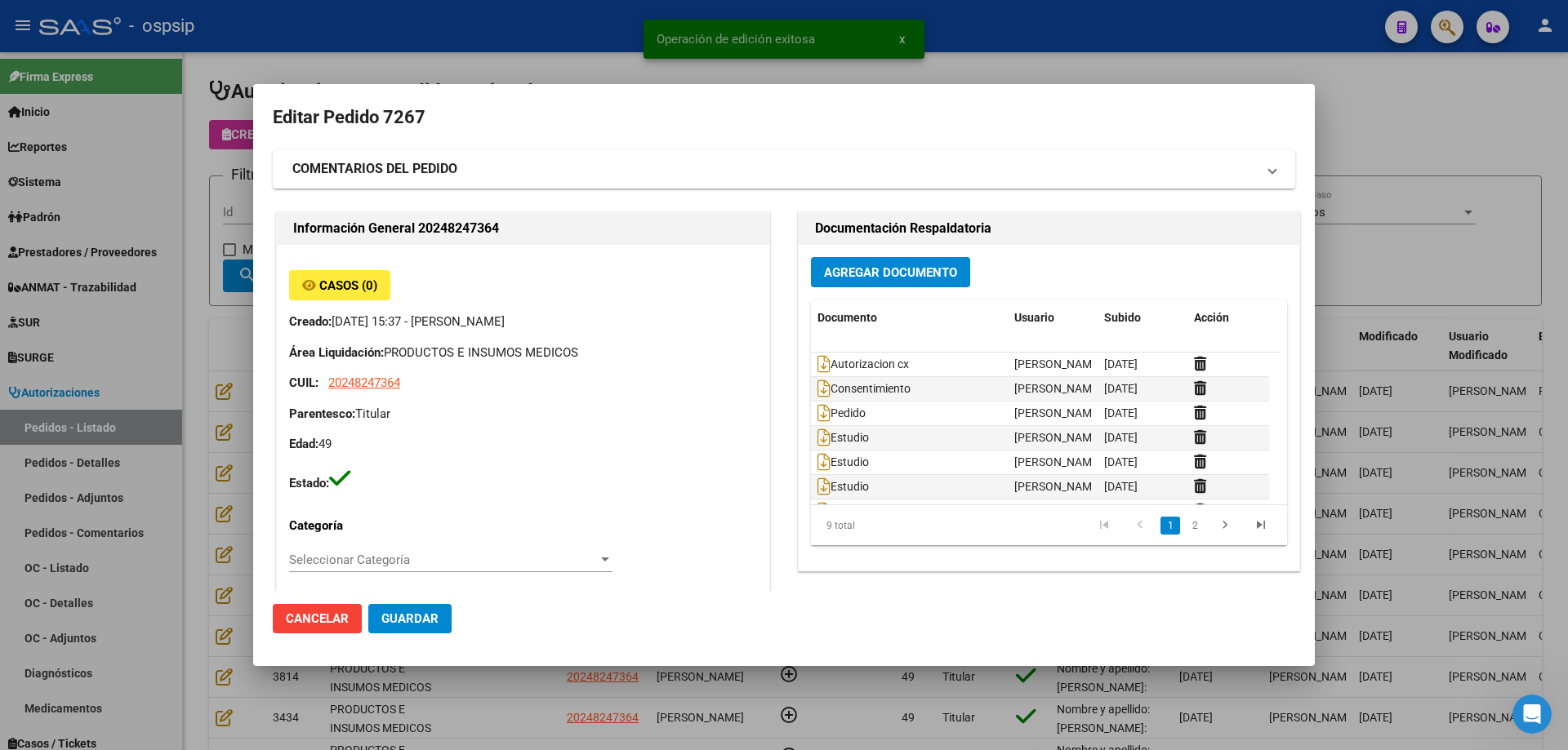
click at [187, 432] on div at bounding box center [784, 375] width 1568 height 750
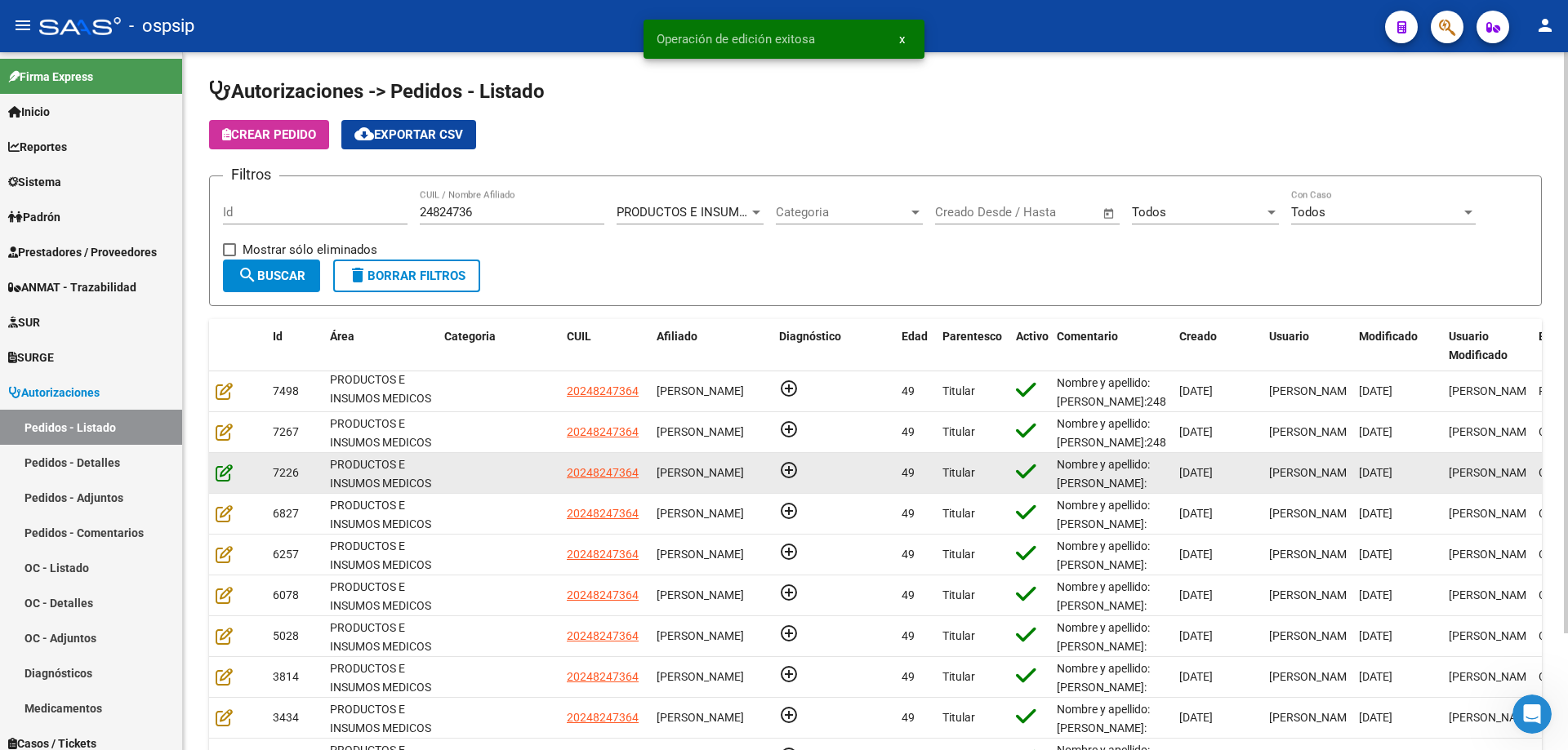
click at [227, 463] on datatable-body-cell at bounding box center [238, 473] width 57 height 40
click at [227, 466] on icon at bounding box center [224, 472] width 17 height 18
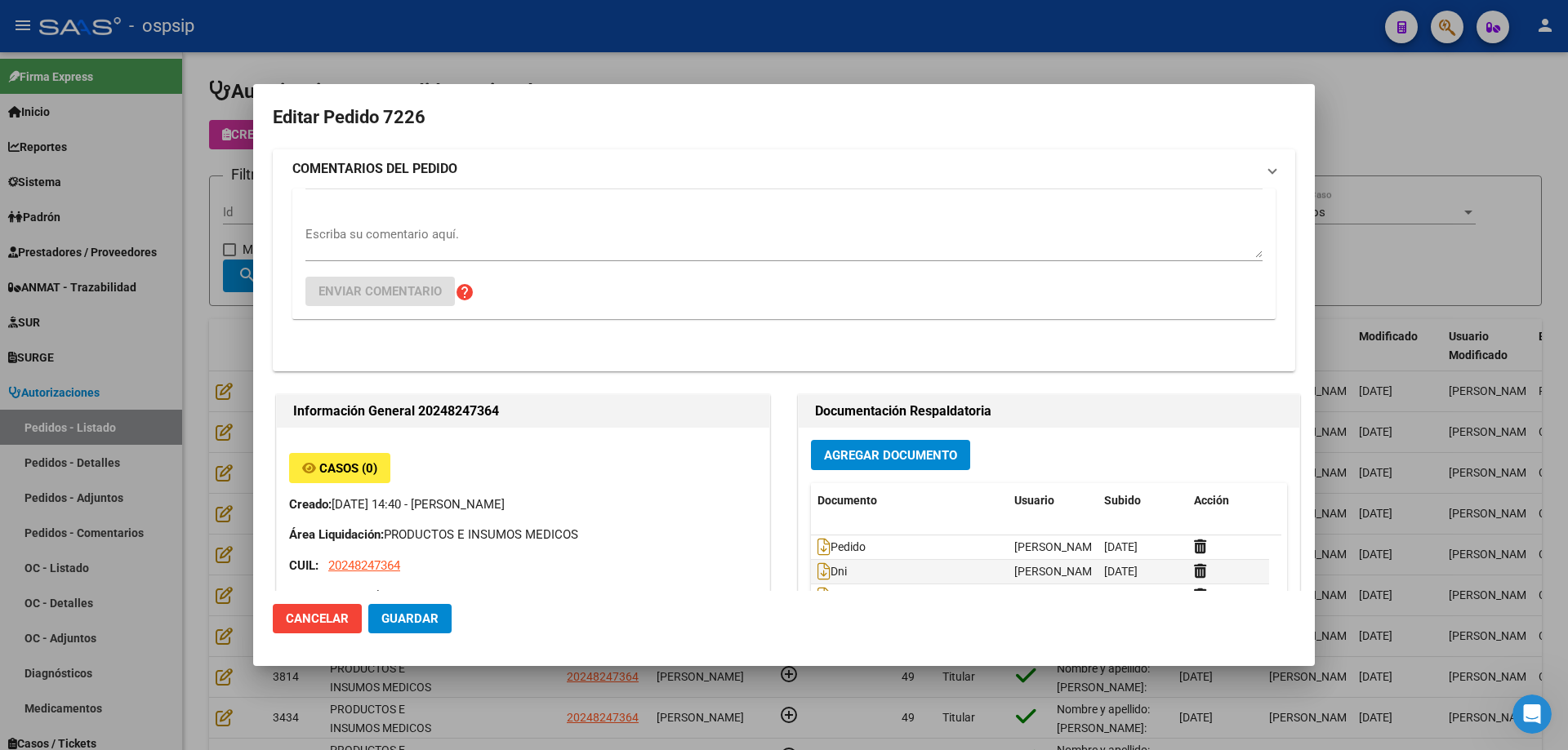
type input "[GEOGRAPHIC_DATA], [GEOGRAPHIC_DATA], [DOMAIN_NAME] Y P. UNIDAS ENTR 1 ED 4, Pi…"
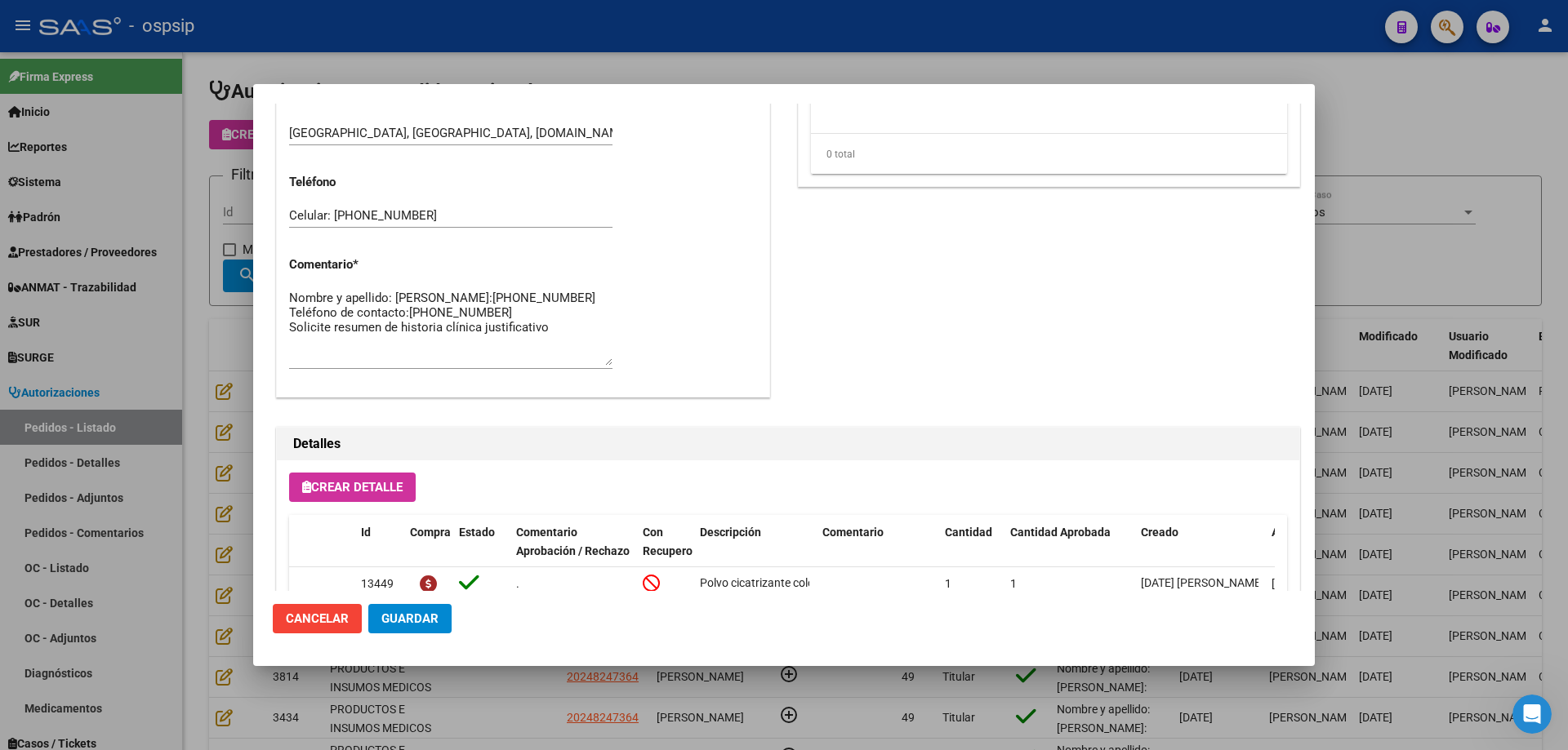
scroll to position [817, 0]
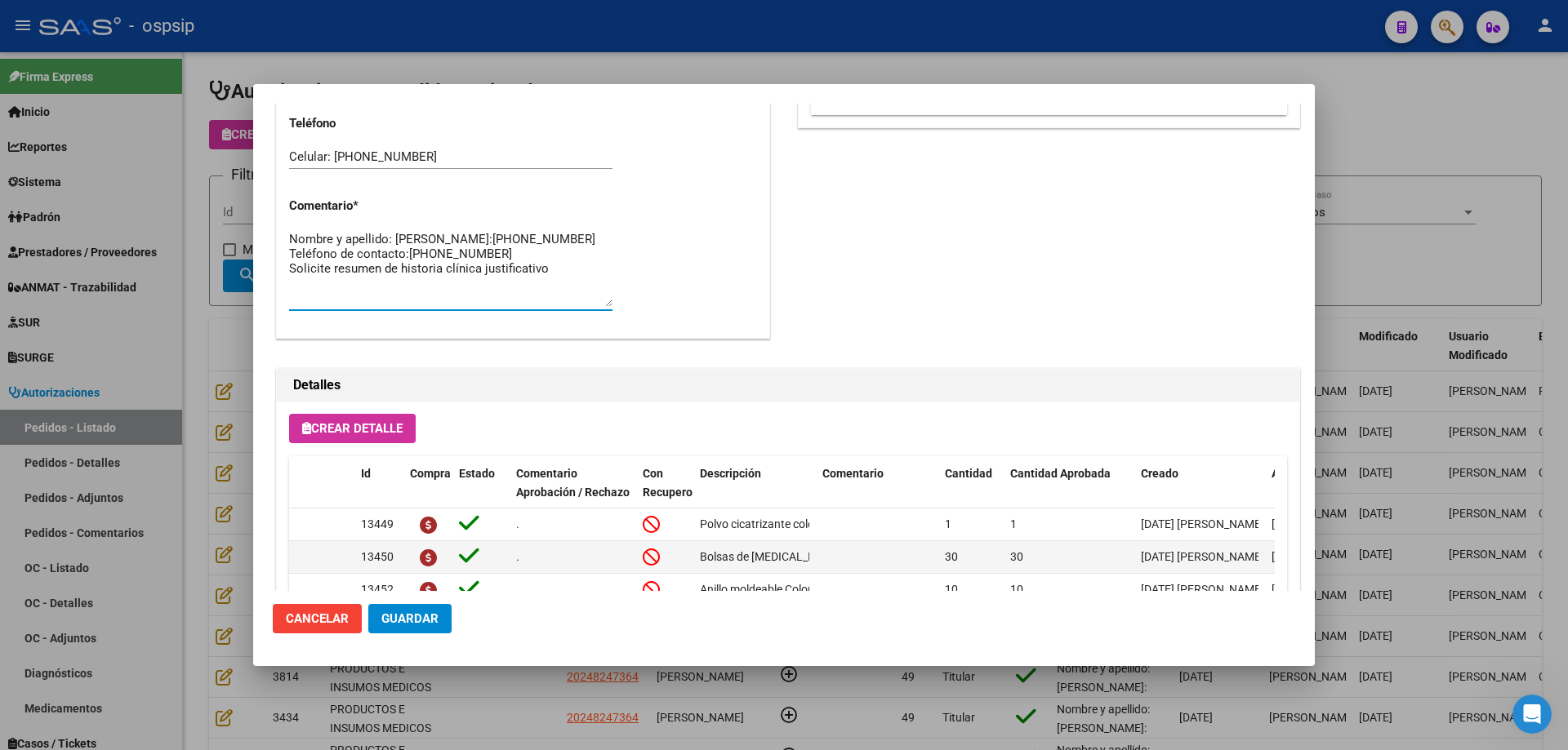
drag, startPoint x: 289, startPoint y: 270, endPoint x: 497, endPoint y: 274, distance: 208.0
click at [497, 274] on textarea "Nombre y apellido: [PERSON_NAME]:[PHONE_NUMBER] Teléfono de contacto:[PHONE_NUM…" at bounding box center [451, 268] width 324 height 77
click at [201, 347] on div at bounding box center [784, 375] width 1568 height 750
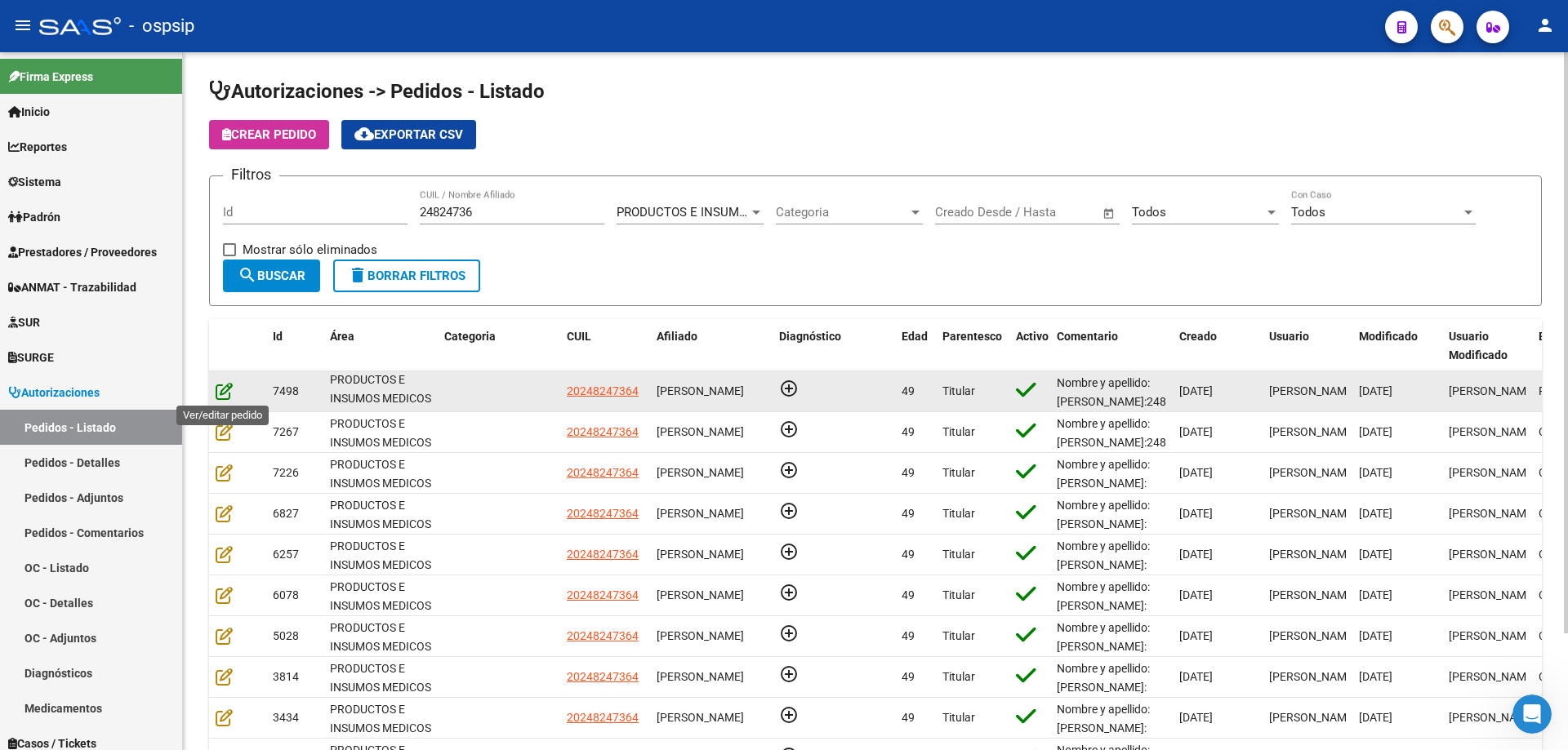
click at [223, 394] on icon at bounding box center [224, 390] width 17 height 18
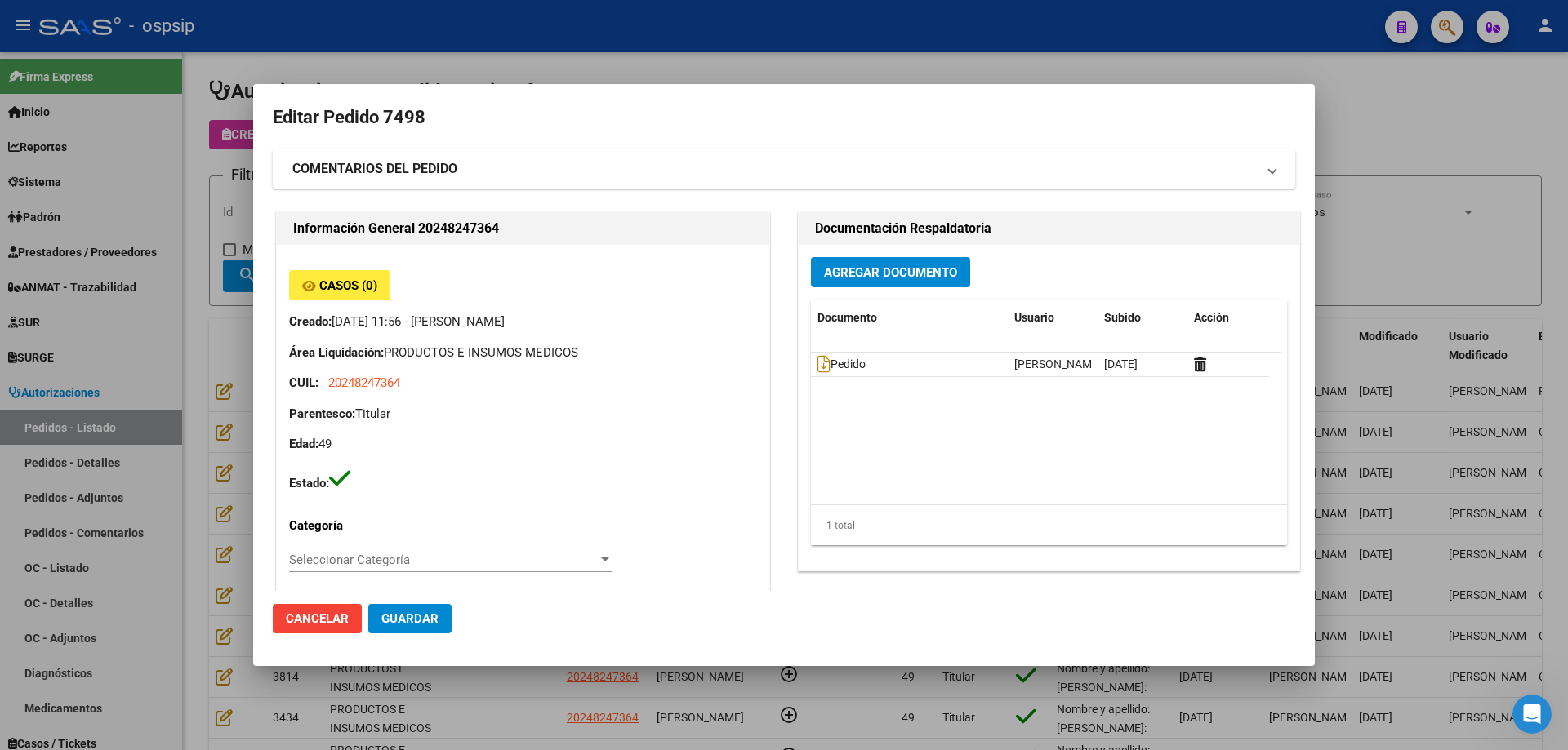
type input "[GEOGRAPHIC_DATA], [GEOGRAPHIC_DATA], [DOMAIN_NAME] Y P. UNIDAS ENTR 1 ED 4, Pi…"
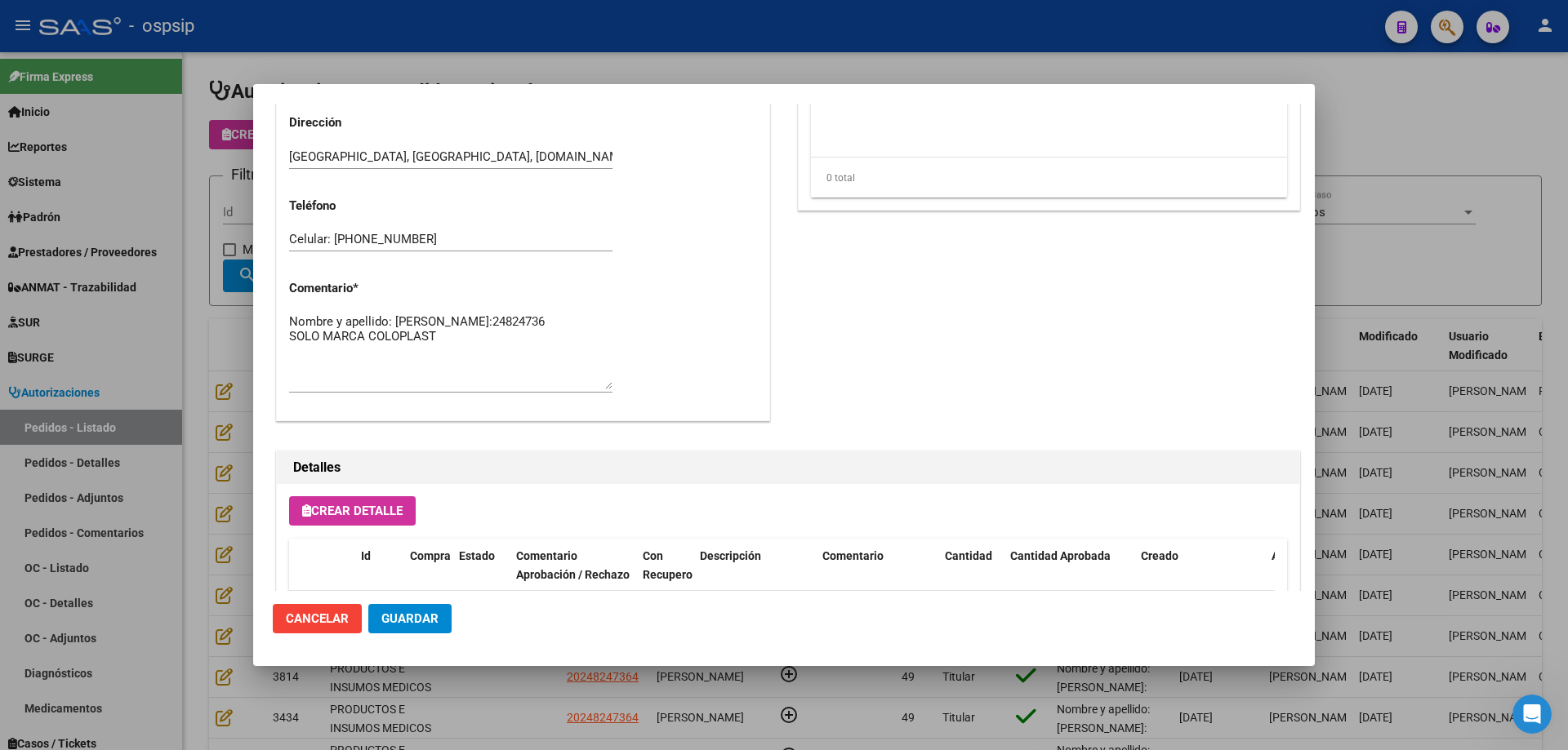
scroll to position [735, 0]
click at [493, 350] on textarea "Nombre y apellido: [PERSON_NAME]:24824736 SOLO MARCA COLOPLAST" at bounding box center [451, 350] width 324 height 77
paste textarea "Teléfono de contacto:[PHONE_NUMBER]"
type textarea "Nombre y apellido: [PERSON_NAME]:24824736 SOLO MARCA COLOPLAST Teléfono de cont…"
click at [430, 624] on span "Guardar" at bounding box center [410, 618] width 57 height 14
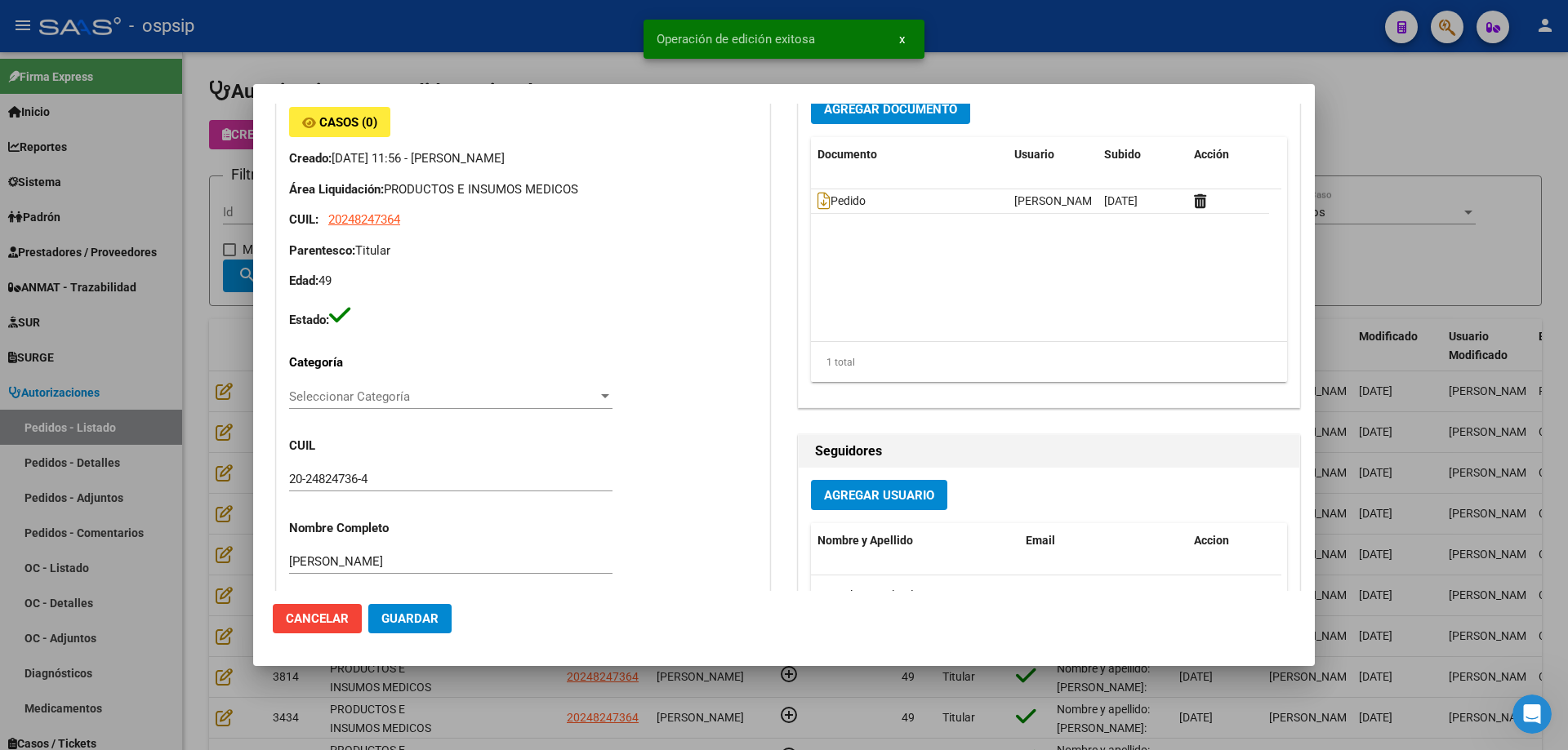
scroll to position [0, 0]
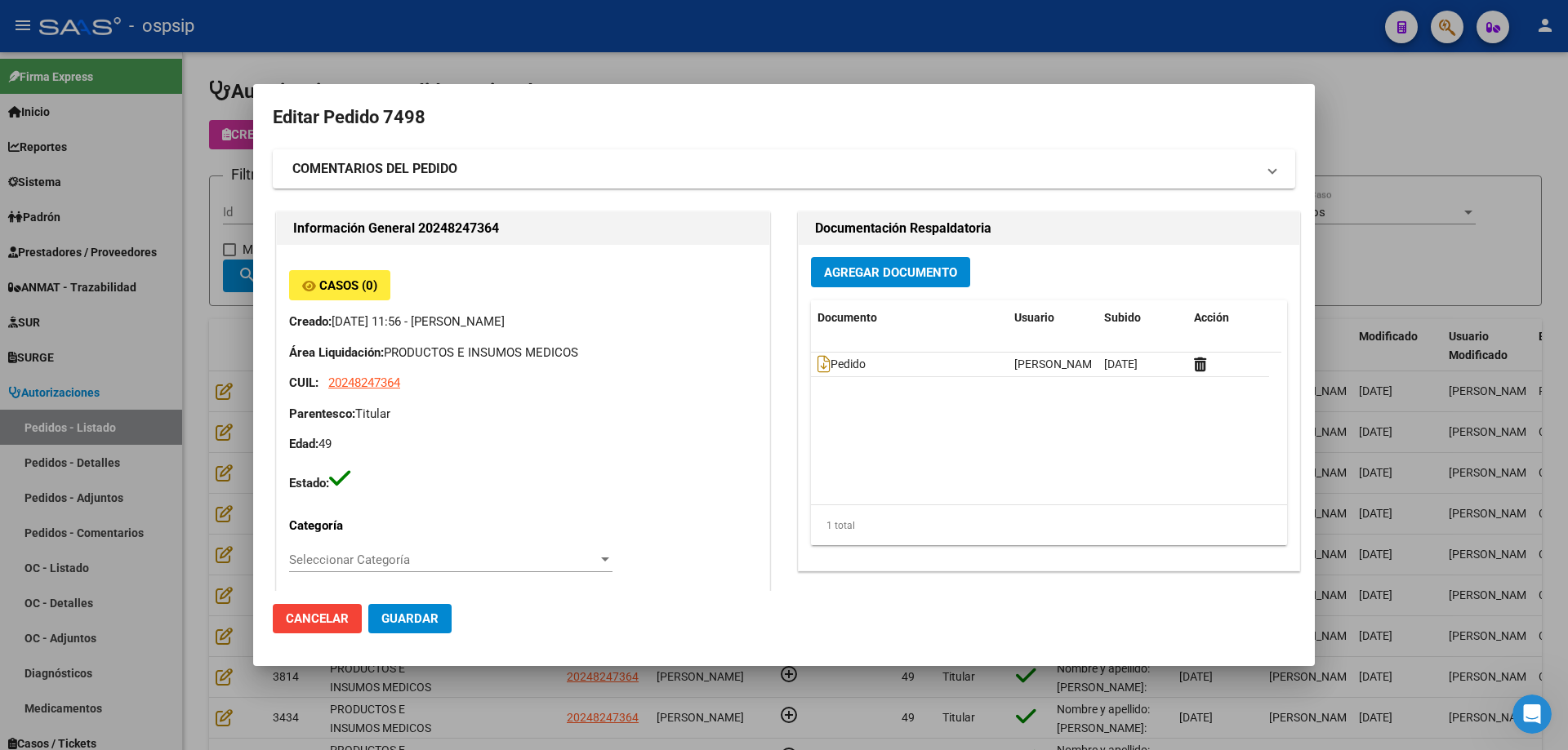
click at [410, 616] on span "Guardar" at bounding box center [410, 618] width 57 height 14
click at [869, 268] on span "Agregar Documento" at bounding box center [890, 272] width 133 height 14
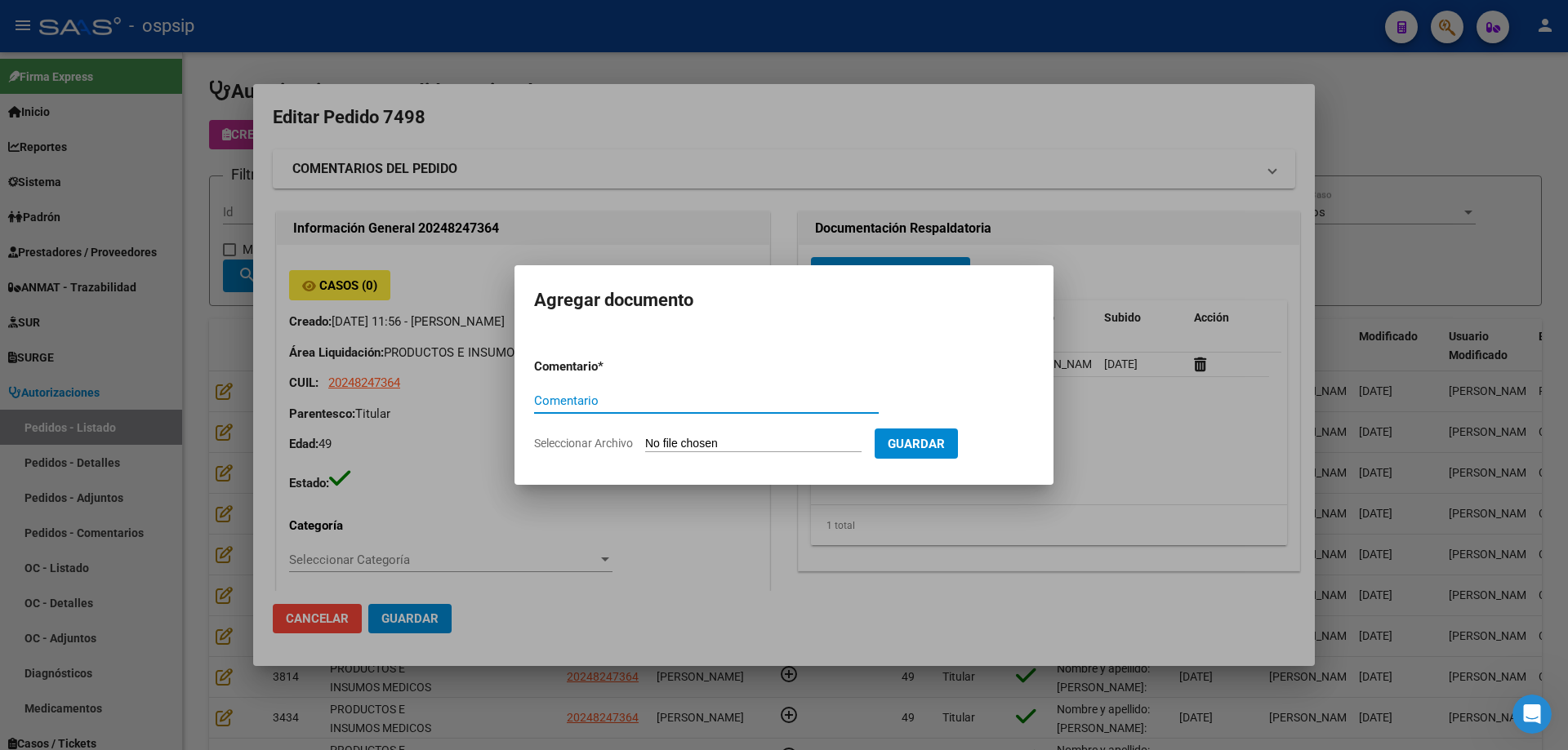
click at [773, 444] on input "Seleccionar Archivo" at bounding box center [753, 444] width 216 height 15
type input "C:\fakepath\dni [PERSON_NAME].jpg"
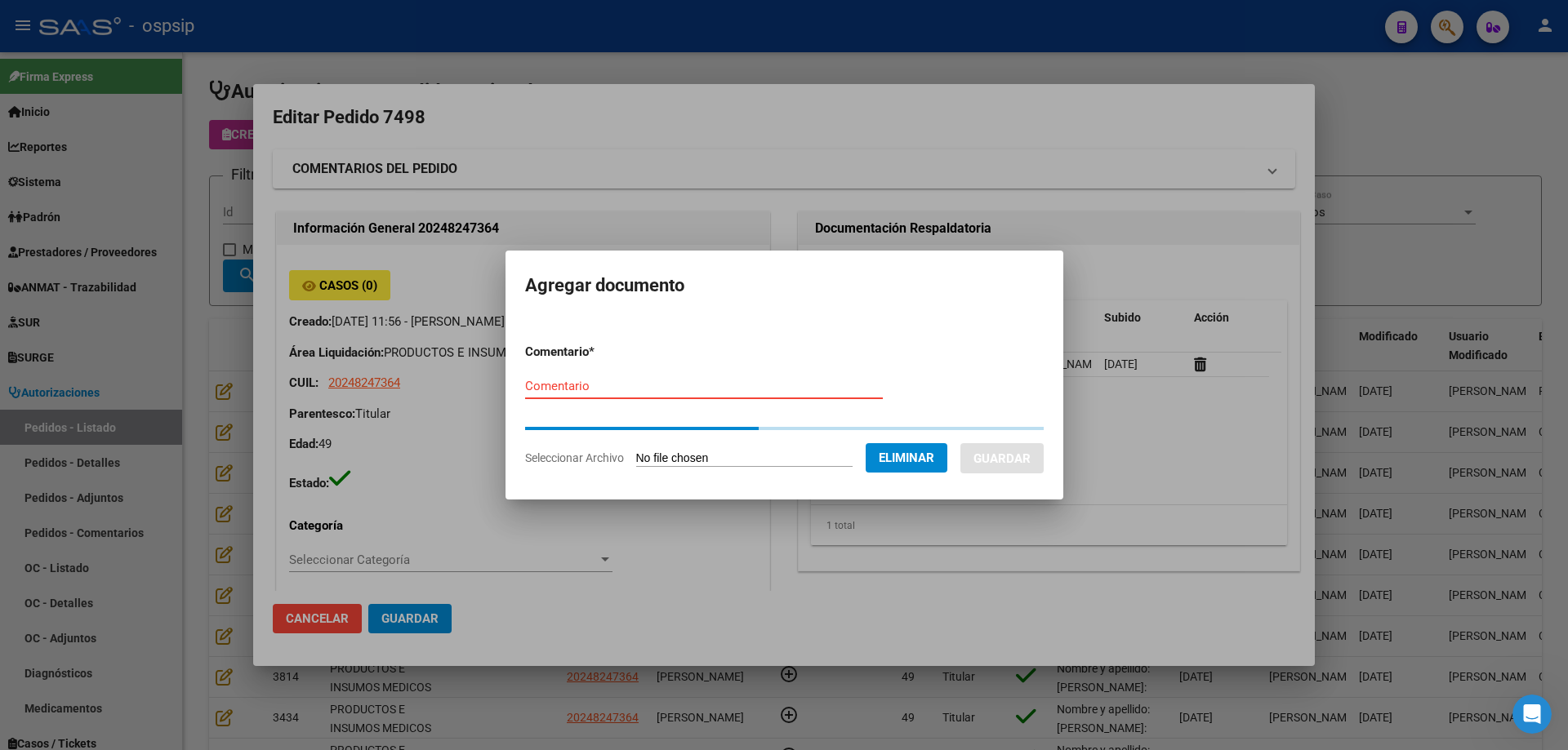
click at [546, 382] on input "Comentario" at bounding box center [705, 385] width 358 height 14
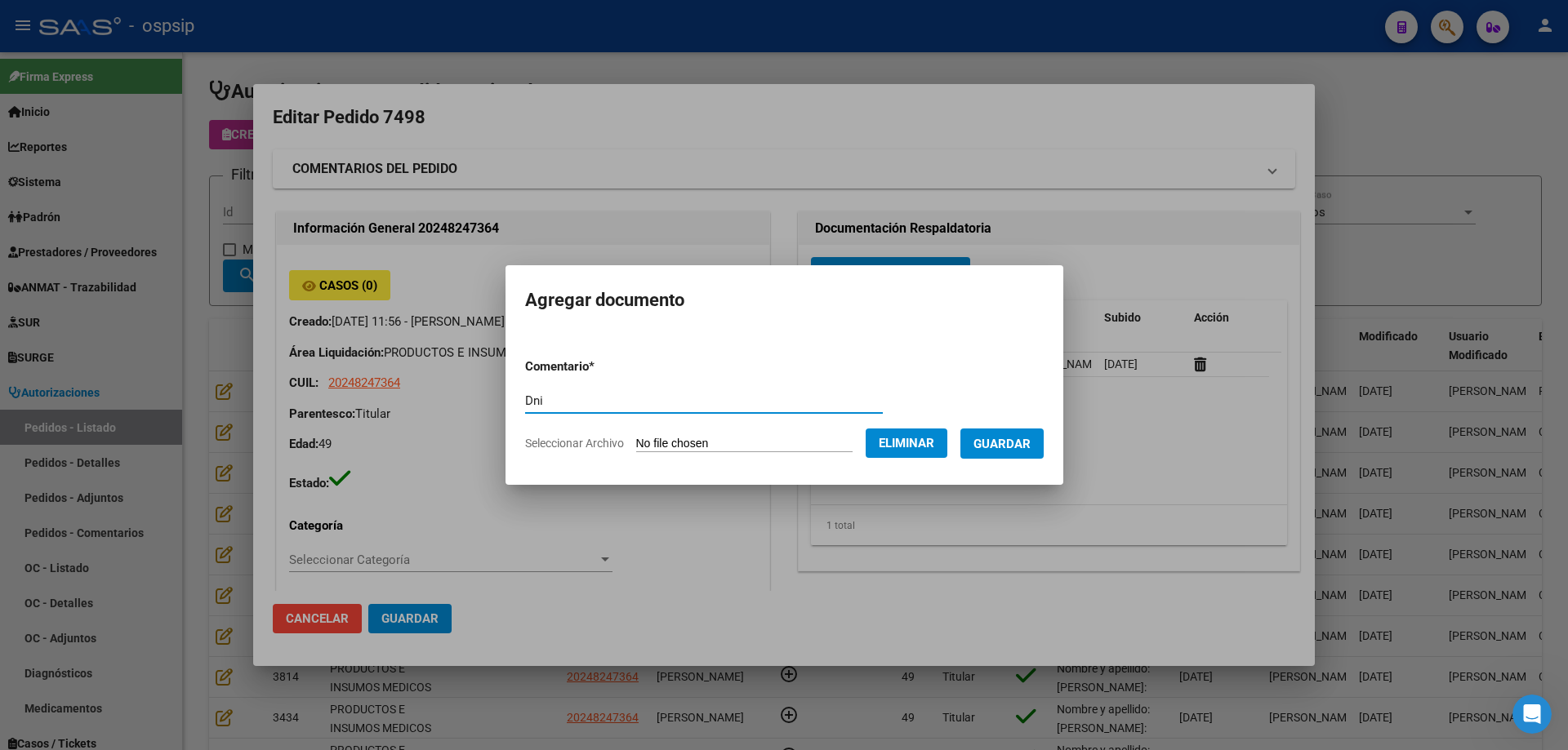
type input "Dni"
click at [1013, 444] on span "Guardar" at bounding box center [1002, 444] width 57 height 14
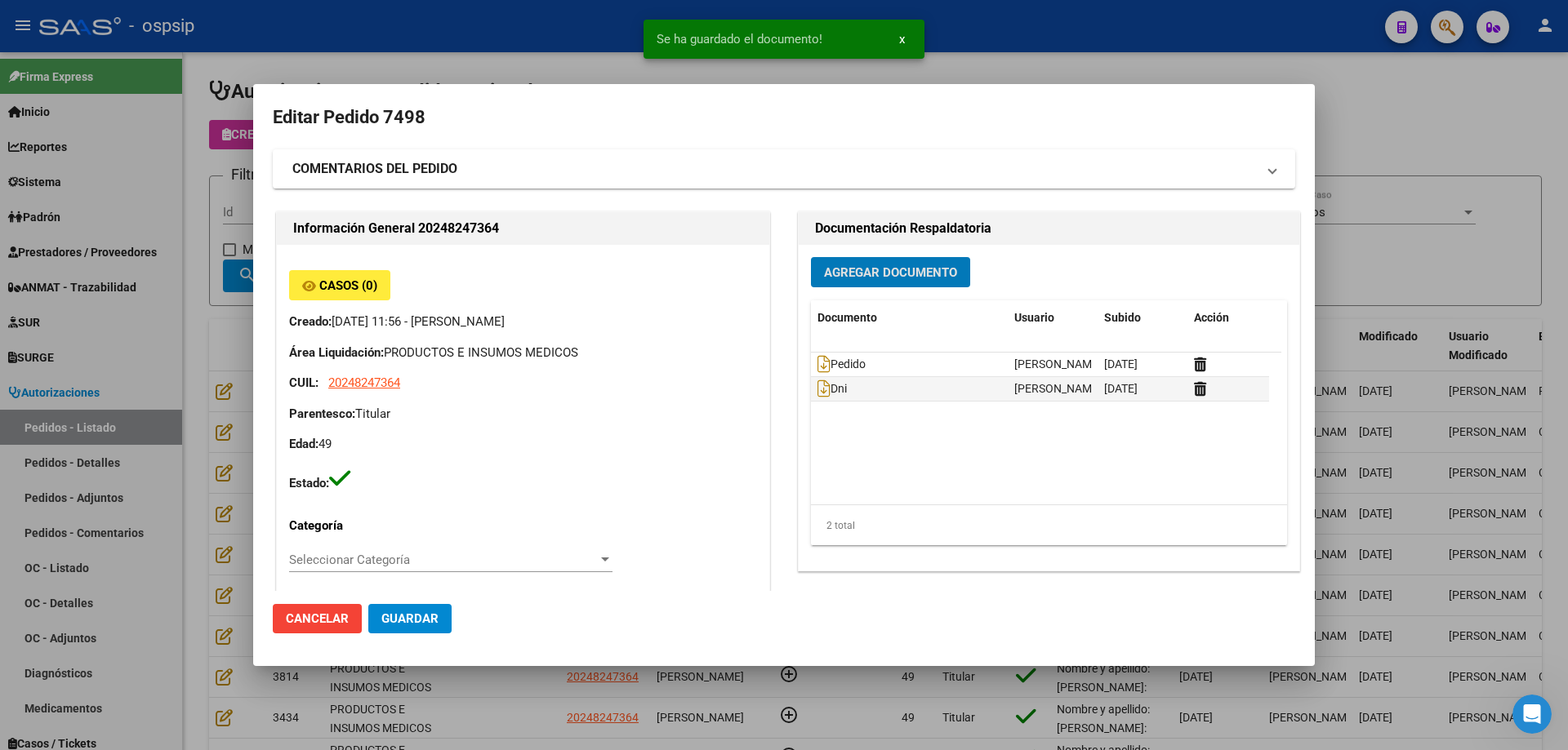
click at [421, 622] on span "Guardar" at bounding box center [410, 618] width 57 height 14
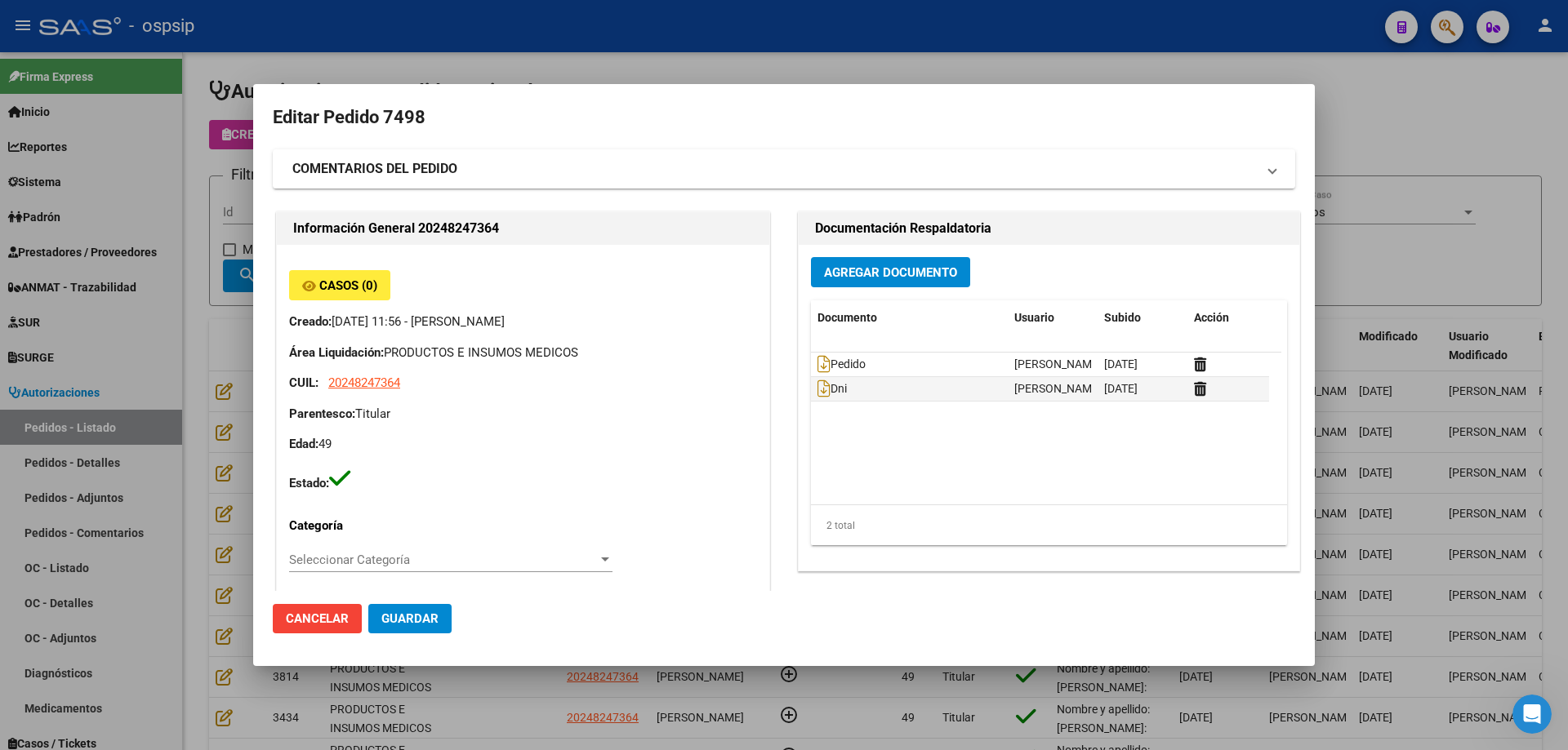
click at [196, 232] on div at bounding box center [784, 375] width 1568 height 750
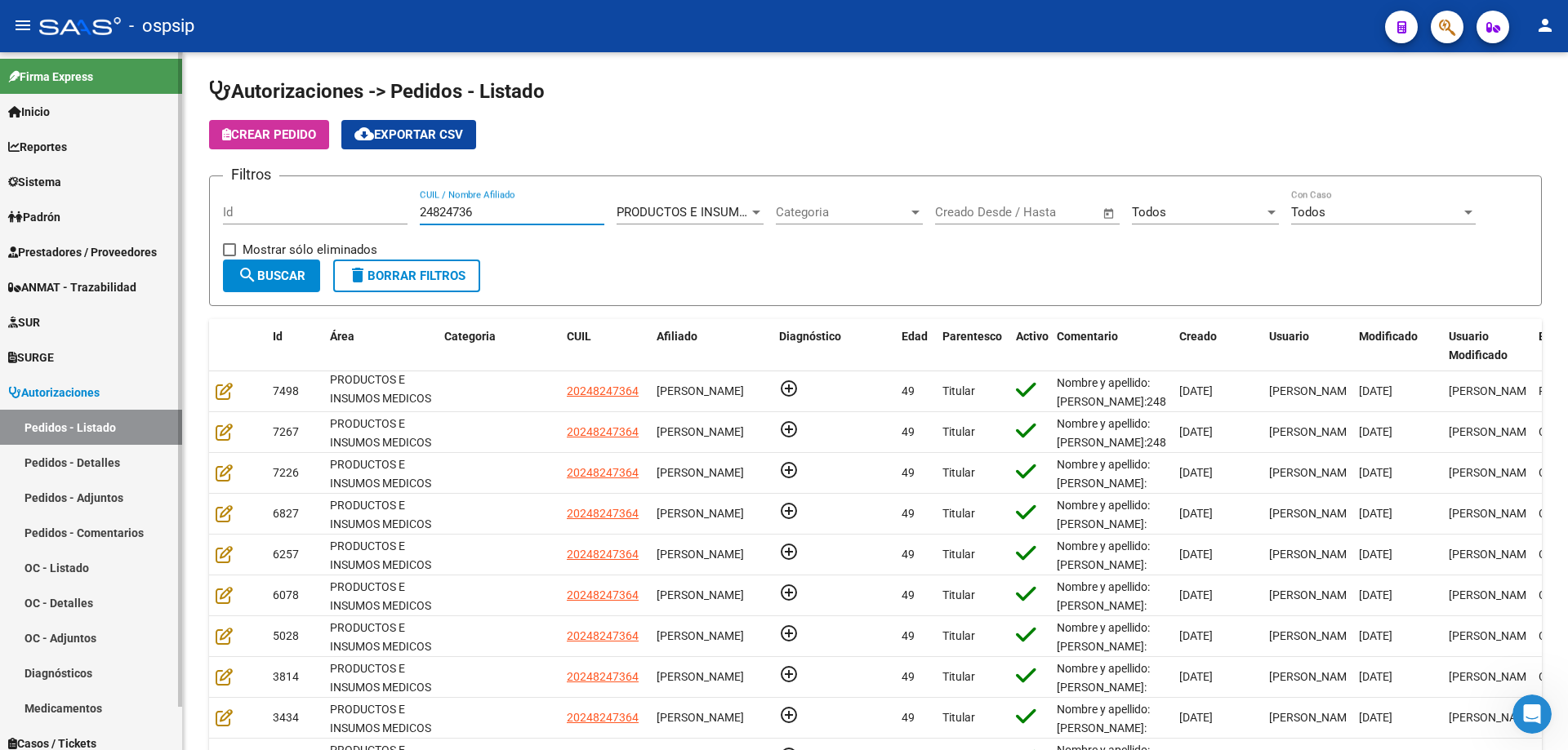
drag, startPoint x: 486, startPoint y: 215, endPoint x: 154, endPoint y: 172, distance: 334.8
click at [154, 172] on mat-sidenav-container "Firma Express Inicio Calendario SSS Instructivos Contacto OS Reportes Egresos D…" at bounding box center [784, 401] width 1568 height 698
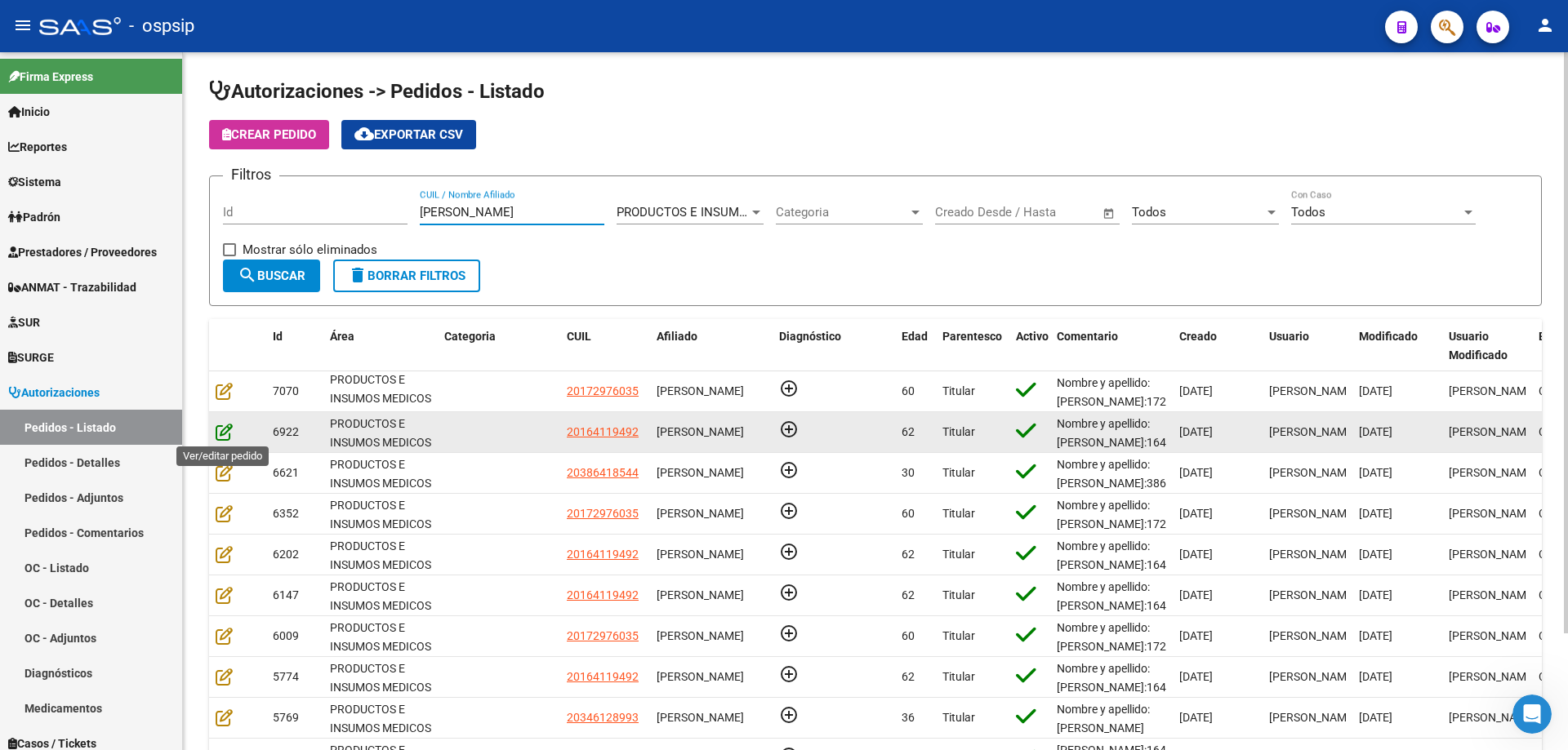
type input "[PERSON_NAME]"
click at [217, 427] on icon at bounding box center [224, 431] width 17 height 18
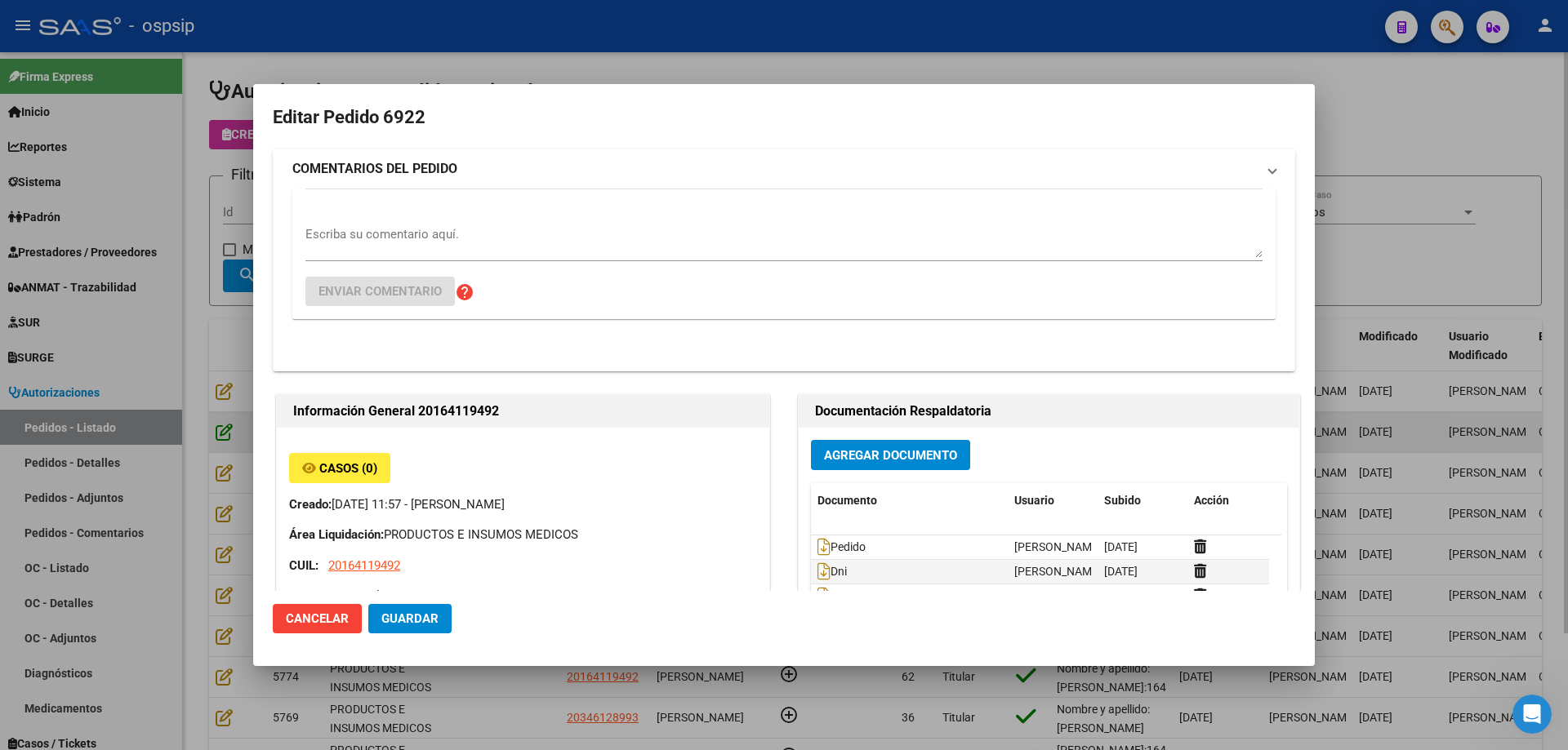
type input "[GEOGRAPHIC_DATA], [PERSON_NAME], [PERSON_NAME] 4030"
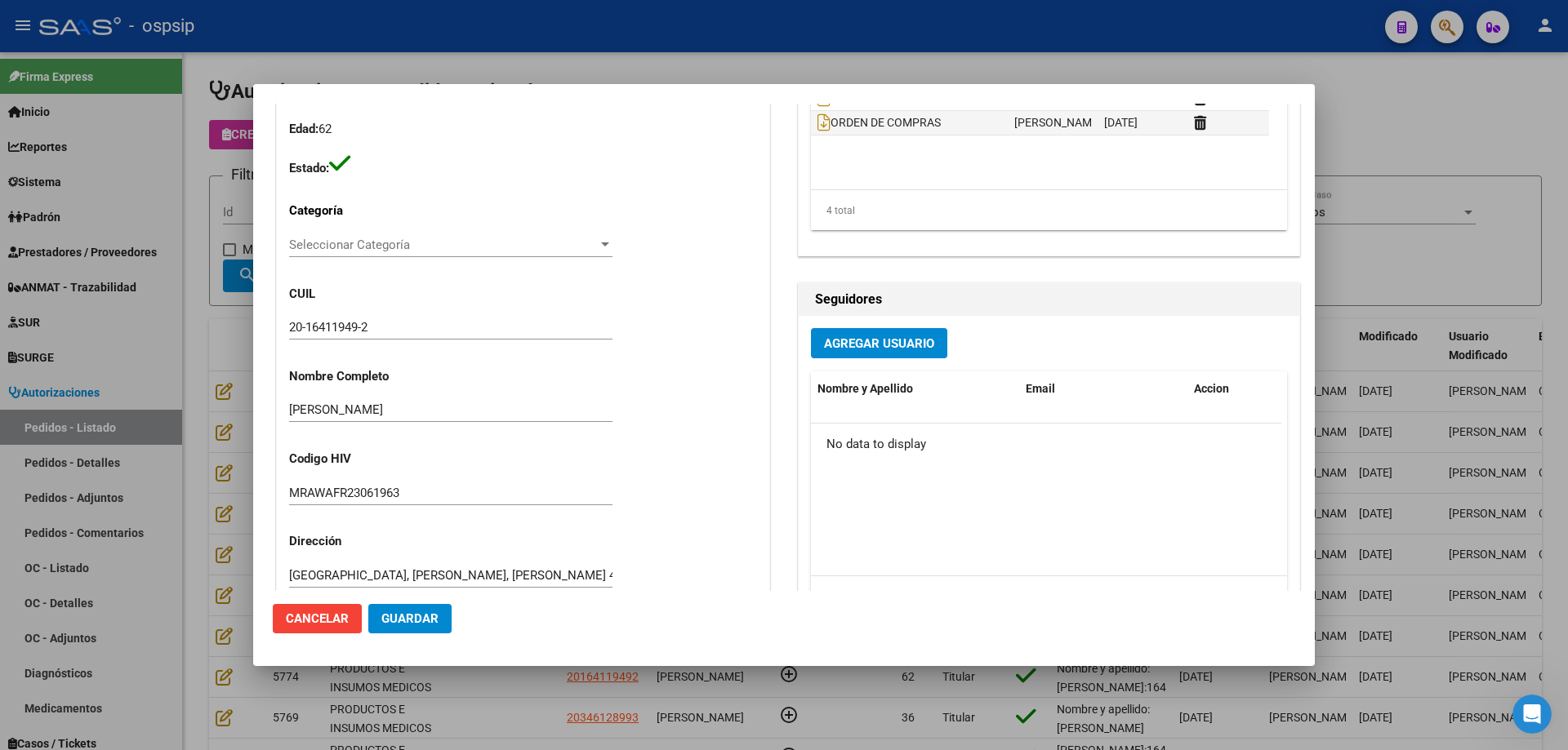
scroll to position [81, 0]
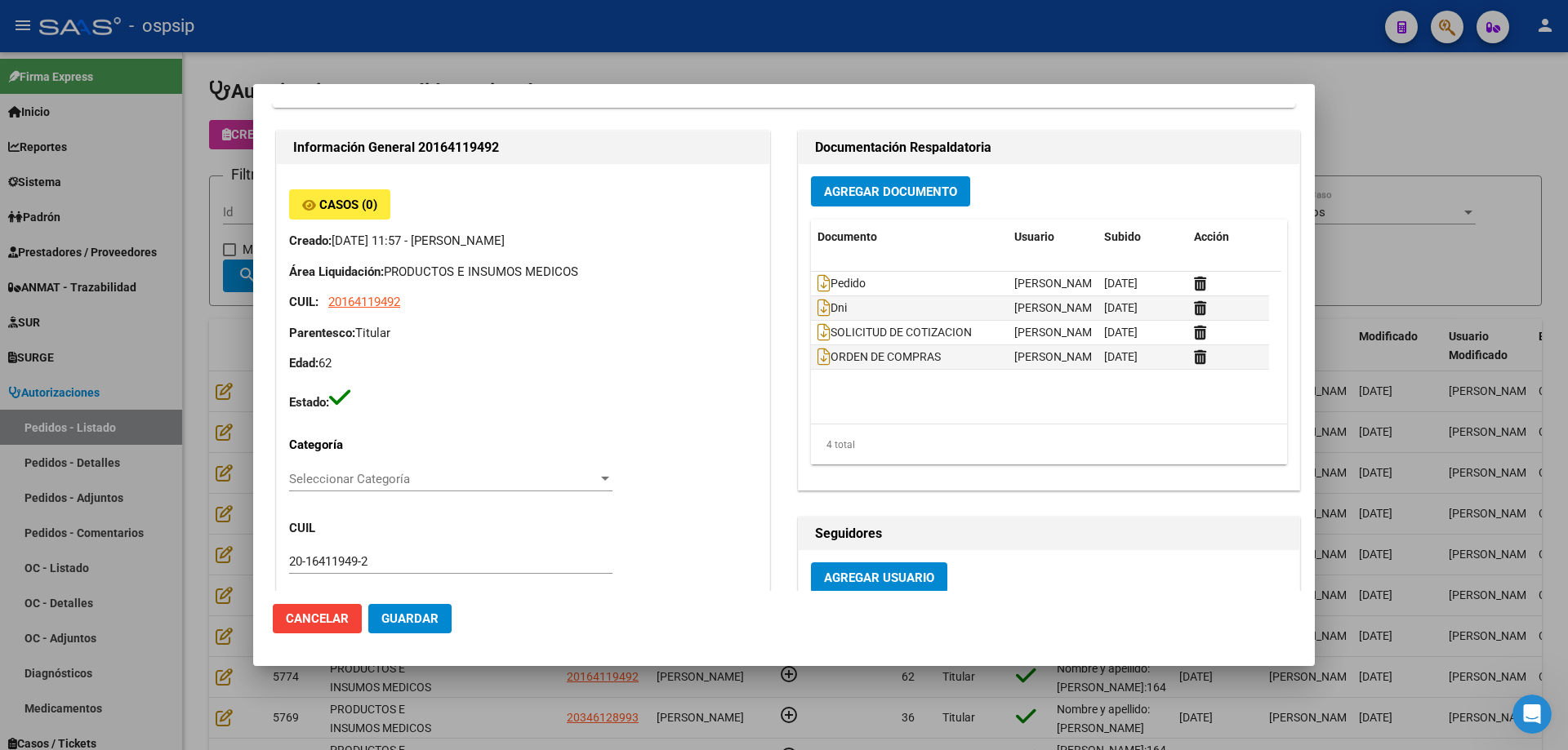
click at [200, 426] on div at bounding box center [784, 375] width 1568 height 750
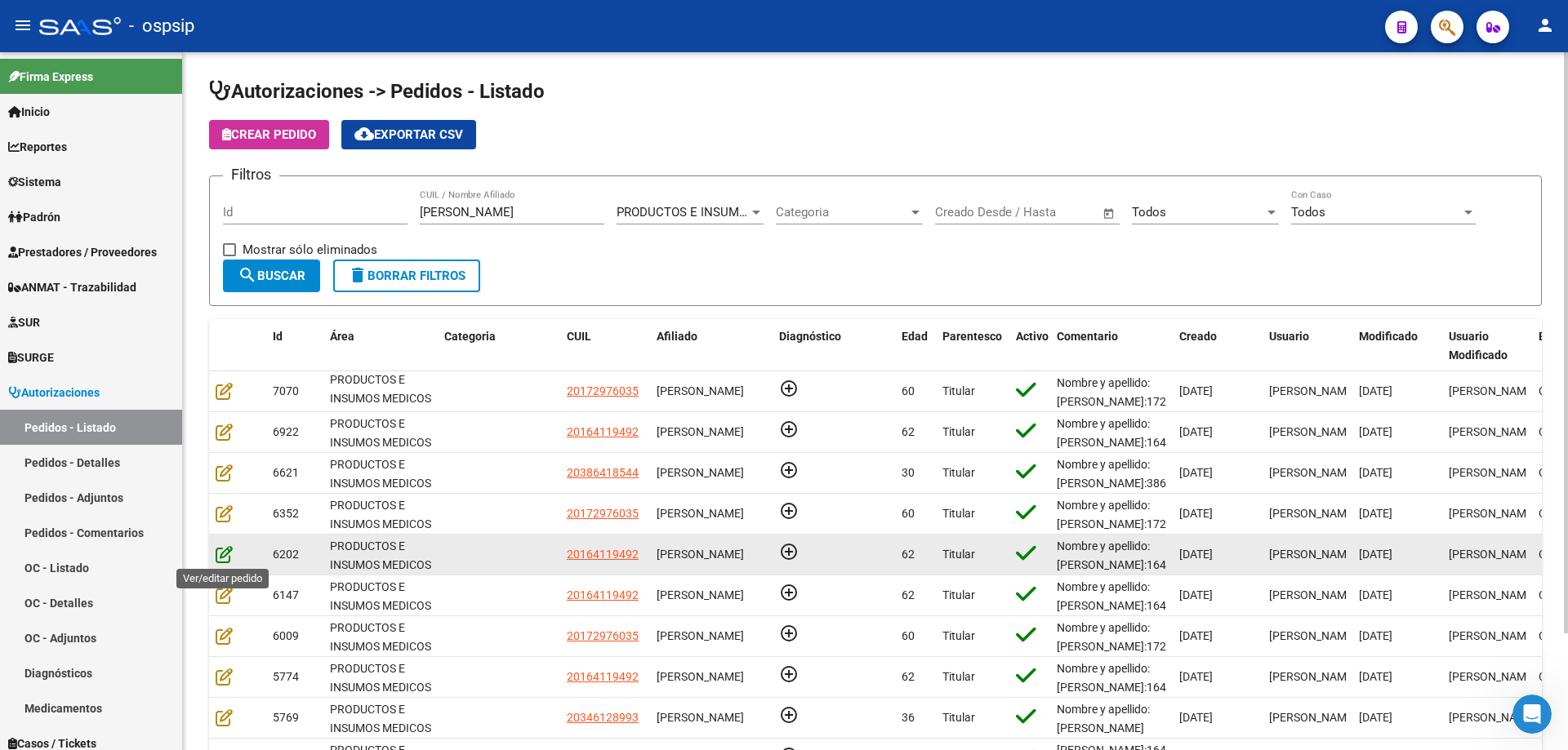
click at [224, 553] on icon at bounding box center [224, 554] width 17 height 18
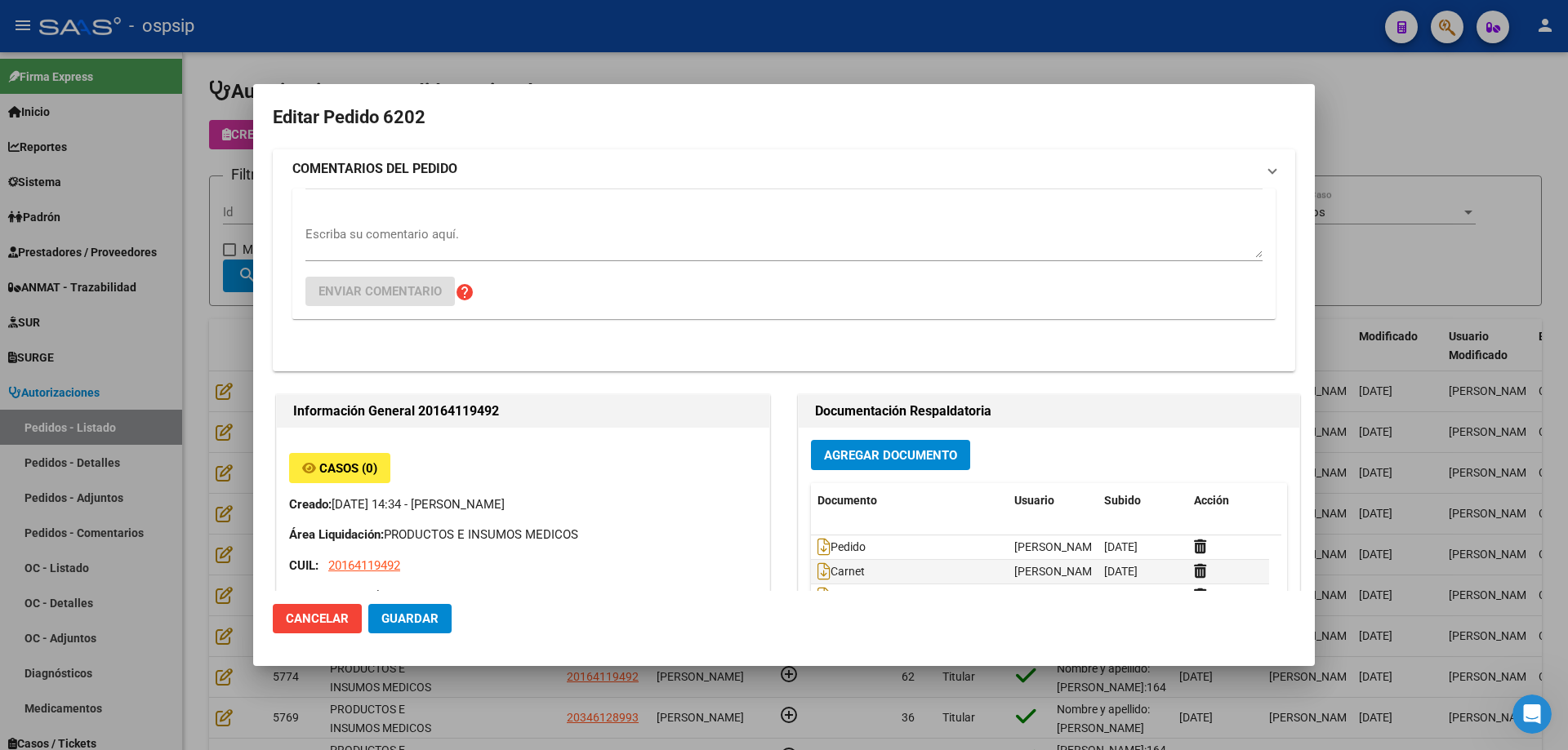
type input "[GEOGRAPHIC_DATA], [PERSON_NAME], [PERSON_NAME] 4030"
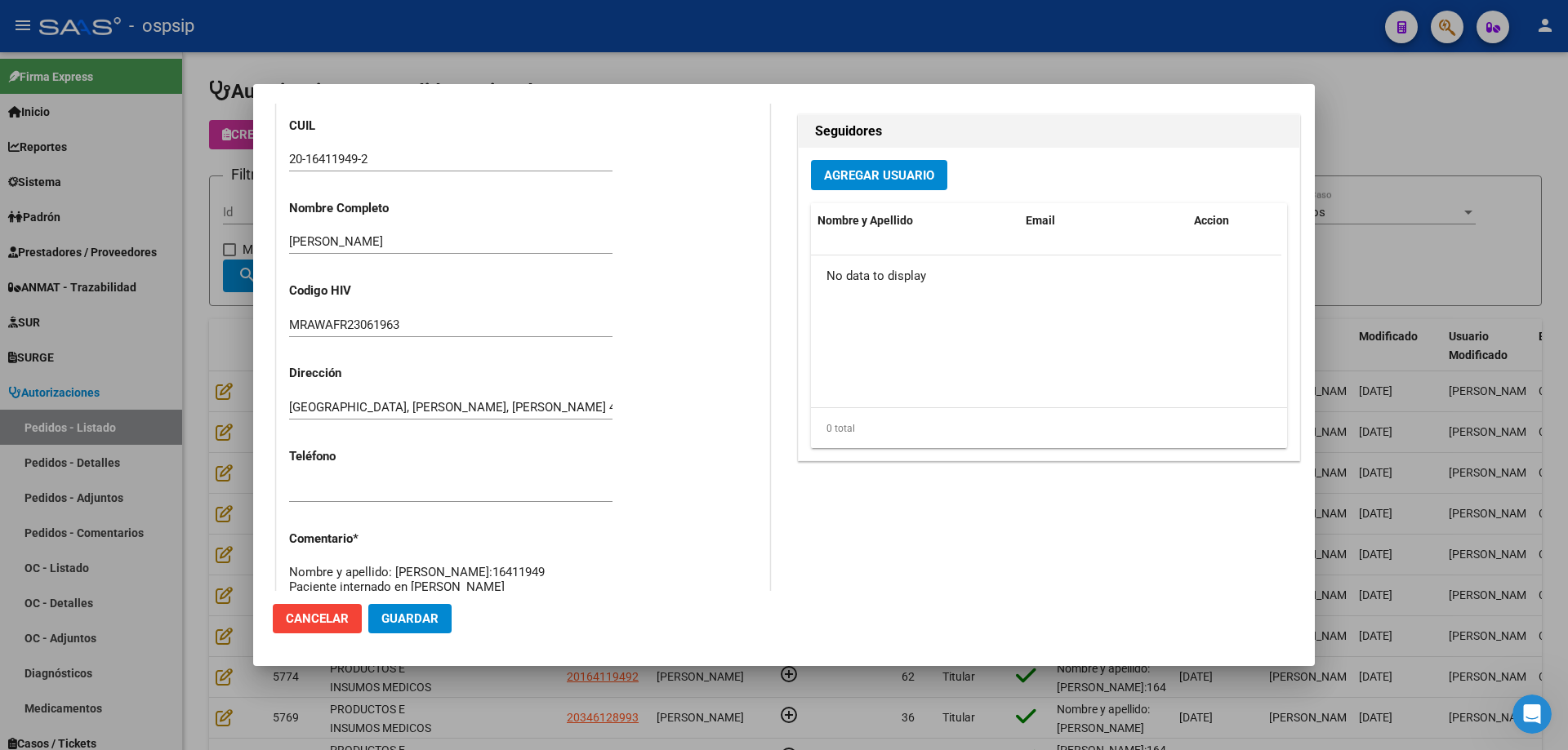
scroll to position [0, 0]
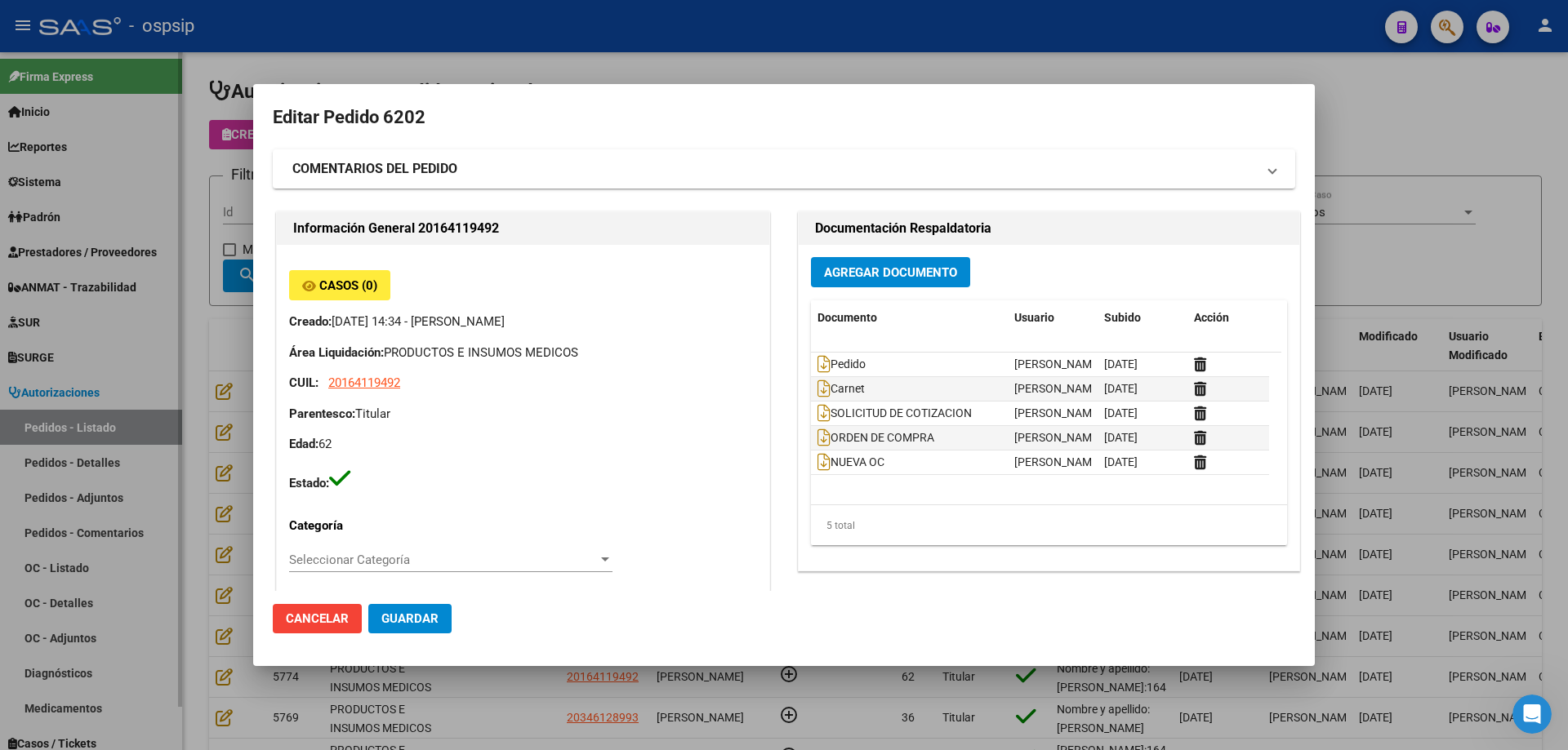
click at [63, 231] on div at bounding box center [784, 375] width 1568 height 750
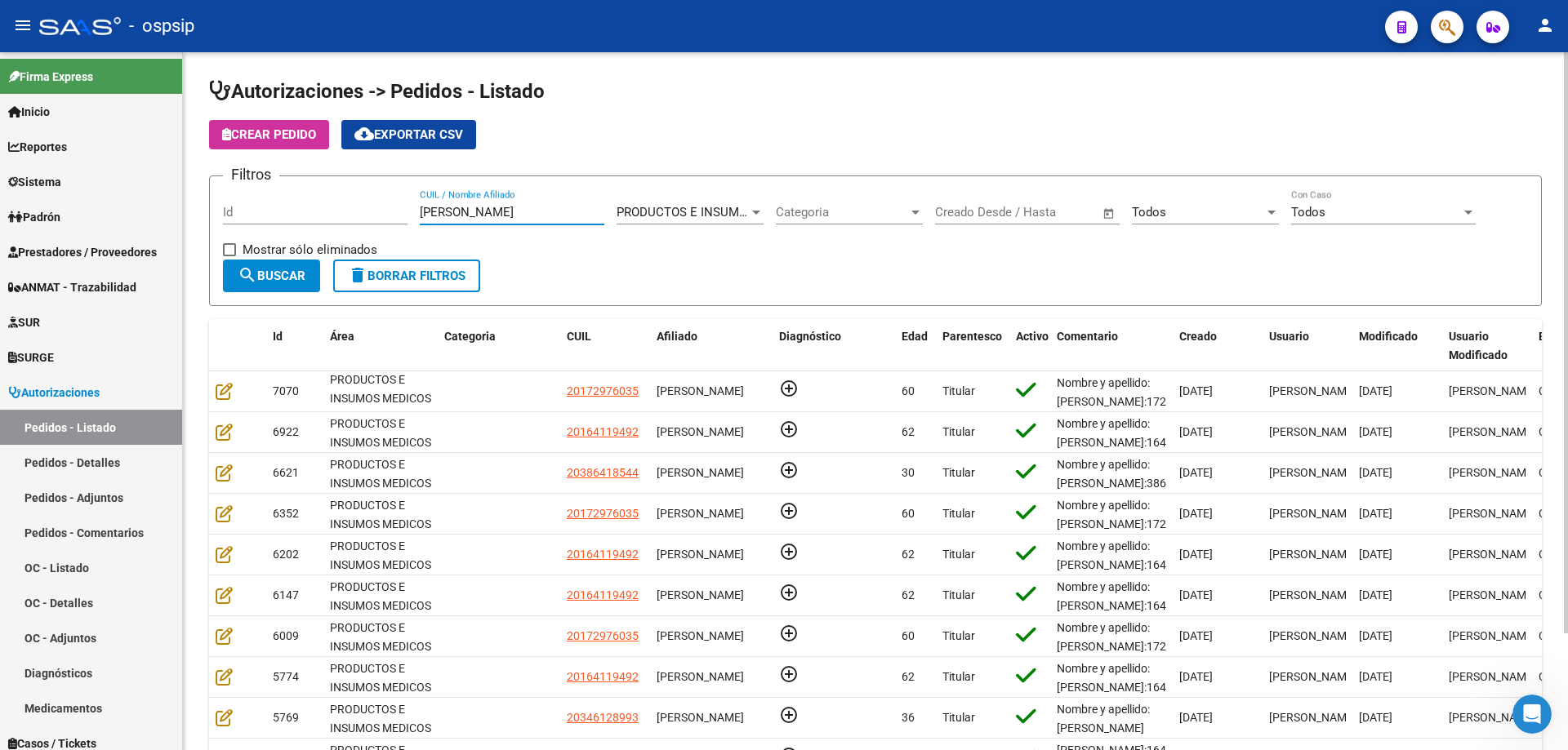
drag, startPoint x: 506, startPoint y: 208, endPoint x: 284, endPoint y: 198, distance: 222.2
click at [284, 198] on div "Filtros Id [PERSON_NAME] CUIL / Nombre Afiliado PRODUCTOS E INSUMOS MEDICOS Sel…" at bounding box center [875, 225] width 1305 height 70
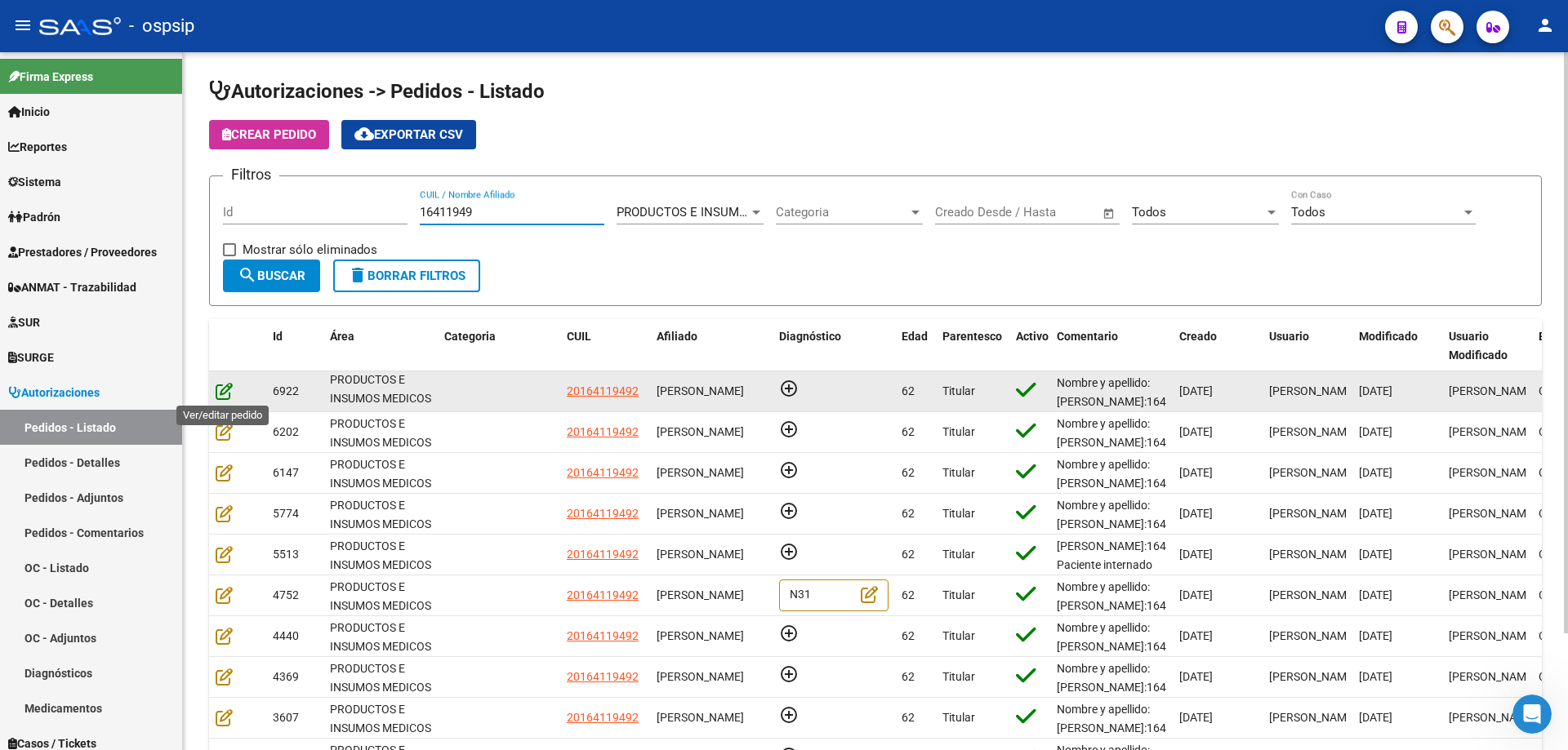
type input "16411949"
click at [223, 397] on icon at bounding box center [224, 390] width 17 height 18
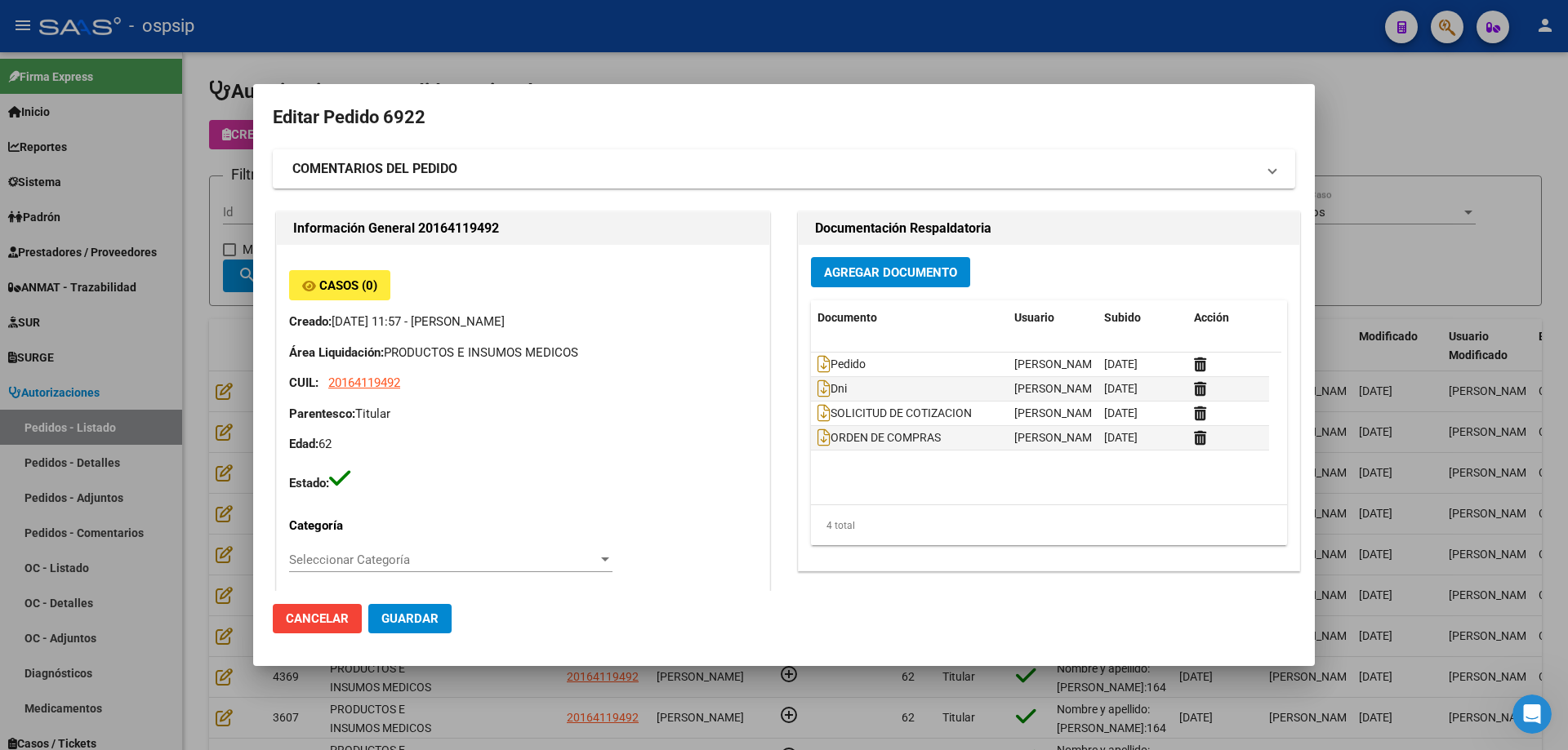
type input "[GEOGRAPHIC_DATA], [PERSON_NAME], [PERSON_NAME] 4030"
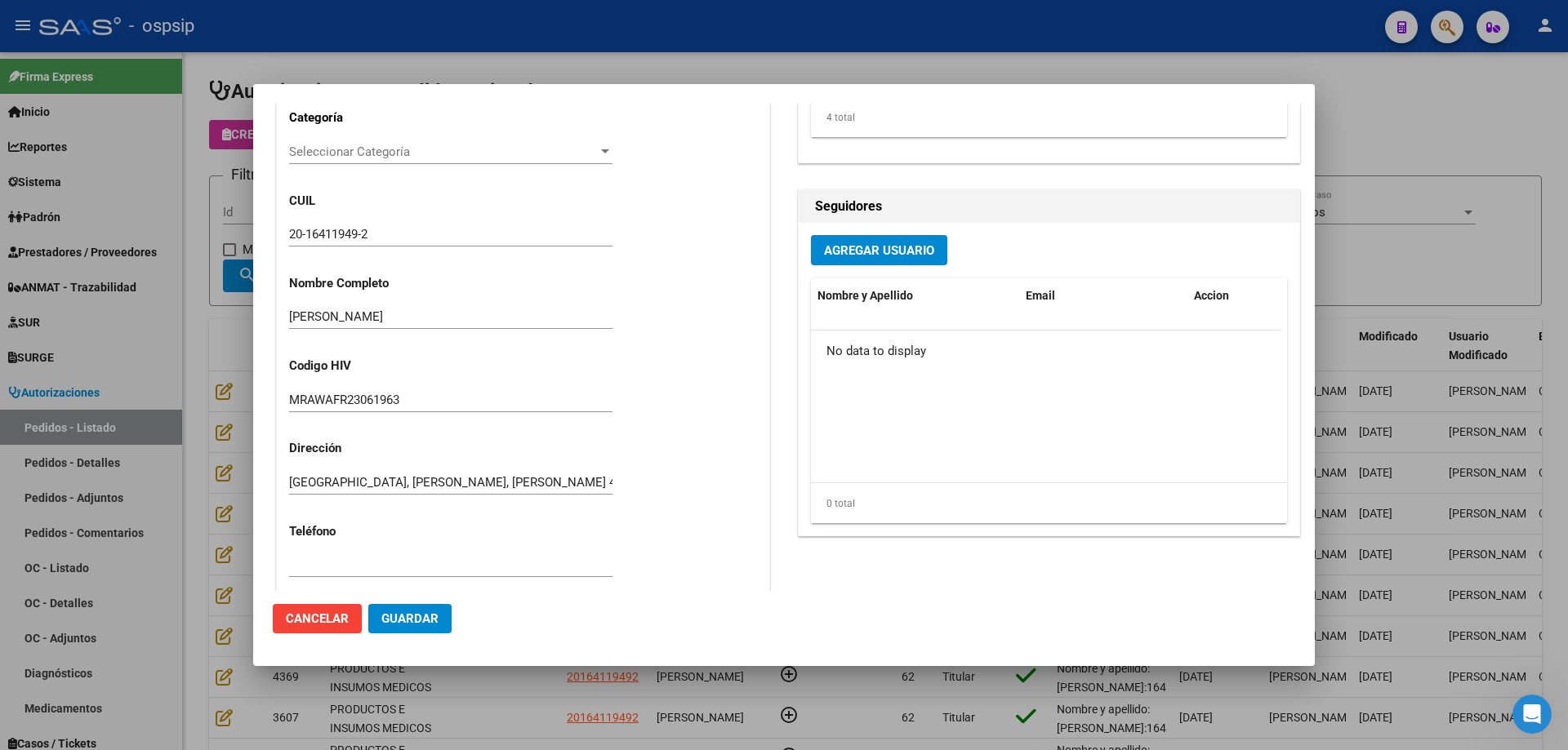
scroll to position [898, 0]
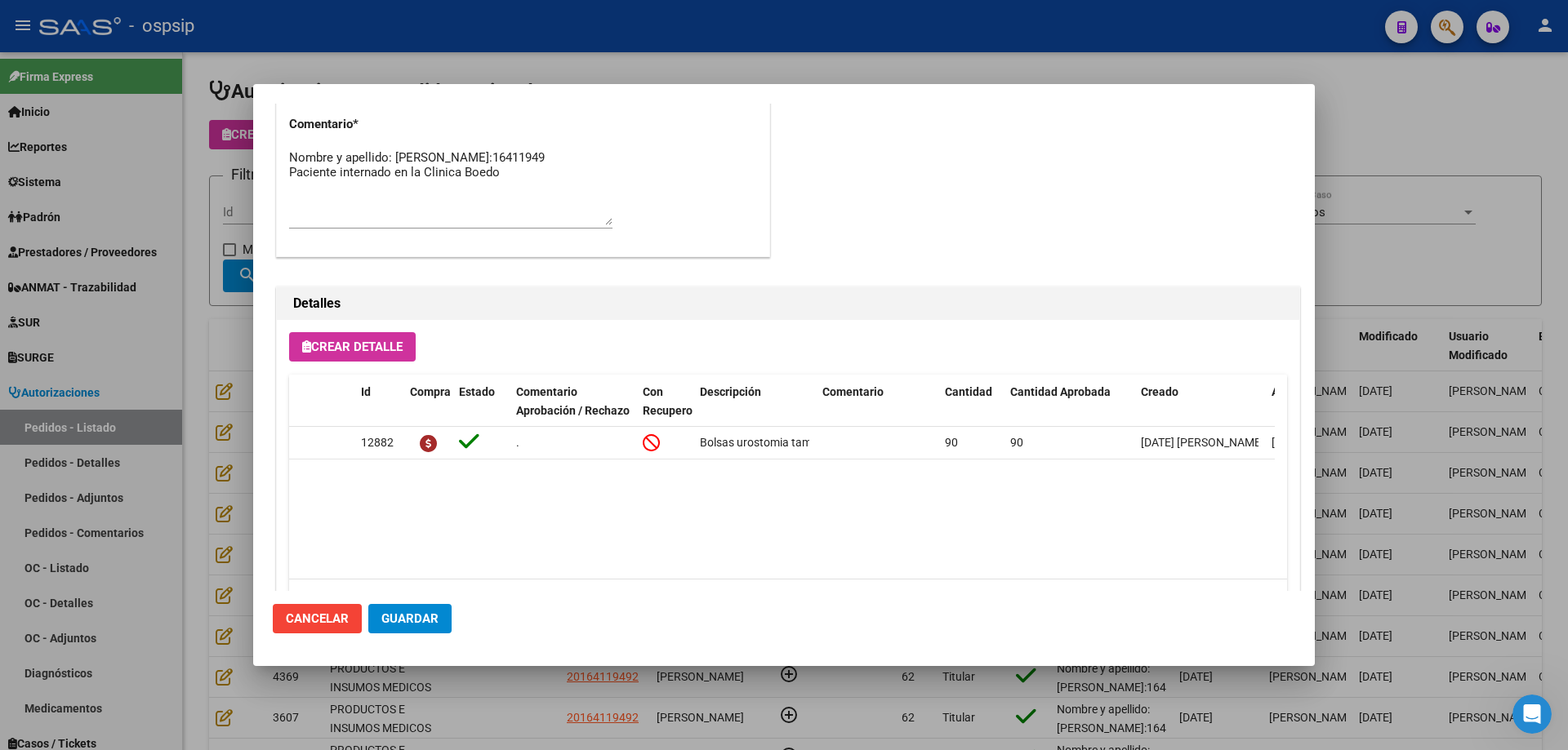
click at [212, 413] on div at bounding box center [784, 375] width 1568 height 750
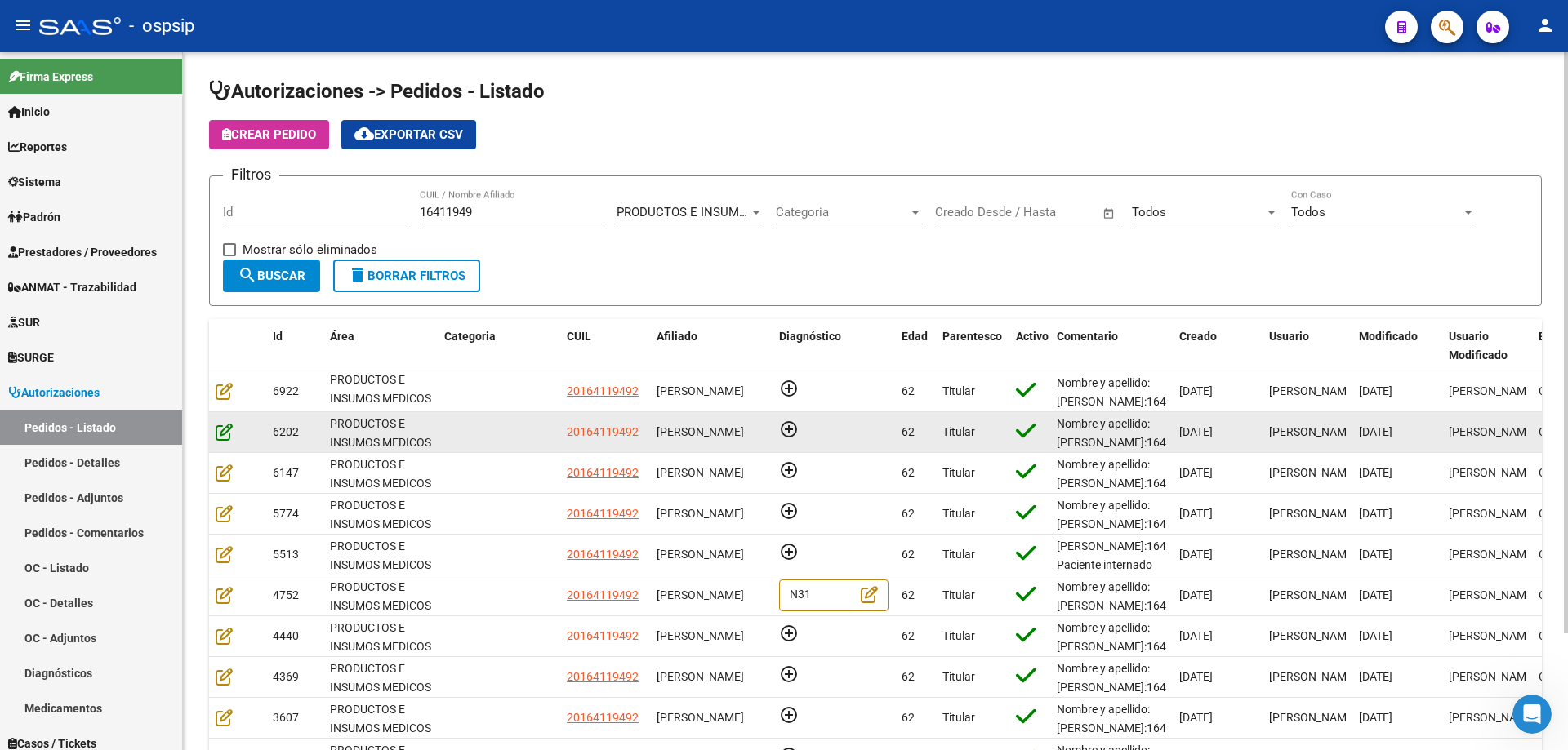
click at [215, 433] on icon at bounding box center [224, 431] width 17 height 18
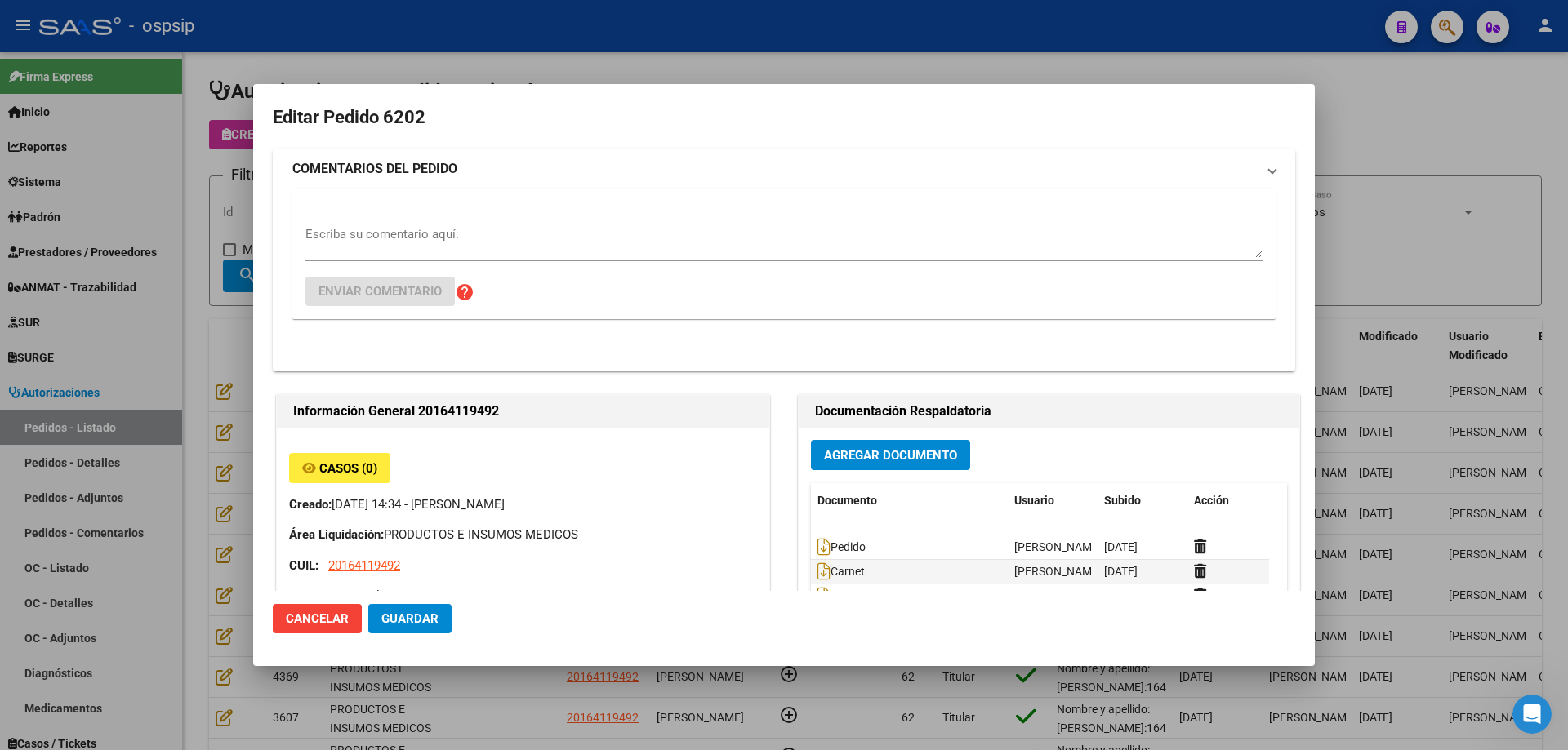
type input "[GEOGRAPHIC_DATA], [PERSON_NAME], [PERSON_NAME] 4030"
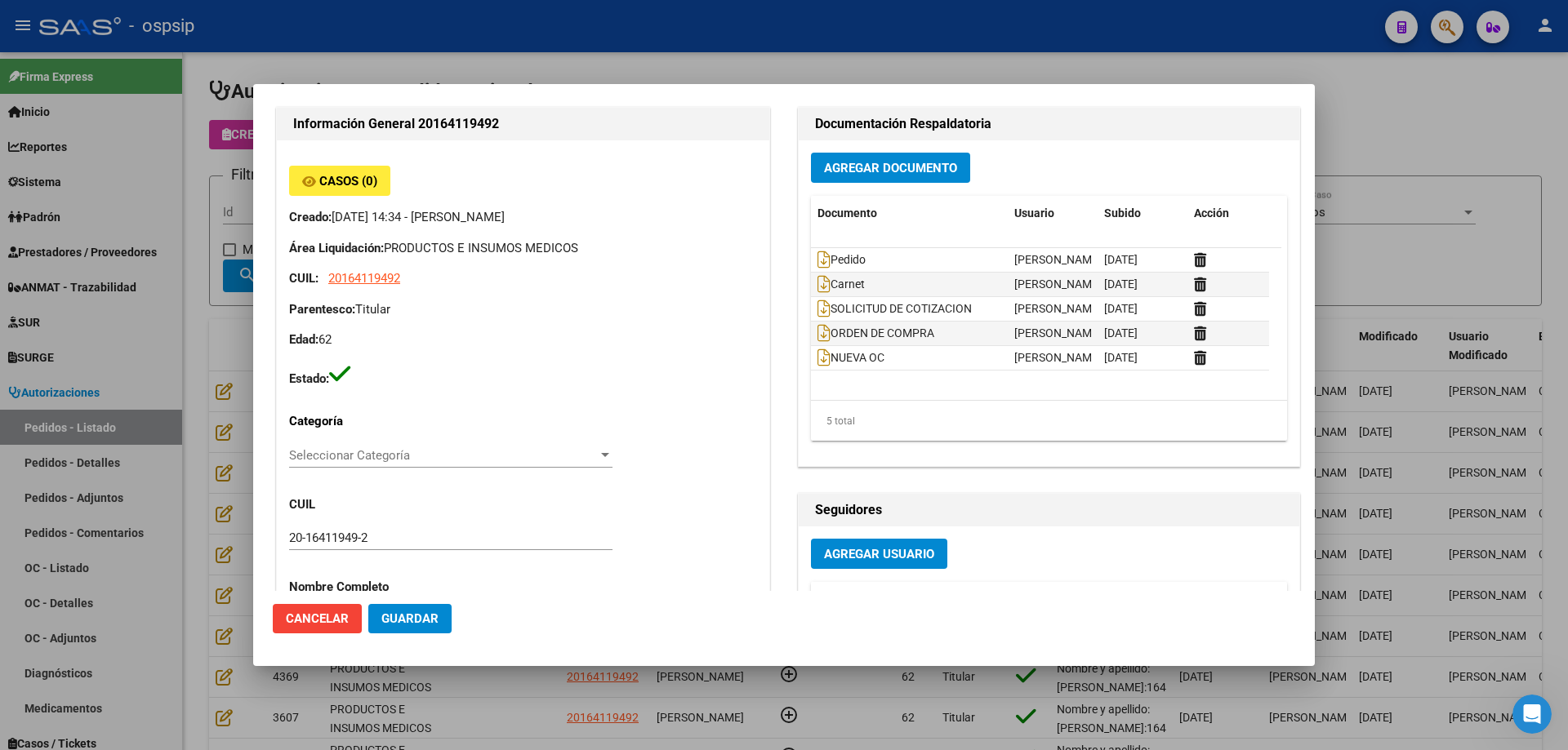
scroll to position [0, 0]
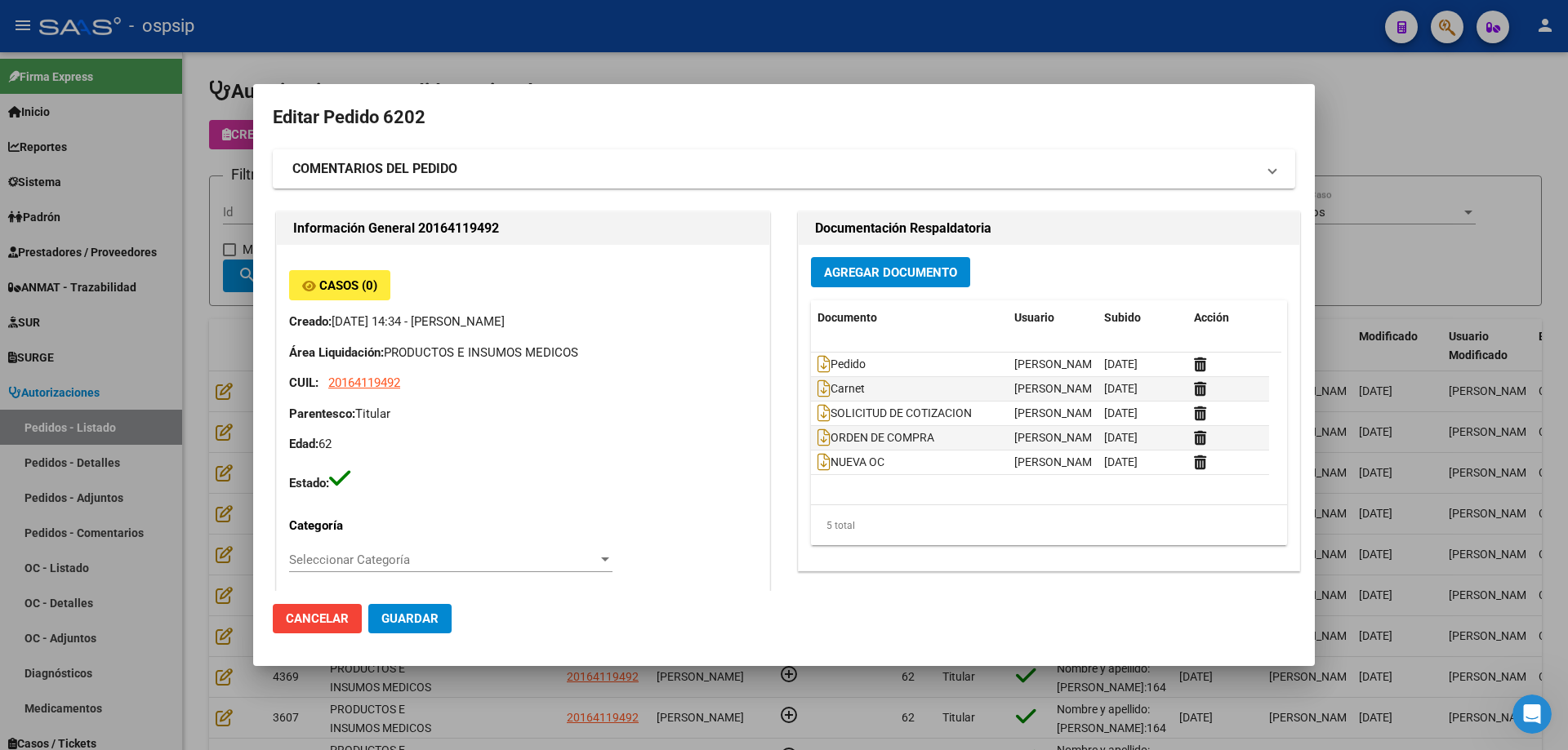
click at [153, 370] on div at bounding box center [784, 375] width 1568 height 750
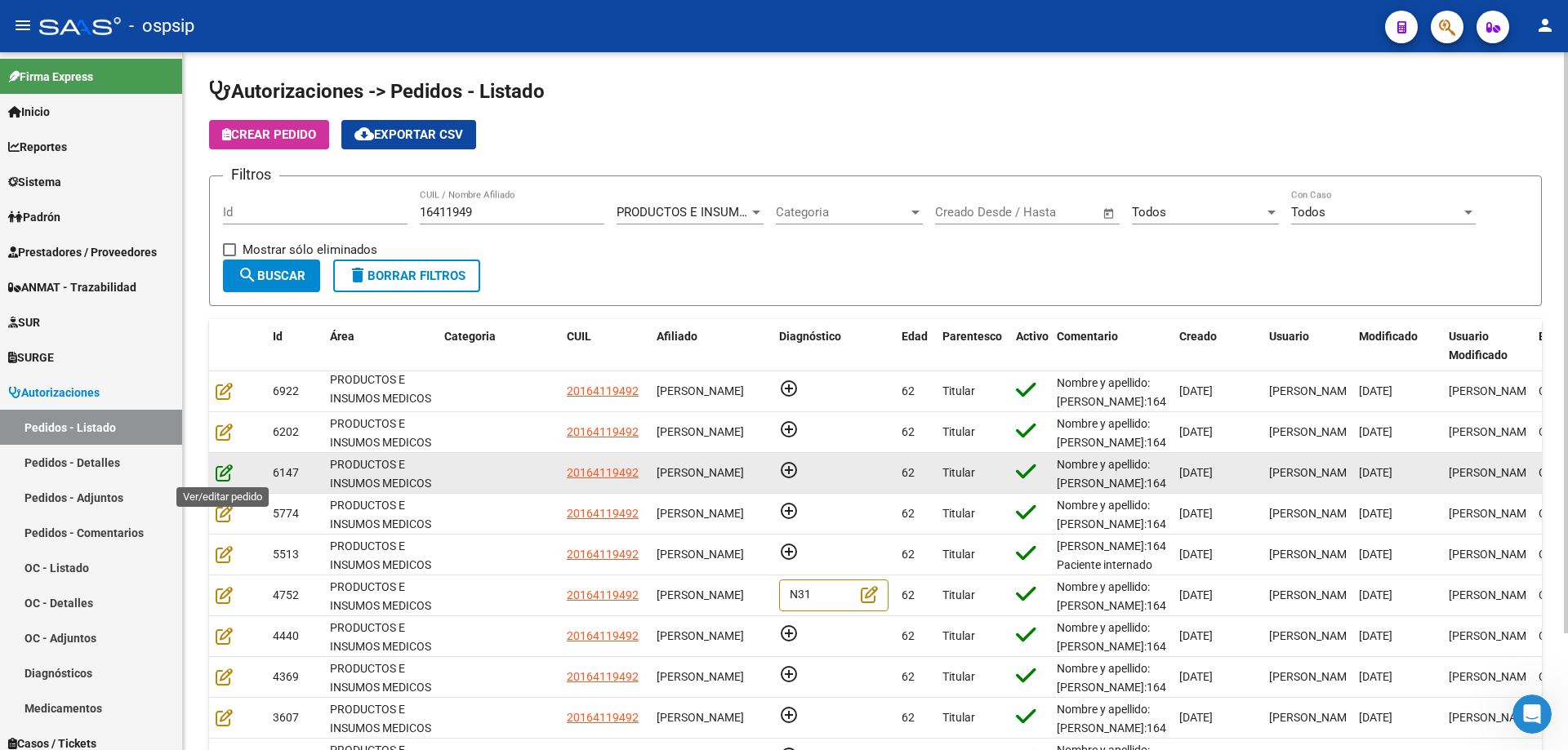
click at [222, 473] on icon at bounding box center [224, 472] width 17 height 18
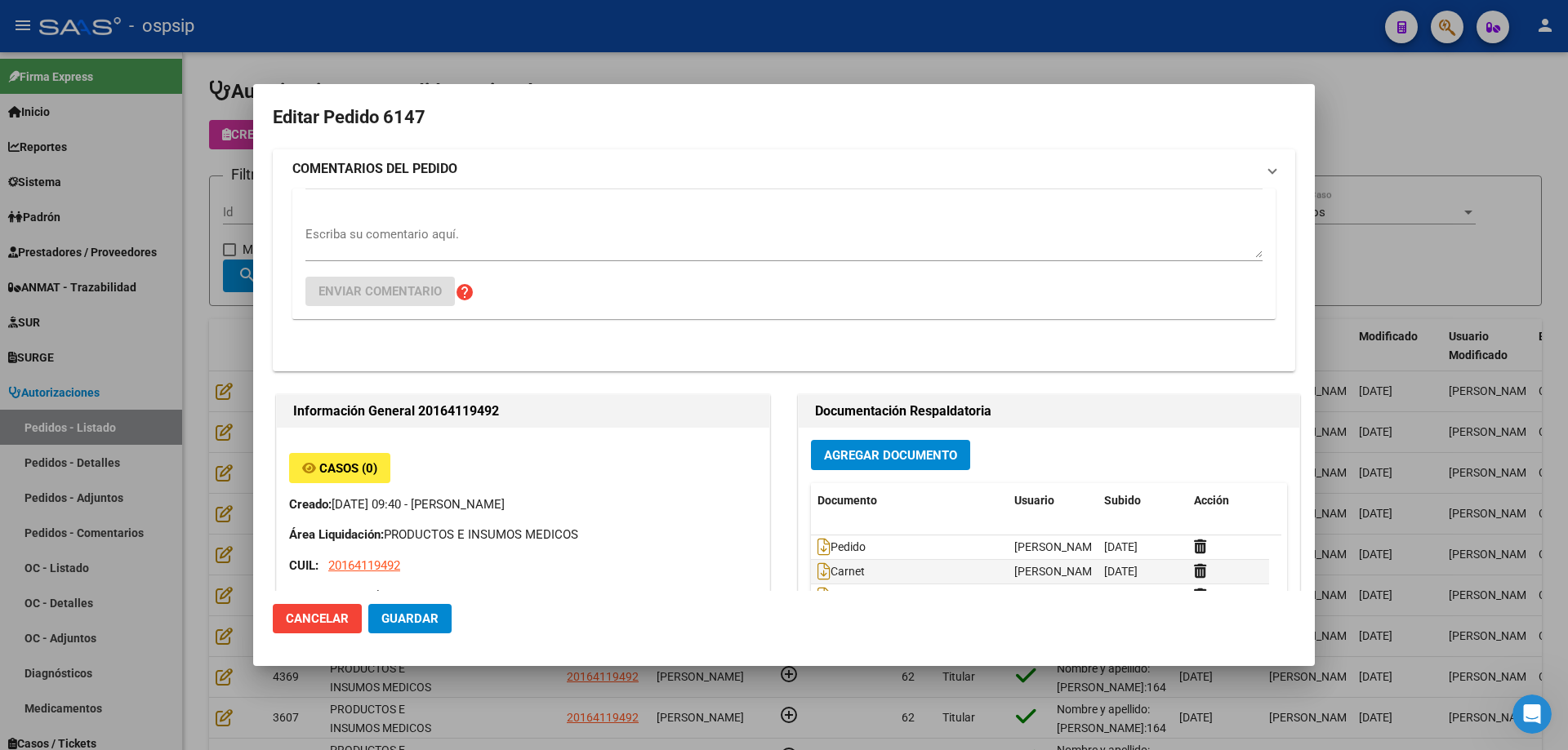
type input "[GEOGRAPHIC_DATA], [PERSON_NAME], [PERSON_NAME] 4030"
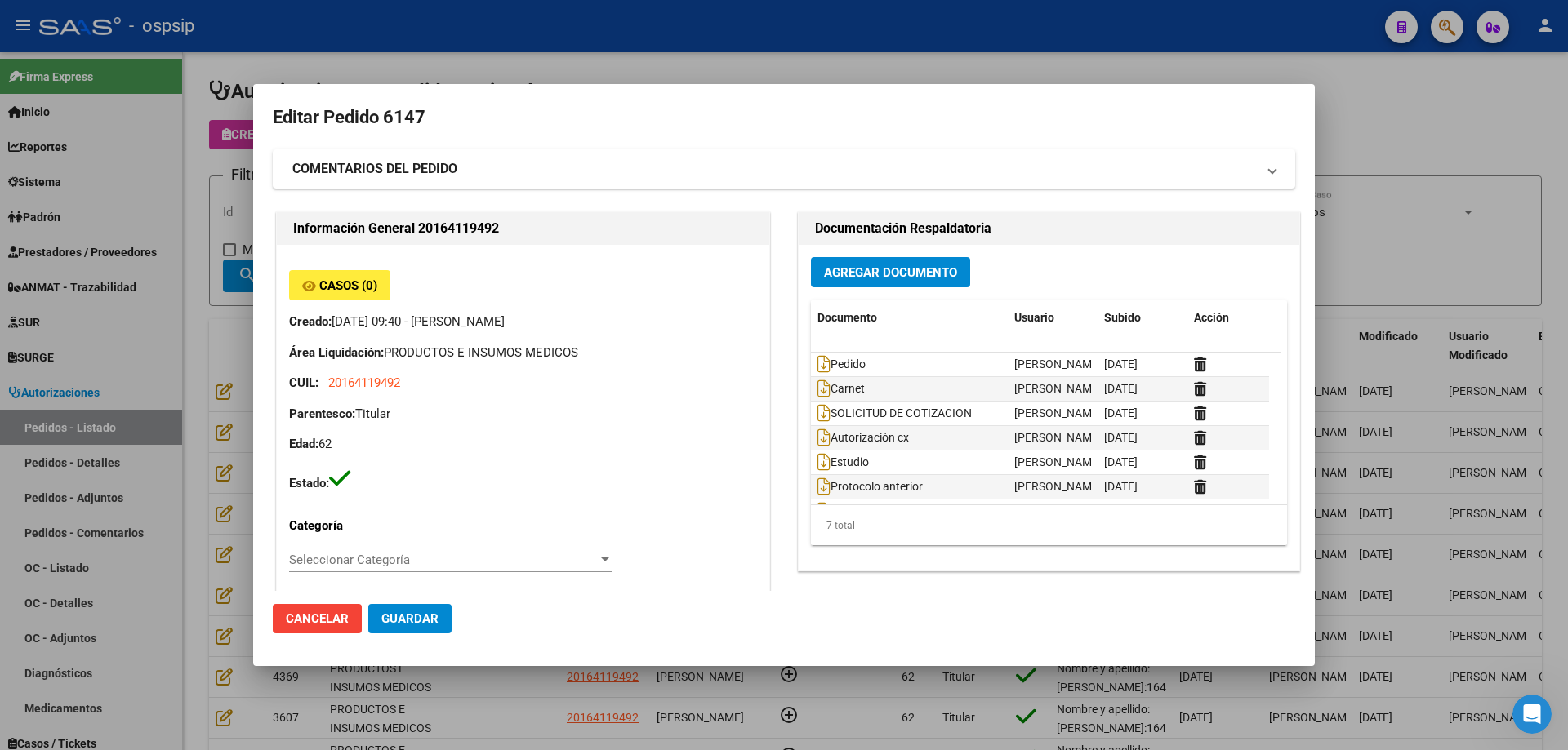
click at [162, 318] on div at bounding box center [784, 375] width 1568 height 750
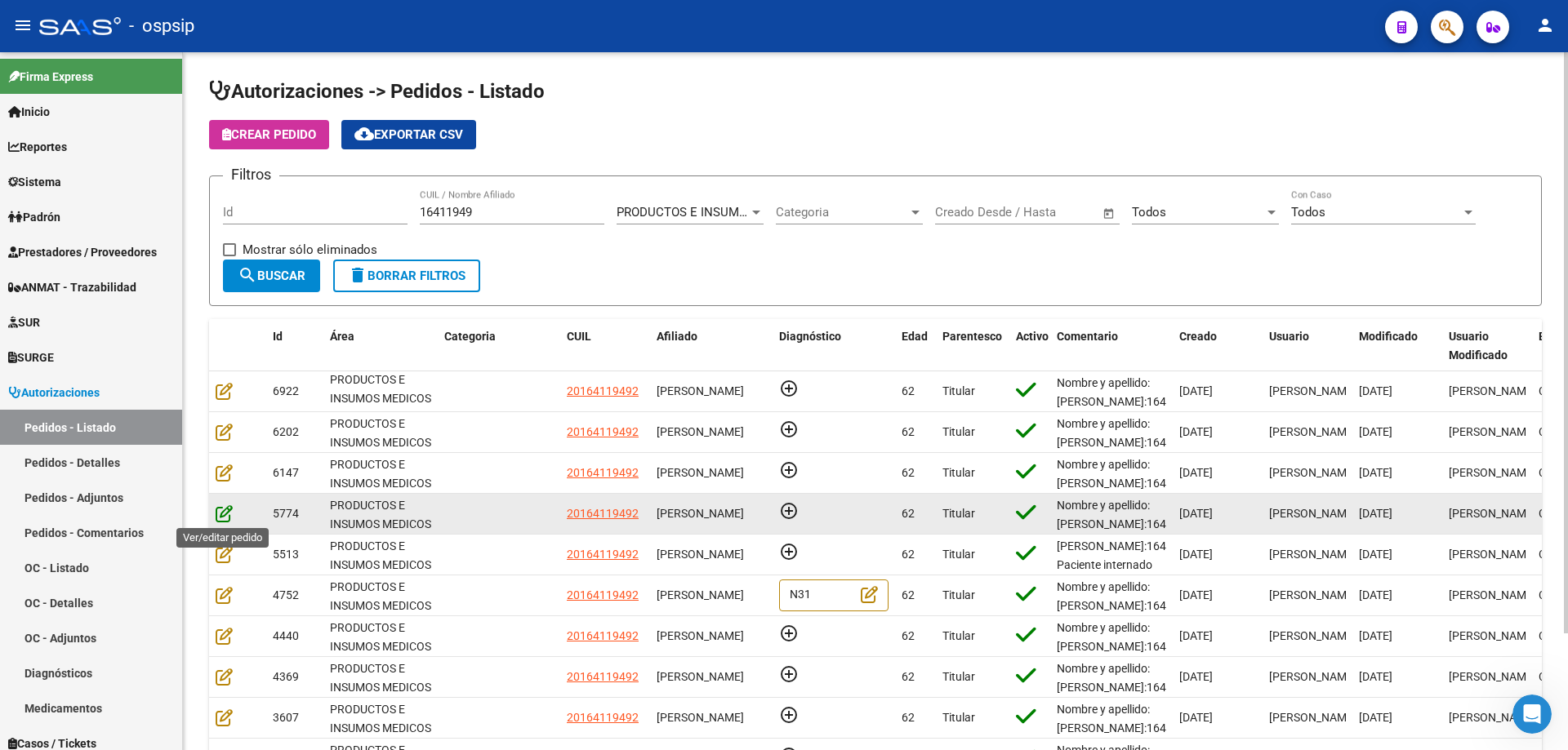
click at [223, 509] on icon at bounding box center [224, 513] width 17 height 18
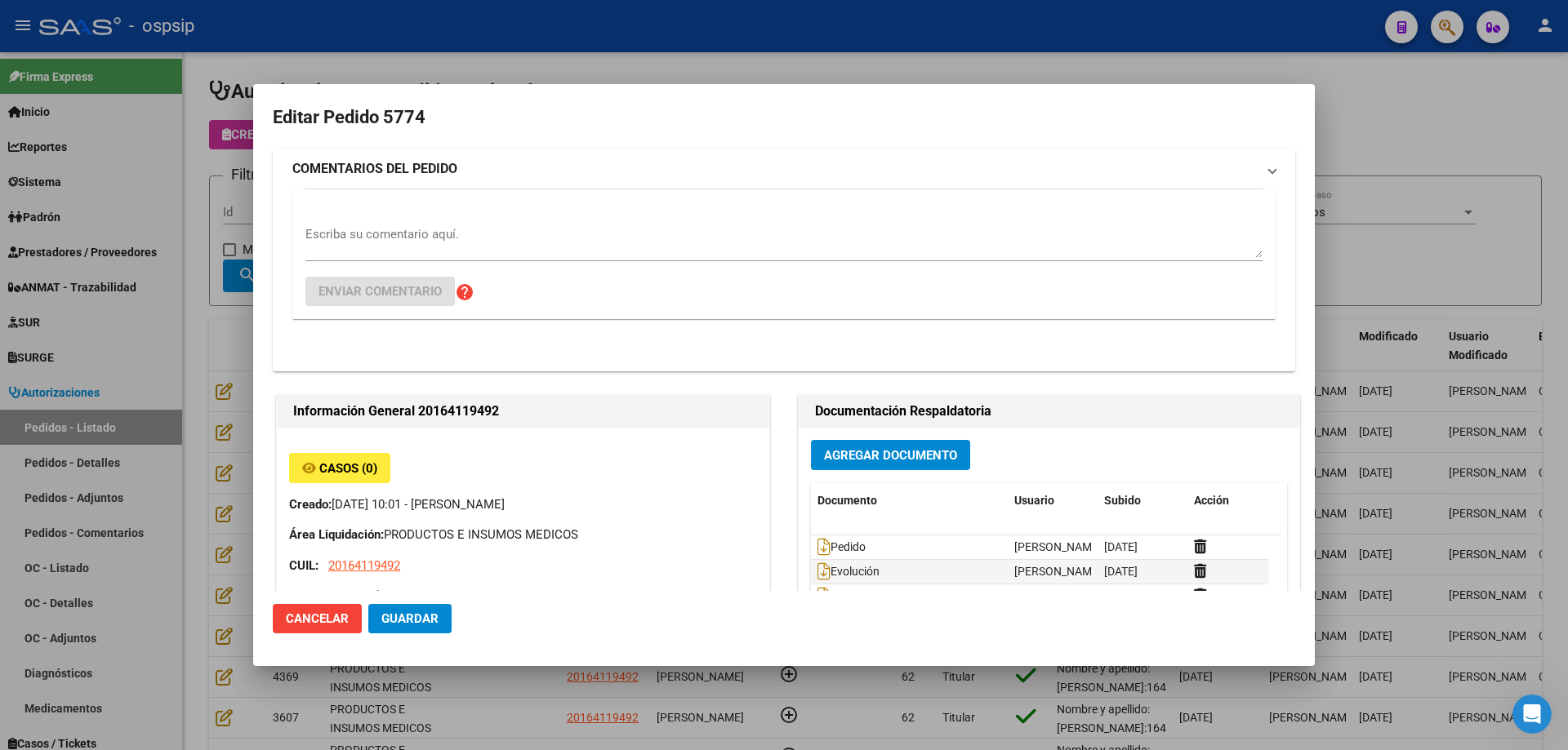
type input "[GEOGRAPHIC_DATA], [PERSON_NAME], [PERSON_NAME] 4030"
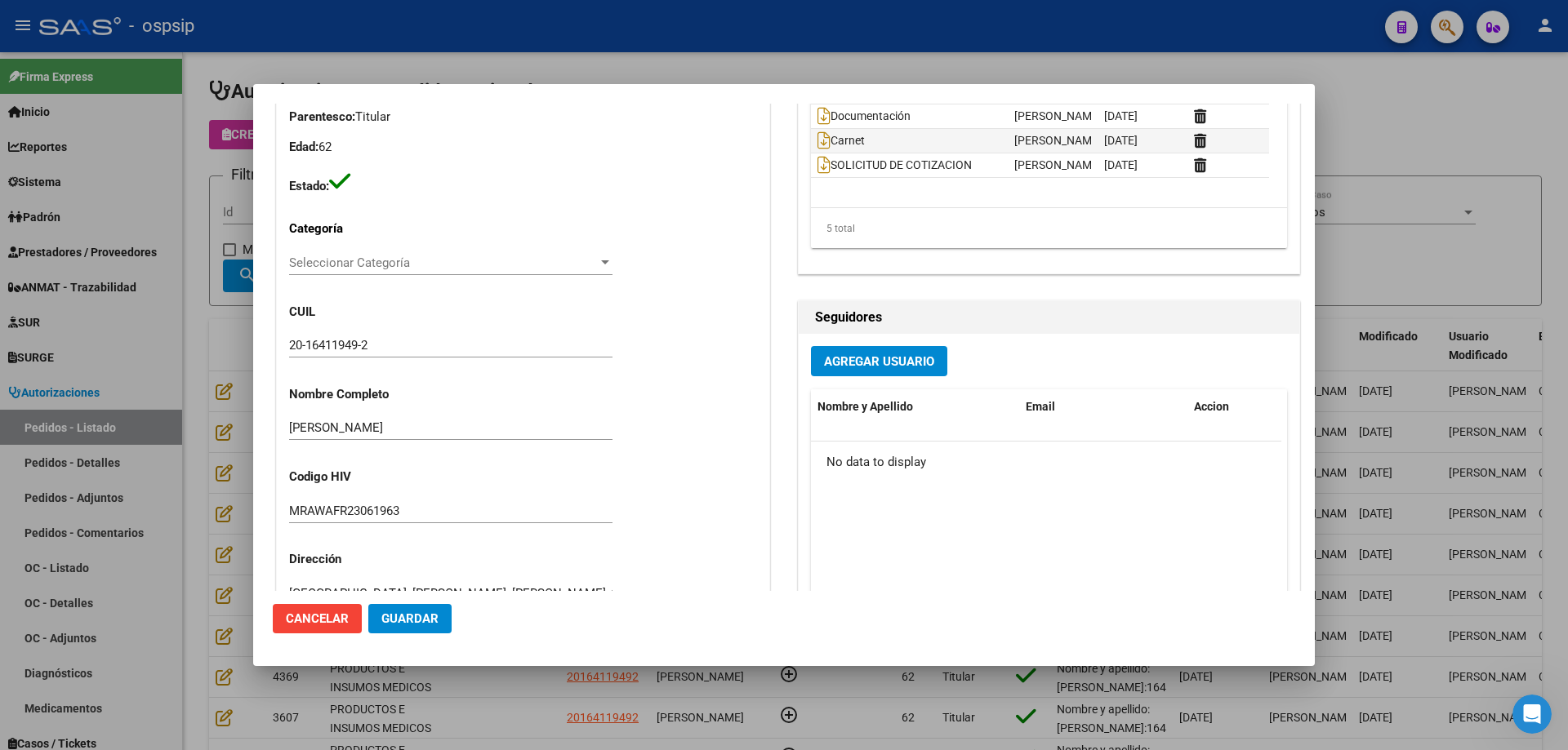
scroll to position [571, 0]
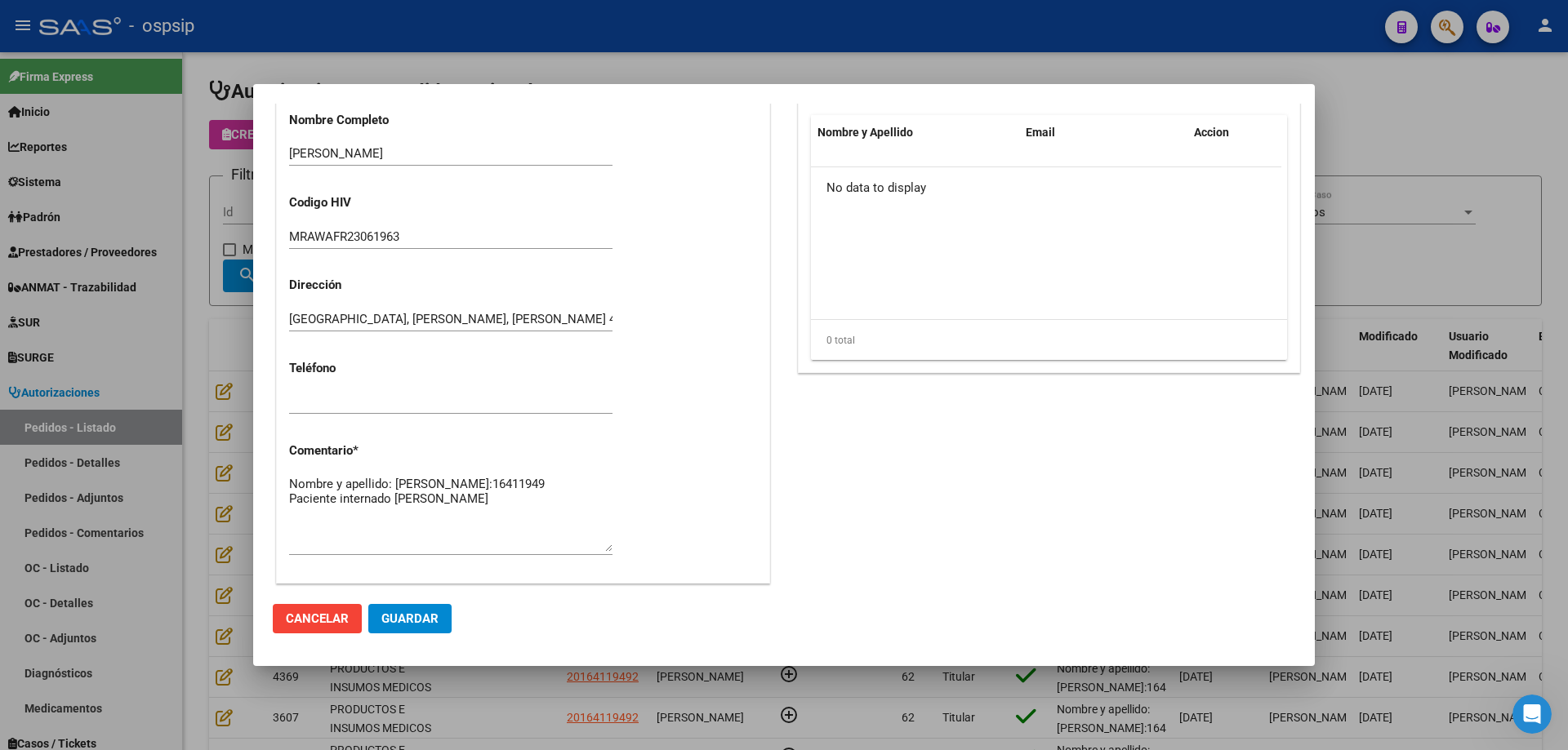
click at [189, 397] on div at bounding box center [784, 375] width 1568 height 750
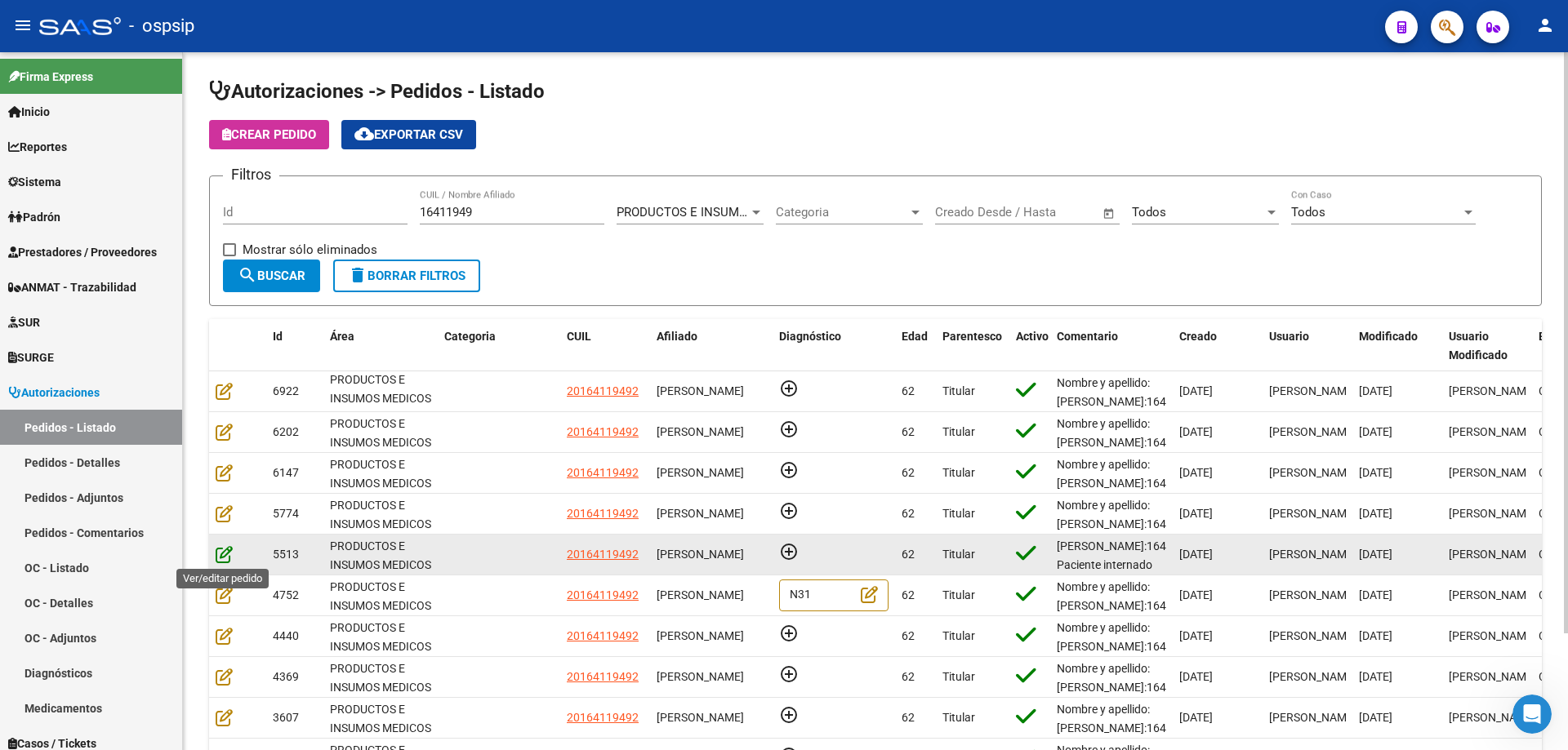
click at [222, 548] on icon at bounding box center [224, 554] width 17 height 18
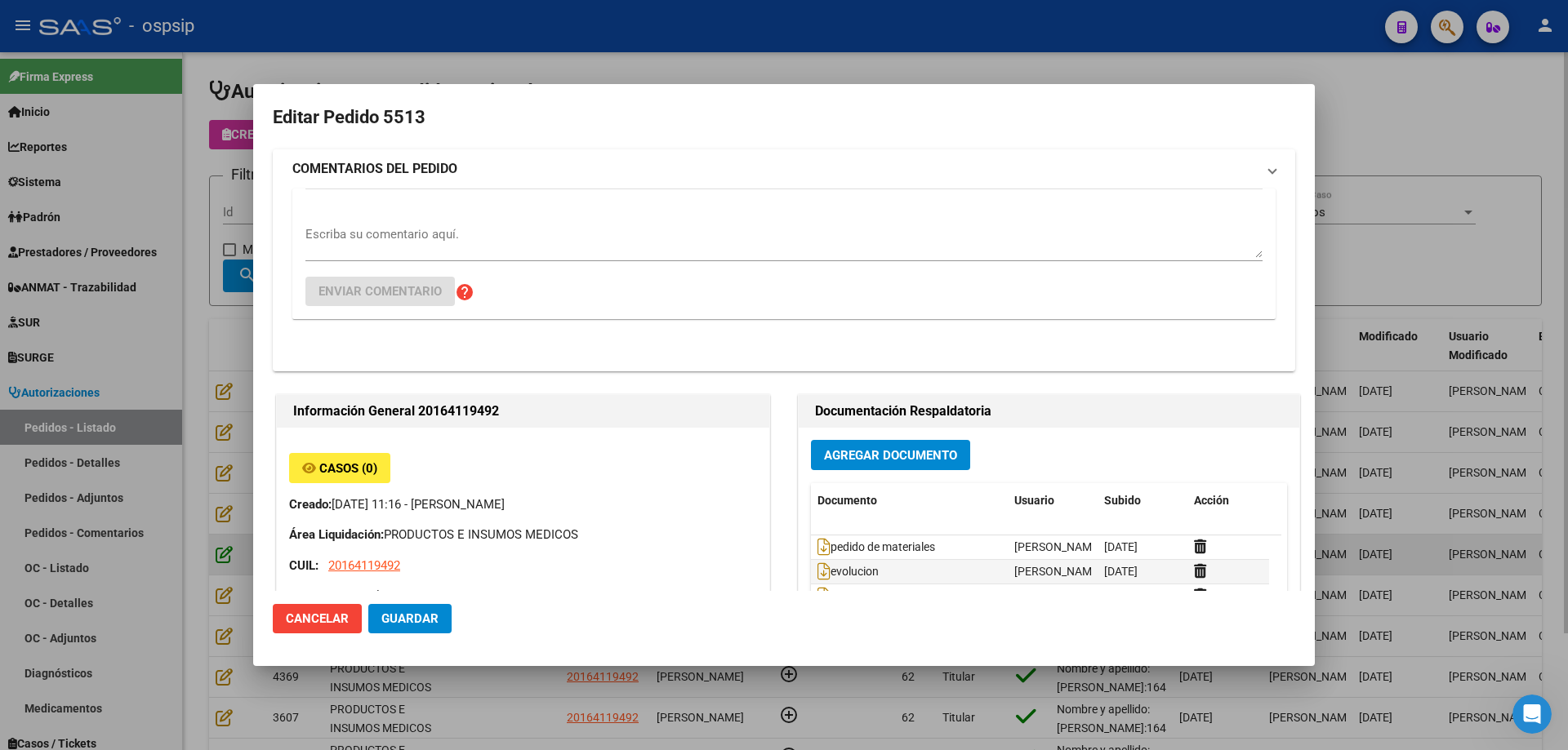
type input "[GEOGRAPHIC_DATA], [PERSON_NAME], [PERSON_NAME] 4030"
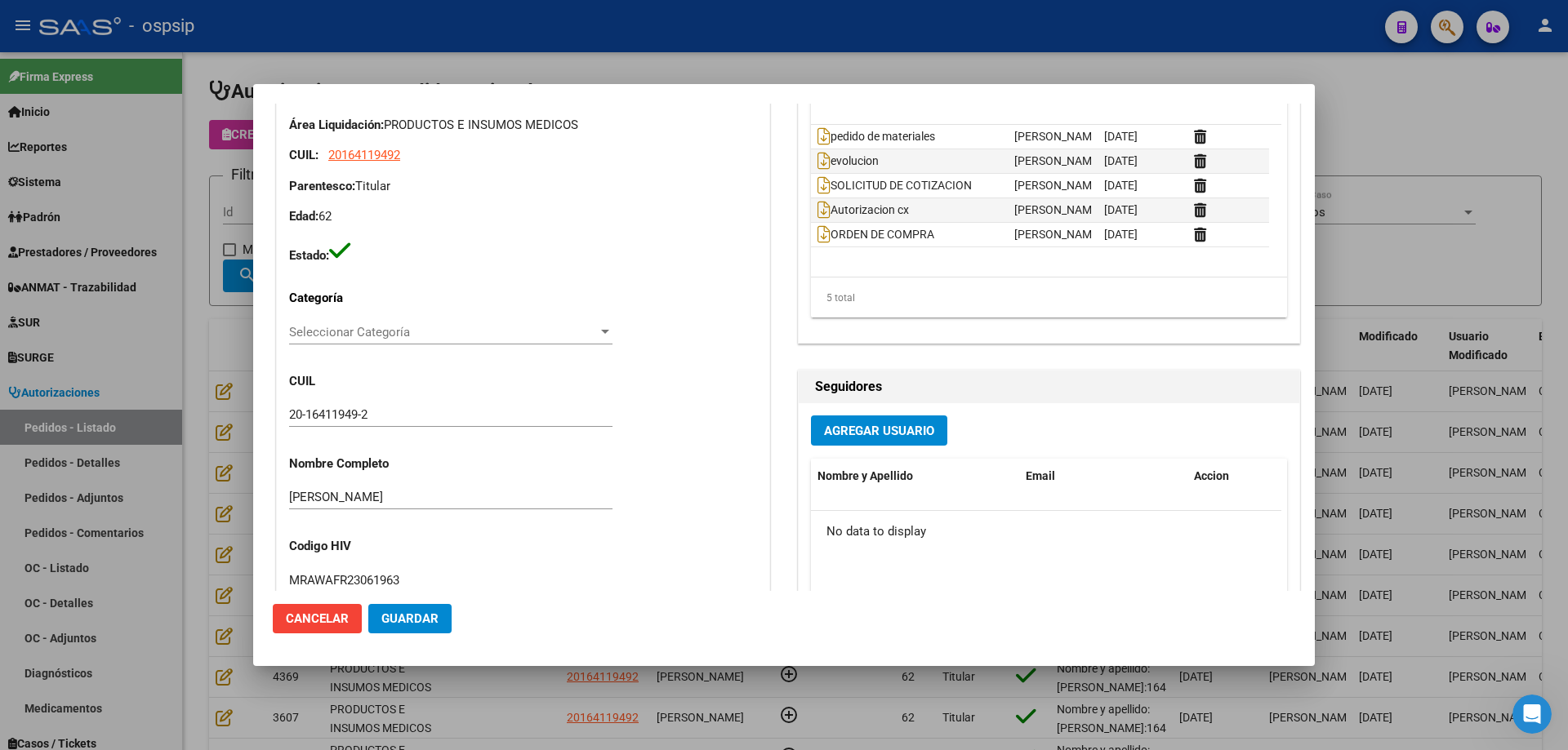
scroll to position [653, 0]
